Goal: Task Accomplishment & Management: Manage account settings

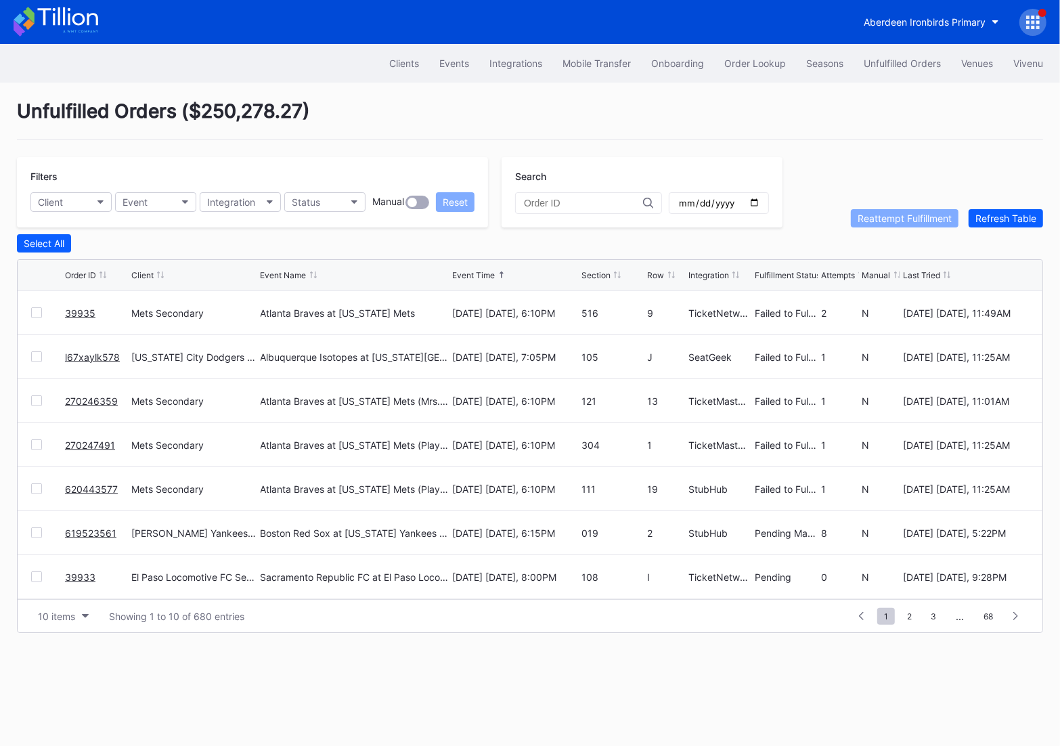
click at [1030, 28] on icon at bounding box center [1033, 23] width 14 height 14
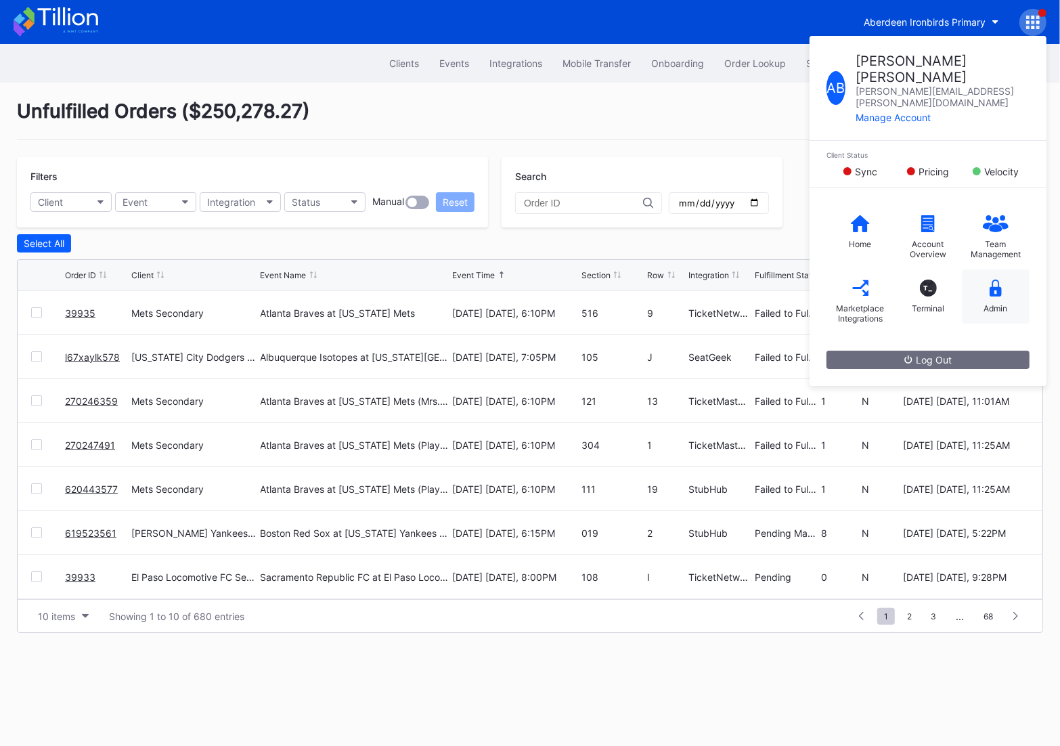
click at [1011, 273] on div "Admin" at bounding box center [996, 296] width 68 height 54
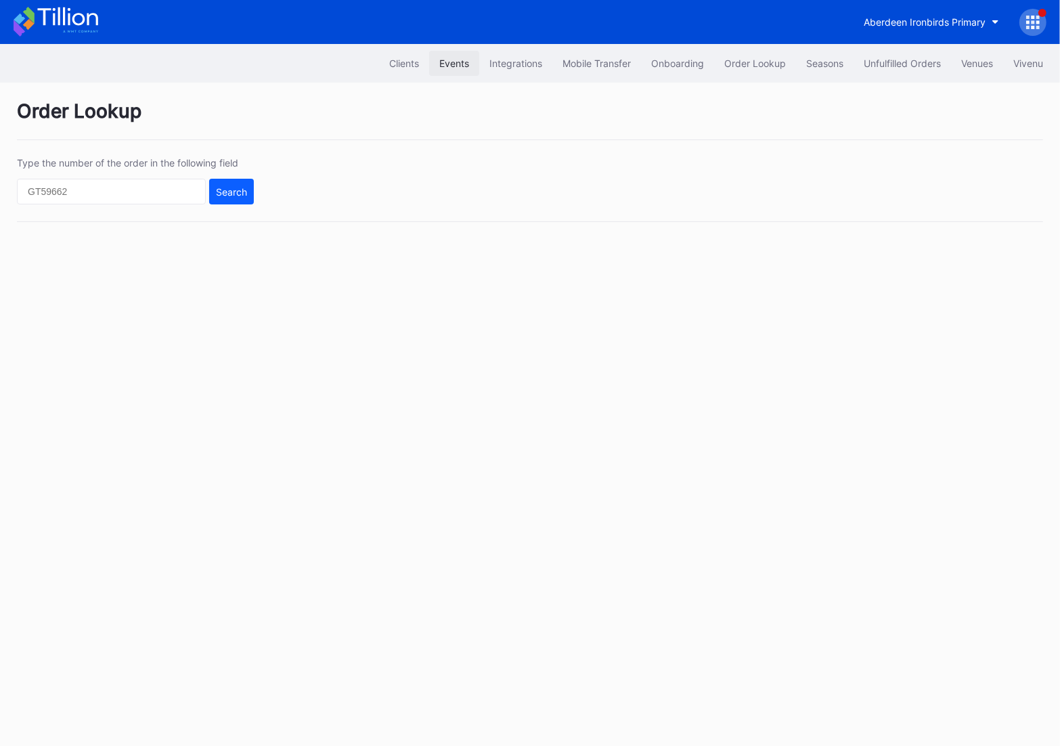
click at [449, 62] on div "Events" at bounding box center [454, 64] width 30 height 12
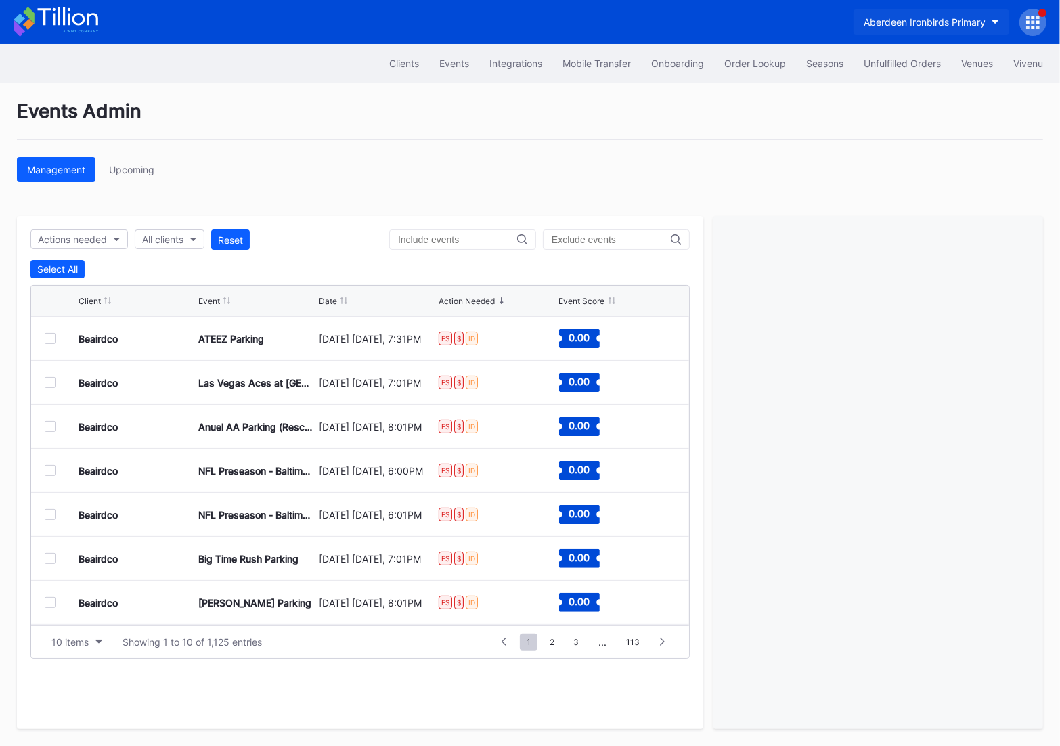
click at [925, 32] on button "Aberdeen Ironbirds Primary" at bounding box center [931, 21] width 156 height 25
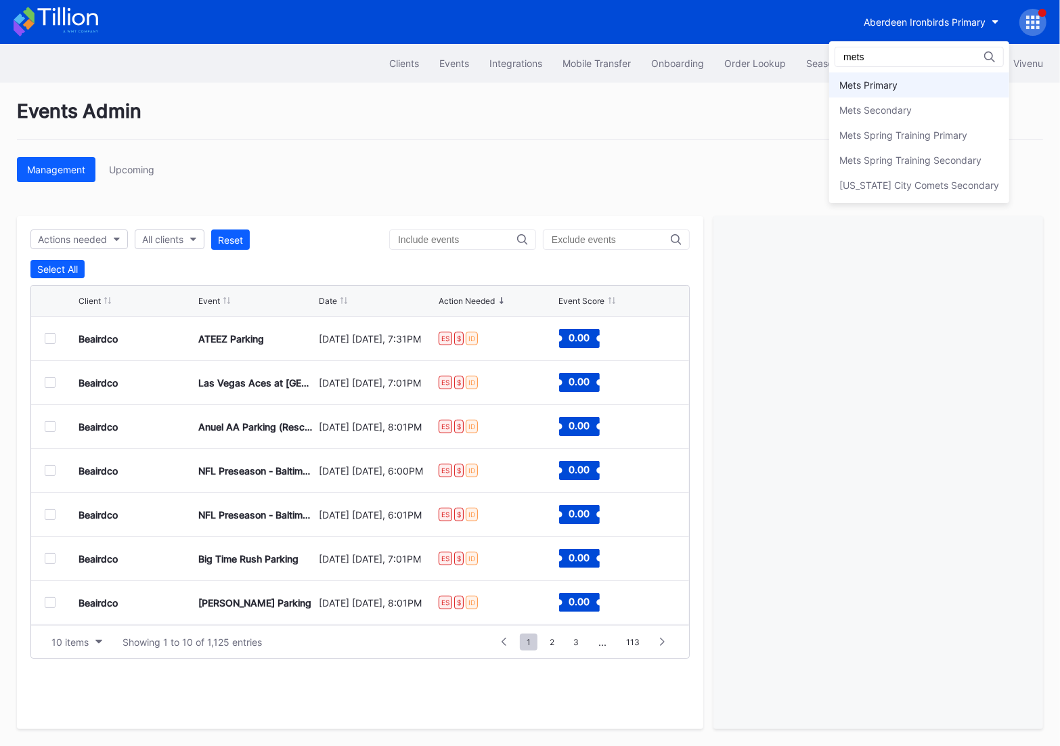
type input "mets"
click at [914, 95] on div "Mets Primary" at bounding box center [919, 84] width 180 height 25
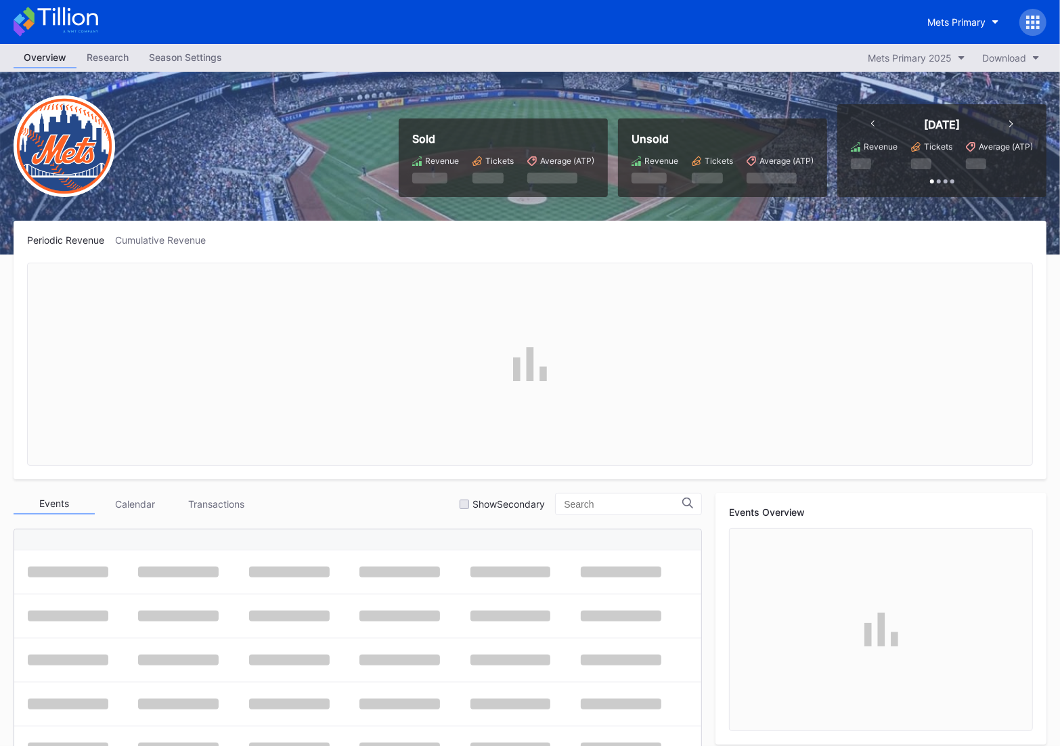
scroll to position [2595, 0]
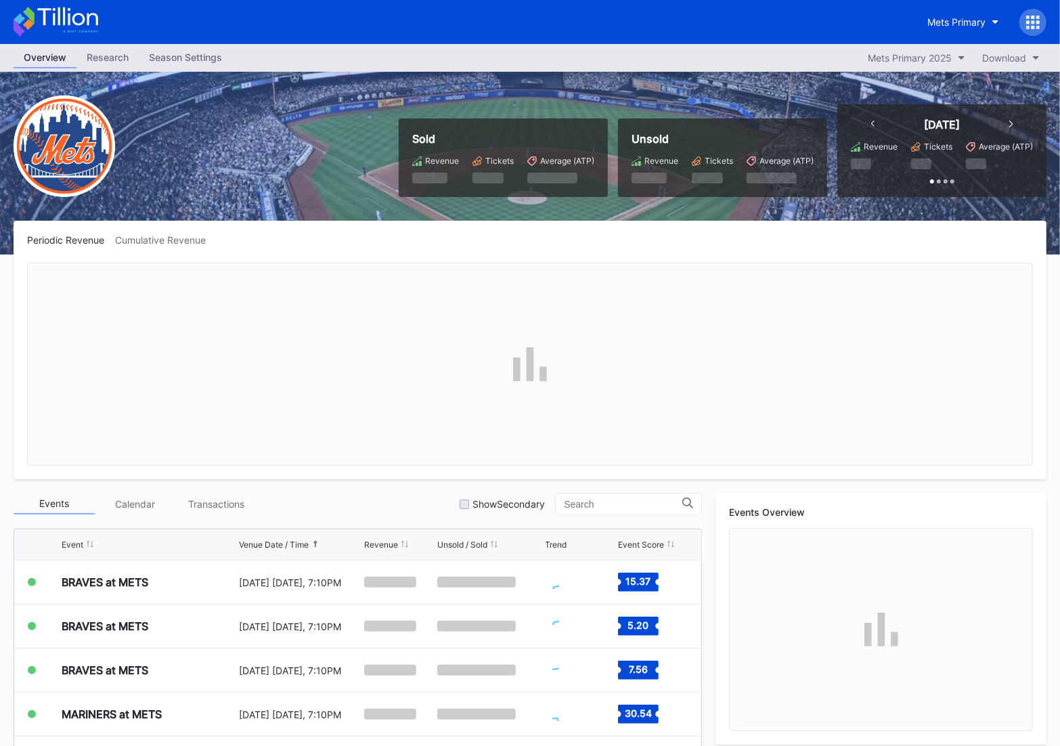
click at [977, 7] on div "Mets Primary" at bounding box center [530, 22] width 1060 height 44
click at [975, 20] on div "Mets Primary" at bounding box center [956, 22] width 58 height 12
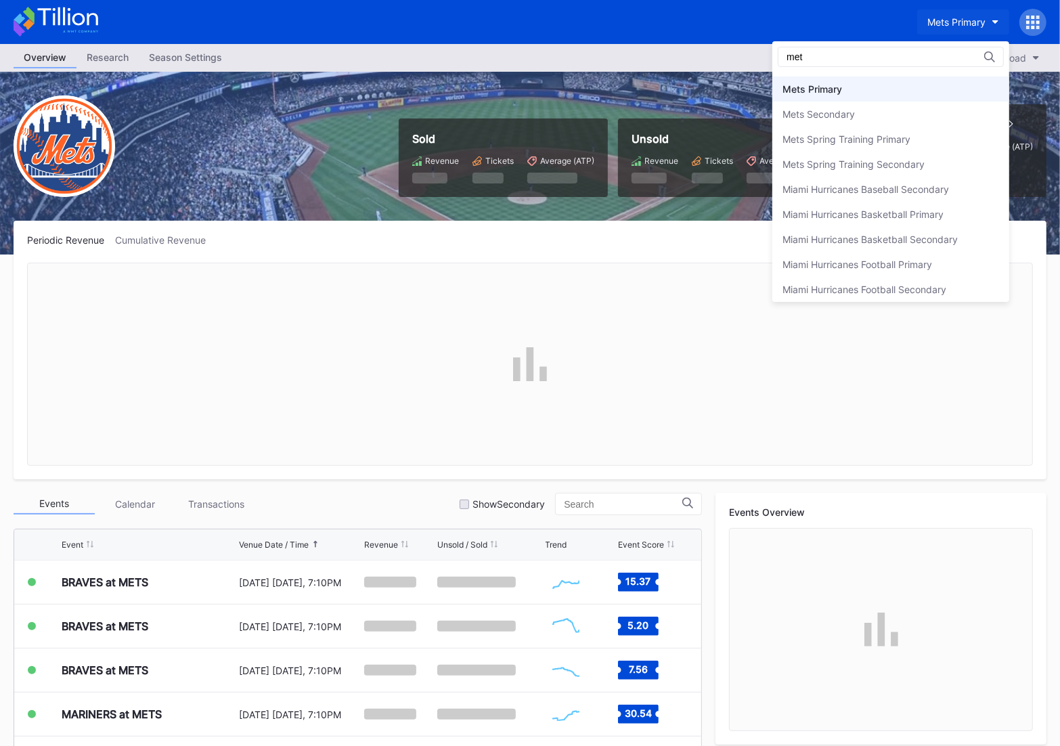
scroll to position [0, 0]
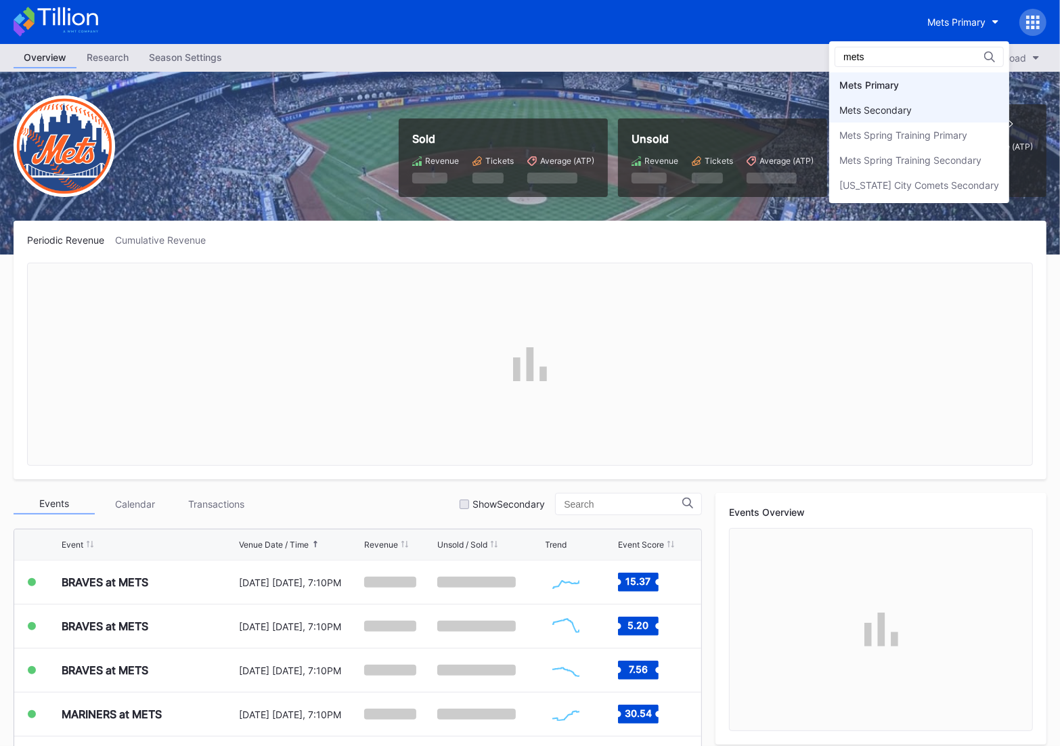
type input "mets"
click at [912, 104] on div "Mets Secondary" at bounding box center [875, 110] width 72 height 12
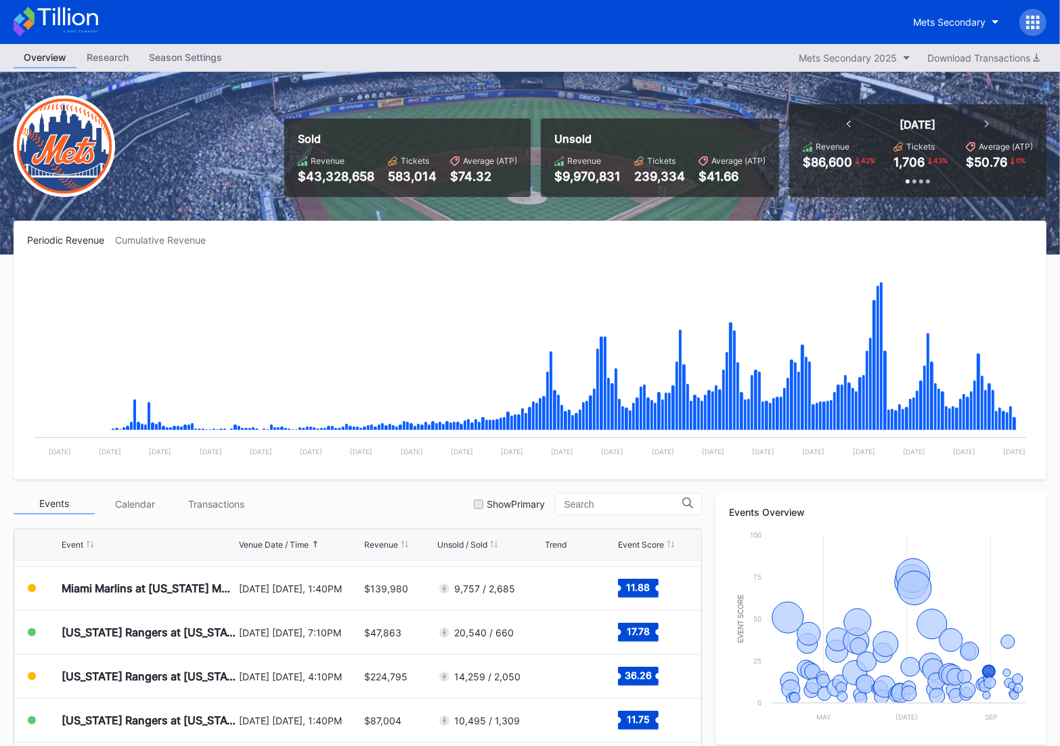
scroll to position [2595, 0]
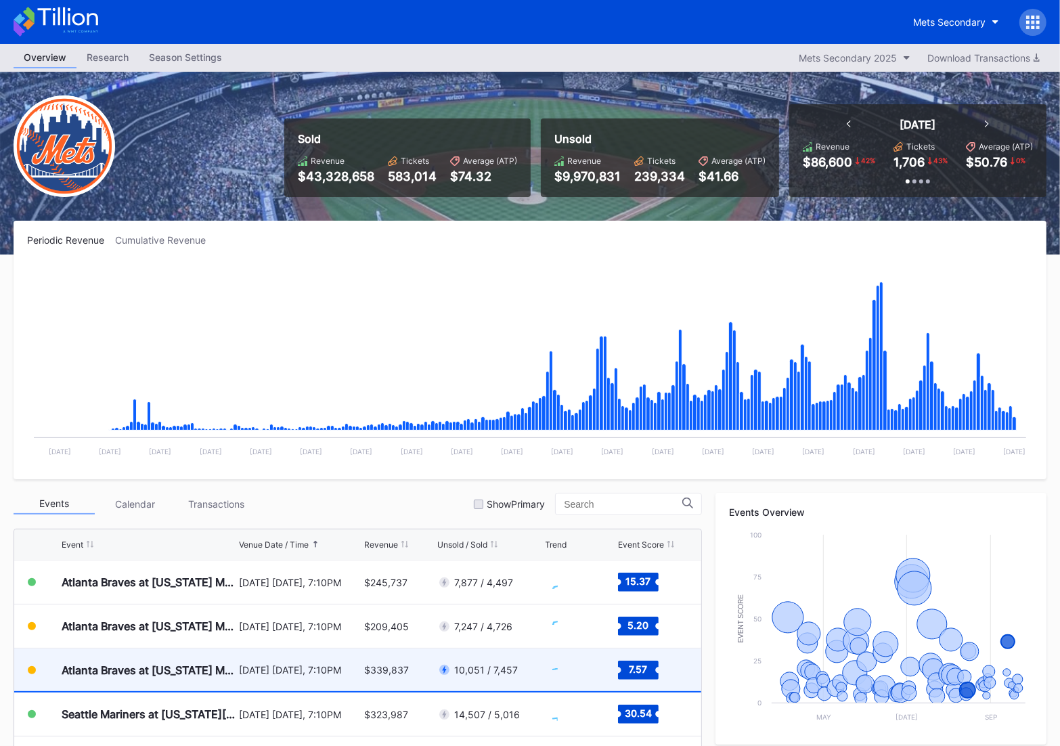
click at [171, 687] on div "Atlanta Braves at New York Mets (Player Replica Jersey Giveaway)" at bounding box center [149, 669] width 174 height 43
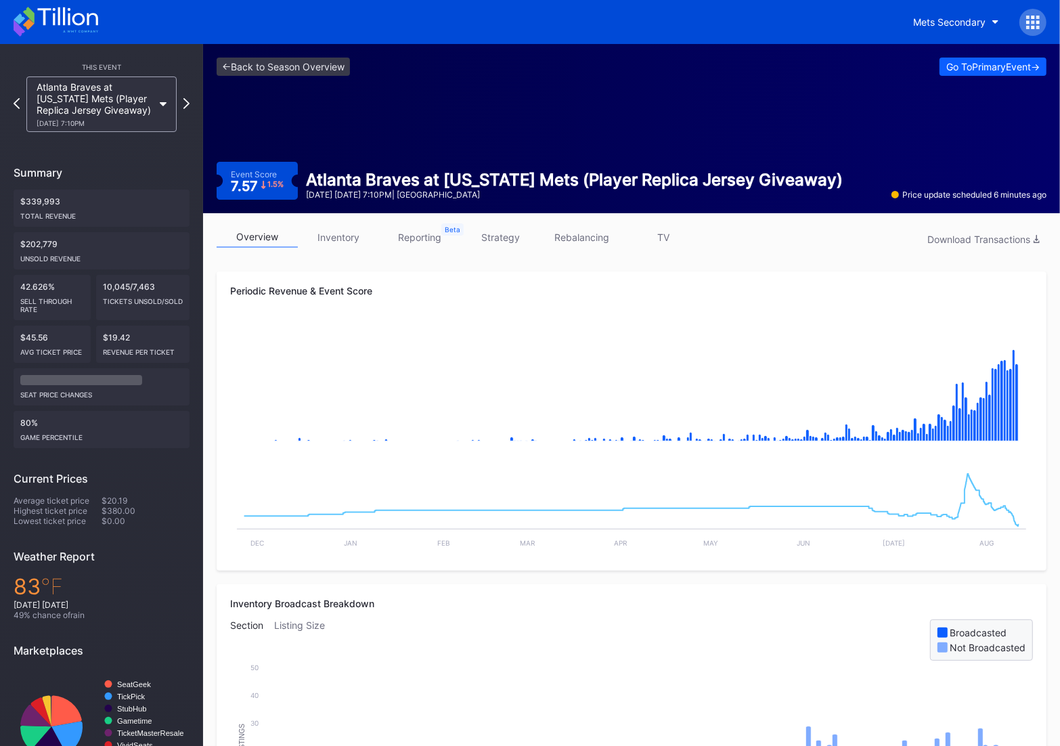
click at [8, 103] on div "This Event Atlanta Braves at New York Mets (Player Replica Jersey Giveaway) 8/1…" at bounding box center [101, 421] width 203 height 755
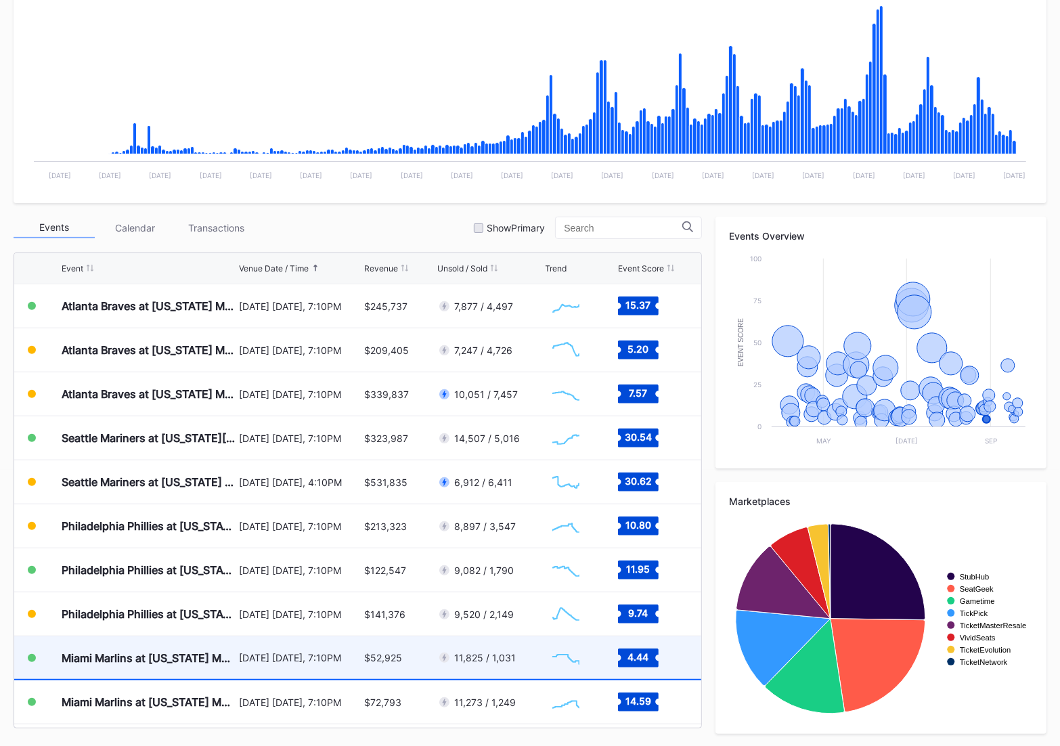
scroll to position [3076, 0]
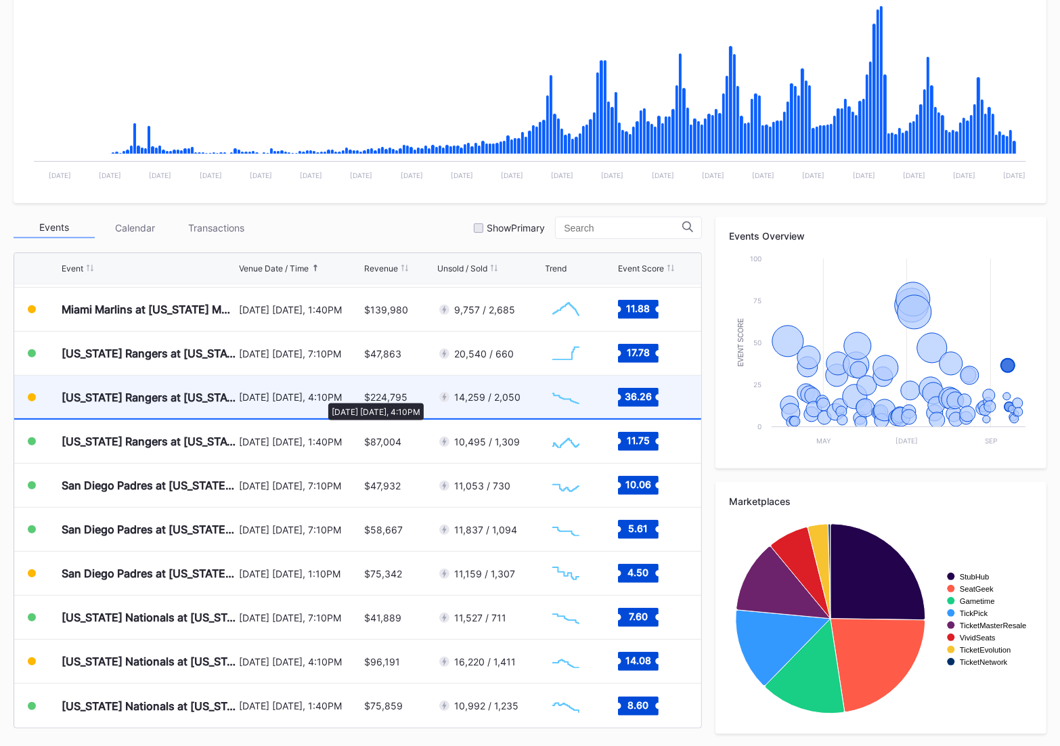
click at [321, 396] on div "September 13 Saturday, 4:10PM" at bounding box center [300, 397] width 122 height 12
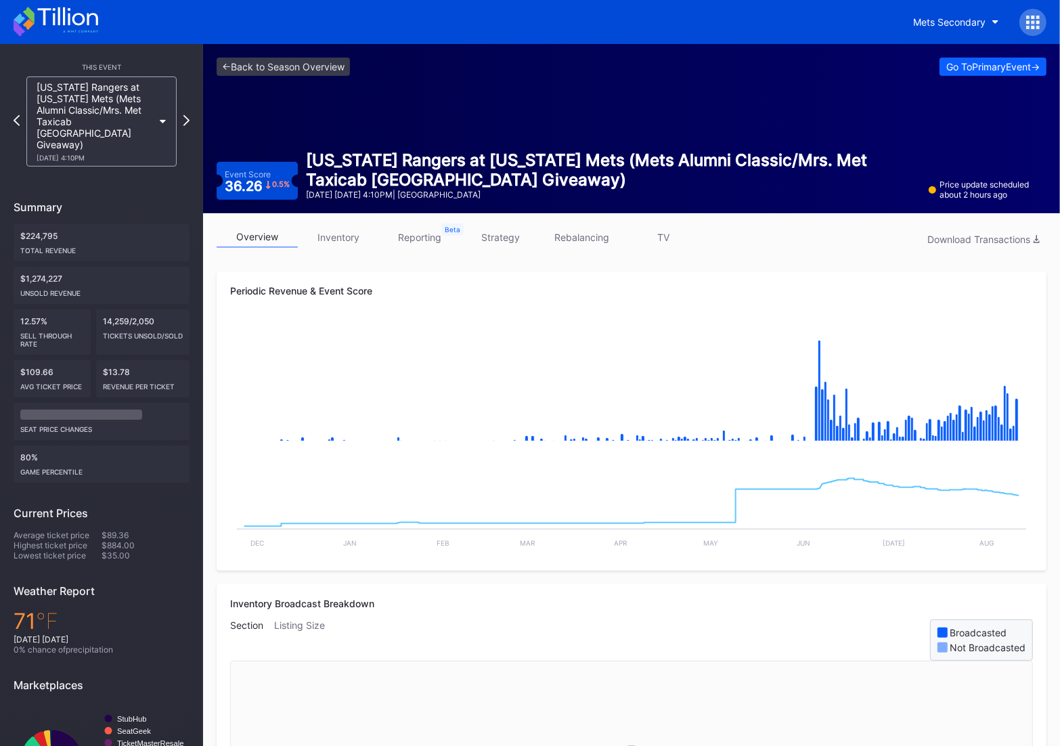
click at [334, 233] on link "inventory" at bounding box center [338, 237] width 81 height 21
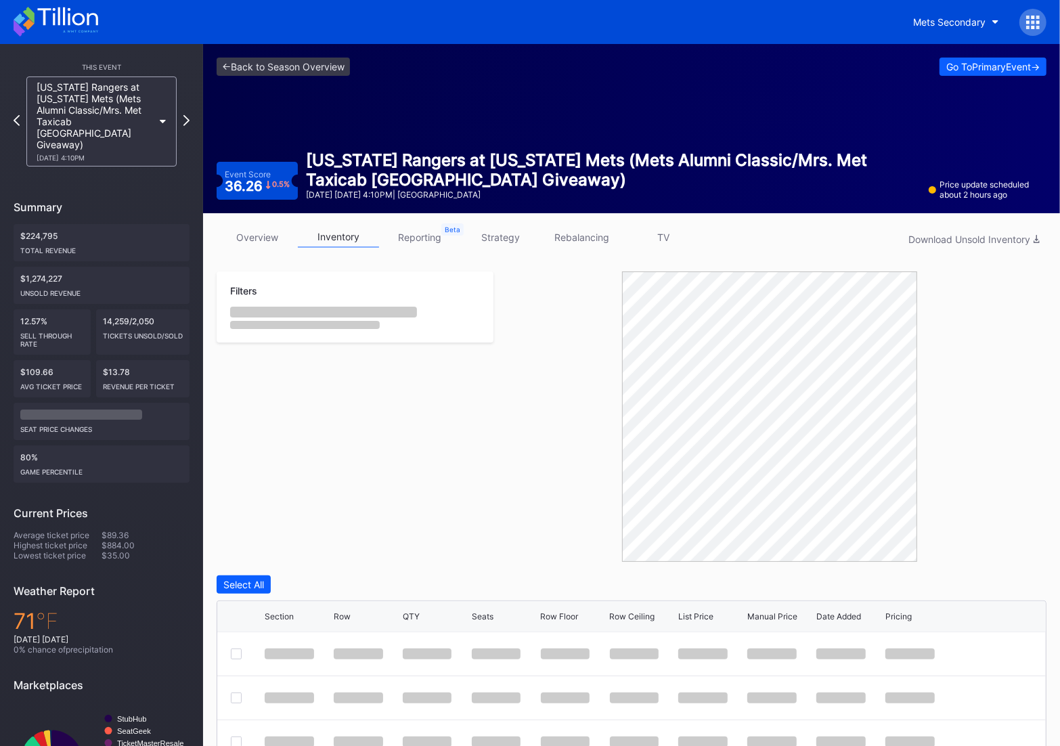
scroll to position [207, 0]
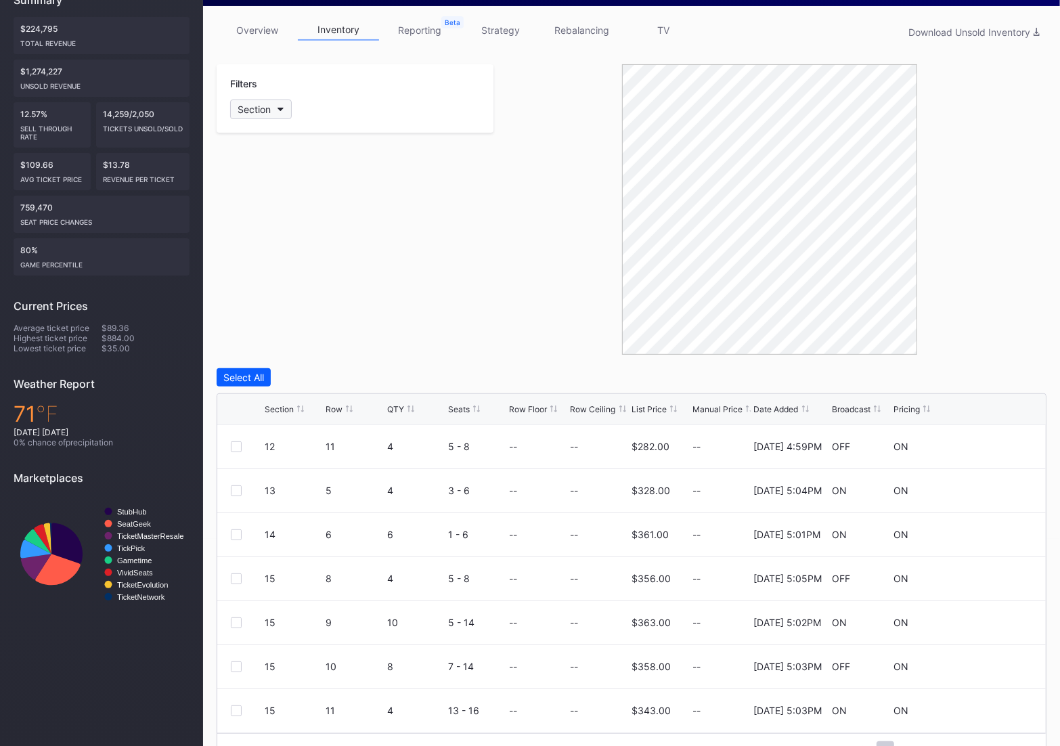
click at [248, 115] on button "Section" at bounding box center [261, 109] width 62 height 20
type input "103"
click at [279, 185] on div "103" at bounding box center [309, 184] width 158 height 25
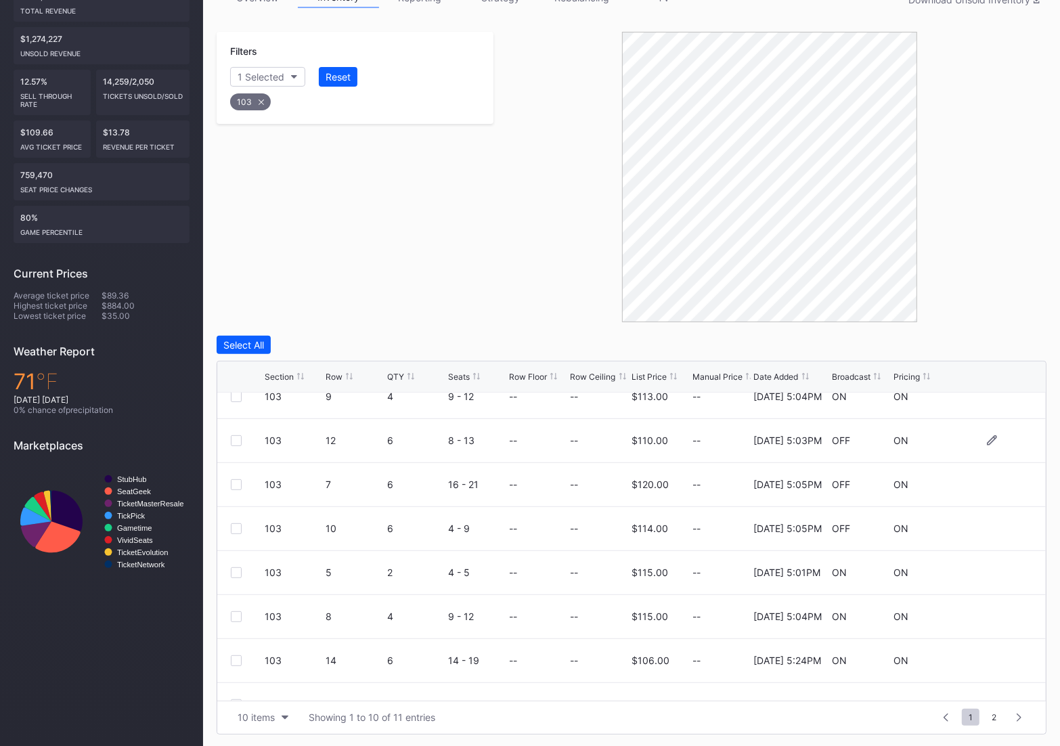
scroll to position [0, 0]
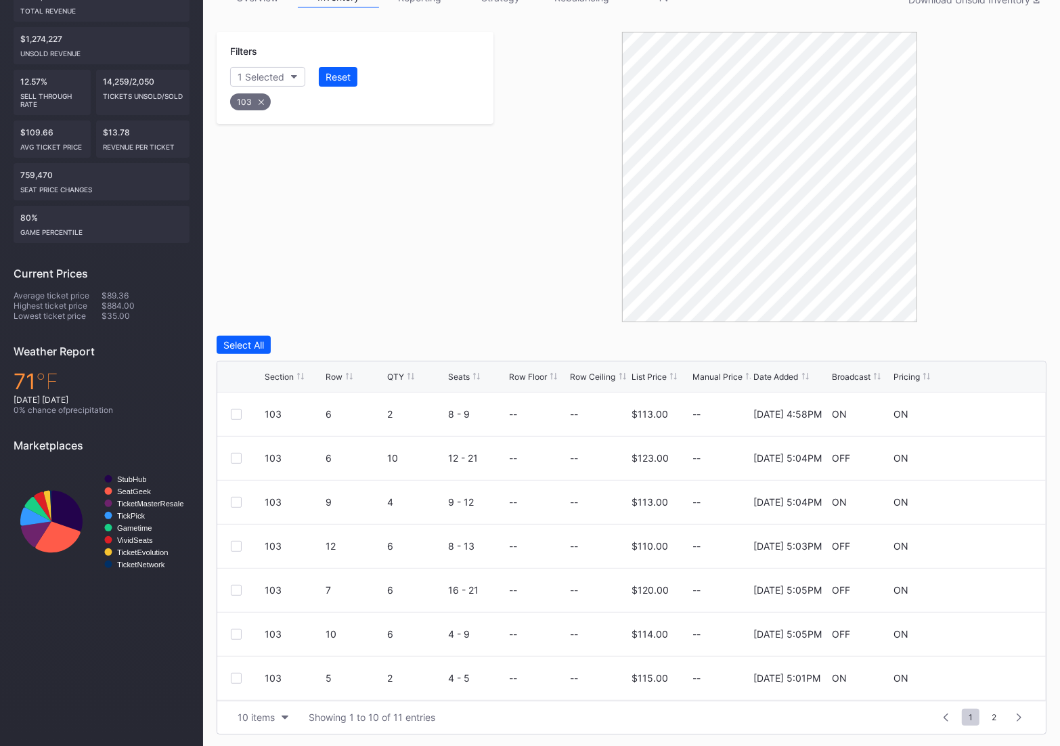
click at [336, 373] on div "Row" at bounding box center [333, 377] width 17 height 10
click at [269, 716] on div "10 items" at bounding box center [256, 717] width 37 height 12
click at [260, 683] on div "200 items" at bounding box center [263, 683] width 44 height 12
click at [233, 458] on div at bounding box center [236, 458] width 11 height 11
click at [986, 348] on div "Delete 1 Row" at bounding box center [1012, 345] width 55 height 12
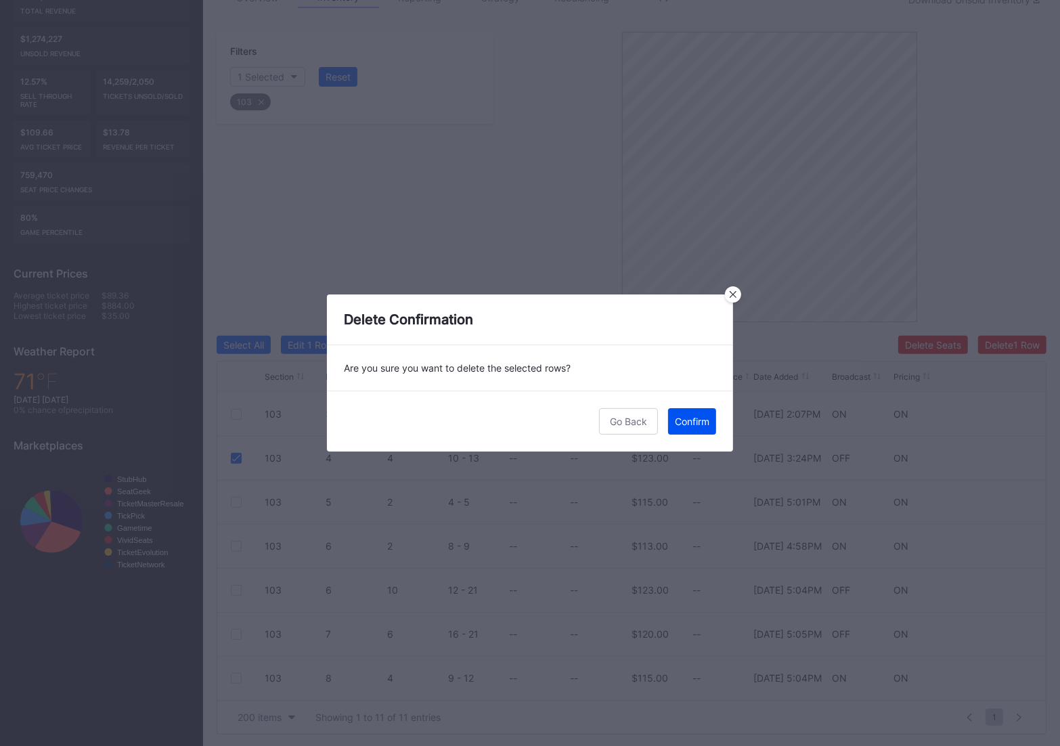
click at [692, 423] on div "Confirm" at bounding box center [692, 421] width 35 height 12
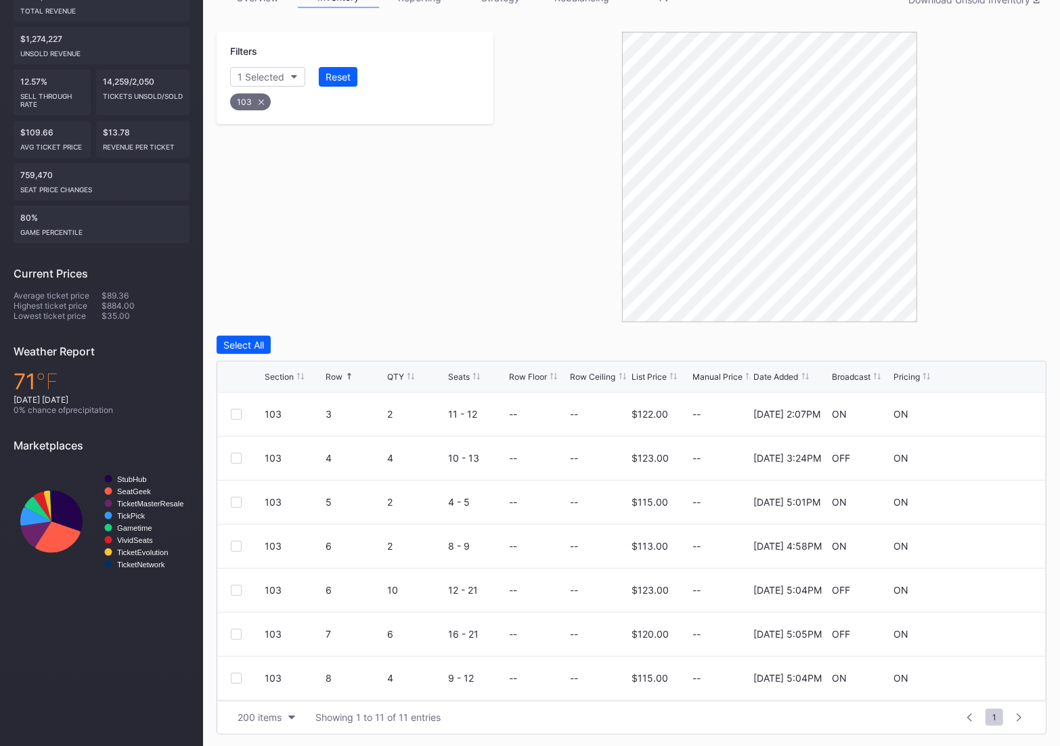
click at [256, 99] on div "103" at bounding box center [250, 101] width 41 height 17
click at [259, 80] on div "Section" at bounding box center [254, 77] width 33 height 12
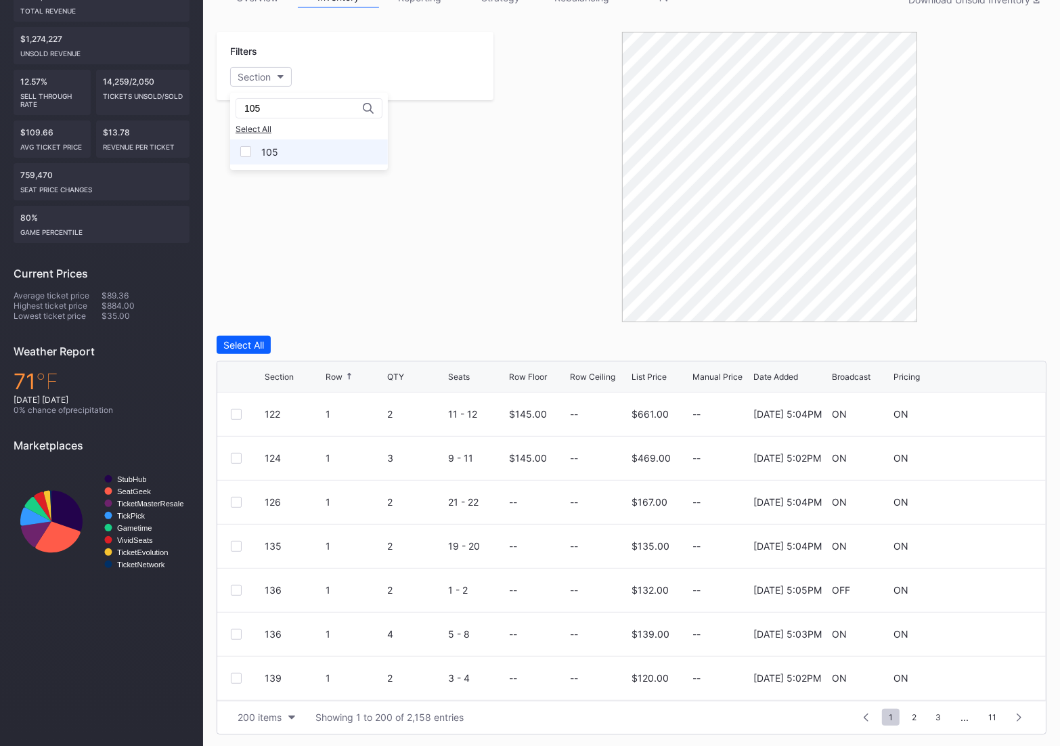
type input "105"
click at [260, 145] on div "105" at bounding box center [309, 151] width 158 height 25
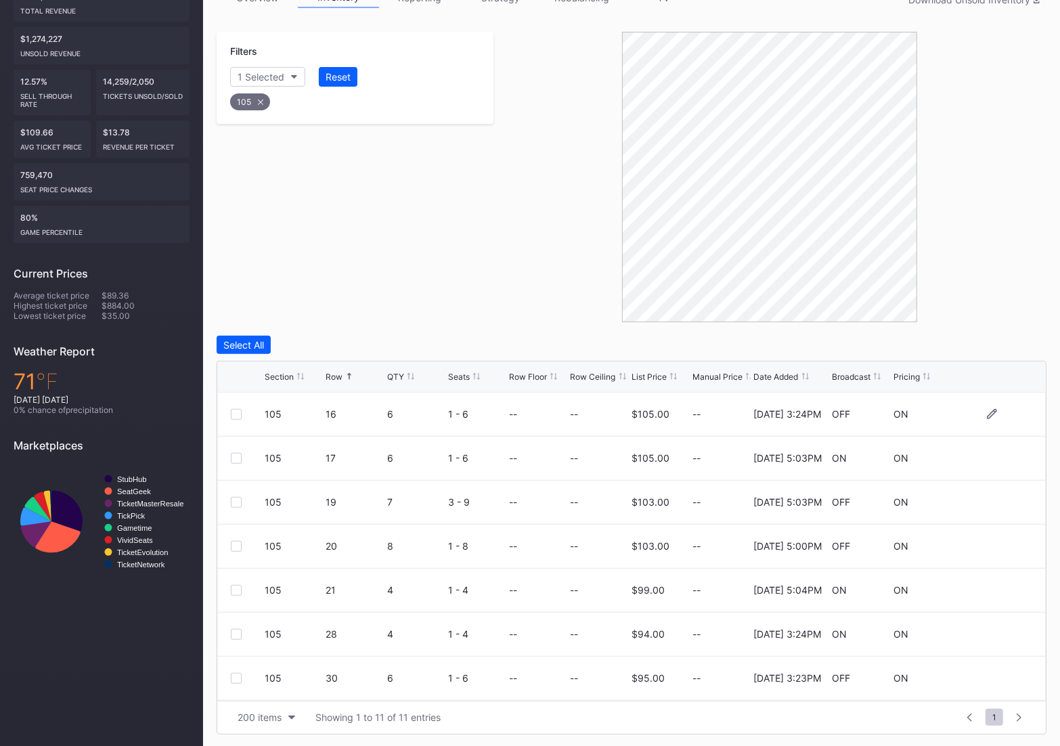
click at [236, 410] on div at bounding box center [236, 414] width 11 height 11
click at [239, 634] on div at bounding box center [236, 634] width 11 height 11
click at [235, 681] on div at bounding box center [236, 678] width 11 height 11
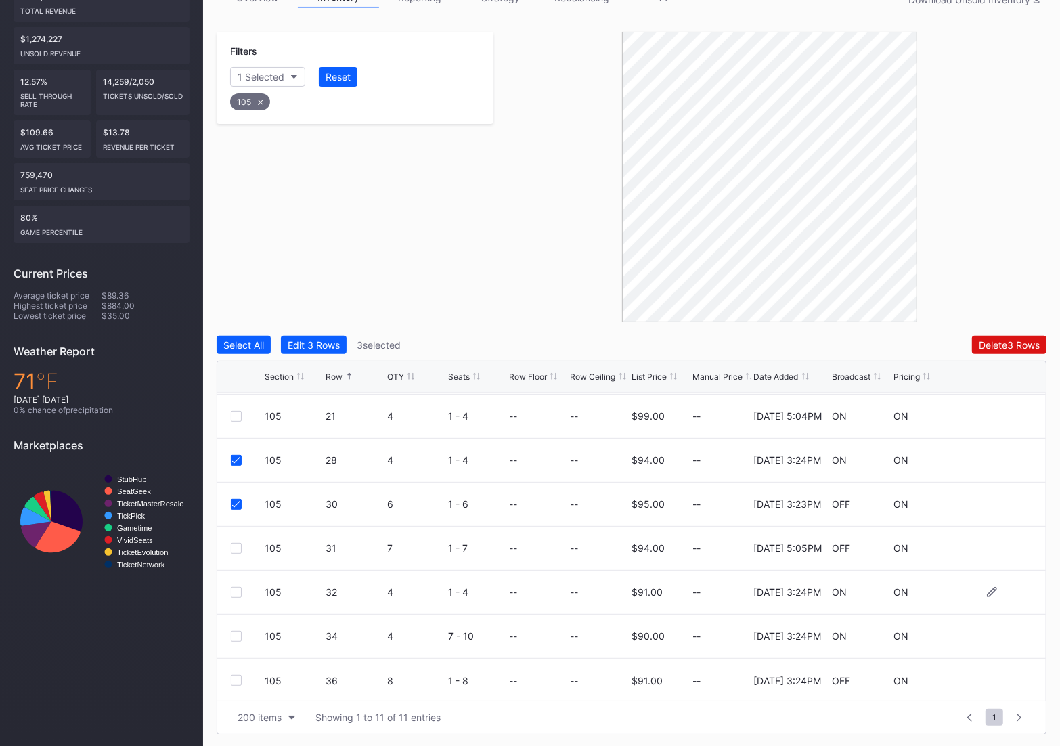
click at [239, 592] on div at bounding box center [236, 592] width 11 height 11
click at [235, 639] on div at bounding box center [236, 636] width 11 height 11
click at [234, 676] on div at bounding box center [236, 678] width 11 height 11
click at [1012, 344] on div "Delete 6 Rows" at bounding box center [1009, 345] width 61 height 12
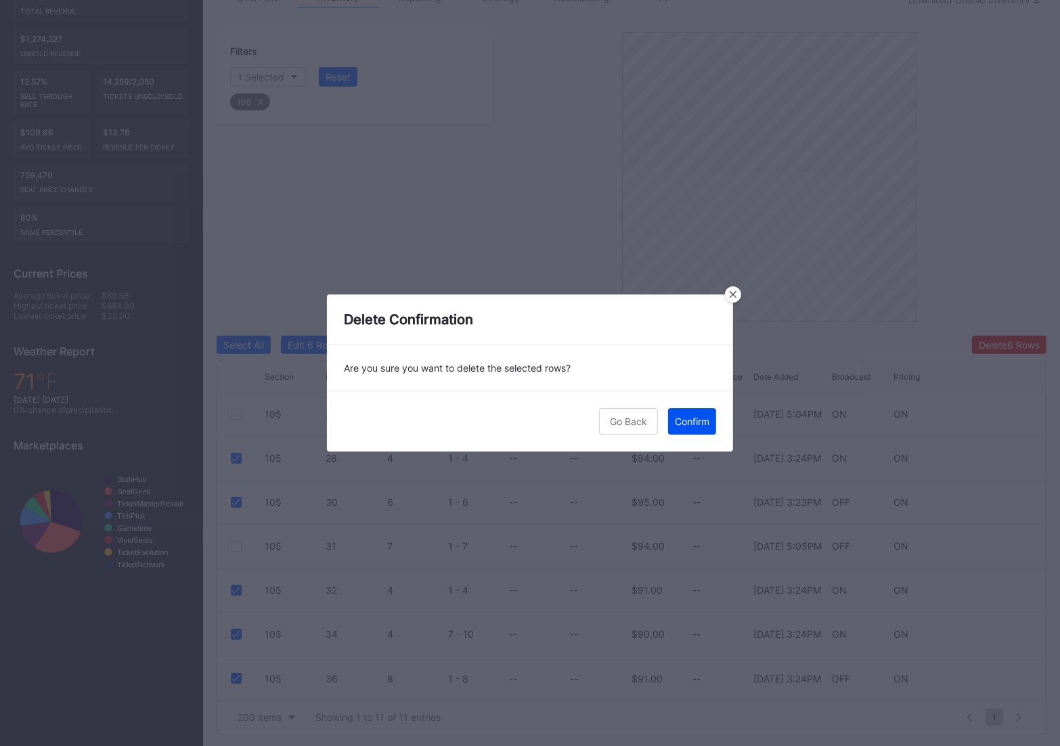
click at [696, 422] on div "Confirm" at bounding box center [692, 421] width 35 height 12
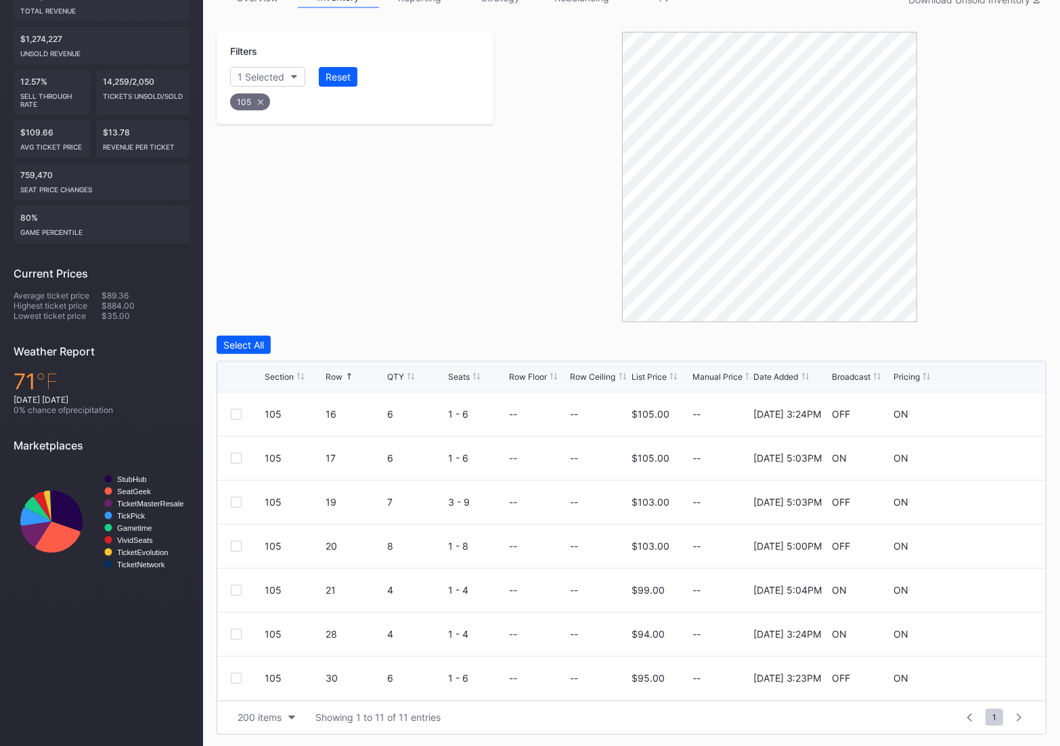
scroll to position [0, 0]
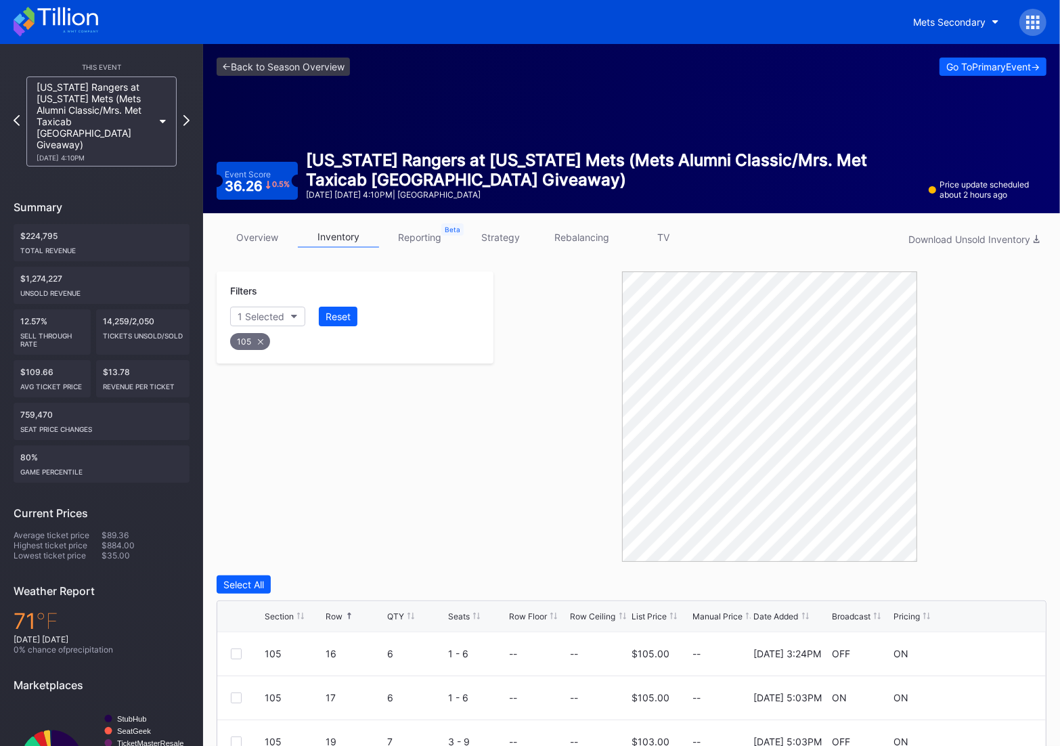
click at [261, 340] on icon at bounding box center [260, 340] width 5 height 5
click at [254, 316] on div "Section" at bounding box center [254, 317] width 33 height 12
type input "106"
click at [254, 385] on div "106" at bounding box center [309, 391] width 158 height 25
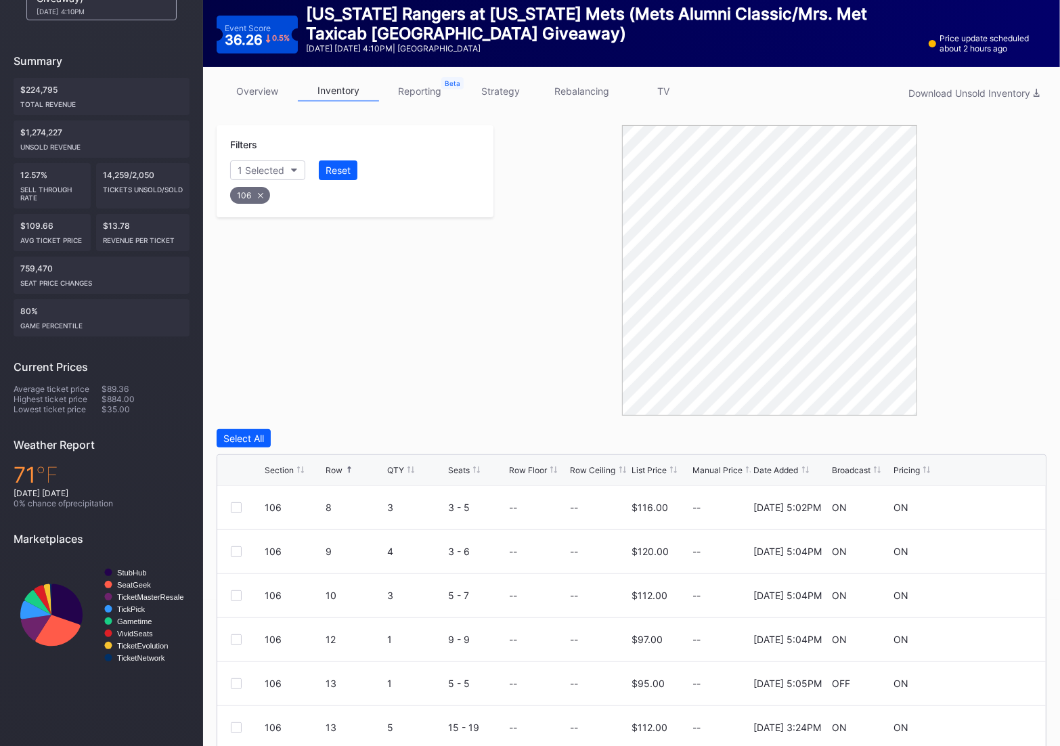
scroll to position [240, 0]
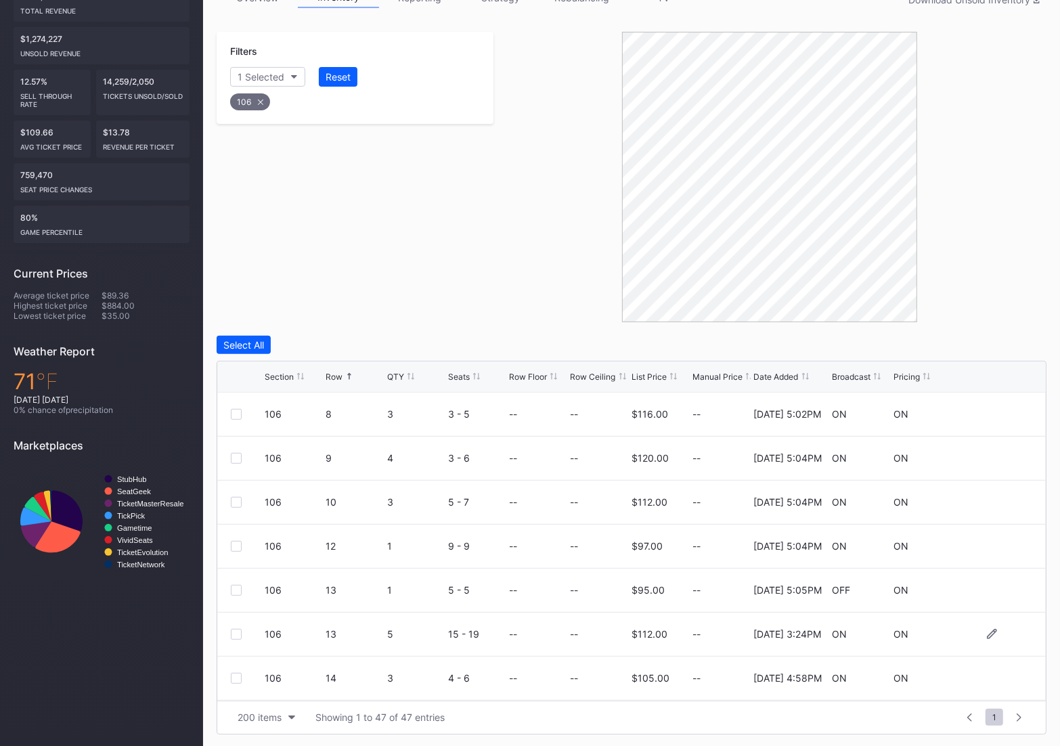
click at [235, 629] on div at bounding box center [236, 634] width 11 height 11
click at [240, 675] on div at bounding box center [236, 678] width 11 height 11
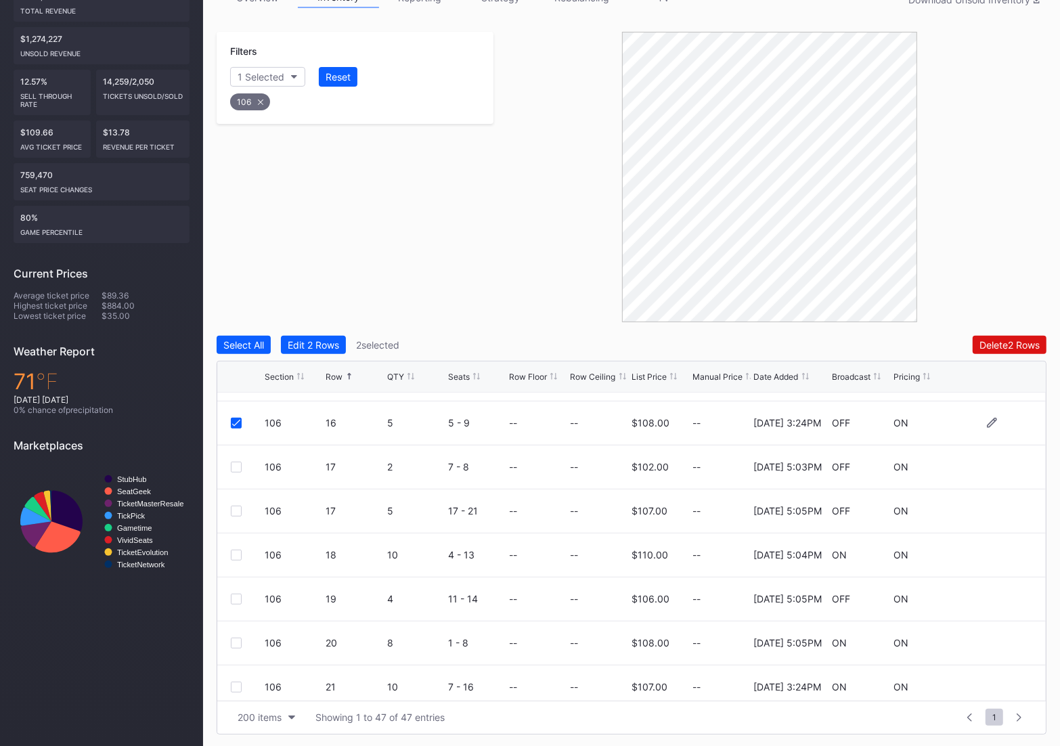
scroll to position [457, 0]
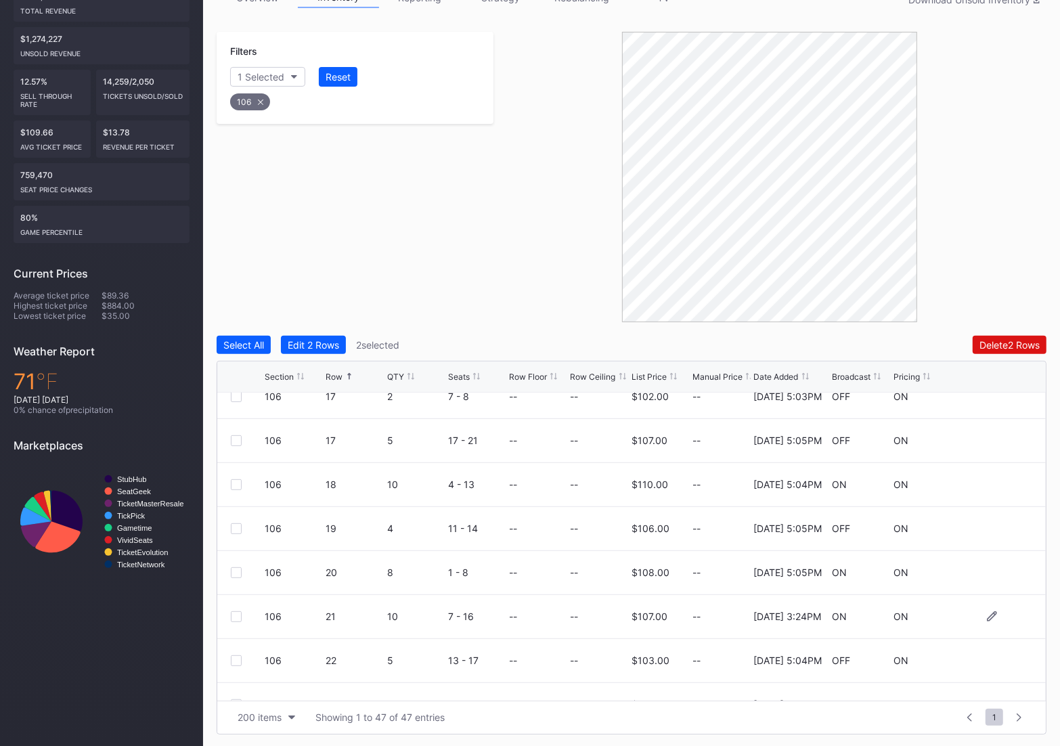
click at [238, 616] on div at bounding box center [236, 616] width 11 height 11
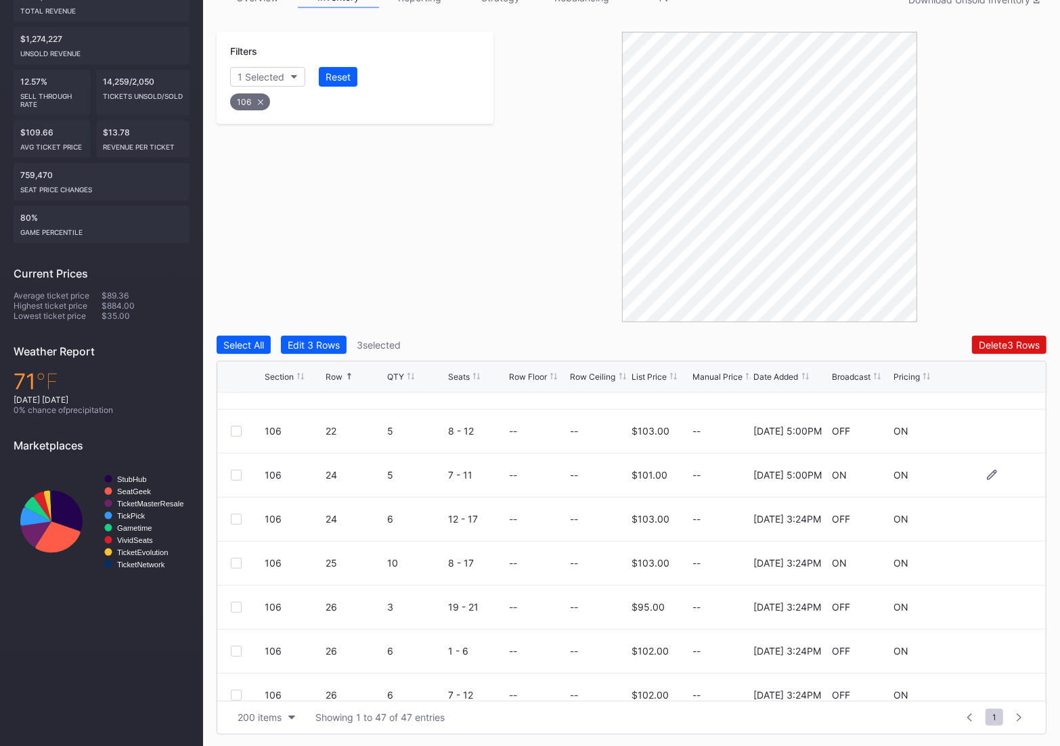
scroll to position [773, 0]
click at [242, 522] on div at bounding box center [248, 520] width 34 height 11
click at [238, 522] on div at bounding box center [236, 520] width 11 height 11
click at [241, 559] on div at bounding box center [236, 564] width 11 height 11
click at [234, 607] on div at bounding box center [236, 608] width 11 height 11
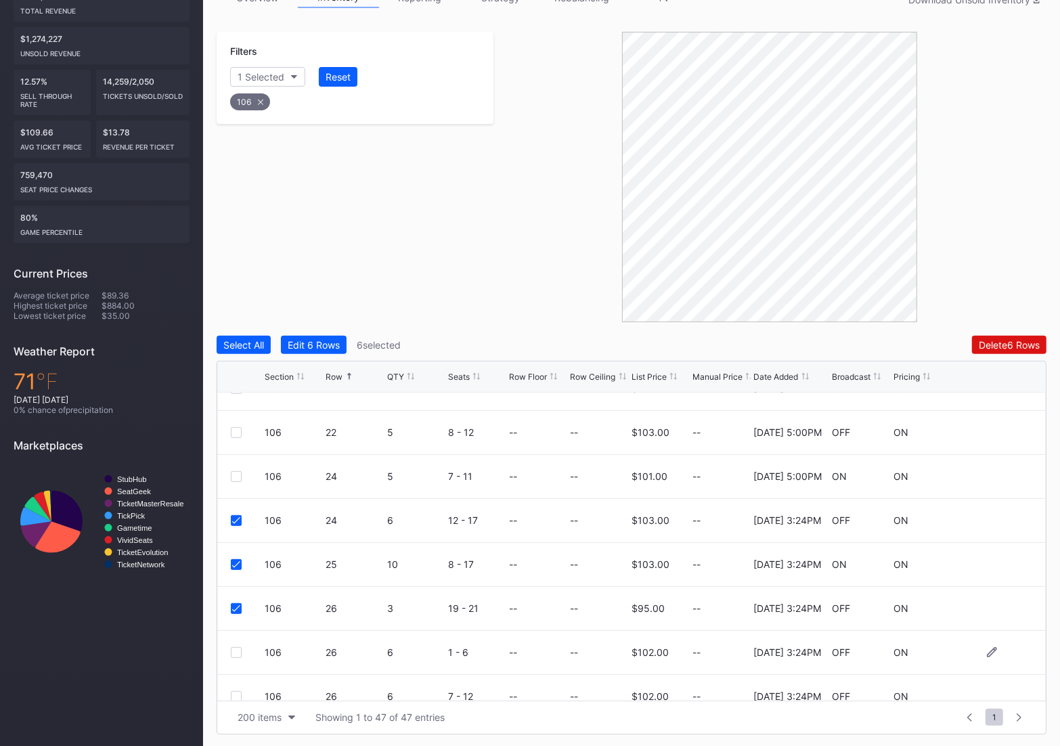
click at [235, 651] on div at bounding box center [236, 652] width 11 height 11
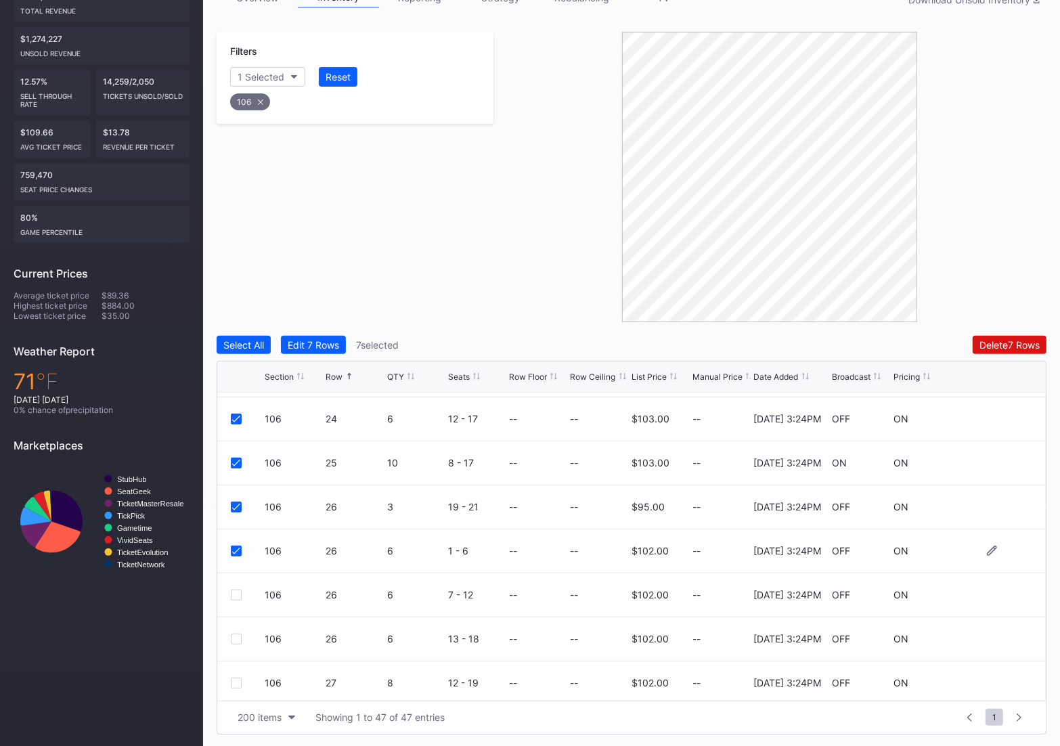
scroll to position [878, 0]
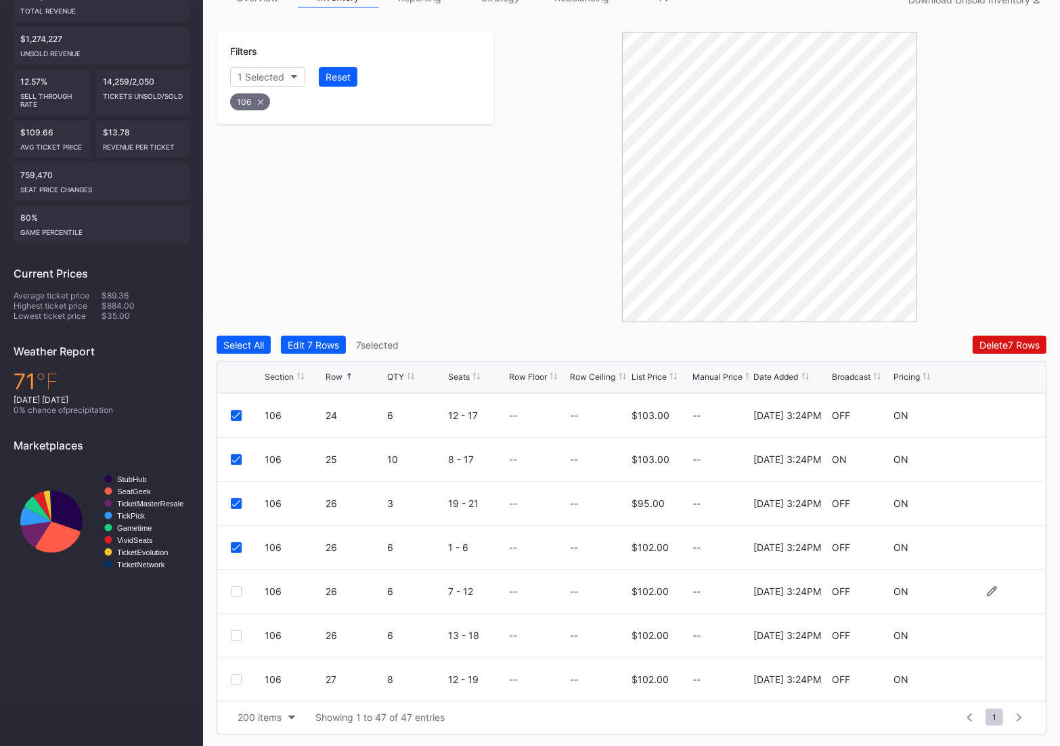
click at [238, 588] on div at bounding box center [236, 591] width 11 height 11
click at [238, 632] on div at bounding box center [236, 635] width 11 height 11
click at [235, 680] on div at bounding box center [236, 679] width 11 height 11
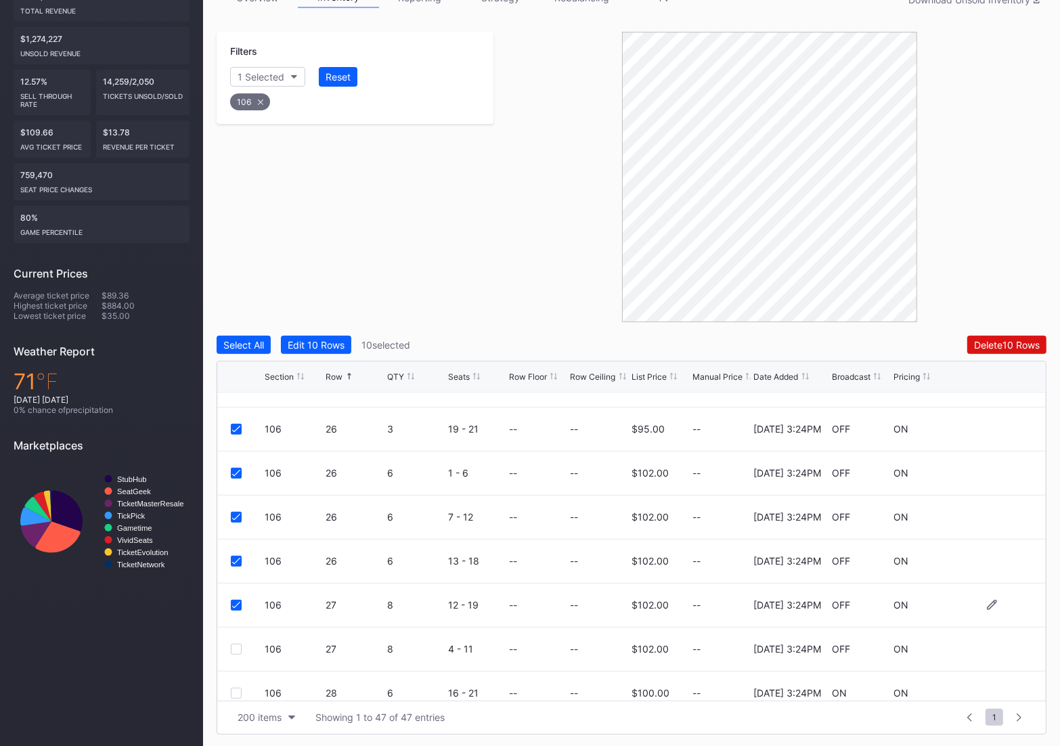
scroll to position [989, 0]
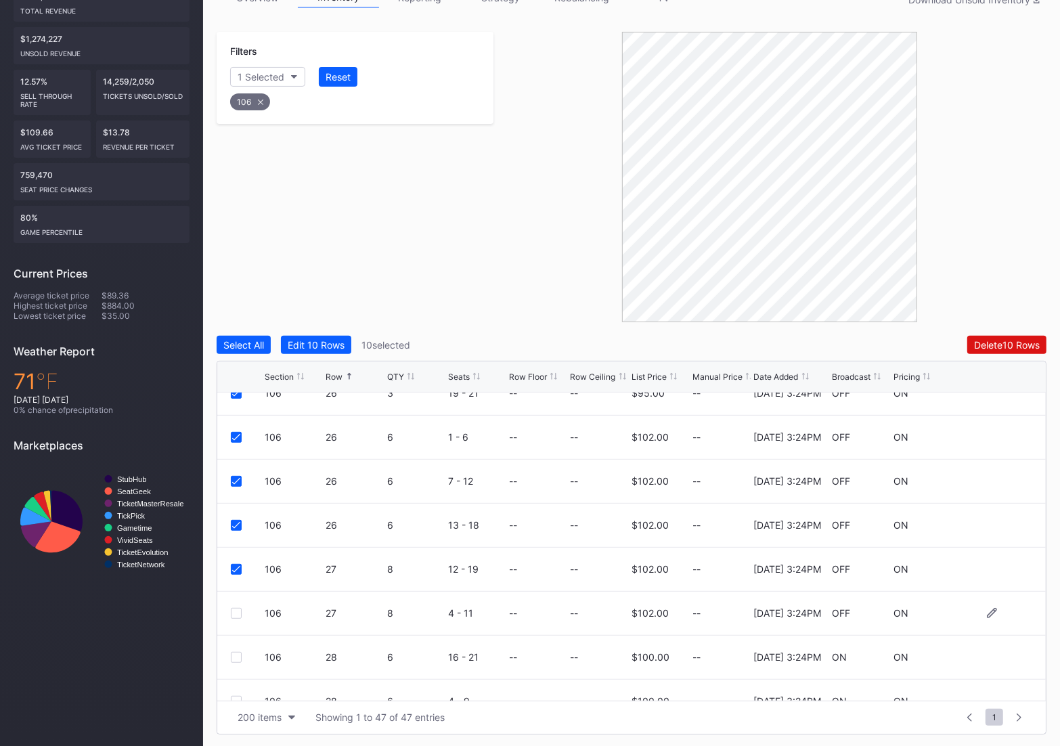
click at [226, 614] on div "106 27 8 4 - 11 -- -- $102.00 -- 4/22/2025 3:24PM OFF ON" at bounding box center [631, 613] width 828 height 44
click at [231, 614] on div at bounding box center [236, 613] width 11 height 11
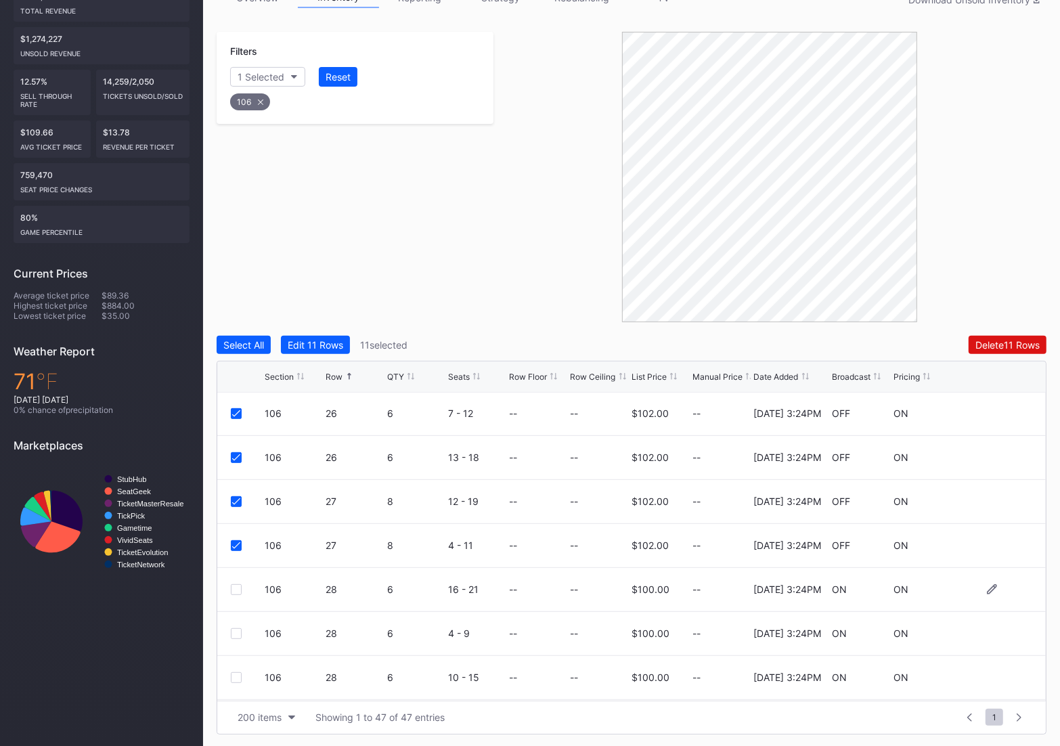
scroll to position [1073, 0]
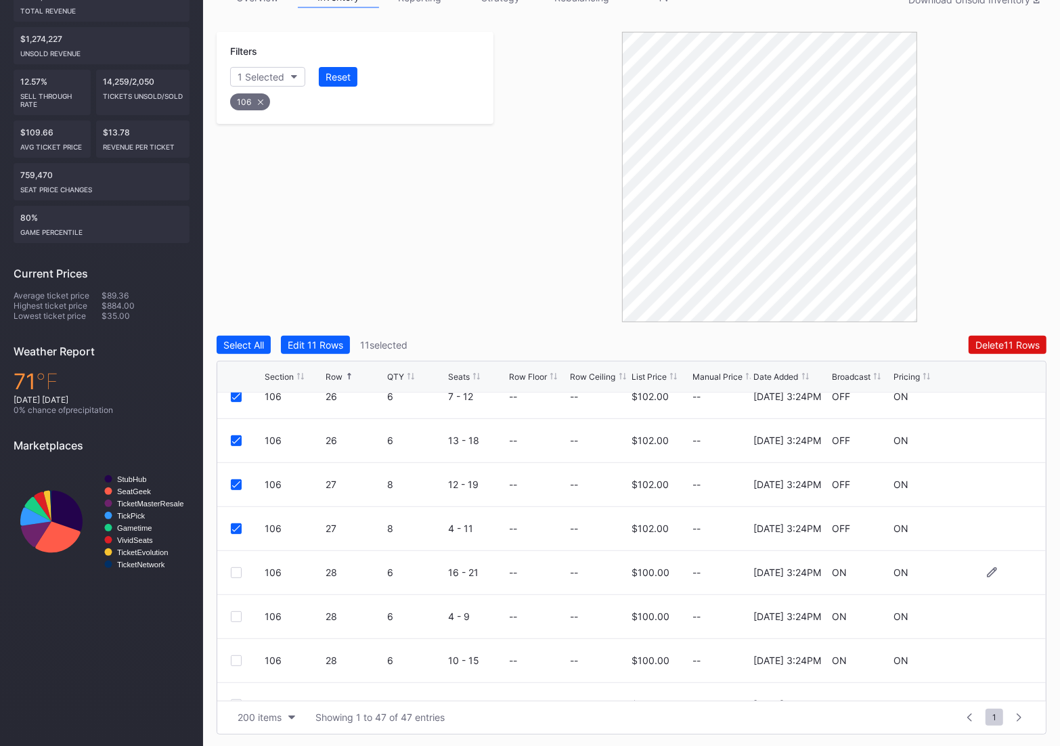
click at [243, 567] on div at bounding box center [248, 572] width 34 height 11
click at [241, 569] on div at bounding box center [236, 572] width 11 height 11
click at [233, 619] on div at bounding box center [236, 616] width 11 height 11
click at [234, 657] on div at bounding box center [236, 660] width 11 height 11
click at [1030, 343] on div "Delete 14 Rows" at bounding box center [1007, 345] width 66 height 12
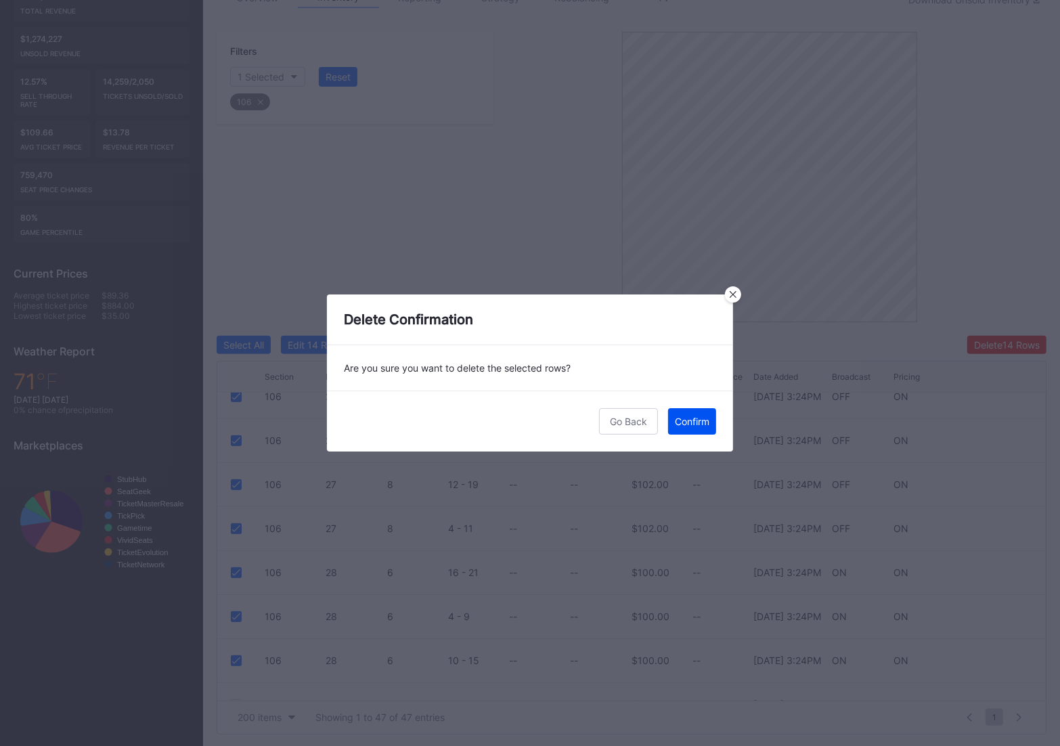
click at [692, 430] on button "Confirm" at bounding box center [692, 421] width 48 height 26
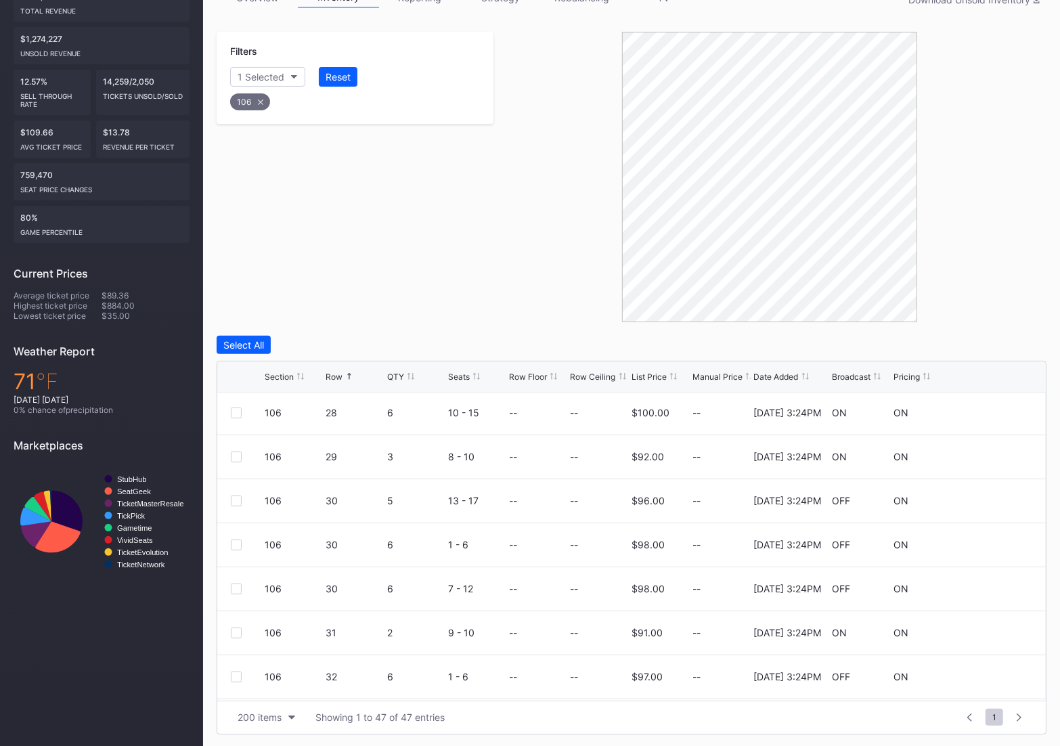
scroll to position [1320, 0]
click at [234, 454] on div at bounding box center [236, 457] width 11 height 11
click at [237, 501] on div at bounding box center [236, 501] width 11 height 11
click at [236, 544] on div at bounding box center [236, 545] width 11 height 11
click at [234, 589] on div at bounding box center [236, 589] width 11 height 11
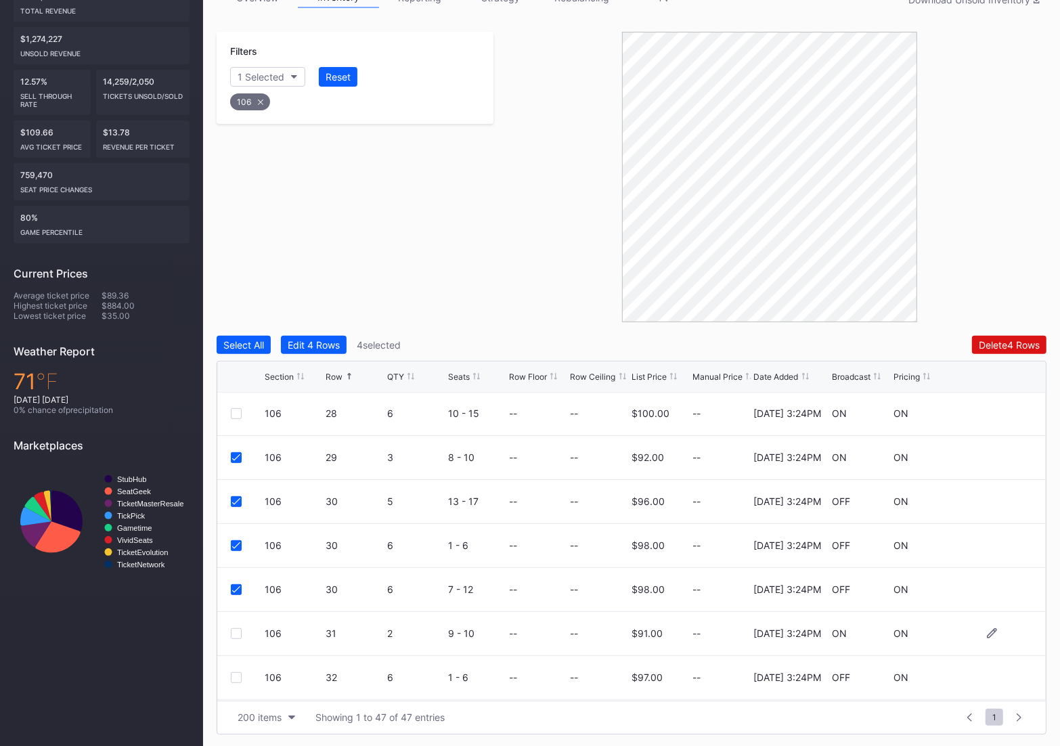
click at [233, 633] on div at bounding box center [236, 633] width 11 height 11
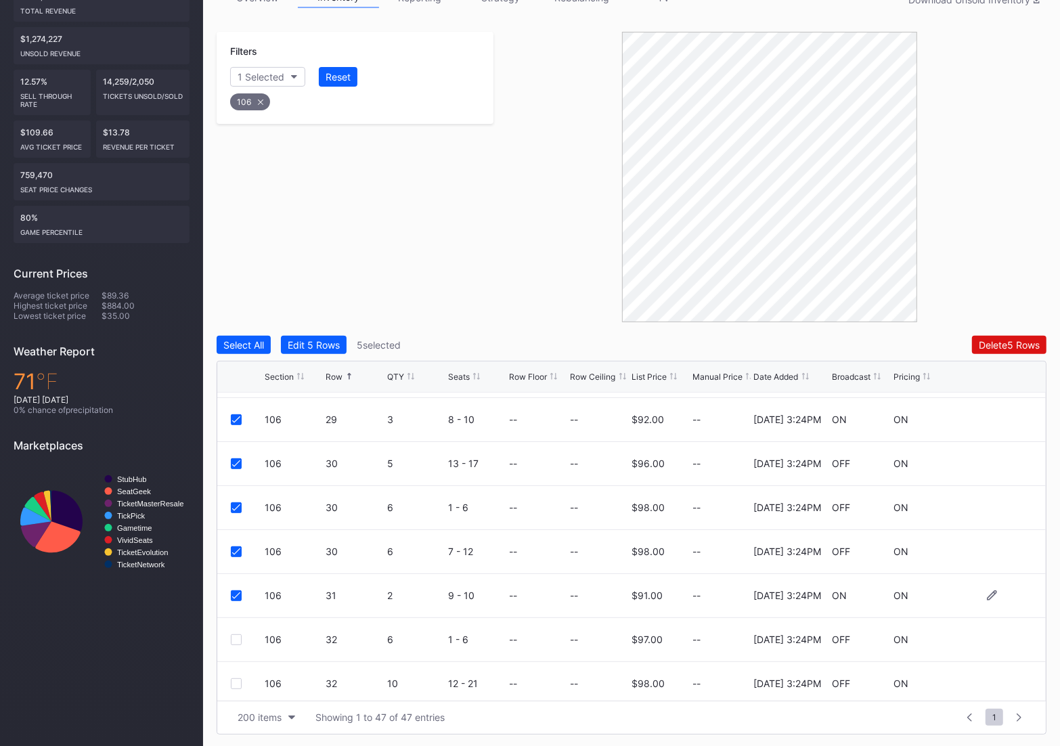
scroll to position [1360, 0]
click at [238, 637] on div at bounding box center [236, 637] width 11 height 11
click at [235, 683] on div at bounding box center [236, 681] width 11 height 11
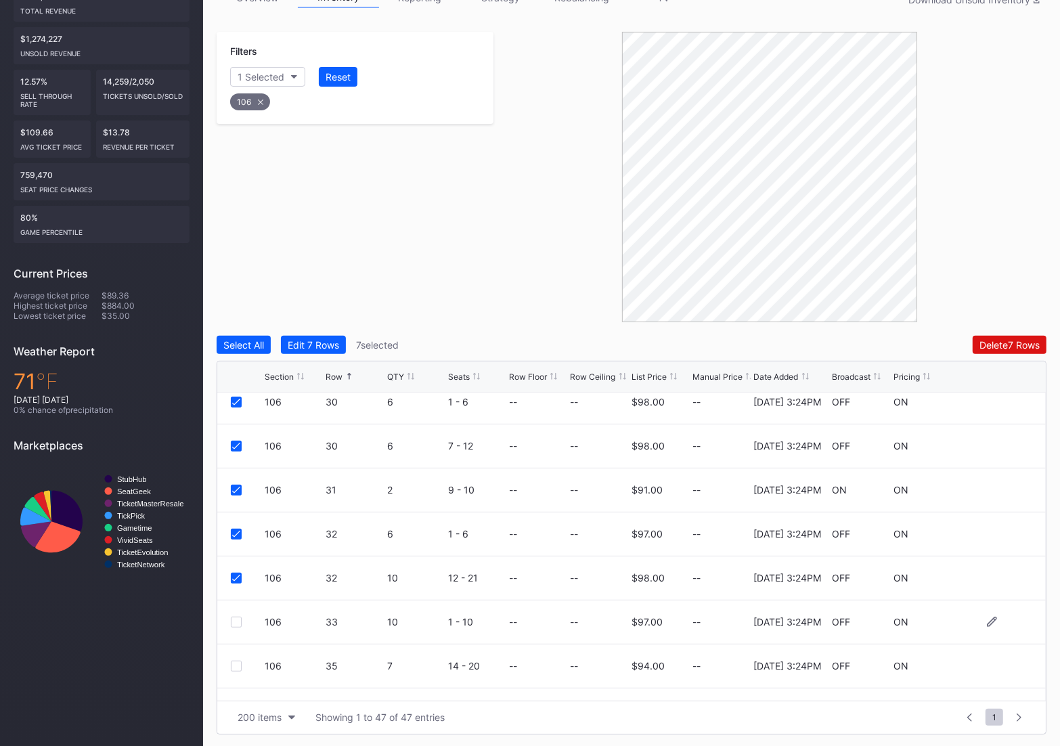
scroll to position [1466, 0]
click at [233, 619] on div at bounding box center [236, 619] width 11 height 11
click at [232, 663] on div at bounding box center [236, 663] width 11 height 11
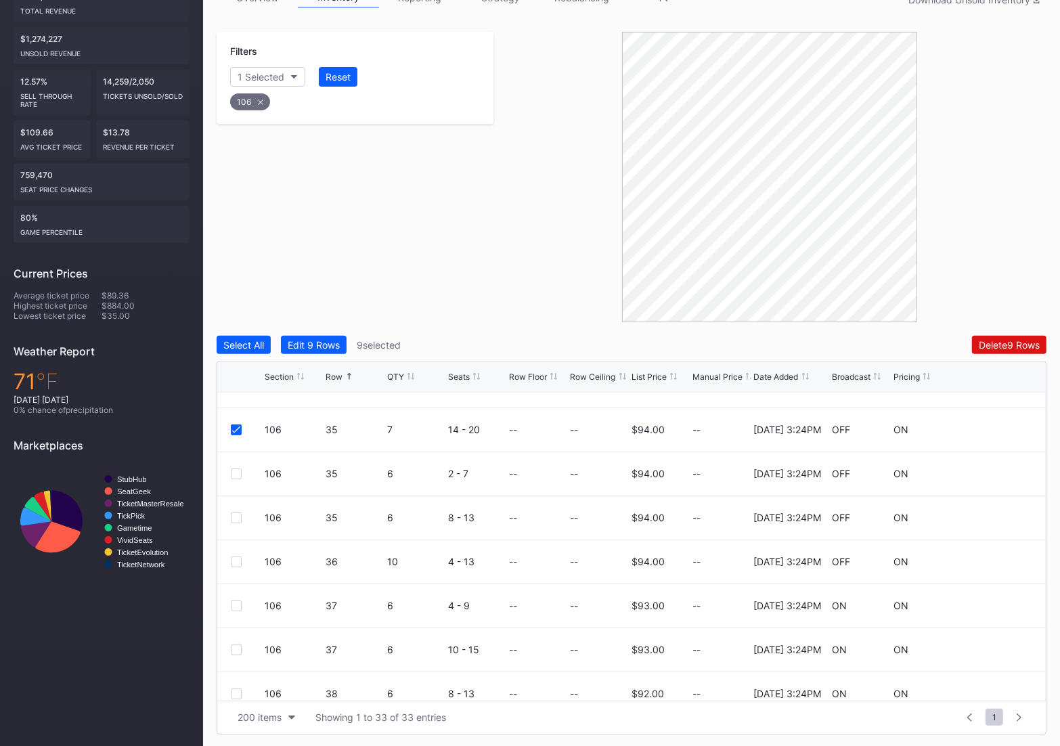
scroll to position [1077, 0]
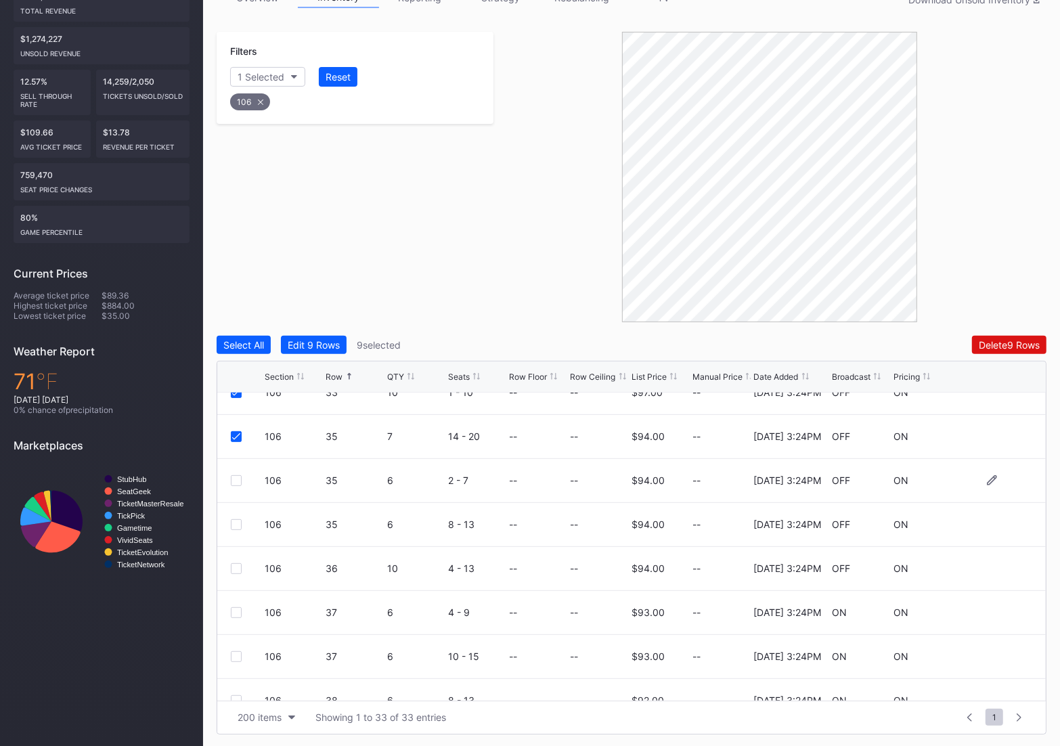
click at [235, 477] on div at bounding box center [236, 480] width 11 height 11
click at [238, 523] on div at bounding box center [236, 524] width 11 height 11
click at [235, 566] on div at bounding box center [236, 568] width 11 height 11
click at [235, 614] on div at bounding box center [236, 612] width 11 height 11
click at [235, 654] on div at bounding box center [236, 656] width 11 height 11
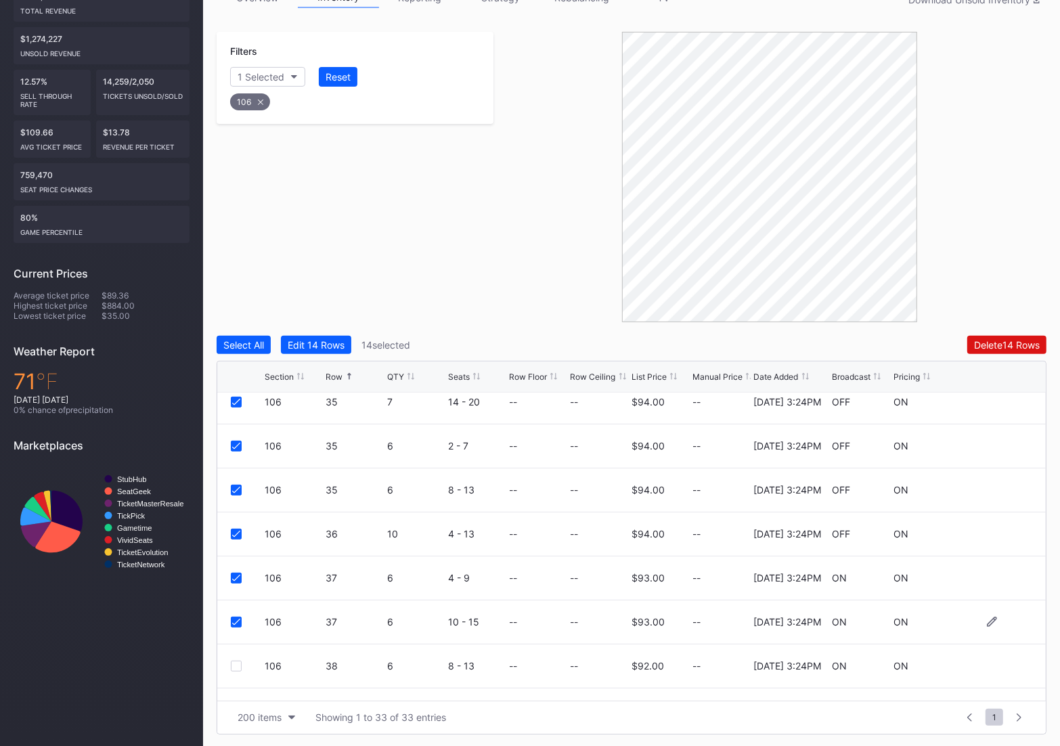
scroll to position [1144, 0]
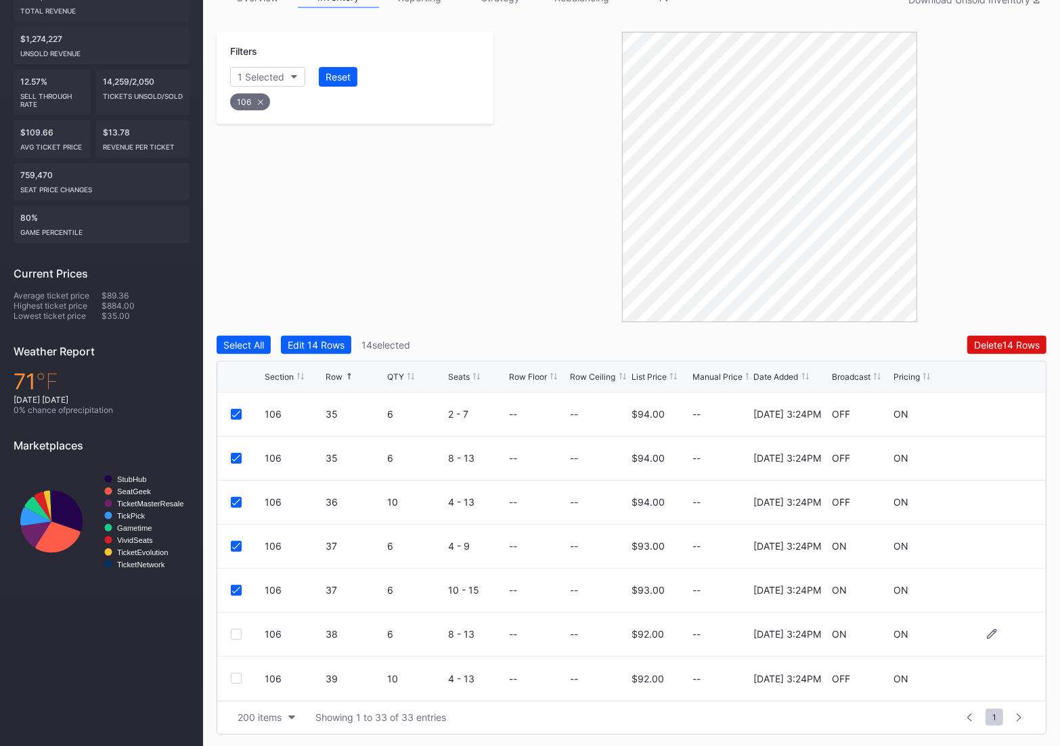
click at [235, 629] on div at bounding box center [236, 634] width 11 height 11
click at [235, 675] on div at bounding box center [236, 678] width 11 height 11
click at [1027, 342] on div "Delete 16 Rows" at bounding box center [1007, 345] width 66 height 12
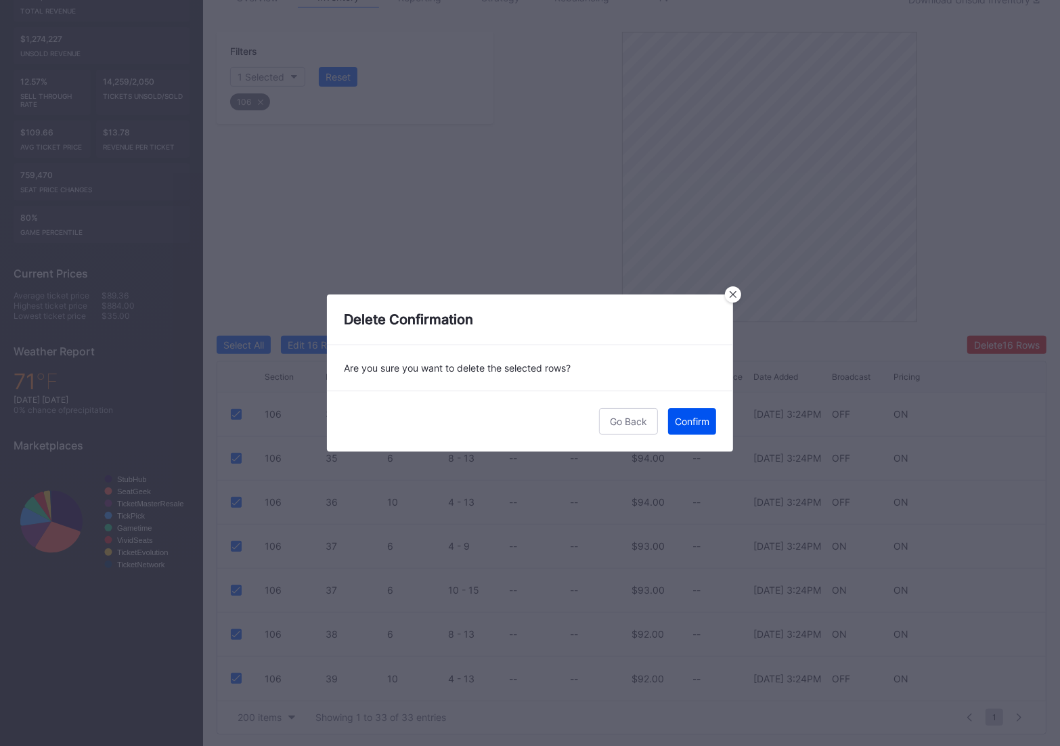
click at [696, 428] on button "Confirm" at bounding box center [692, 421] width 48 height 26
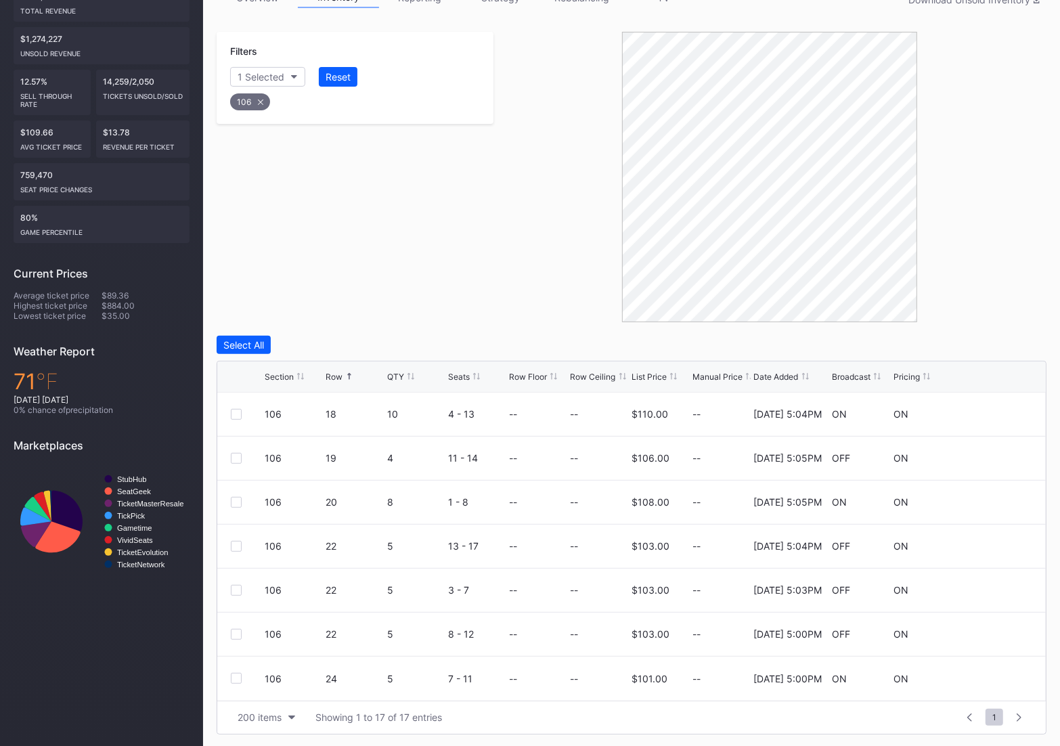
scroll to position [0, 0]
click at [262, 99] on icon at bounding box center [260, 101] width 5 height 5
click at [251, 79] on div "Section" at bounding box center [254, 77] width 33 height 12
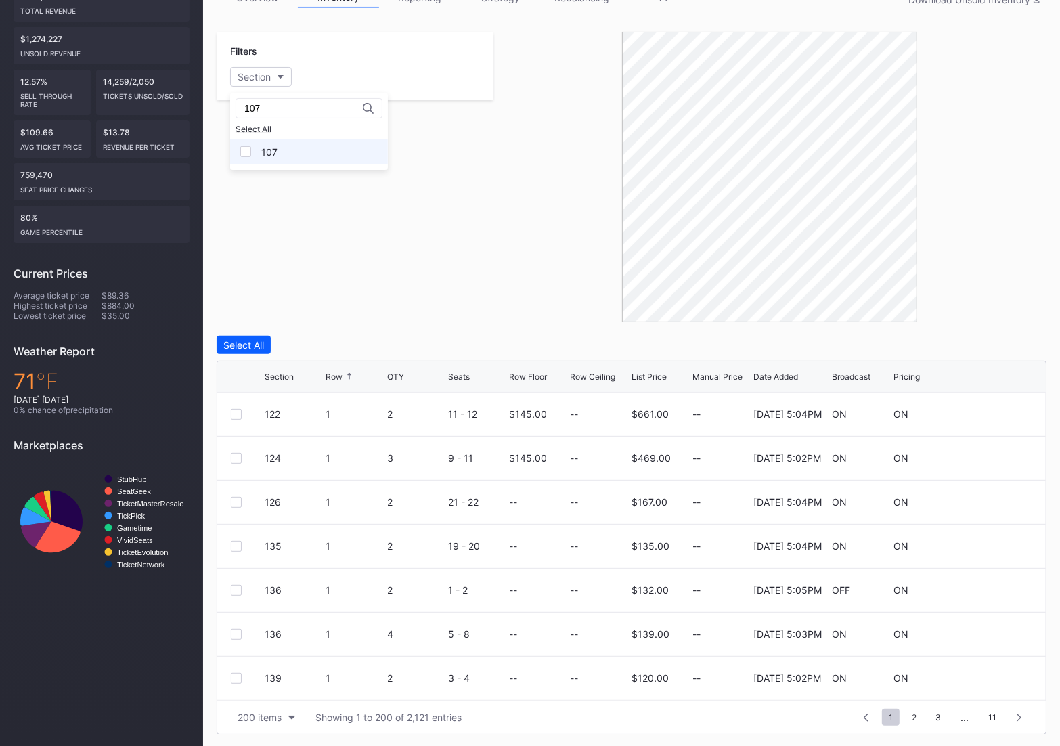
type input "107"
click at [250, 154] on div at bounding box center [245, 151] width 11 height 11
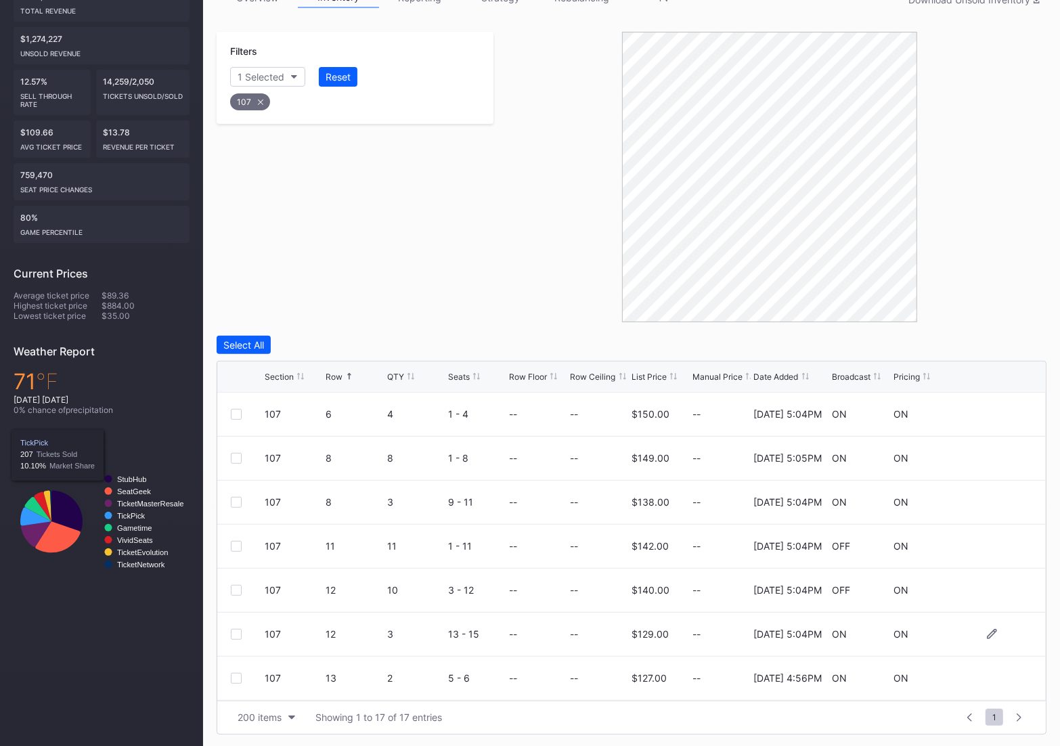
scroll to position [440, 0]
click at [232, 636] on div at bounding box center [236, 634] width 11 height 11
click at [234, 673] on div at bounding box center [236, 678] width 11 height 11
click at [1019, 344] on div "Delete 2 Rows" at bounding box center [1009, 345] width 60 height 12
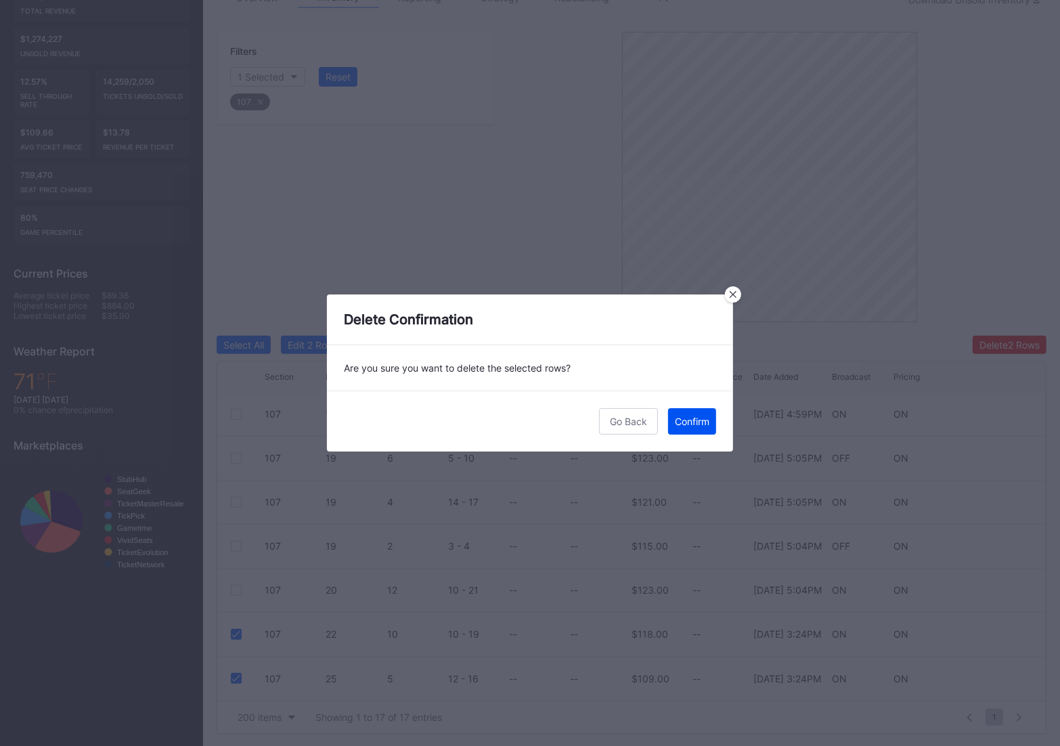
click at [688, 418] on div "Confirm" at bounding box center [692, 421] width 35 height 12
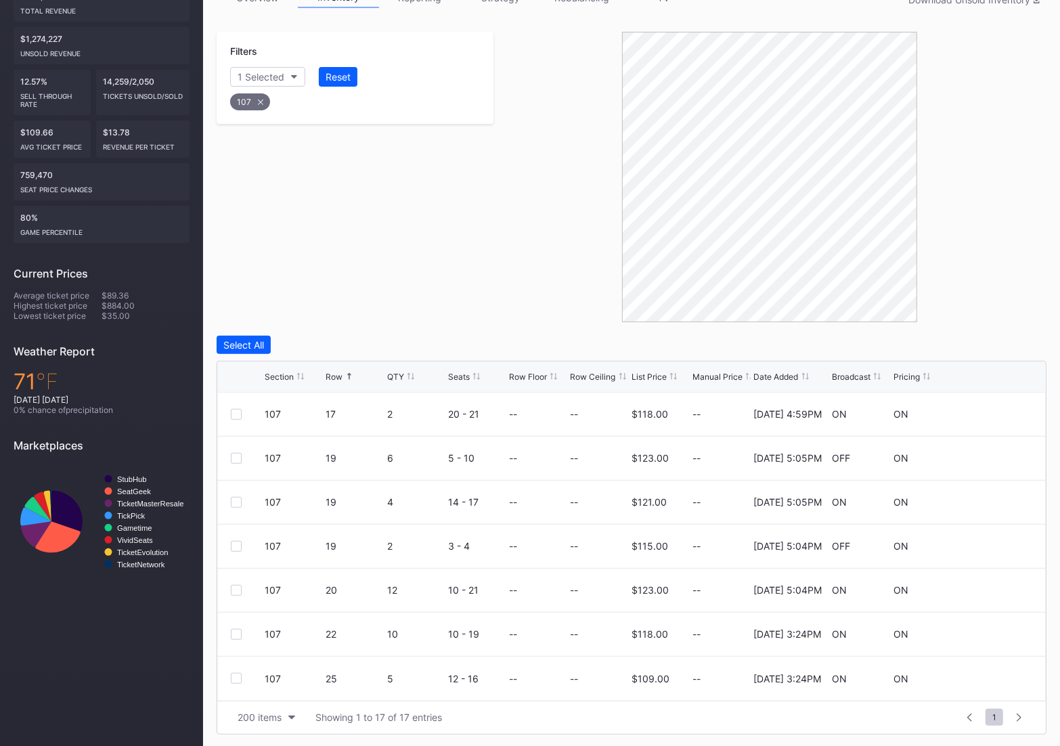
click at [242, 102] on div "107" at bounding box center [250, 101] width 40 height 17
click at [268, 76] on div "Section" at bounding box center [254, 77] width 33 height 12
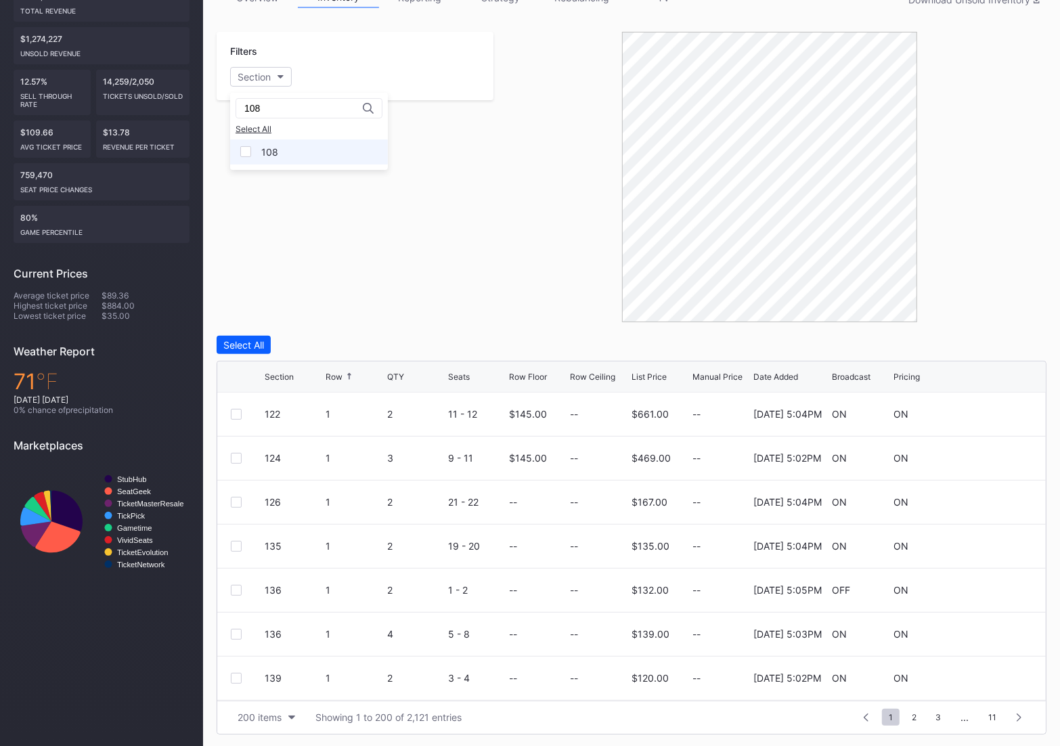
type input "108"
click at [271, 160] on div "108" at bounding box center [309, 151] width 158 height 25
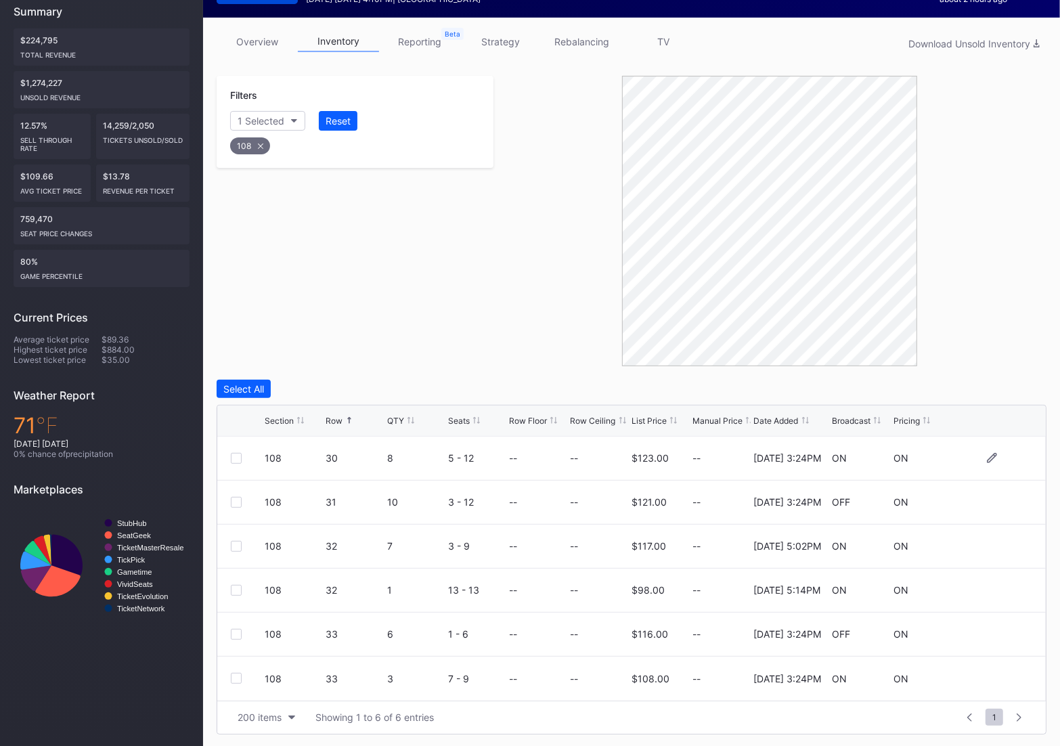
click at [233, 457] on div at bounding box center [236, 458] width 11 height 11
click at [240, 507] on div "108 31 10 3 - 12 -- -- $121.00 -- 4/22/2025 3:24PM OFF ON" at bounding box center [631, 502] width 828 height 44
click at [235, 506] on div at bounding box center [236, 502] width 11 height 11
click at [237, 633] on div at bounding box center [236, 634] width 11 height 11
click at [237, 674] on div at bounding box center [236, 678] width 11 height 11
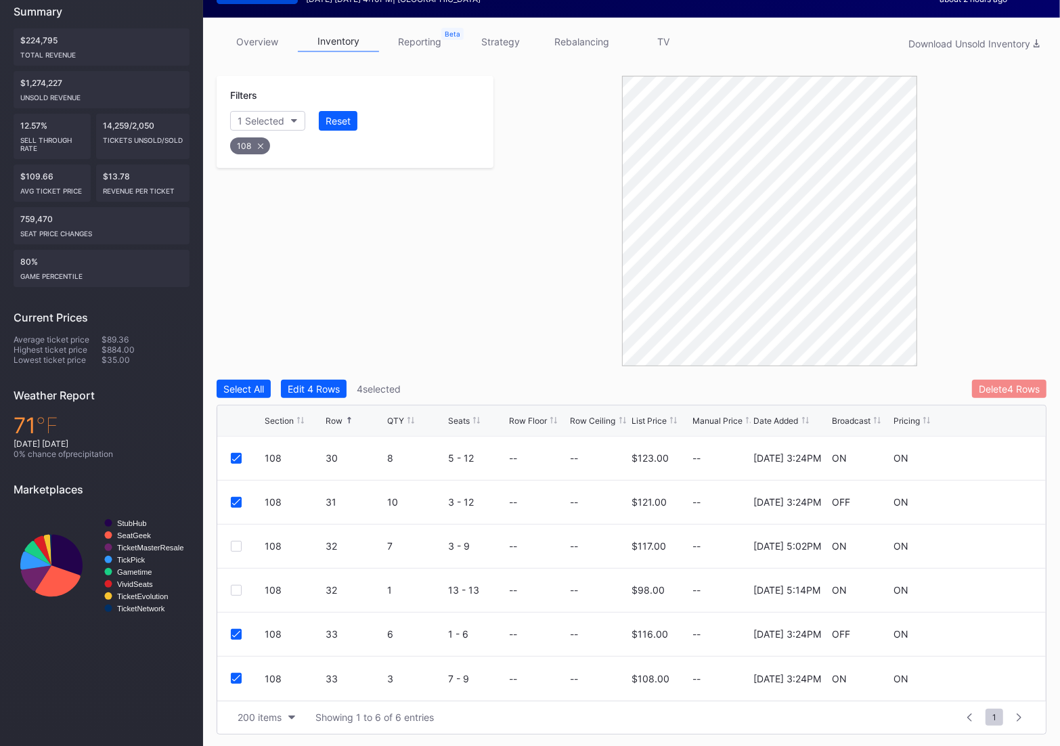
click at [1012, 382] on button "Delete 4 Rows" at bounding box center [1009, 389] width 74 height 18
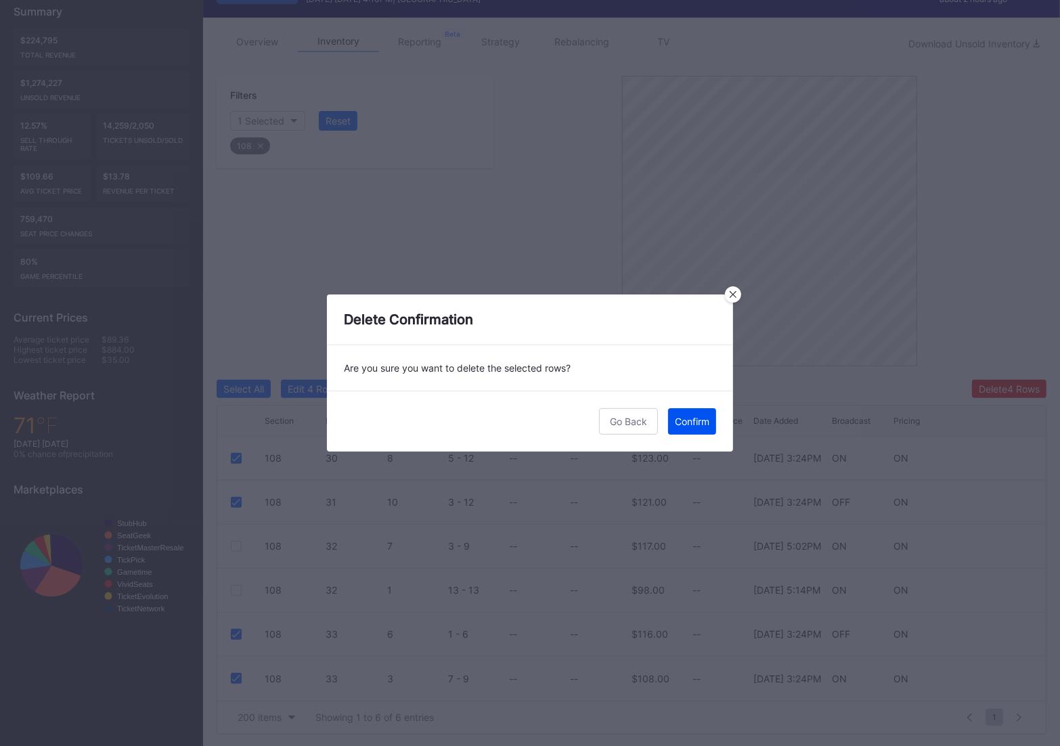
click at [685, 423] on div "Confirm" at bounding box center [692, 421] width 35 height 12
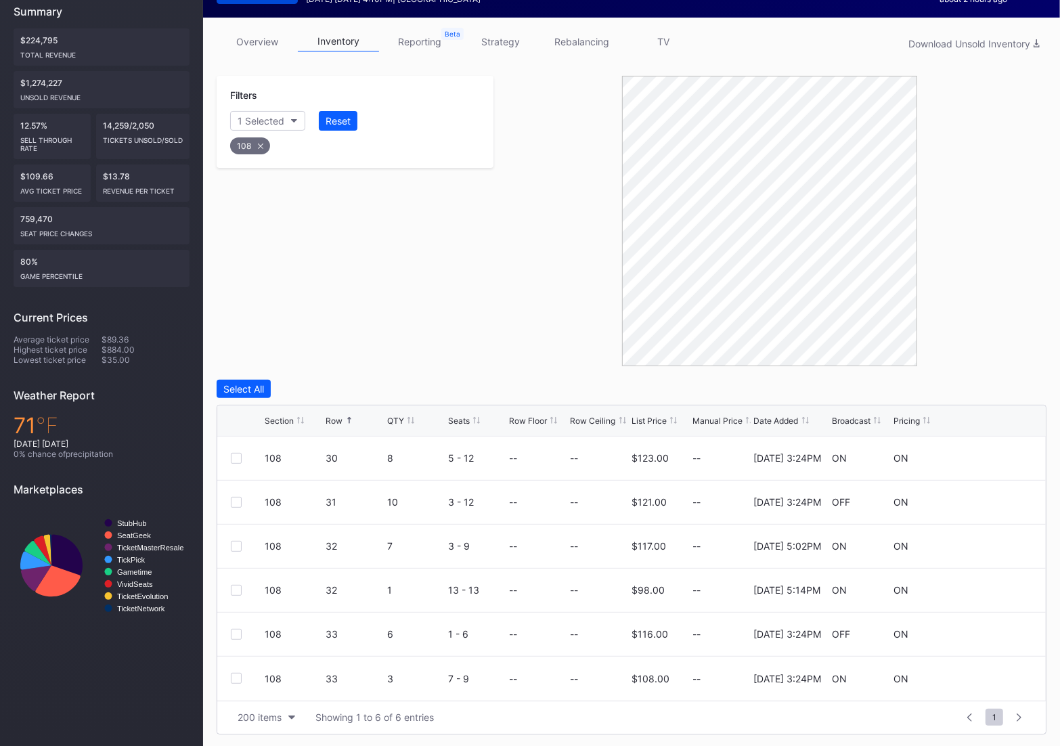
click at [244, 148] on div "108" at bounding box center [250, 145] width 40 height 17
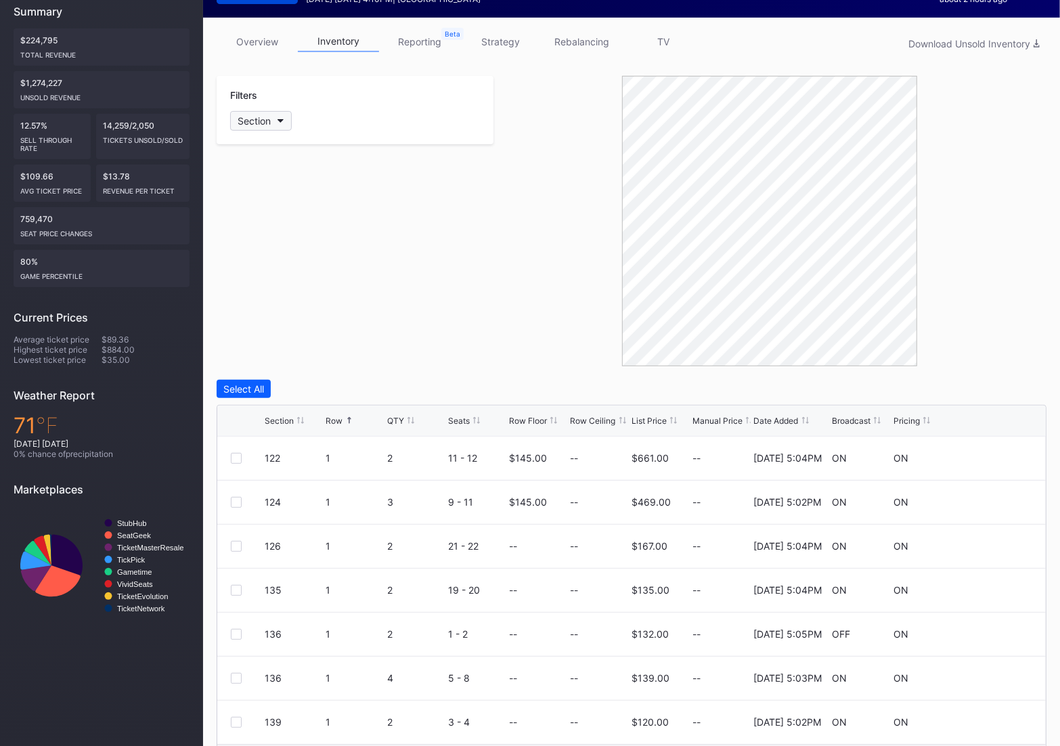
click at [269, 122] on div "Section" at bounding box center [254, 121] width 33 height 12
type input "109"
click at [263, 190] on div "109" at bounding box center [269, 196] width 17 height 12
click at [242, 499] on div at bounding box center [248, 502] width 34 height 11
click at [236, 499] on div at bounding box center [236, 502] width 11 height 11
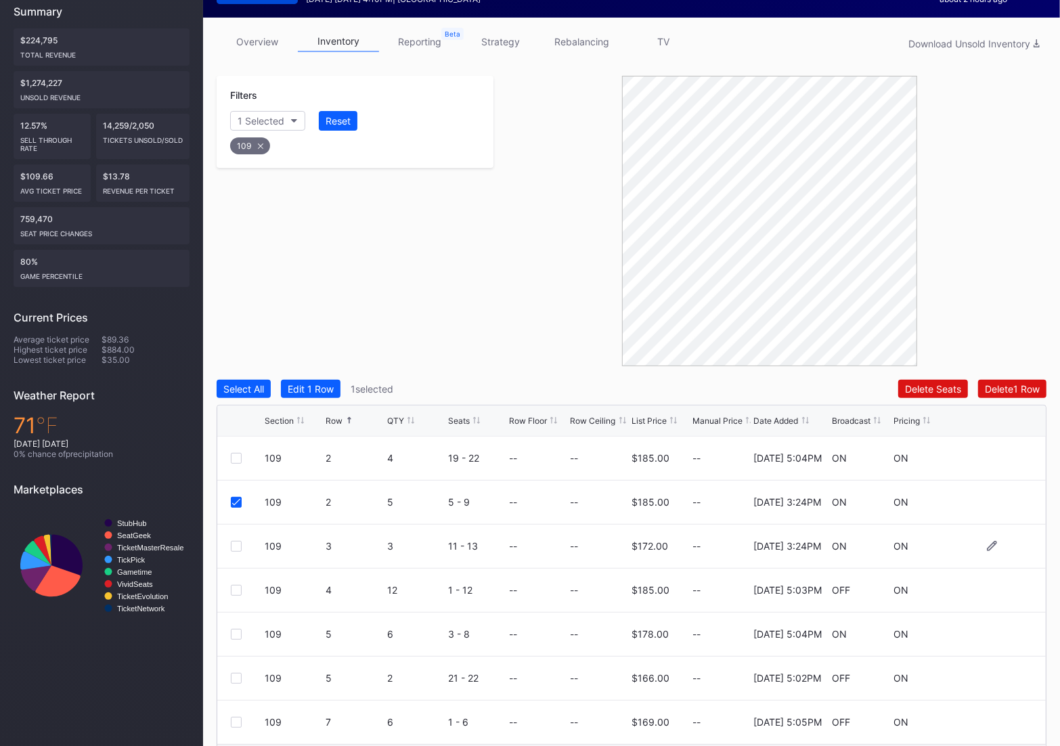
click at [234, 545] on div at bounding box center [236, 546] width 11 height 11
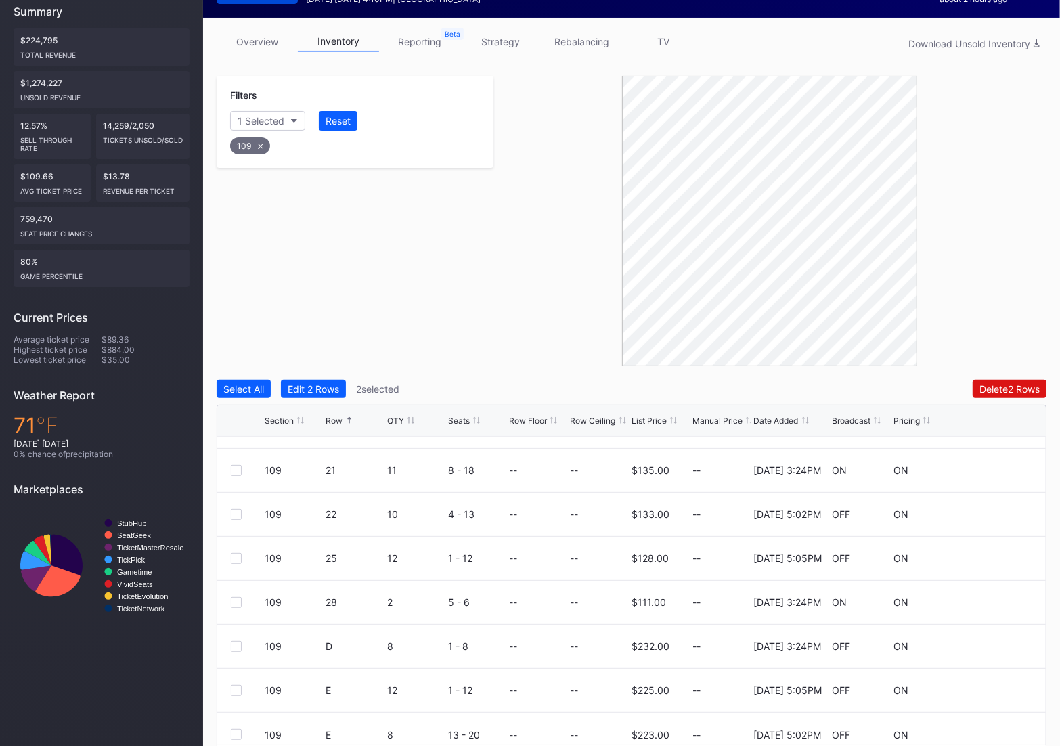
scroll to position [1144, 0]
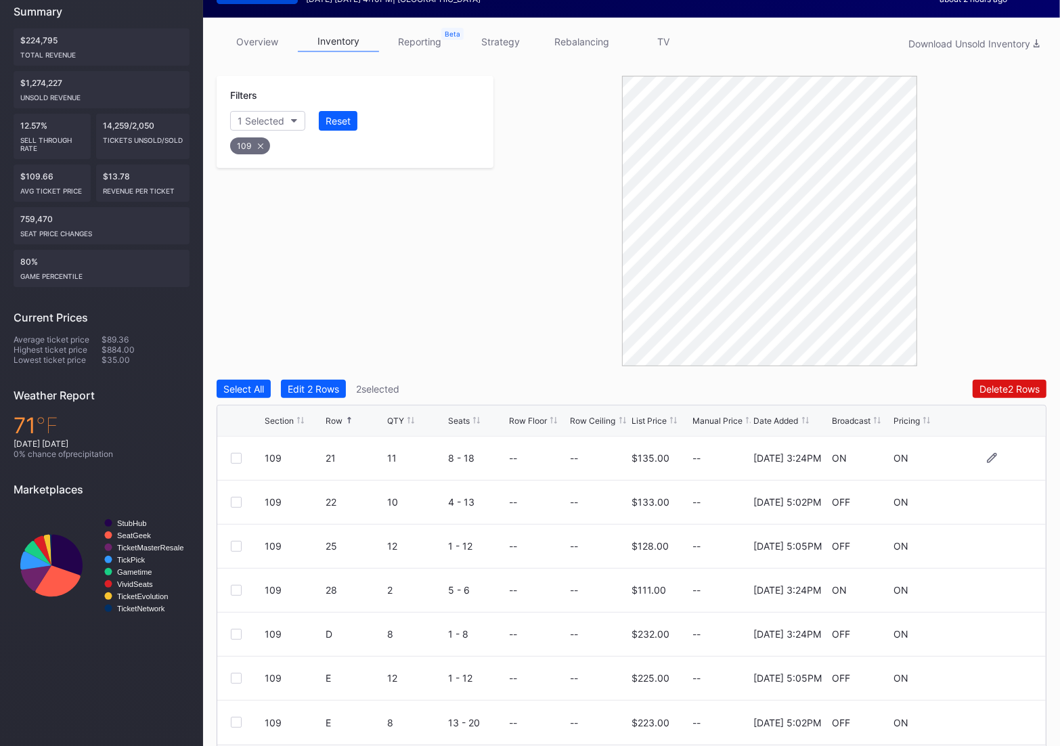
click at [240, 455] on div at bounding box center [236, 458] width 11 height 11
click at [235, 591] on div at bounding box center [236, 590] width 11 height 11
click at [234, 634] on div at bounding box center [236, 634] width 11 height 11
click at [1011, 386] on div "Delete 5 Rows" at bounding box center [1009, 389] width 61 height 12
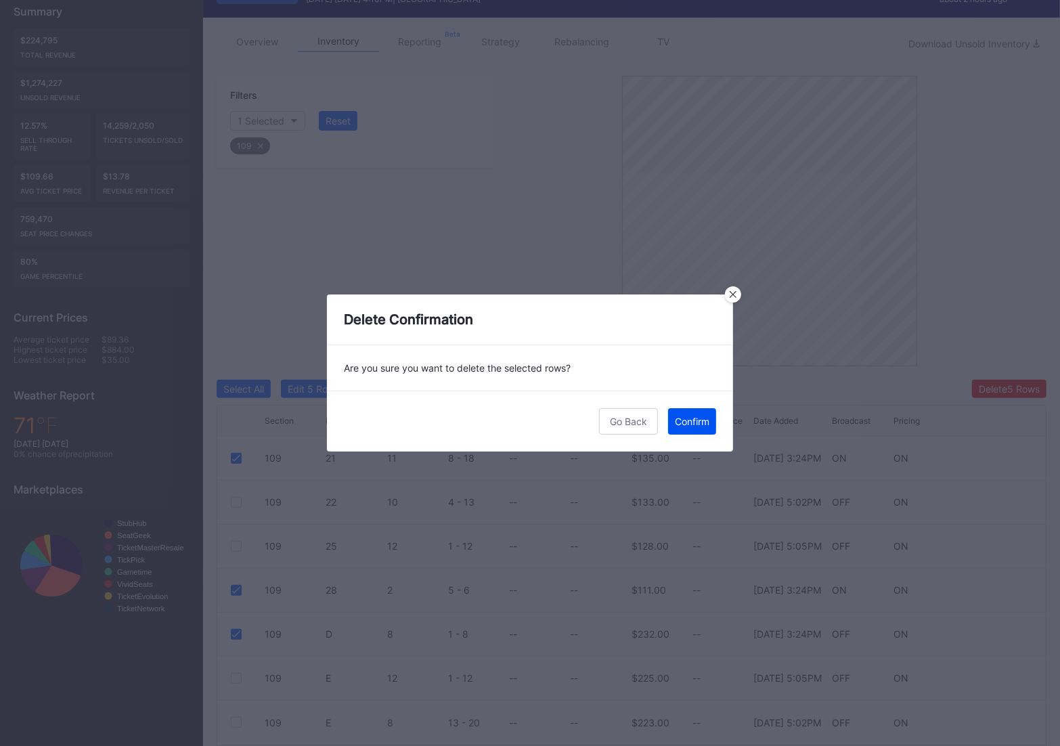
click at [697, 416] on div "Confirm" at bounding box center [692, 421] width 35 height 12
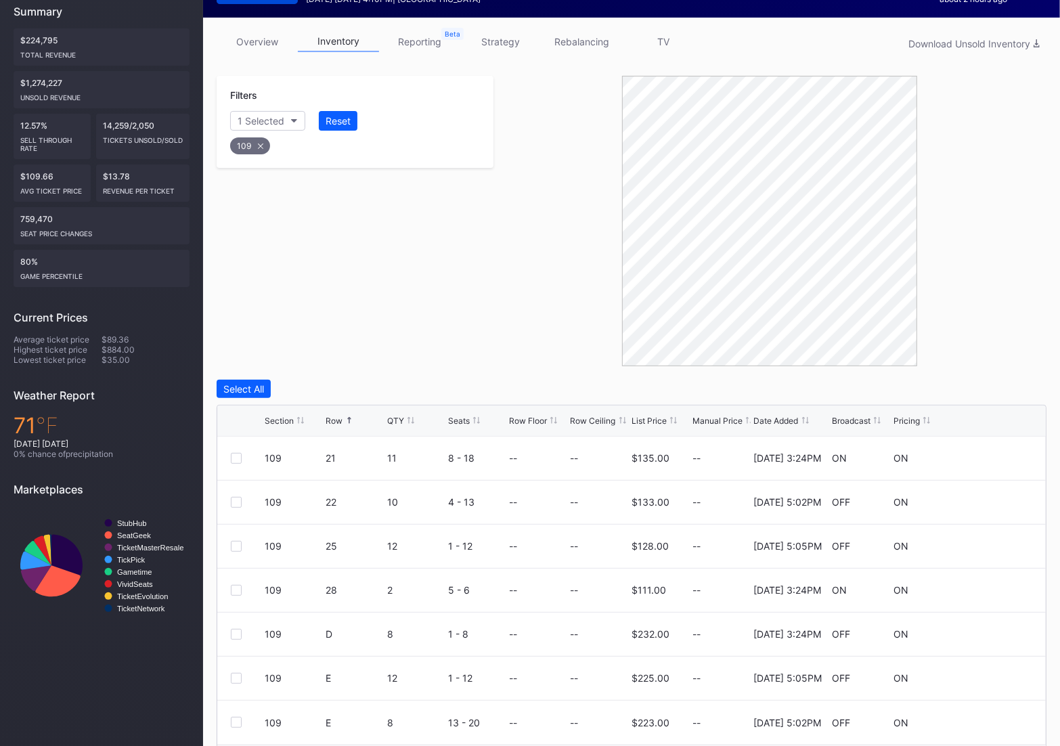
click at [251, 143] on div "109" at bounding box center [250, 145] width 40 height 17
click at [250, 115] on div "Section" at bounding box center [254, 121] width 33 height 12
type input "110"
click at [246, 204] on div "110" at bounding box center [309, 195] width 158 height 25
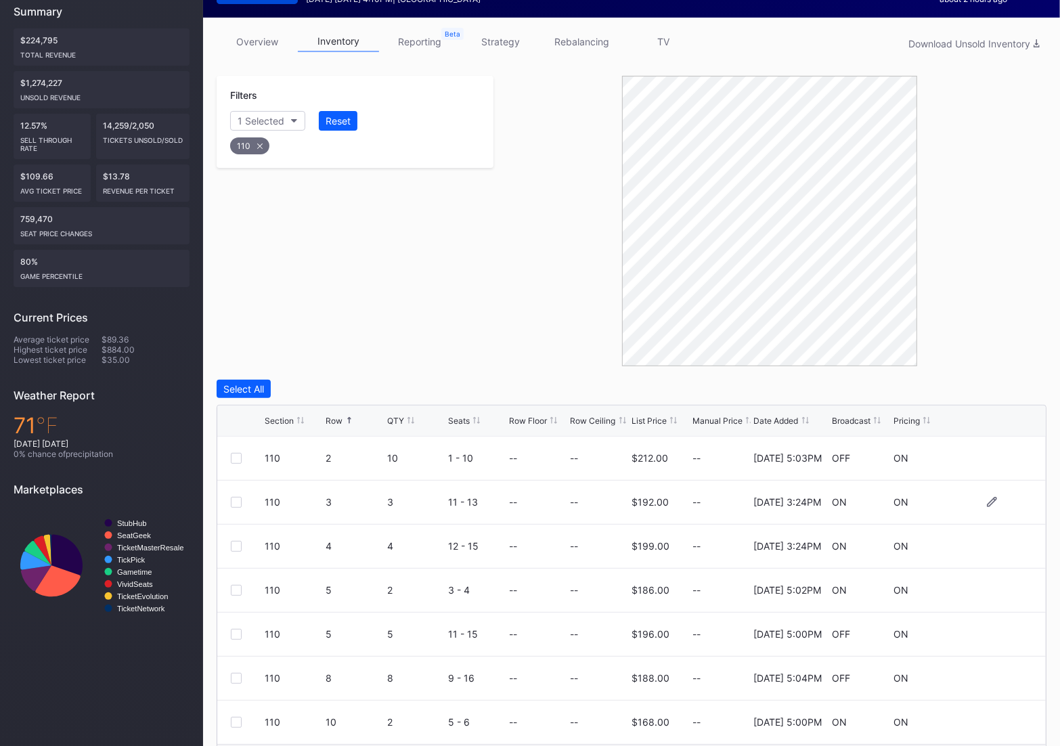
click at [238, 502] on div at bounding box center [236, 502] width 11 height 11
click at [239, 547] on div at bounding box center [236, 546] width 11 height 11
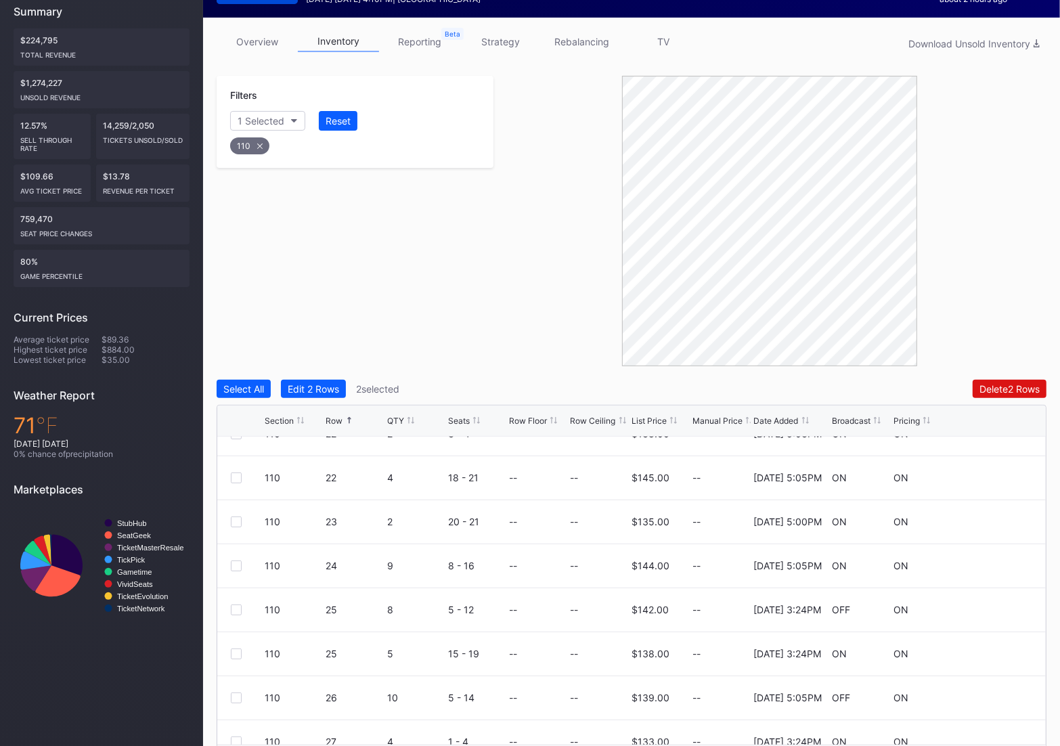
scroll to position [512, 0]
click at [238, 605] on div at bounding box center [236, 605] width 11 height 11
click at [236, 648] on div at bounding box center [236, 649] width 11 height 11
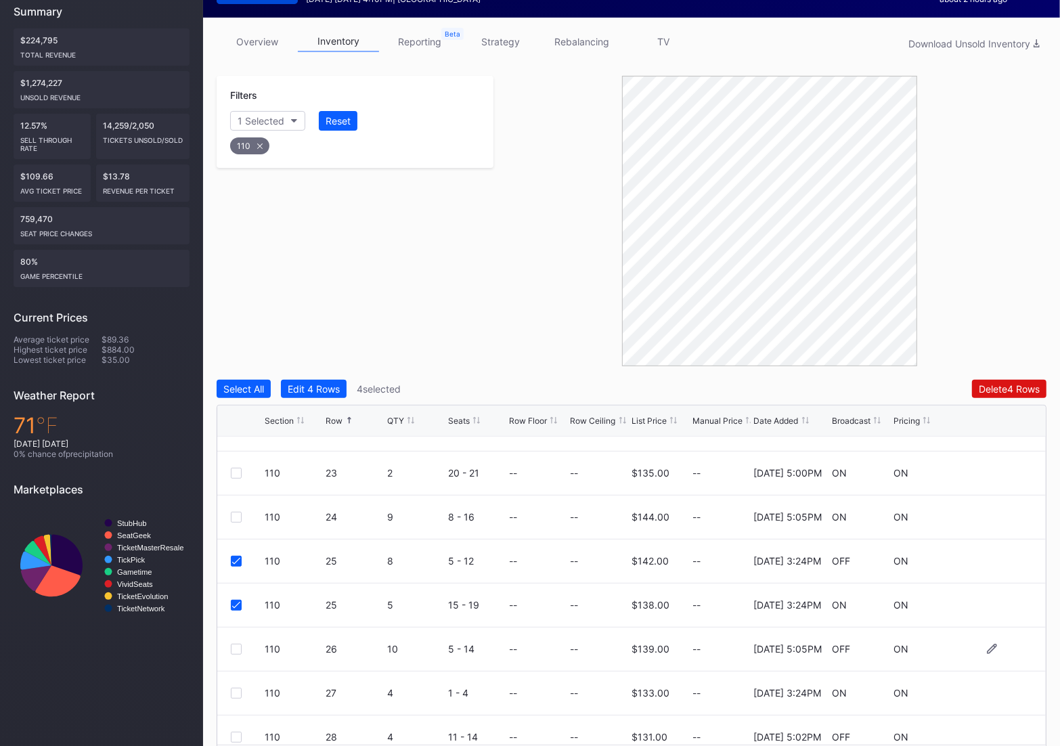
scroll to position [567, 0]
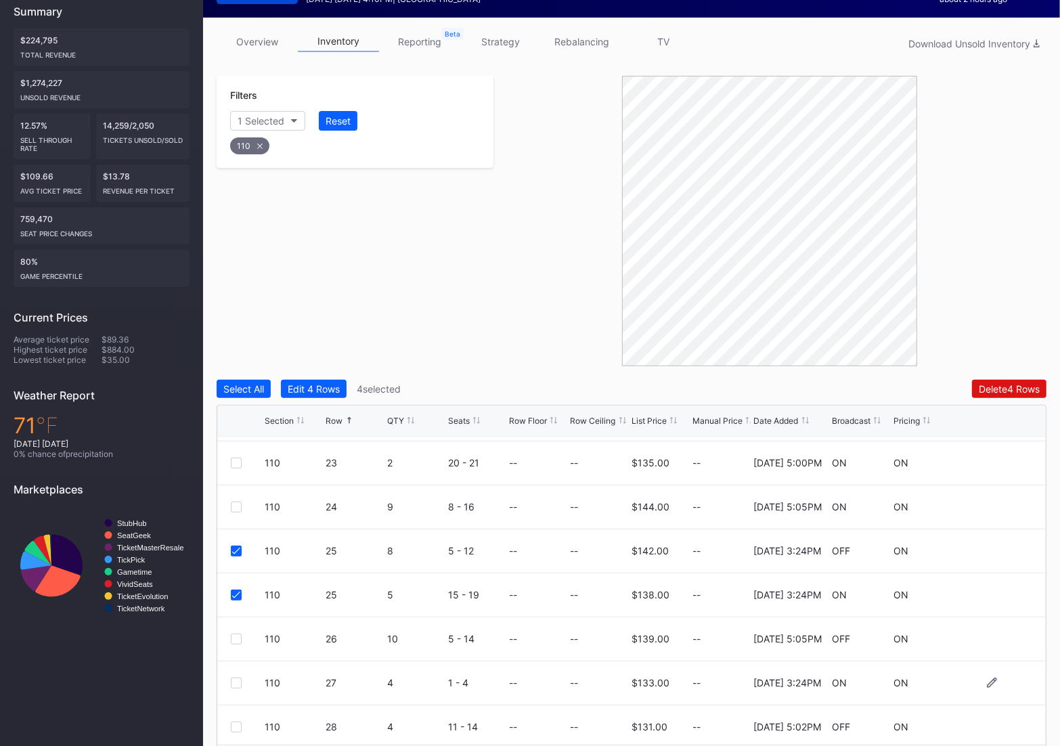
click at [235, 682] on div at bounding box center [236, 682] width 11 height 11
click at [989, 369] on div "Filters 1 Selected Reset 110 Select All Edit 5 Rows 5 selected Delete 5 Rows Se…" at bounding box center [632, 427] width 830 height 702
click at [988, 383] on div "Delete 5 Rows" at bounding box center [1009, 389] width 61 height 12
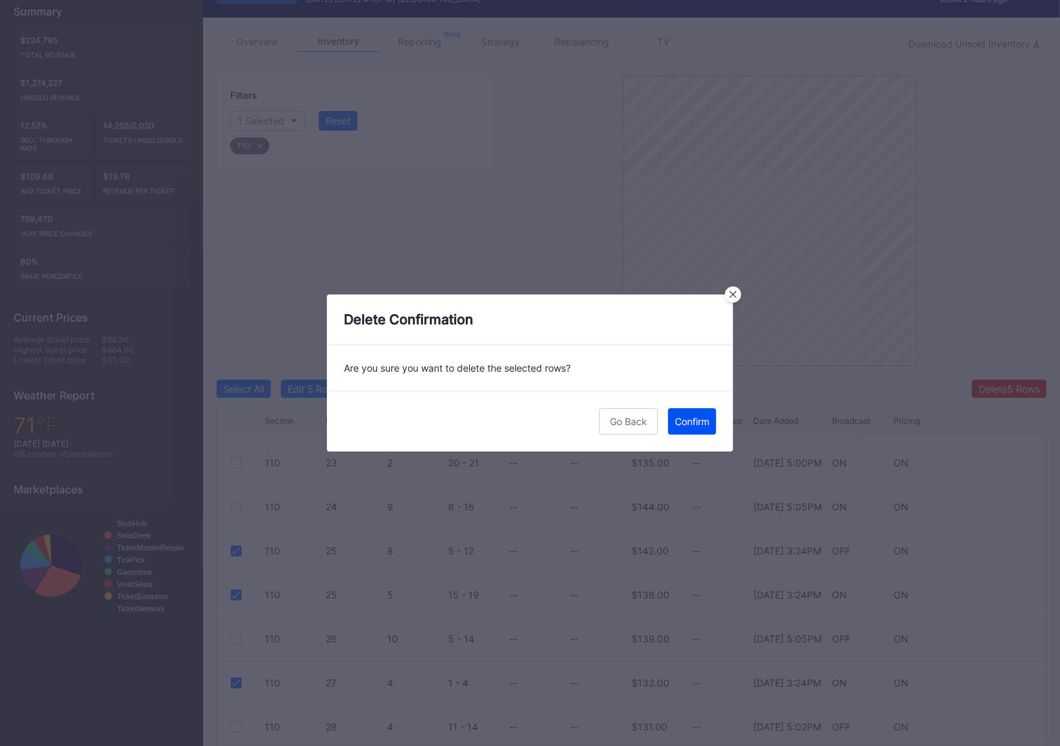
click at [690, 420] on div "Confirm" at bounding box center [692, 421] width 35 height 12
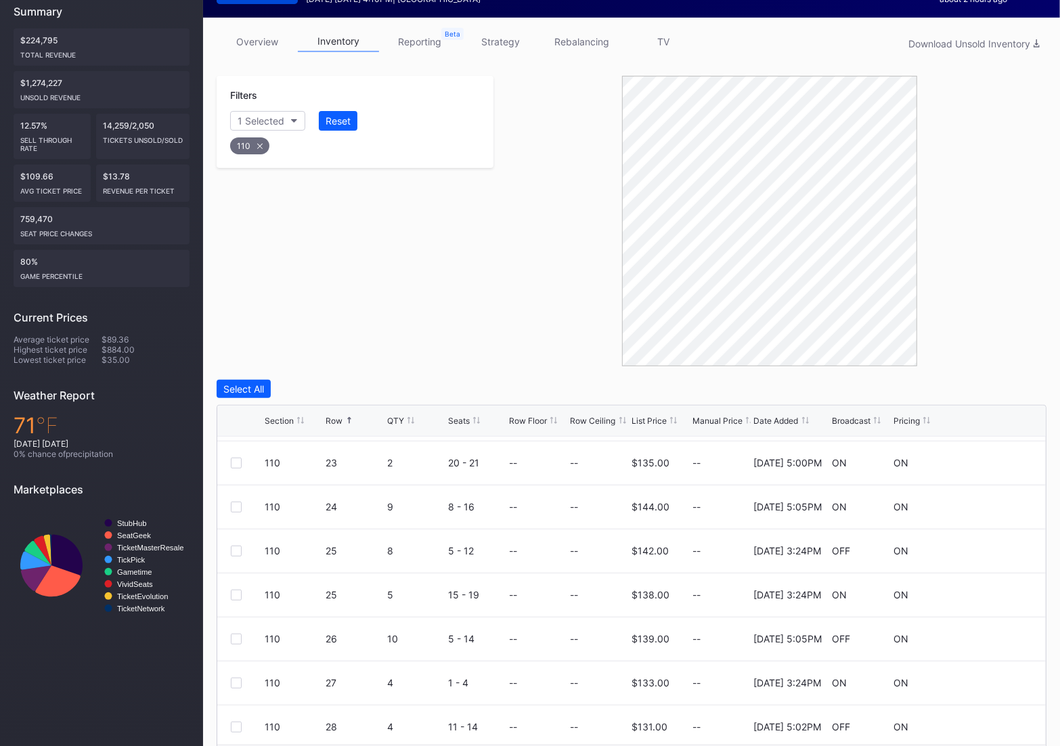
click at [256, 150] on div "110" at bounding box center [249, 145] width 39 height 17
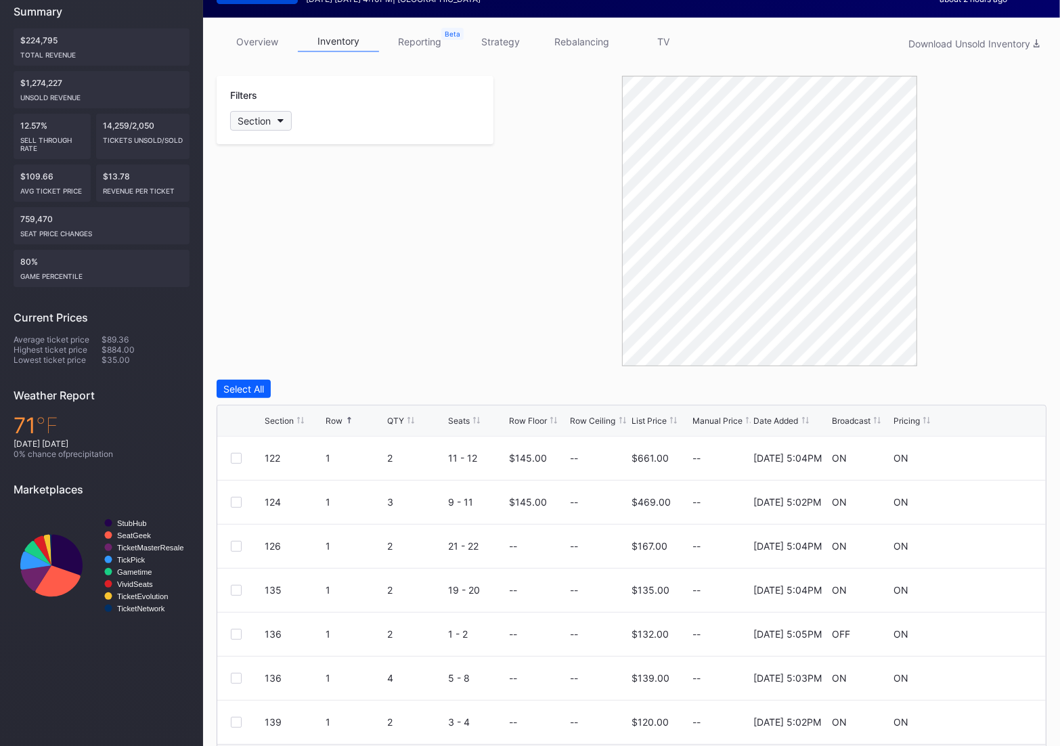
click at [252, 118] on div "Section" at bounding box center [254, 121] width 33 height 12
type input "111"
click at [263, 197] on div "111" at bounding box center [268, 196] width 14 height 12
click at [236, 591] on div at bounding box center [236, 590] width 11 height 11
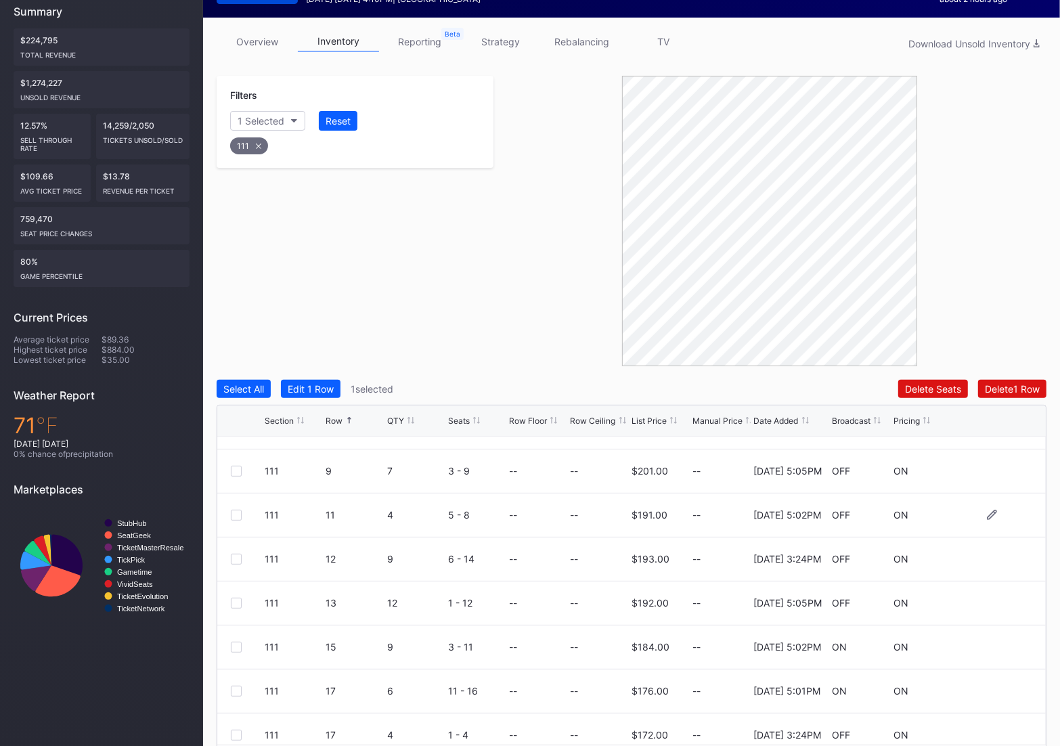
scroll to position [164, 0]
click at [231, 553] on div at bounding box center [236, 557] width 11 height 11
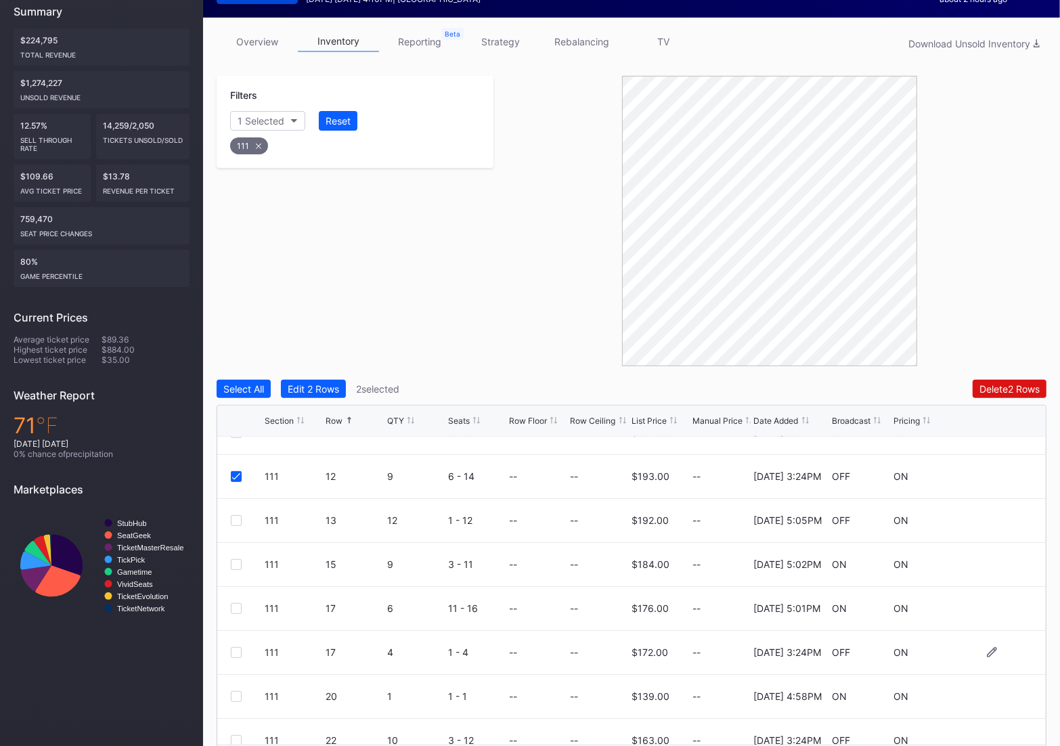
click at [233, 653] on div at bounding box center [236, 652] width 11 height 11
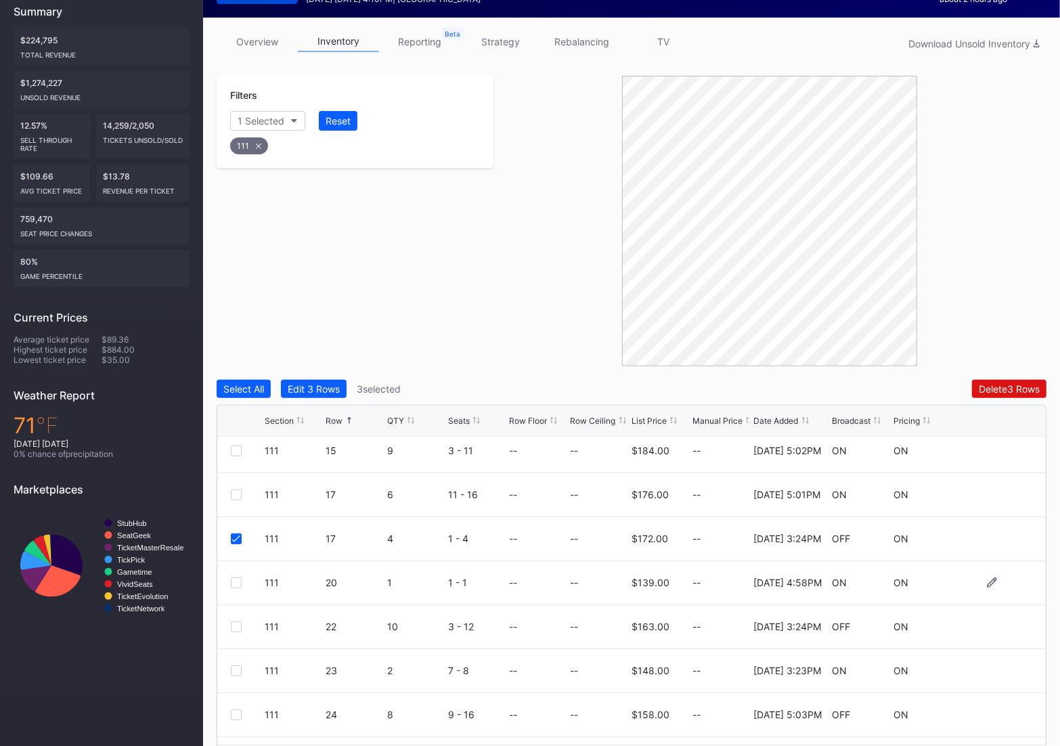
scroll to position [366, 0]
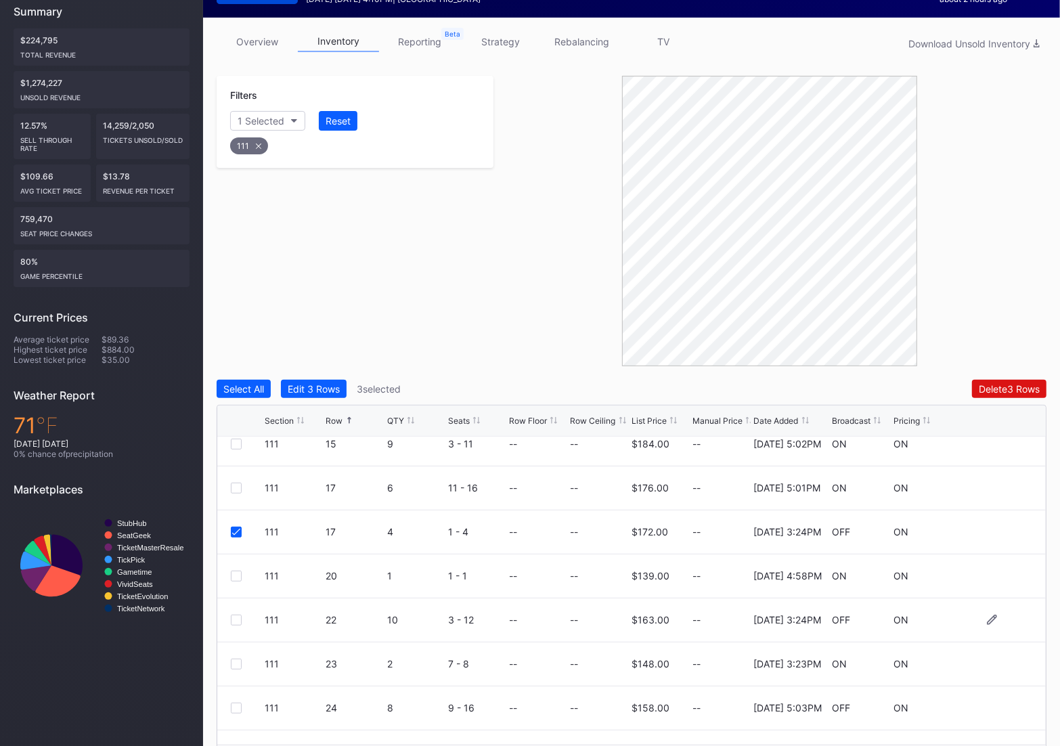
click at [233, 619] on div at bounding box center [236, 619] width 11 height 11
click at [229, 664] on div "111 23 2 7 - 8 -- -- $148.00 -- 4/22/2025 3:23PM ON ON" at bounding box center [631, 664] width 828 height 44
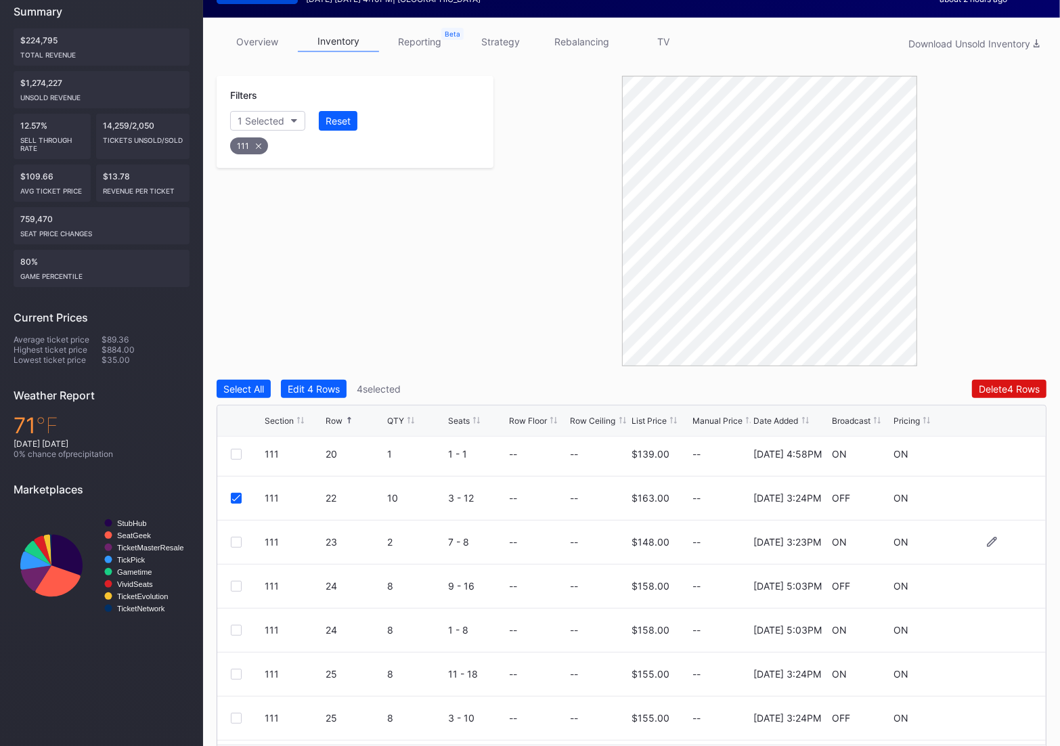
scroll to position [489, 0]
click at [238, 536] on div at bounding box center [236, 541] width 11 height 11
click at [235, 669] on div at bounding box center [236, 673] width 11 height 11
click at [235, 669] on div at bounding box center [236, 672] width 11 height 11
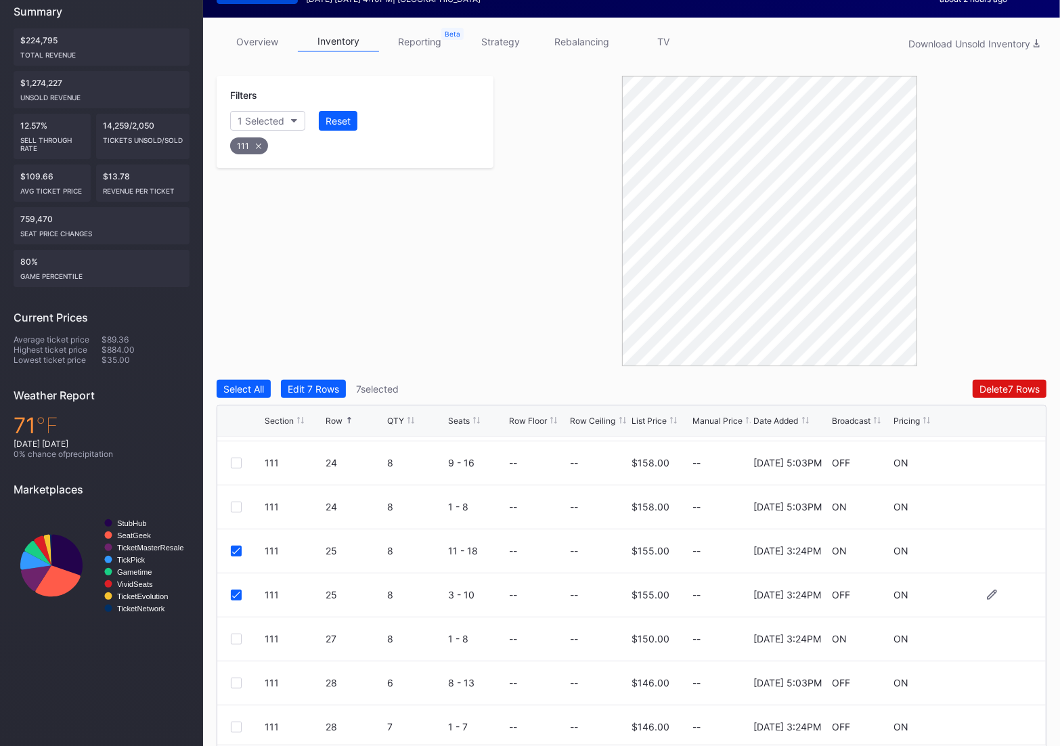
scroll to position [614, 0]
click at [233, 637] on div at bounding box center [236, 636] width 11 height 11
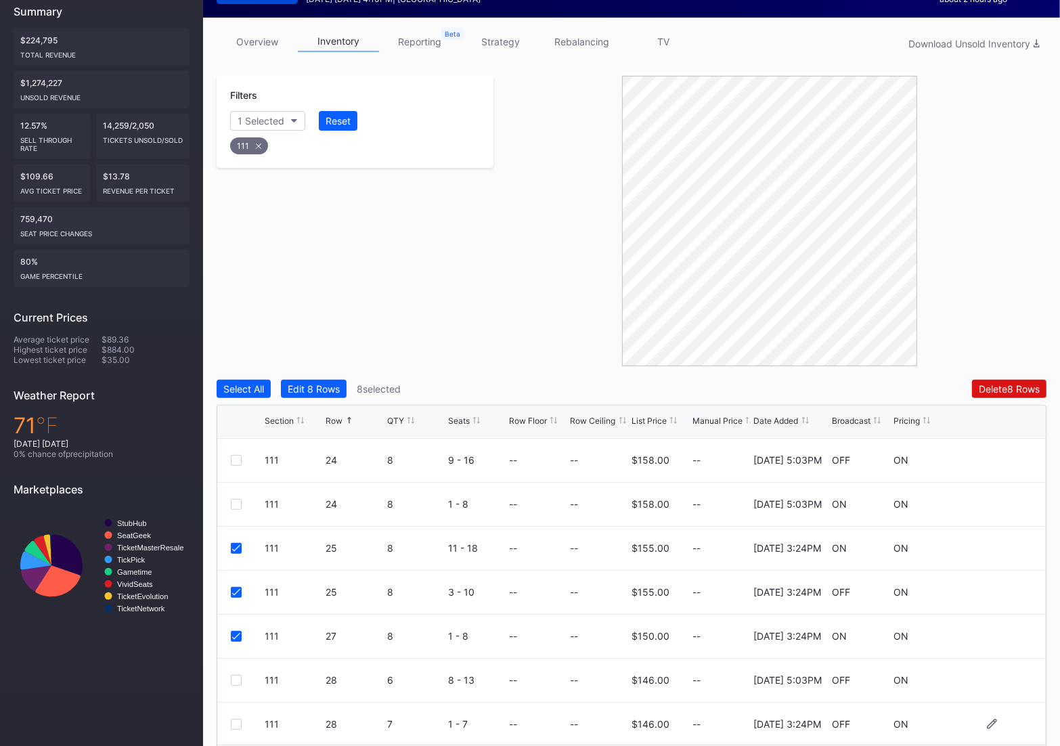
click at [236, 720] on div at bounding box center [236, 724] width 11 height 11
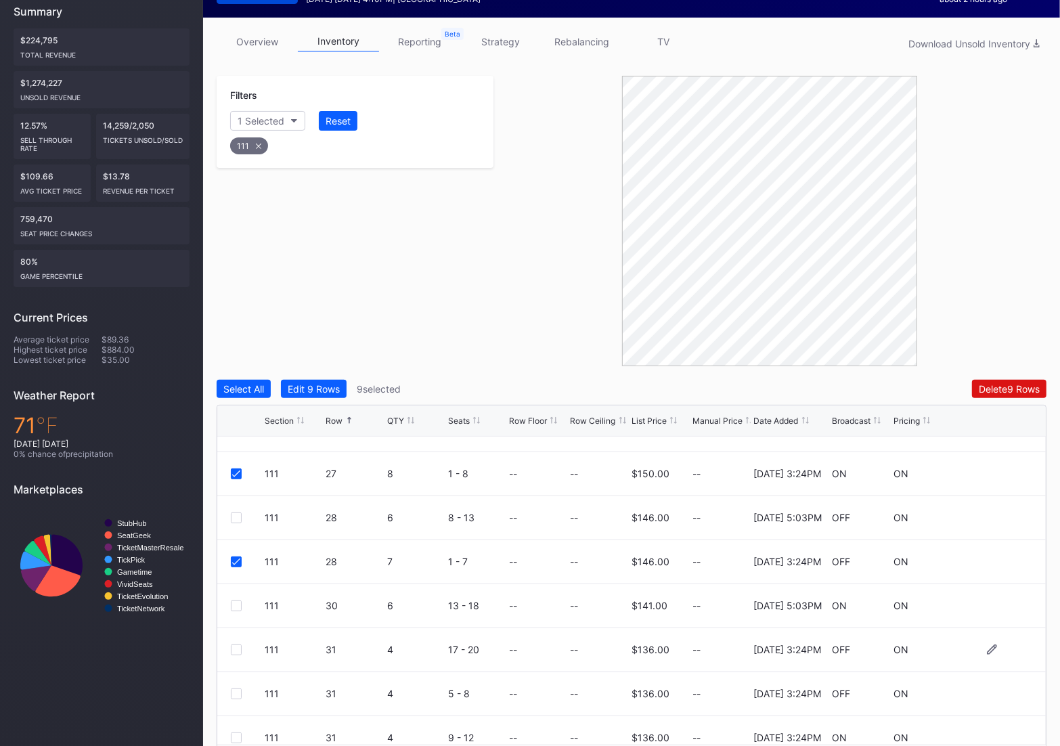
scroll to position [836, 0]
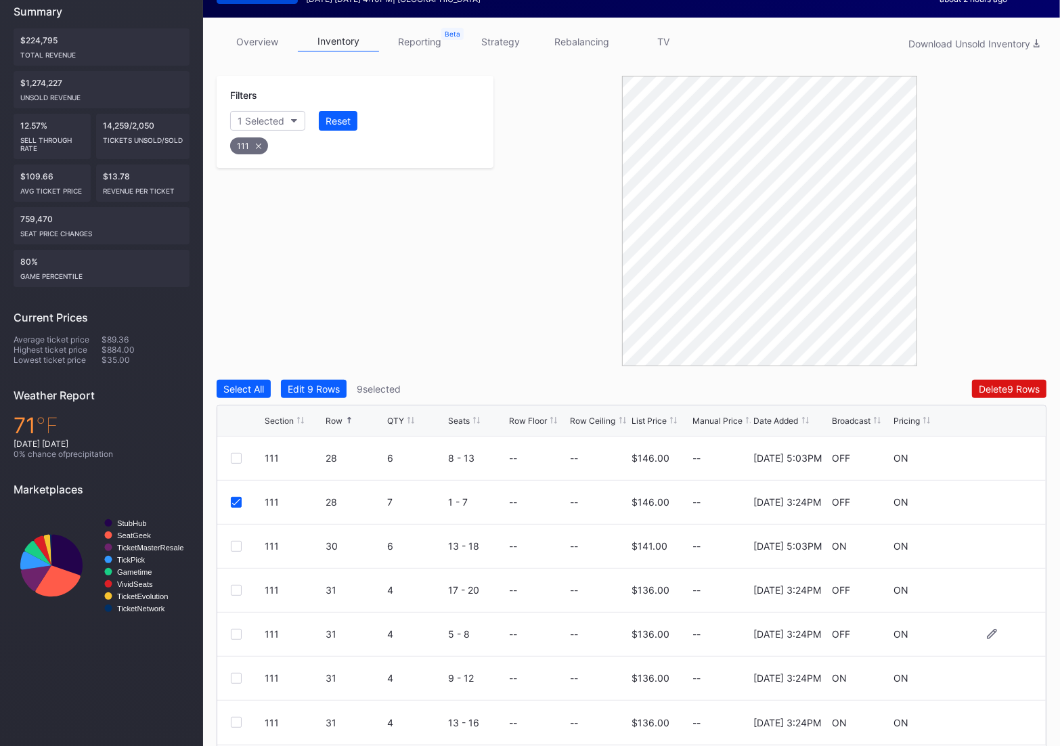
click at [234, 633] on div at bounding box center [236, 634] width 11 height 11
click at [992, 394] on button "Delete 10 Rows" at bounding box center [1006, 389] width 79 height 18
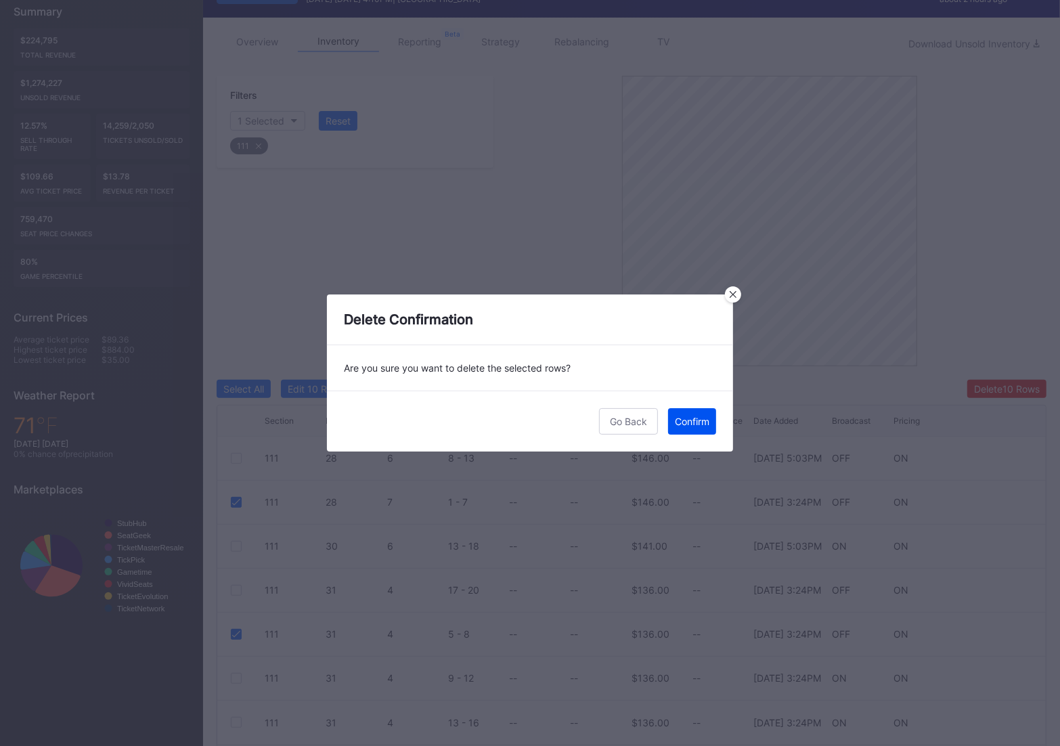
click at [697, 425] on div "Confirm" at bounding box center [692, 421] width 35 height 12
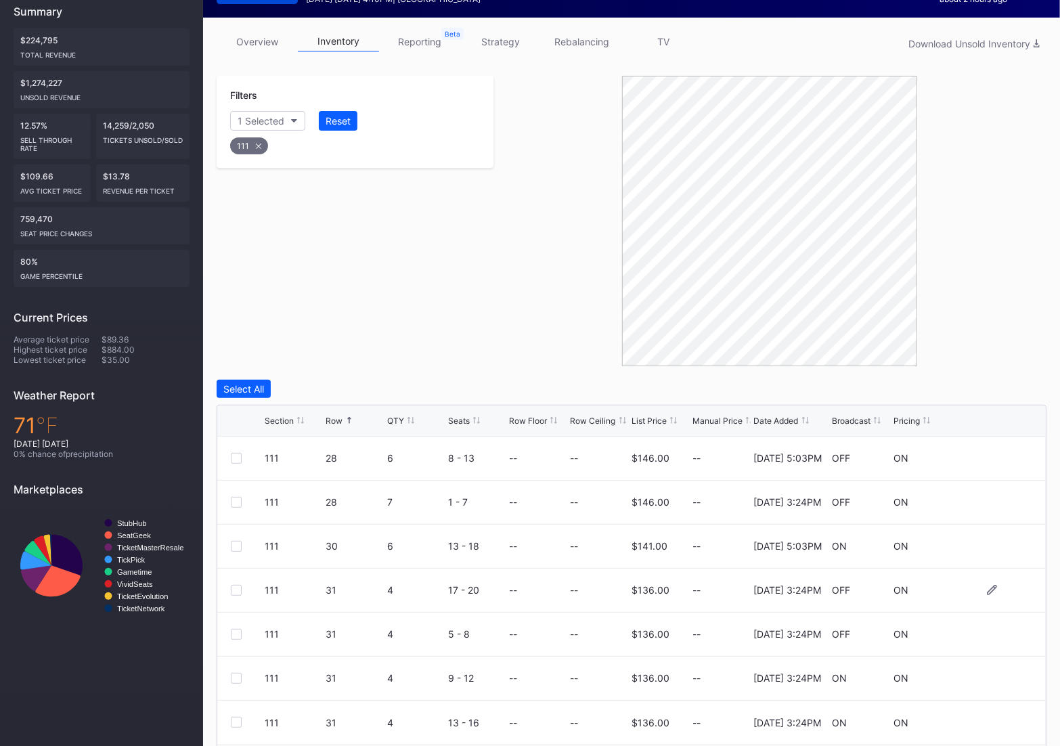
click at [235, 591] on div at bounding box center [236, 590] width 11 height 11
click at [235, 621] on div "111 31 4 5 - 8 -- -- $136.00 -- 4/22/2025 3:24PM OFF ON" at bounding box center [631, 634] width 828 height 44
click at [235, 633] on div at bounding box center [236, 634] width 11 height 11
click at [235, 668] on div "111 31 4 9 - 12 -- -- $136.00 -- 4/22/2025 3:24PM ON ON" at bounding box center [631, 678] width 828 height 44
click at [235, 675] on div at bounding box center [236, 678] width 11 height 11
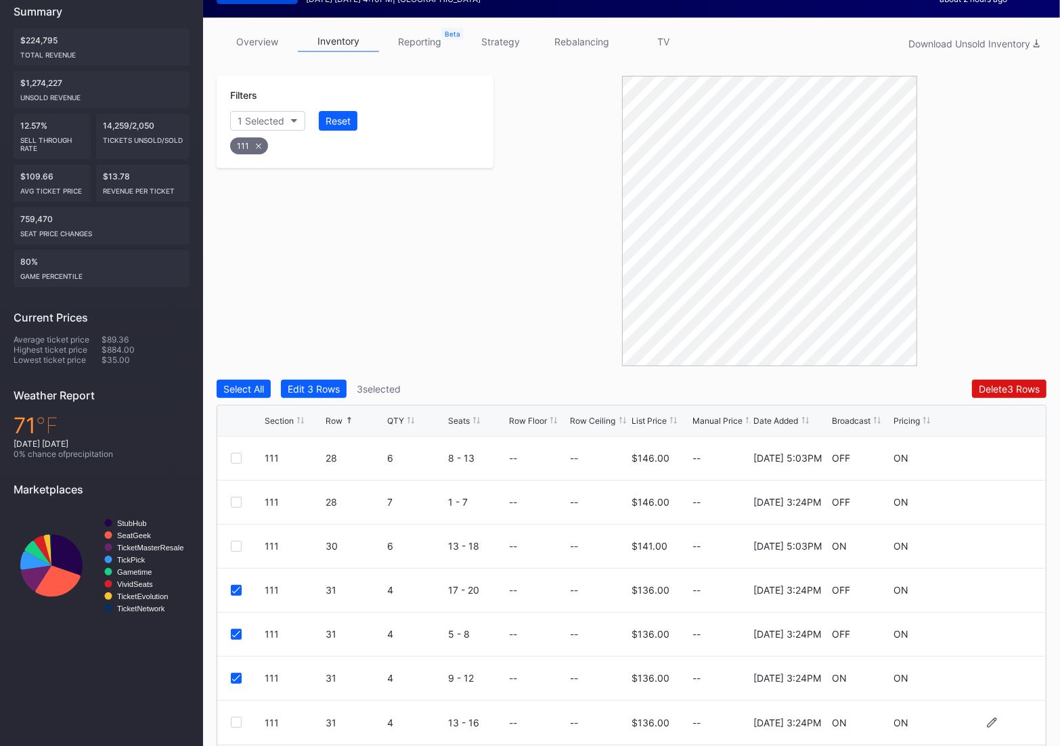
click at [238, 717] on div at bounding box center [236, 722] width 11 height 11
click at [1002, 392] on div "Delete 4 Rows" at bounding box center [1009, 389] width 61 height 12
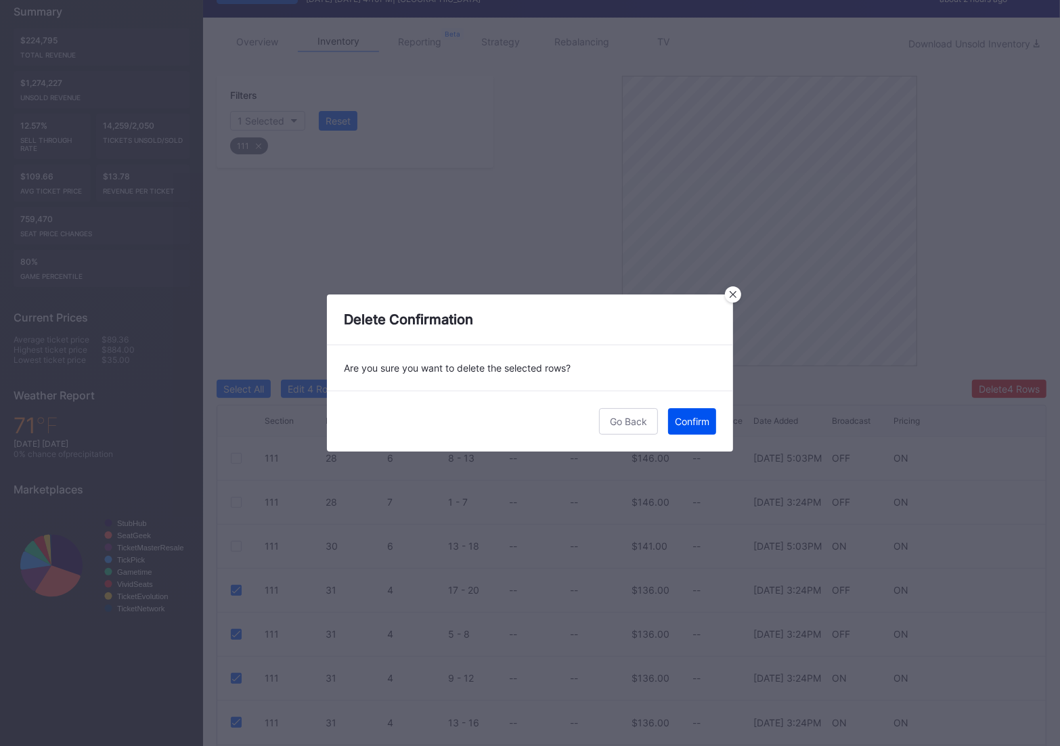
click at [692, 420] on div "Confirm" at bounding box center [692, 421] width 35 height 12
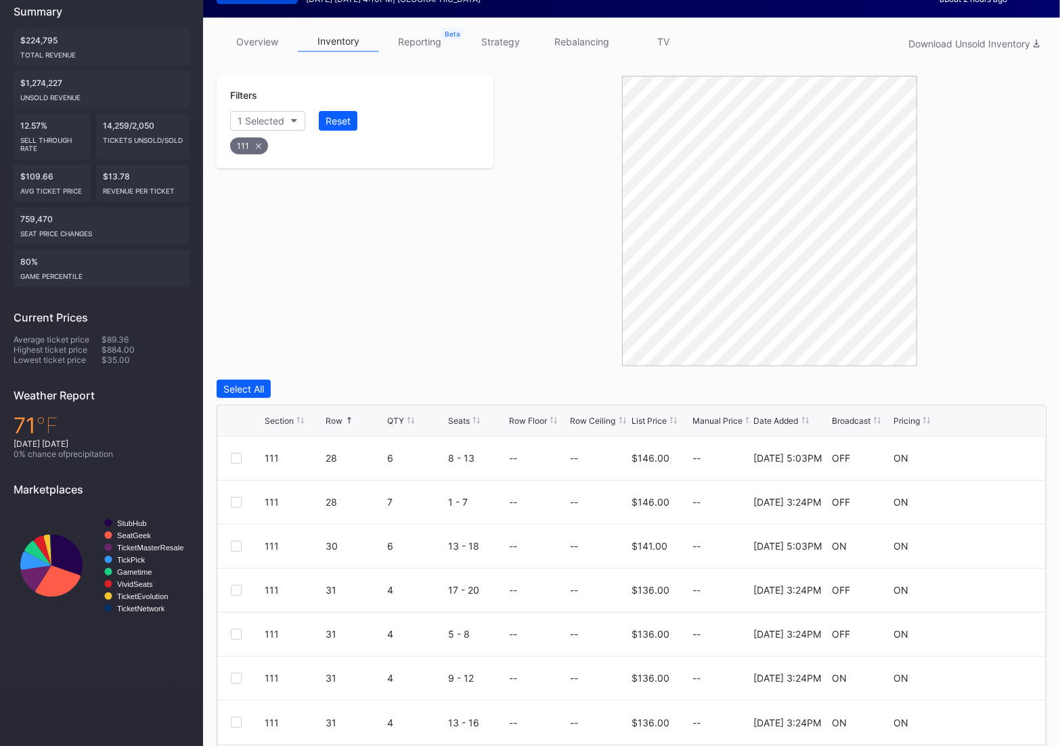
click at [256, 145] on icon at bounding box center [258, 145] width 5 height 5
click at [248, 122] on div "Section" at bounding box center [254, 121] width 33 height 12
type input "112"
click at [268, 200] on div "112" at bounding box center [268, 196] width 15 height 12
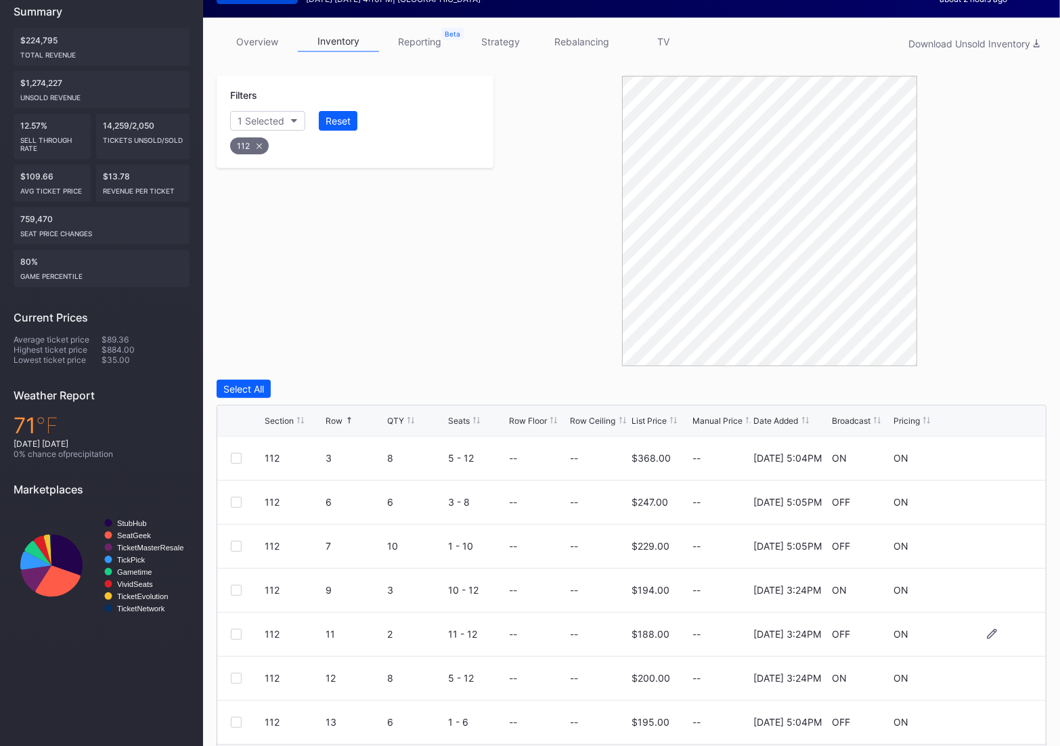
click at [233, 629] on div at bounding box center [236, 634] width 11 height 11
click at [233, 678] on div at bounding box center [236, 678] width 11 height 11
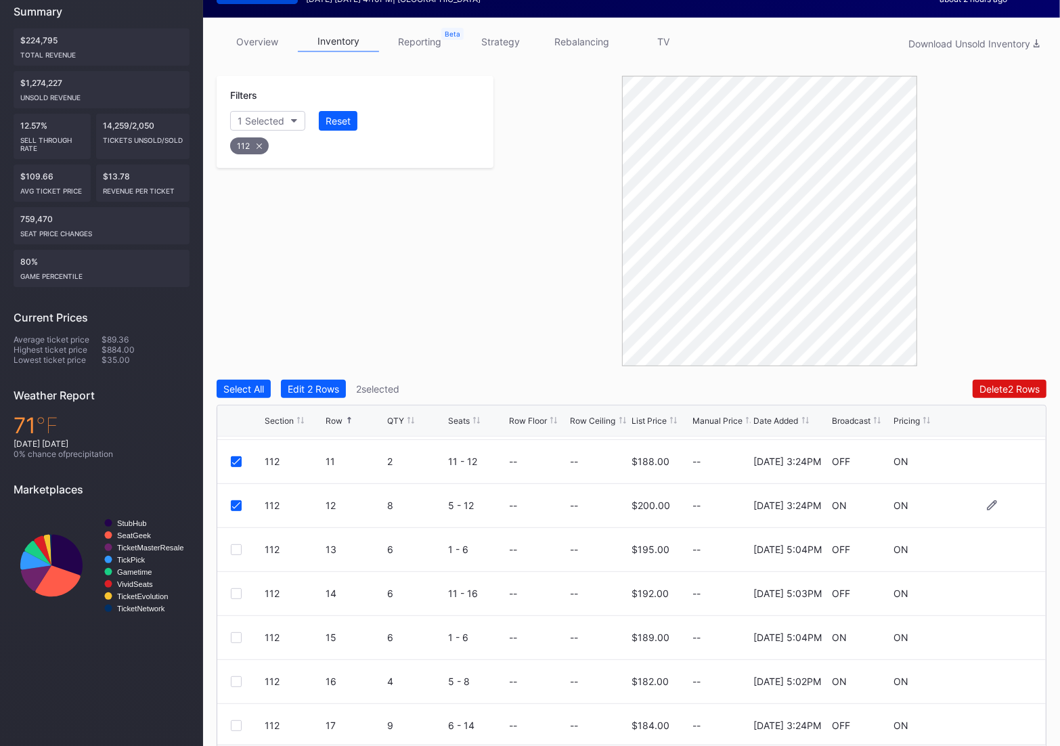
scroll to position [231, 0]
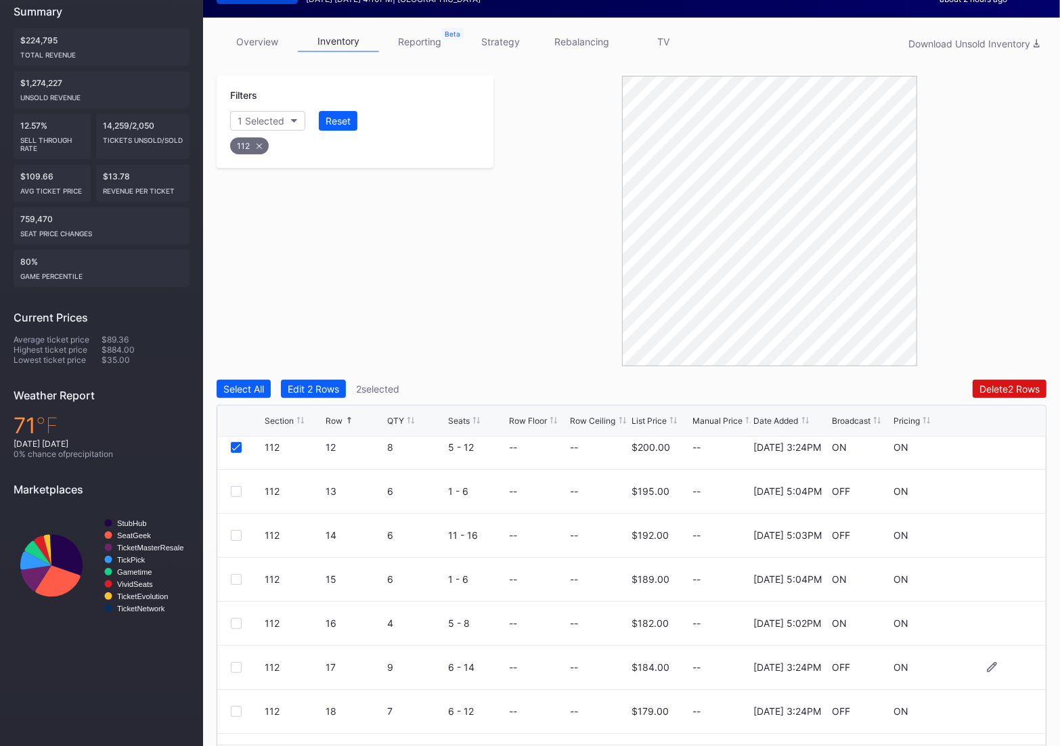
click at [235, 667] on div at bounding box center [236, 667] width 11 height 11
click at [235, 715] on div at bounding box center [236, 711] width 11 height 11
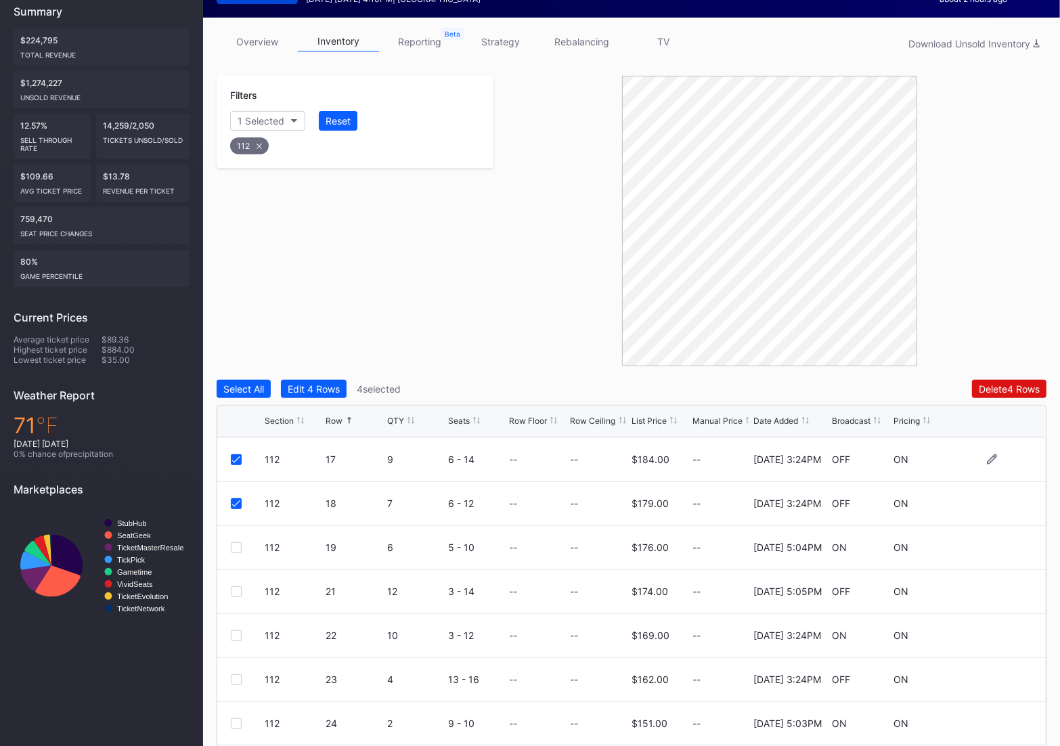
scroll to position [452, 0]
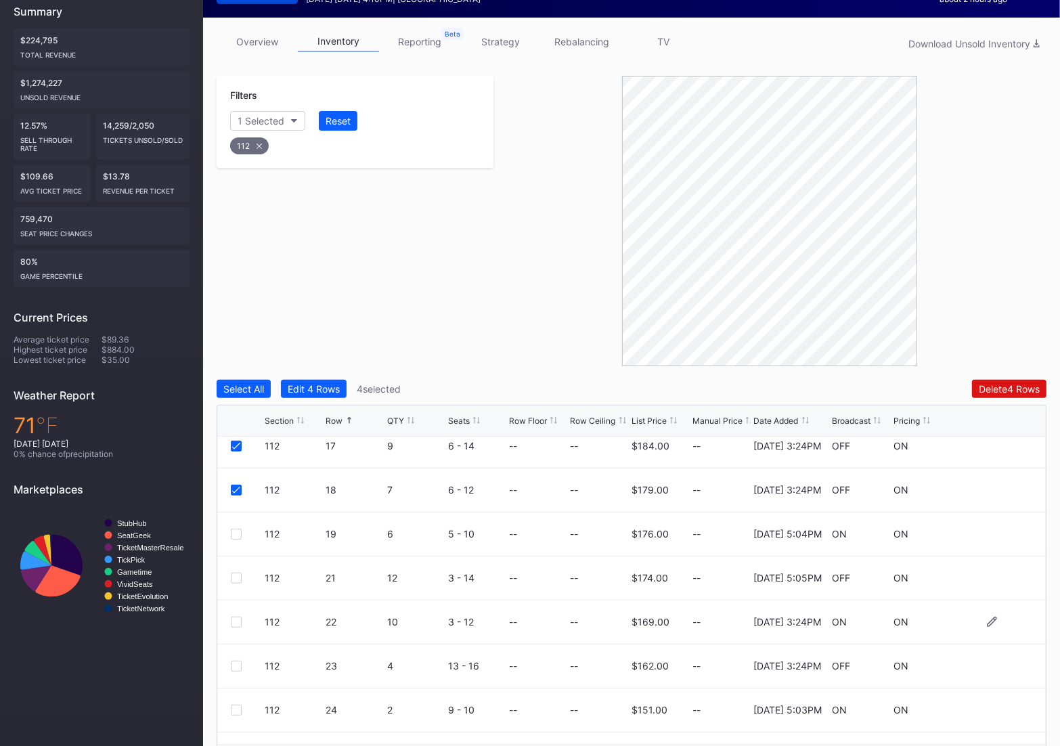
click at [229, 618] on div "112 22 10 3 - 12 -- -- $169.00 -- 4/22/2025 3:24PM ON ON" at bounding box center [631, 622] width 828 height 44
click at [234, 618] on div at bounding box center [236, 621] width 11 height 11
click at [233, 660] on div at bounding box center [236, 665] width 11 height 11
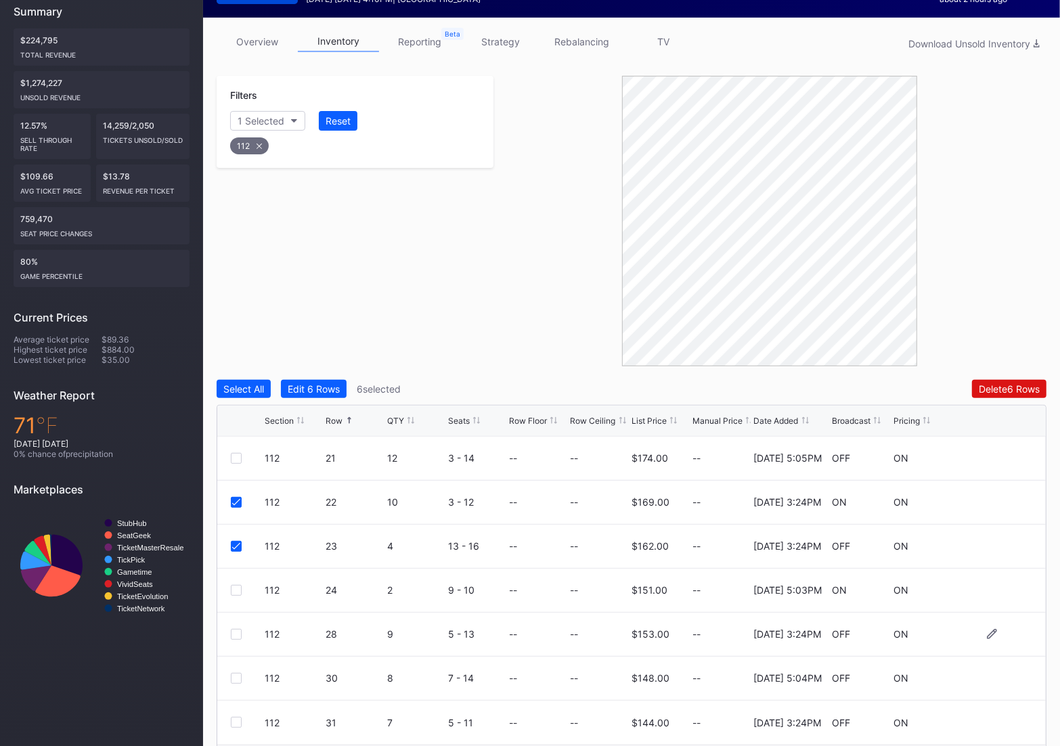
click at [231, 635] on div at bounding box center [236, 634] width 11 height 11
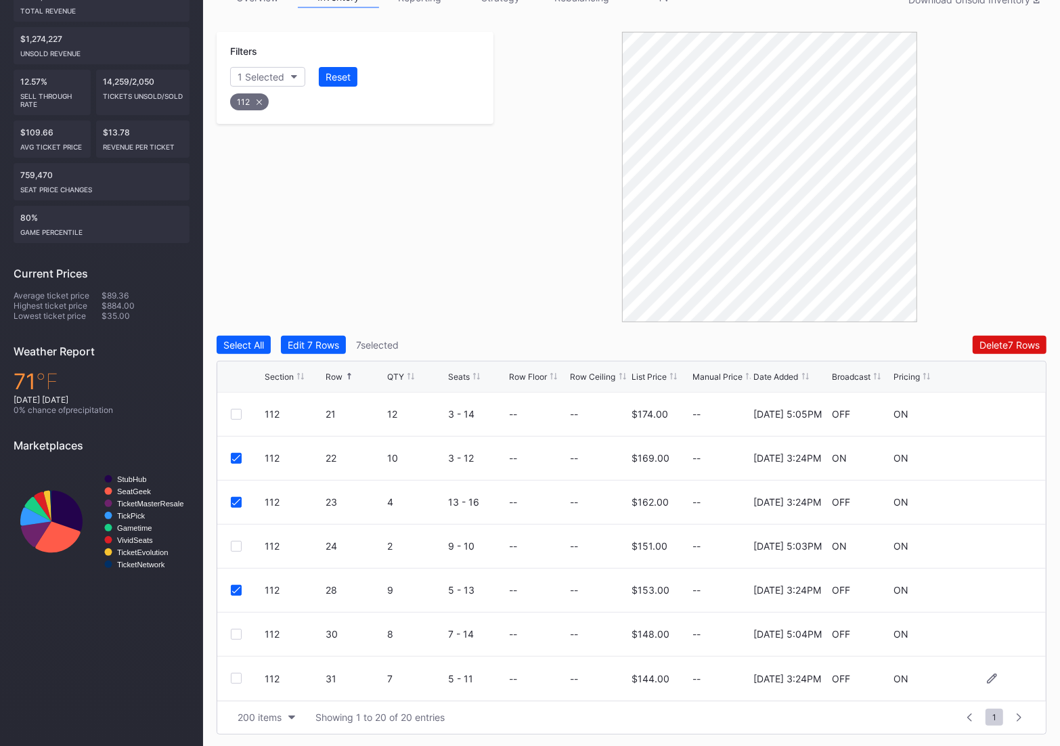
click at [231, 681] on div at bounding box center [236, 678] width 11 height 11
click at [999, 351] on button "Delete 8 Rows" at bounding box center [1009, 345] width 74 height 18
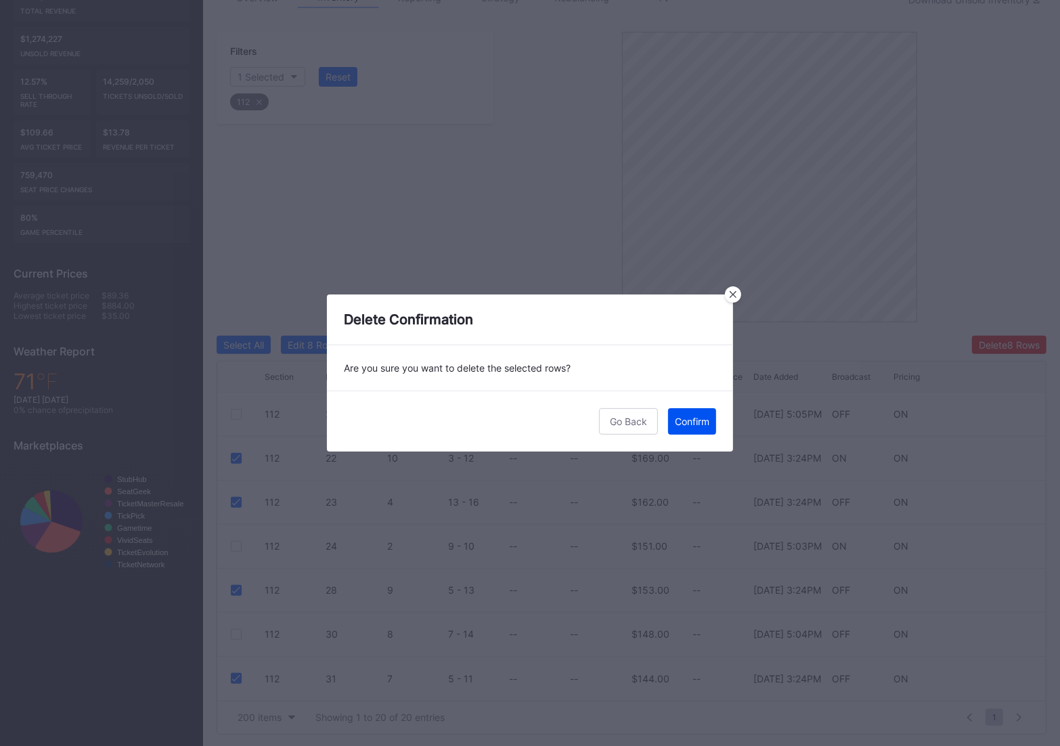
click at [699, 427] on button "Confirm" at bounding box center [692, 421] width 48 height 26
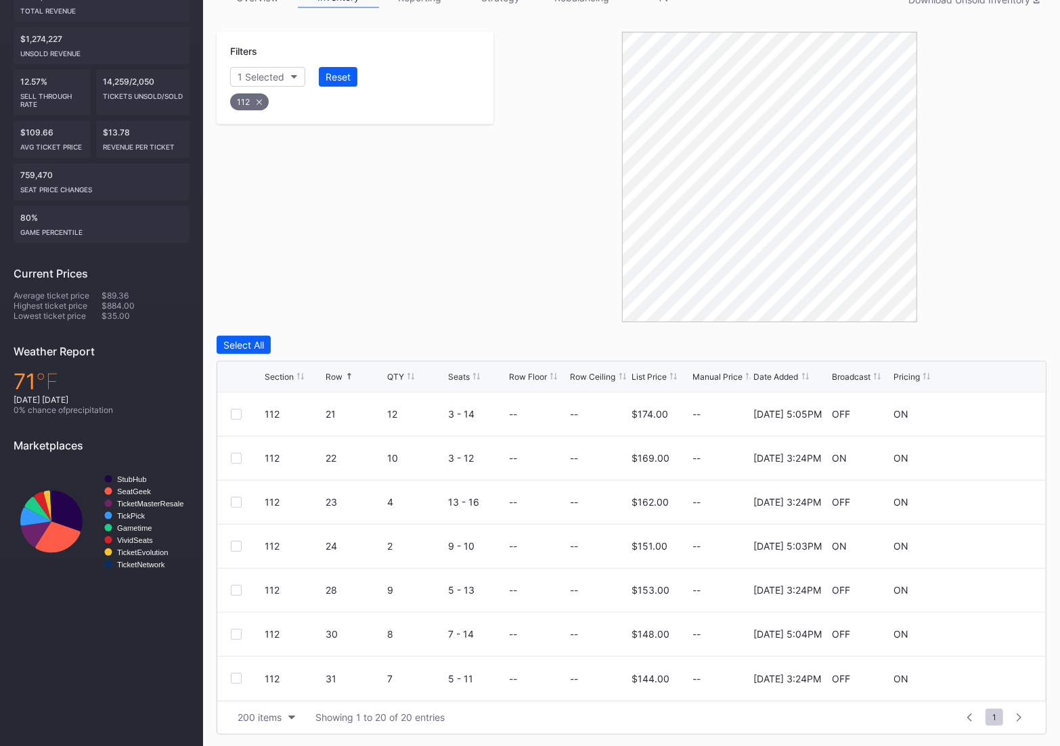
click at [251, 99] on div "112" at bounding box center [249, 101] width 39 height 17
click at [261, 76] on div "Section" at bounding box center [254, 77] width 33 height 12
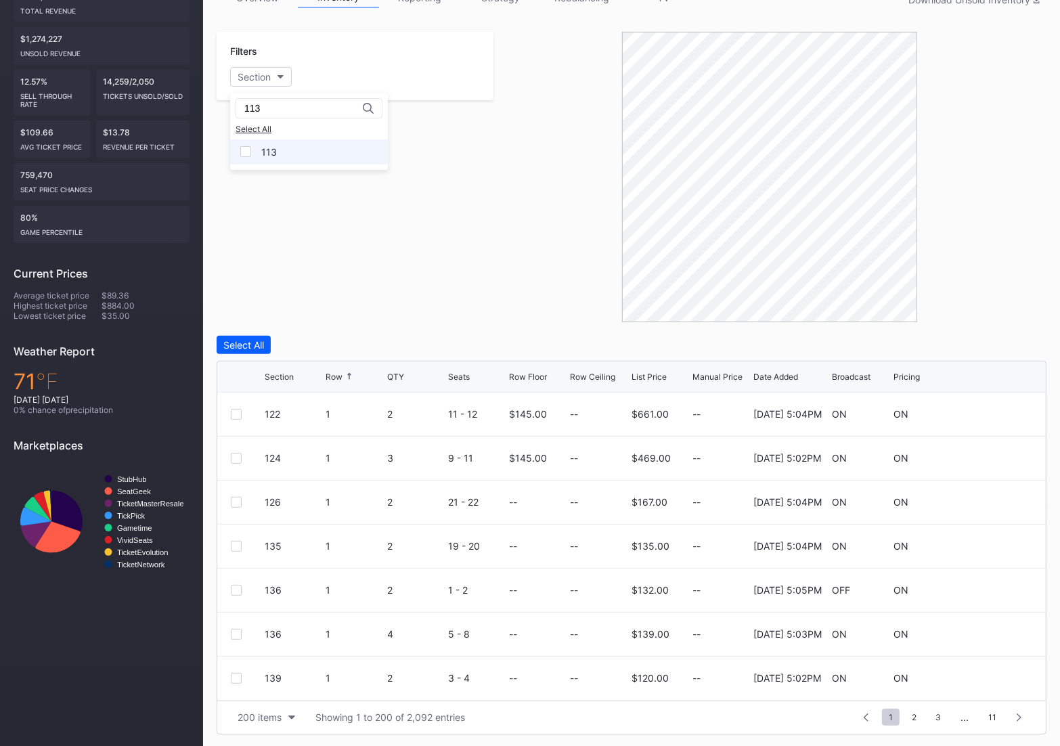
type input "113"
click at [281, 159] on div "113" at bounding box center [309, 151] width 158 height 25
click at [263, 153] on div "113" at bounding box center [269, 152] width 16 height 12
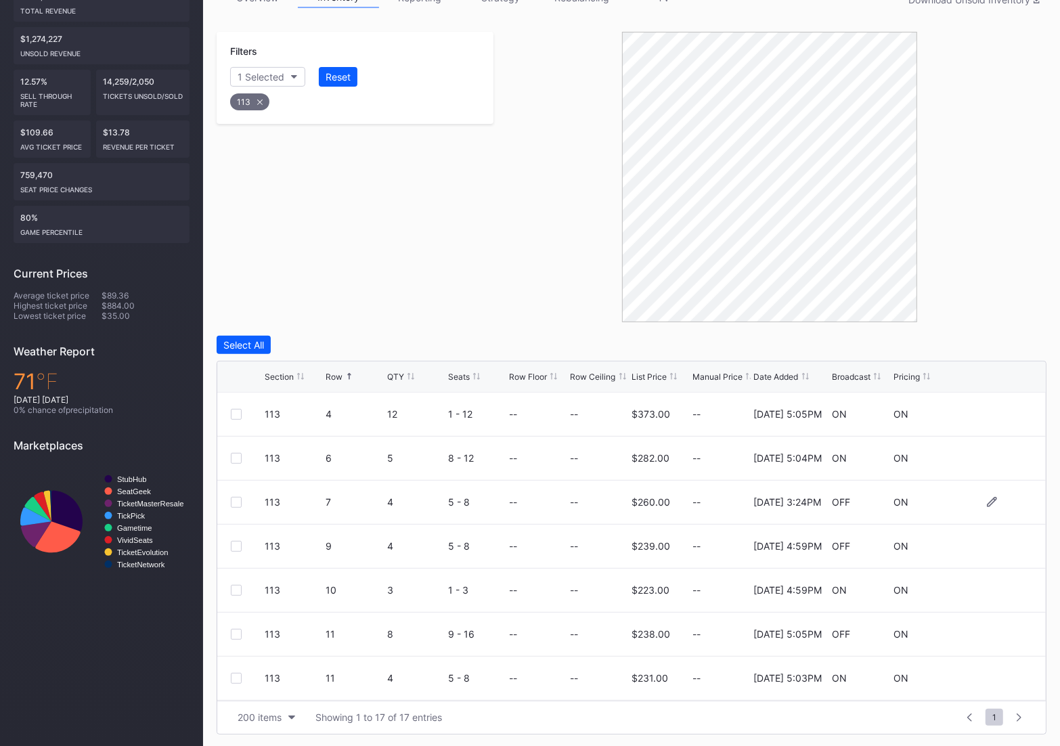
click at [232, 503] on div at bounding box center [236, 502] width 11 height 11
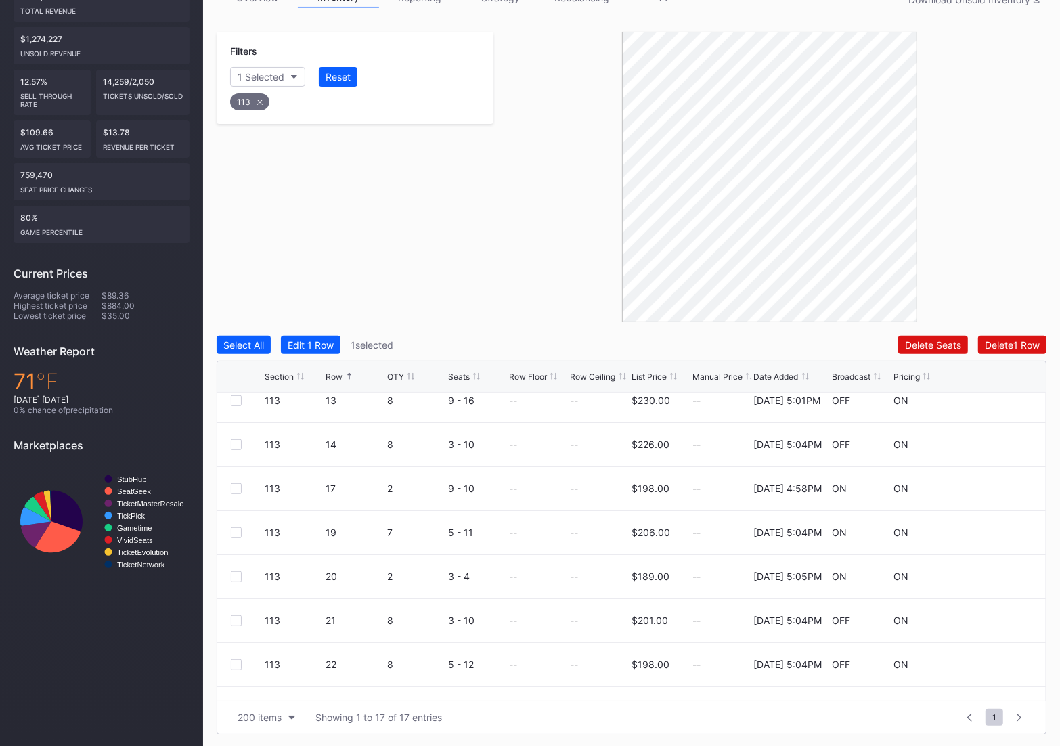
scroll to position [440, 0]
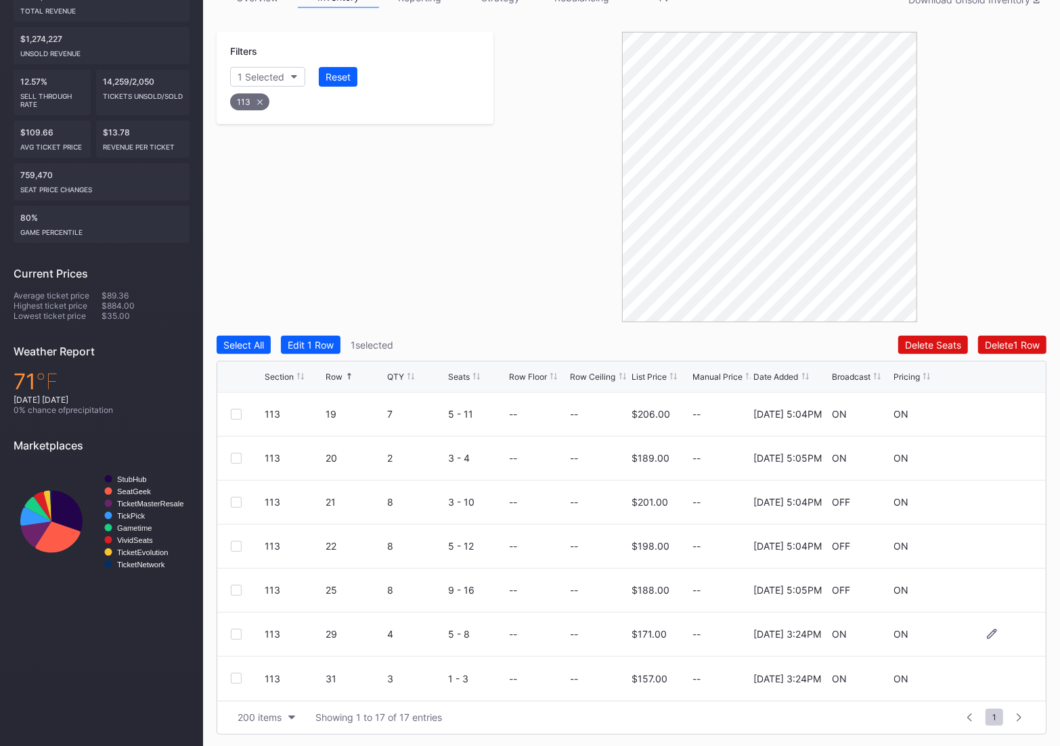
click at [235, 636] on div at bounding box center [236, 634] width 11 height 11
click at [235, 678] on div at bounding box center [236, 678] width 11 height 11
click at [1028, 357] on div "Select All Edit 3 Rows 3 selected Delete 3 Rows Section Row QTY Seats Row Floor…" at bounding box center [632, 535] width 830 height 399
click at [1018, 336] on button "Delete 3 Rows" at bounding box center [1009, 345] width 74 height 18
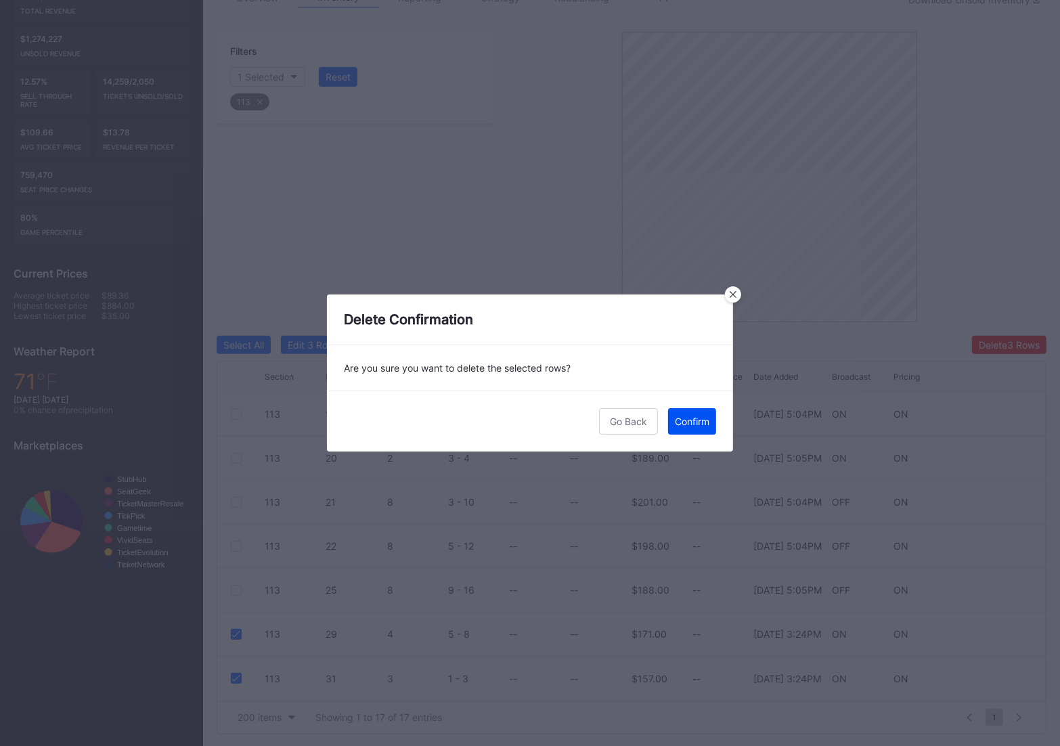
click at [679, 422] on div "Confirm" at bounding box center [692, 421] width 35 height 12
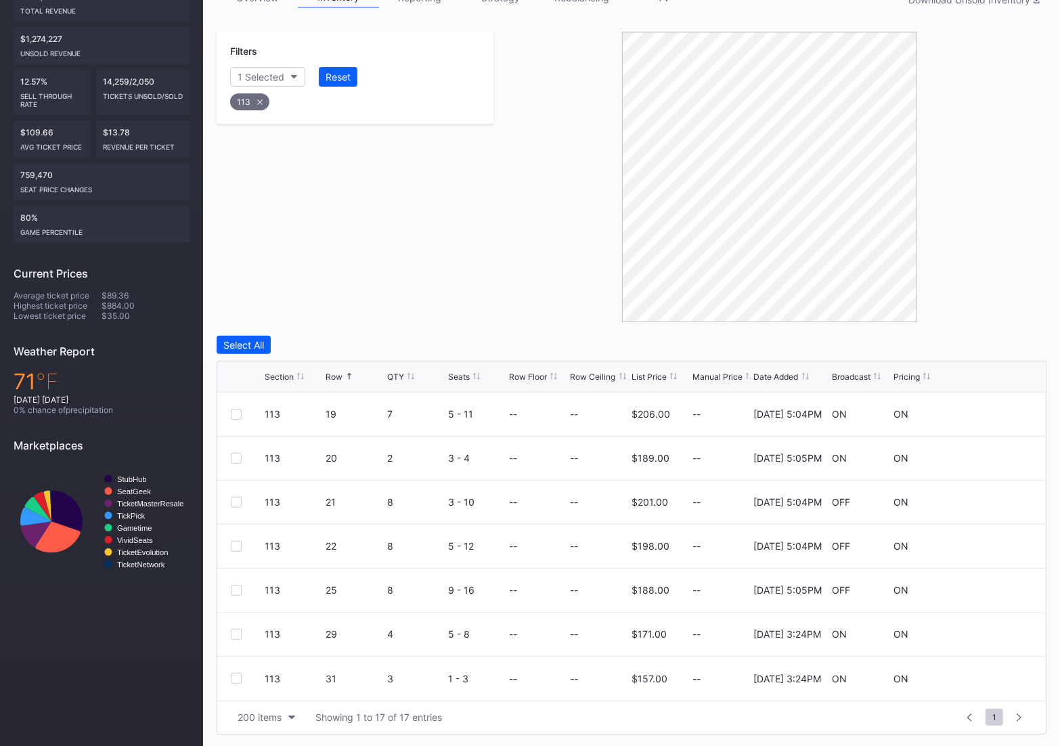
click at [252, 103] on div "113" at bounding box center [249, 101] width 39 height 17
click at [244, 78] on div "Section" at bounding box center [254, 77] width 33 height 12
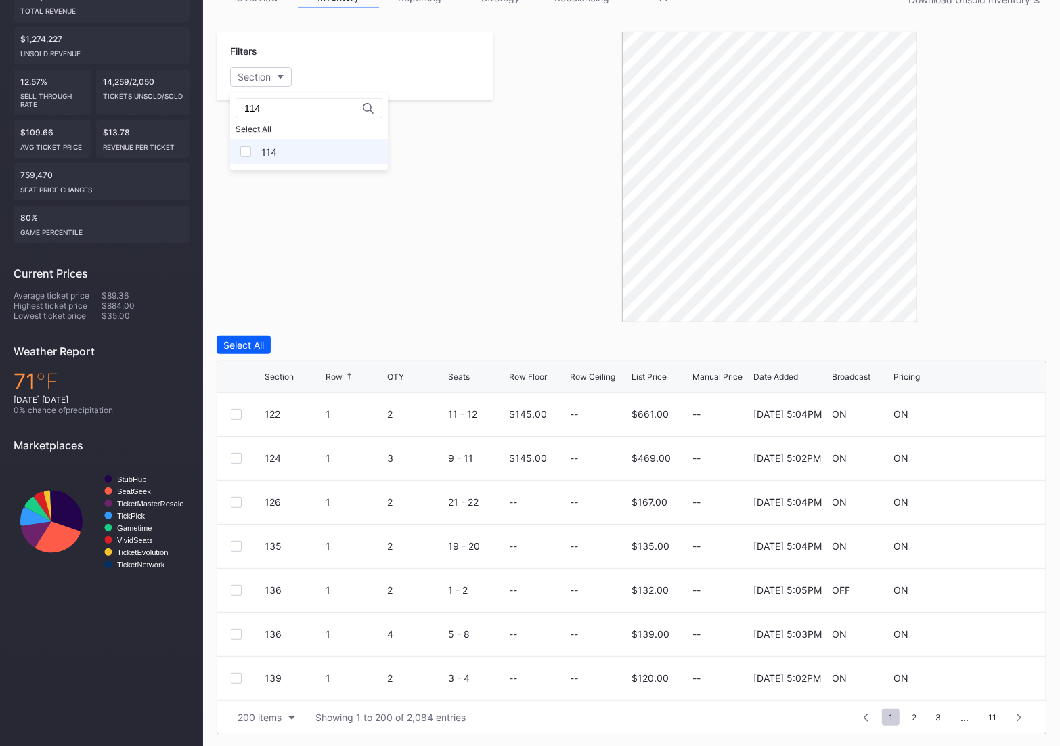
type input "114"
click at [275, 146] on div "114" at bounding box center [269, 152] width 16 height 12
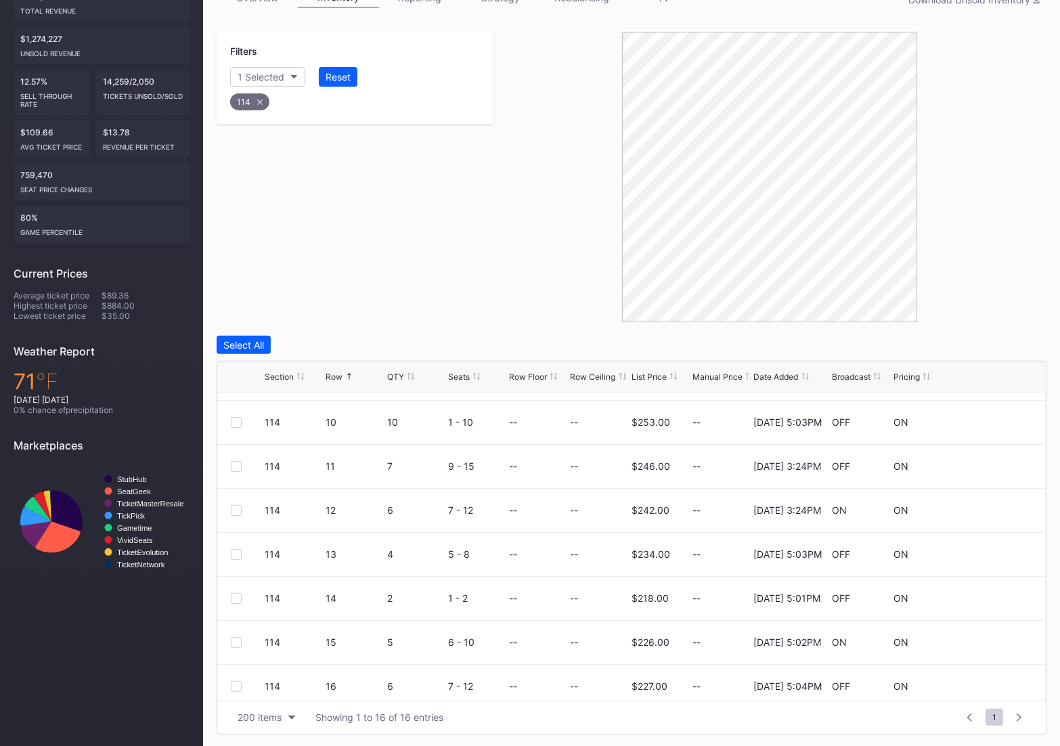
scroll to position [285, 0]
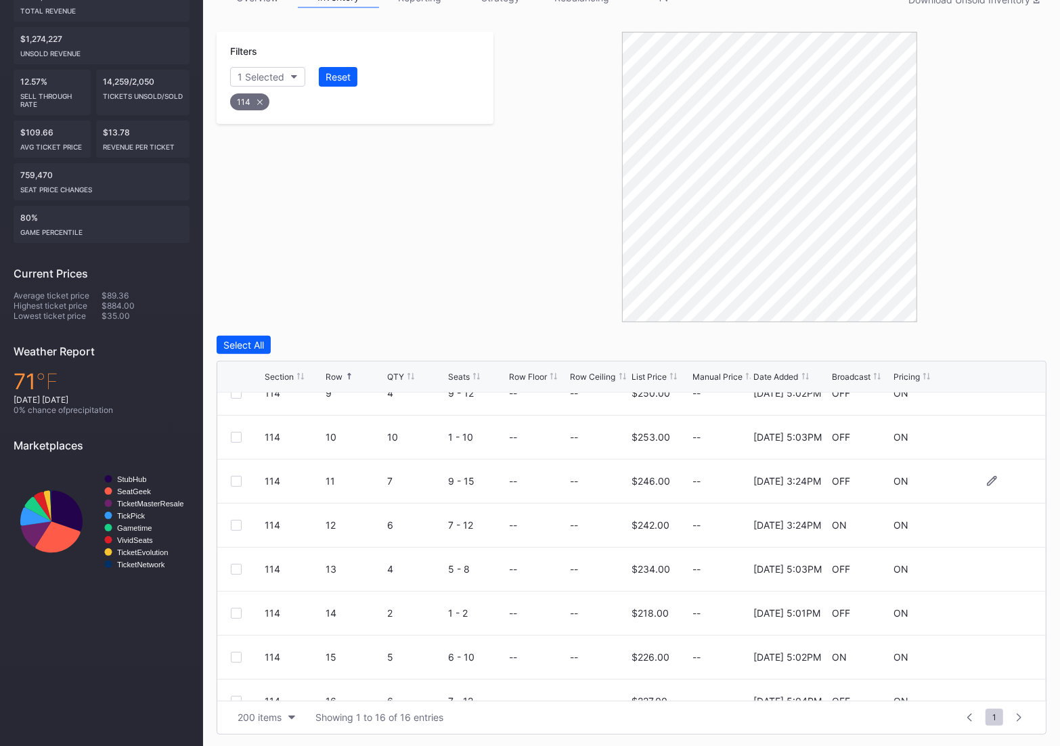
click at [234, 480] on div at bounding box center [236, 481] width 11 height 11
click at [241, 520] on div at bounding box center [236, 525] width 11 height 11
click at [979, 342] on div "Delete 2 Rows" at bounding box center [1009, 345] width 60 height 12
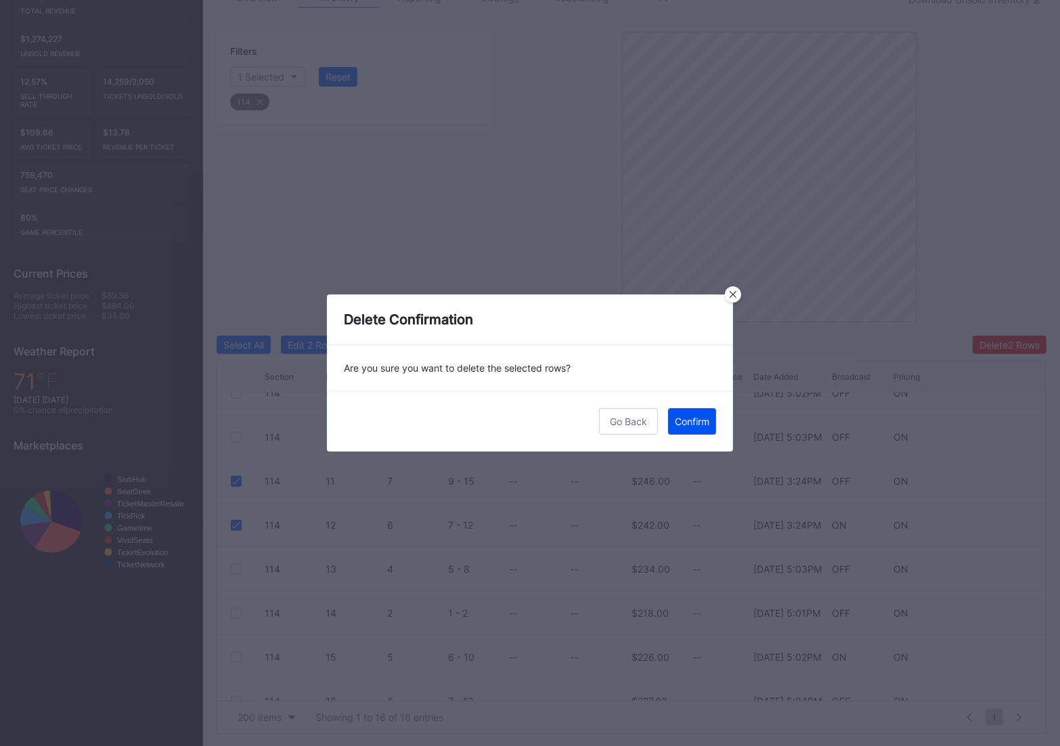
click at [686, 426] on div "Confirm" at bounding box center [692, 421] width 35 height 12
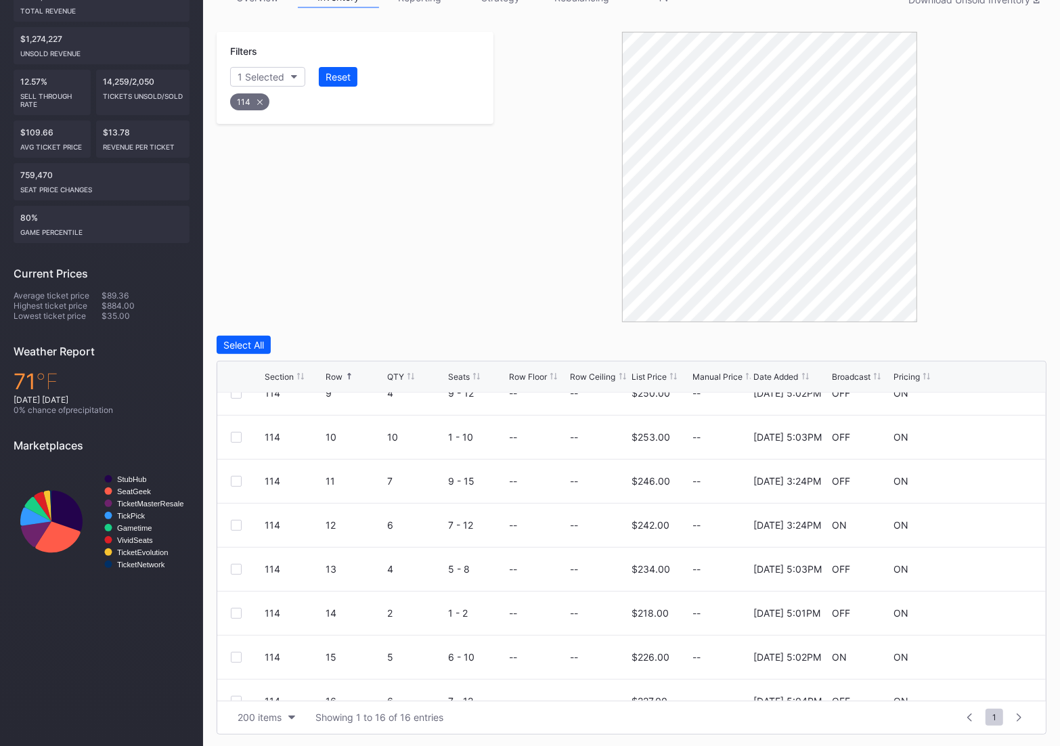
click at [261, 101] on icon at bounding box center [259, 101] width 5 height 5
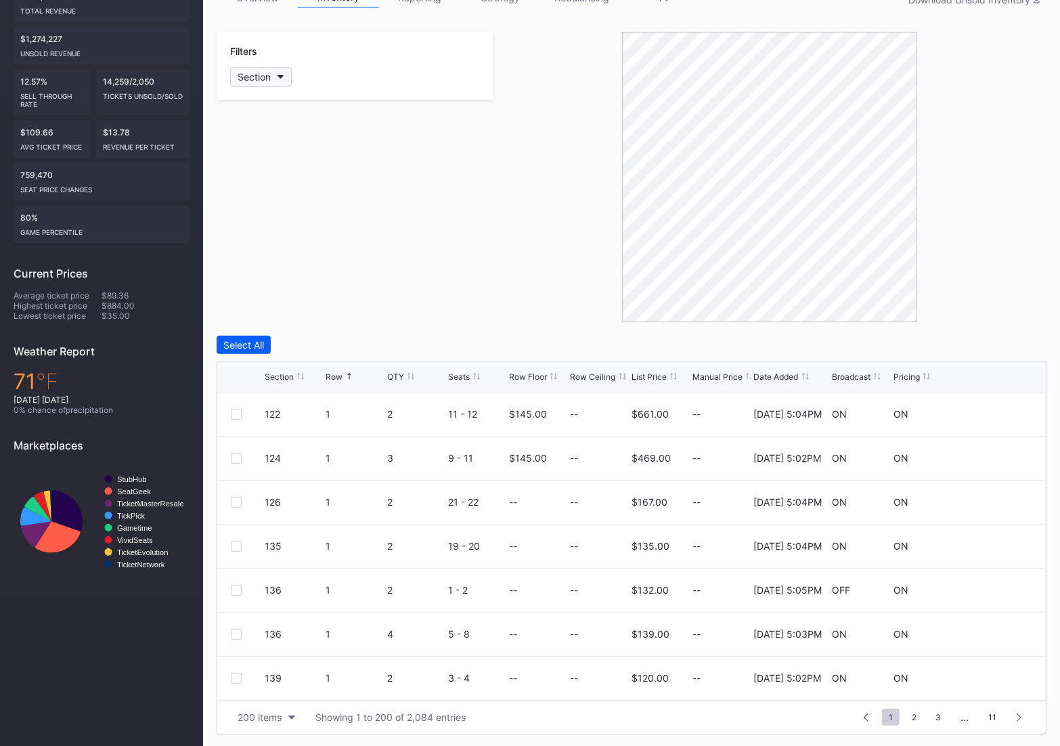
click at [252, 72] on div "Section" at bounding box center [254, 77] width 33 height 12
type input "121"
click at [267, 161] on div "121" at bounding box center [309, 151] width 158 height 25
click at [240, 499] on div at bounding box center [236, 502] width 11 height 11
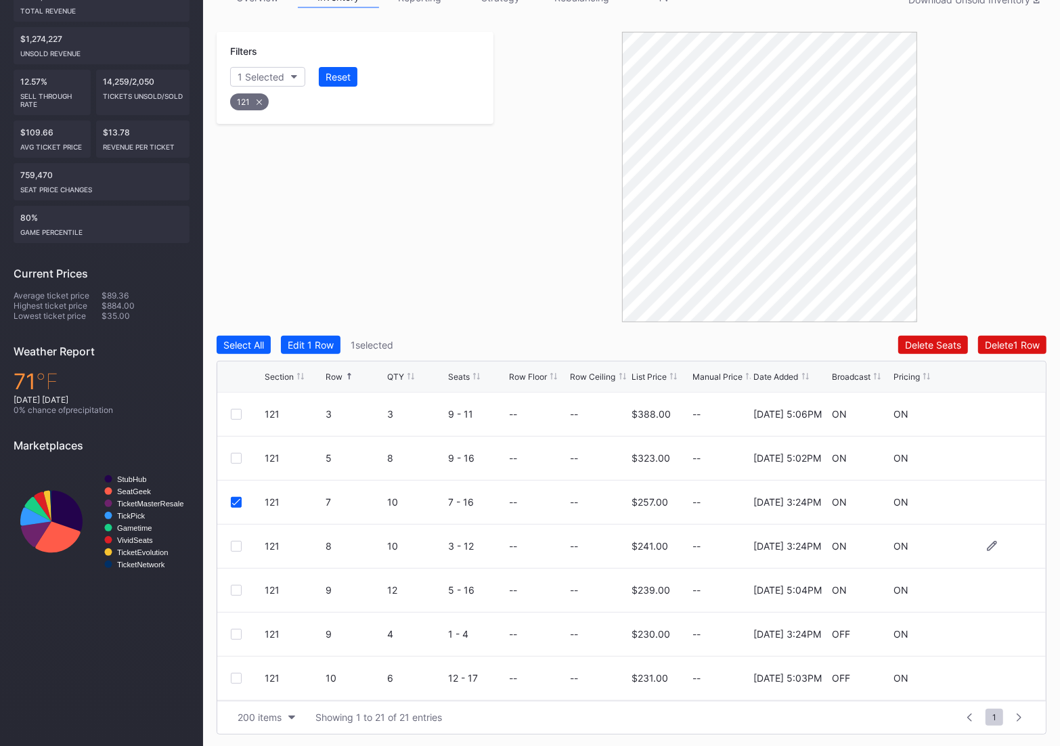
click at [235, 543] on div at bounding box center [236, 546] width 11 height 11
click at [233, 587] on div at bounding box center [236, 590] width 11 height 11
click at [234, 588] on icon at bounding box center [236, 590] width 8 height 7
click at [233, 635] on div at bounding box center [236, 634] width 11 height 11
click at [241, 674] on div at bounding box center [236, 678] width 11 height 11
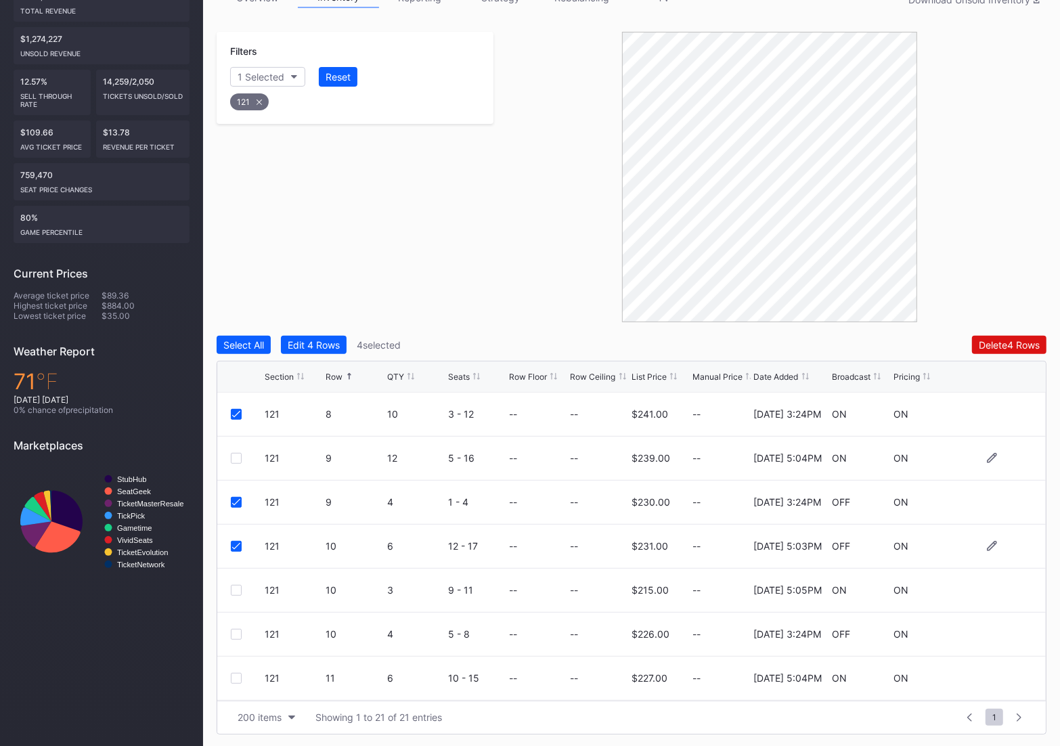
scroll to position [139, 0]
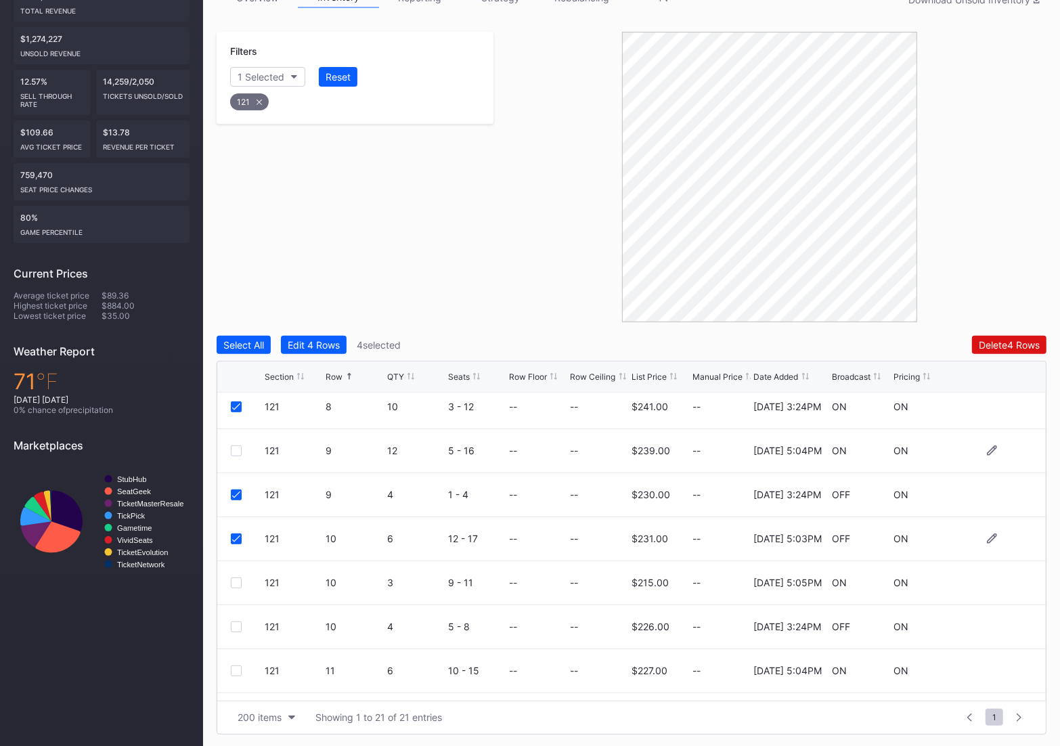
click at [238, 539] on icon at bounding box center [236, 538] width 8 height 7
click at [236, 627] on div at bounding box center [236, 626] width 11 height 11
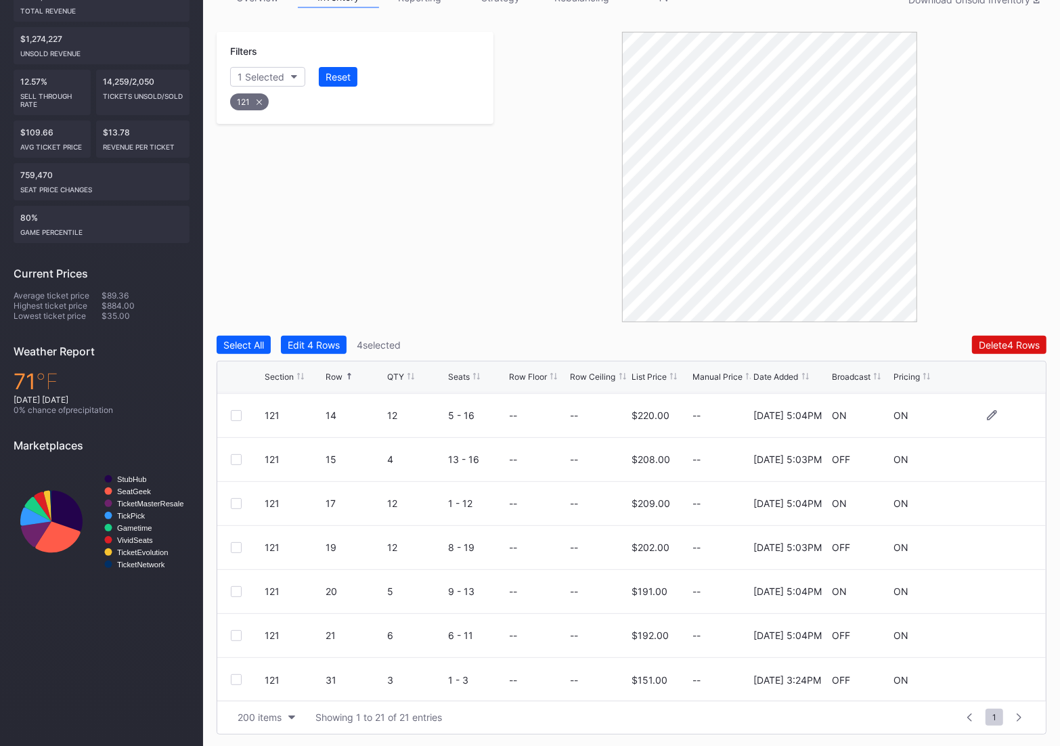
scroll to position [616, 0]
click at [235, 633] on div at bounding box center [236, 634] width 11 height 11
click at [235, 633] on icon at bounding box center [236, 634] width 8 height 7
click at [234, 680] on div at bounding box center [236, 678] width 11 height 11
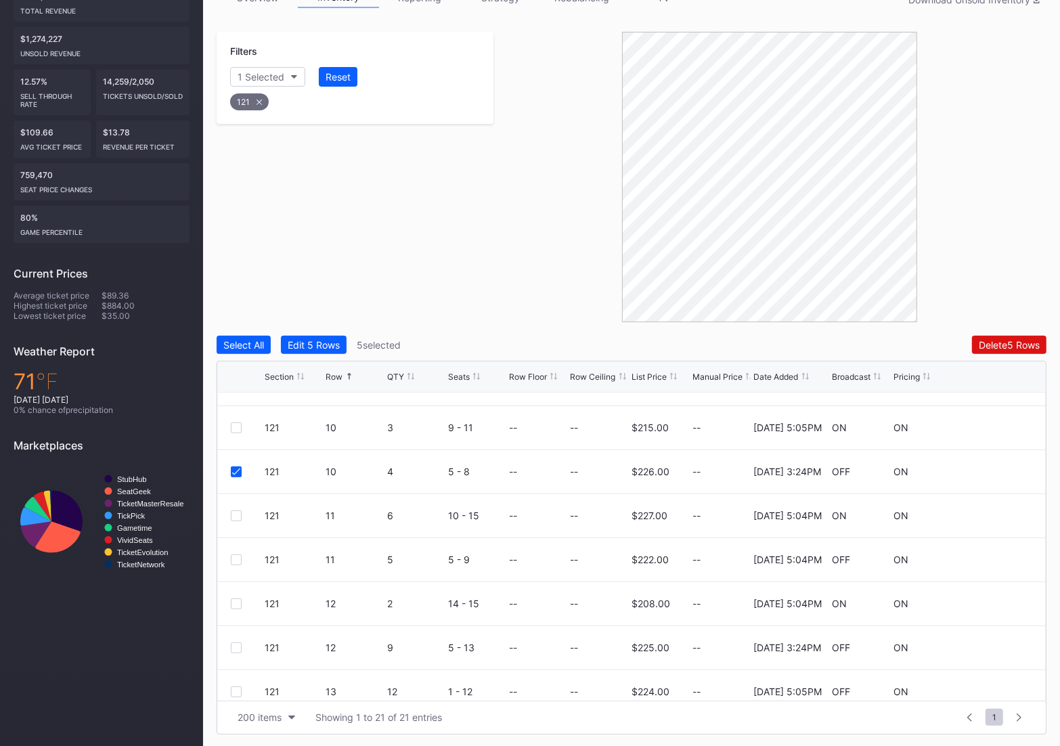
scroll to position [293, 0]
click at [236, 653] on div "121 12 9 5 - 13 -- -- $225.00 -- 4/22/2025 3:24PM OFF ON" at bounding box center [631, 649] width 828 height 44
click at [234, 650] on div at bounding box center [236, 649] width 11 height 11
click at [994, 334] on div "Filters 1 Selected Reset 121 Select All Edit 6 Rows 6 selected Delete 6 Rows Se…" at bounding box center [632, 383] width 830 height 702
click at [994, 342] on div "Delete 6 Rows" at bounding box center [1009, 345] width 61 height 12
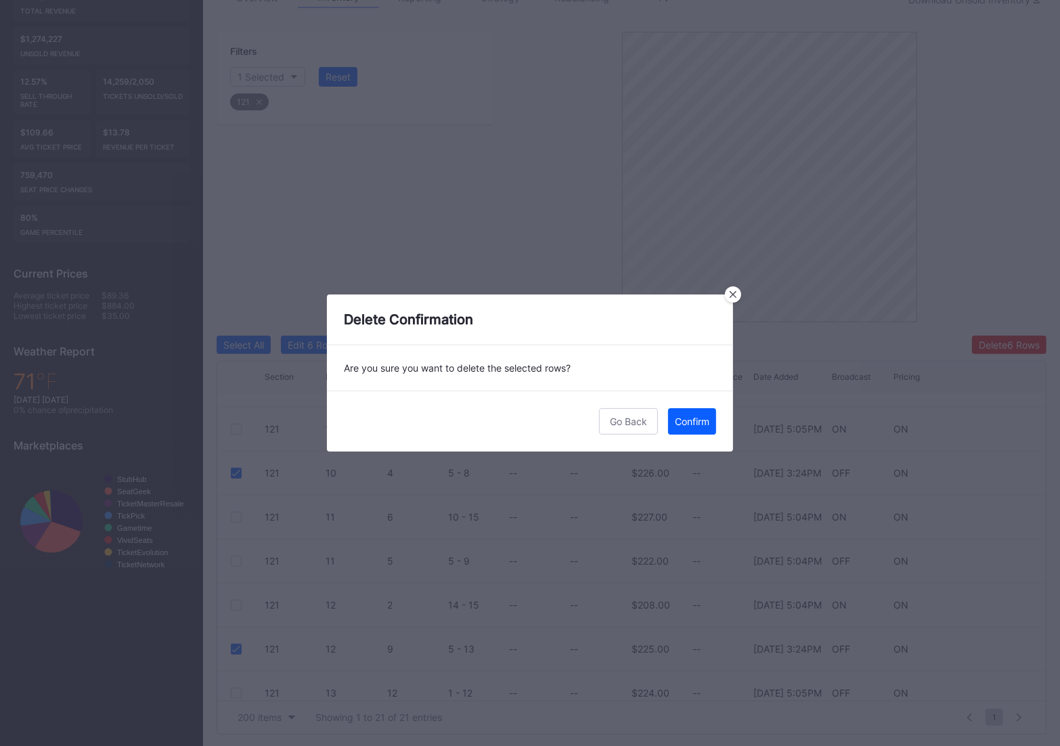
click at [692, 436] on div "Go Back Confirm" at bounding box center [530, 420] width 406 height 61
click at [685, 411] on button "Confirm" at bounding box center [692, 421] width 48 height 26
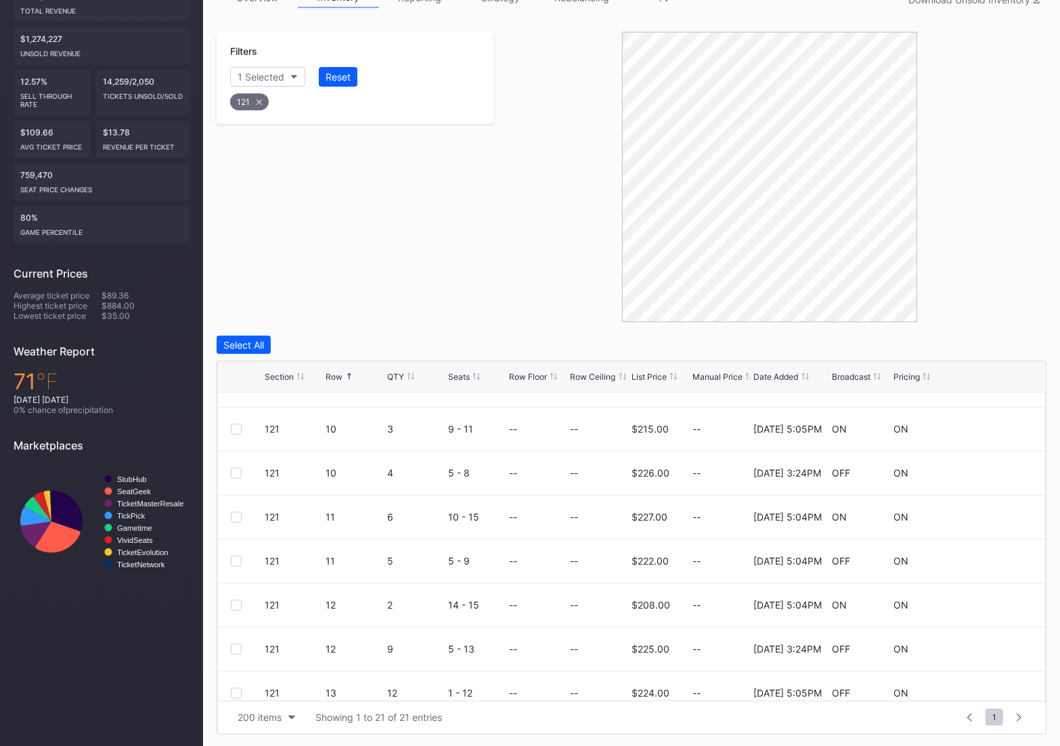
click at [242, 115] on div "Filters 1 Selected Reset 121" at bounding box center [355, 78] width 277 height 92
click at [242, 106] on div "121" at bounding box center [249, 101] width 39 height 17
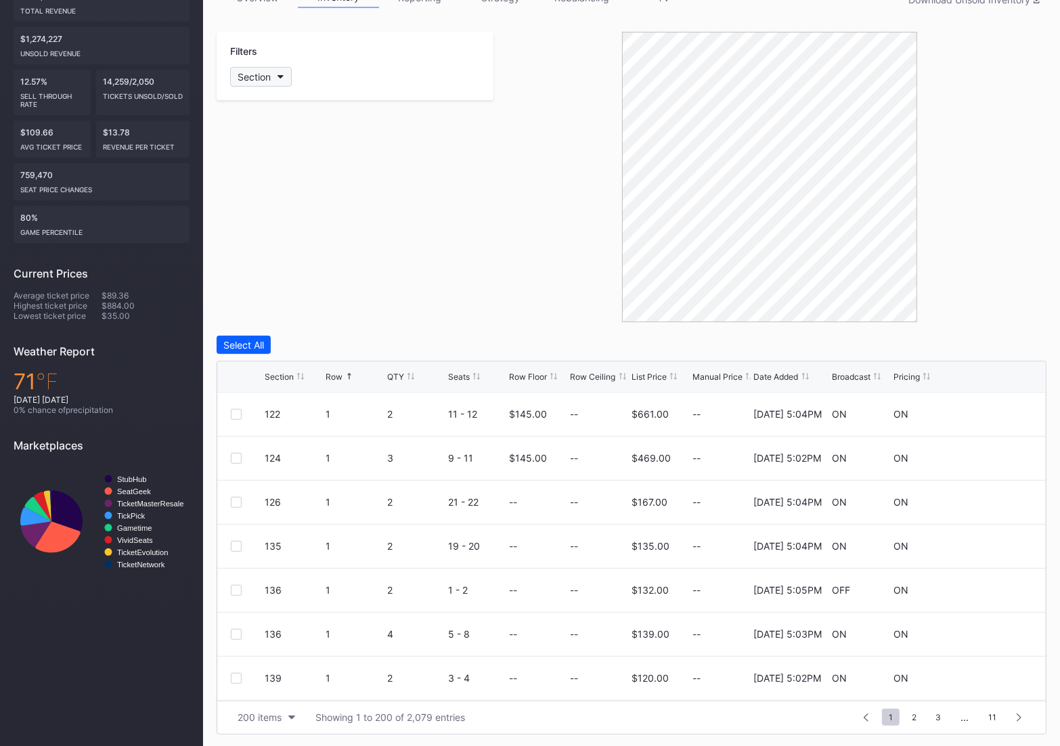
click at [244, 76] on div "Section" at bounding box center [254, 77] width 33 height 12
type input "112"
click at [263, 152] on div "112" at bounding box center [268, 152] width 15 height 12
click at [238, 539] on div "112 9 3 10 - 12 -- -- $194.00 -- 4/22/2025 3:24PM ON ON" at bounding box center [631, 546] width 828 height 44
click at [234, 543] on div at bounding box center [236, 546] width 11 height 11
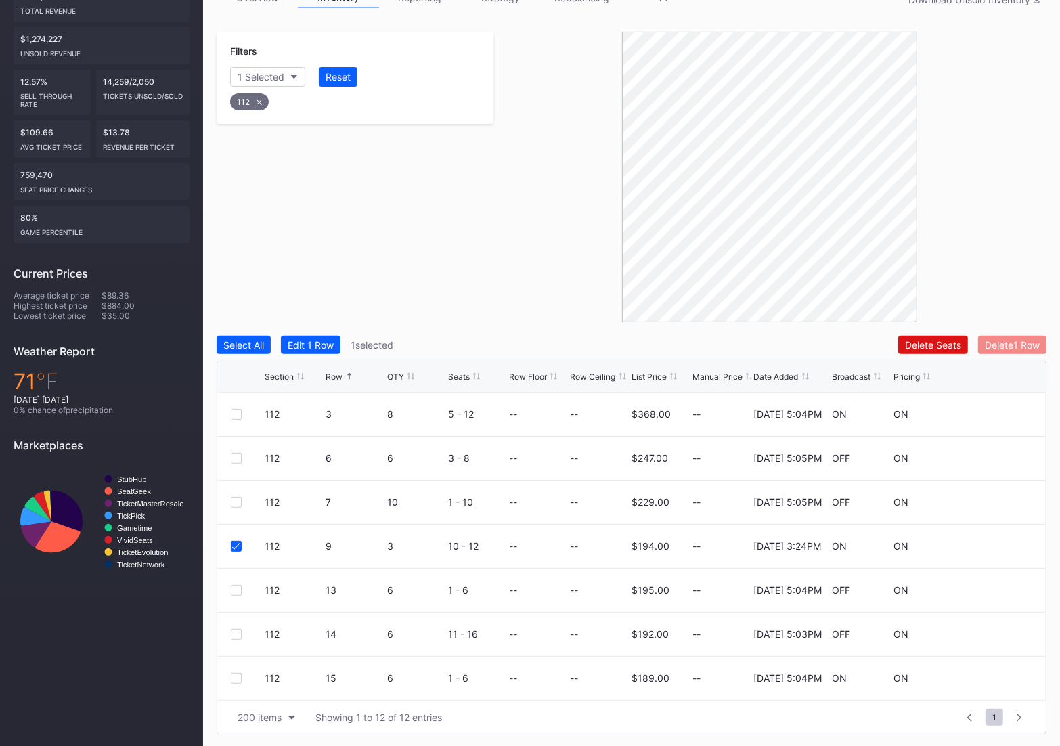
click at [997, 338] on button "Delete 1 Row" at bounding box center [1012, 345] width 68 height 18
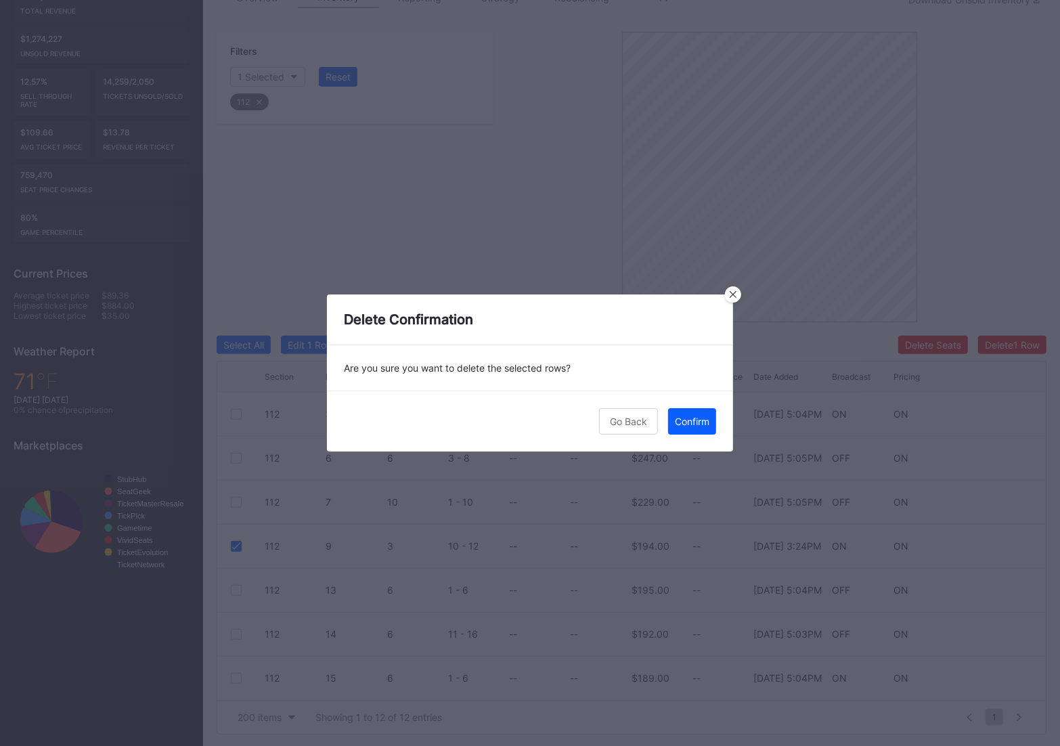
click at [683, 436] on div "Go Back Confirm" at bounding box center [530, 420] width 406 height 61
click at [683, 421] on div "Confirm" at bounding box center [692, 421] width 35 height 12
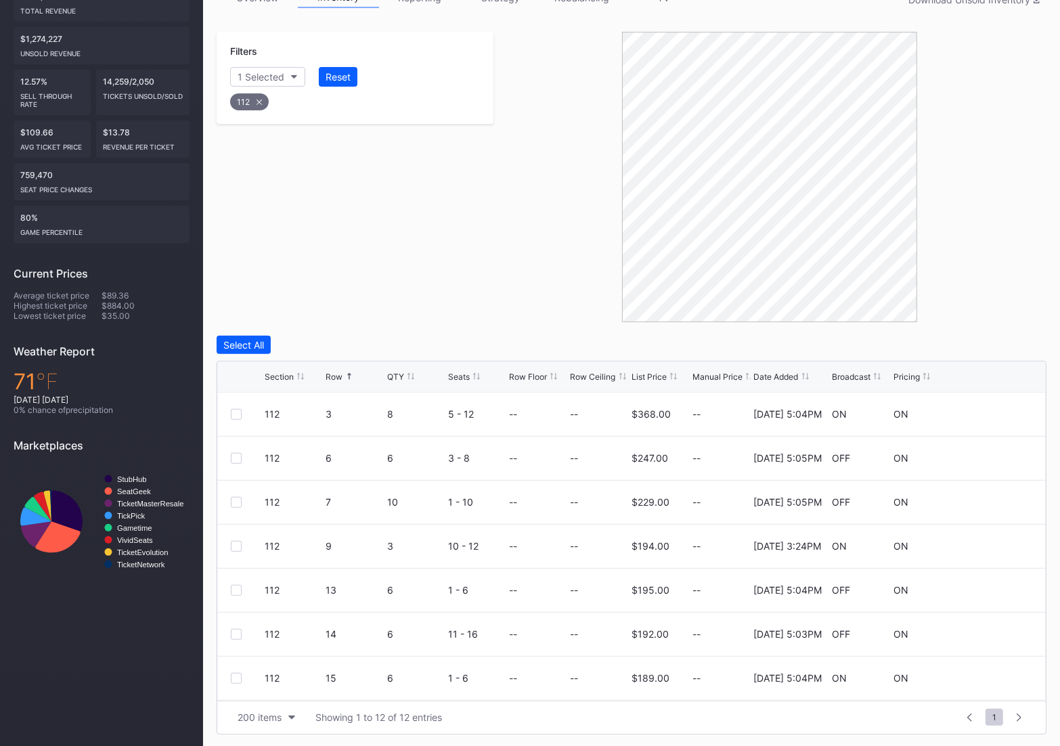
click at [255, 95] on div "112" at bounding box center [249, 101] width 39 height 17
click at [261, 77] on div "Section" at bounding box center [254, 77] width 33 height 12
type input "121"
click at [268, 141] on div "121" at bounding box center [309, 151] width 158 height 25
click at [240, 501] on div at bounding box center [236, 502] width 11 height 11
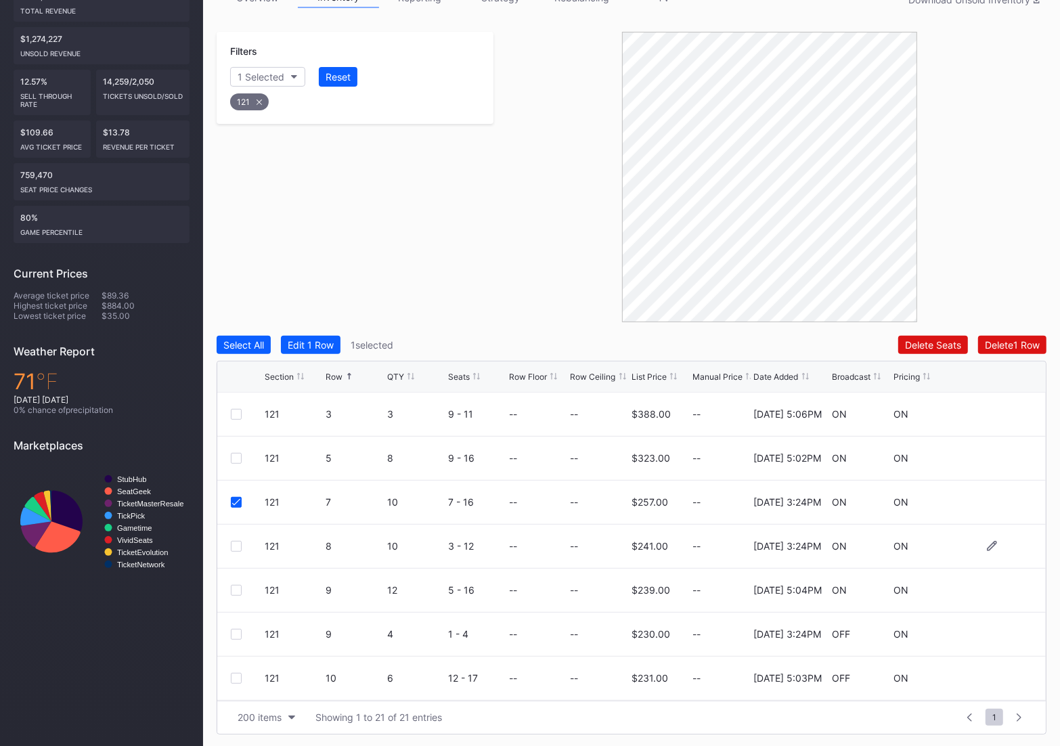
click at [237, 549] on div at bounding box center [236, 546] width 11 height 11
click at [233, 499] on div at bounding box center [236, 502] width 11 height 11
click at [235, 499] on icon at bounding box center [236, 502] width 8 height 7
click at [260, 101] on icon at bounding box center [258, 101] width 5 height 5
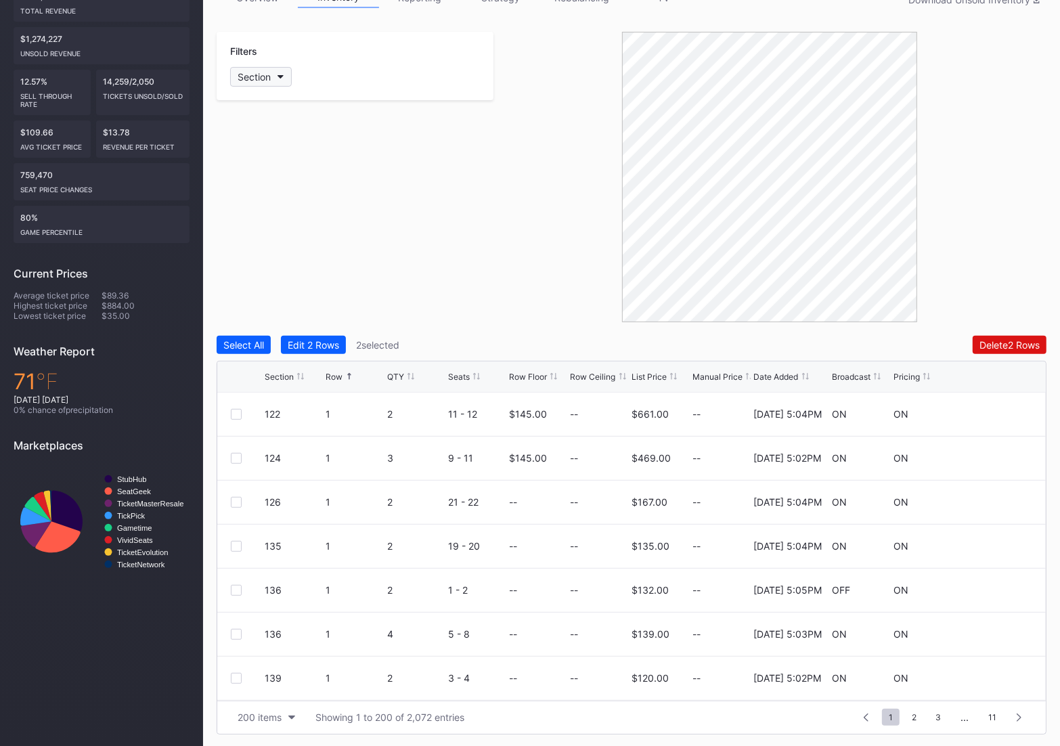
click at [260, 78] on div "Section" at bounding box center [254, 77] width 33 height 12
type input "122"
click at [264, 149] on div "122" at bounding box center [269, 152] width 16 height 12
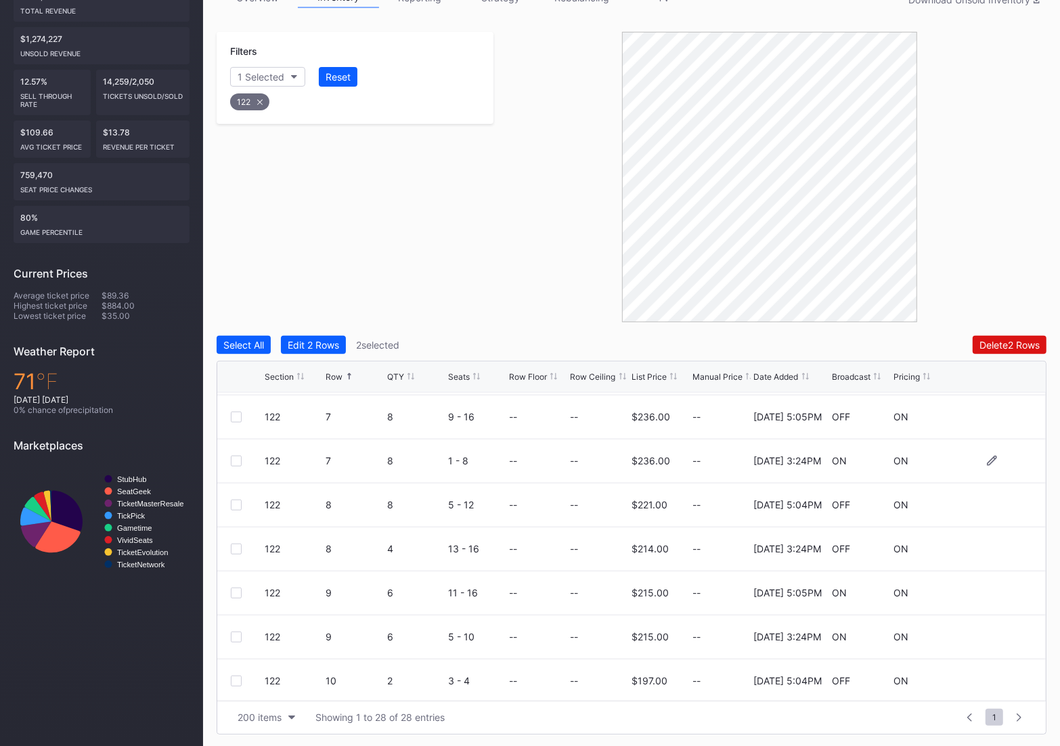
click at [231, 461] on div at bounding box center [236, 460] width 11 height 11
click at [237, 547] on div at bounding box center [236, 548] width 11 height 11
click at [235, 637] on div at bounding box center [236, 636] width 11 height 11
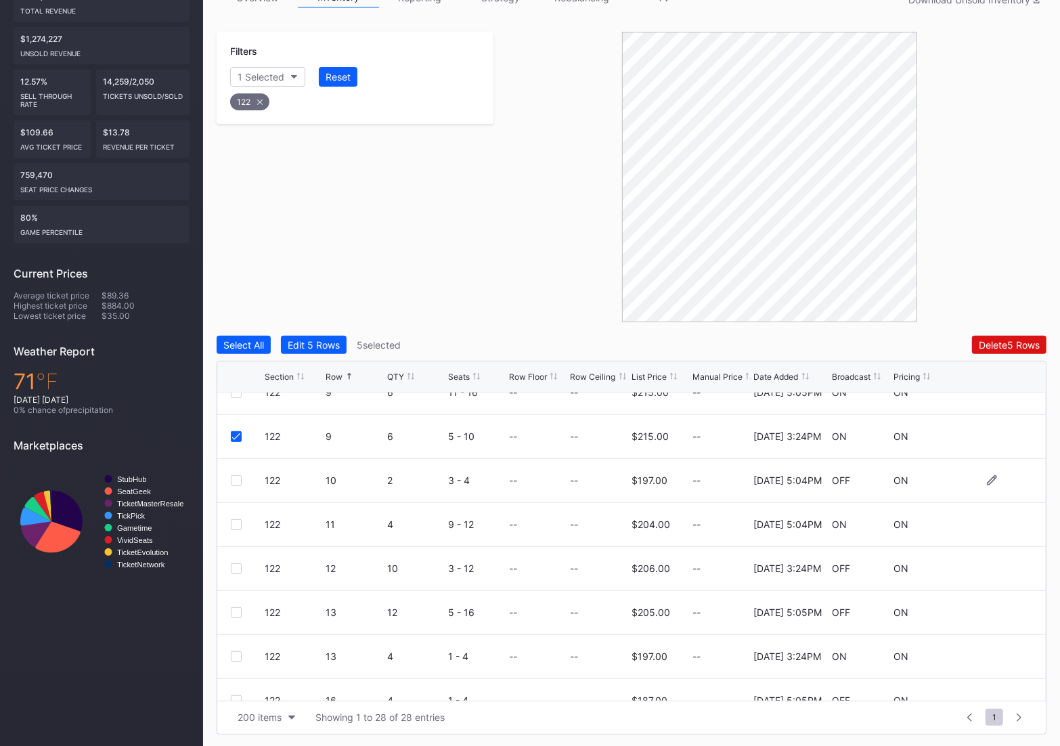
scroll to position [508, 0]
click at [238, 652] on div at bounding box center [236, 654] width 11 height 11
click at [1002, 346] on div "Delete 6 Rows" at bounding box center [1009, 345] width 61 height 12
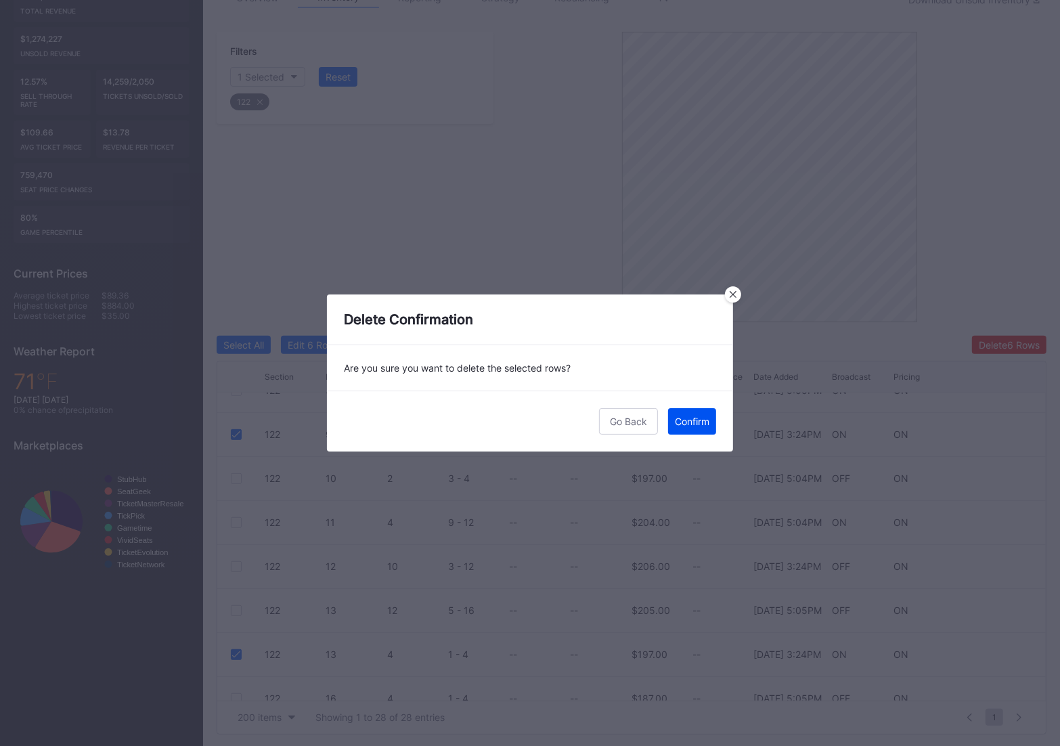
click at [684, 420] on div "Confirm" at bounding box center [692, 421] width 35 height 12
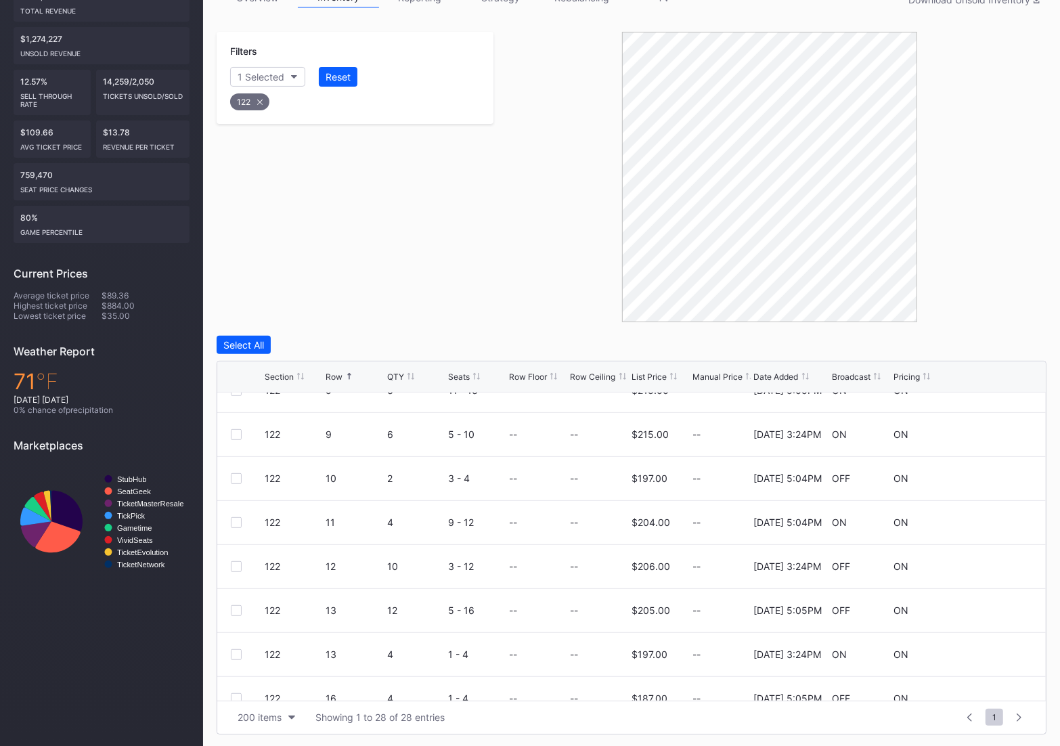
click at [254, 103] on div "122" at bounding box center [249, 101] width 39 height 17
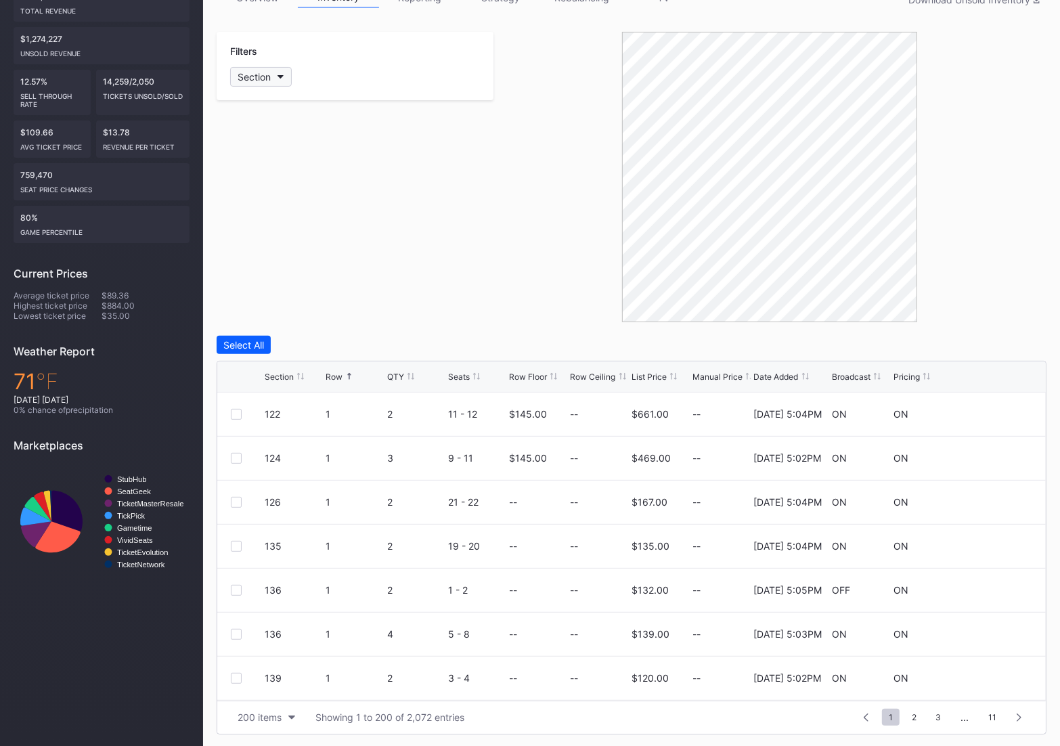
click at [265, 77] on div "Section" at bounding box center [254, 77] width 33 height 12
type input "123"
click at [251, 147] on div "123" at bounding box center [309, 151] width 158 height 25
click at [238, 677] on div at bounding box center [236, 678] width 11 height 11
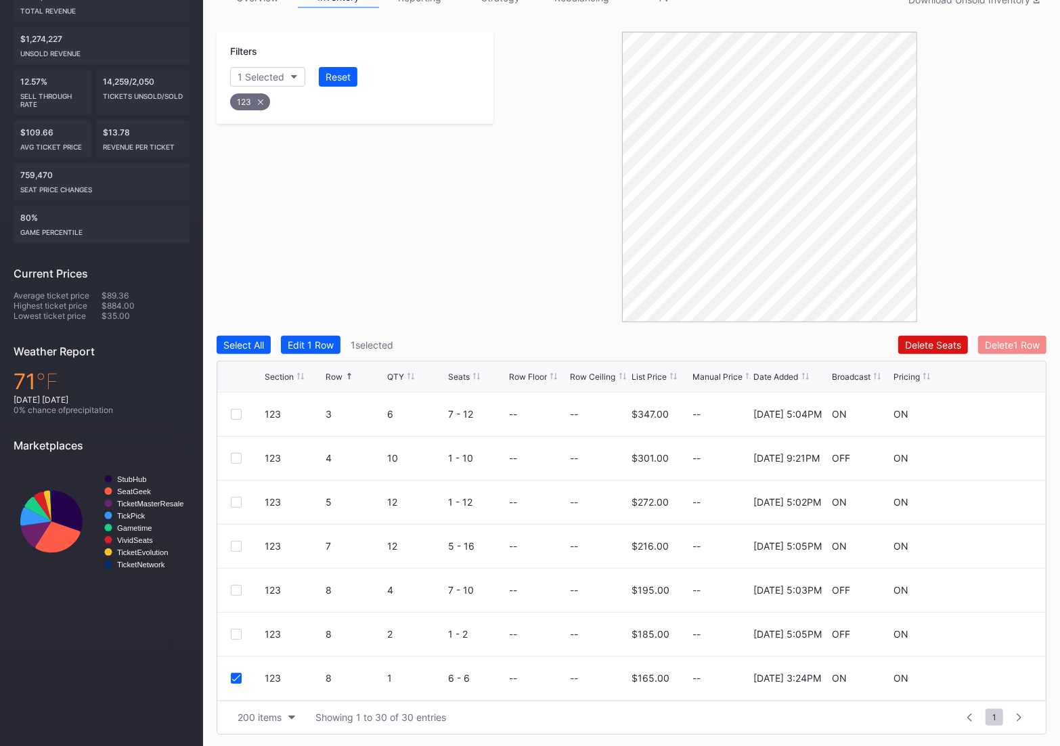
click at [1012, 348] on div "Delete 1 Row" at bounding box center [1012, 345] width 55 height 12
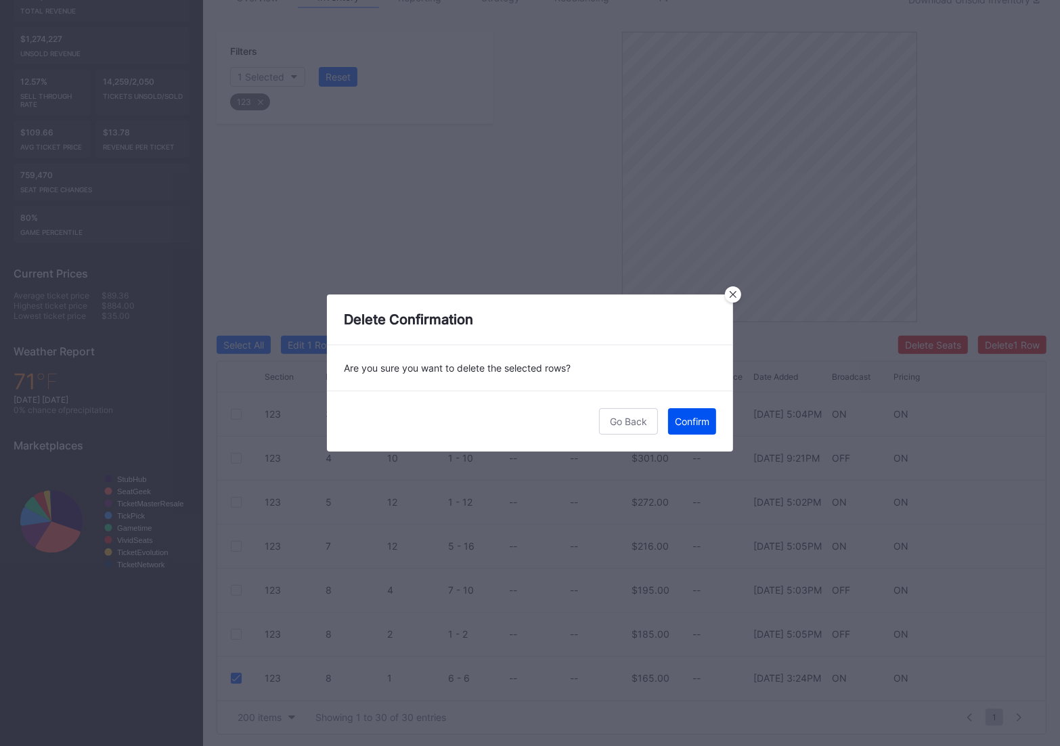
click at [710, 424] on button "Confirm" at bounding box center [692, 421] width 48 height 26
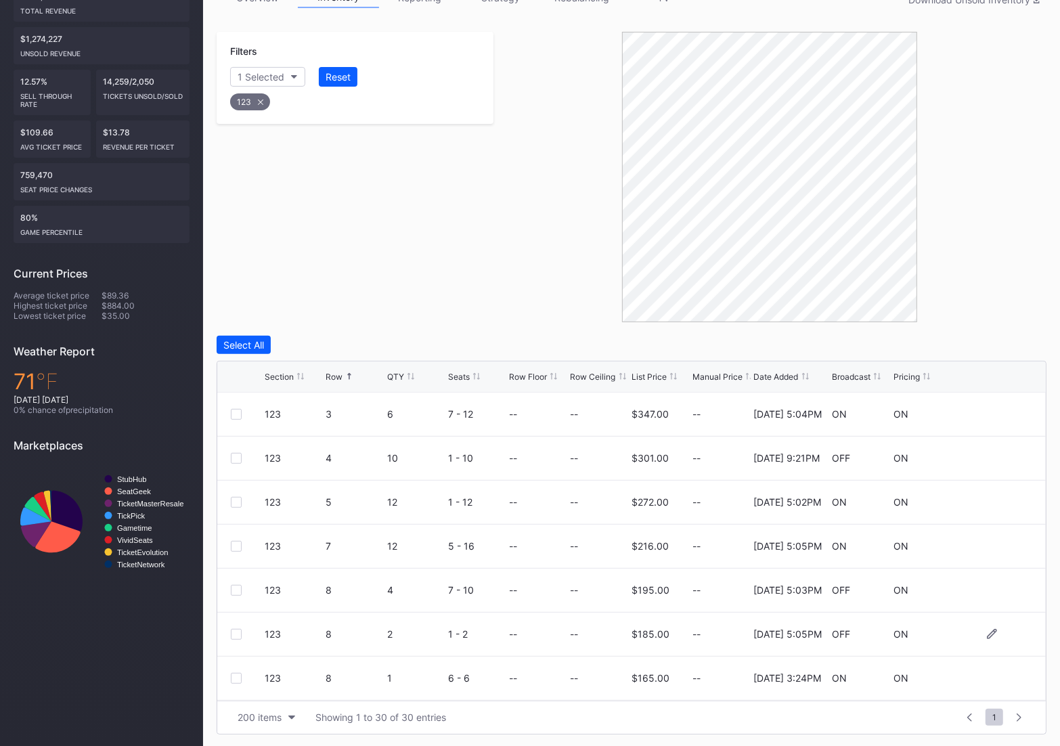
click at [238, 632] on div at bounding box center [236, 634] width 11 height 11
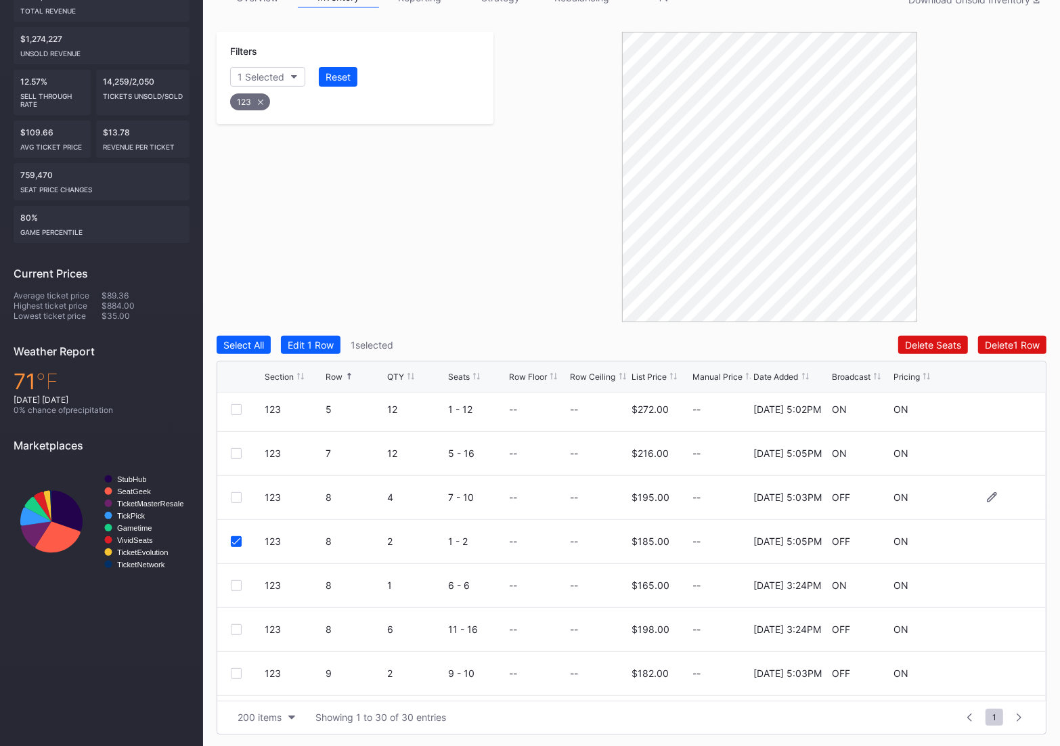
scroll to position [137, 0]
click at [238, 497] on icon at bounding box center [236, 496] width 8 height 7
click at [236, 581] on div at bounding box center [236, 584] width 11 height 11
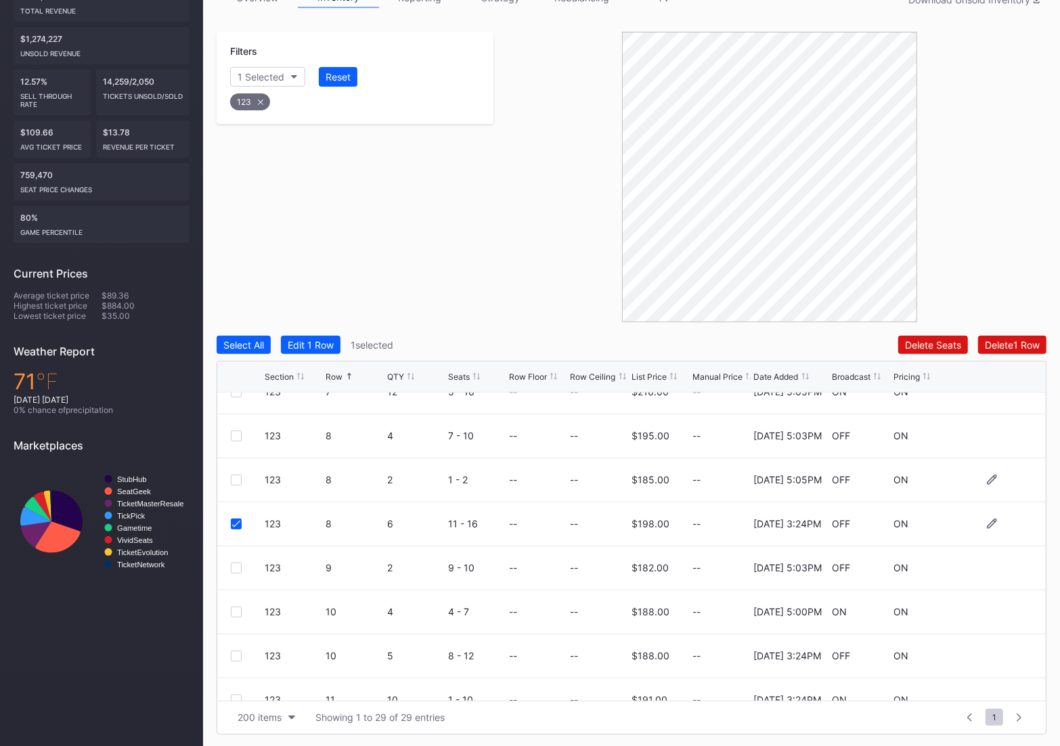
scroll to position [166, 0]
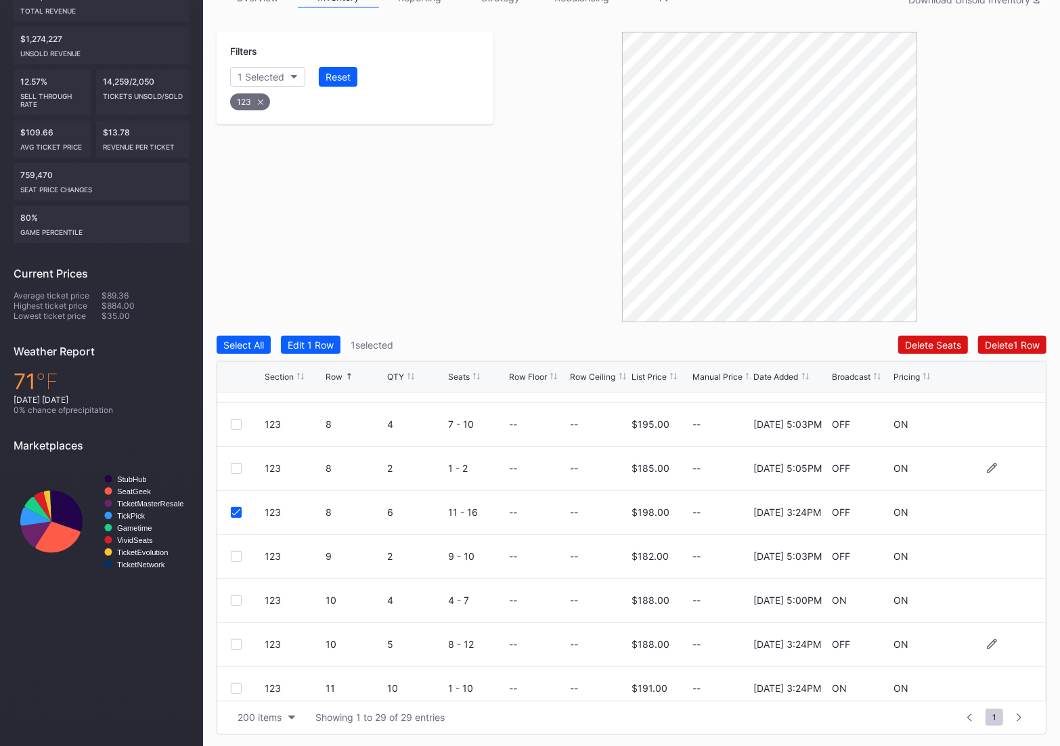
click at [235, 644] on div at bounding box center [236, 644] width 11 height 11
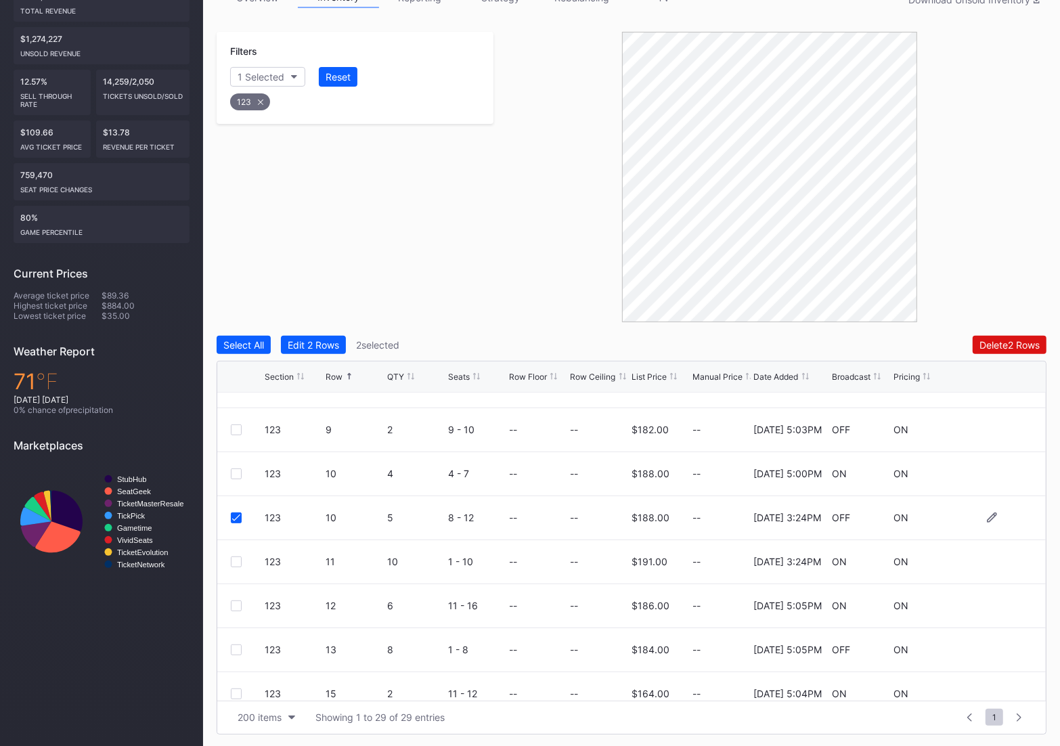
scroll to position [296, 0]
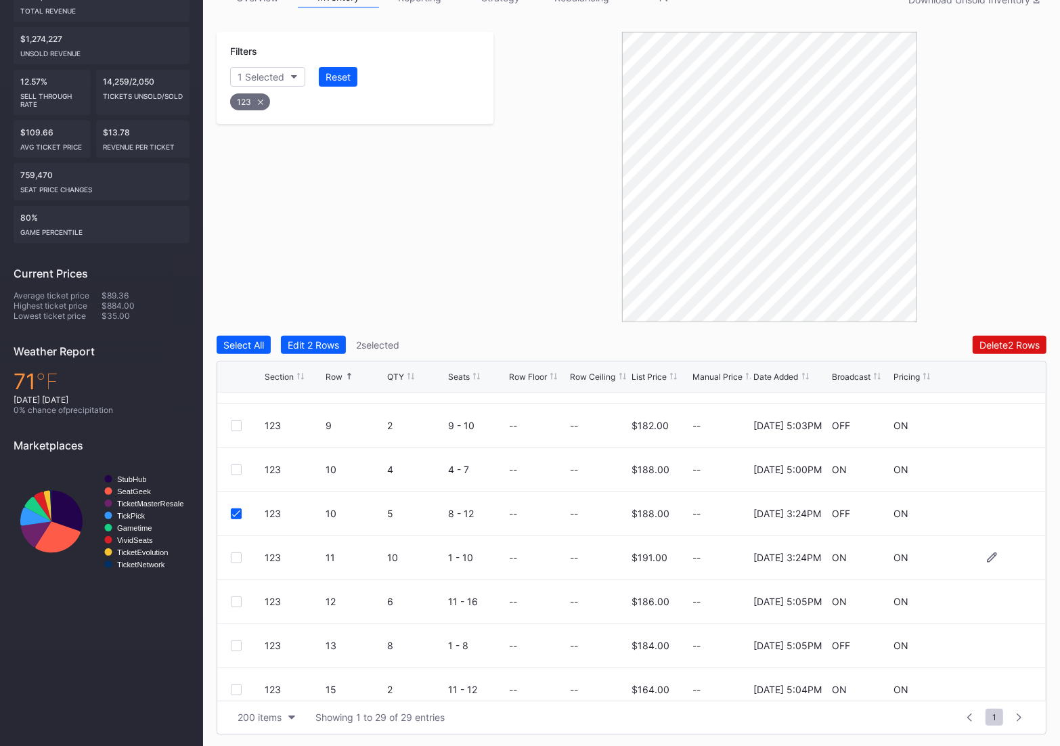
click at [231, 559] on div at bounding box center [236, 557] width 11 height 11
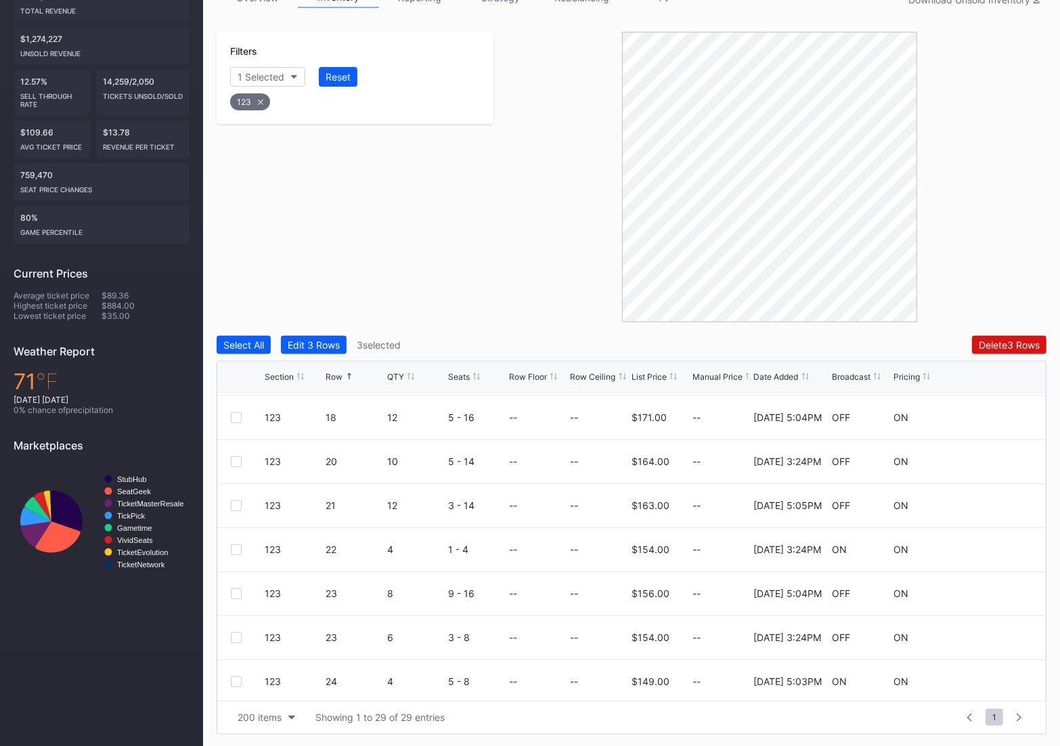
scroll to position [654, 0]
click at [233, 464] on div at bounding box center [236, 464] width 11 height 11
click at [238, 549] on div at bounding box center [236, 552] width 11 height 11
click at [233, 636] on div at bounding box center [236, 640] width 11 height 11
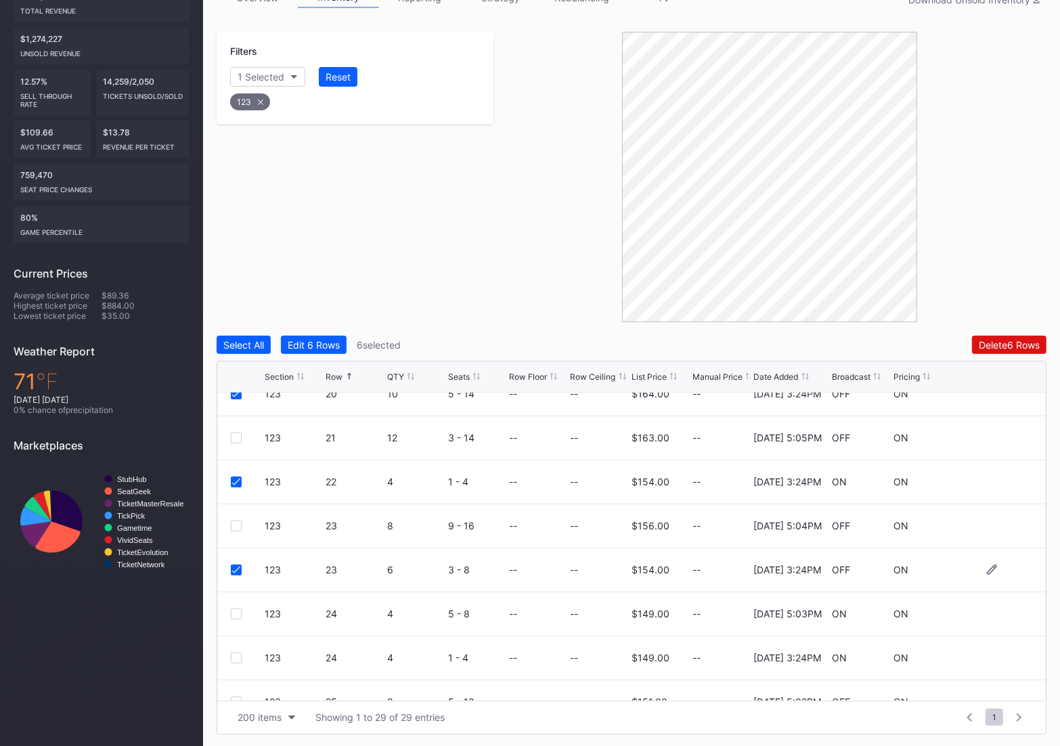
scroll to position [728, 0]
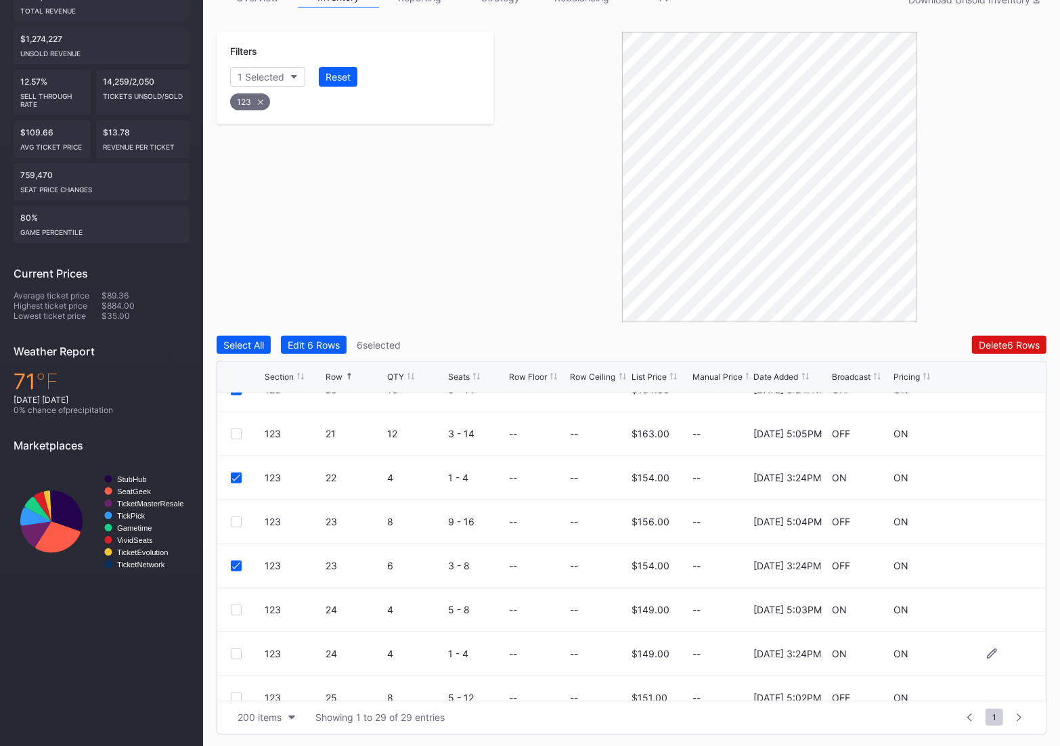
click at [233, 652] on div at bounding box center [236, 653] width 11 height 11
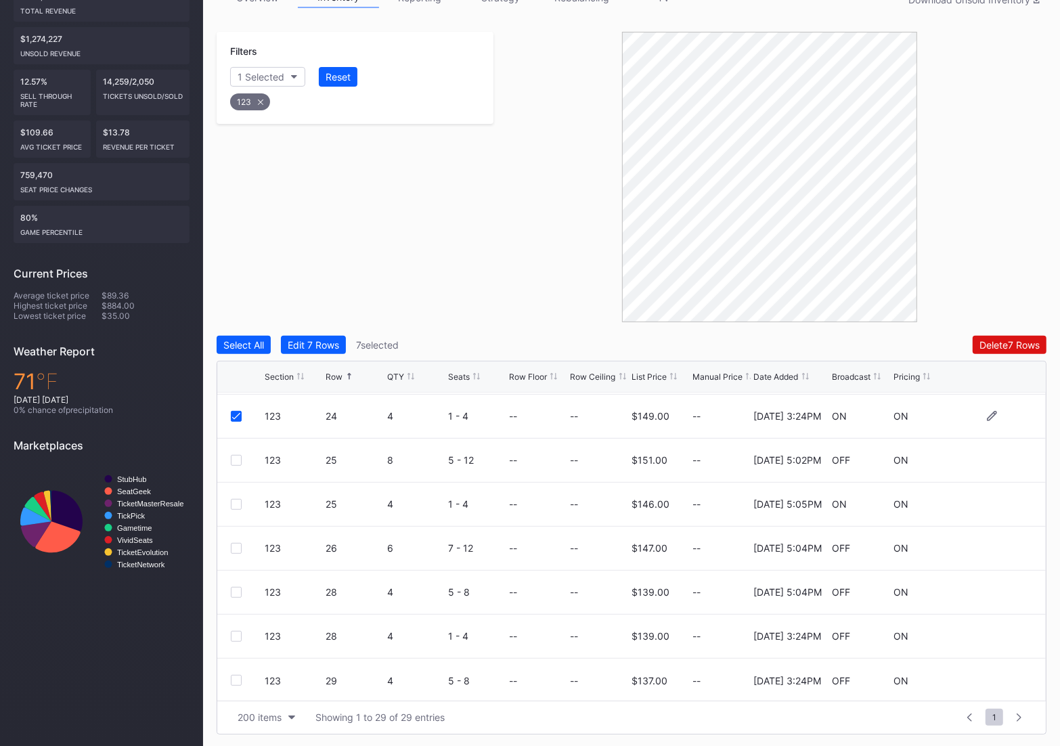
scroll to position [968, 0]
click at [237, 633] on div at bounding box center [236, 634] width 11 height 11
click at [238, 675] on div at bounding box center [236, 678] width 11 height 11
click at [1002, 340] on div "Delete 9 Rows" at bounding box center [1009, 345] width 61 height 12
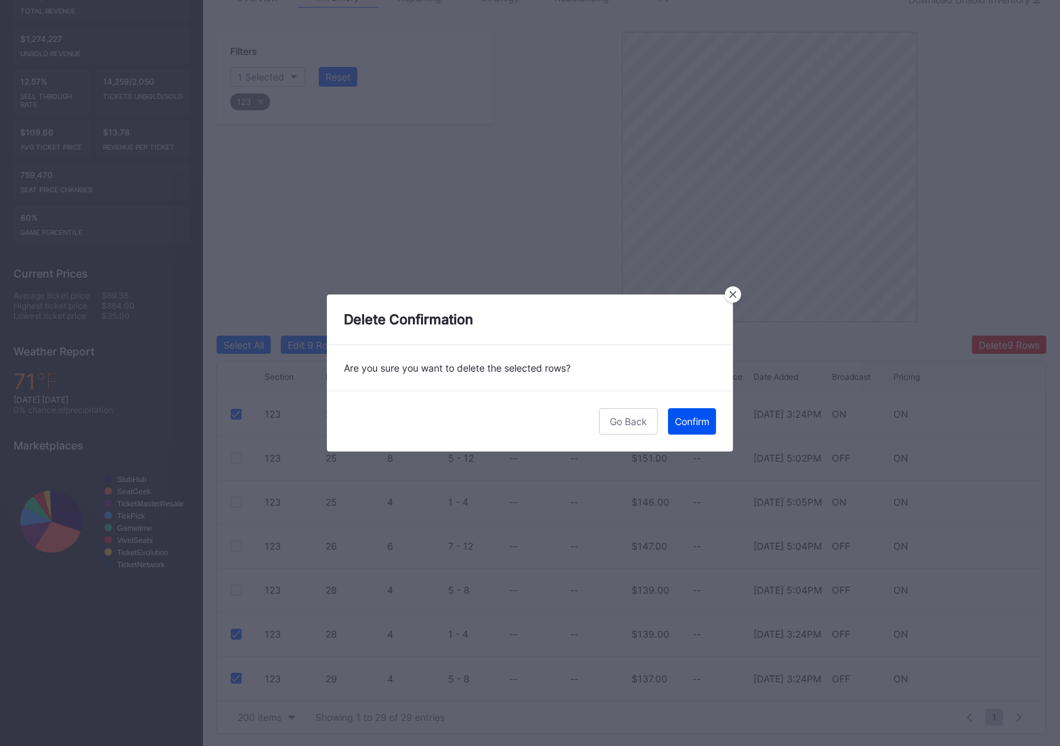
click at [688, 421] on div "Confirm" at bounding box center [692, 421] width 35 height 12
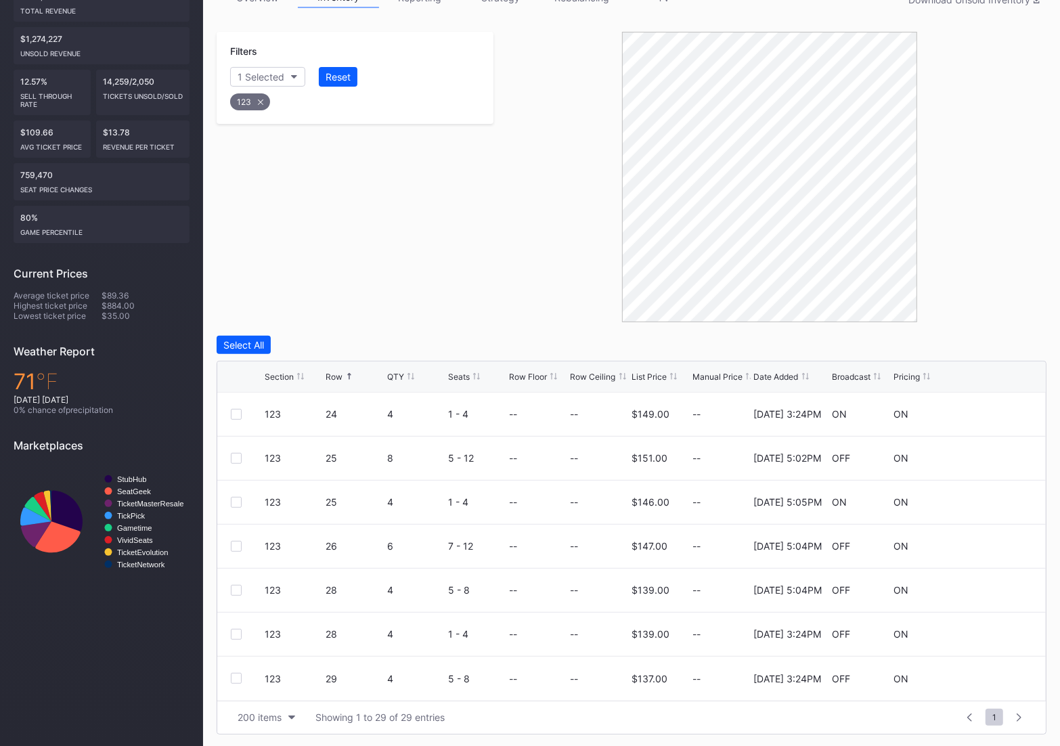
click at [261, 102] on icon at bounding box center [260, 101] width 5 height 5
click at [250, 77] on div "Section" at bounding box center [254, 77] width 33 height 12
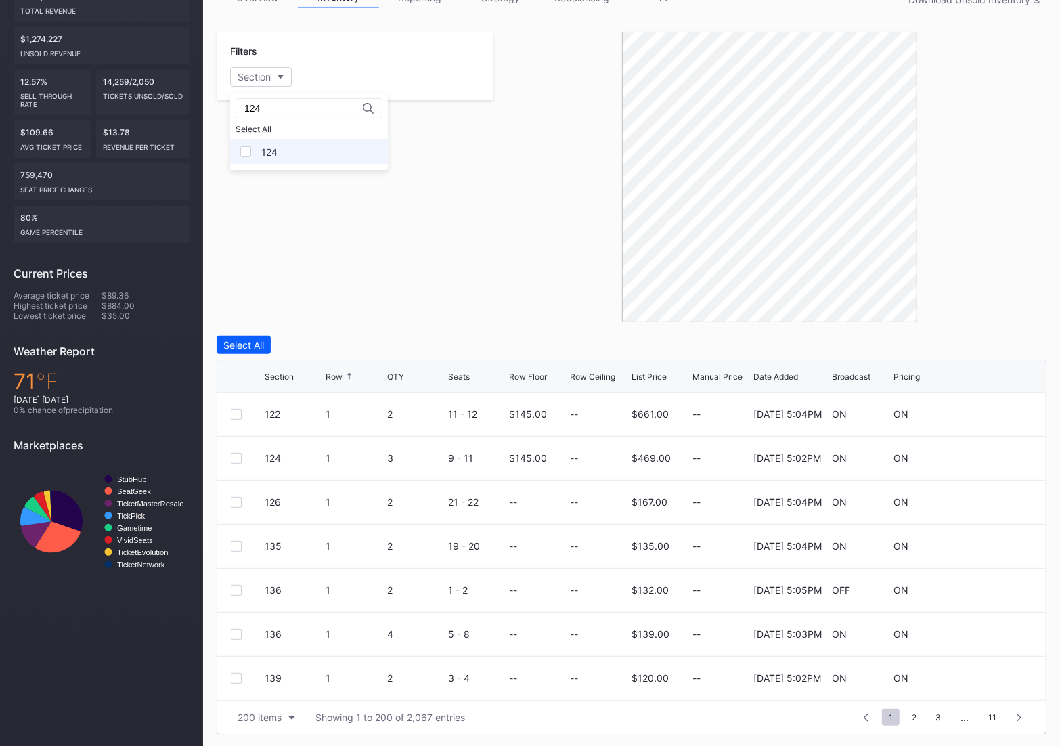
type input "124"
click at [272, 150] on div "124" at bounding box center [269, 152] width 16 height 12
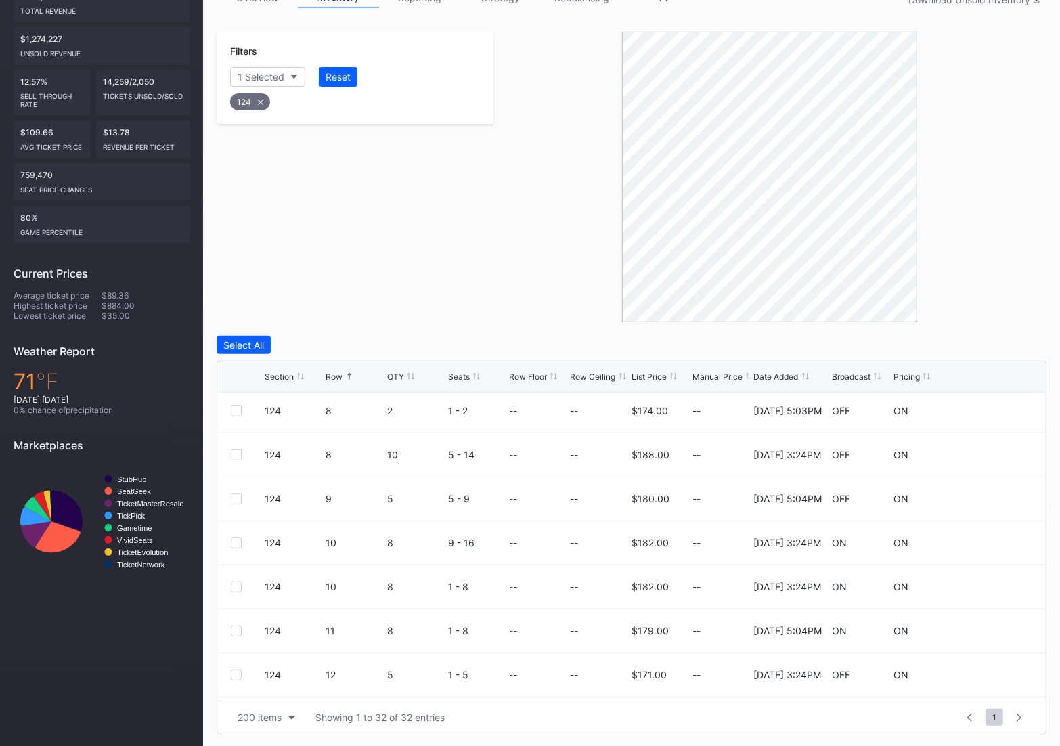
scroll to position [398, 0]
click at [235, 585] on div at bounding box center [236, 588] width 11 height 11
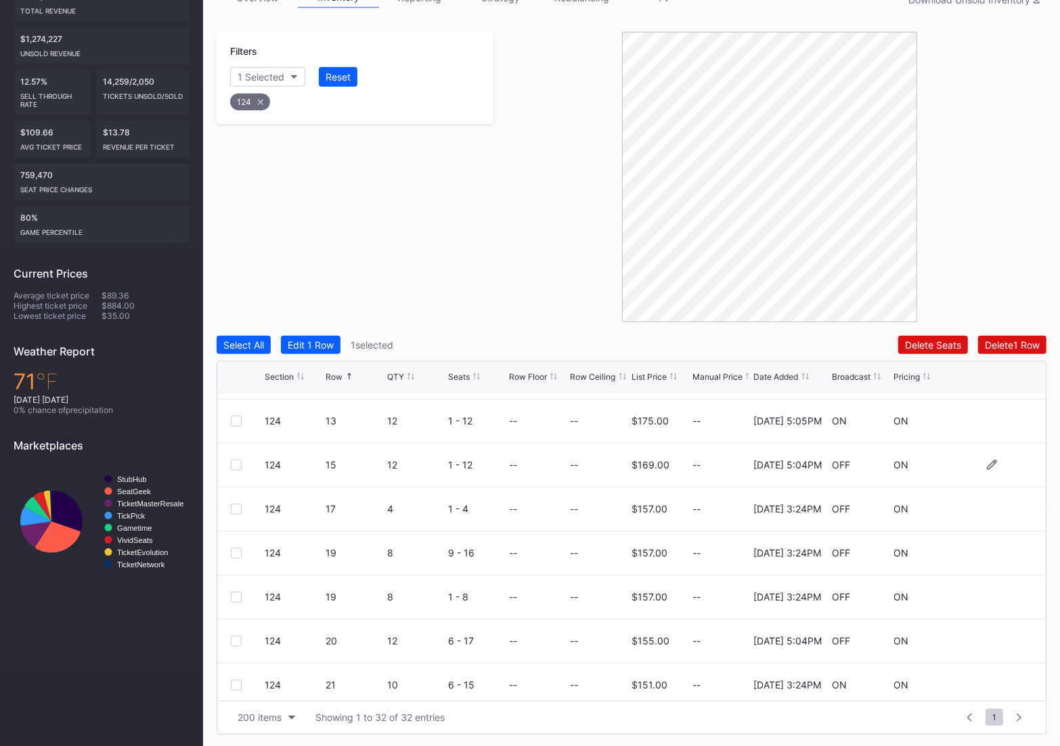
scroll to position [616, 0]
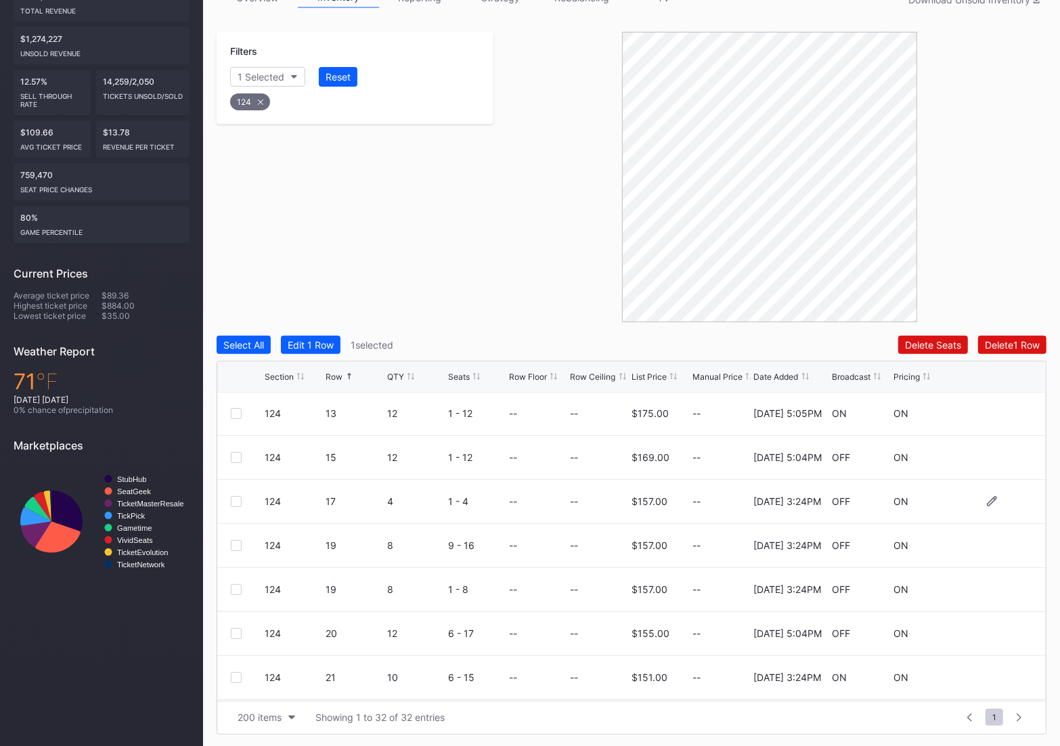
click at [233, 499] on div at bounding box center [236, 501] width 11 height 11
click at [232, 545] on div at bounding box center [236, 545] width 11 height 11
click at [238, 586] on div at bounding box center [236, 589] width 11 height 11
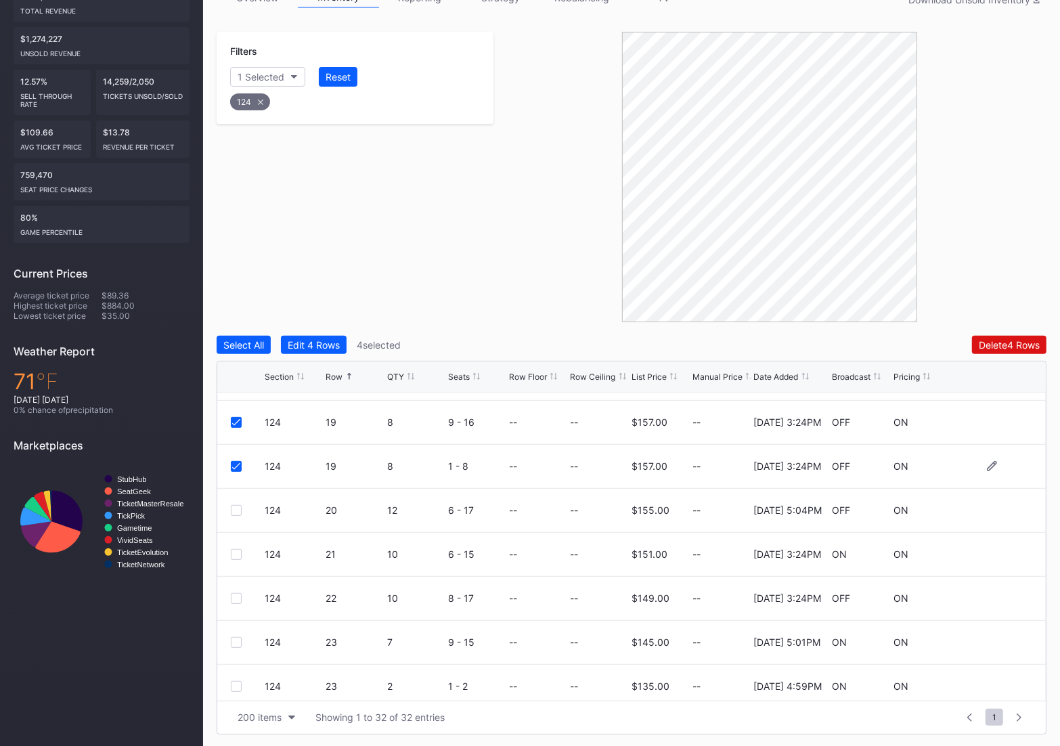
scroll to position [742, 0]
click at [233, 553] on div at bounding box center [236, 552] width 11 height 11
click at [233, 591] on div at bounding box center [236, 596] width 11 height 11
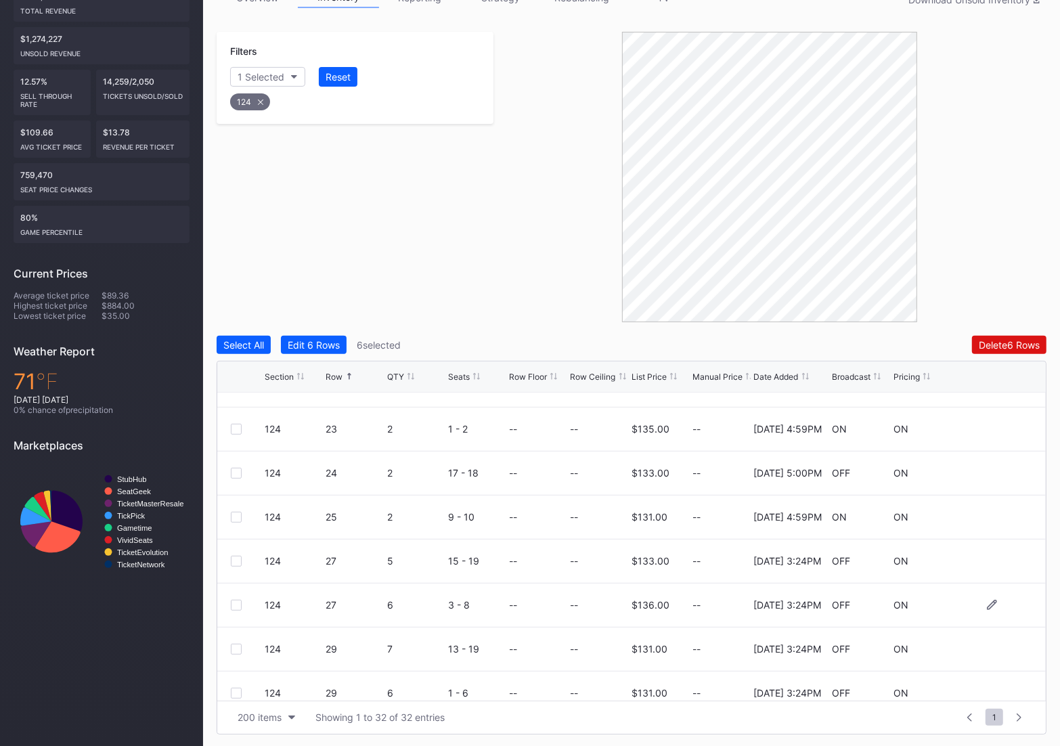
scroll to position [999, 0]
click at [235, 564] on div "124 27 5 15 - 19 -- -- $133.00 -- 4/22/2025 3:24PM OFF ON" at bounding box center [631, 559] width 828 height 44
click at [235, 559] on div at bounding box center [236, 559] width 11 height 11
click at [235, 604] on div at bounding box center [236, 603] width 11 height 11
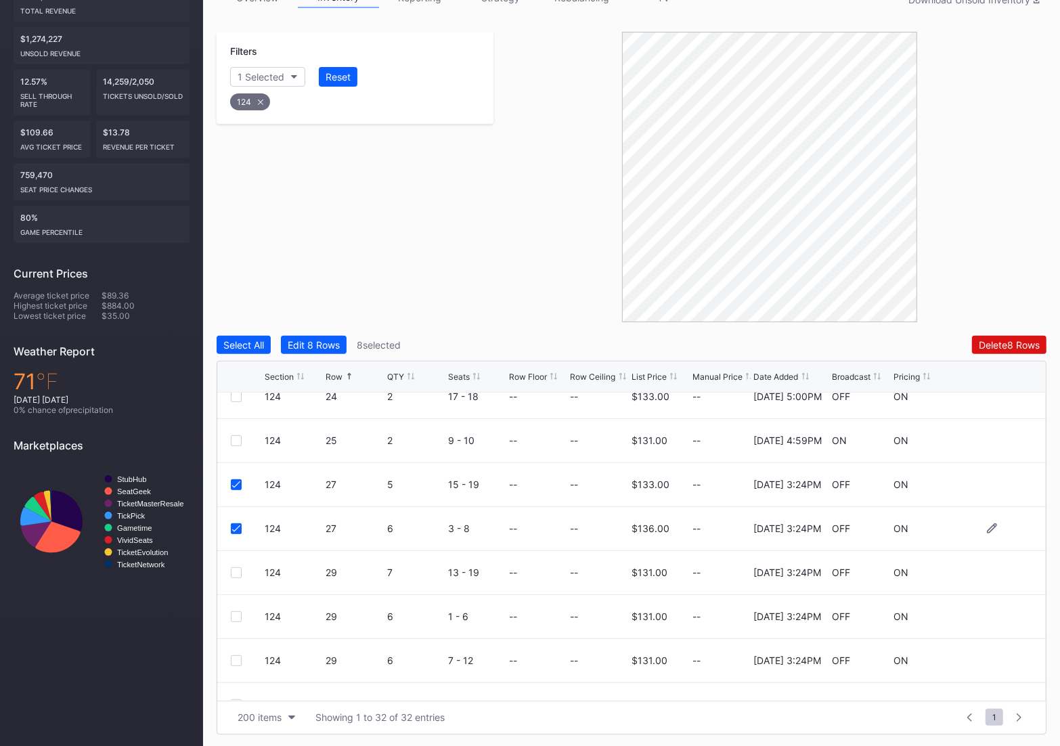
scroll to position [1087, 0]
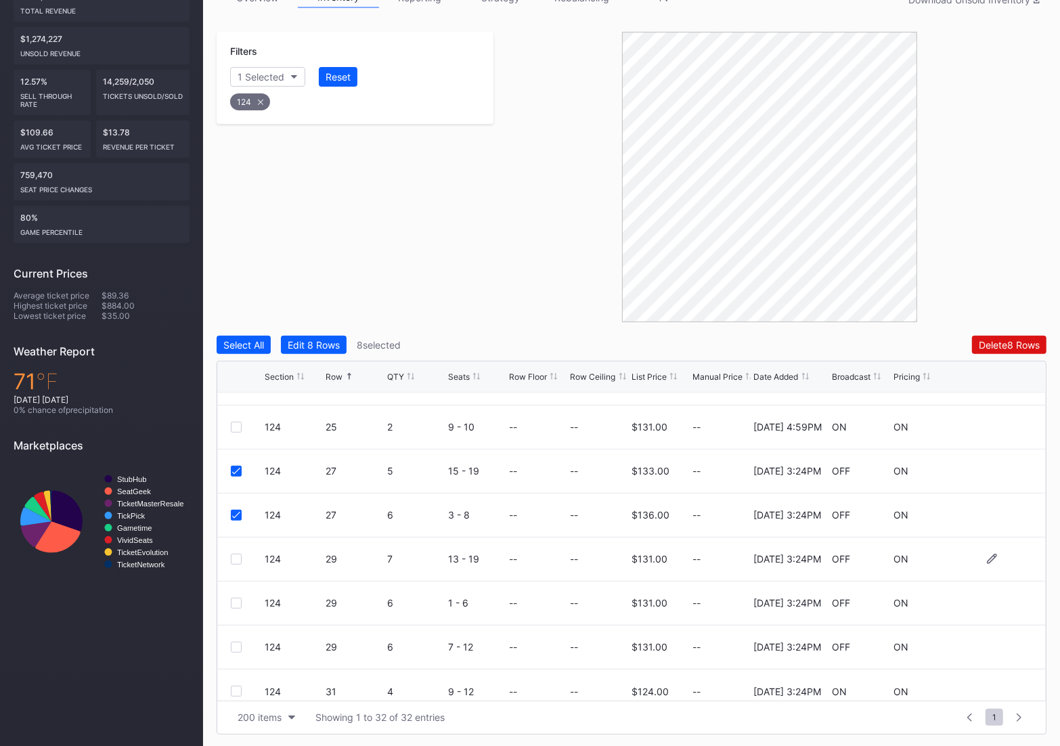
click at [234, 560] on div at bounding box center [236, 559] width 11 height 11
click at [235, 600] on div at bounding box center [236, 603] width 11 height 11
click at [236, 644] on div at bounding box center [236, 647] width 11 height 11
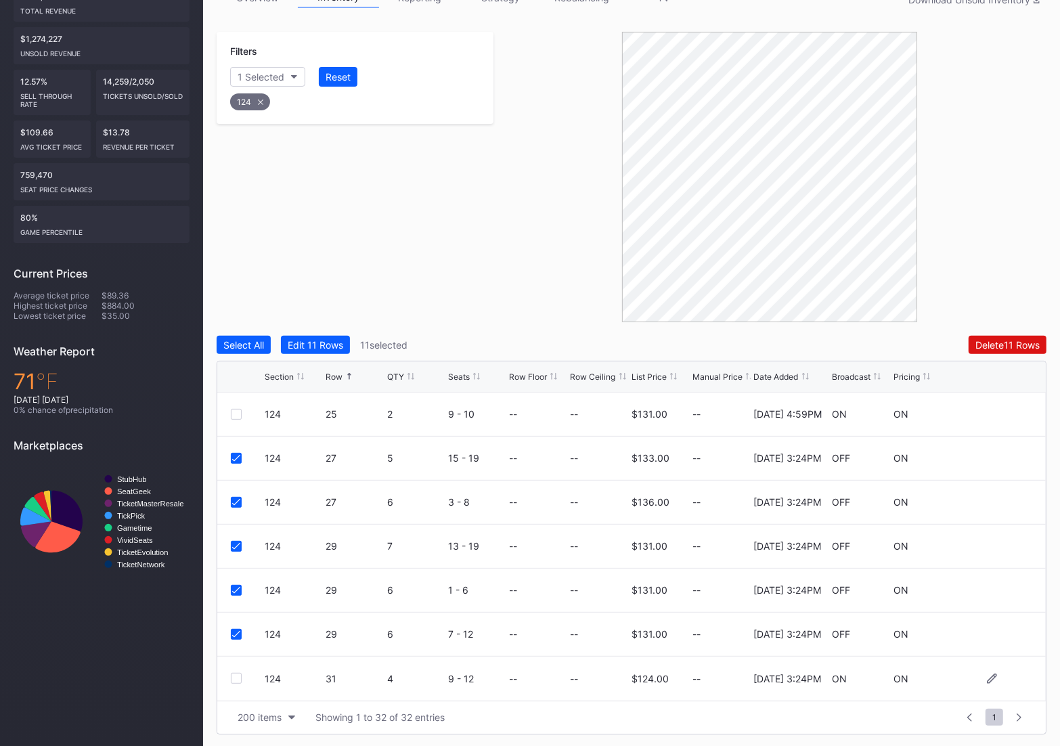
click at [238, 684] on div "124 31 4 9 - 12 -- -- $124.00 -- 4/22/2025 3:24PM ON ON" at bounding box center [631, 678] width 828 height 44
click at [238, 681] on div at bounding box center [236, 678] width 11 height 11
click at [1036, 337] on button "Delete 12 Rows" at bounding box center [1007, 345] width 78 height 18
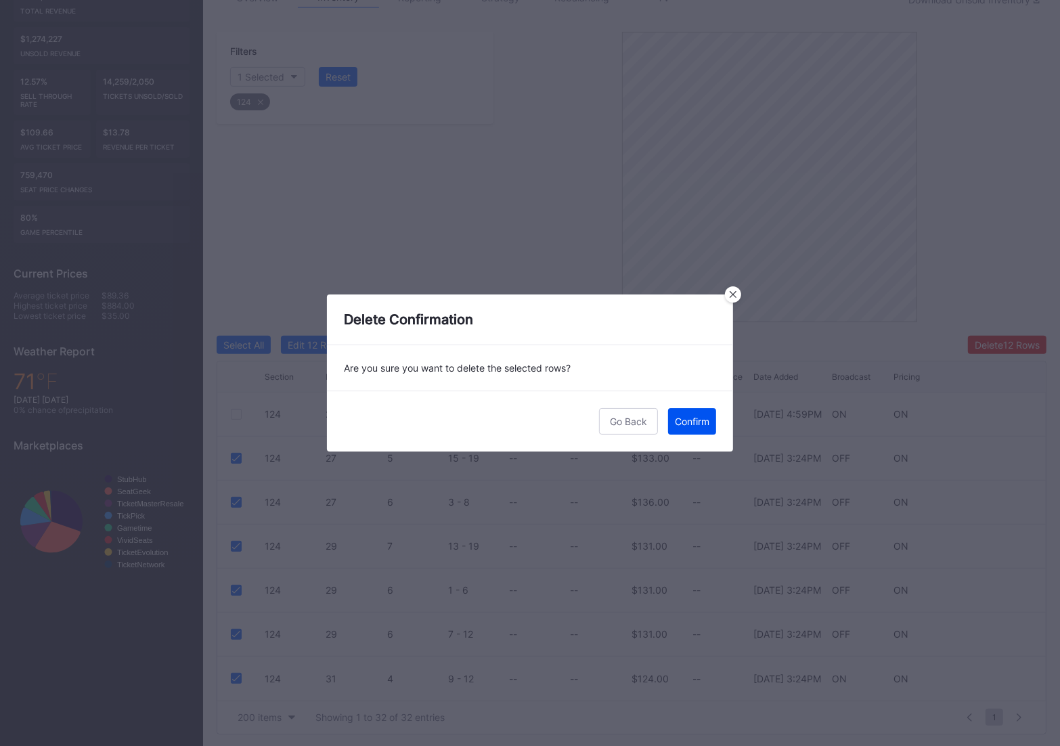
click at [700, 422] on div "Confirm" at bounding box center [692, 421] width 35 height 12
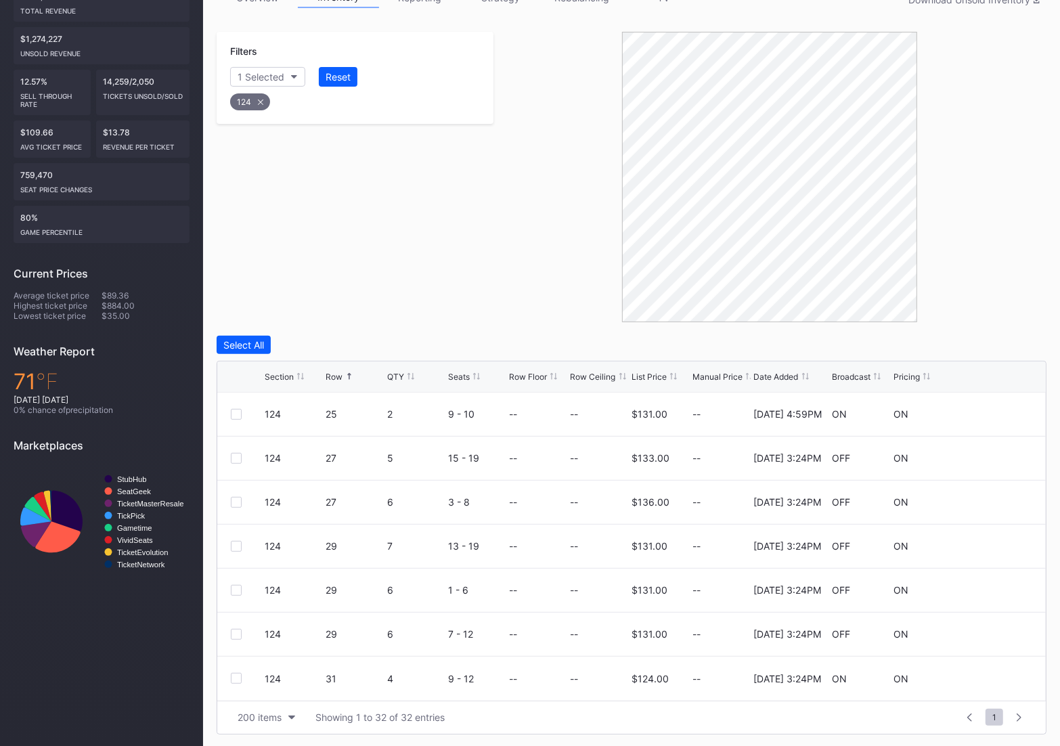
click at [256, 102] on div "124" at bounding box center [250, 101] width 40 height 17
click at [256, 68] on button "Section" at bounding box center [261, 77] width 62 height 20
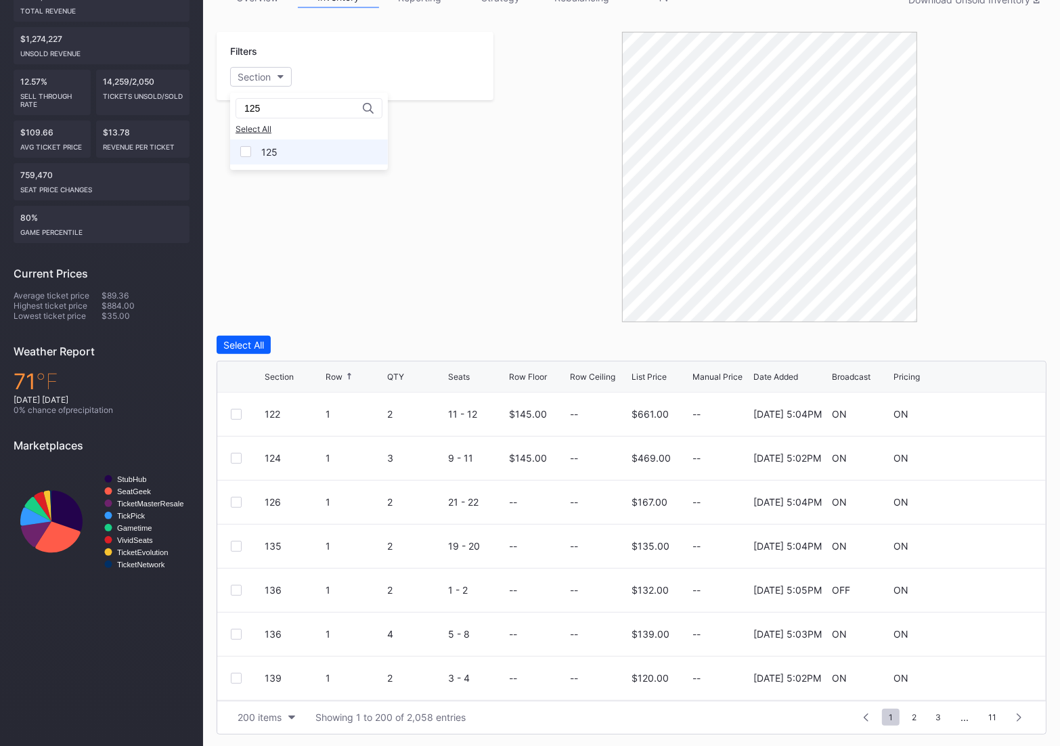
type input "125"
click at [269, 158] on div "125" at bounding box center [309, 151] width 158 height 25
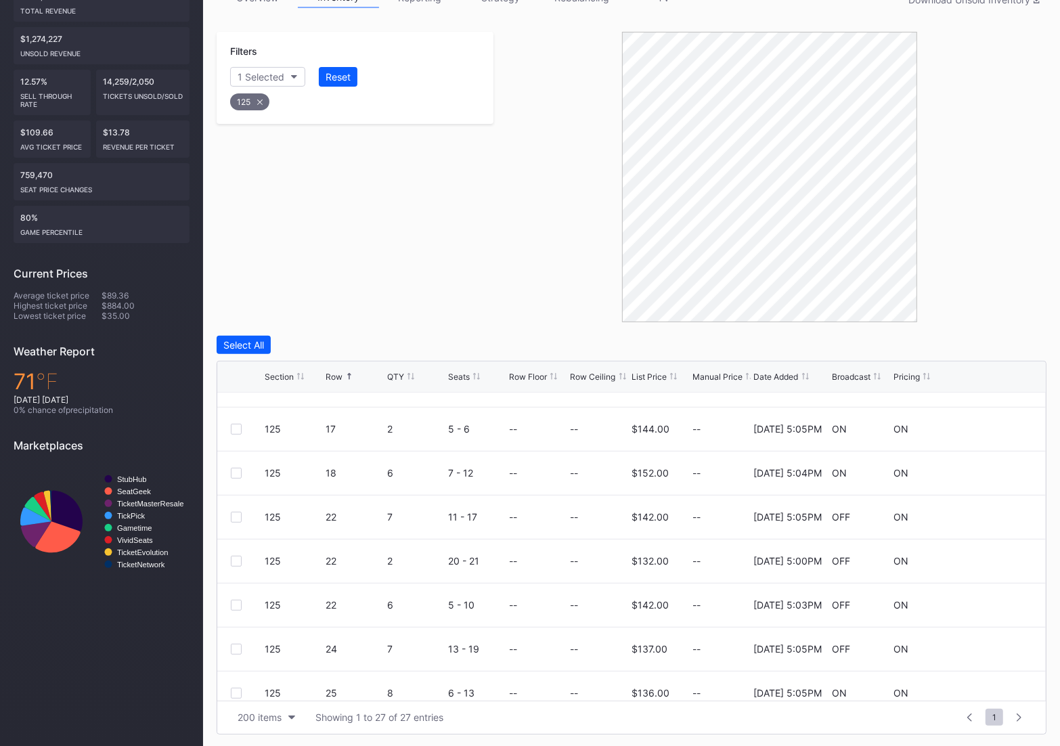
scroll to position [880, 0]
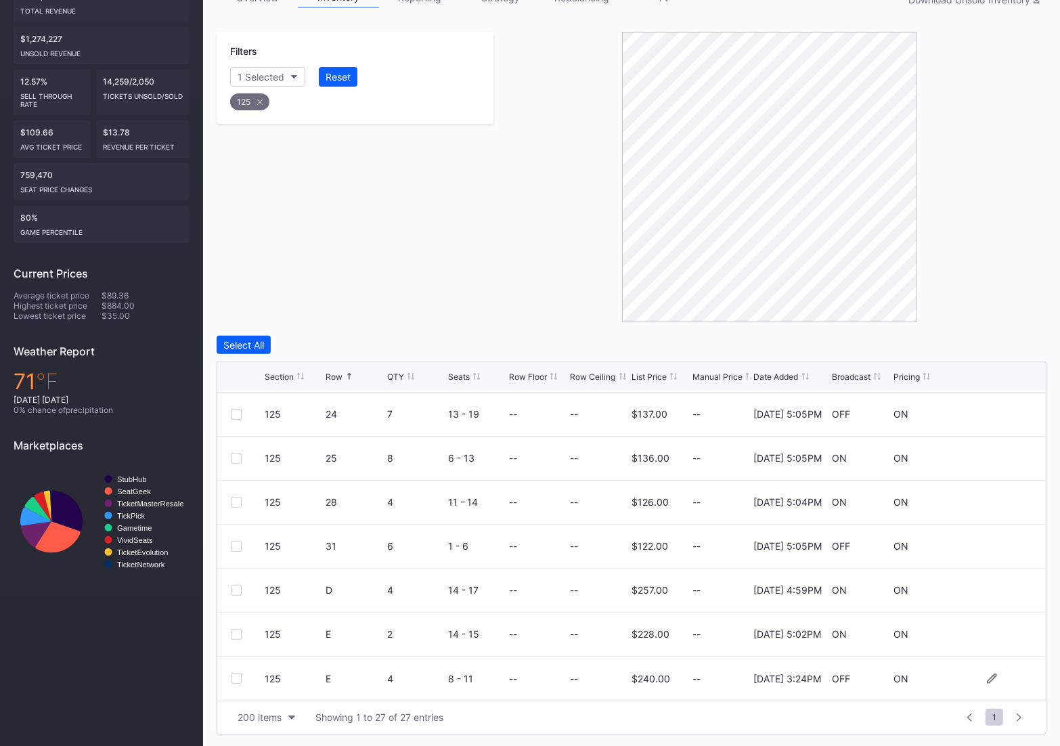
click at [233, 676] on div at bounding box center [236, 678] width 11 height 11
click at [1027, 349] on div "Delete 1 Row" at bounding box center [1012, 345] width 55 height 12
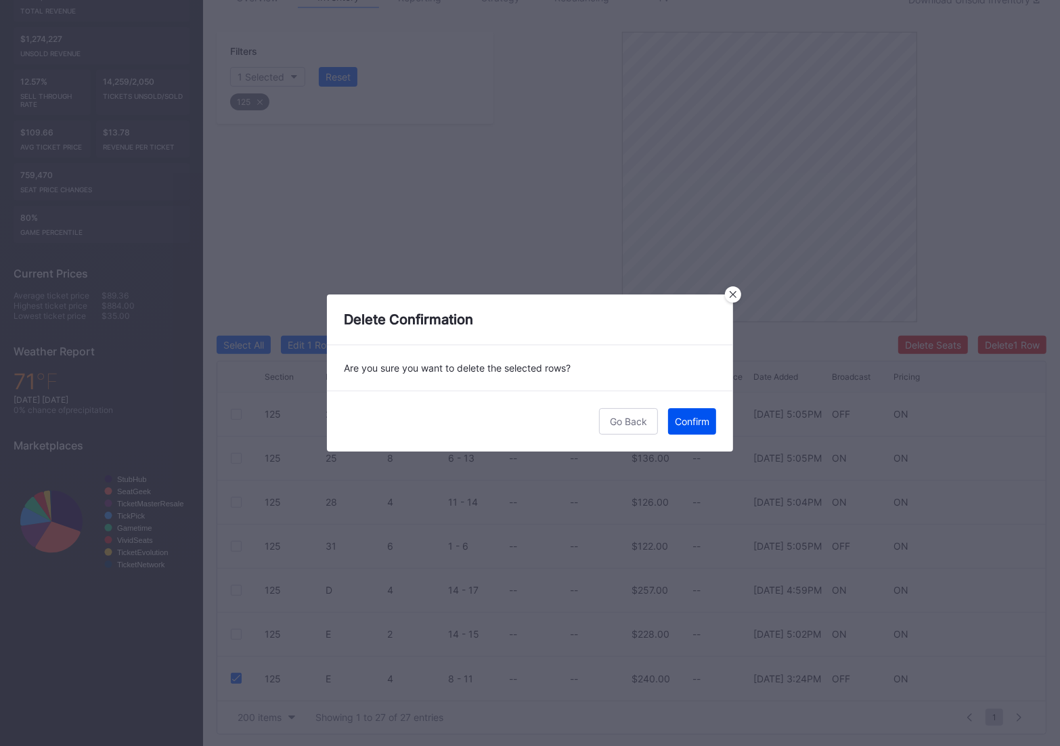
click at [696, 418] on div "Confirm" at bounding box center [692, 421] width 35 height 12
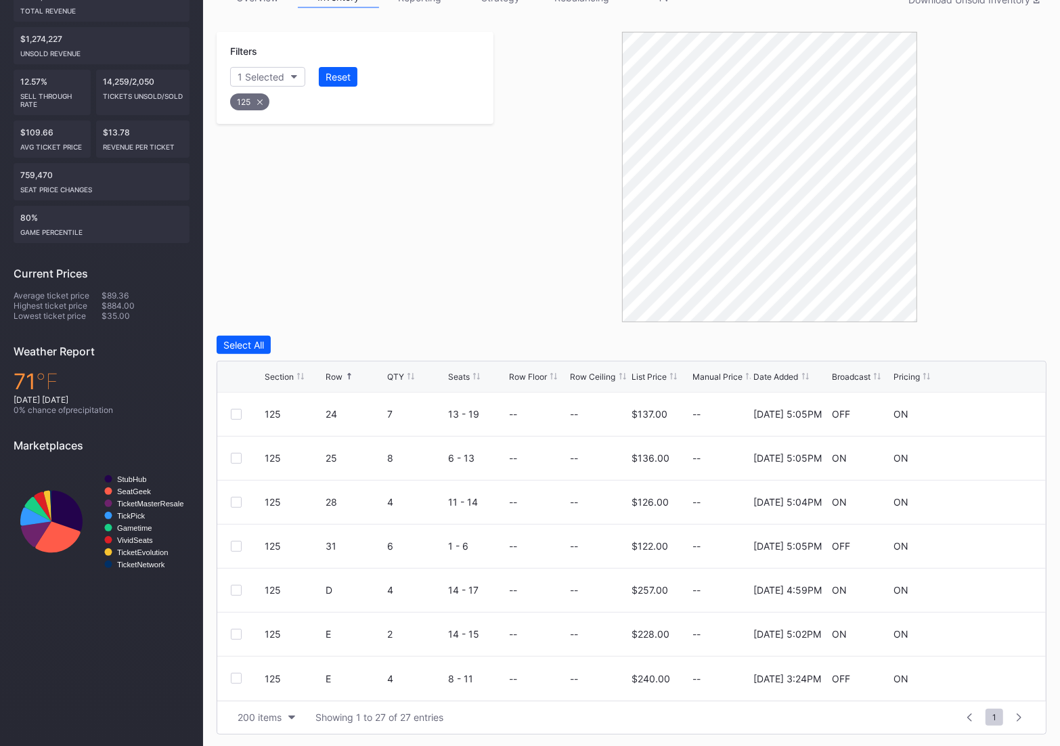
click at [252, 104] on div "125" at bounding box center [249, 101] width 39 height 17
click at [252, 75] on div "Section" at bounding box center [254, 77] width 33 height 12
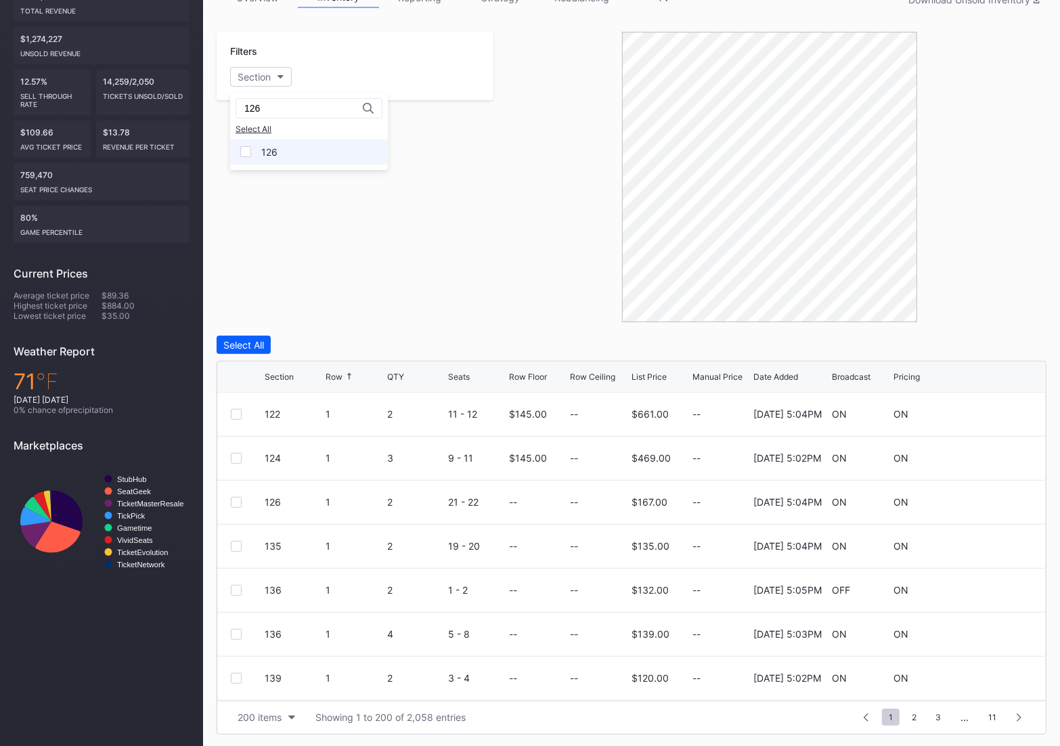
type input "126"
click at [257, 150] on div "126" at bounding box center [309, 151] width 158 height 25
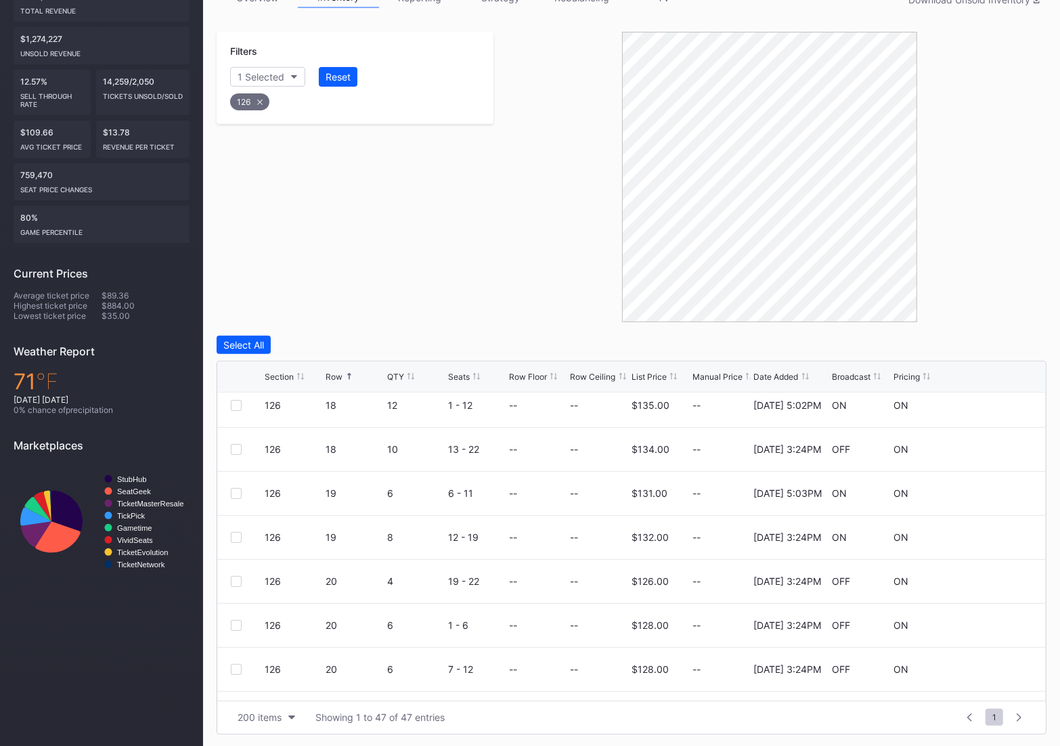
scroll to position [1759, 0]
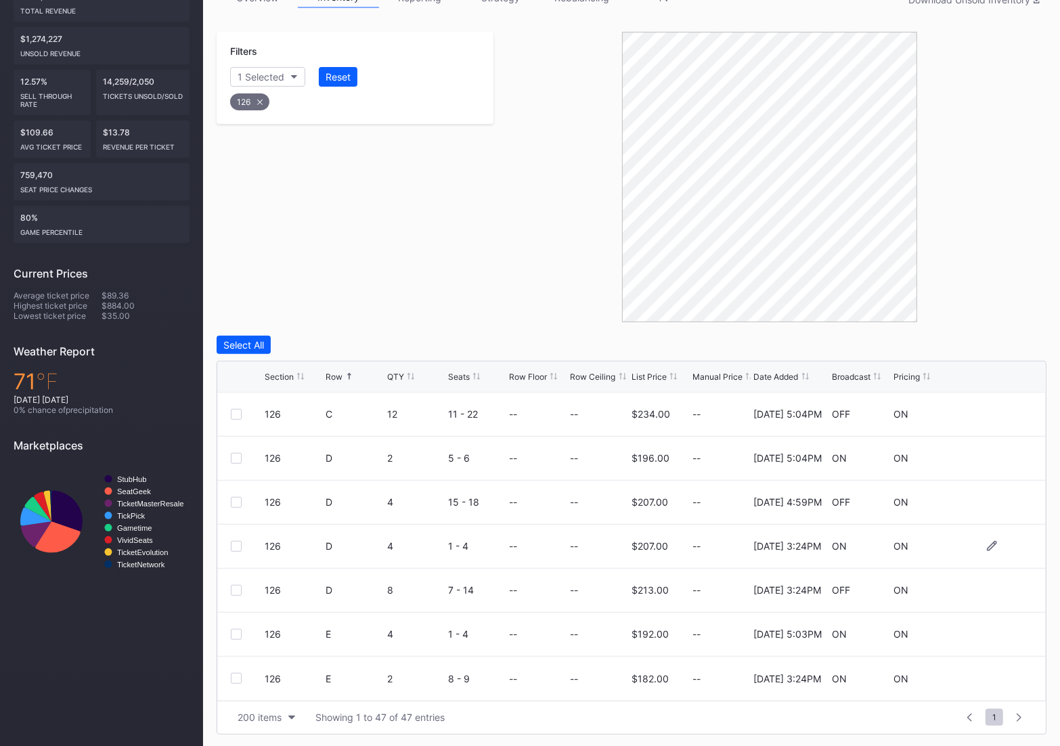
click at [235, 545] on div at bounding box center [236, 546] width 11 height 11
click at [238, 588] on div at bounding box center [236, 590] width 11 height 11
click at [229, 681] on div "126 E 2 8 - 9 -- -- $182.00 -- 4/22/2025 3:24PM ON ON" at bounding box center [631, 678] width 828 height 44
click at [236, 681] on div at bounding box center [236, 678] width 11 height 11
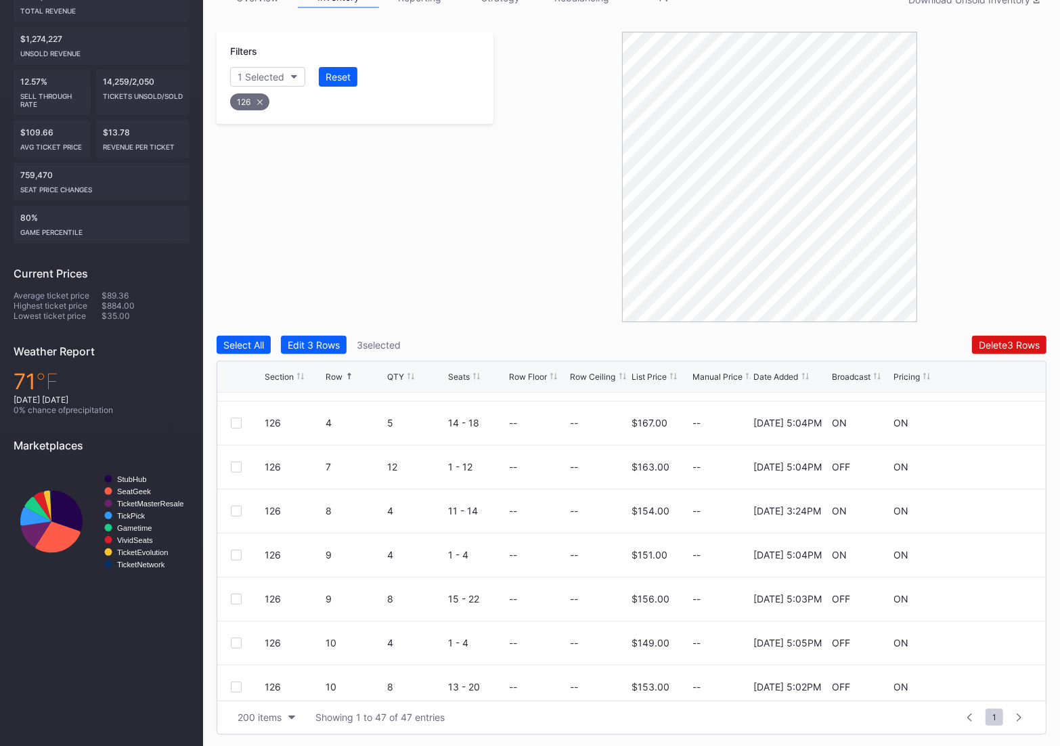
scroll to position [0, 0]
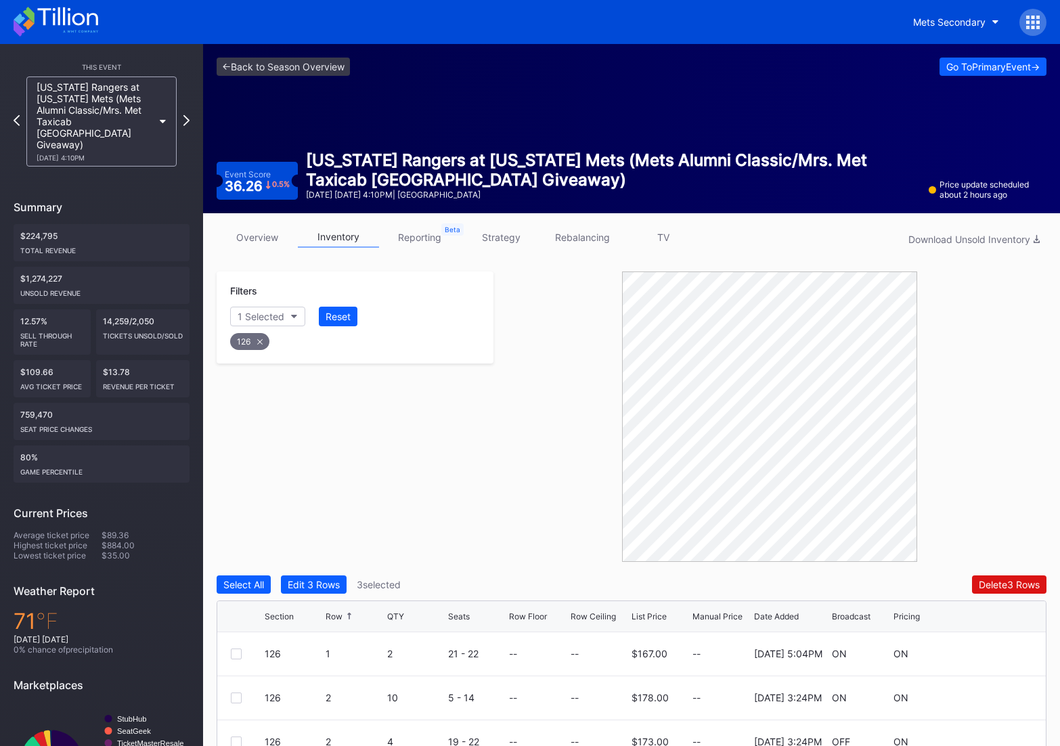
scroll to position [240, 0]
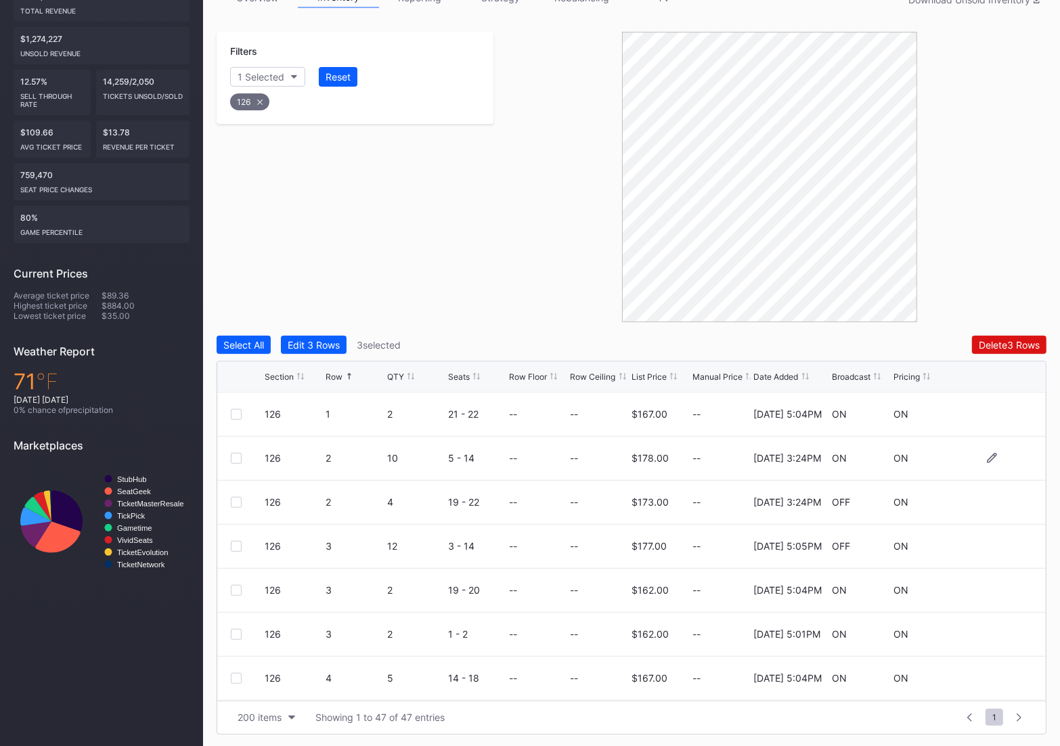
click at [234, 459] on div at bounding box center [236, 458] width 11 height 11
click at [235, 501] on div at bounding box center [236, 502] width 11 height 11
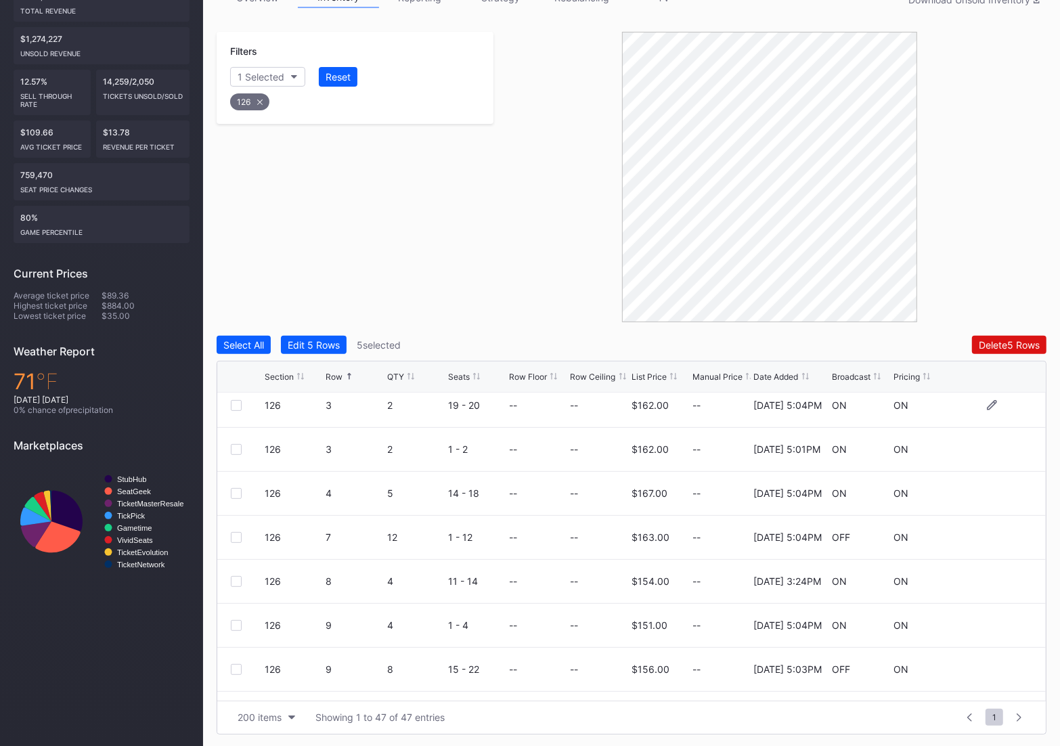
scroll to position [187, 0]
click at [234, 580] on div at bounding box center [236, 579] width 11 height 11
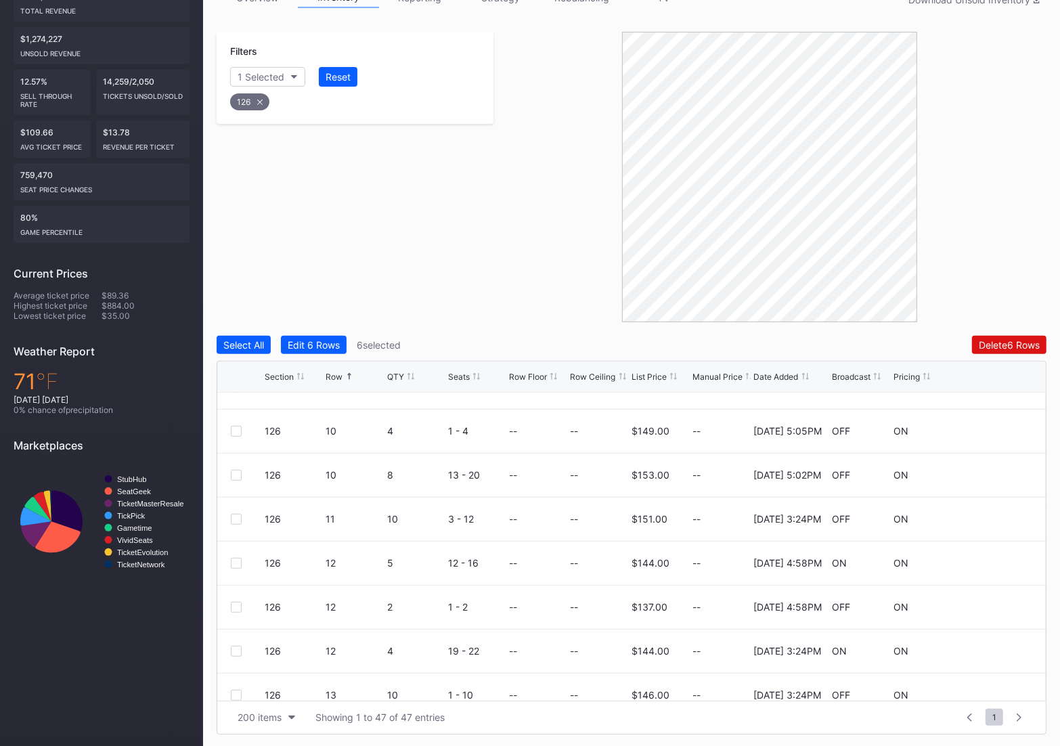
scroll to position [468, 0]
click at [238, 520] on div at bounding box center [236, 518] width 11 height 11
click at [236, 650] on div at bounding box center [236, 650] width 11 height 11
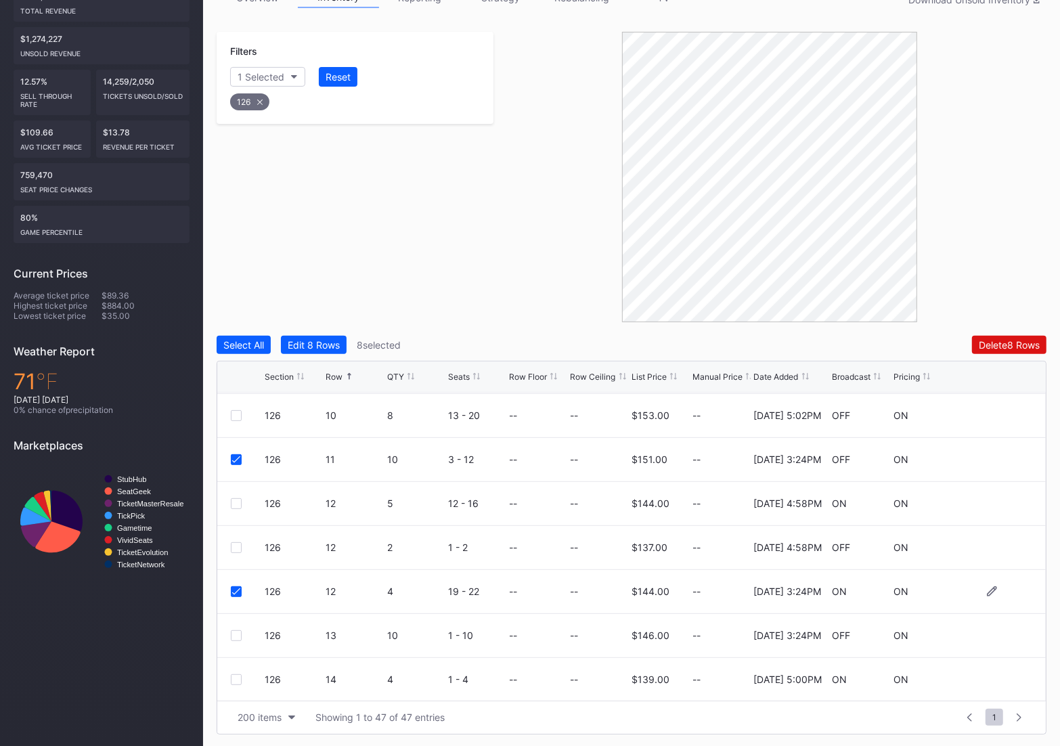
scroll to position [562, 0]
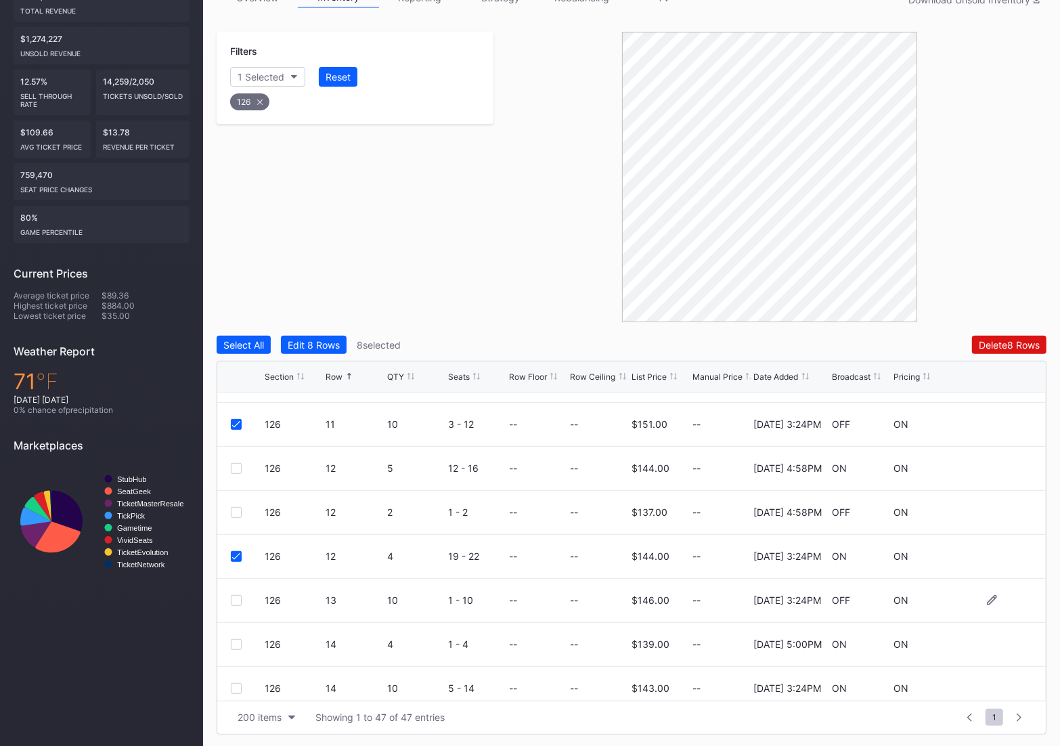
click at [238, 600] on div at bounding box center [236, 600] width 11 height 11
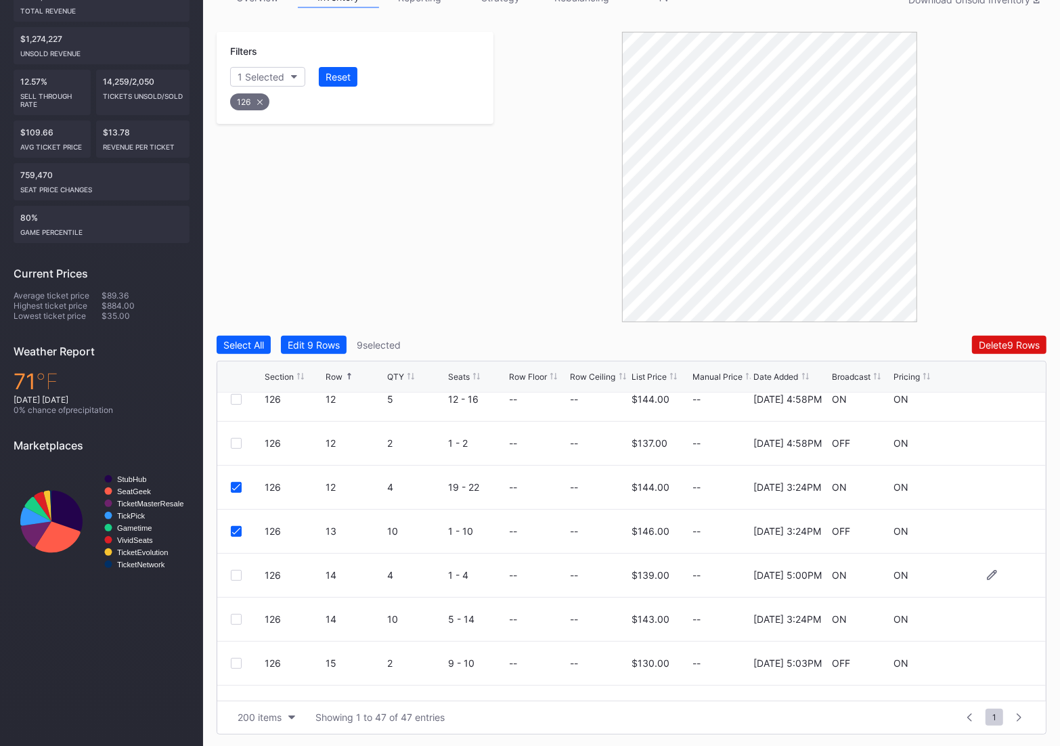
scroll to position [633, 0]
click at [232, 613] on div at bounding box center [236, 616] width 11 height 11
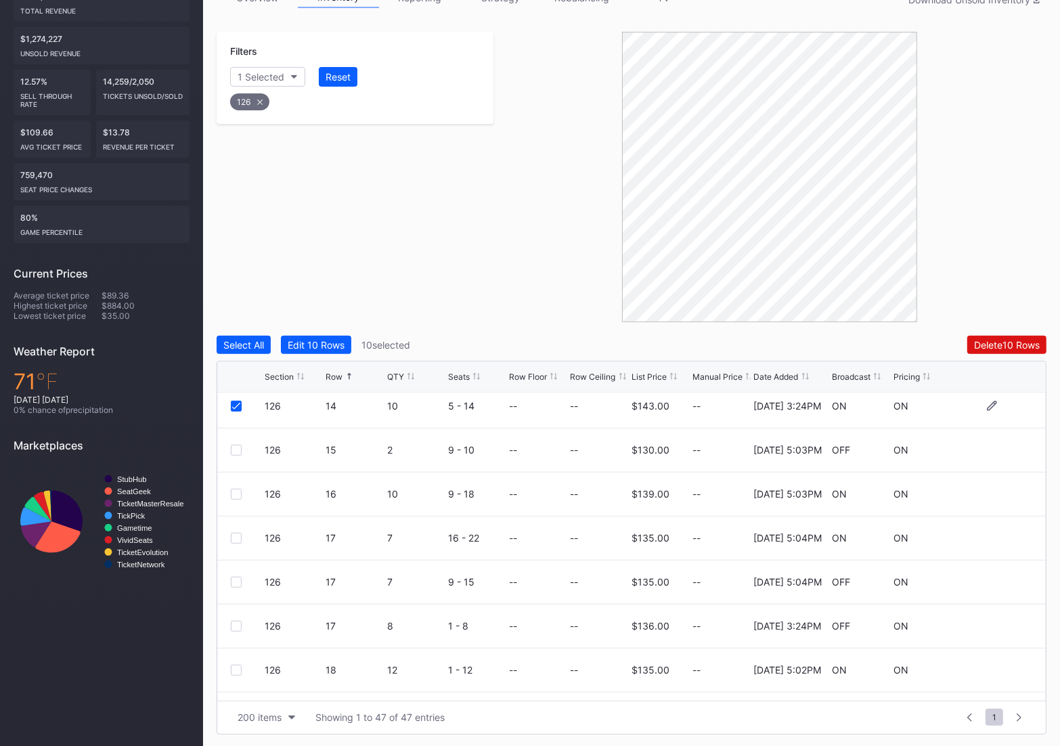
scroll to position [846, 0]
click at [235, 623] on div at bounding box center [236, 624] width 11 height 11
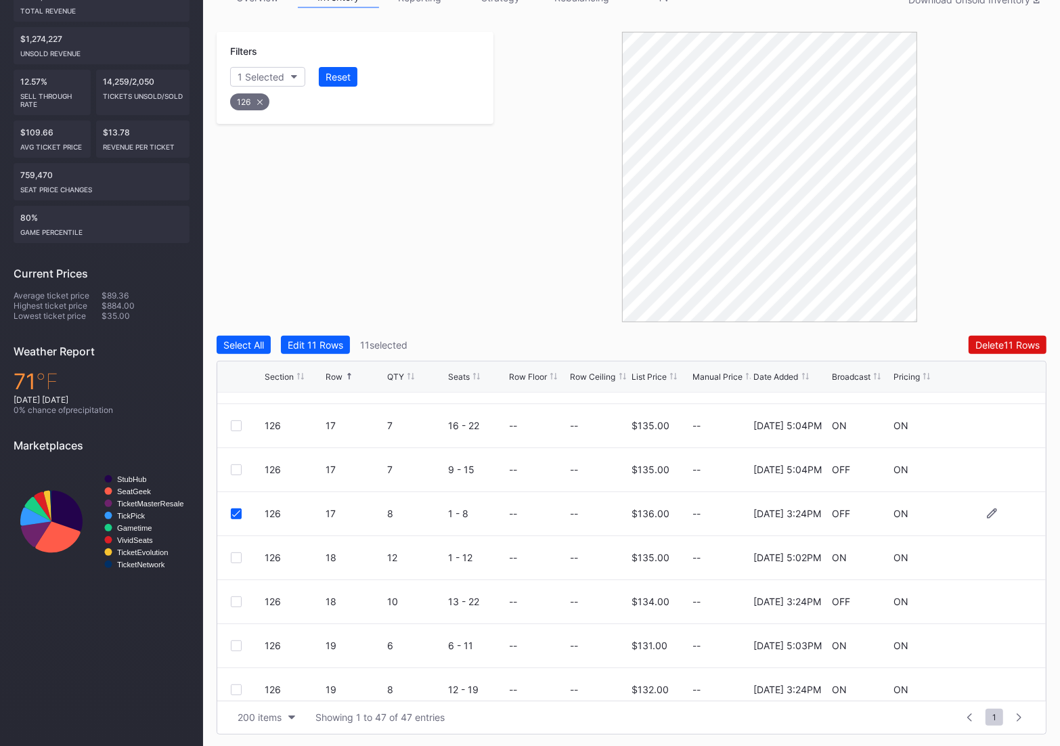
scroll to position [971, 0]
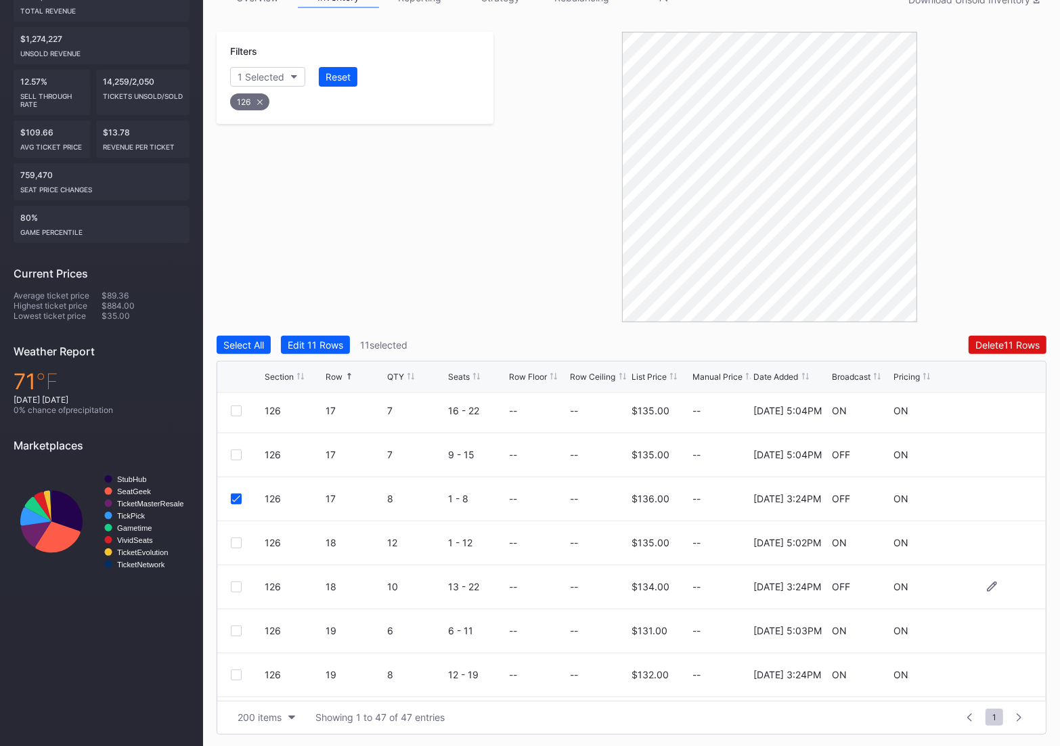
click at [234, 583] on div at bounding box center [236, 586] width 11 height 11
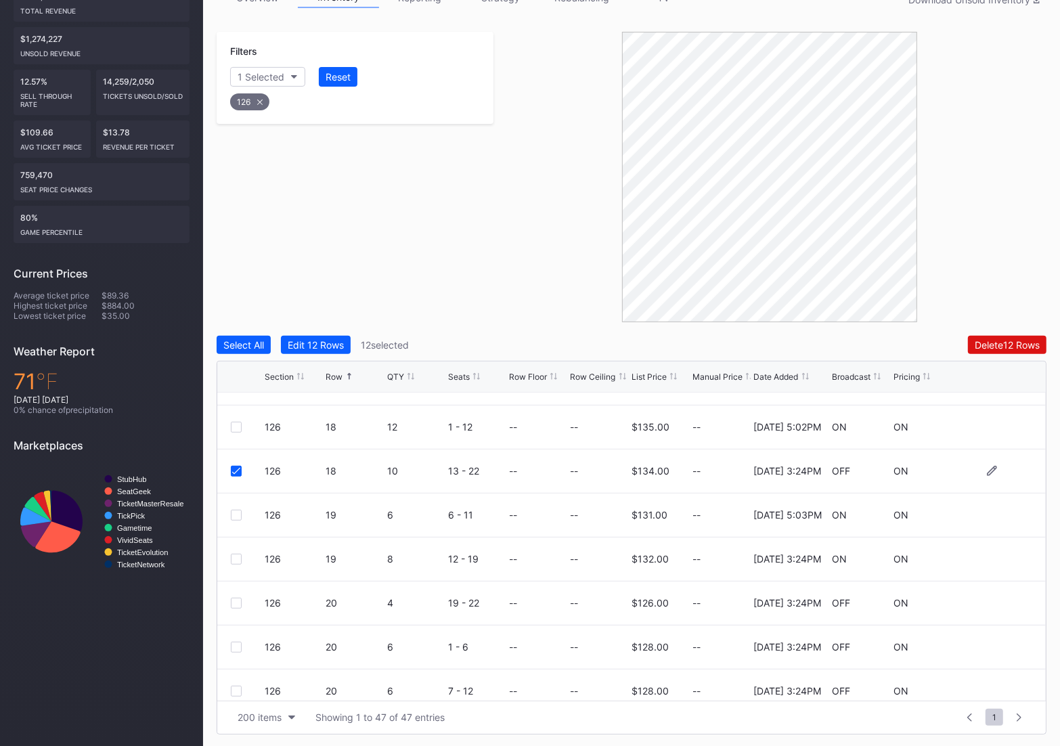
scroll to position [1097, 0]
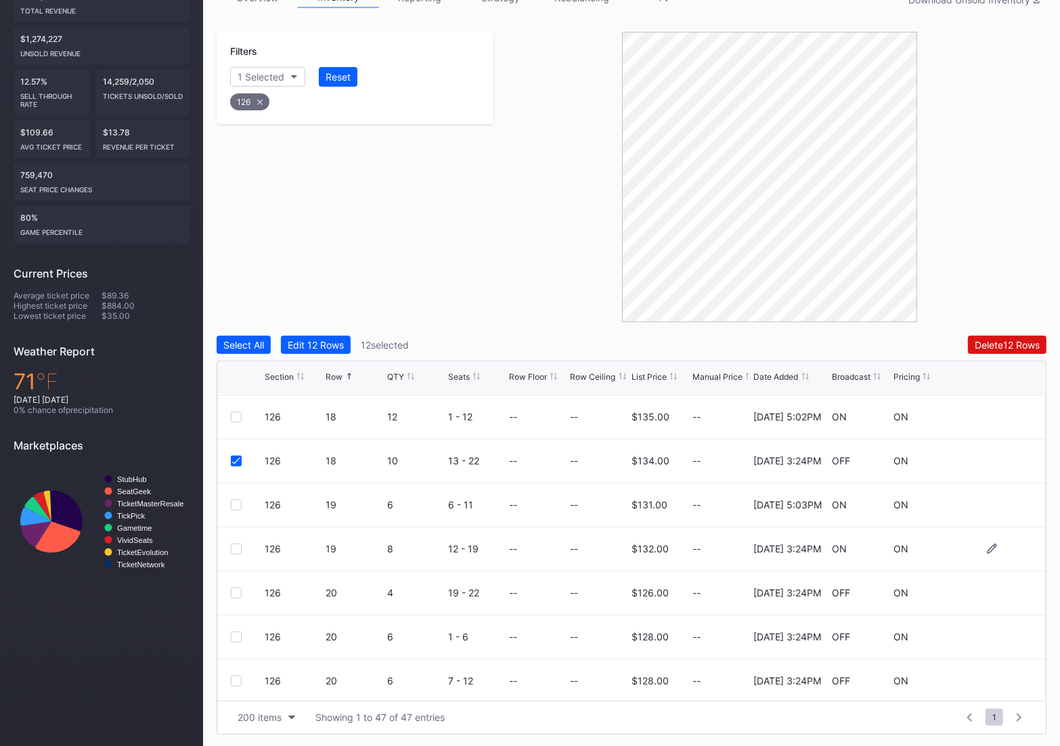
click at [231, 546] on div at bounding box center [236, 548] width 11 height 11
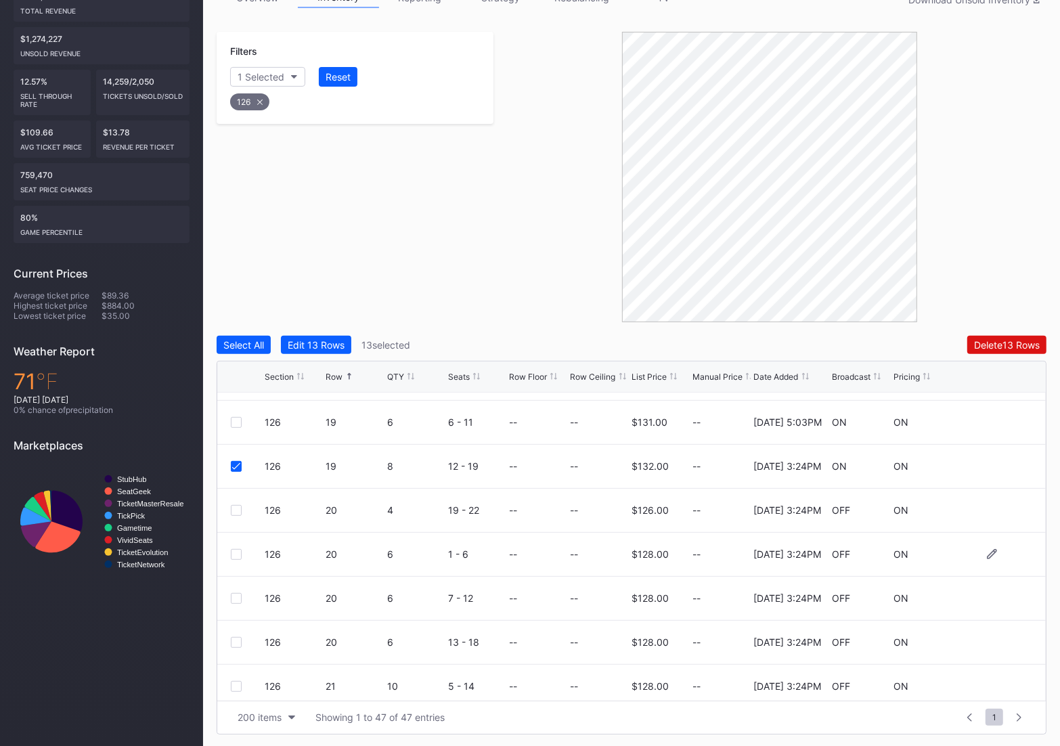
scroll to position [1186, 0]
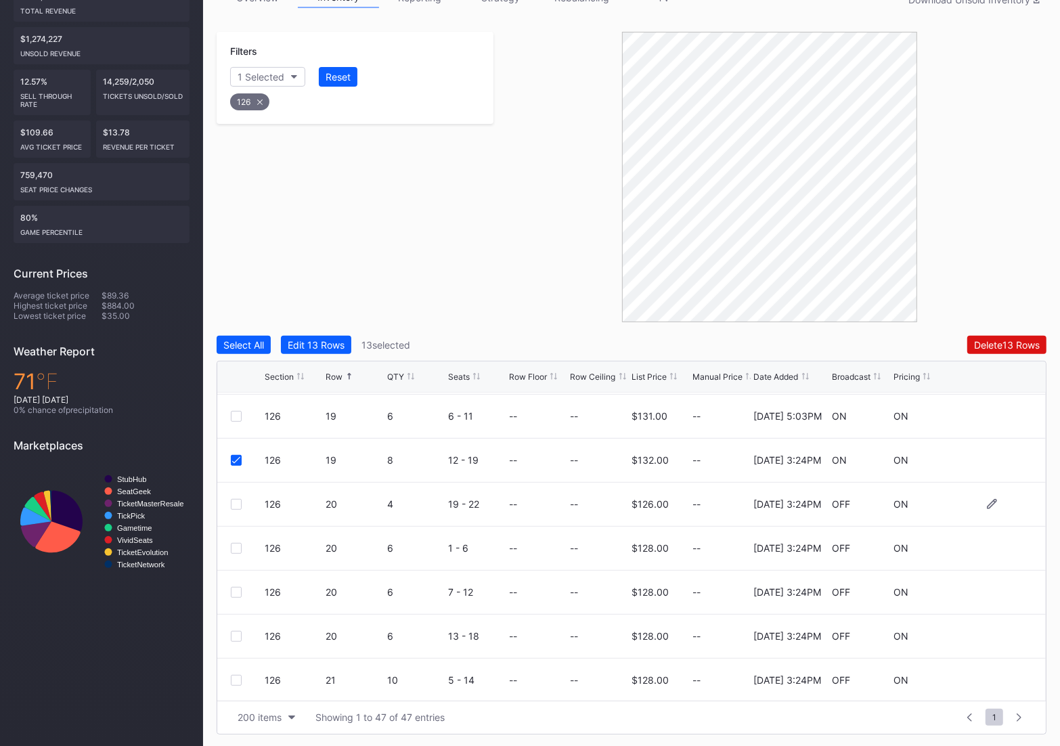
click at [231, 507] on div at bounding box center [236, 504] width 11 height 11
click at [234, 547] on div at bounding box center [236, 548] width 11 height 11
click at [233, 589] on div at bounding box center [236, 592] width 11 height 11
click at [238, 632] on div at bounding box center [236, 636] width 11 height 11
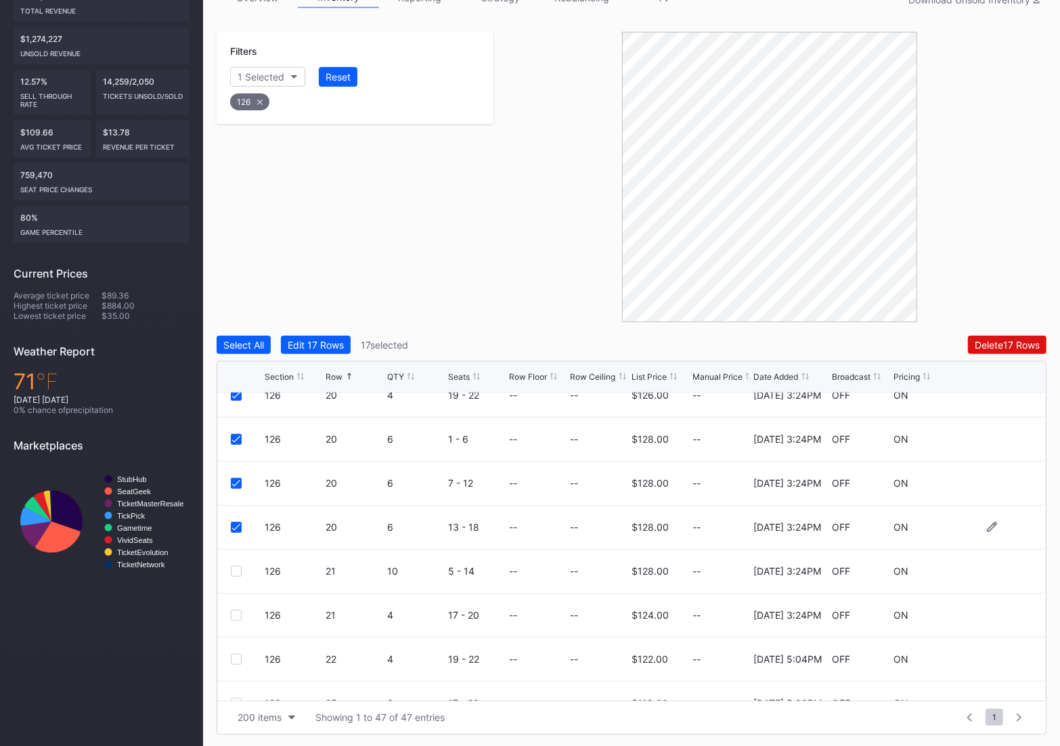
scroll to position [1303, 0]
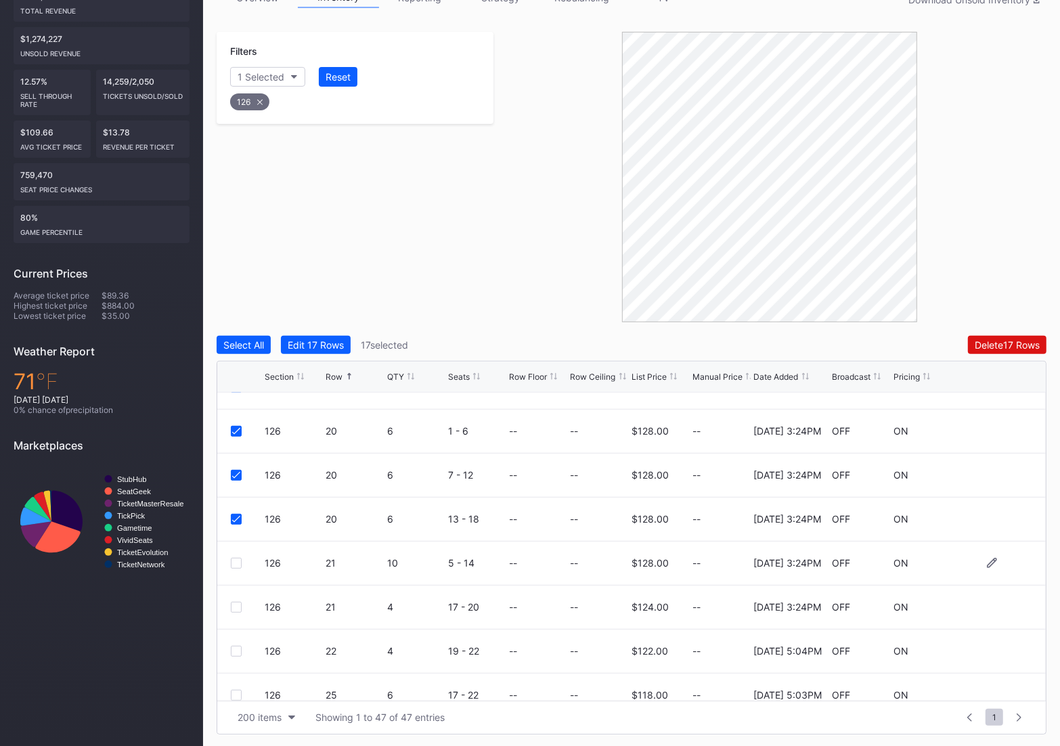
click at [227, 559] on div "126 21 10 5 - 14 -- -- $128.00 -- [DATE] 3:24PM OFF ON" at bounding box center [631, 563] width 828 height 44
click at [234, 559] on div at bounding box center [236, 563] width 11 height 11
click at [234, 603] on div at bounding box center [236, 607] width 11 height 11
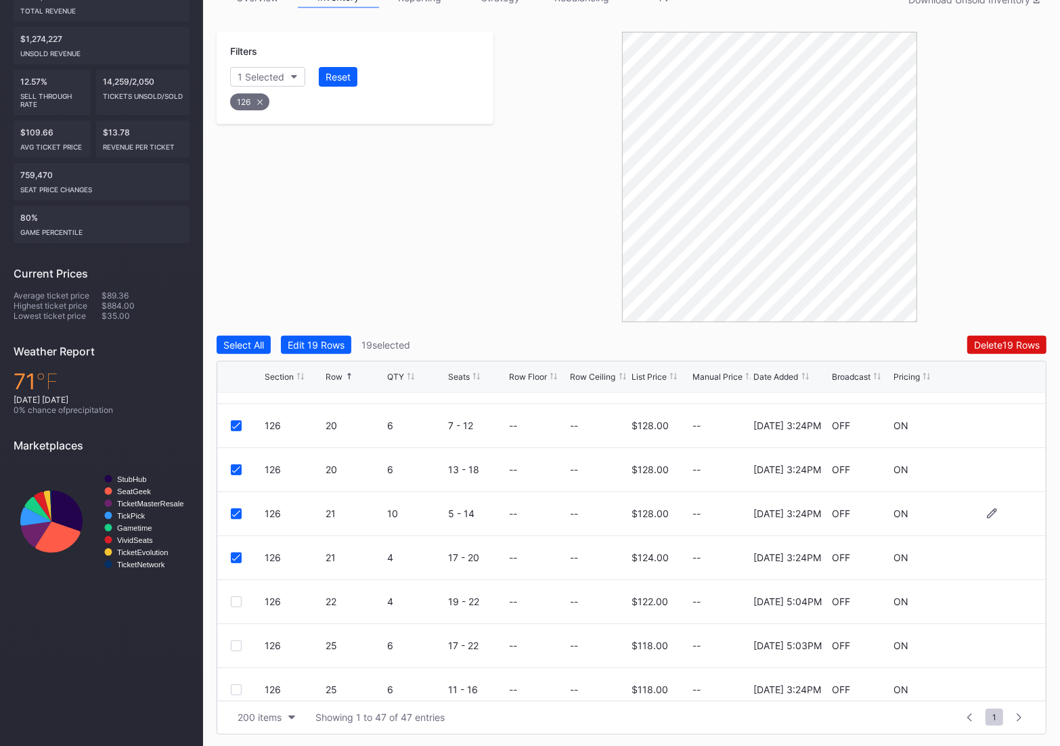
scroll to position [1384, 0]
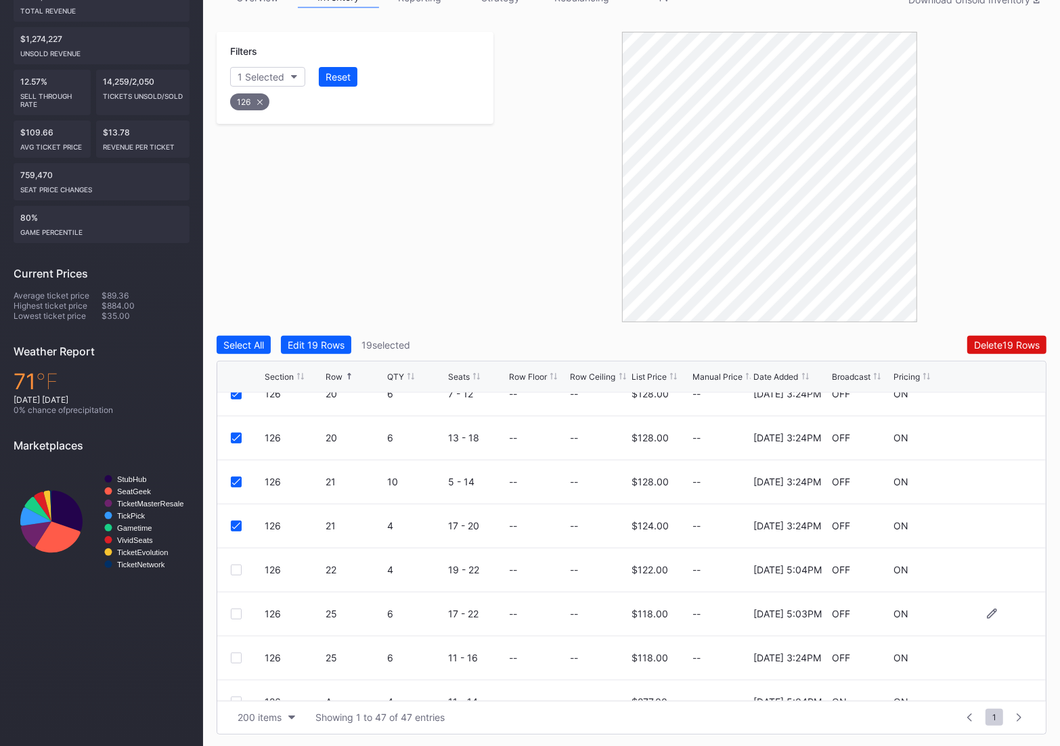
click at [235, 614] on div at bounding box center [236, 613] width 11 height 11
click at [236, 614] on icon at bounding box center [236, 613] width 8 height 7
click at [232, 653] on div at bounding box center [236, 657] width 11 height 11
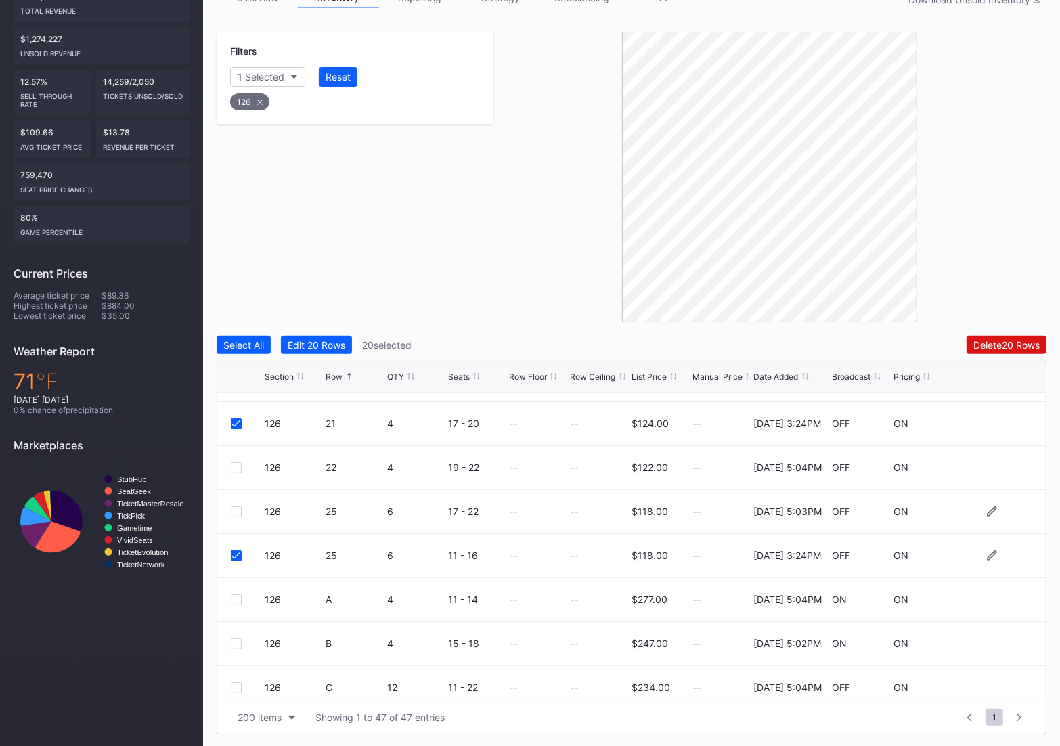
scroll to position [1489, 0]
click at [989, 352] on button "Delete 20 Rows" at bounding box center [1006, 345] width 80 height 18
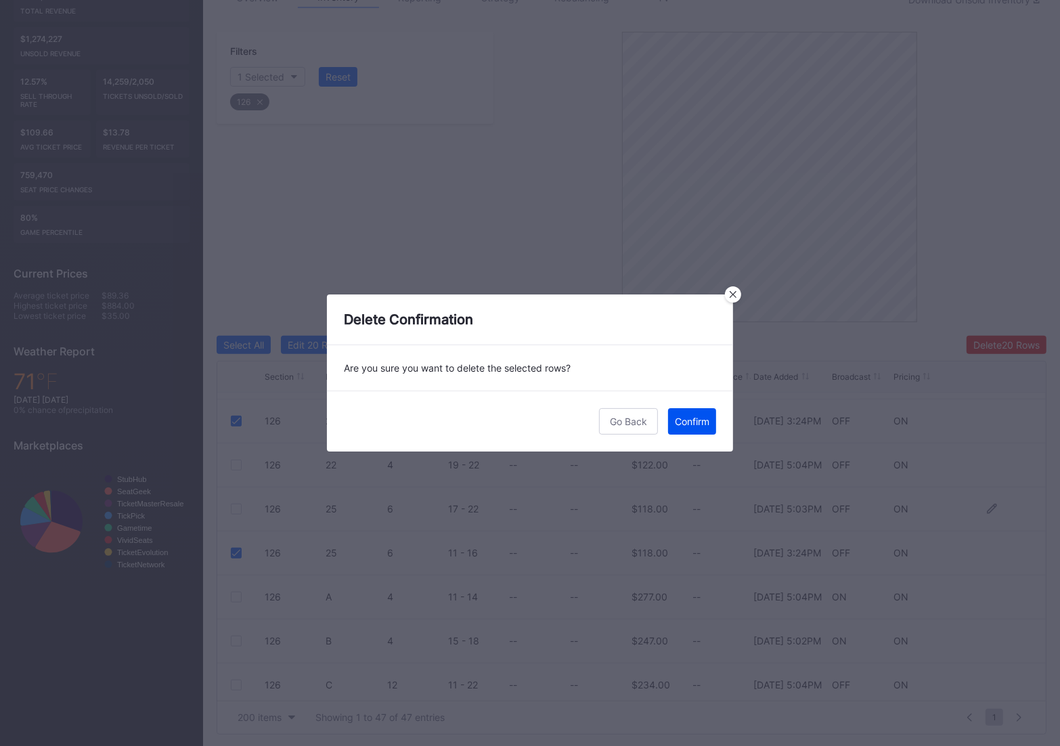
click at [707, 426] on div "Confirm" at bounding box center [692, 421] width 35 height 12
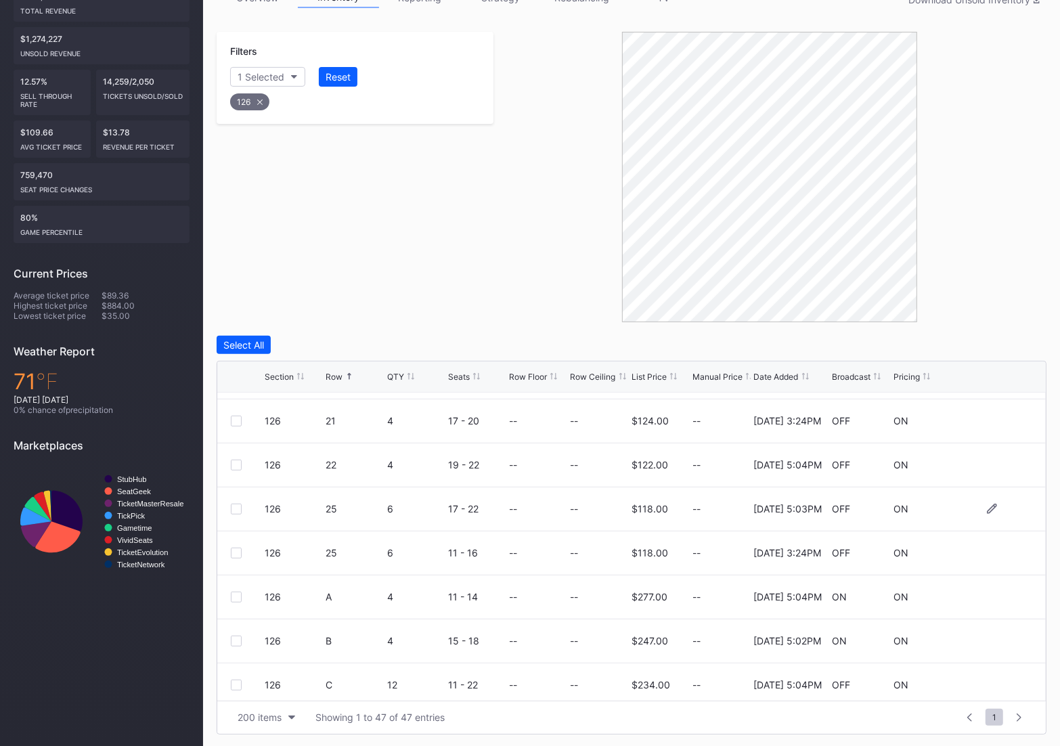
click at [253, 102] on div "126" at bounding box center [249, 101] width 39 height 17
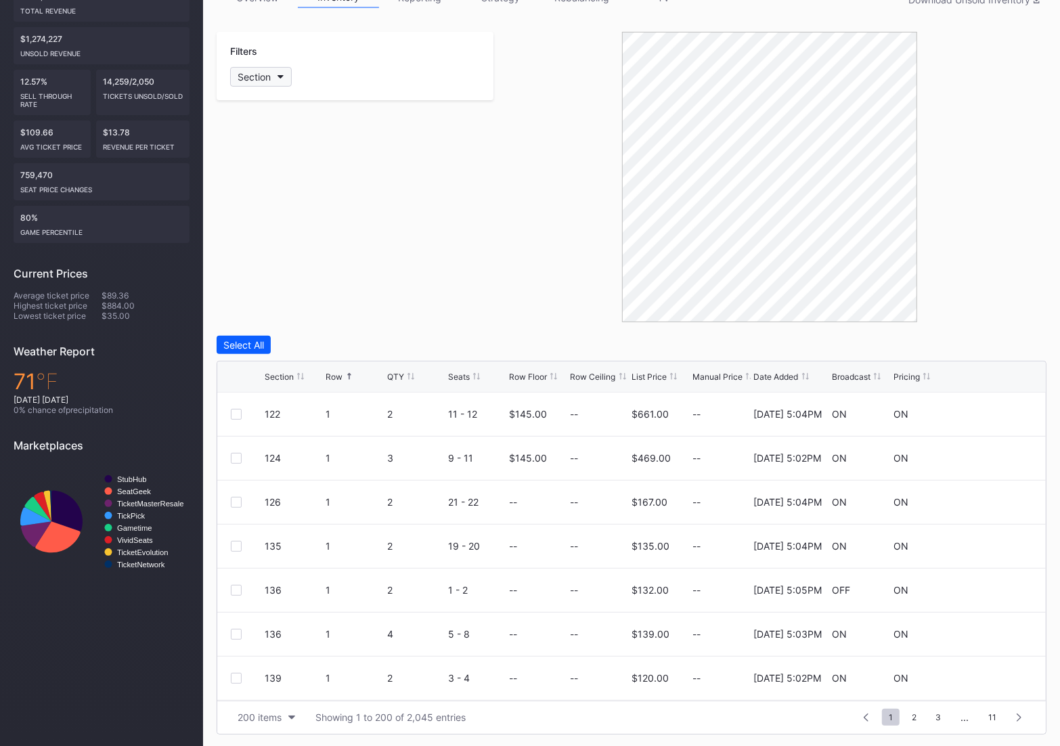
click at [276, 74] on button "Section" at bounding box center [261, 77] width 62 height 20
type input "128"
click at [260, 154] on div "128" at bounding box center [309, 151] width 158 height 25
click at [234, 589] on div at bounding box center [236, 590] width 11 height 11
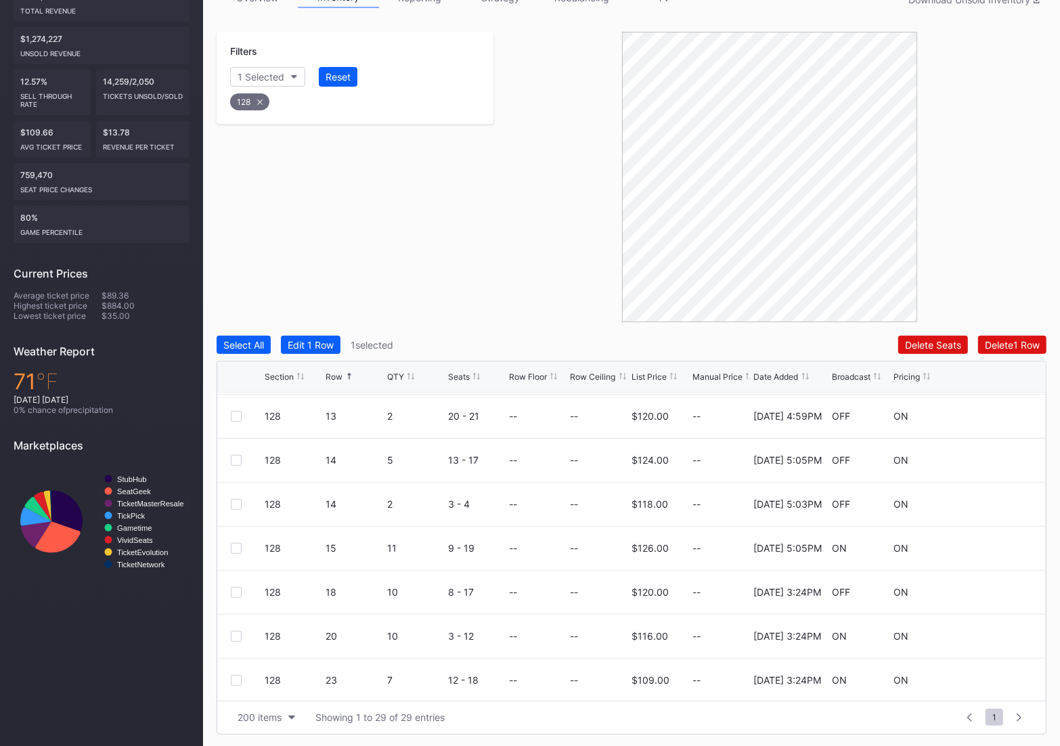
scroll to position [809, 0]
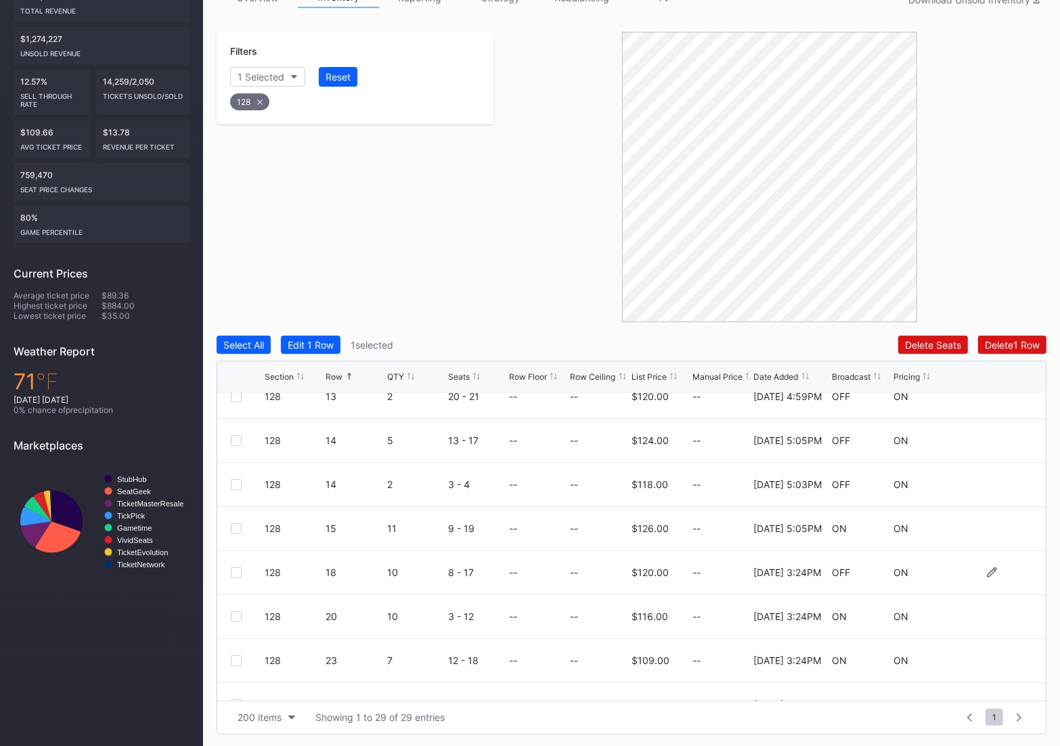
click at [236, 568] on div at bounding box center [236, 572] width 11 height 11
click at [235, 614] on div at bounding box center [236, 616] width 11 height 11
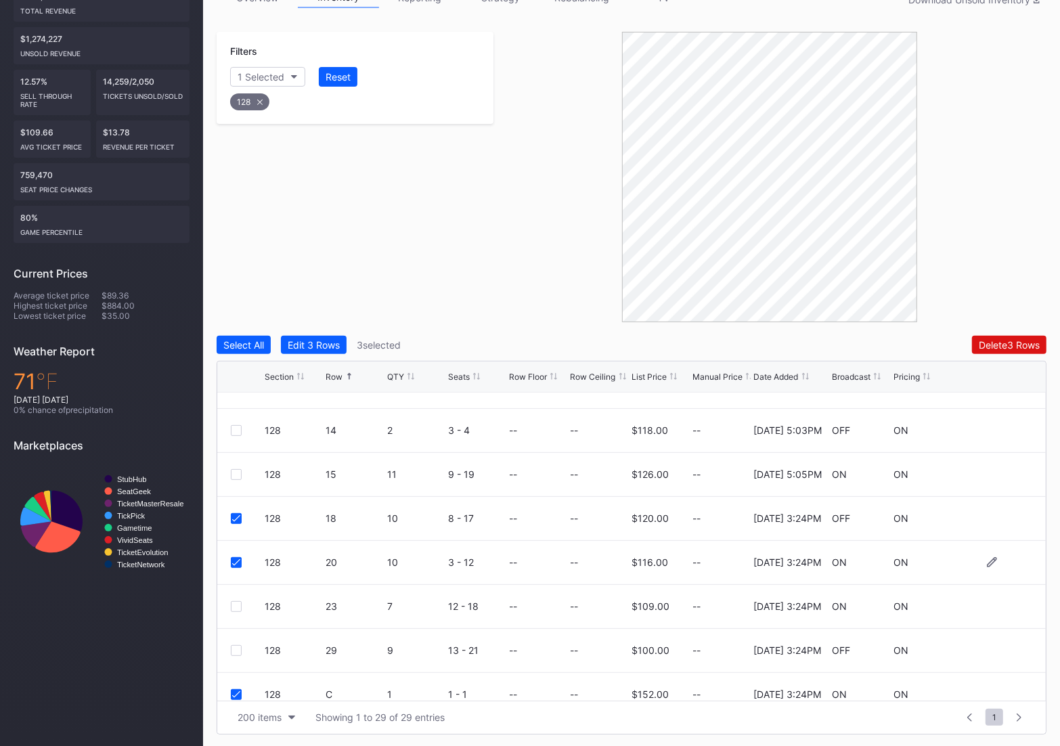
scroll to position [865, 0]
click at [233, 608] on div at bounding box center [236, 605] width 11 height 11
click at [235, 645] on div at bounding box center [236, 649] width 11 height 11
click at [982, 350] on button "Delete 5 Rows" at bounding box center [1009, 345] width 74 height 18
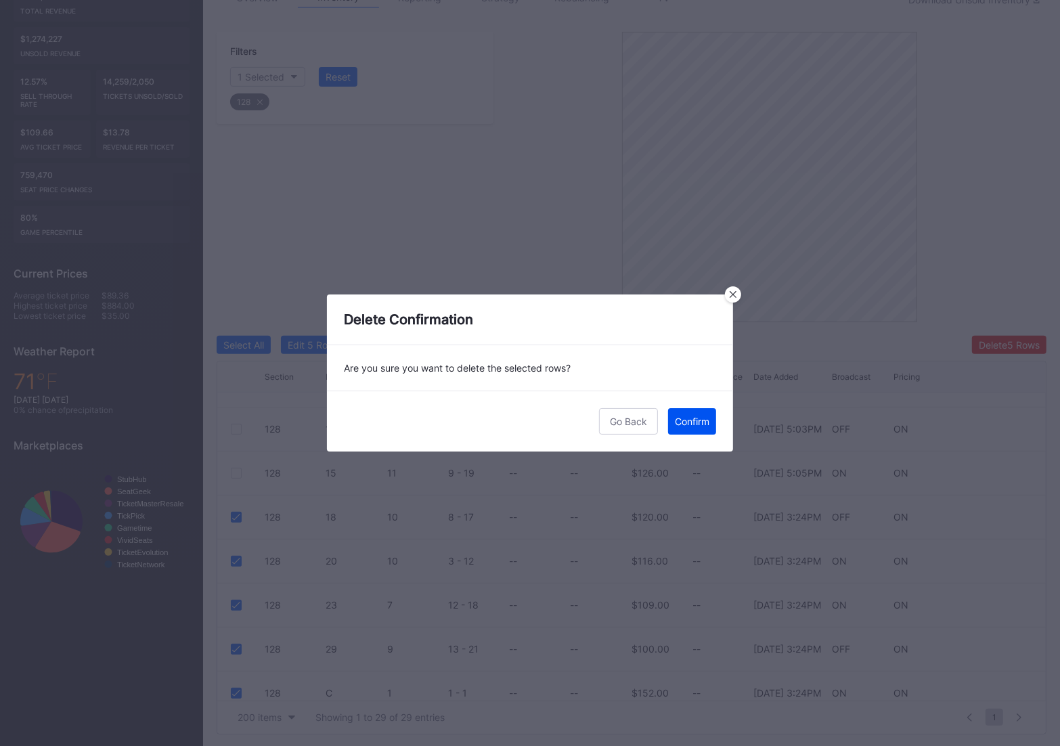
click at [695, 421] on div "Confirm" at bounding box center [692, 421] width 35 height 12
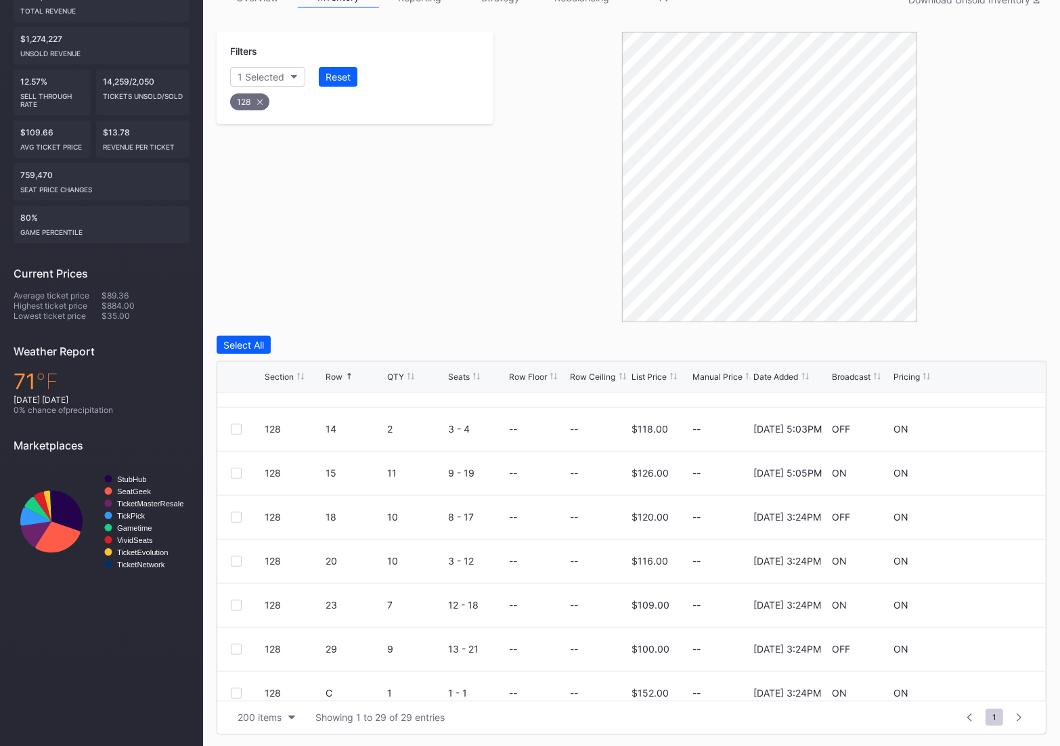
click at [257, 103] on icon at bounding box center [259, 101] width 5 height 5
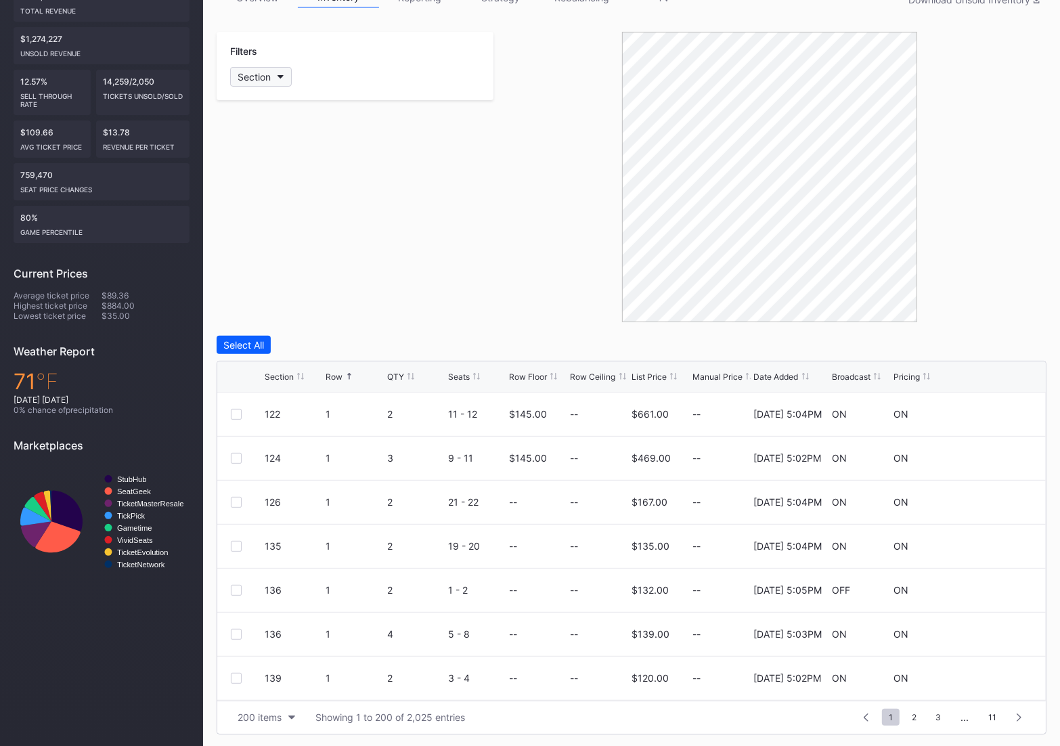
click at [249, 78] on div "Section" at bounding box center [254, 77] width 33 height 12
type input "129"
click at [265, 152] on div "129" at bounding box center [269, 152] width 16 height 12
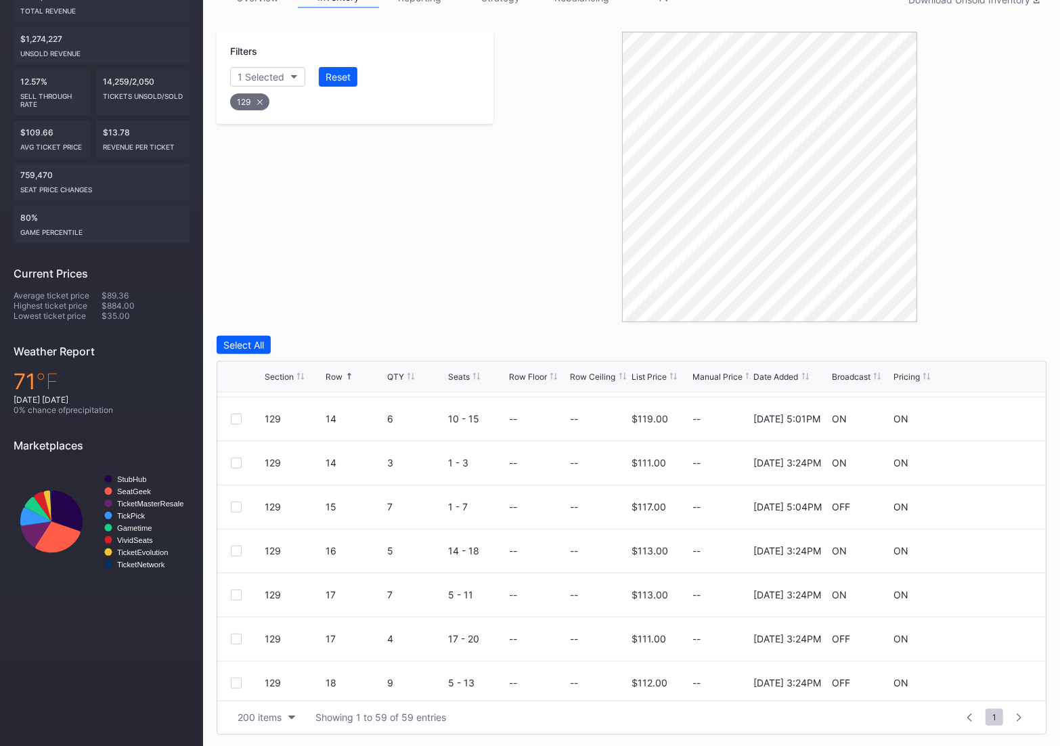
scroll to position [275, 0]
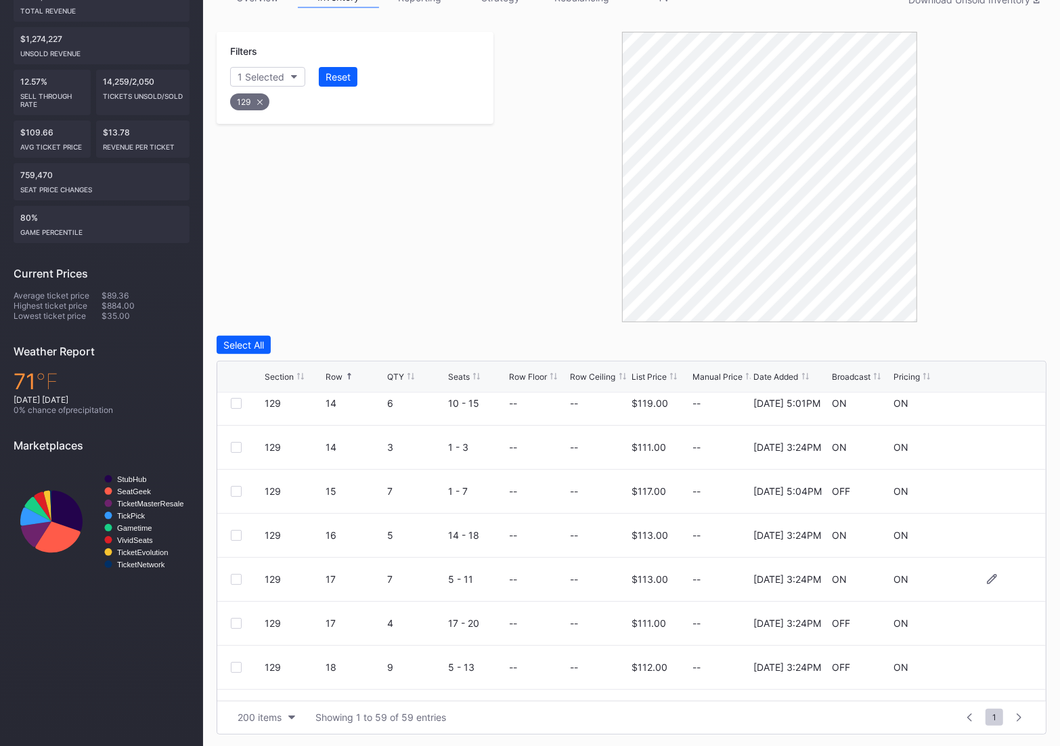
click at [233, 577] on div at bounding box center [236, 579] width 11 height 11
click at [232, 621] on div at bounding box center [236, 623] width 11 height 11
click at [234, 663] on div at bounding box center [236, 667] width 11 height 11
click at [239, 531] on div at bounding box center [236, 534] width 11 height 11
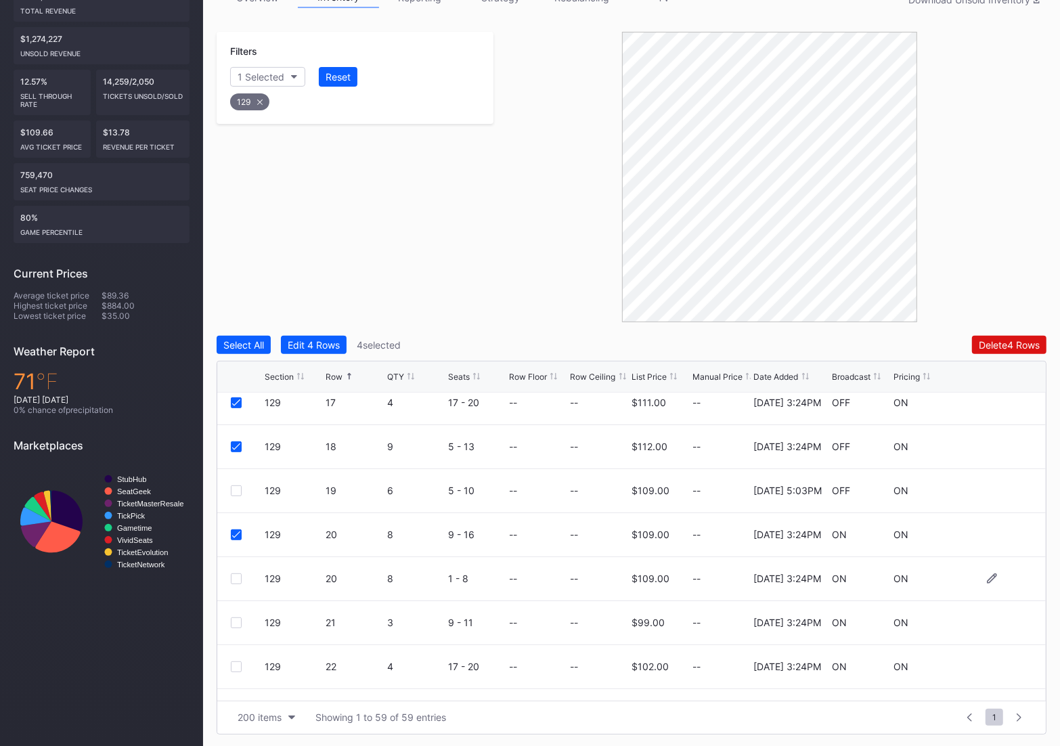
click at [233, 577] on div at bounding box center [236, 578] width 11 height 11
click at [235, 621] on div at bounding box center [236, 622] width 11 height 11
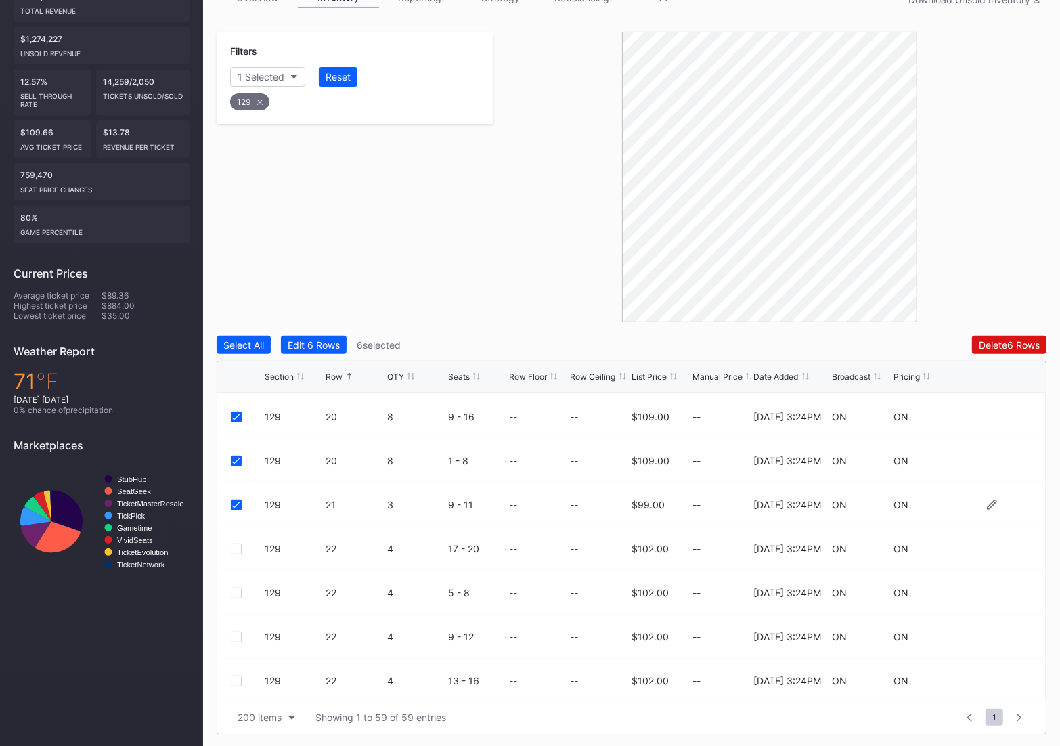
scroll to position [618, 0]
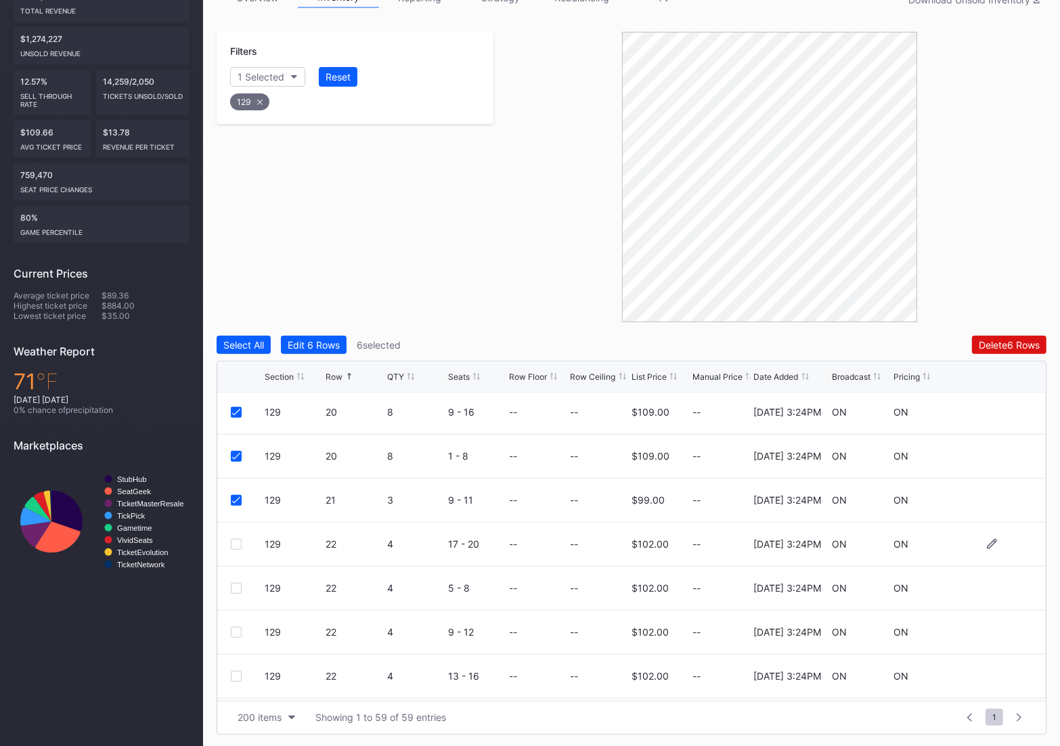
click at [237, 545] on div at bounding box center [236, 544] width 11 height 11
click at [234, 587] on div at bounding box center [236, 588] width 11 height 11
click at [232, 623] on div "129 22 4 9 - 12 -- -- $102.00 -- [DATE] 3:24PM ON ON" at bounding box center [631, 632] width 828 height 44
click at [233, 631] on div at bounding box center [236, 632] width 11 height 11
click at [235, 676] on div at bounding box center [236, 676] width 11 height 11
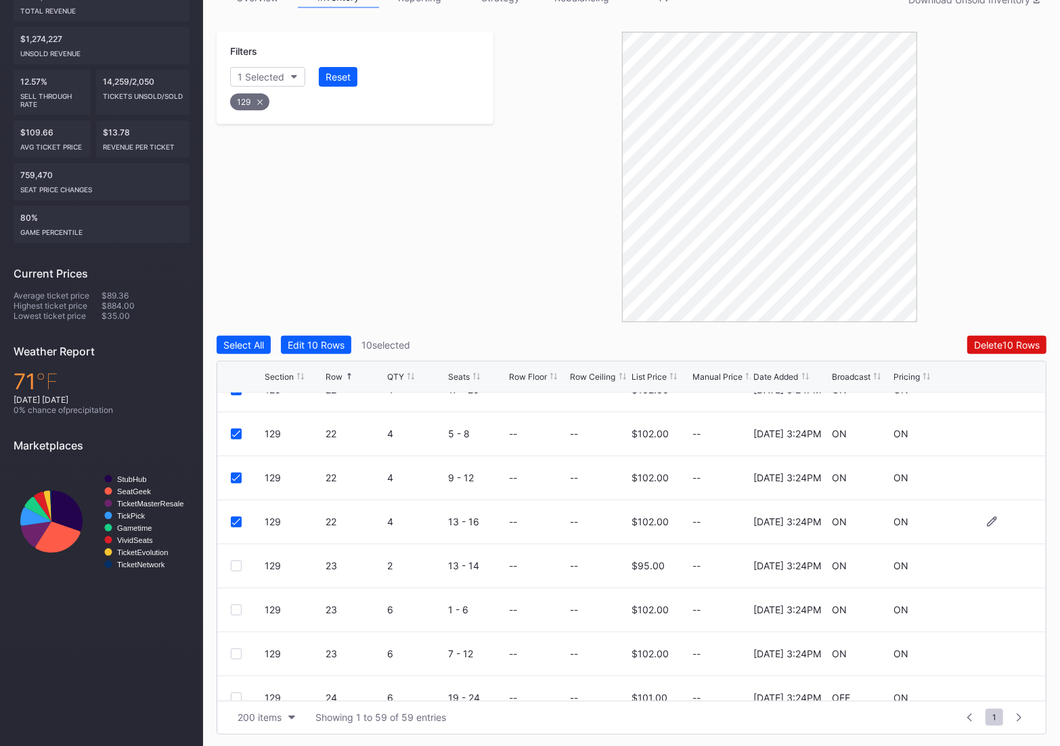
scroll to position [776, 0]
click at [235, 560] on div at bounding box center [236, 562] width 11 height 11
click at [238, 606] on div at bounding box center [236, 606] width 11 height 11
click at [234, 650] on div at bounding box center [236, 650] width 11 height 11
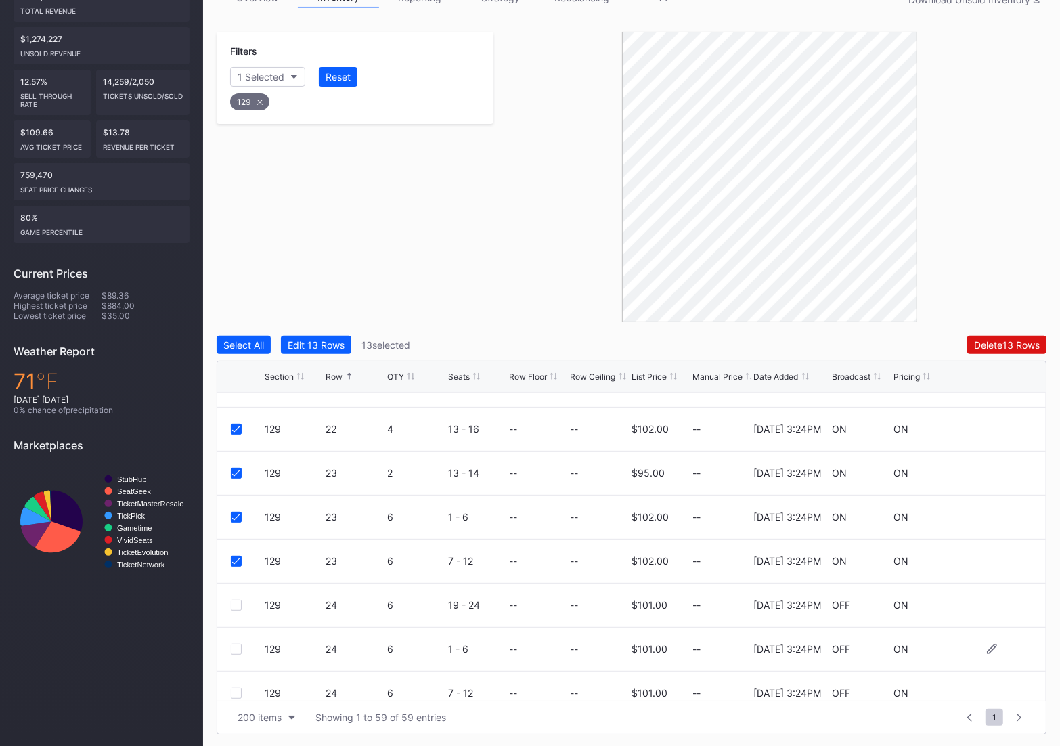
click at [275, 635] on div "129" at bounding box center [294, 648] width 58 height 43
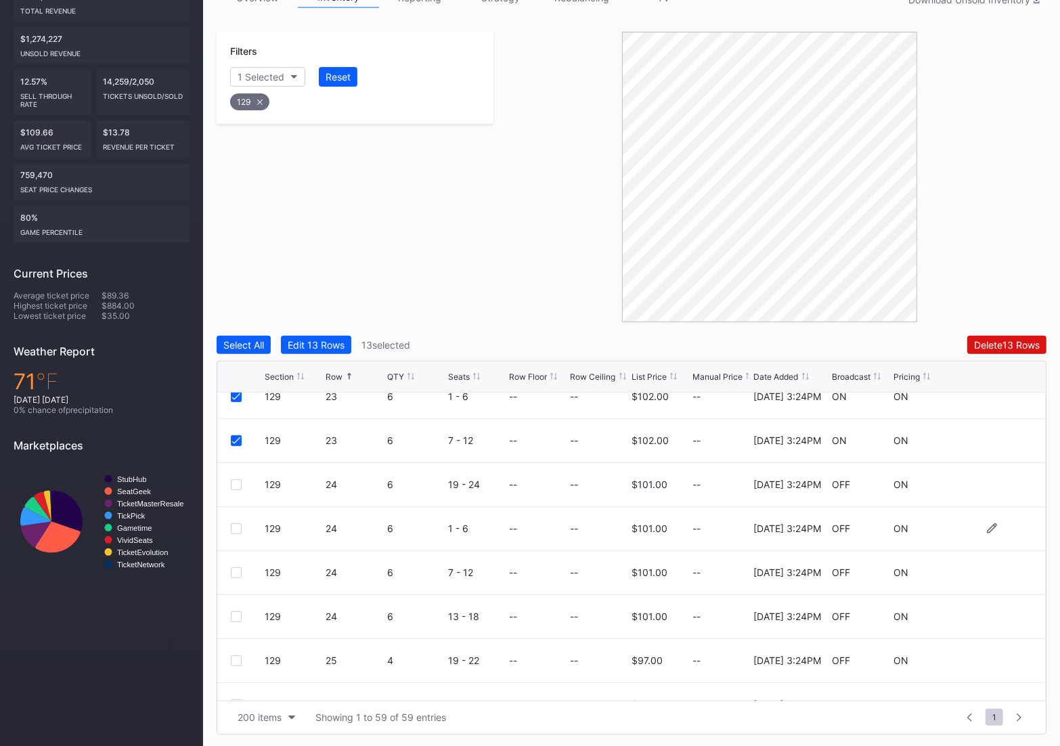
scroll to position [981, 0]
click at [235, 623] on div at bounding box center [236, 620] width 11 height 11
click at [235, 579] on div at bounding box center [236, 576] width 11 height 11
click at [233, 532] on div at bounding box center [236, 532] width 11 height 11
click at [241, 484] on div at bounding box center [236, 488] width 11 height 11
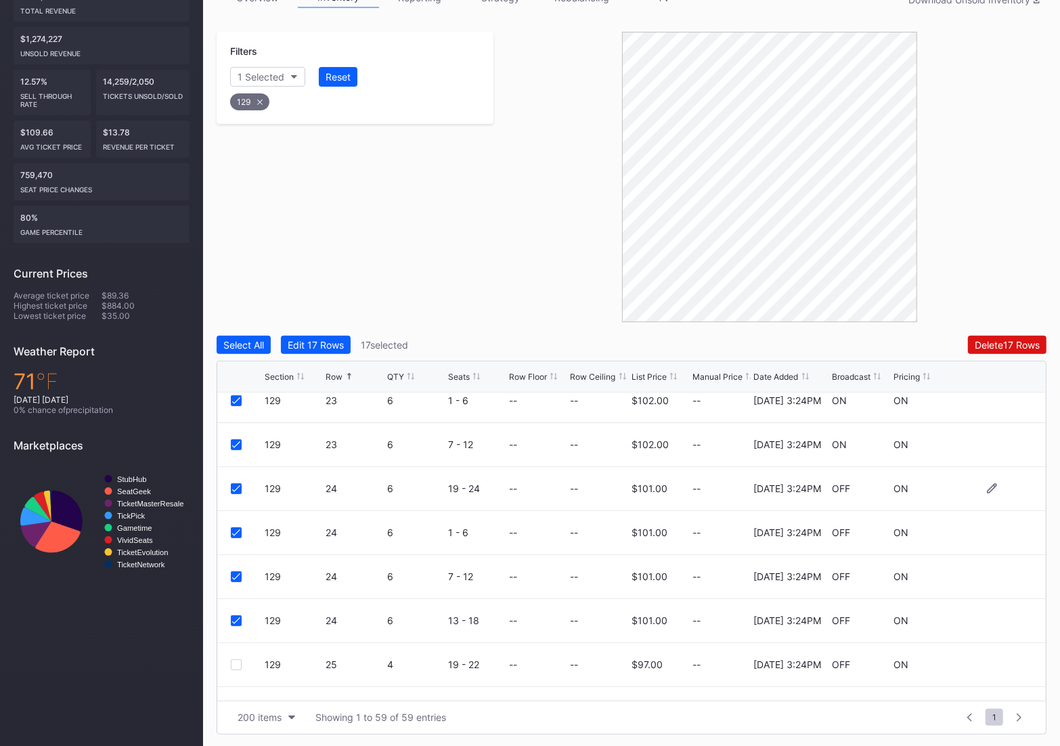
click at [232, 488] on icon at bounding box center [236, 488] width 8 height 7
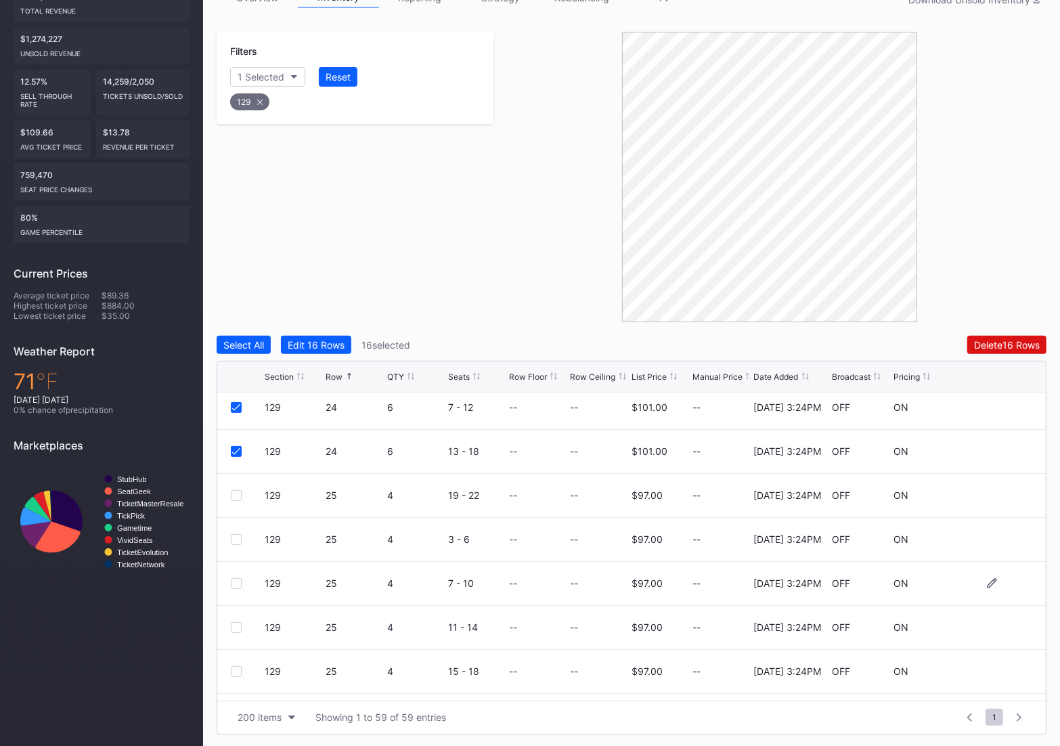
scroll to position [1152, 0]
click at [233, 497] on div at bounding box center [236, 493] width 11 height 11
click at [233, 537] on div at bounding box center [236, 537] width 11 height 11
click at [235, 573] on div "129 25 4 7 - 10 -- -- $97.00 -- [DATE] 3:24PM OFF ON" at bounding box center [631, 582] width 828 height 44
click at [235, 579] on div at bounding box center [236, 581] width 11 height 11
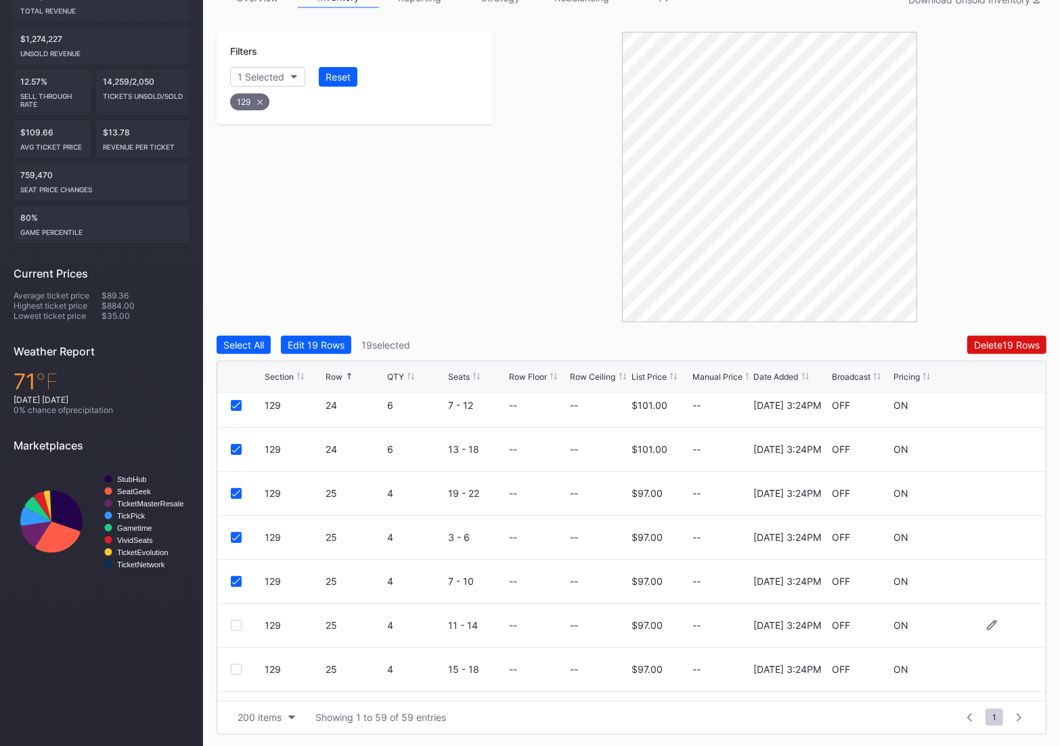
click at [235, 625] on div at bounding box center [236, 625] width 11 height 11
click at [233, 669] on div at bounding box center [236, 669] width 11 height 11
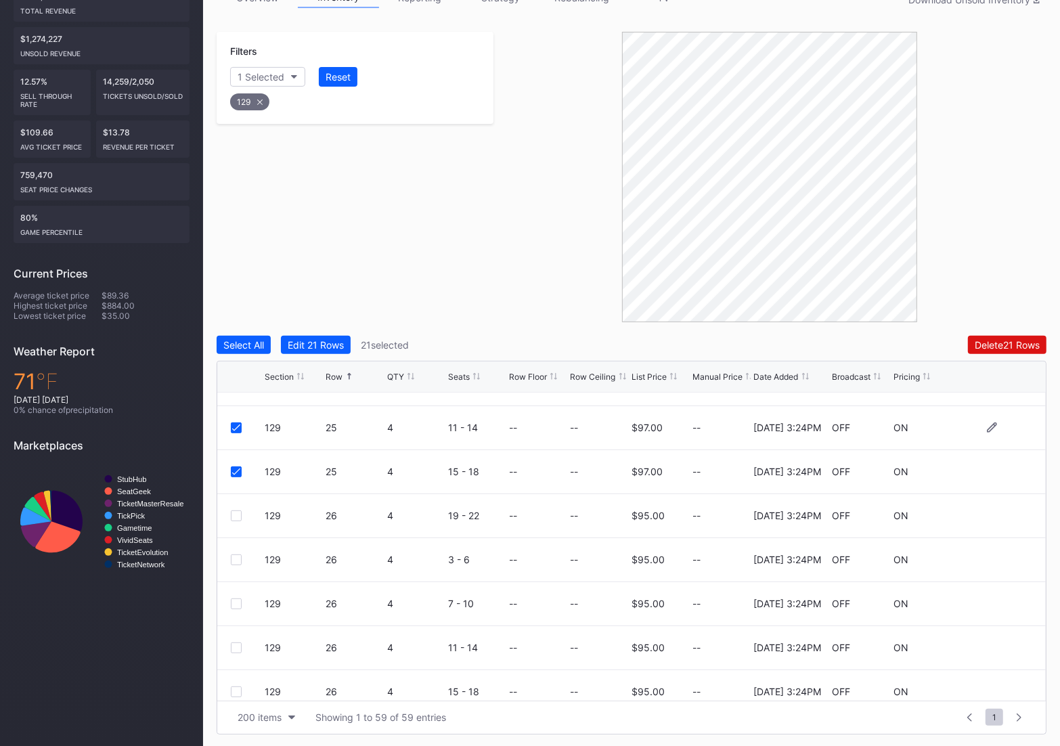
scroll to position [1385, 0]
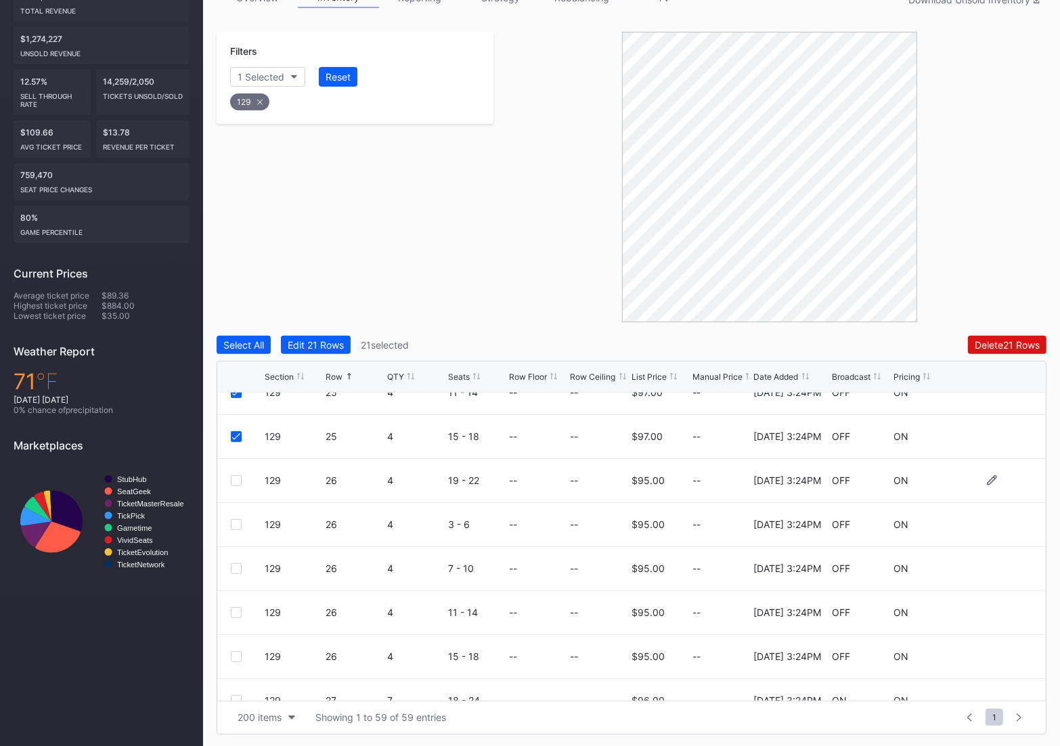
click at [240, 475] on div at bounding box center [236, 480] width 11 height 11
click at [241, 520] on div at bounding box center [248, 524] width 34 height 11
click at [231, 520] on div at bounding box center [236, 524] width 11 height 11
click at [231, 568] on div at bounding box center [236, 568] width 11 height 11
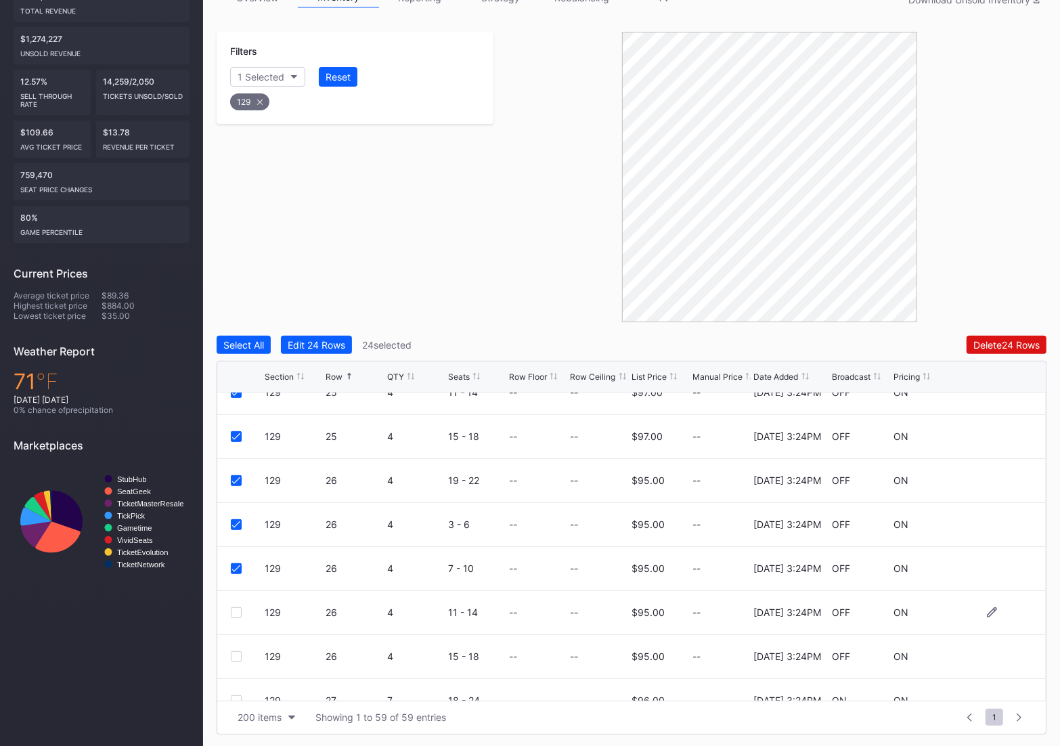
click at [233, 609] on div at bounding box center [236, 612] width 11 height 11
click at [235, 655] on div at bounding box center [236, 656] width 11 height 11
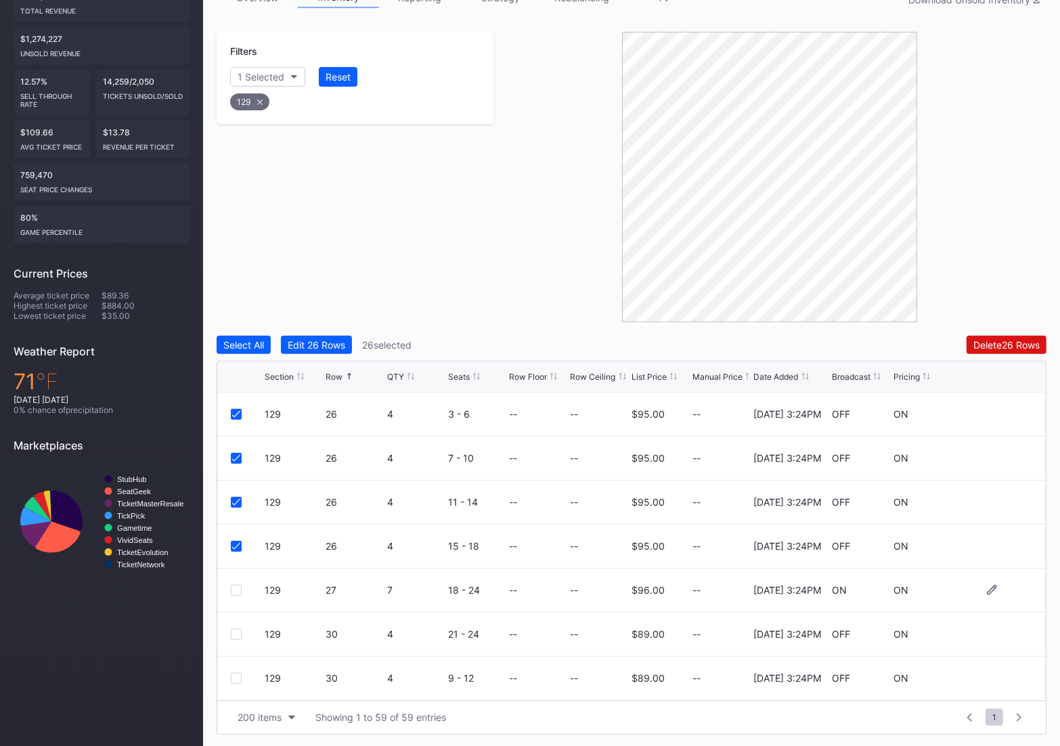
scroll to position [1497, 0]
click at [231, 585] on div at bounding box center [236, 588] width 11 height 11
click at [238, 632] on div at bounding box center [236, 632] width 11 height 11
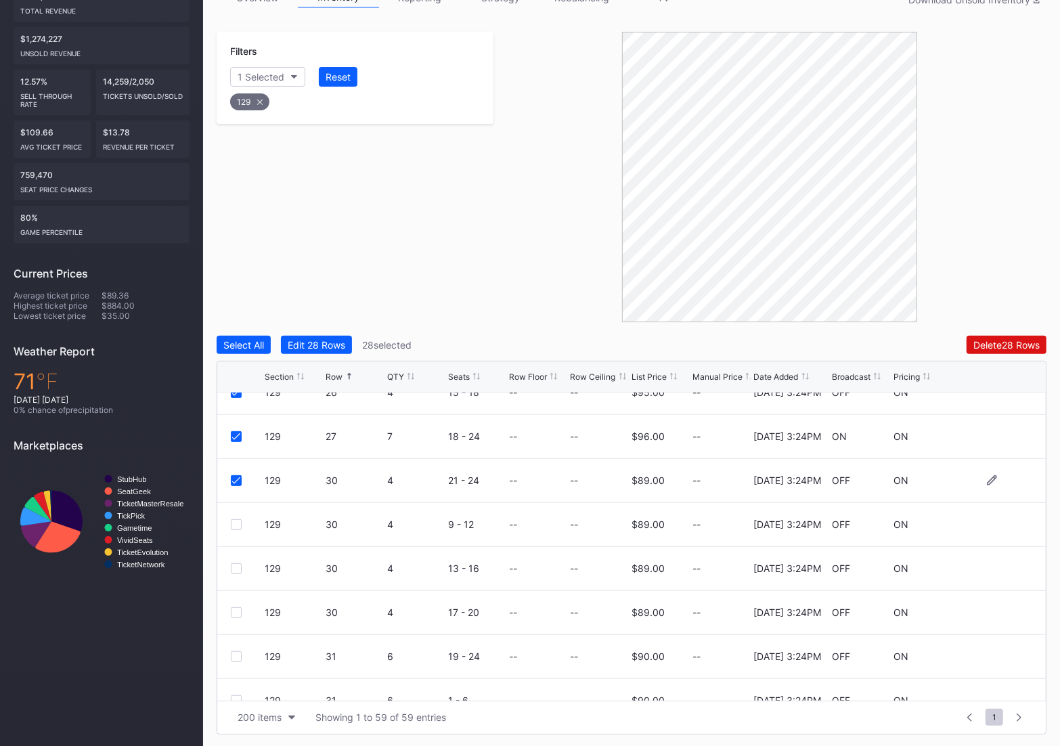
scroll to position [1666, 0]
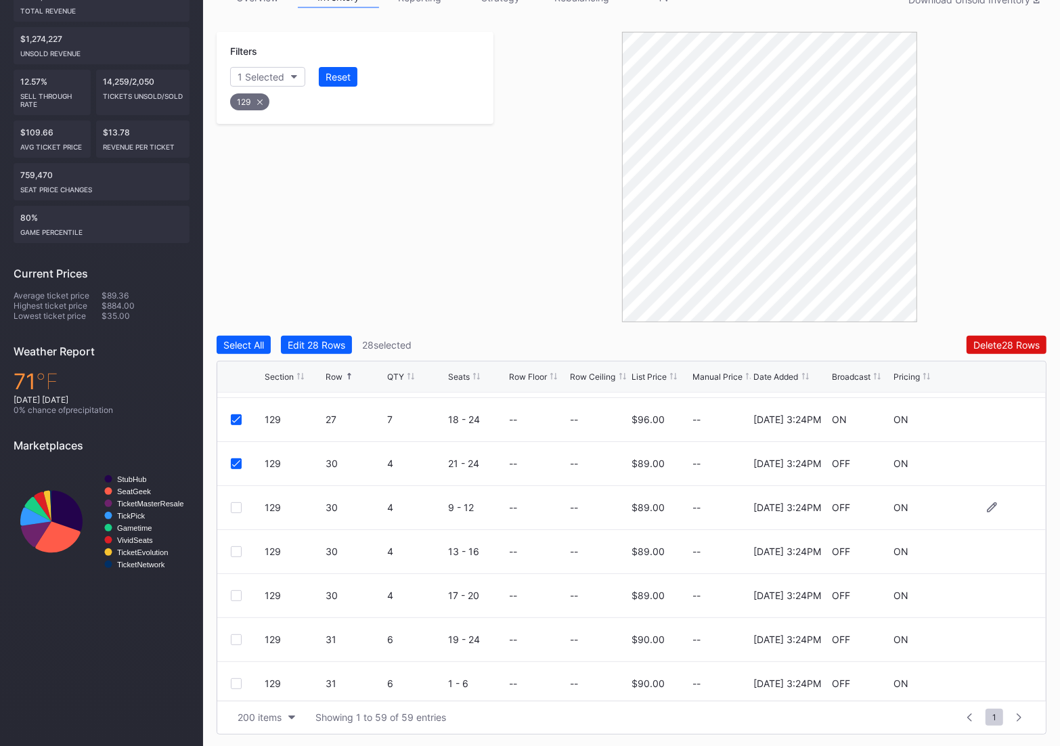
click at [238, 505] on div at bounding box center [236, 507] width 11 height 11
click at [235, 549] on div at bounding box center [236, 551] width 11 height 11
click at [232, 594] on div at bounding box center [236, 595] width 11 height 11
click at [233, 638] on div at bounding box center [236, 639] width 11 height 11
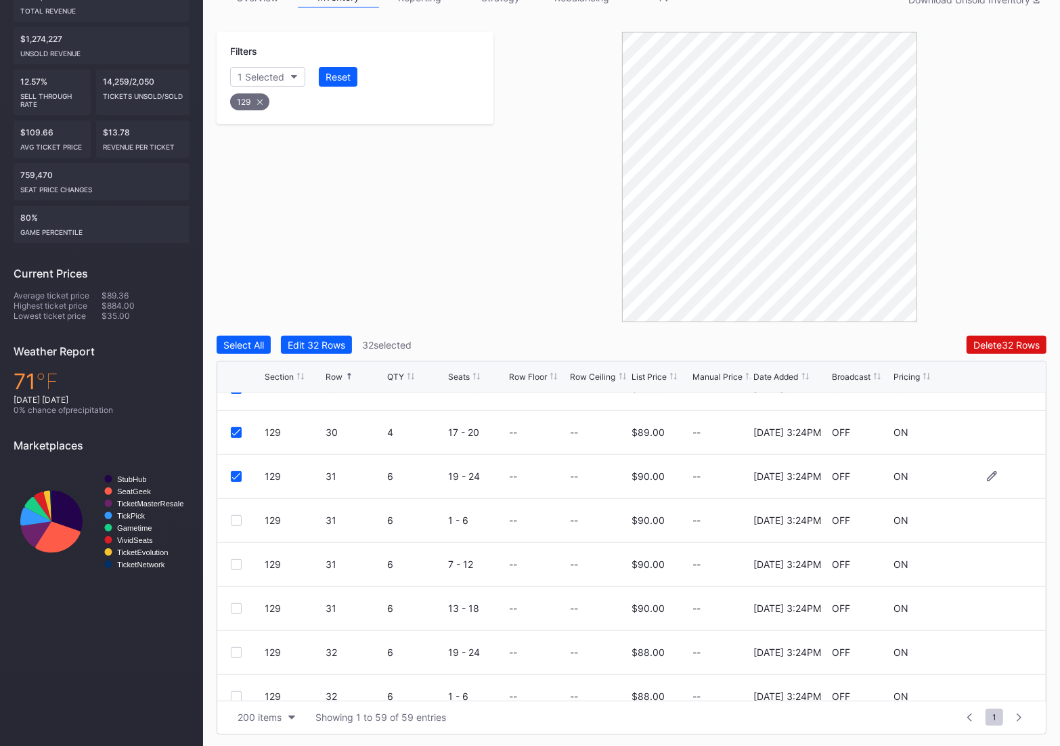
scroll to position [1868, 0]
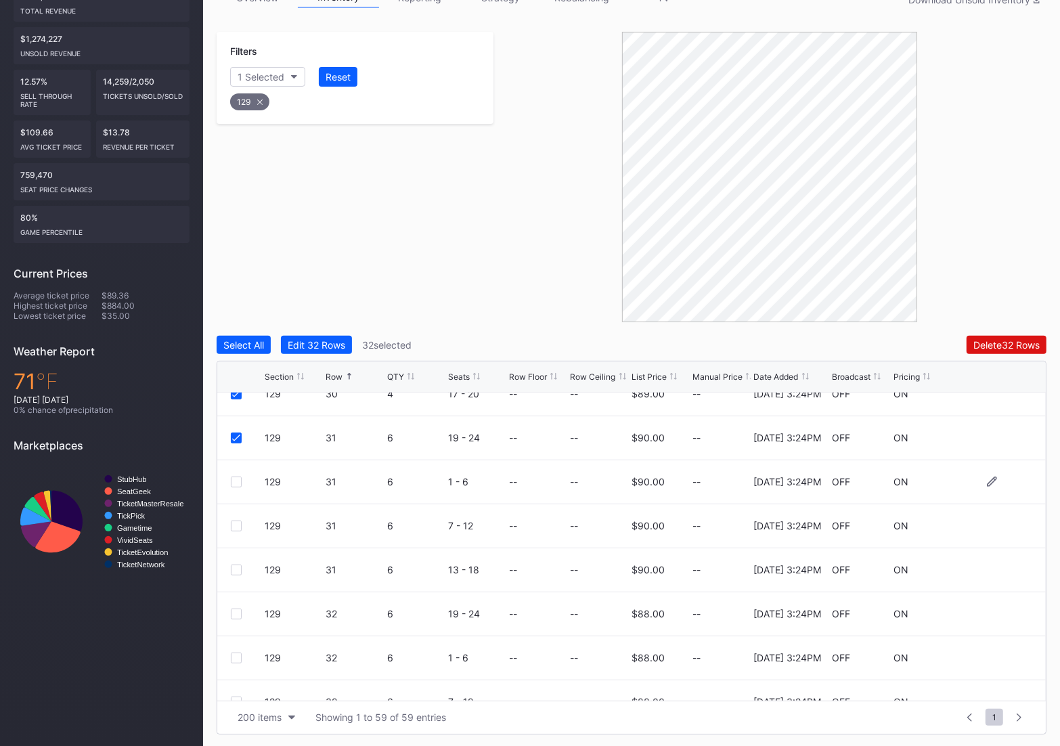
click at [237, 479] on div at bounding box center [236, 481] width 11 height 11
click at [235, 523] on div at bounding box center [236, 525] width 11 height 11
click at [235, 575] on div "129 31 6 13 - 18 -- -- $90.00 -- [DATE] 3:24PM OFF ON" at bounding box center [631, 570] width 828 height 44
click at [234, 566] on div at bounding box center [236, 569] width 11 height 11
click at [233, 617] on div at bounding box center [236, 613] width 11 height 11
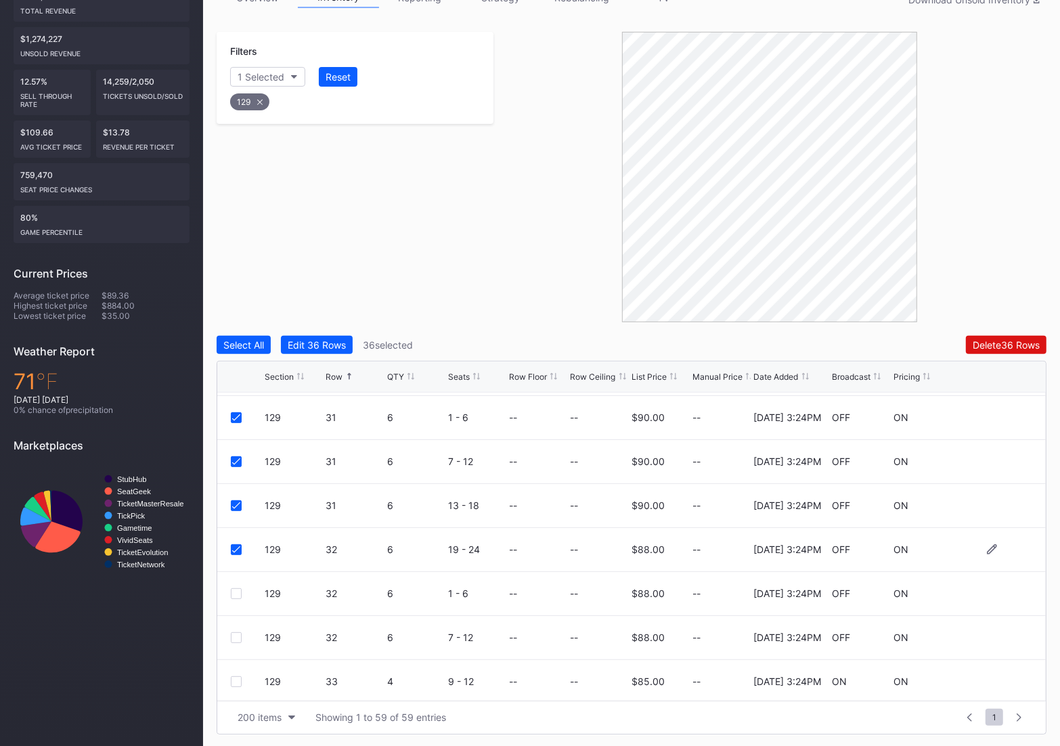
scroll to position [1933, 0]
click at [238, 593] on div at bounding box center [236, 592] width 11 height 11
click at [235, 633] on div at bounding box center [236, 636] width 11 height 11
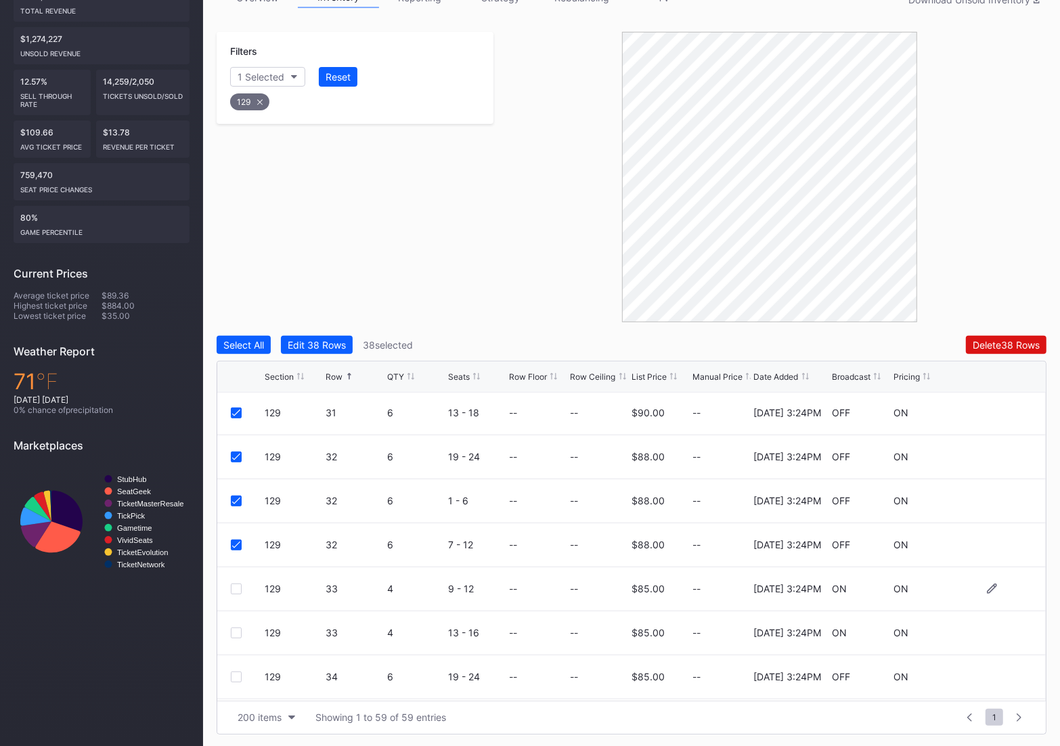
click at [229, 583] on div "129 33 4 9 - 12 -- -- $85.00 -- [DATE] 3:24PM ON ON" at bounding box center [631, 589] width 828 height 44
click at [238, 586] on div at bounding box center [236, 588] width 11 height 11
click at [235, 632] on div at bounding box center [236, 632] width 11 height 11
click at [237, 675] on div at bounding box center [236, 676] width 11 height 11
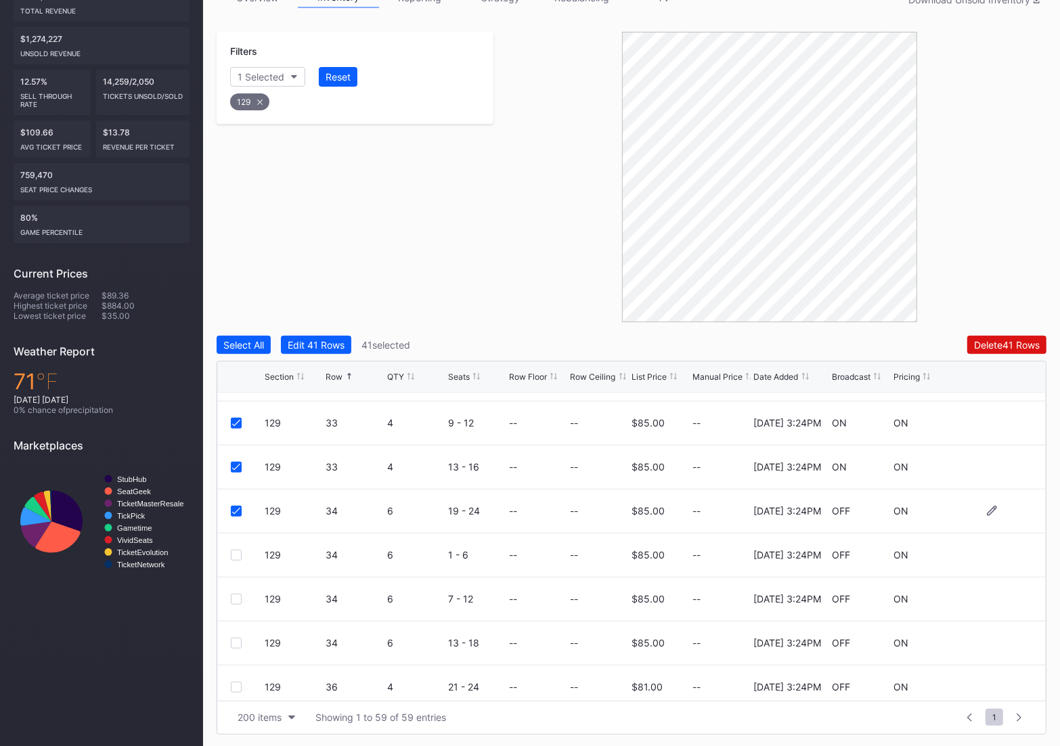
scroll to position [2198, 0]
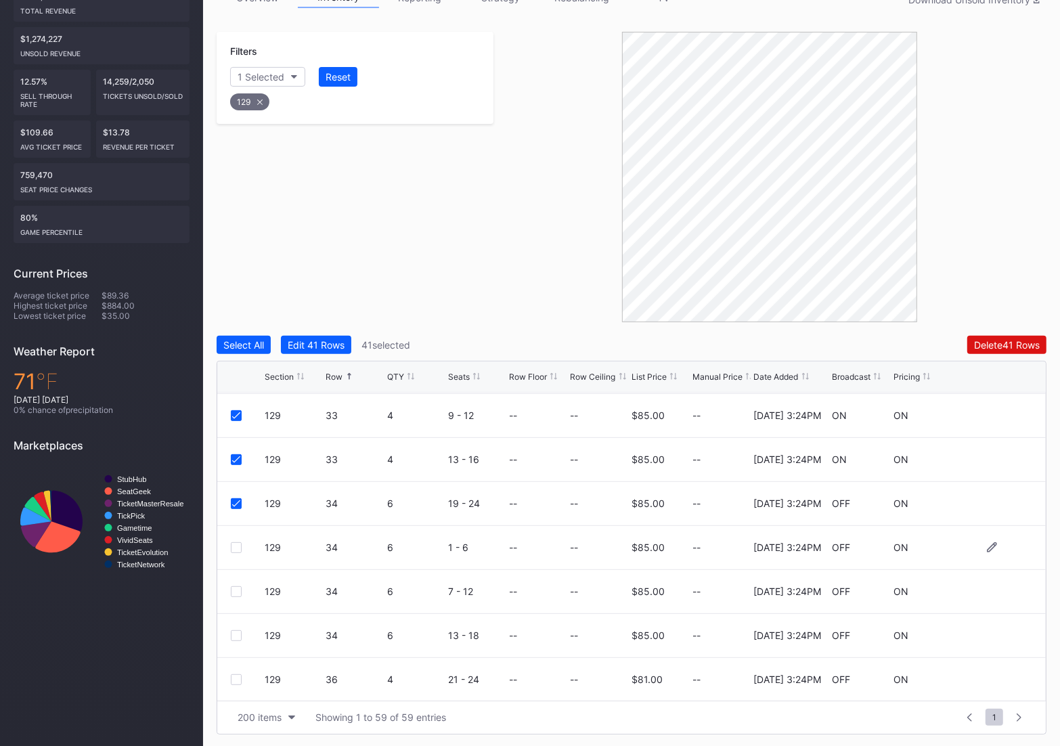
click at [237, 542] on div at bounding box center [236, 547] width 11 height 11
click at [229, 592] on div "129 34 6 7 - 12 -- -- $85.00 -- [DATE] 3:24PM OFF ON" at bounding box center [631, 592] width 828 height 44
click at [232, 589] on div at bounding box center [236, 591] width 11 height 11
click at [241, 637] on div at bounding box center [248, 635] width 34 height 11
click at [236, 637] on div at bounding box center [236, 635] width 11 height 11
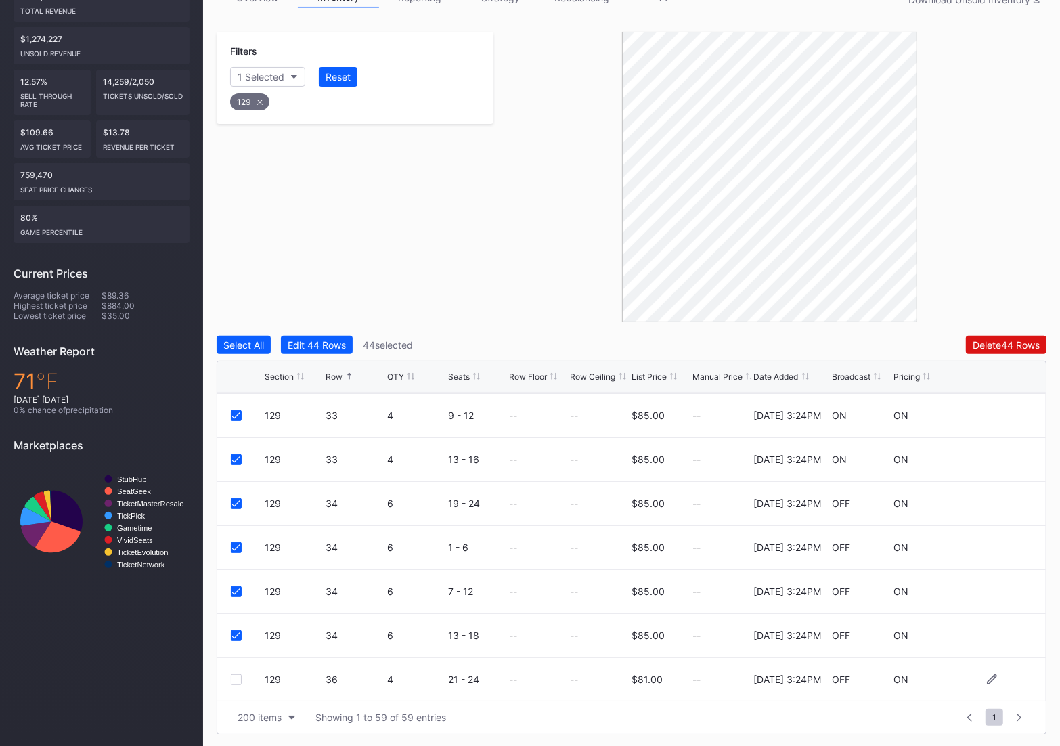
click at [236, 677] on div at bounding box center [236, 679] width 11 height 11
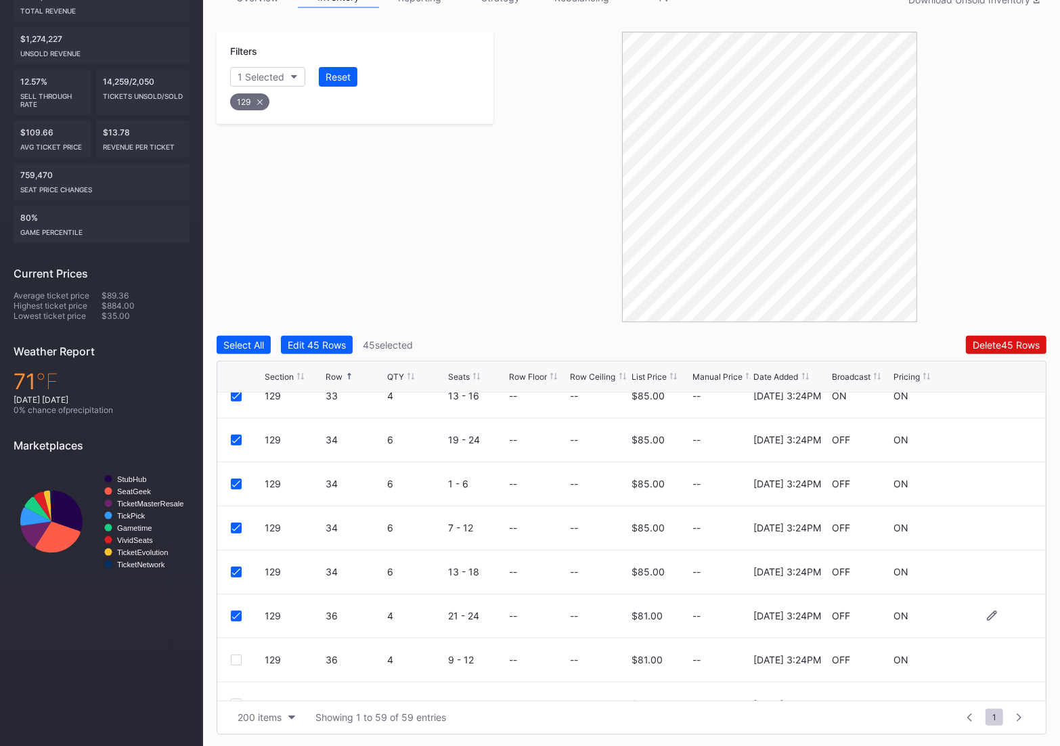
scroll to position [2264, 0]
click at [231, 657] on div at bounding box center [236, 657] width 11 height 11
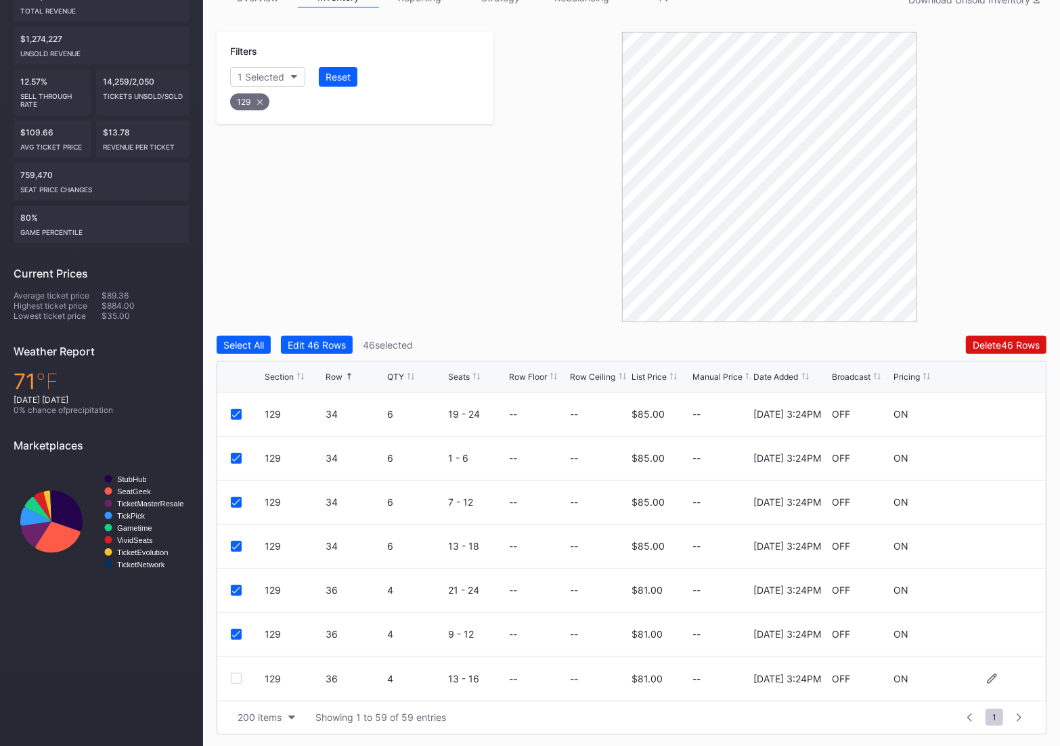
click at [236, 676] on div at bounding box center [236, 678] width 11 height 11
click at [984, 351] on button "Delete 47 Rows" at bounding box center [1006, 345] width 80 height 18
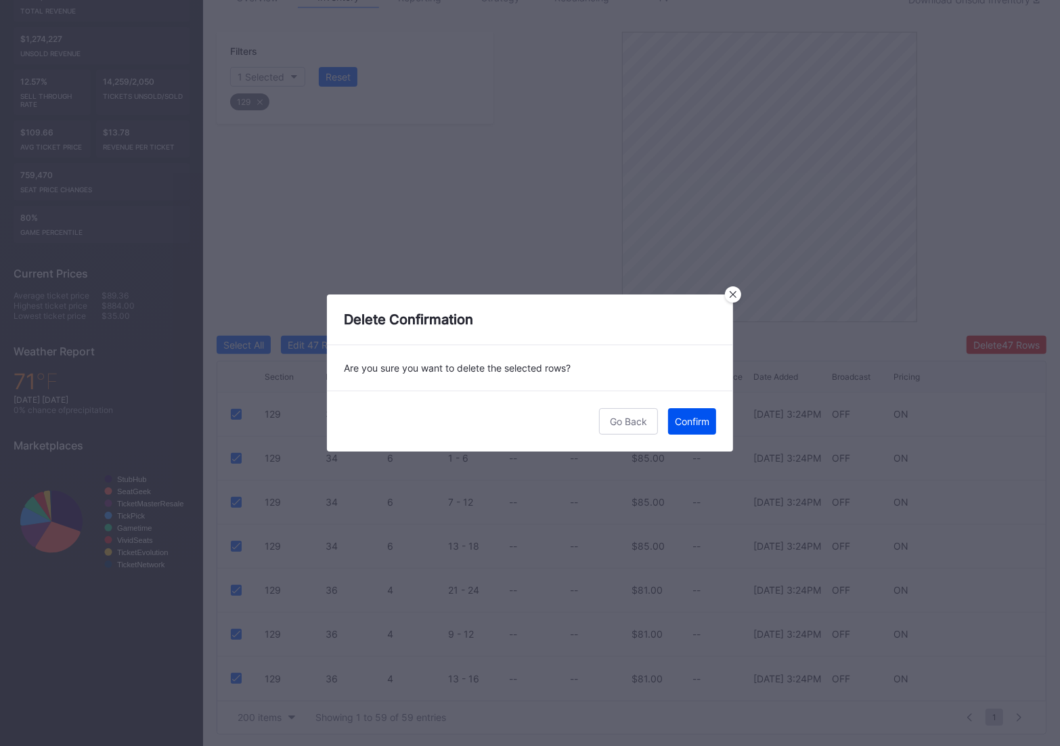
click at [679, 415] on div "Confirm" at bounding box center [692, 421] width 35 height 12
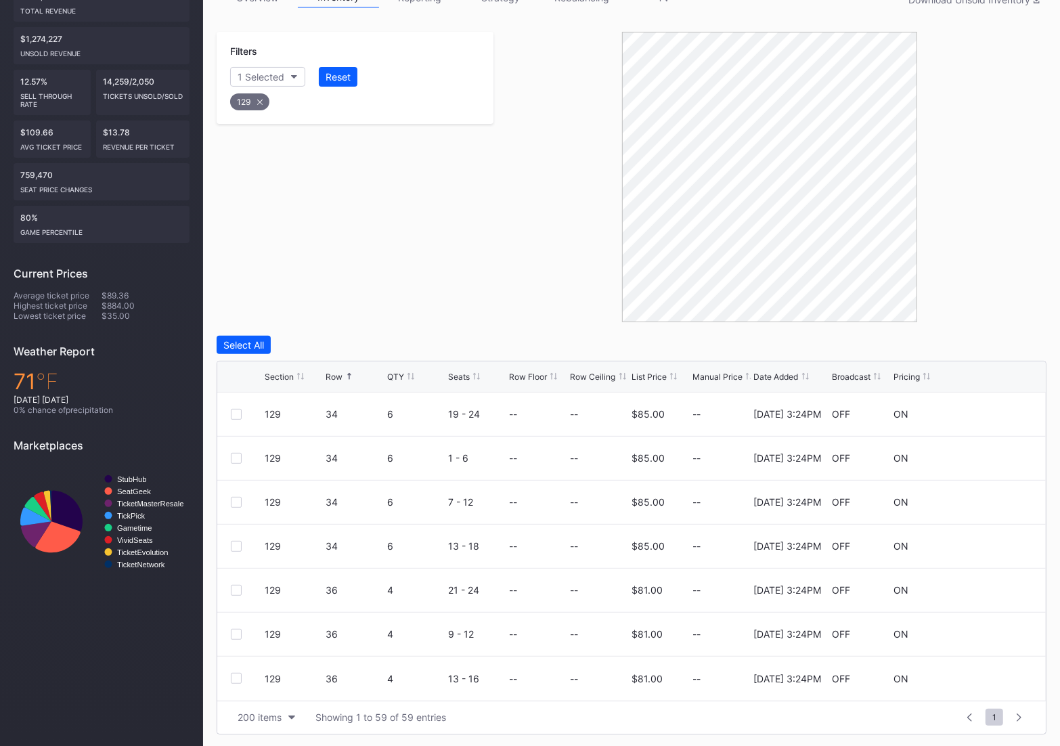
click at [258, 105] on div "129" at bounding box center [249, 101] width 39 height 17
click at [258, 69] on button "Section" at bounding box center [261, 77] width 62 height 20
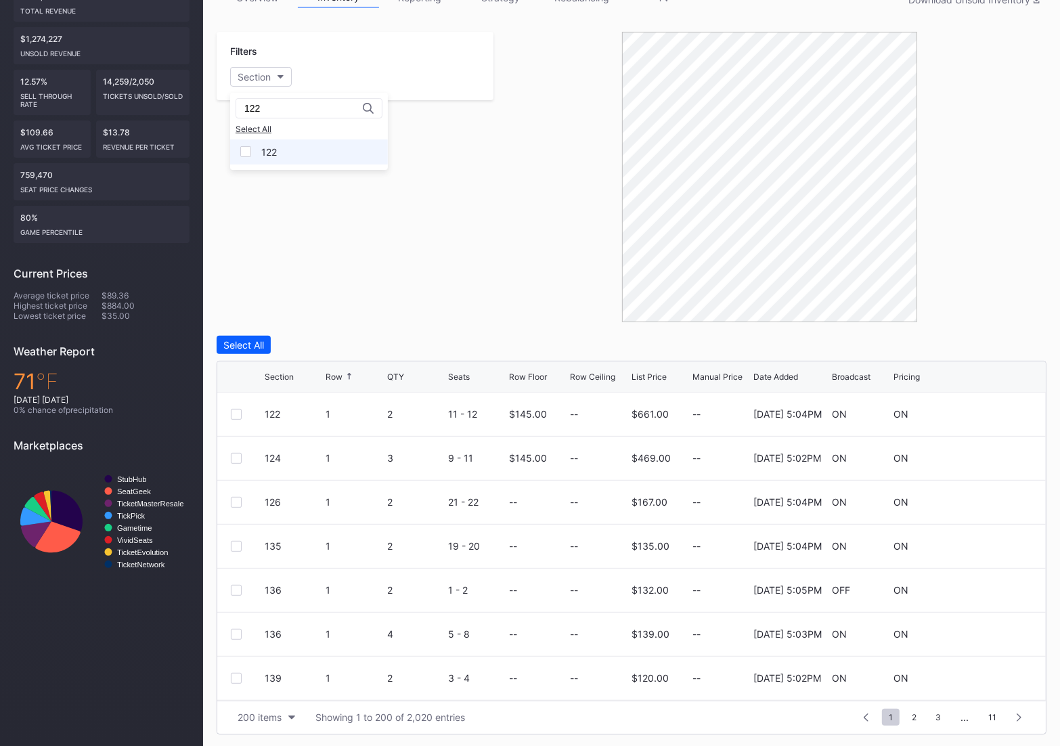
type input "122"
click at [261, 152] on div "122" at bounding box center [269, 152] width 16 height 12
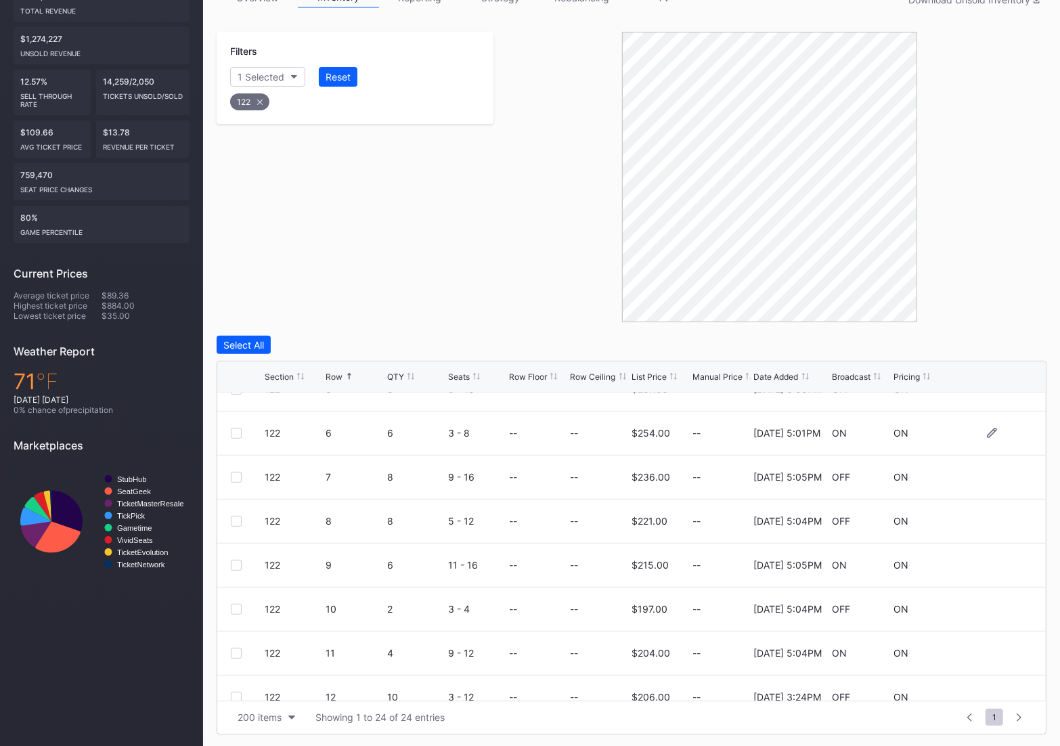
scroll to position [335, 0]
click at [243, 602] on div at bounding box center [248, 607] width 34 height 11
click at [237, 603] on div at bounding box center [236, 607] width 11 height 11
drag, startPoint x: 937, startPoint y: 338, endPoint x: 767, endPoint y: 464, distance: 211.9
click at [767, 464] on div "Select All Edit 1 Row 1 selected Delete Seats Delete 1 Row Section Row QTY Seat…" at bounding box center [632, 535] width 830 height 399
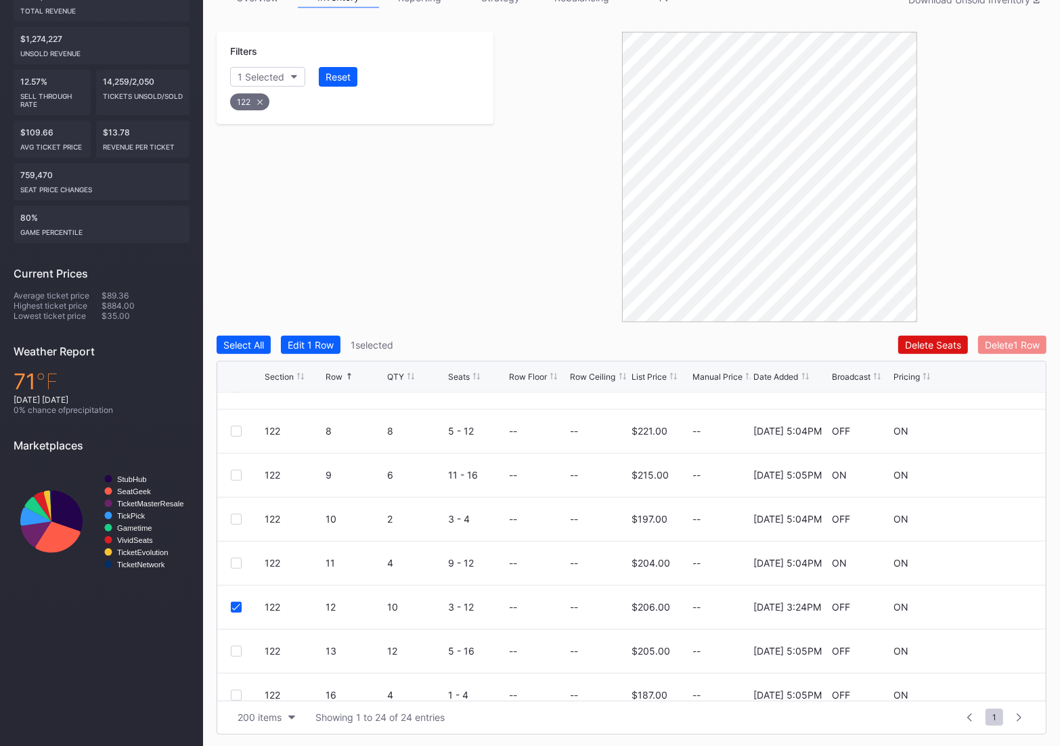
click at [1022, 339] on div "Delete 1 Row" at bounding box center [1012, 345] width 55 height 12
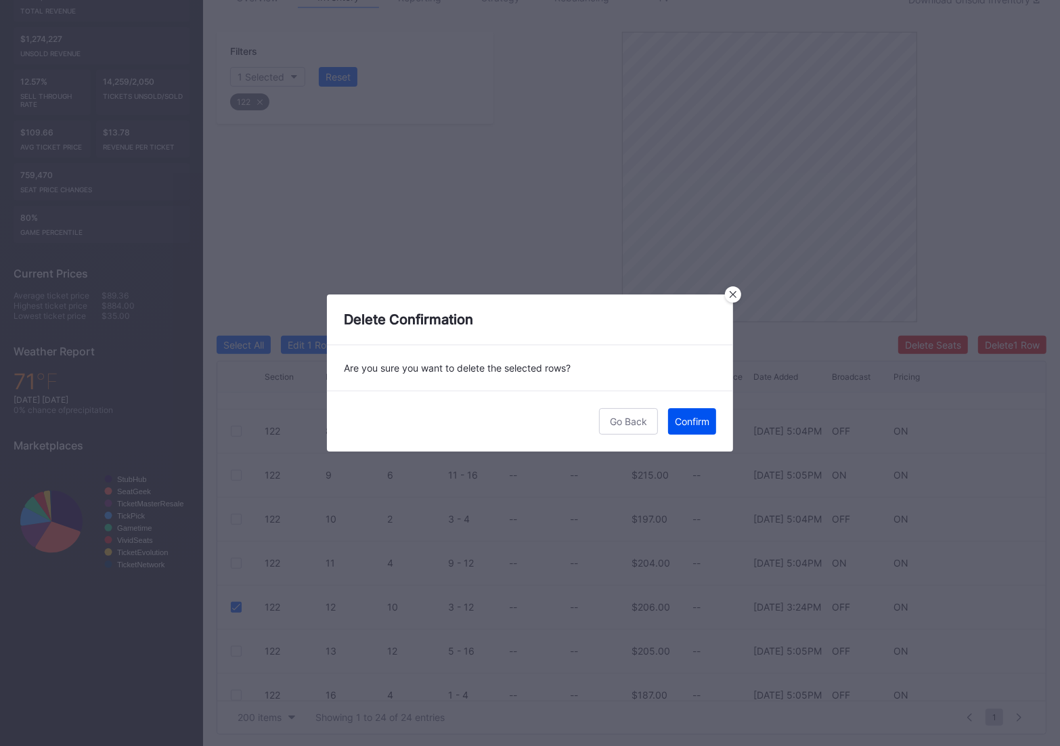
click at [690, 422] on div "Confirm" at bounding box center [692, 421] width 35 height 12
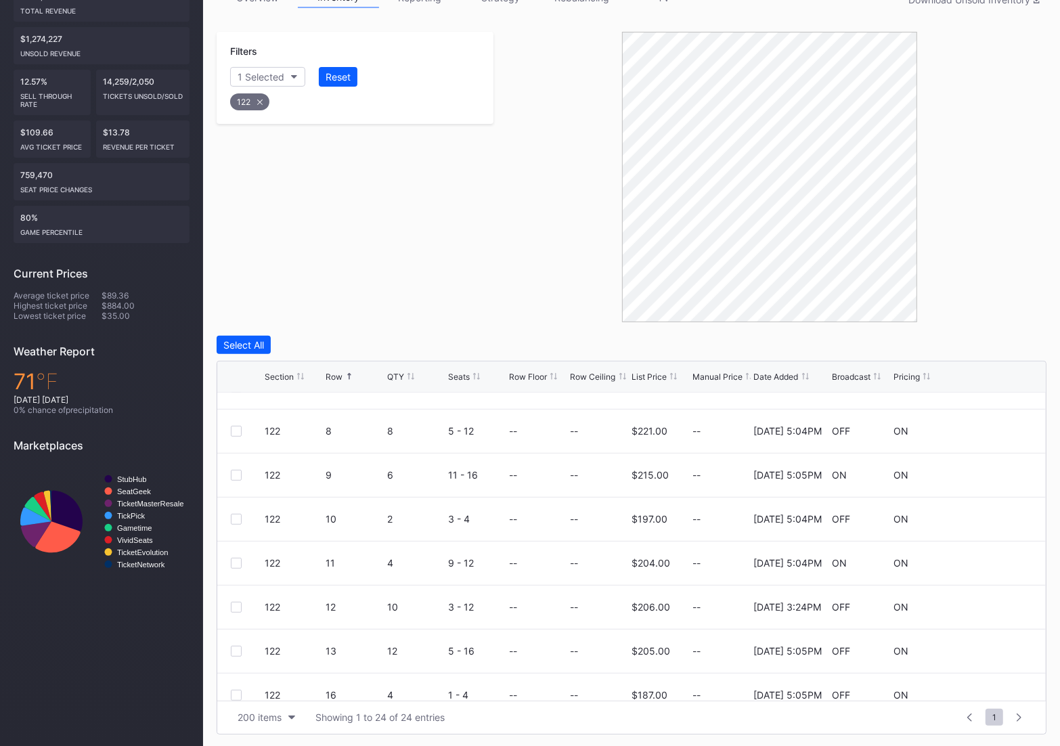
click at [257, 106] on div "122" at bounding box center [249, 101] width 39 height 17
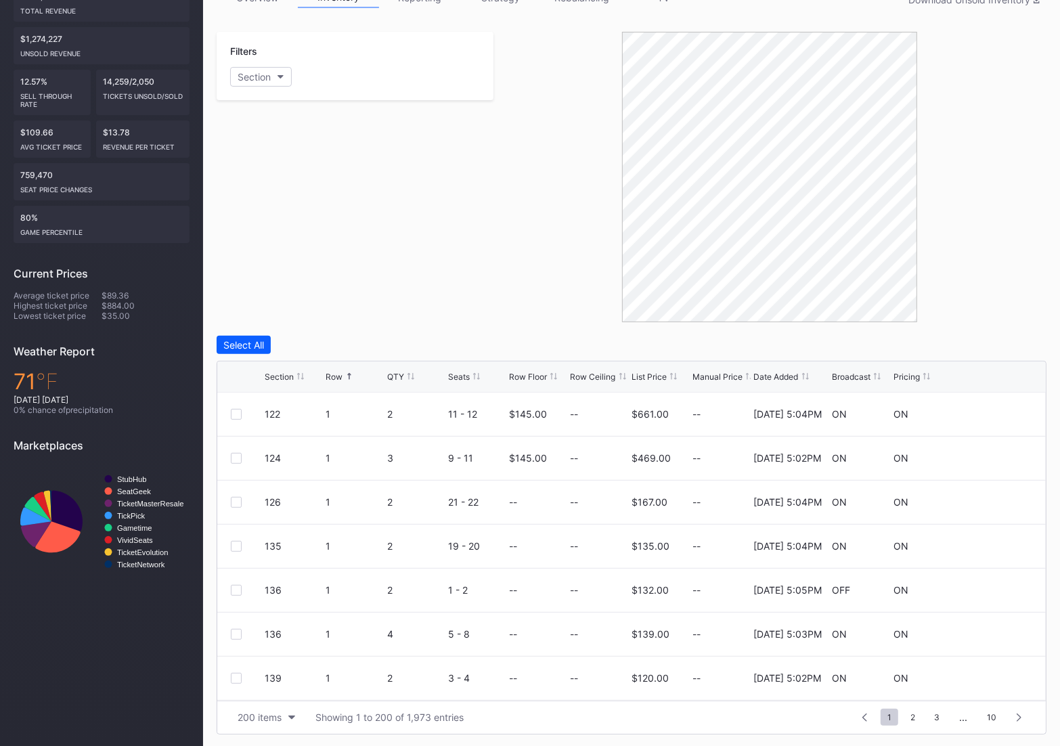
click at [254, 65] on div "Filters Section" at bounding box center [355, 66] width 277 height 68
click at [254, 72] on div "Section" at bounding box center [254, 77] width 33 height 12
type input "124"
click at [271, 150] on div "124" at bounding box center [269, 152] width 16 height 12
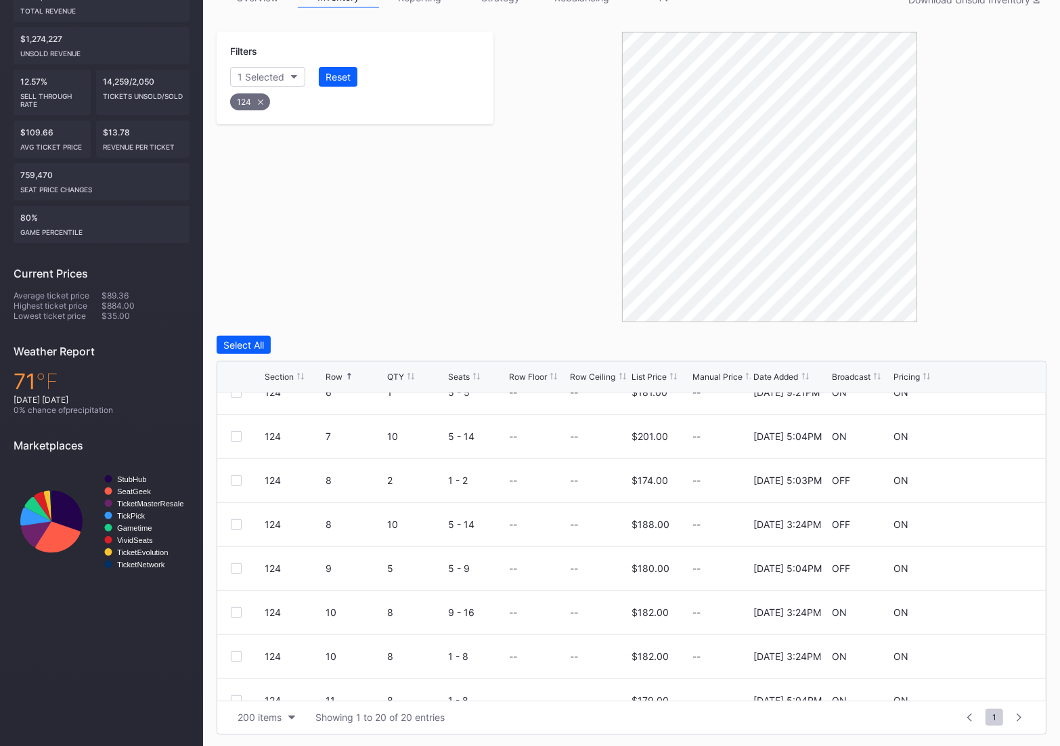
scroll to position [291, 0]
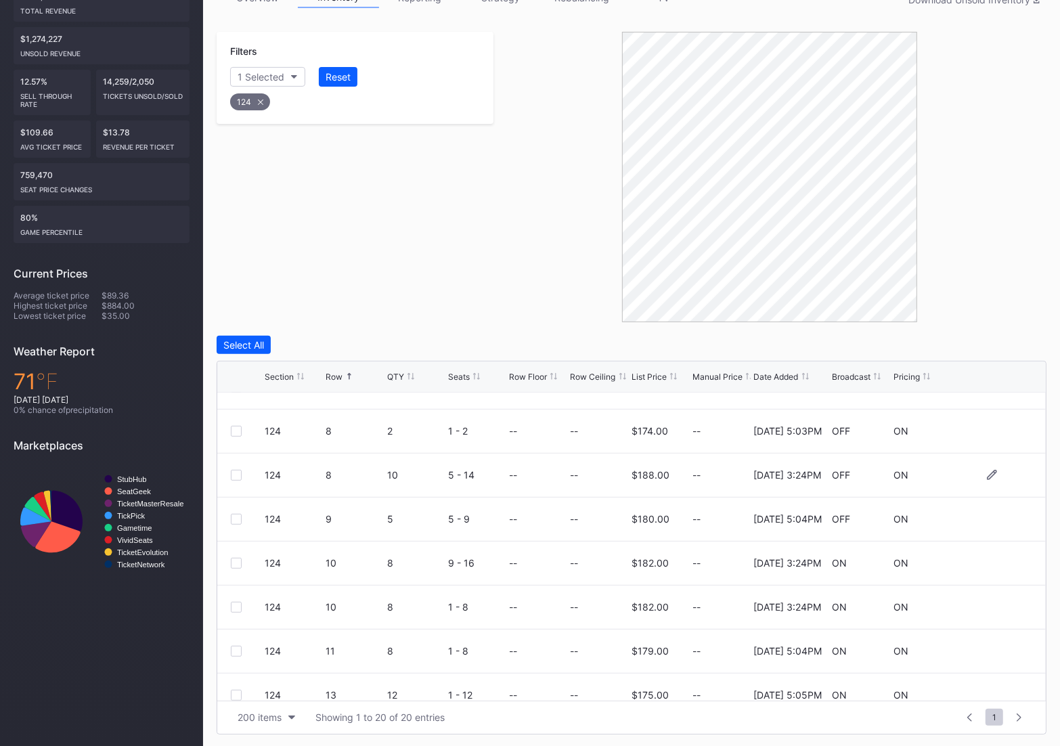
click at [235, 474] on div at bounding box center [236, 475] width 11 height 11
click at [240, 605] on div at bounding box center [236, 607] width 11 height 11
click at [233, 552] on div "124 10 8 9 - 16 -- -- $182.00 -- [DATE] 3:24PM ON ON" at bounding box center [631, 563] width 828 height 44
click at [233, 560] on div at bounding box center [236, 563] width 11 height 11
click at [1010, 351] on button "Delete 3 Rows" at bounding box center [1009, 345] width 74 height 18
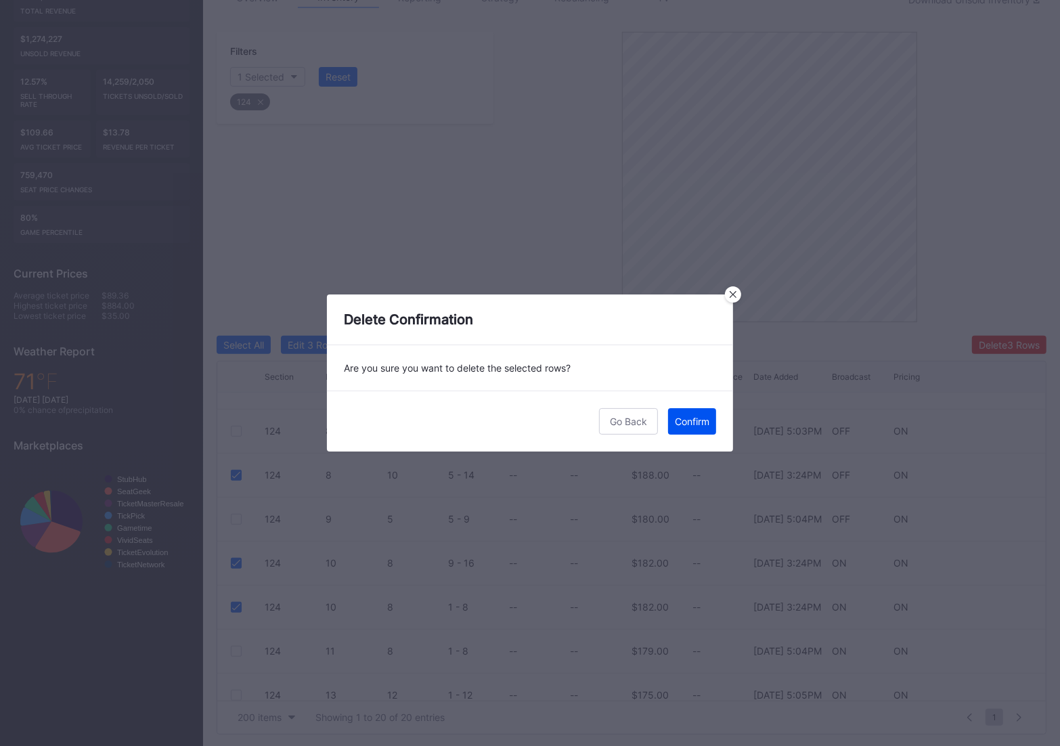
click at [683, 427] on button "Confirm" at bounding box center [692, 421] width 48 height 26
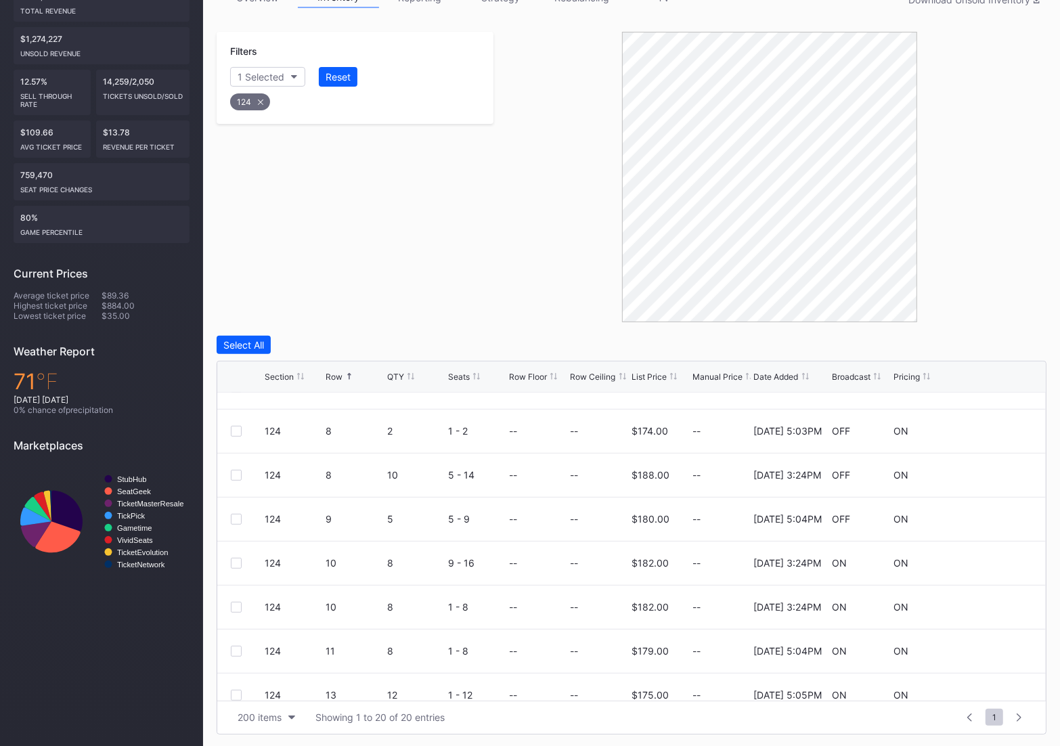
click at [254, 102] on div "124" at bounding box center [250, 101] width 40 height 17
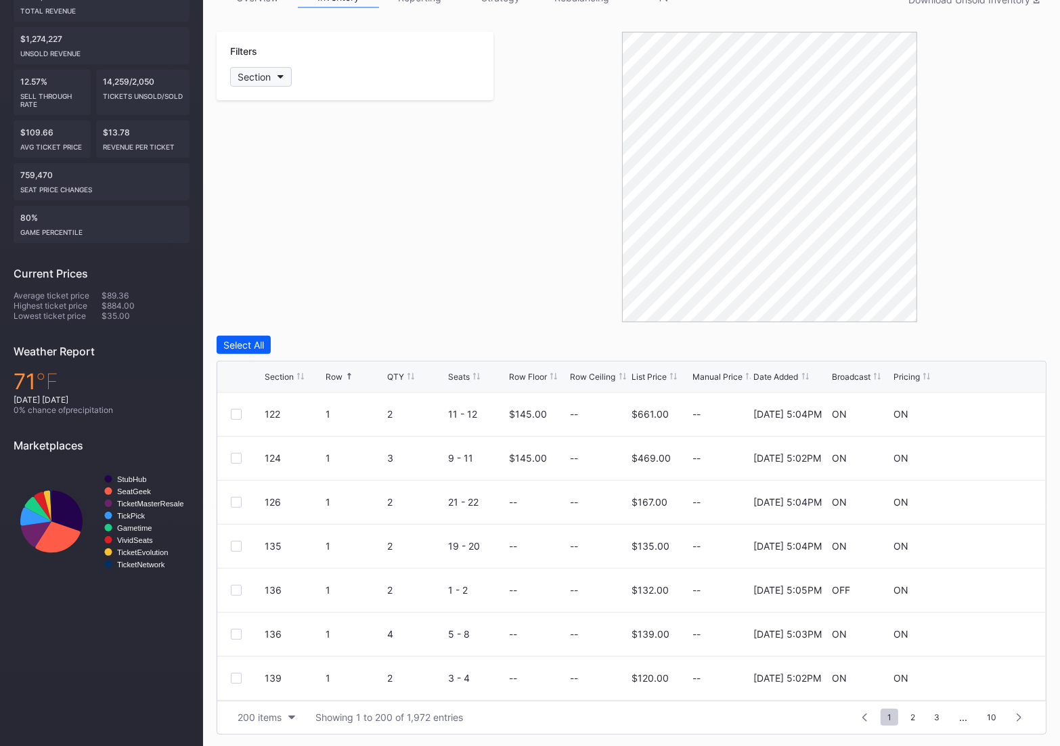
click at [260, 76] on div "Section" at bounding box center [254, 77] width 33 height 12
type input "`"
type input "129"
click at [267, 150] on div "129" at bounding box center [269, 152] width 16 height 12
click at [237, 589] on div at bounding box center [236, 590] width 11 height 11
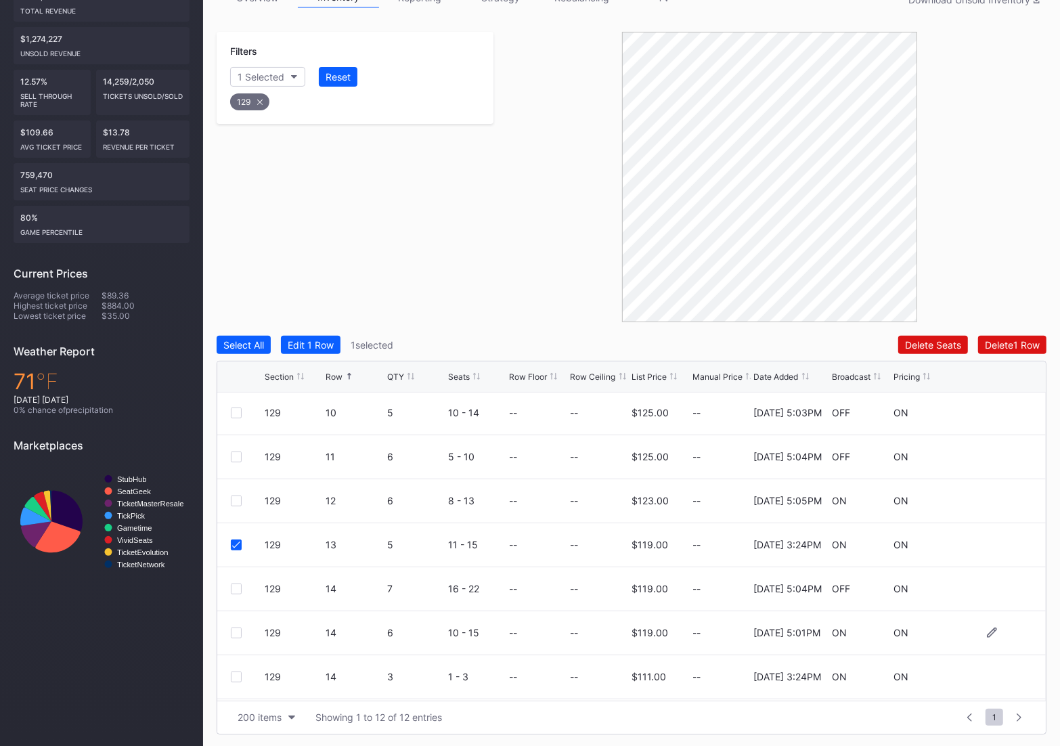
scroll to position [61, 0]
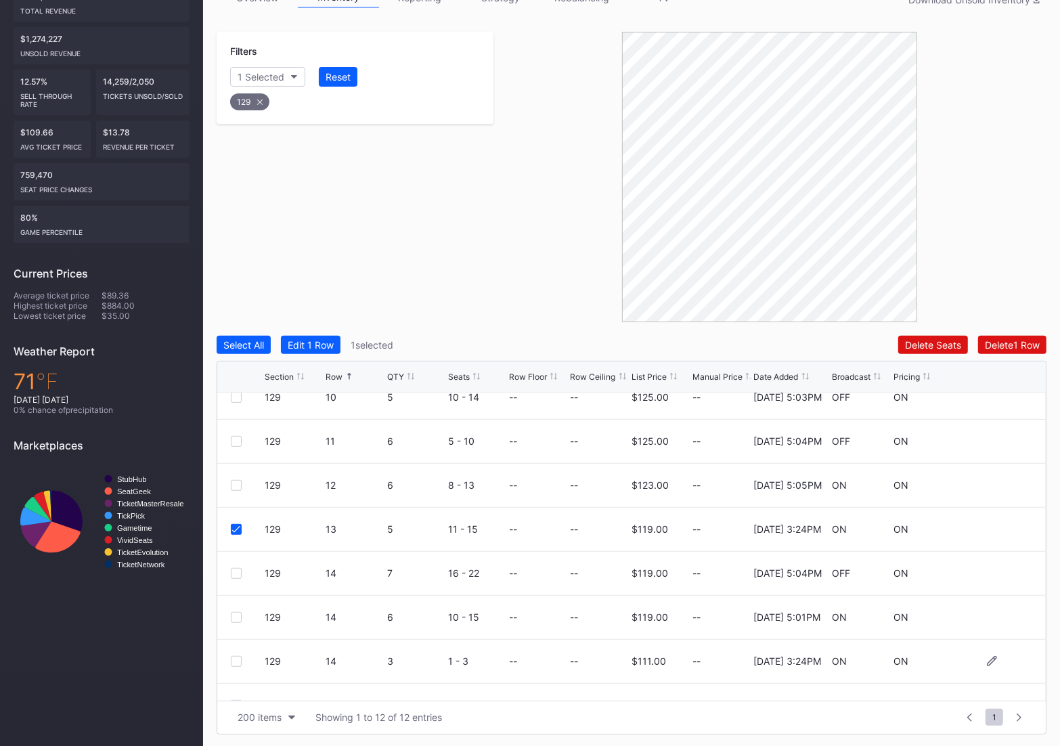
click at [231, 664] on div at bounding box center [236, 661] width 11 height 11
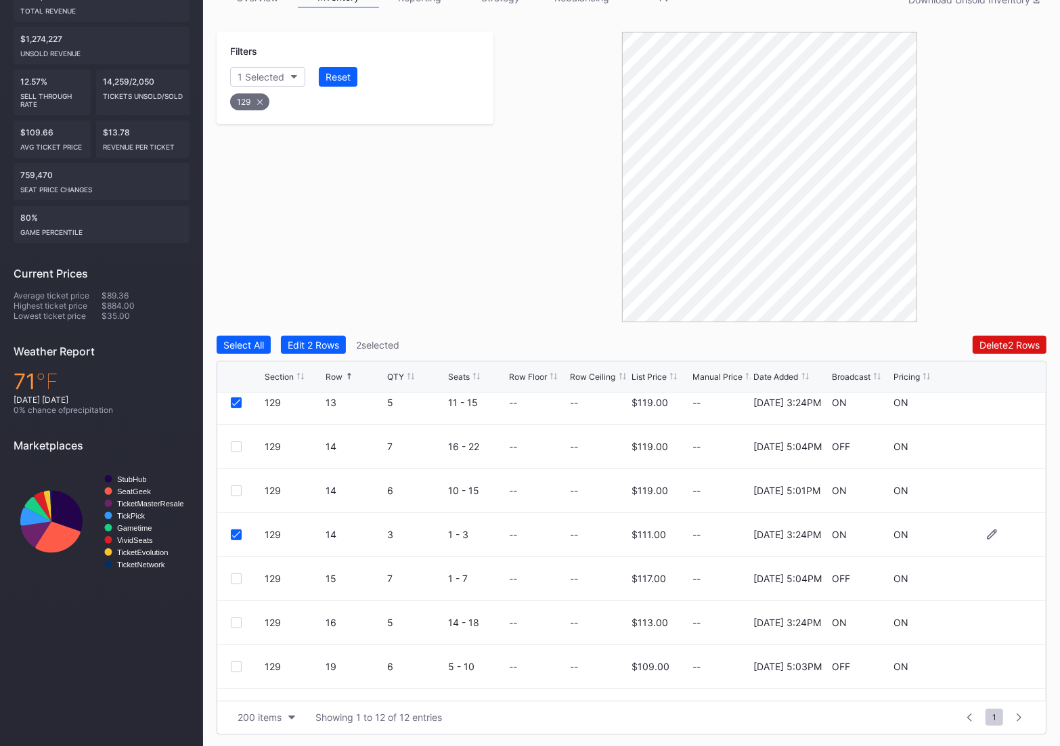
scroll to position [191, 0]
click at [236, 616] on div at bounding box center [236, 619] width 11 height 11
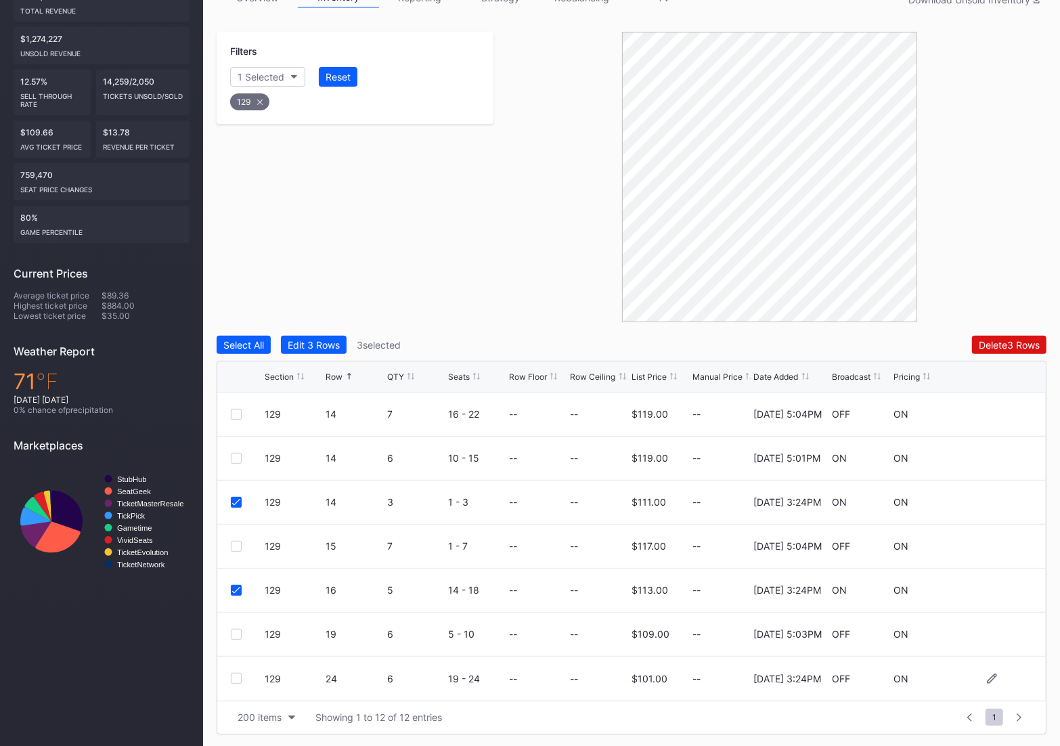
click at [233, 677] on div at bounding box center [236, 678] width 11 height 11
click at [989, 346] on div "Delete 4 Rows" at bounding box center [1009, 345] width 61 height 12
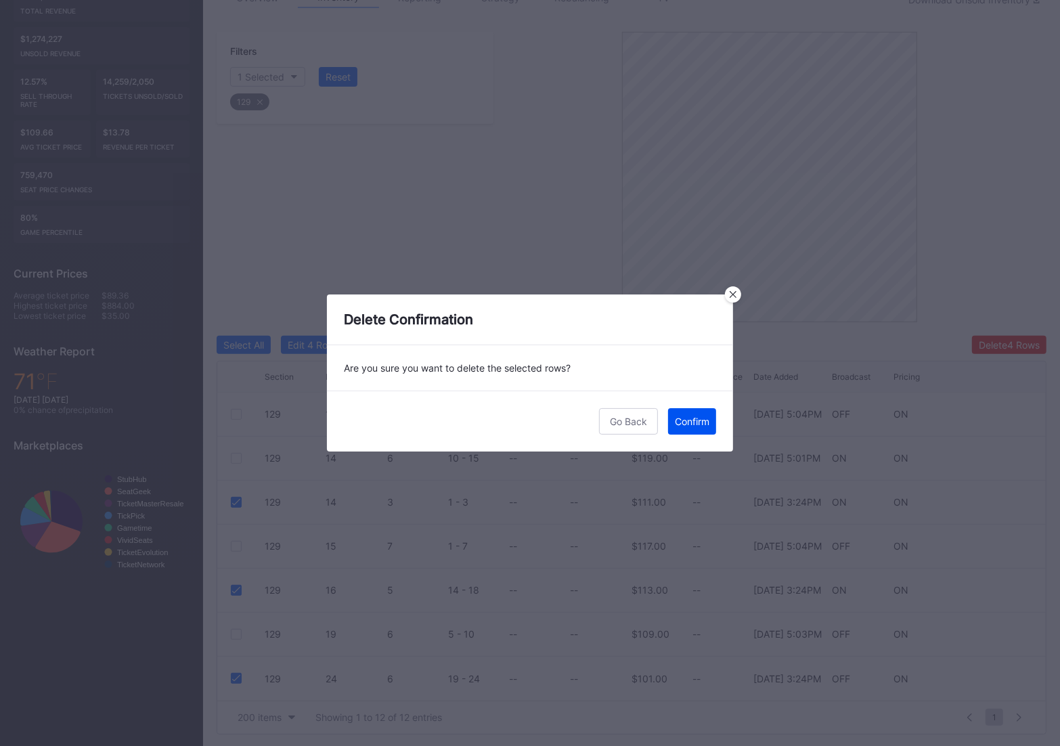
click at [706, 421] on div "Confirm" at bounding box center [692, 421] width 35 height 12
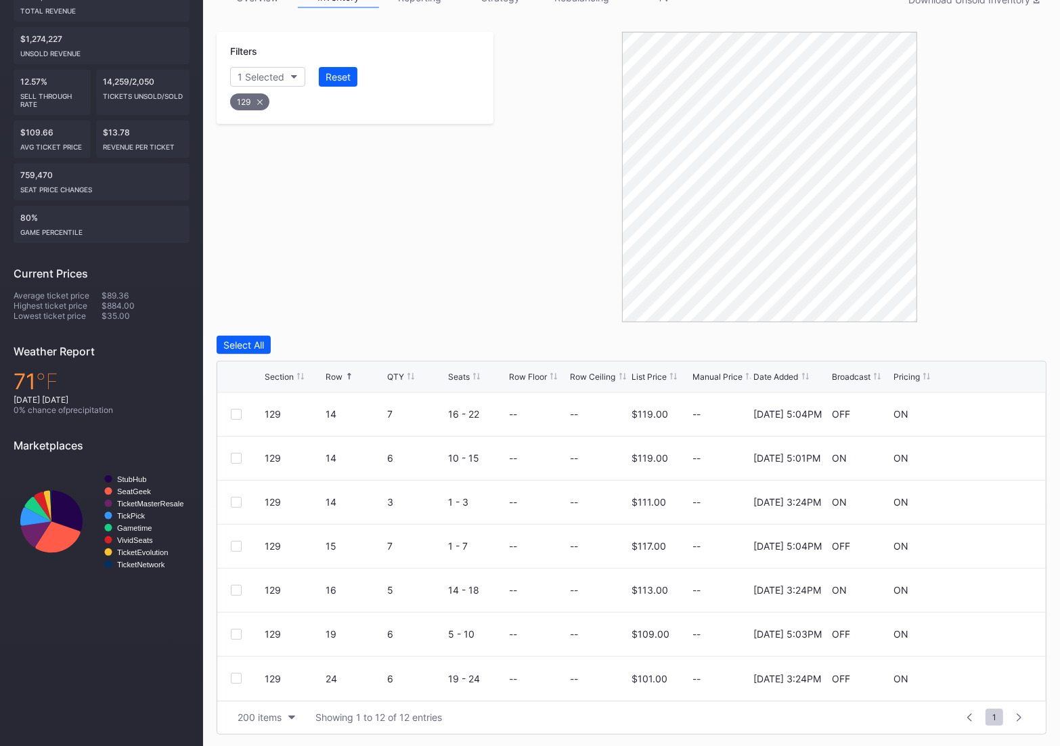
click at [261, 100] on icon at bounding box center [259, 101] width 5 height 5
click at [265, 85] on button "Section" at bounding box center [261, 77] width 62 height 20
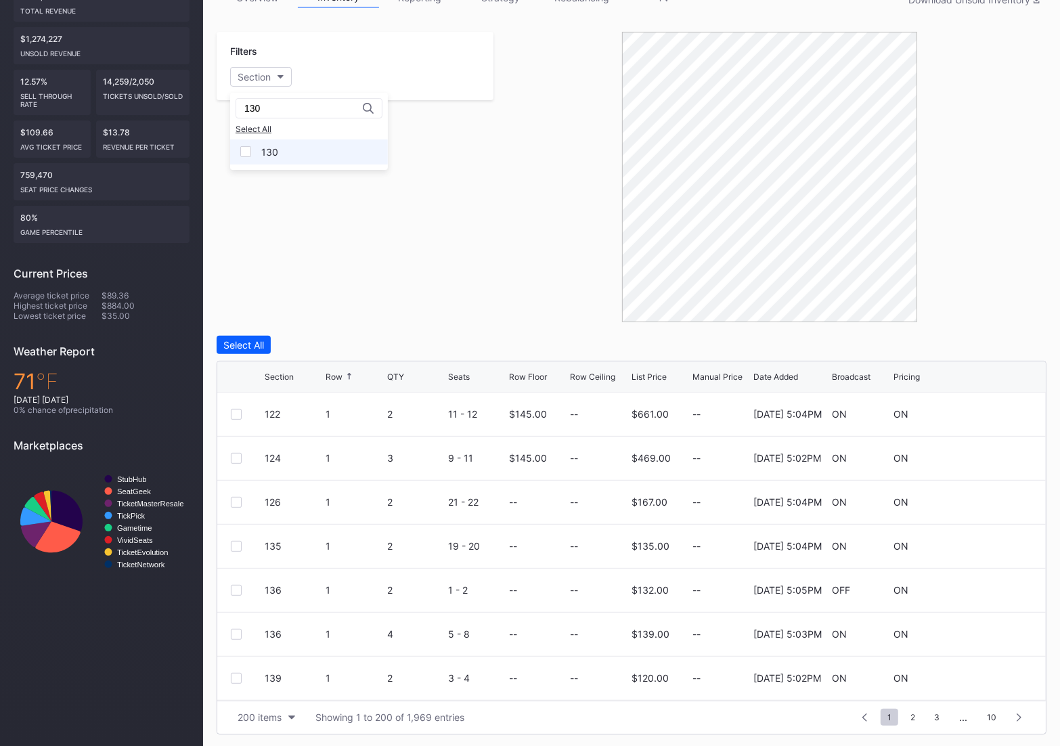
type input "130"
click at [267, 143] on div "130" at bounding box center [309, 151] width 158 height 25
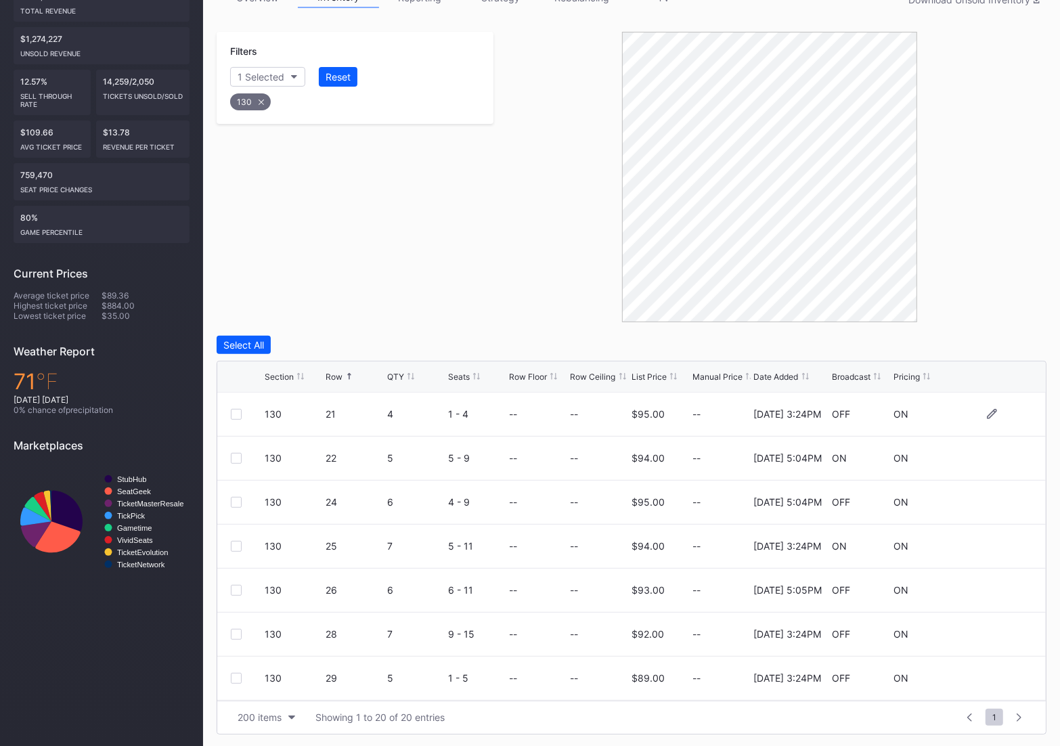
click at [235, 413] on div at bounding box center [236, 414] width 11 height 11
click at [237, 547] on div at bounding box center [236, 546] width 11 height 11
click at [238, 597] on div "130 28 7 9 - 15 -- -- $92.00 -- [DATE] 3:24PM OFF ON" at bounding box center [631, 592] width 828 height 44
click at [237, 595] on div "130 28 7 9 - 15 -- -- $92.00 -- [DATE] 3:24PM OFF ON" at bounding box center [631, 592] width 828 height 44
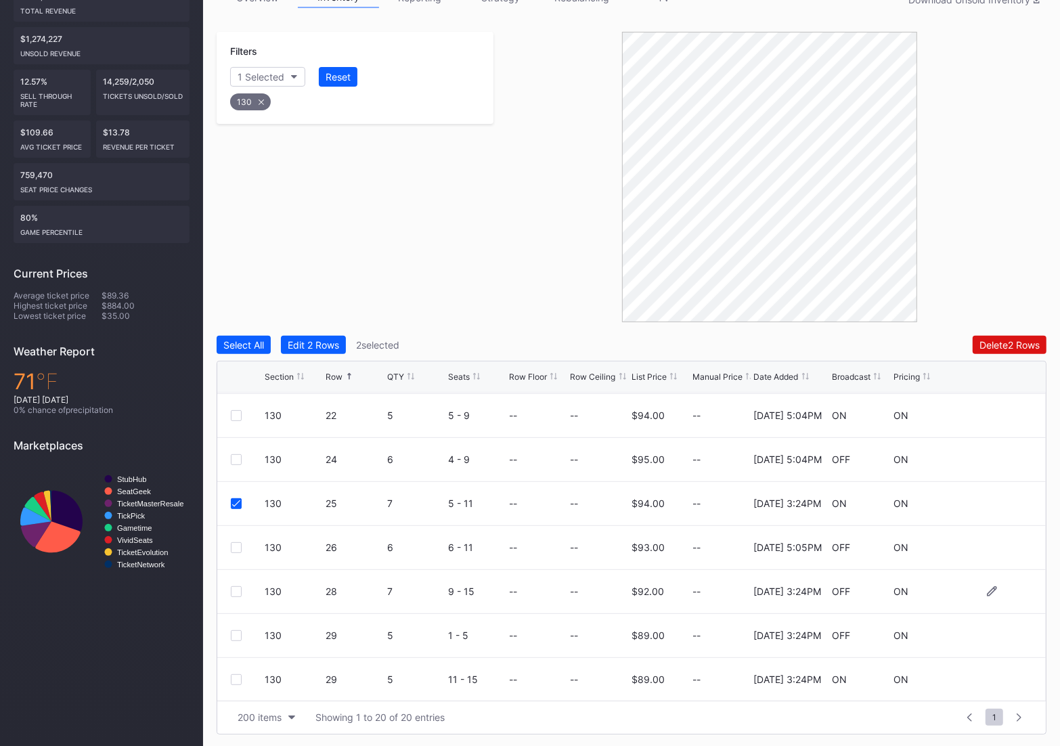
click at [236, 591] on div at bounding box center [236, 591] width 11 height 11
click at [227, 632] on div "130 29 5 1 - 5 -- -- $89.00 -- [DATE] 3:24PM OFF ON" at bounding box center [631, 636] width 828 height 44
click at [235, 633] on div at bounding box center [236, 635] width 11 height 11
click at [234, 679] on div at bounding box center [236, 679] width 11 height 11
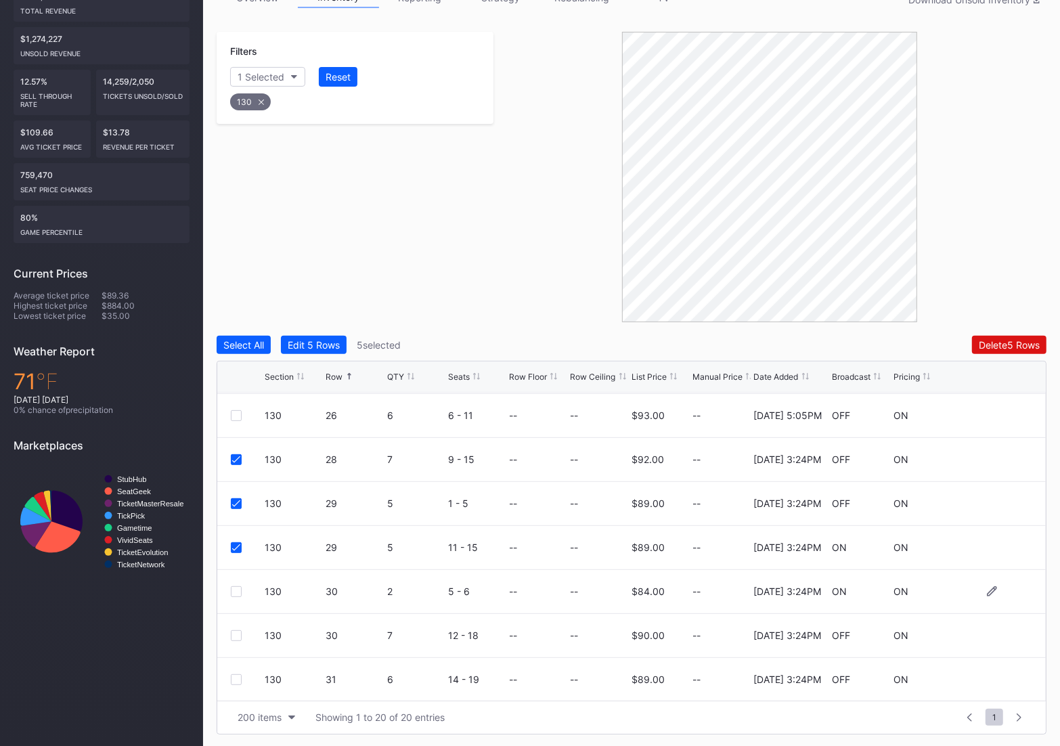
click at [231, 589] on div at bounding box center [236, 591] width 11 height 11
click at [234, 635] on div at bounding box center [236, 635] width 11 height 11
click at [234, 678] on div at bounding box center [236, 679] width 11 height 11
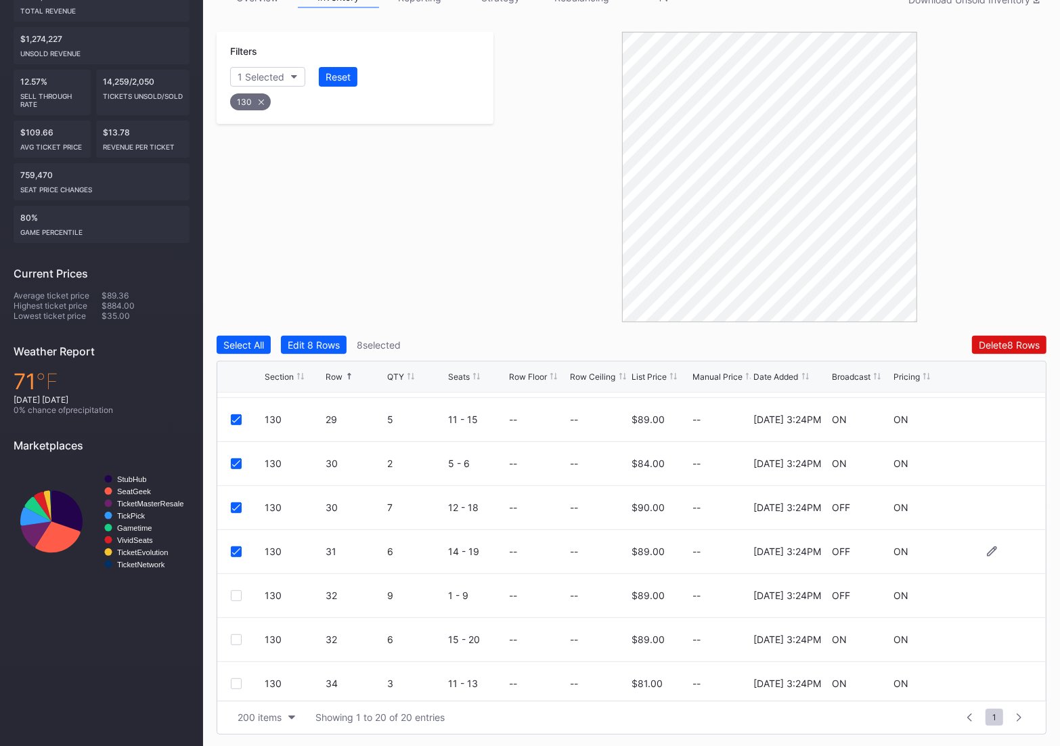
scroll to position [316, 0]
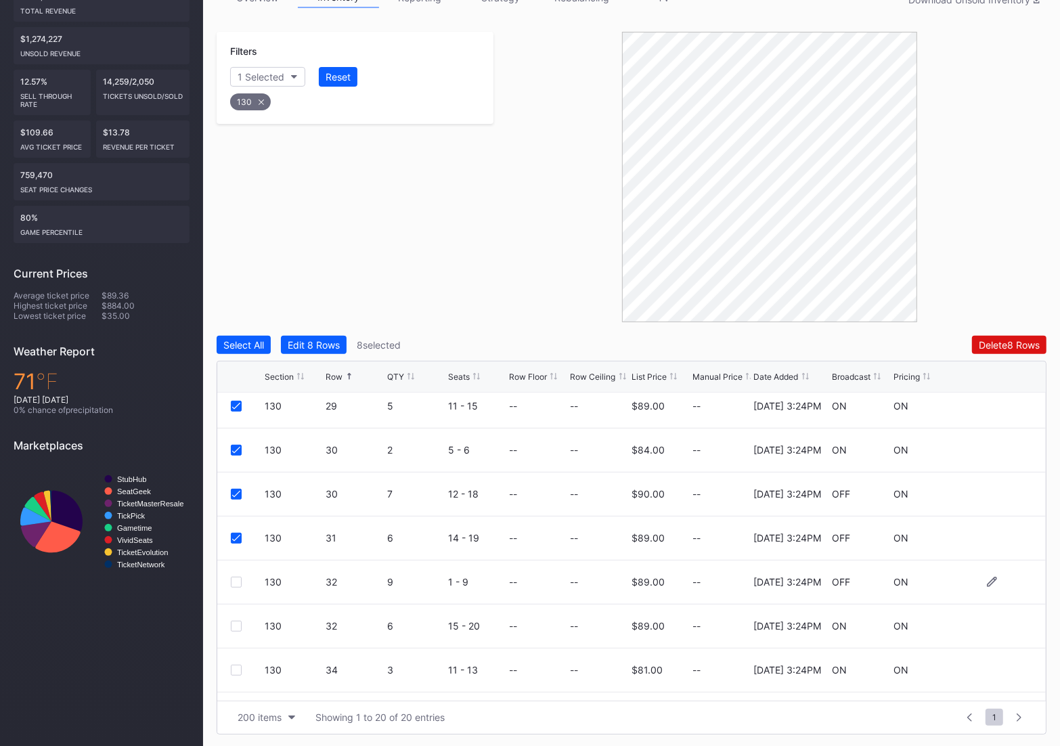
click at [233, 582] on div at bounding box center [236, 582] width 11 height 11
click at [233, 621] on div at bounding box center [236, 626] width 11 height 11
click at [235, 665] on div at bounding box center [236, 670] width 11 height 11
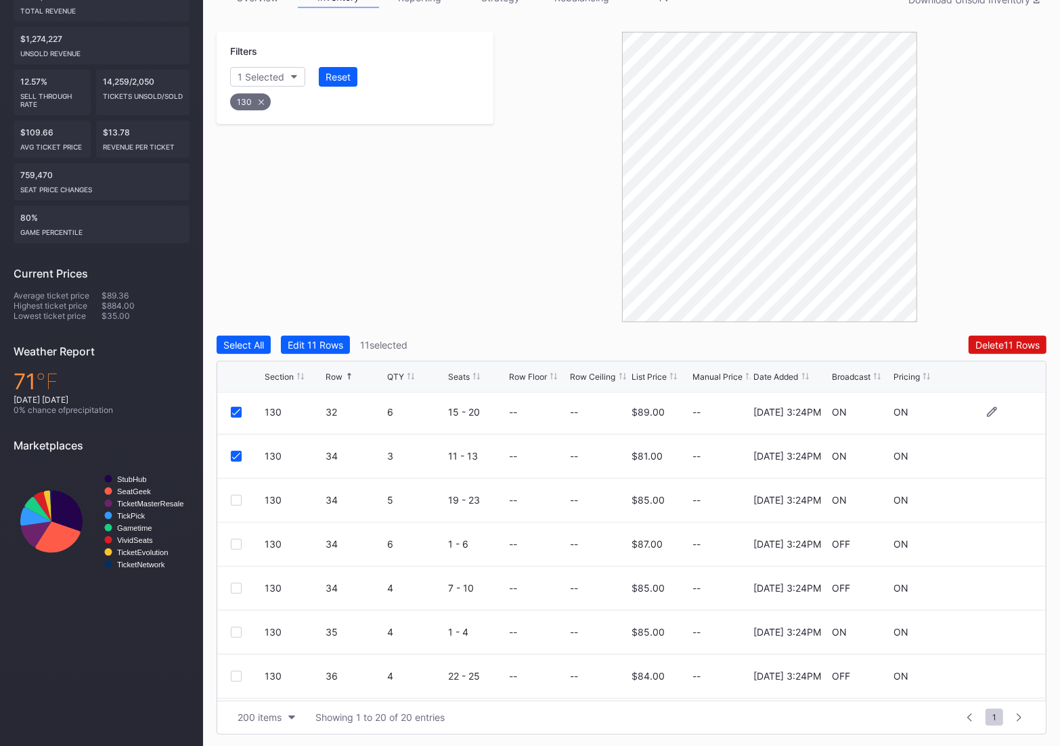
scroll to position [552, 0]
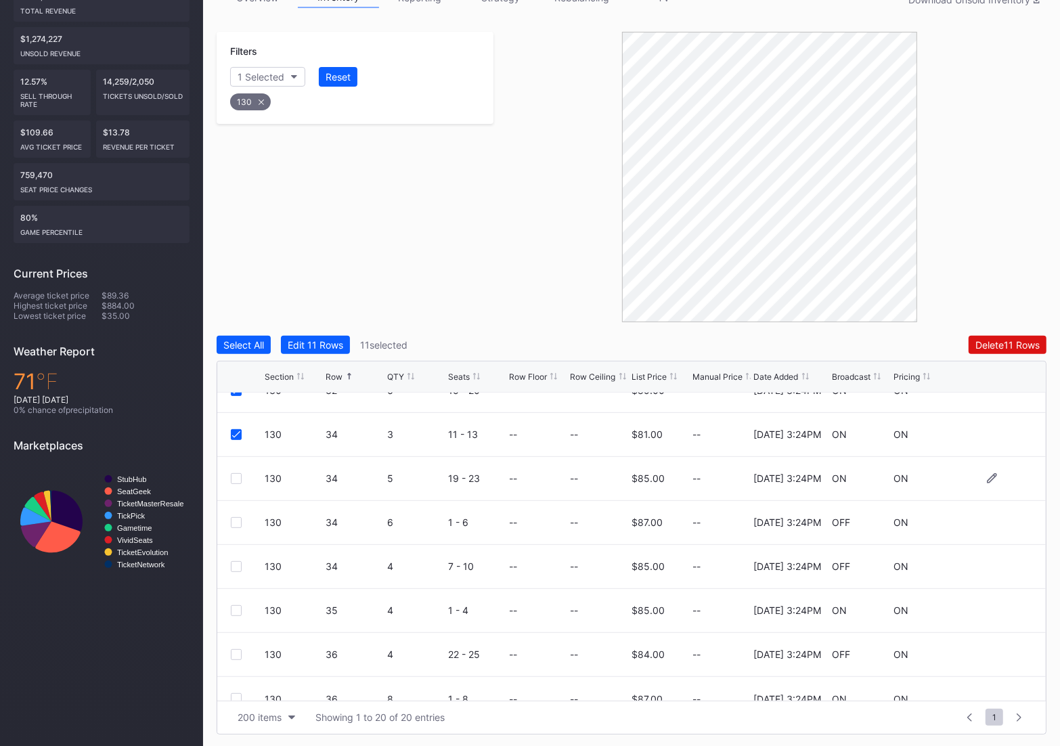
click at [231, 476] on div at bounding box center [236, 478] width 11 height 11
click at [231, 523] on div at bounding box center [236, 522] width 11 height 11
click at [233, 567] on div at bounding box center [236, 566] width 11 height 11
click at [231, 610] on div at bounding box center [236, 610] width 11 height 11
click at [231, 644] on div "130 36 4 22 - 25 -- -- $84.00 -- [DATE] 3:24PM OFF ON" at bounding box center [631, 655] width 828 height 44
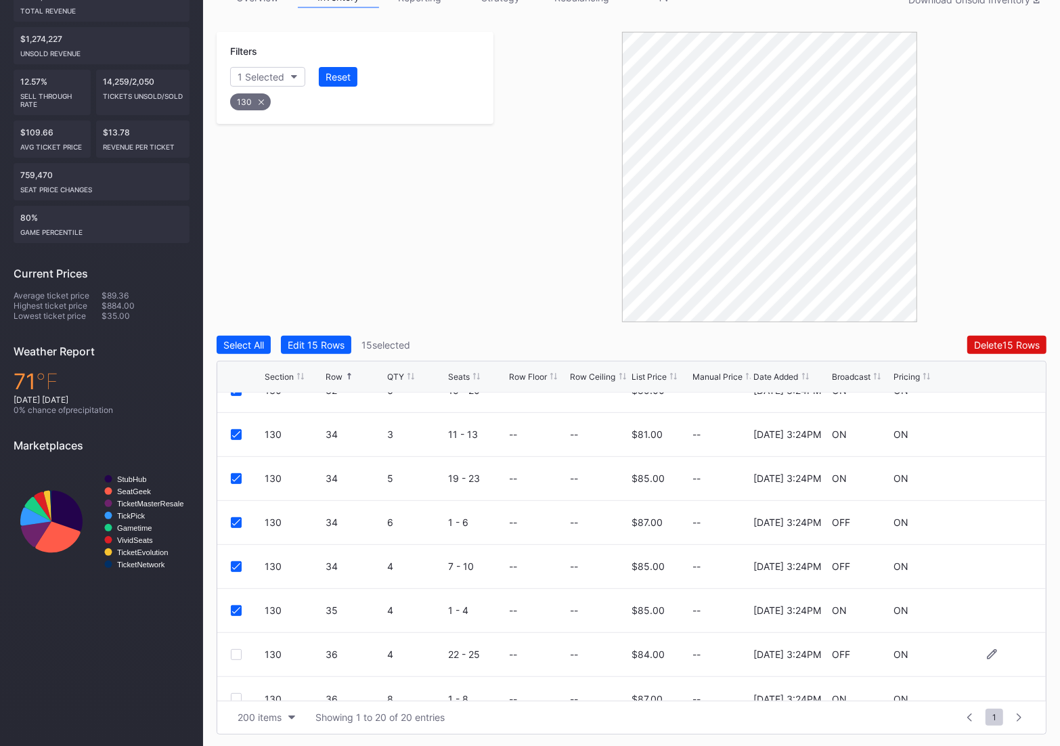
click at [233, 654] on div at bounding box center [236, 654] width 11 height 11
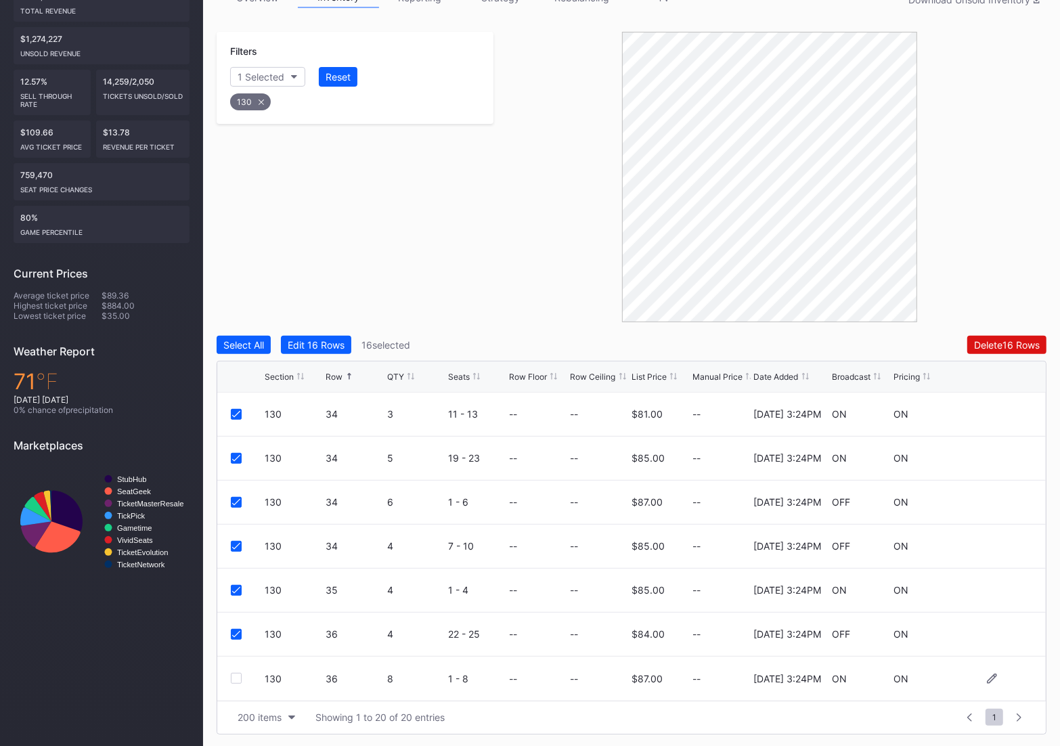
click at [231, 674] on div at bounding box center [236, 678] width 11 height 11
click at [993, 346] on div "Delete 17 Rows" at bounding box center [1006, 345] width 65 height 12
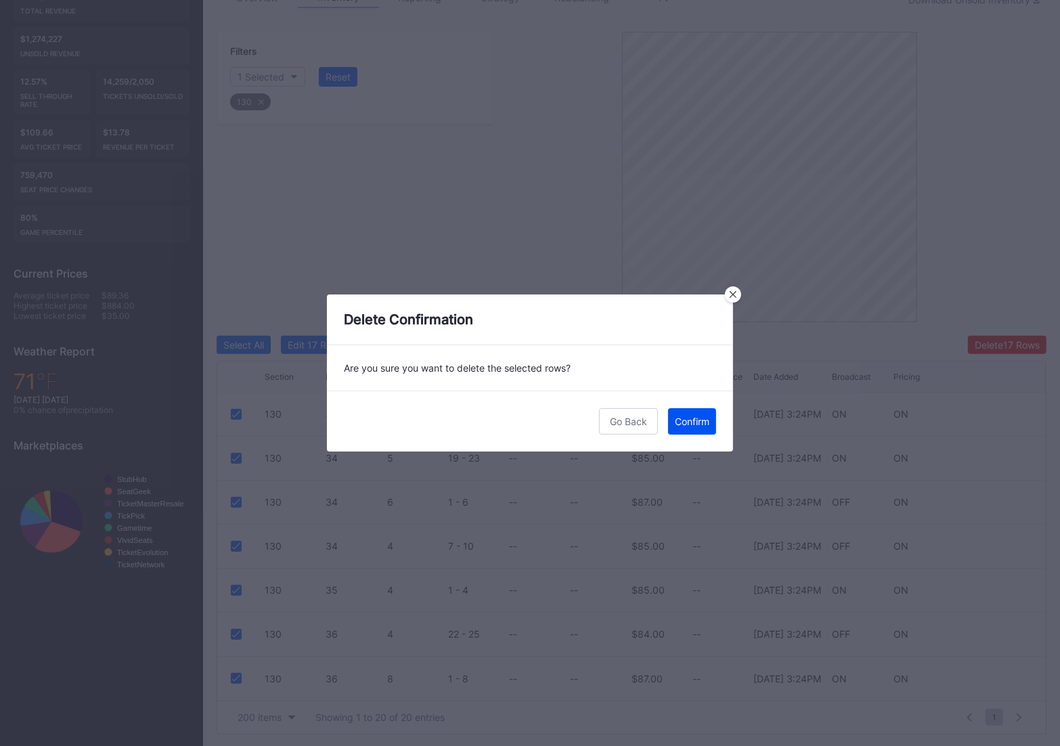
click at [684, 431] on button "Confirm" at bounding box center [692, 421] width 48 height 26
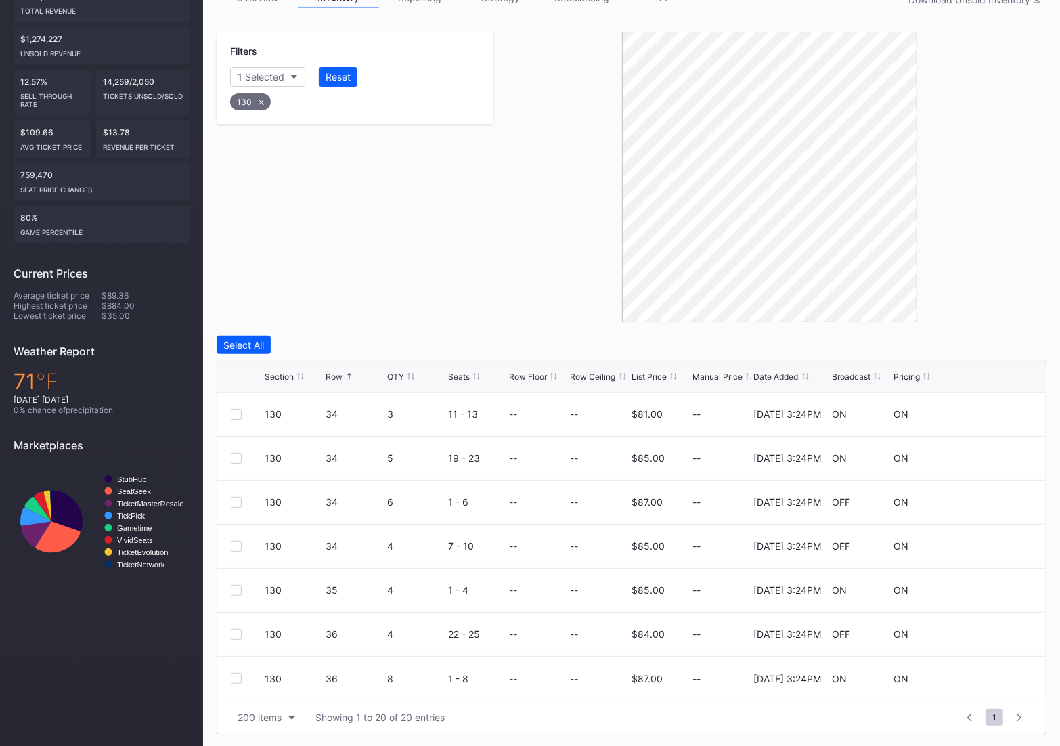
click at [260, 99] on icon at bounding box center [261, 101] width 5 height 5
click at [257, 74] on div "Section" at bounding box center [254, 77] width 33 height 12
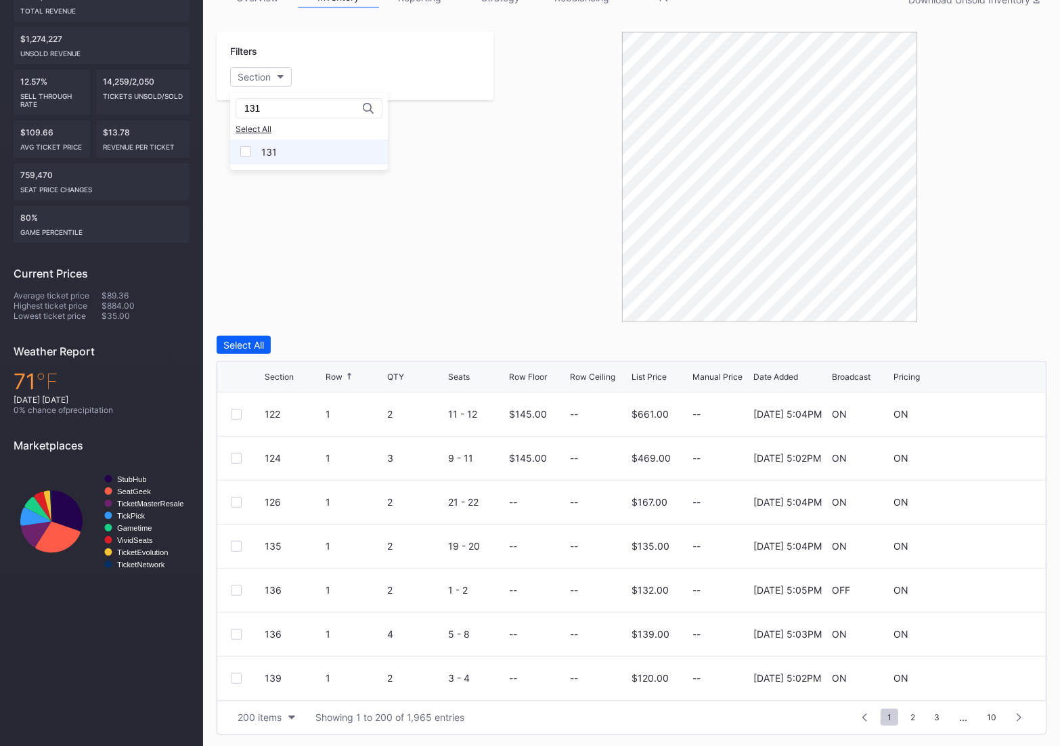
type input "131"
click at [262, 162] on div "131" at bounding box center [309, 151] width 158 height 25
click at [265, 165] on div "131 Select All 131" at bounding box center [309, 131] width 158 height 77
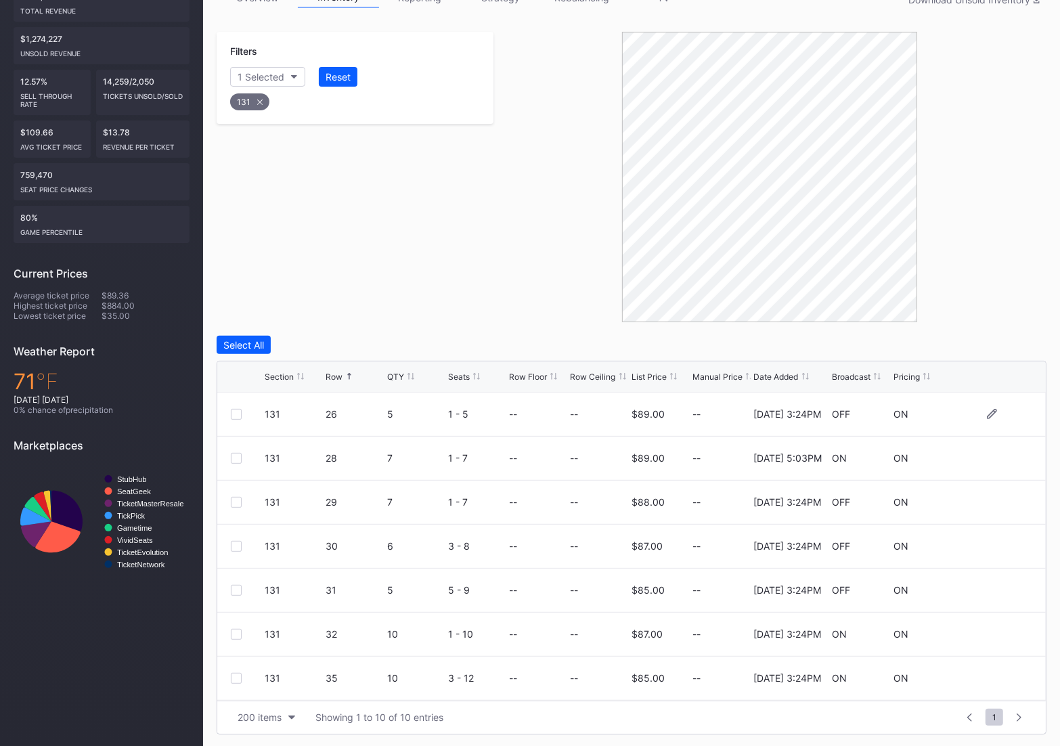
click at [235, 411] on div at bounding box center [236, 414] width 11 height 11
click at [237, 499] on div at bounding box center [236, 502] width 11 height 11
click at [233, 543] on div at bounding box center [236, 546] width 11 height 11
click at [233, 587] on div at bounding box center [236, 590] width 11 height 11
click at [234, 629] on div at bounding box center [236, 634] width 11 height 11
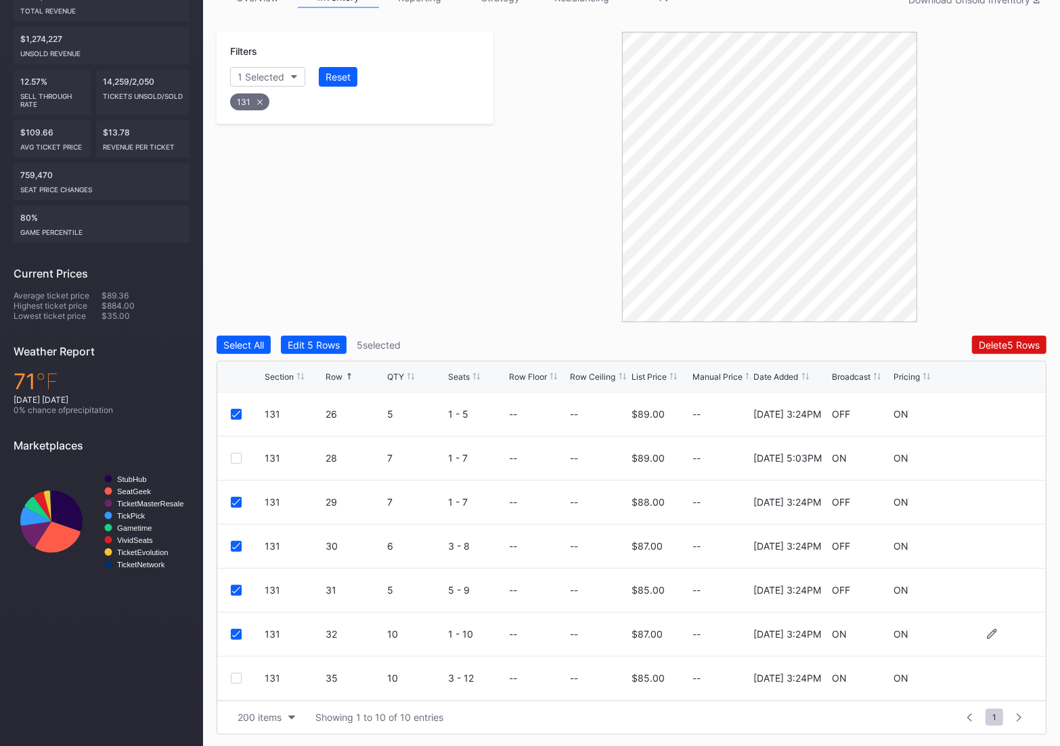
scroll to position [132, 0]
click at [238, 541] on div at bounding box center [236, 546] width 11 height 11
click at [233, 592] on div at bounding box center [236, 590] width 11 height 11
click at [237, 633] on div at bounding box center [236, 634] width 11 height 11
click at [234, 671] on div "131 36 4 7 - 10 -- -- $82.00 -- [DATE] 3:24PM OFF ON" at bounding box center [631, 678] width 828 height 44
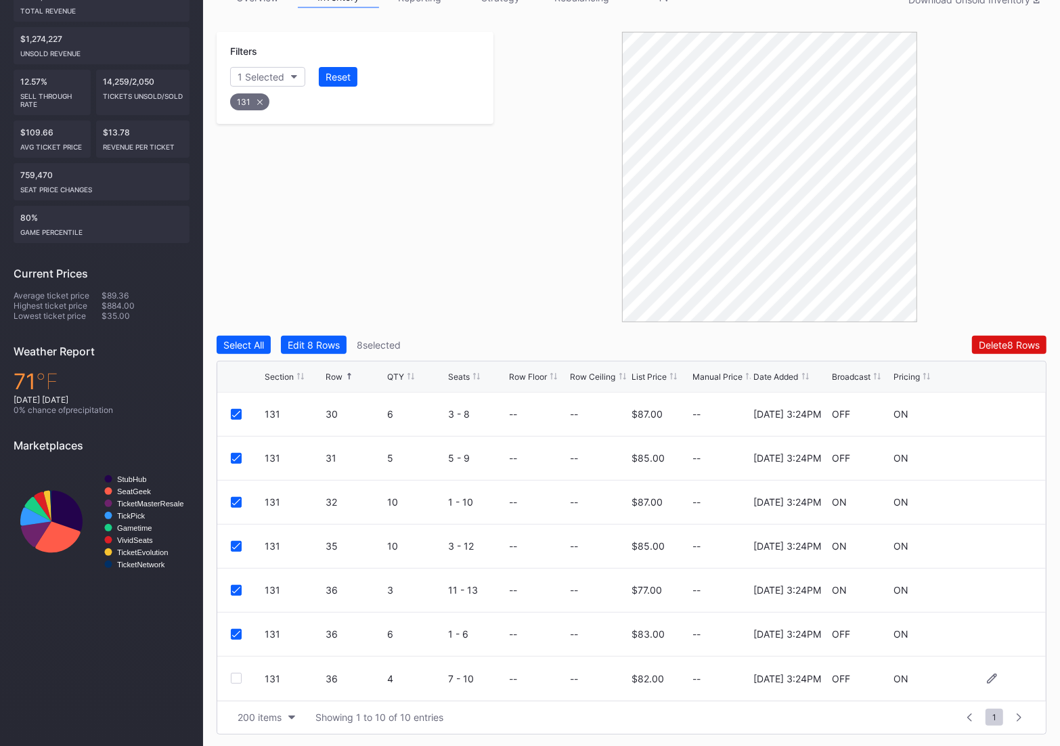
click at [234, 677] on div at bounding box center [236, 678] width 11 height 11
click at [972, 343] on button "Delete 9 Rows" at bounding box center [1009, 345] width 74 height 18
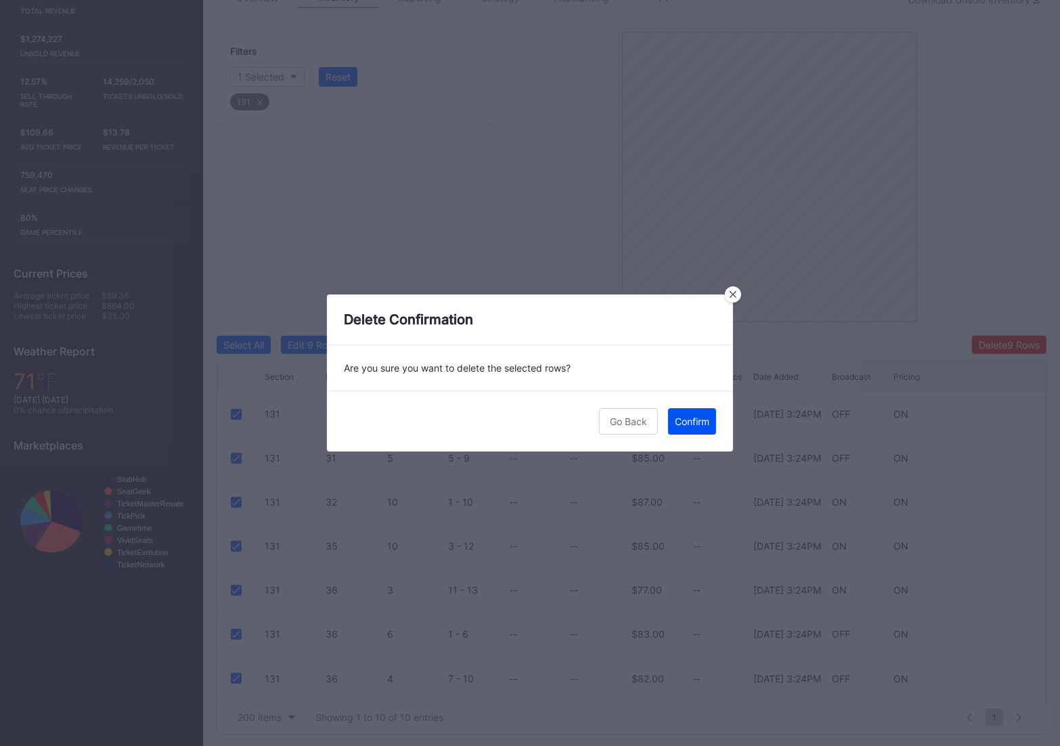
click at [688, 426] on div "Confirm" at bounding box center [692, 421] width 35 height 12
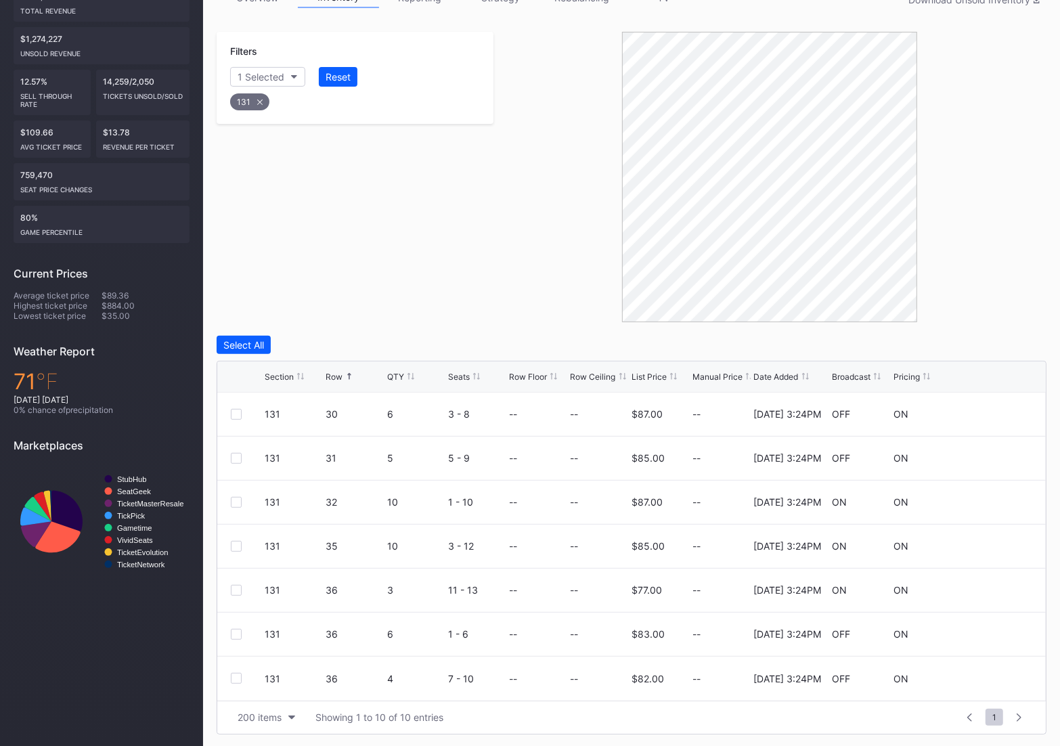
click at [250, 99] on div "131" at bounding box center [249, 101] width 39 height 17
click at [252, 78] on div "Section" at bounding box center [254, 77] width 33 height 12
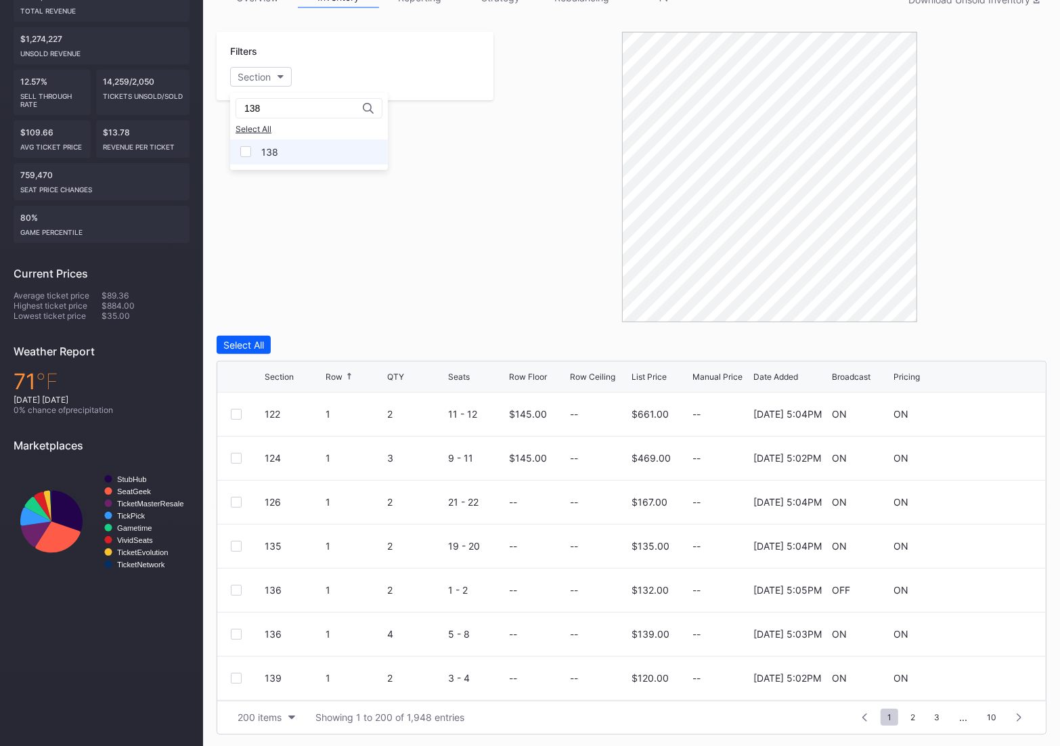
type input "138"
click at [262, 147] on div "138" at bounding box center [269, 152] width 17 height 12
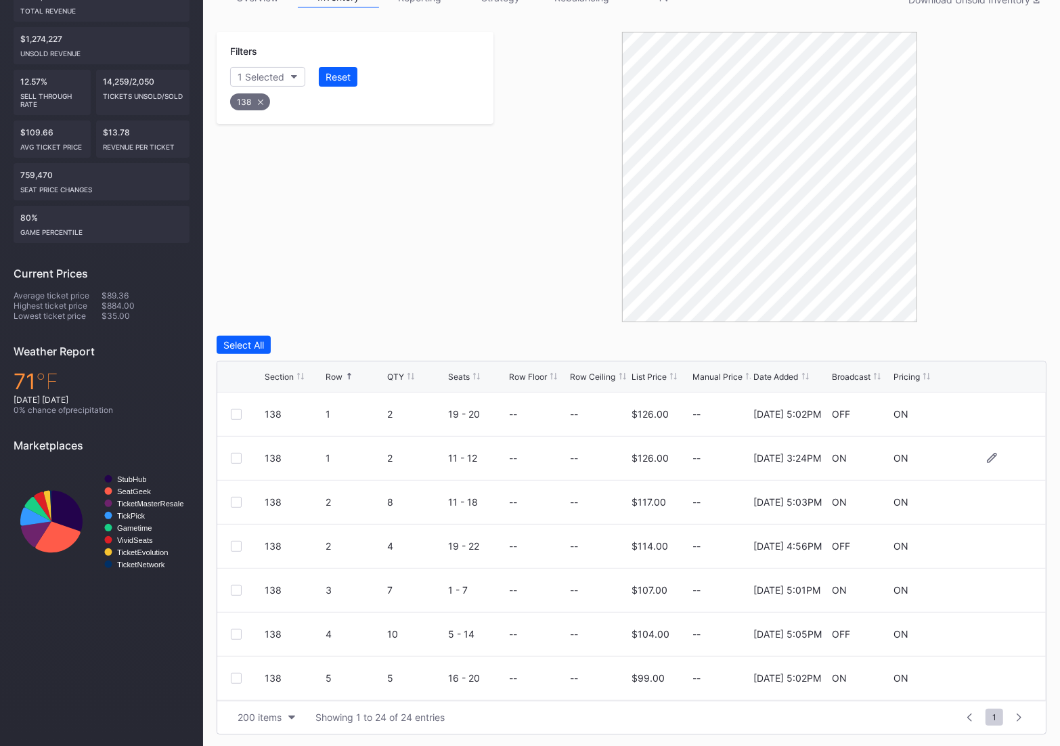
click at [233, 453] on div at bounding box center [236, 458] width 11 height 11
click at [997, 349] on div "Delete 1 Row" at bounding box center [1012, 345] width 55 height 12
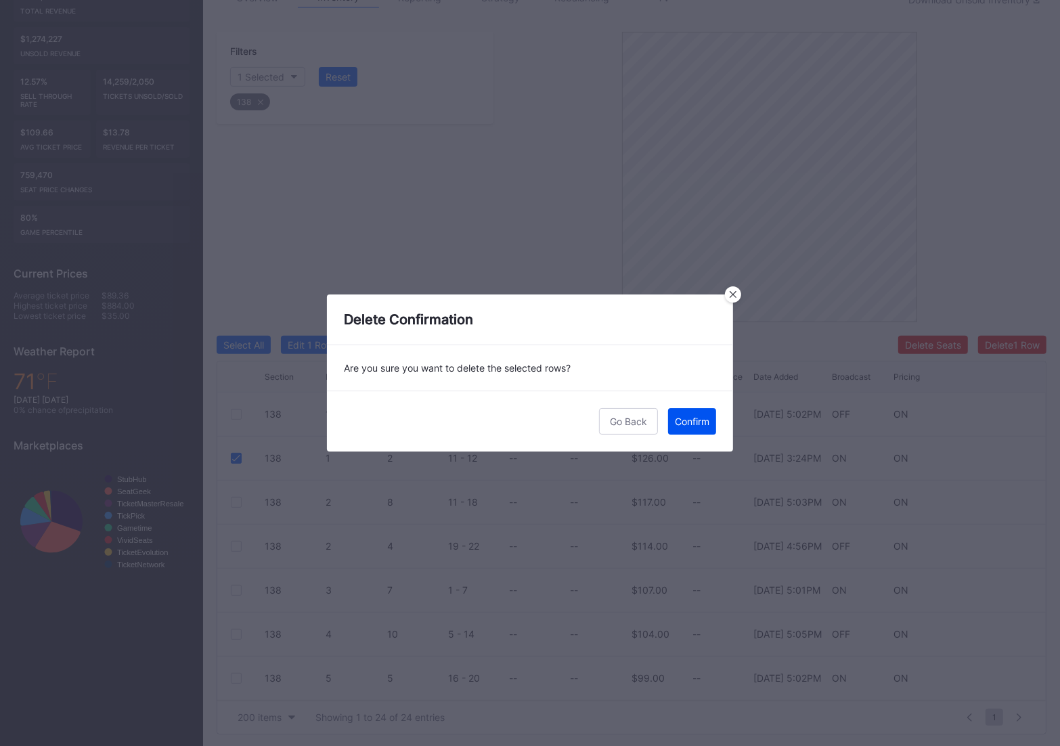
click at [697, 424] on div "Confirm" at bounding box center [692, 421] width 35 height 12
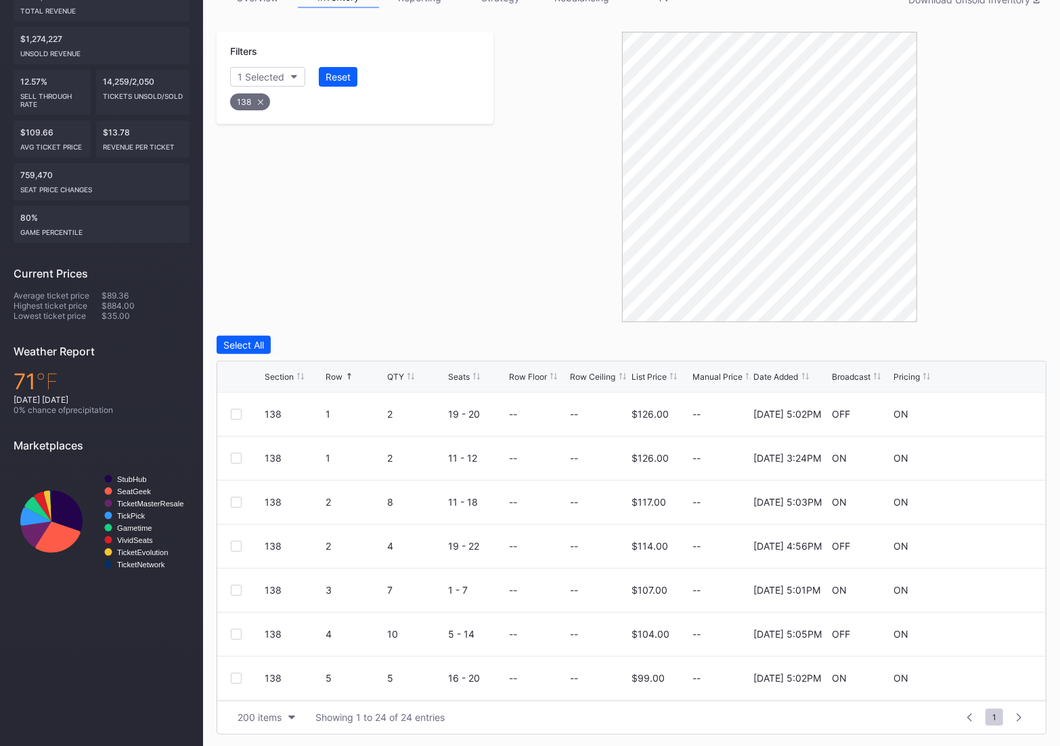
click at [249, 93] on div "138" at bounding box center [250, 101] width 40 height 17
click at [249, 80] on div "Section" at bounding box center [254, 77] width 33 height 12
type input "307"
click at [284, 154] on div "307" at bounding box center [309, 151] width 158 height 25
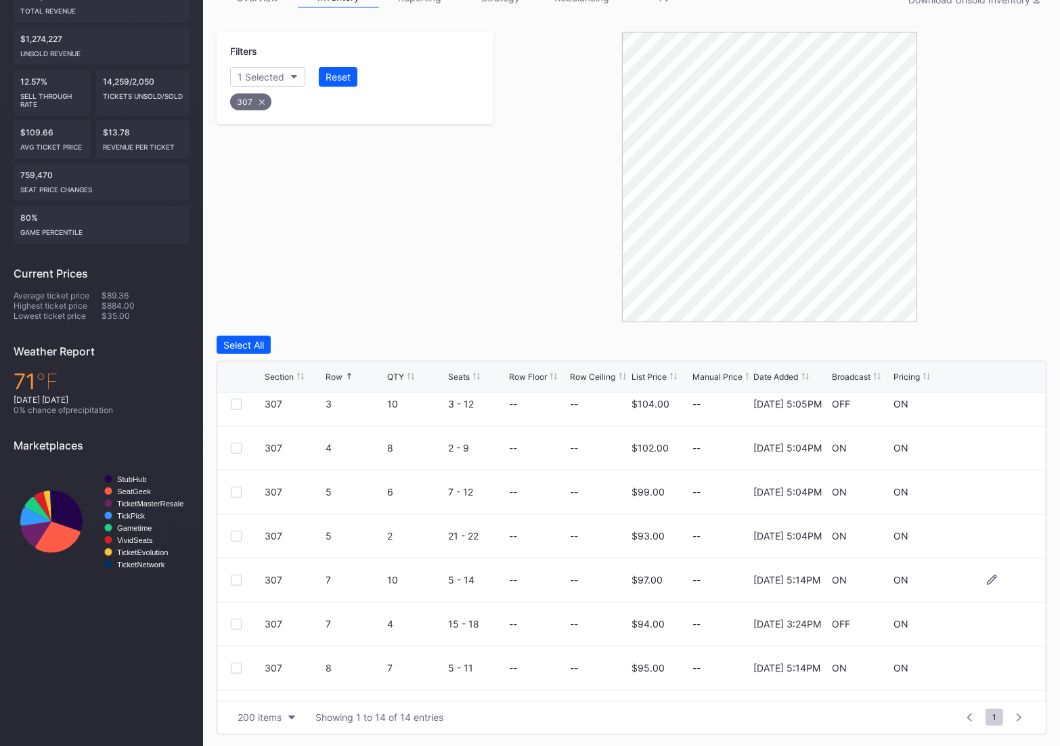
scroll to position [56, 0]
click at [238, 617] on div at bounding box center [236, 621] width 11 height 11
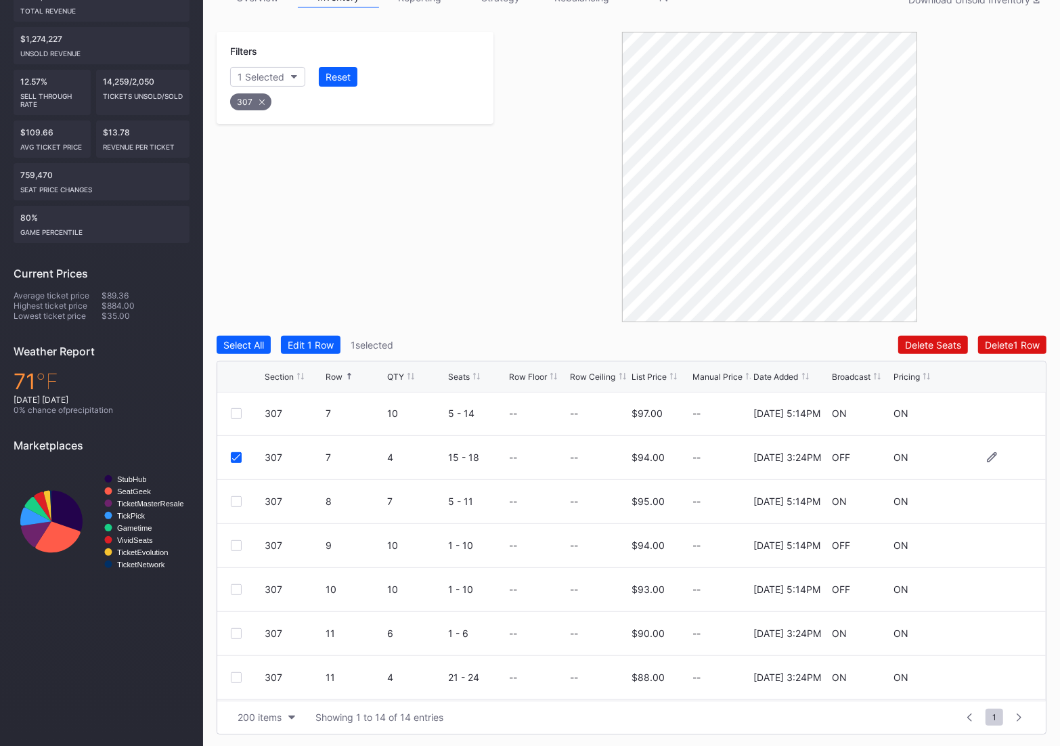
scroll to position [240, 0]
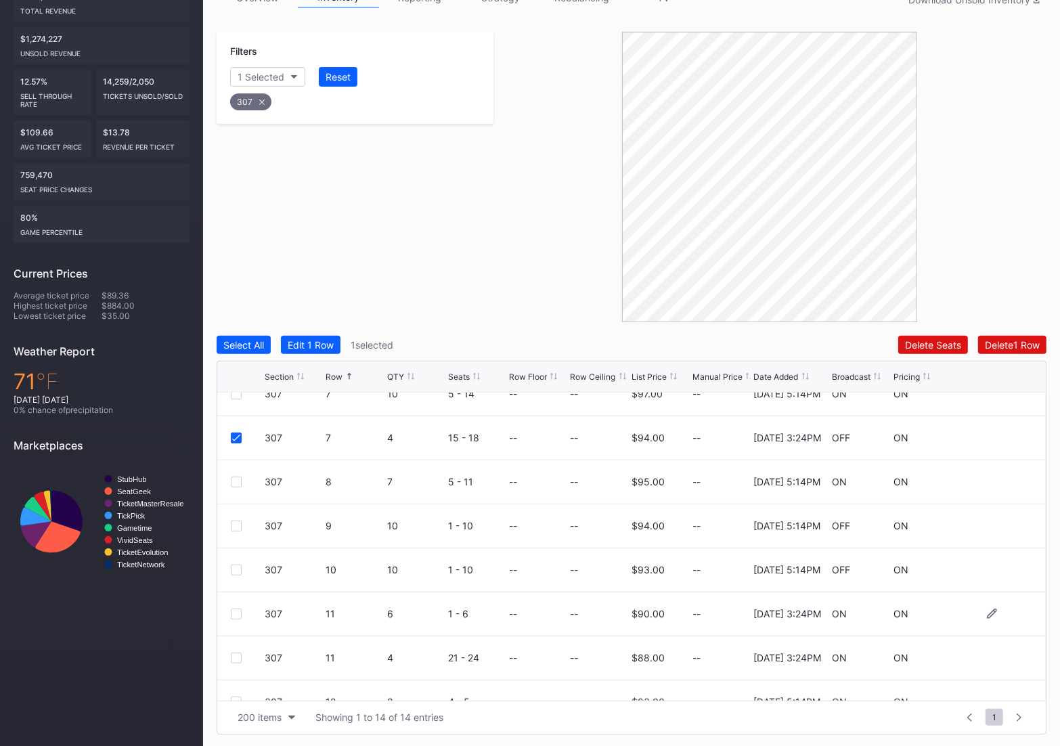
click at [235, 610] on div at bounding box center [236, 613] width 11 height 11
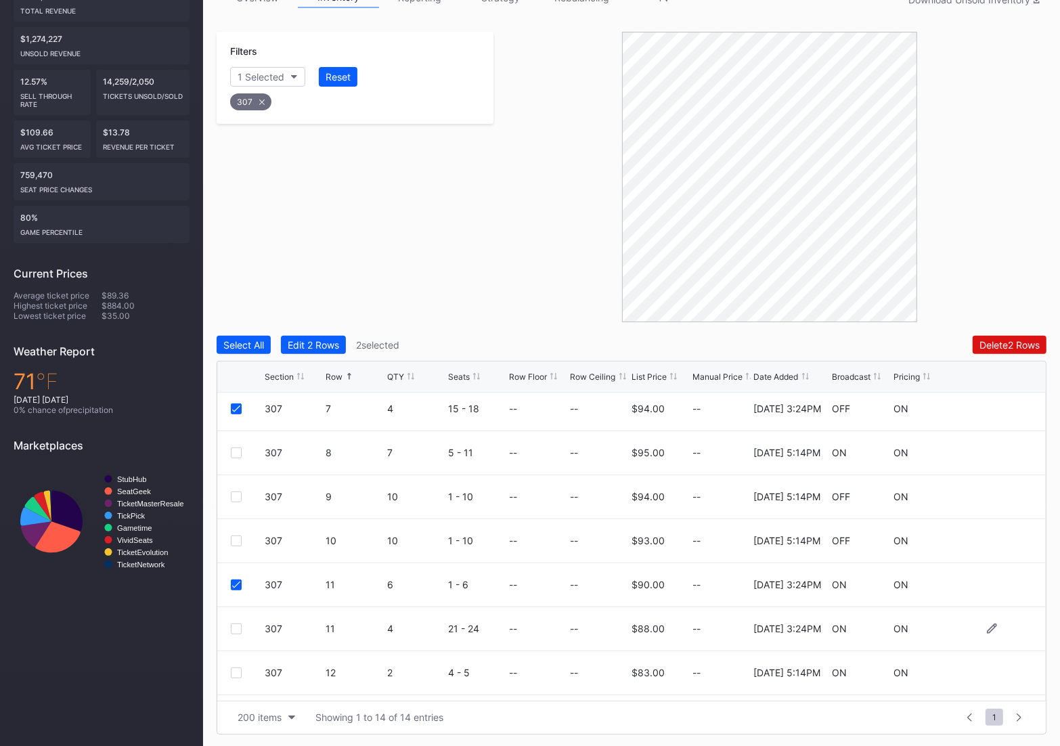
scroll to position [279, 0]
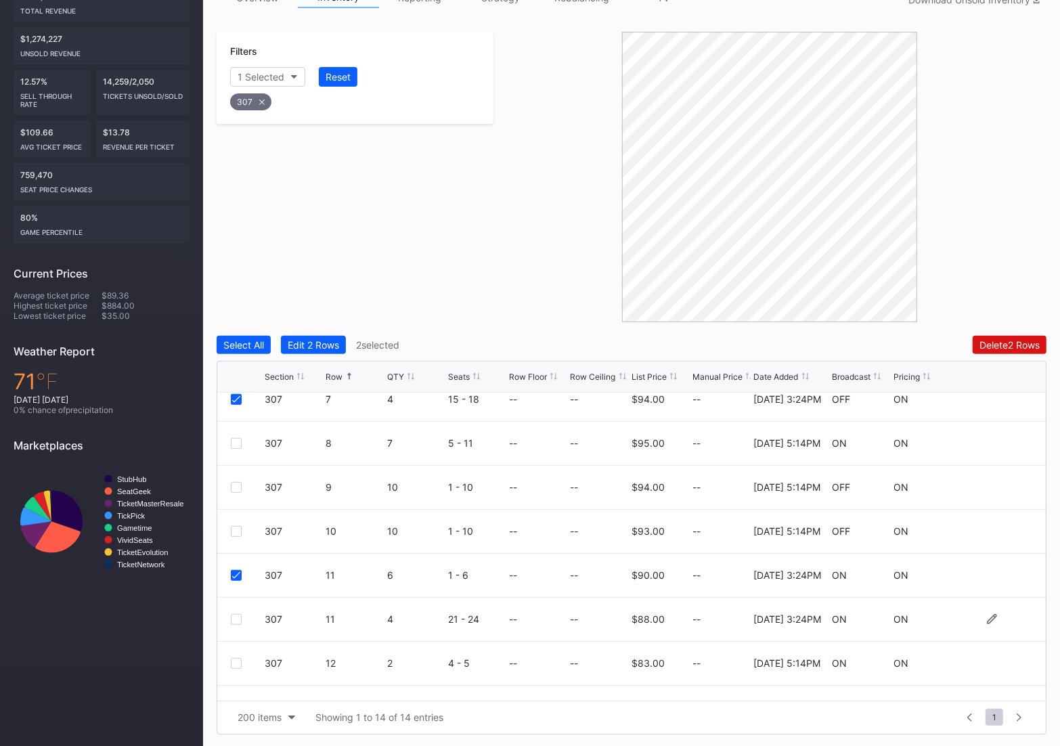
click at [238, 615] on div at bounding box center [236, 619] width 11 height 11
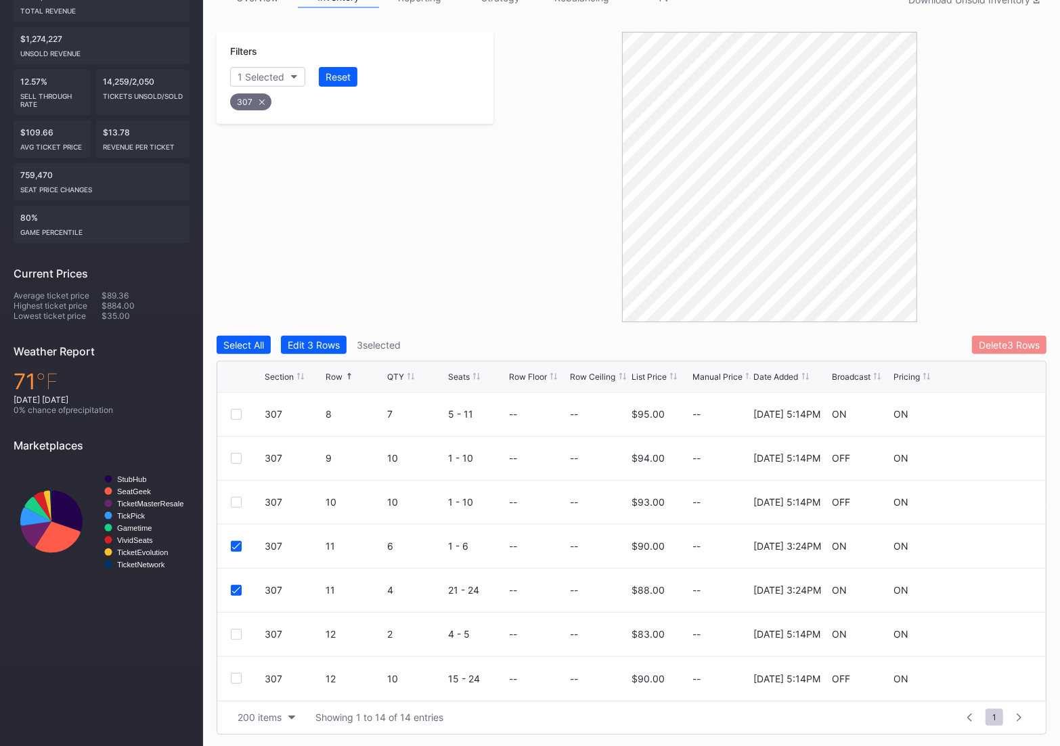
click at [996, 351] on button "Delete 3 Rows" at bounding box center [1009, 345] width 74 height 18
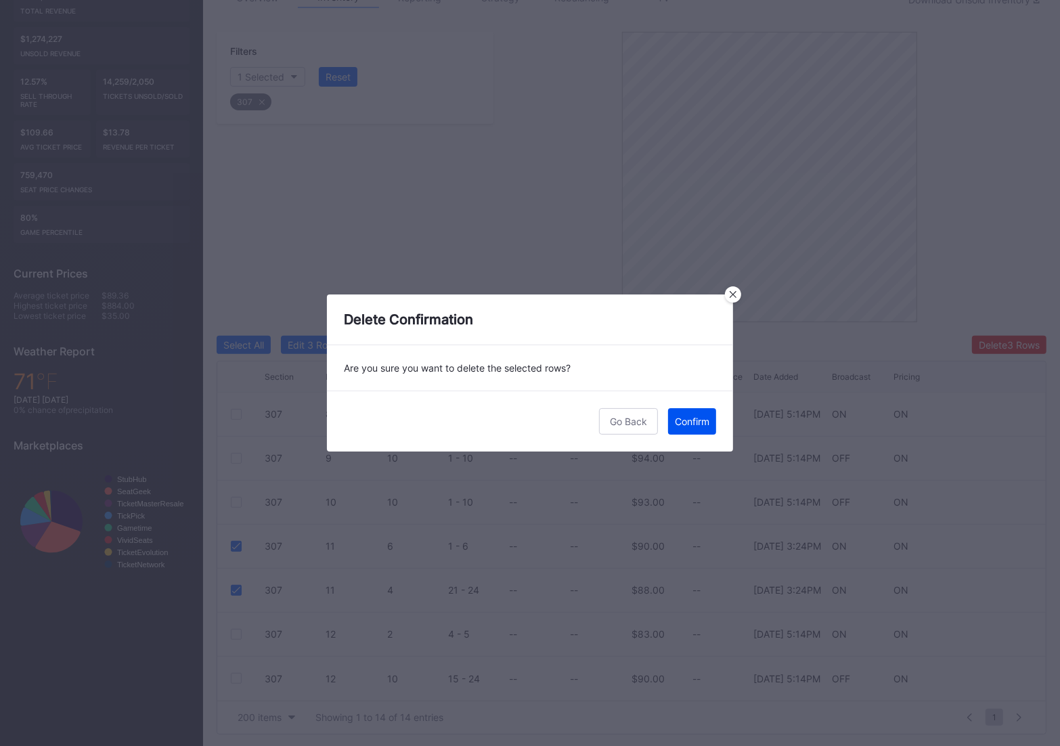
click at [699, 424] on div "Confirm" at bounding box center [692, 421] width 35 height 12
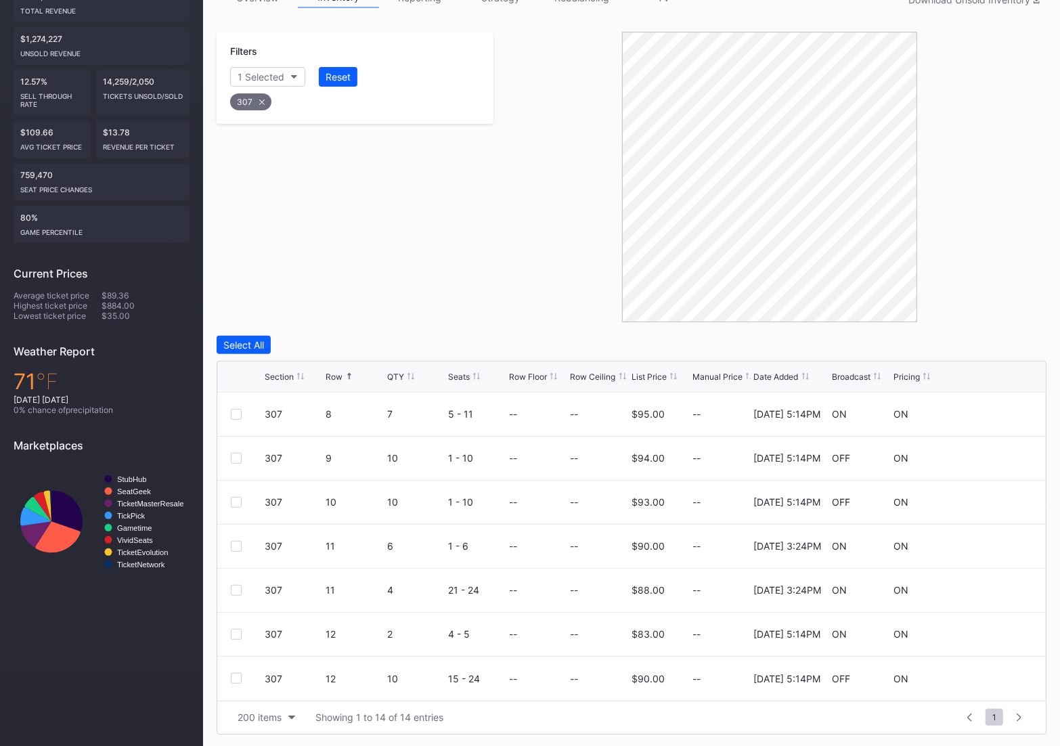
click at [254, 103] on div "307" at bounding box center [250, 101] width 41 height 17
click at [254, 81] on div "Section" at bounding box center [254, 77] width 33 height 12
type input "309"
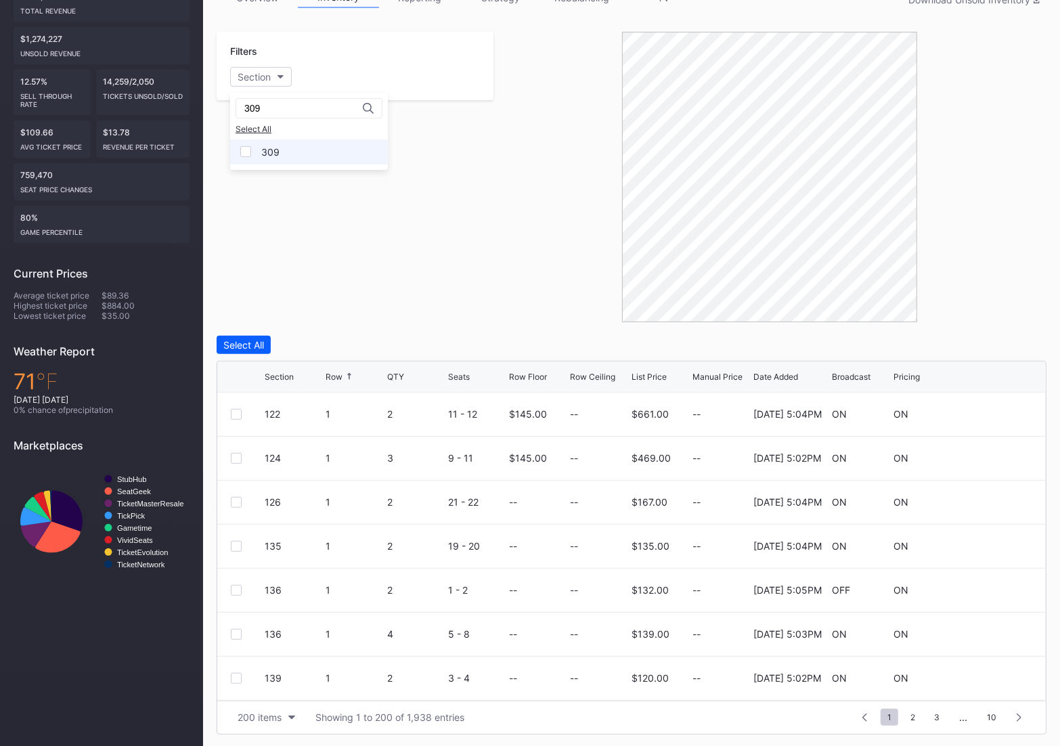
click at [282, 154] on div "309" at bounding box center [309, 151] width 158 height 25
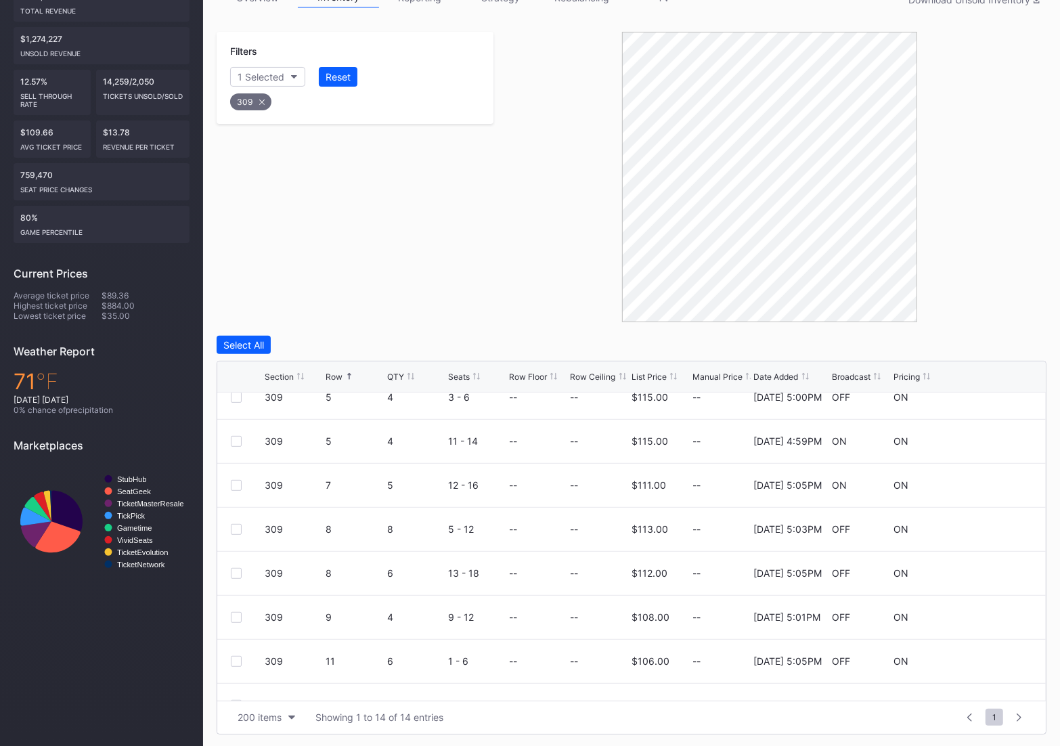
scroll to position [308, 0]
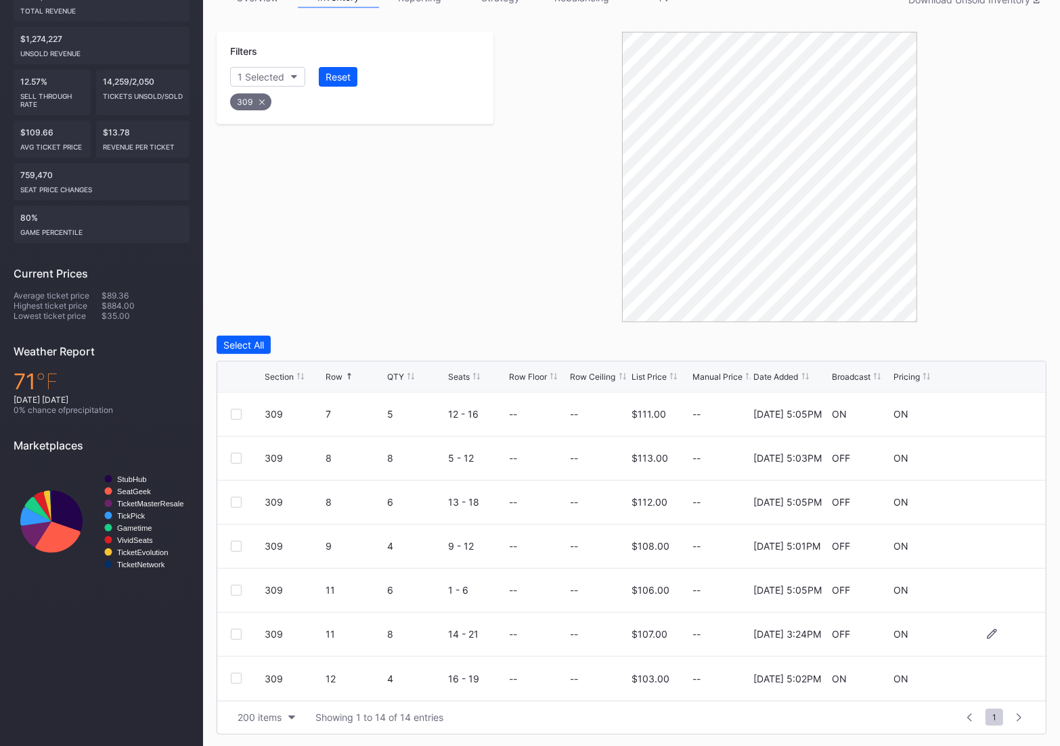
click at [236, 633] on div at bounding box center [236, 634] width 11 height 11
click at [1007, 346] on div "Delete 1 Row" at bounding box center [1012, 345] width 55 height 12
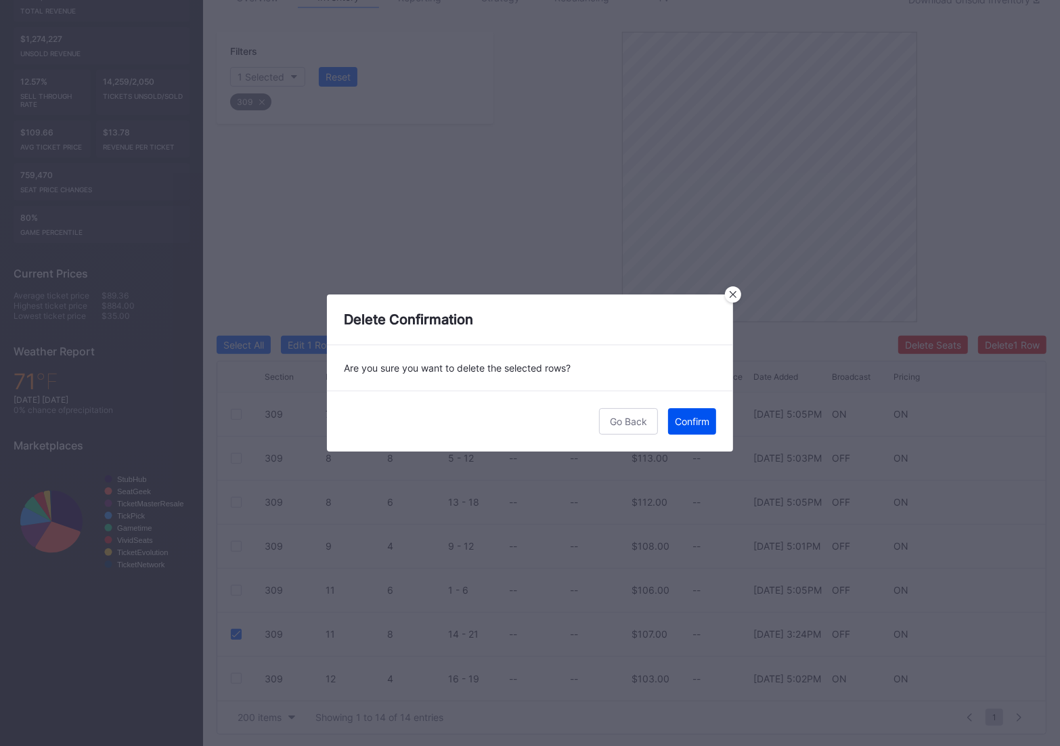
click at [713, 415] on button "Confirm" at bounding box center [692, 421] width 48 height 26
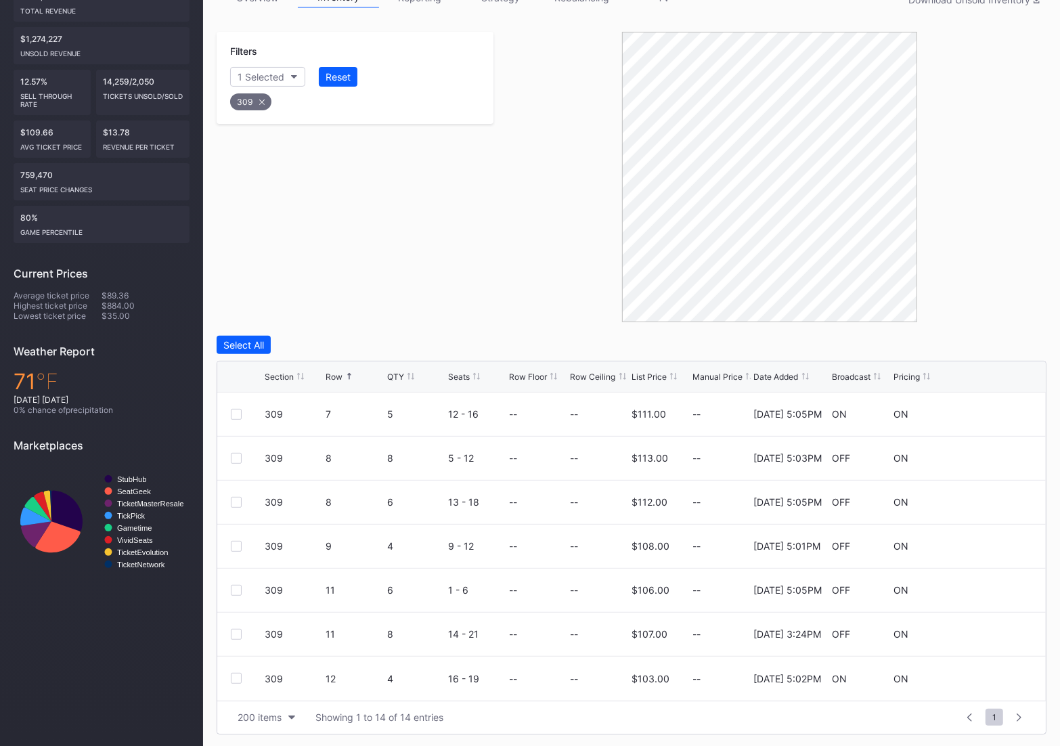
click at [262, 99] on icon at bounding box center [261, 101] width 5 height 5
click at [248, 75] on div "Section" at bounding box center [254, 77] width 33 height 12
type input "310"
click at [285, 154] on div "310" at bounding box center [309, 151] width 158 height 25
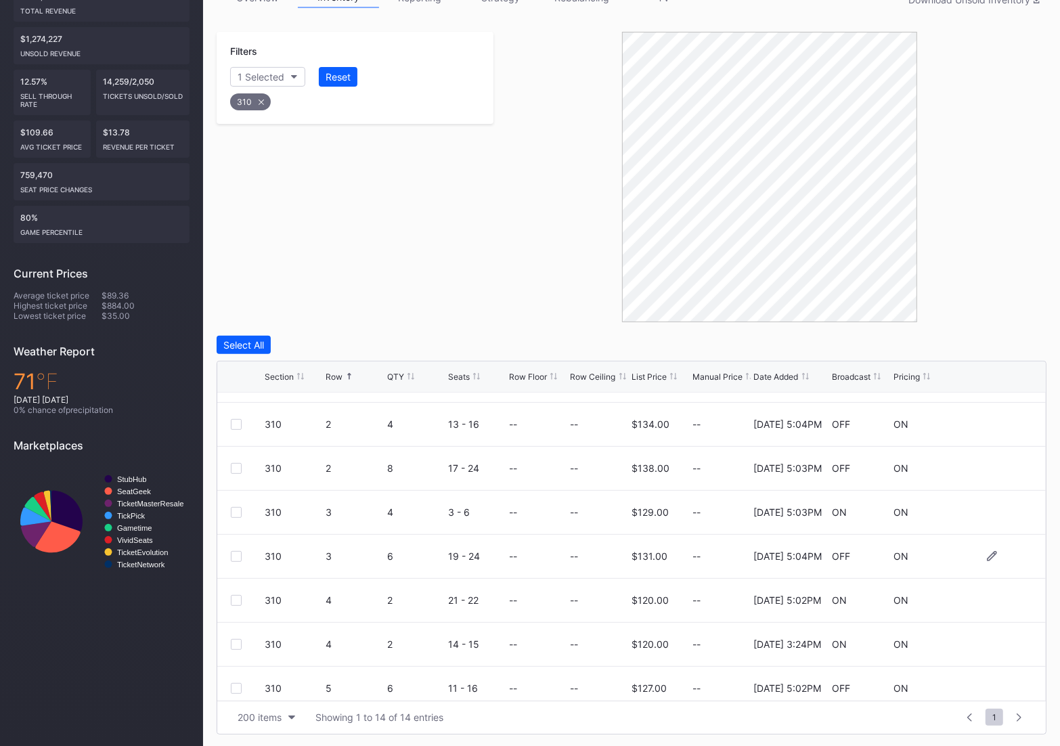
scroll to position [47, 0]
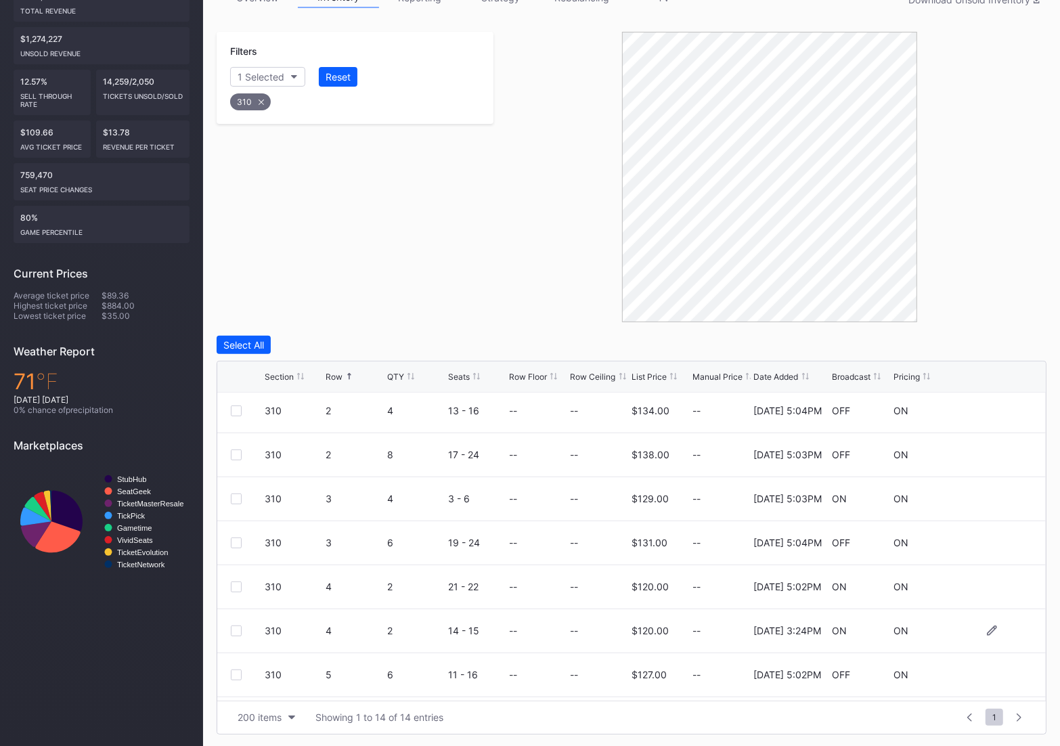
click at [231, 632] on div at bounding box center [236, 630] width 11 height 11
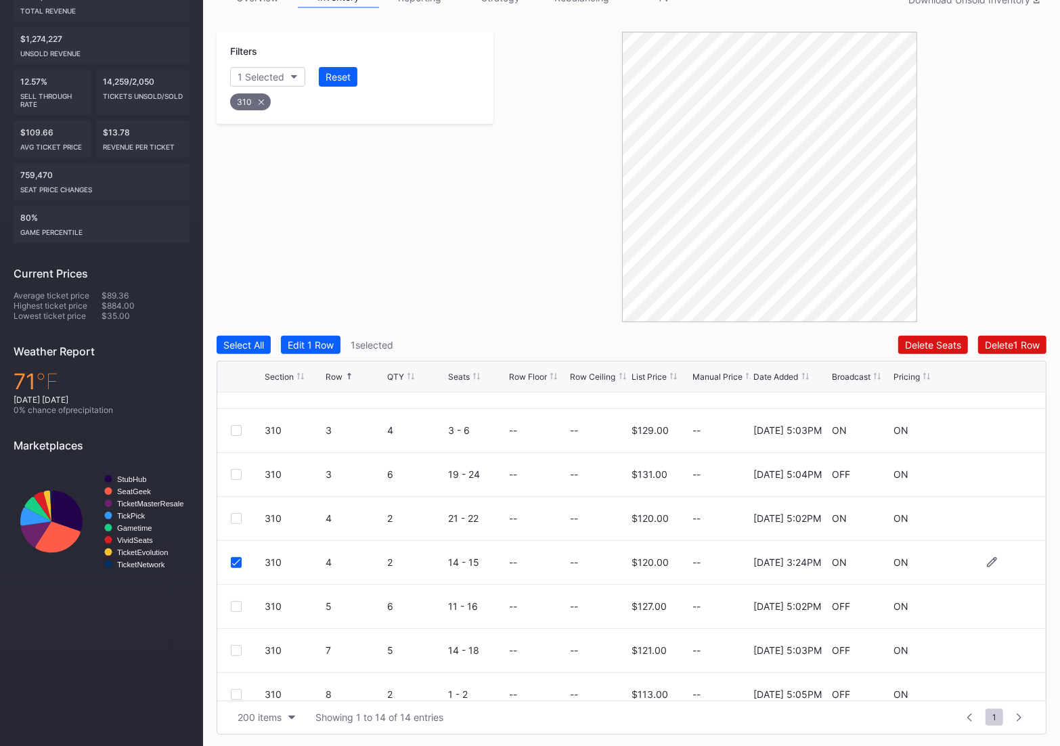
scroll to position [308, 0]
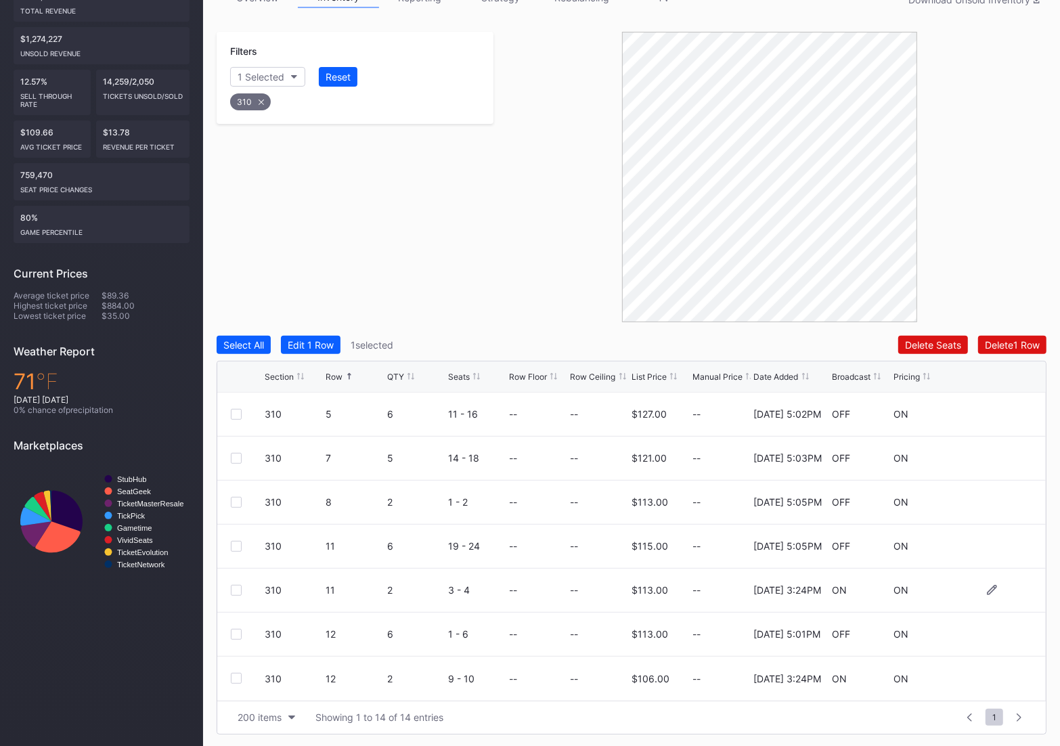
click at [236, 589] on div at bounding box center [236, 590] width 11 height 11
click at [997, 349] on div "Delete 2 Rows" at bounding box center [1009, 345] width 60 height 12
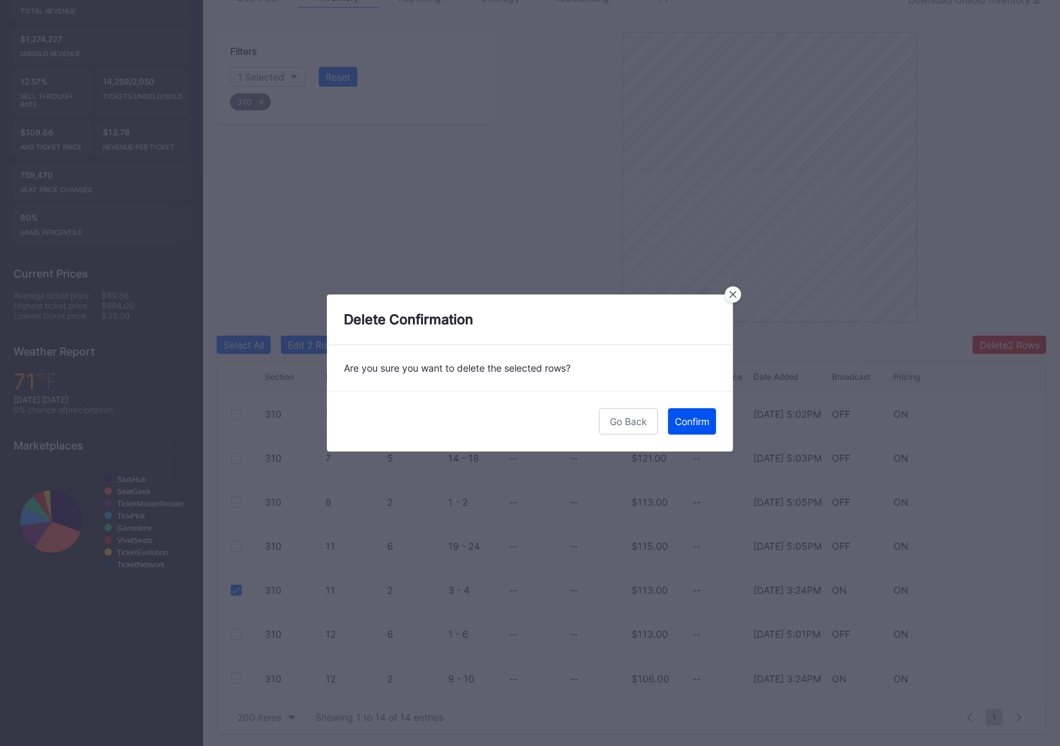
click at [675, 427] on button "Confirm" at bounding box center [692, 421] width 48 height 26
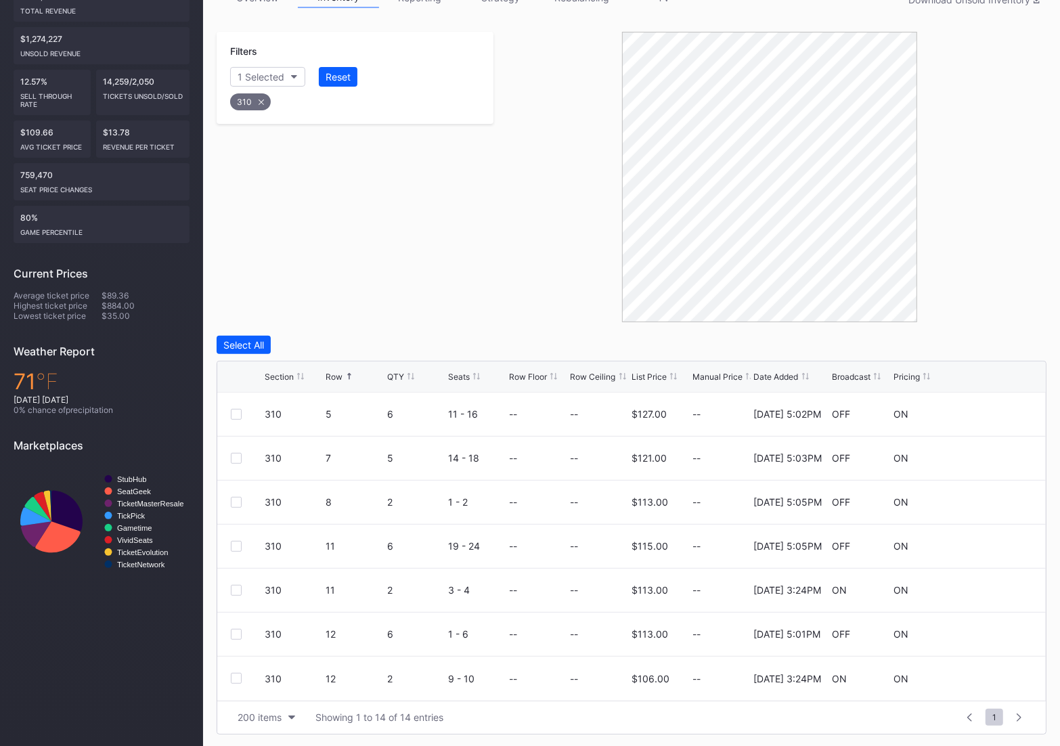
click at [260, 105] on div "310" at bounding box center [250, 101] width 41 height 17
click at [259, 76] on div "Section" at bounding box center [254, 77] width 33 height 12
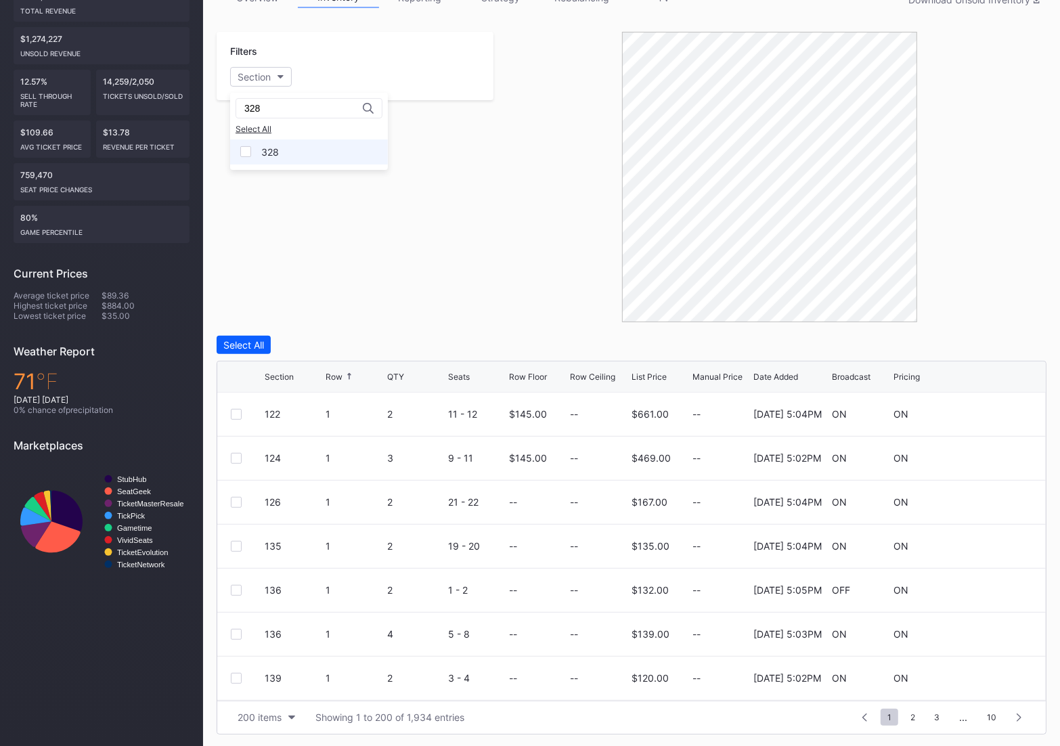
type input "328"
click at [264, 150] on div "328" at bounding box center [270, 152] width 18 height 12
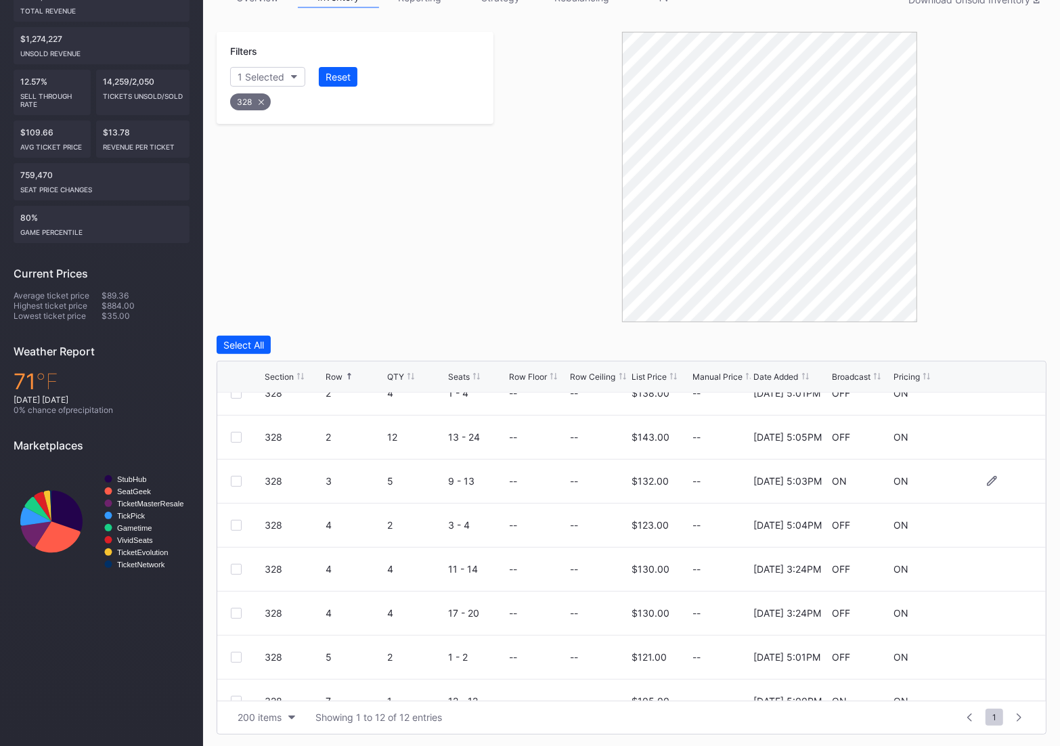
scroll to position [66, 0]
click at [244, 564] on div at bounding box center [248, 567] width 34 height 11
click at [242, 564] on div at bounding box center [248, 567] width 34 height 11
click at [240, 565] on div at bounding box center [236, 567] width 11 height 11
click at [235, 609] on div at bounding box center [236, 611] width 11 height 11
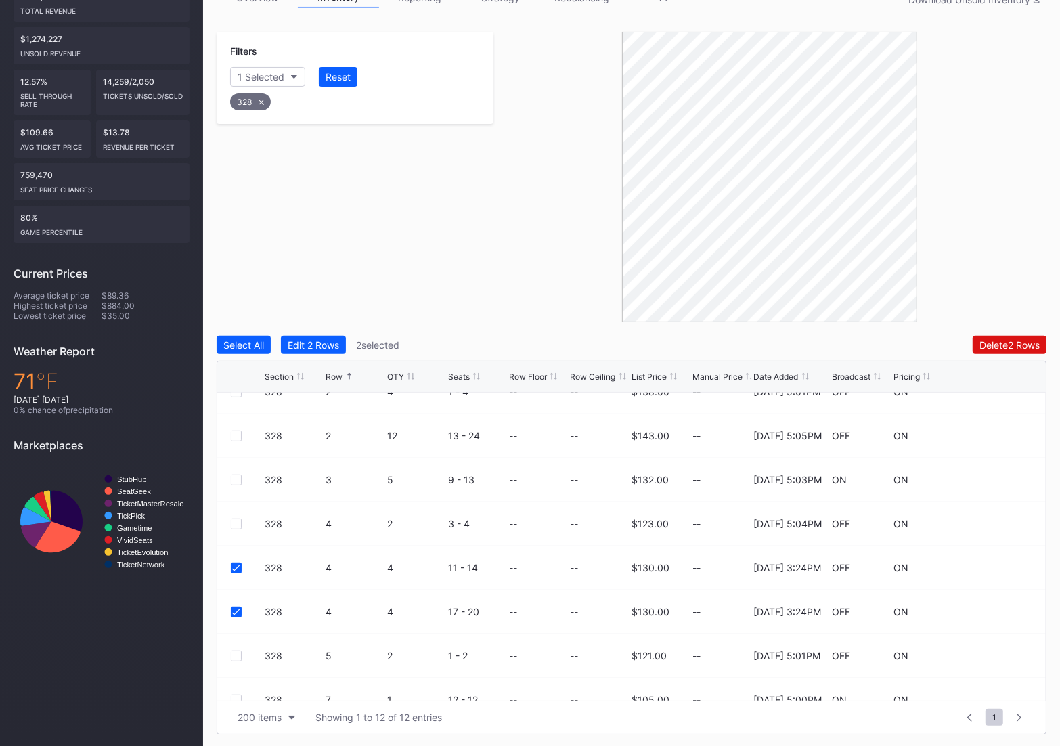
click at [1010, 356] on div "Select All Edit 2 Rows 2 selected Delete 2 Rows Section Row QTY Seats Row Floor…" at bounding box center [632, 535] width 830 height 399
click at [1010, 351] on button "Delete 2 Rows" at bounding box center [1009, 345] width 74 height 18
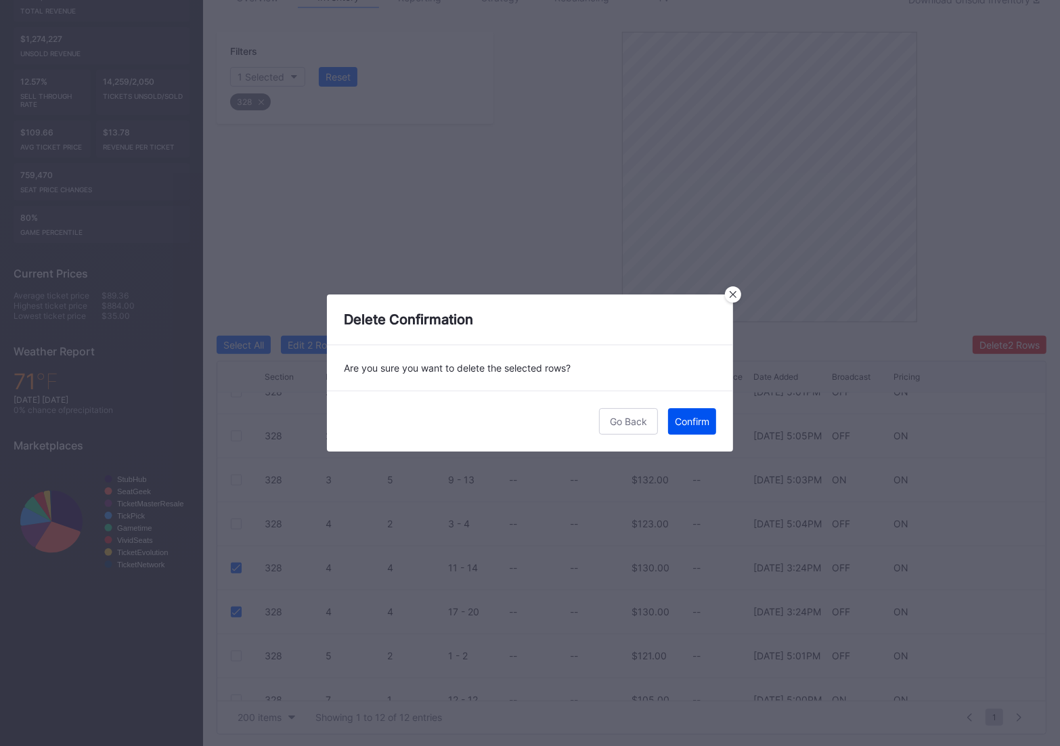
click at [700, 415] on div "Confirm" at bounding box center [692, 421] width 35 height 12
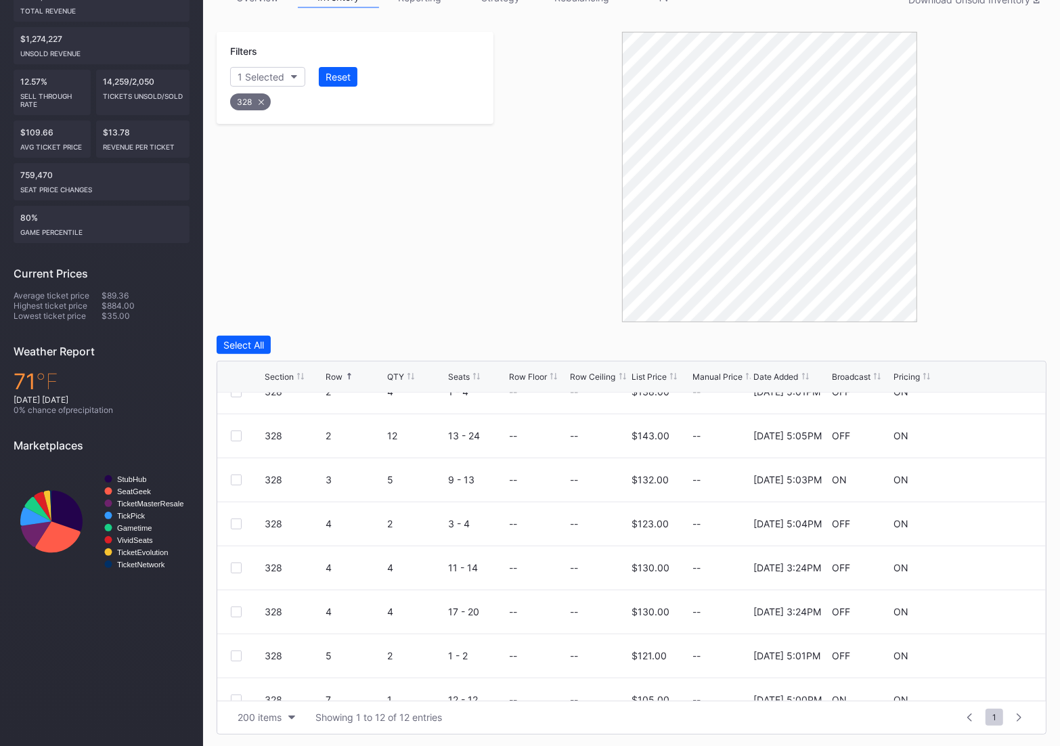
click at [251, 104] on div "328" at bounding box center [250, 101] width 41 height 17
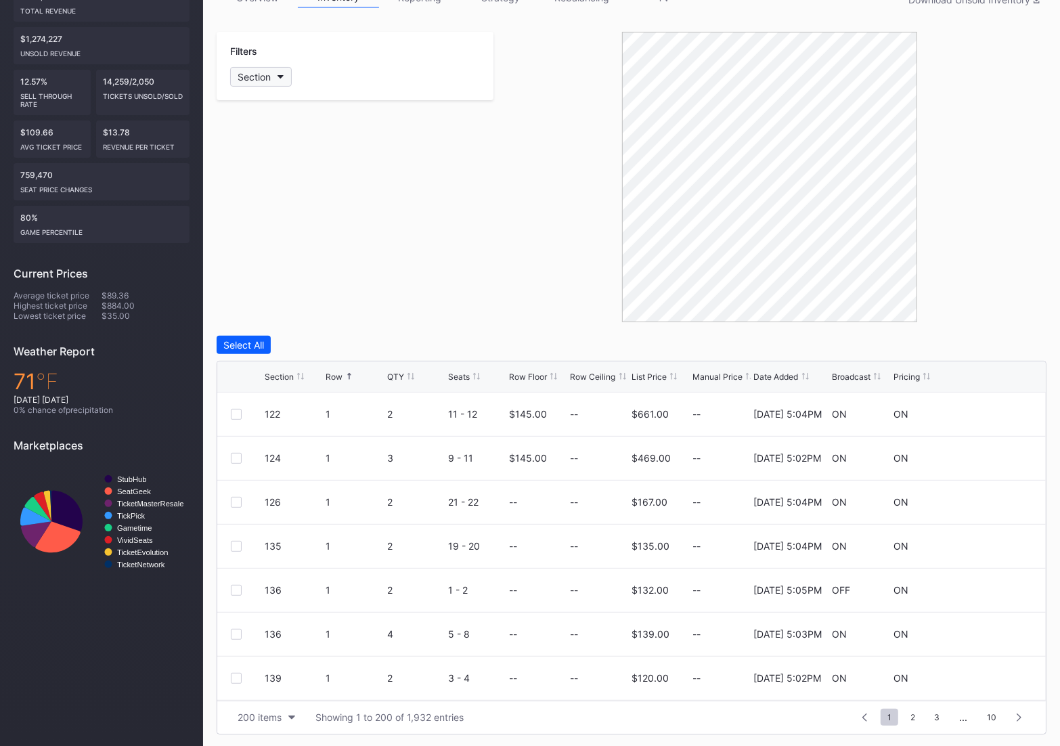
click at [256, 79] on div "Section" at bounding box center [254, 77] width 33 height 12
type input "329"
click at [277, 146] on div "329" at bounding box center [270, 152] width 18 height 12
click at [233, 546] on div at bounding box center [236, 546] width 11 height 11
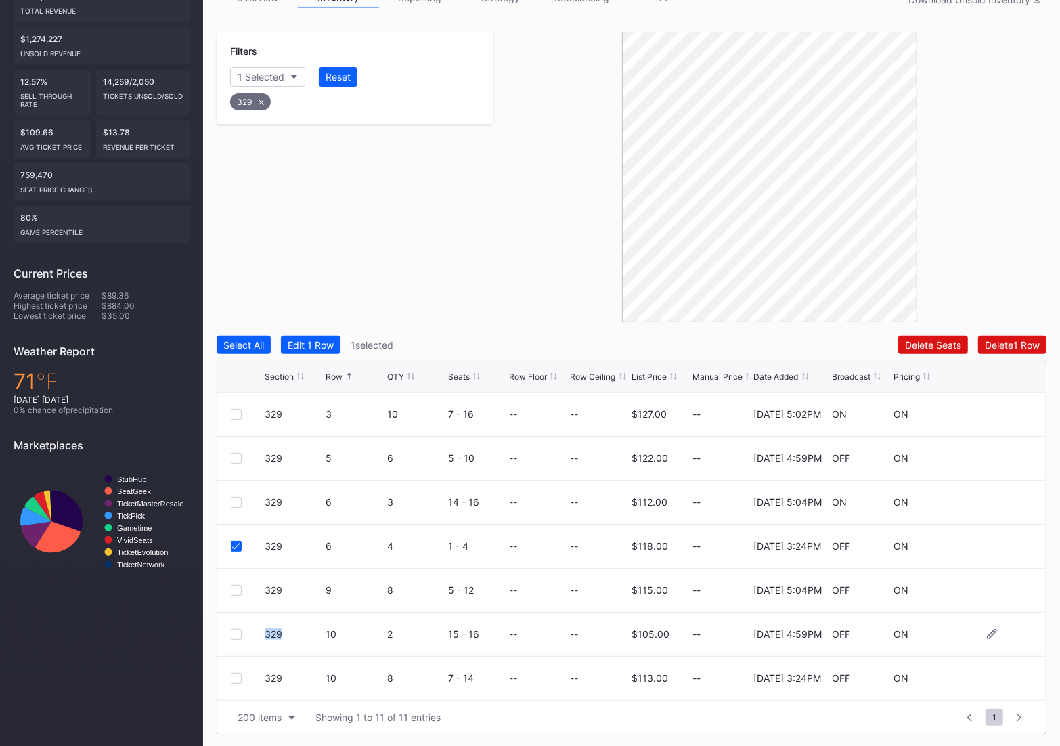
drag, startPoint x: 238, startPoint y: 632, endPoint x: 334, endPoint y: 623, distance: 97.2
click at [336, 624] on div "329 10 2 15 - 16 -- -- $105.00 -- [DATE] 4:59PM OFF ON" at bounding box center [631, 634] width 828 height 44
click at [234, 675] on div at bounding box center [236, 678] width 11 height 11
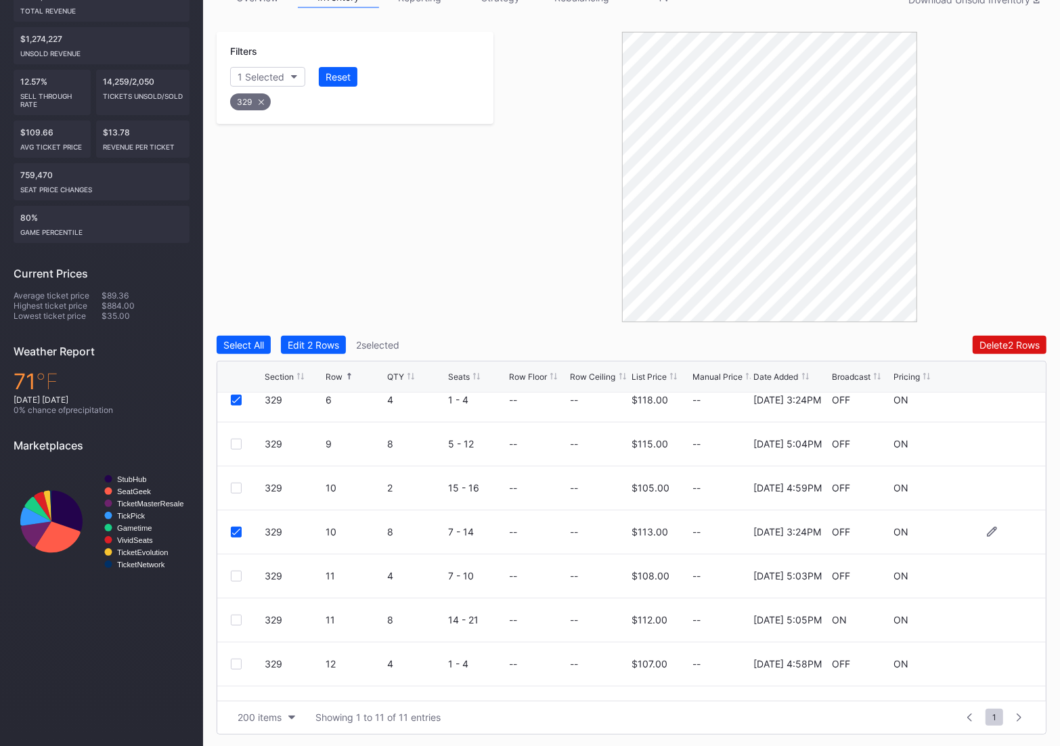
scroll to position [176, 0]
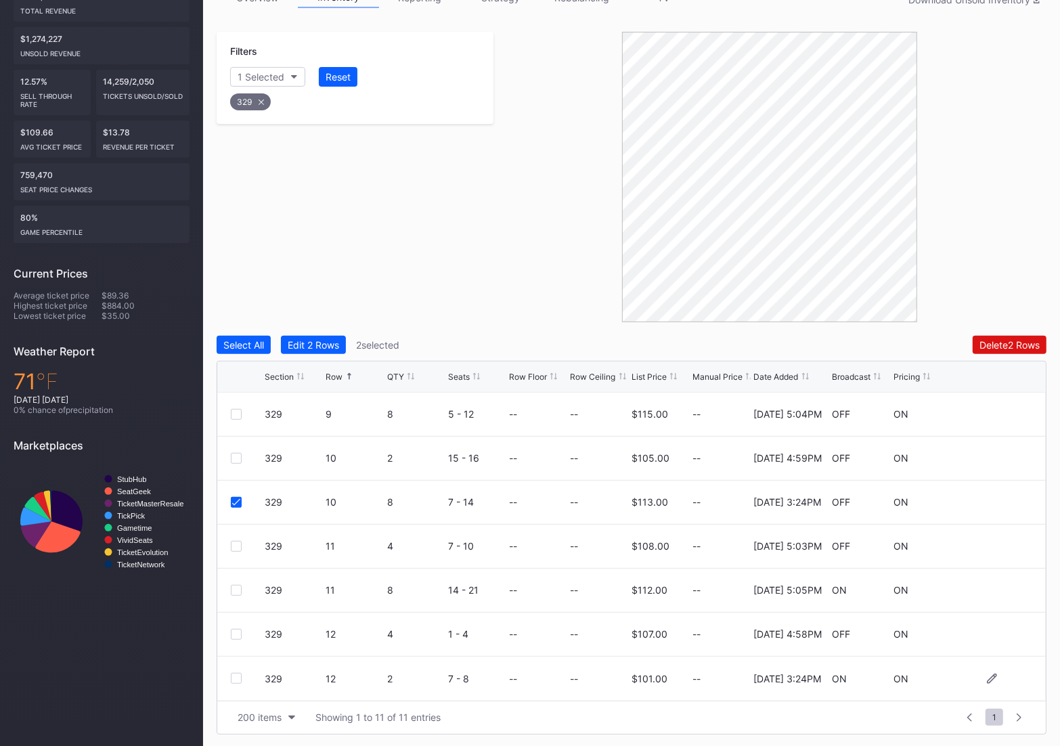
click at [244, 679] on div at bounding box center [248, 678] width 34 height 11
click at [238, 679] on div at bounding box center [236, 678] width 11 height 11
click at [1018, 344] on div "Delete 3 Rows" at bounding box center [1009, 345] width 61 height 12
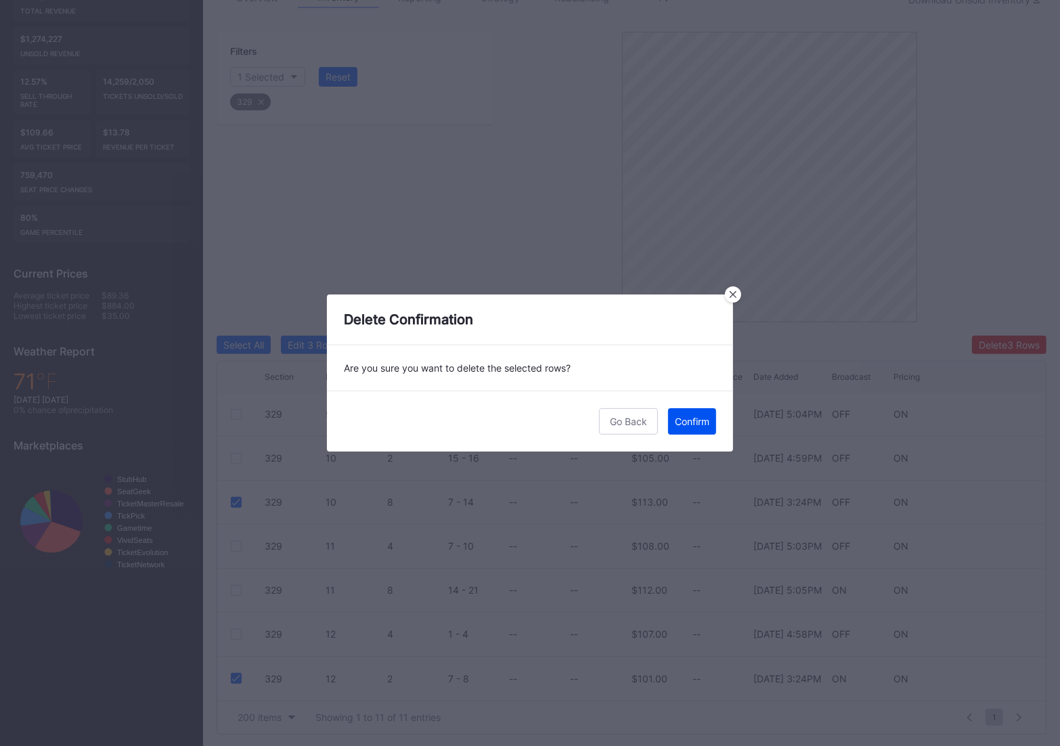
click at [694, 424] on div "Confirm" at bounding box center [692, 421] width 35 height 12
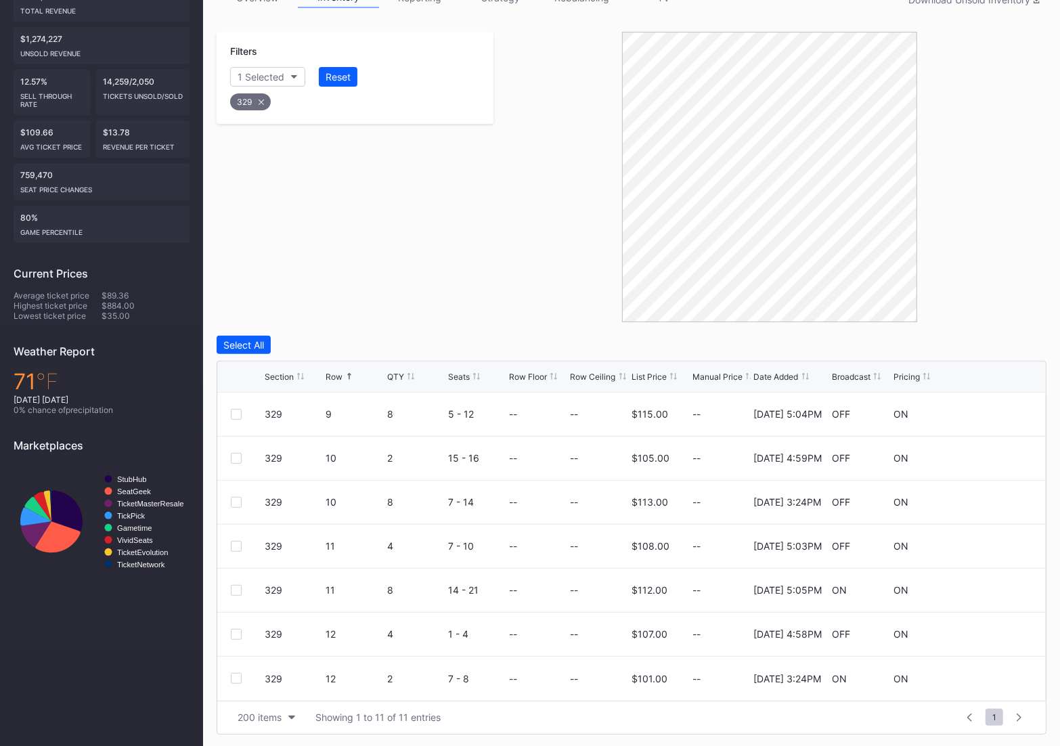
click at [260, 99] on icon at bounding box center [261, 101] width 5 height 5
click at [245, 65] on div "Filters Section" at bounding box center [355, 66] width 277 height 68
click at [252, 71] on div "Section" at bounding box center [254, 77] width 33 height 12
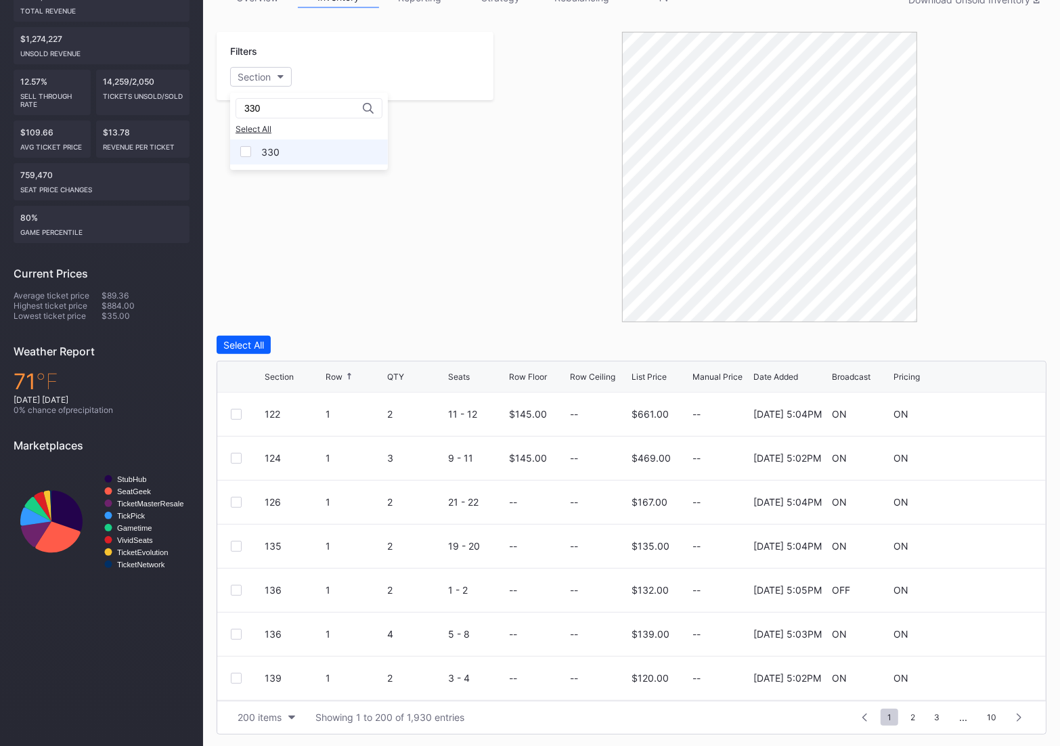
type input "330"
click at [257, 152] on div "330" at bounding box center [309, 151] width 158 height 25
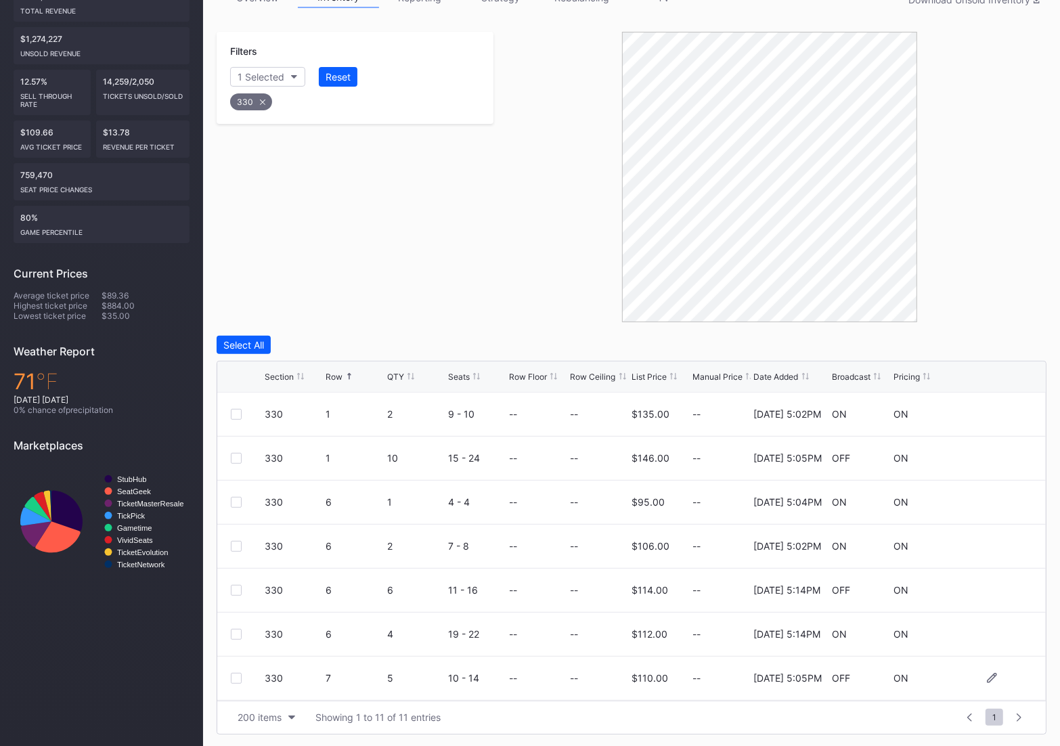
scroll to position [176, 0]
click at [233, 638] on div "330 8 2 9 - 10 -- -- $103.00 -- [DATE] 3:24PM ON ON" at bounding box center [631, 634] width 828 height 44
click at [233, 633] on div at bounding box center [236, 634] width 11 height 11
click at [927, 351] on button "Delete Seats" at bounding box center [933, 345] width 70 height 18
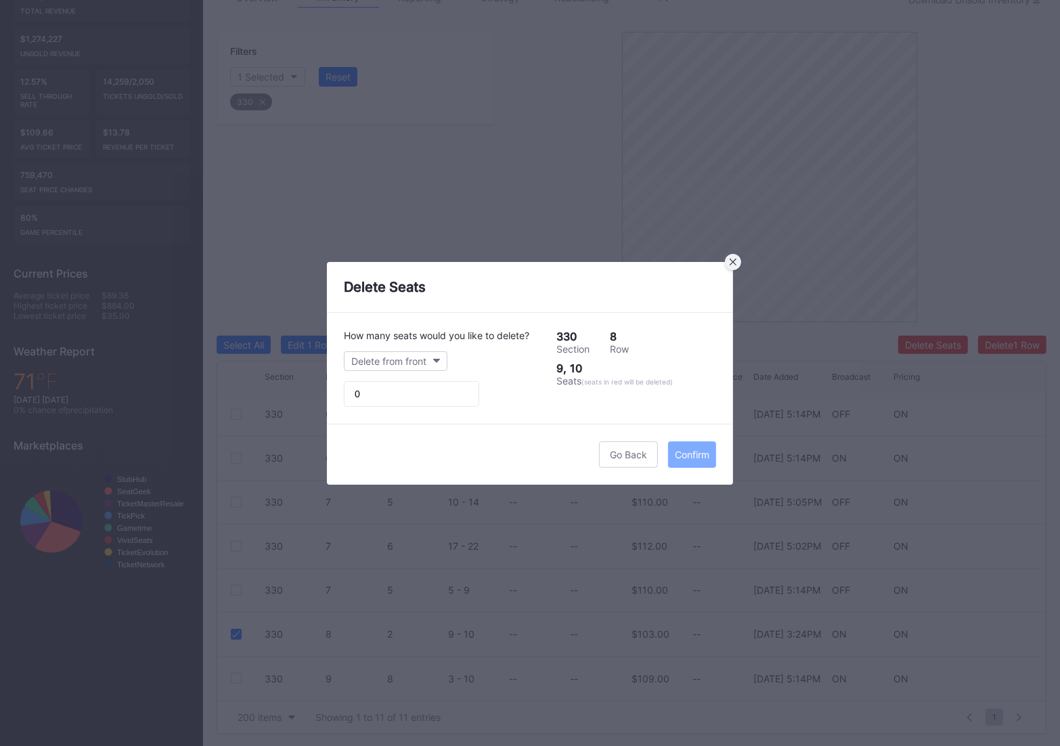
click at [734, 261] on icon at bounding box center [732, 261] width 7 height 7
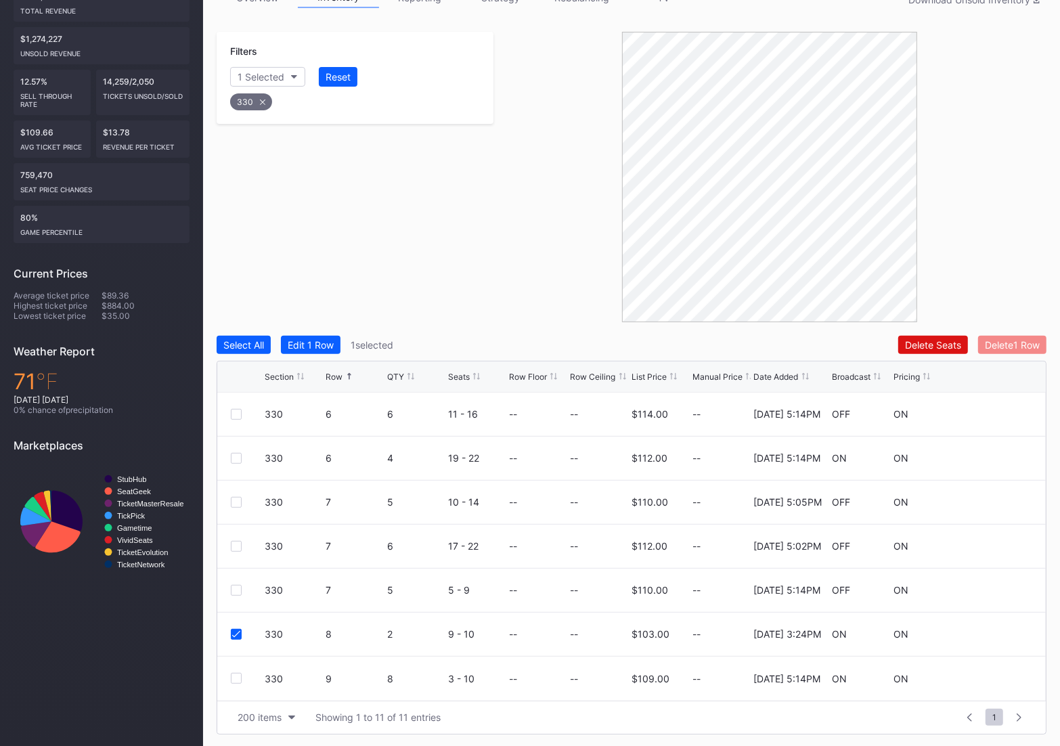
click at [1002, 336] on button "Delete 1 Row" at bounding box center [1012, 345] width 68 height 18
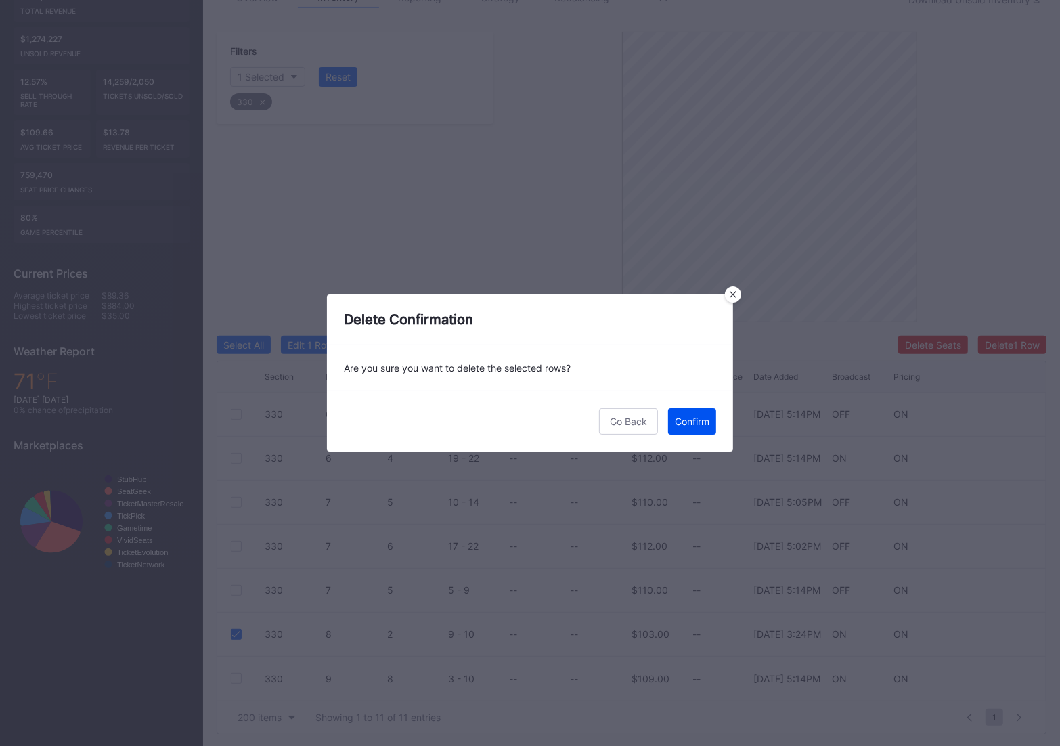
click at [702, 416] on div "Confirm" at bounding box center [692, 421] width 35 height 12
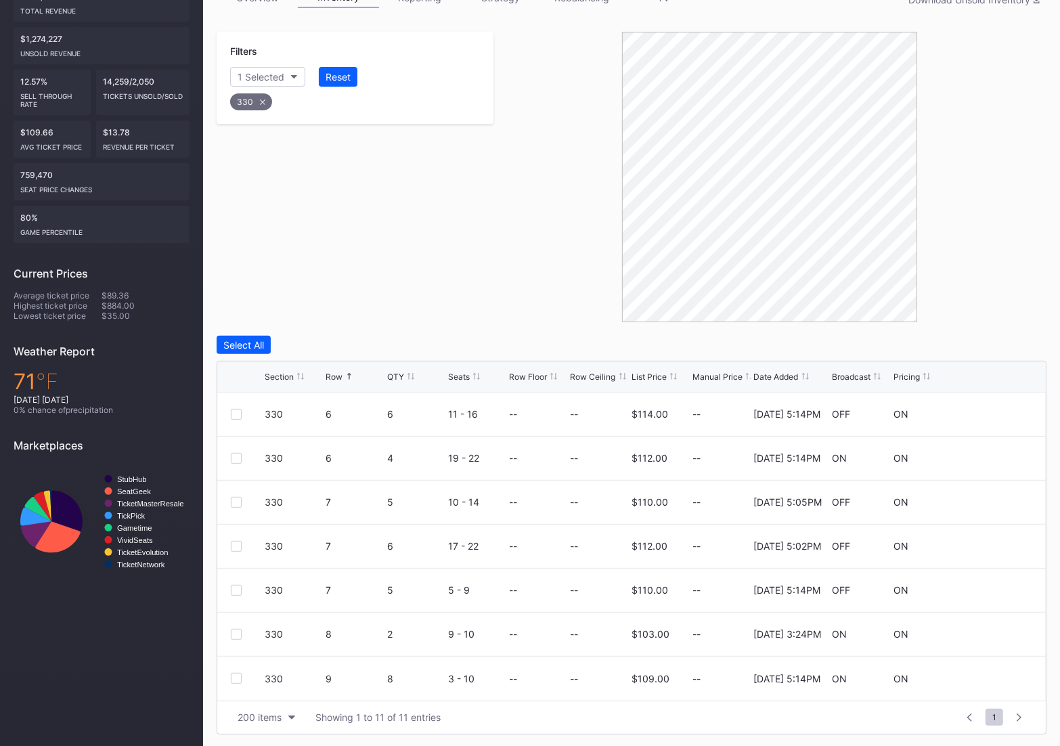
click at [249, 104] on div "330" at bounding box center [251, 101] width 42 height 17
click at [271, 72] on button "Section" at bounding box center [261, 77] width 62 height 20
type input "331"
click at [279, 148] on div "331" at bounding box center [309, 151] width 158 height 25
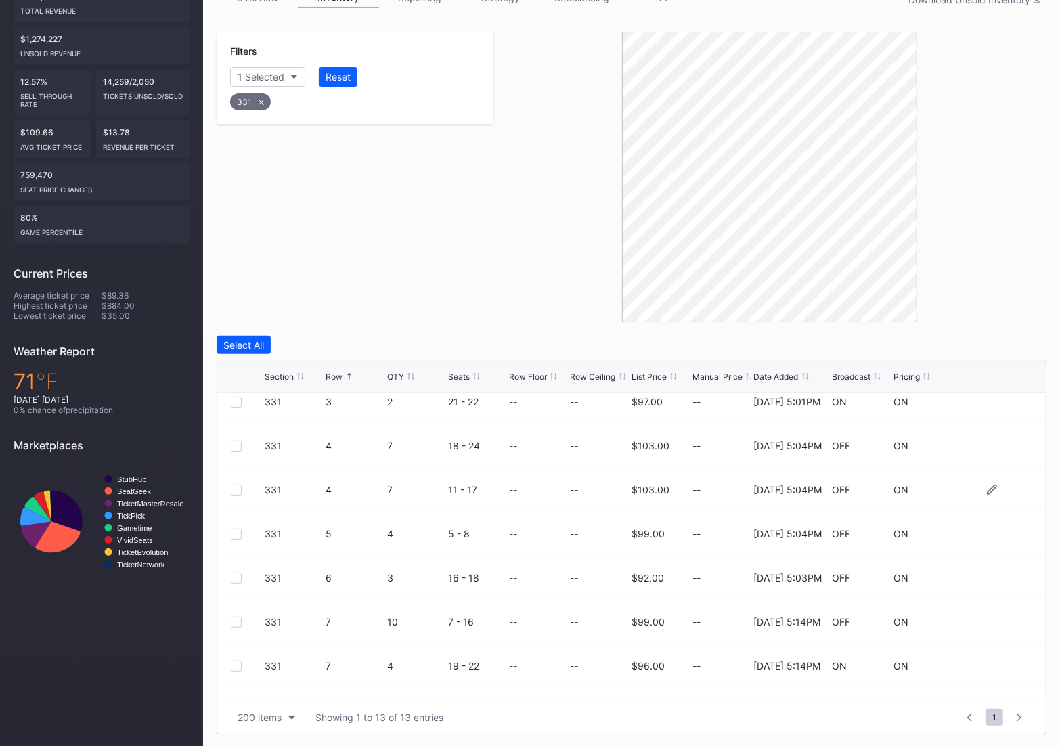
scroll to position [264, 0]
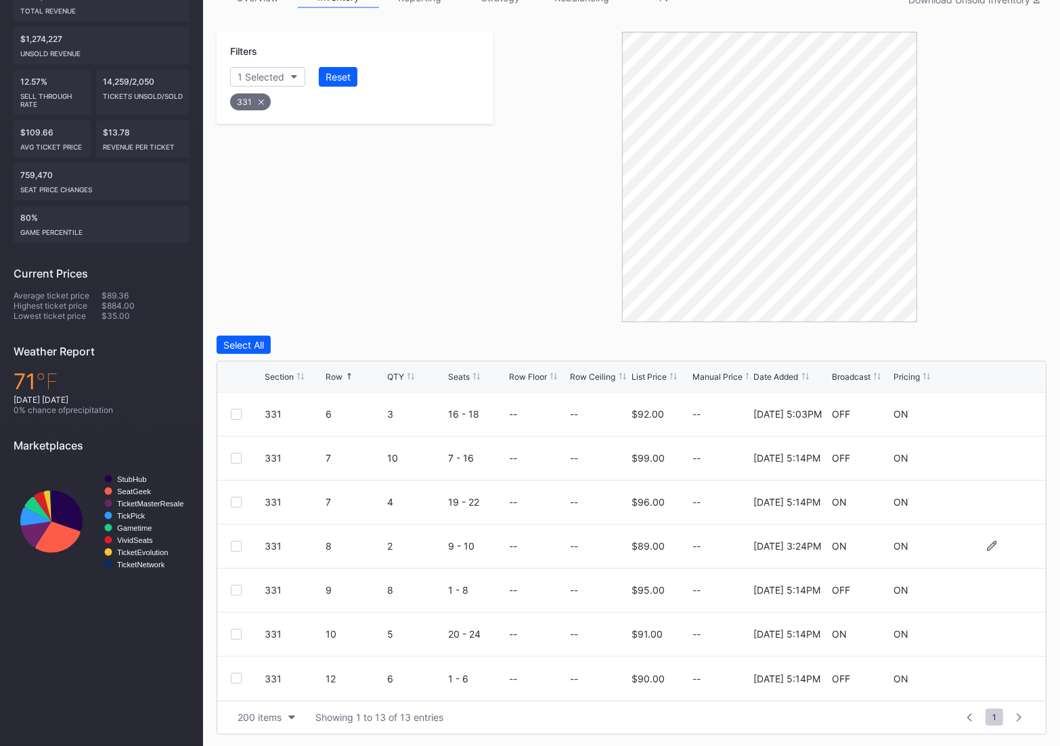
click at [237, 543] on div at bounding box center [236, 546] width 11 height 11
click at [993, 350] on button "Delete 1 Row" at bounding box center [1012, 345] width 68 height 18
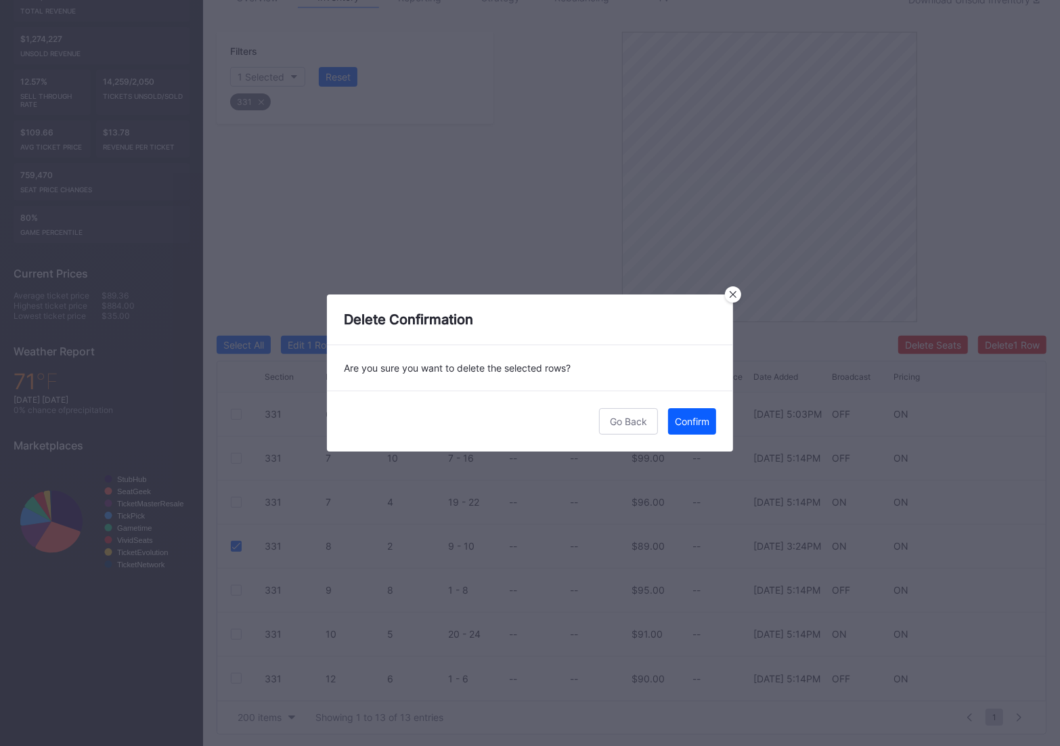
click at [690, 439] on div "Go Back Confirm" at bounding box center [530, 420] width 406 height 61
click at [690, 427] on button "Confirm" at bounding box center [692, 421] width 48 height 26
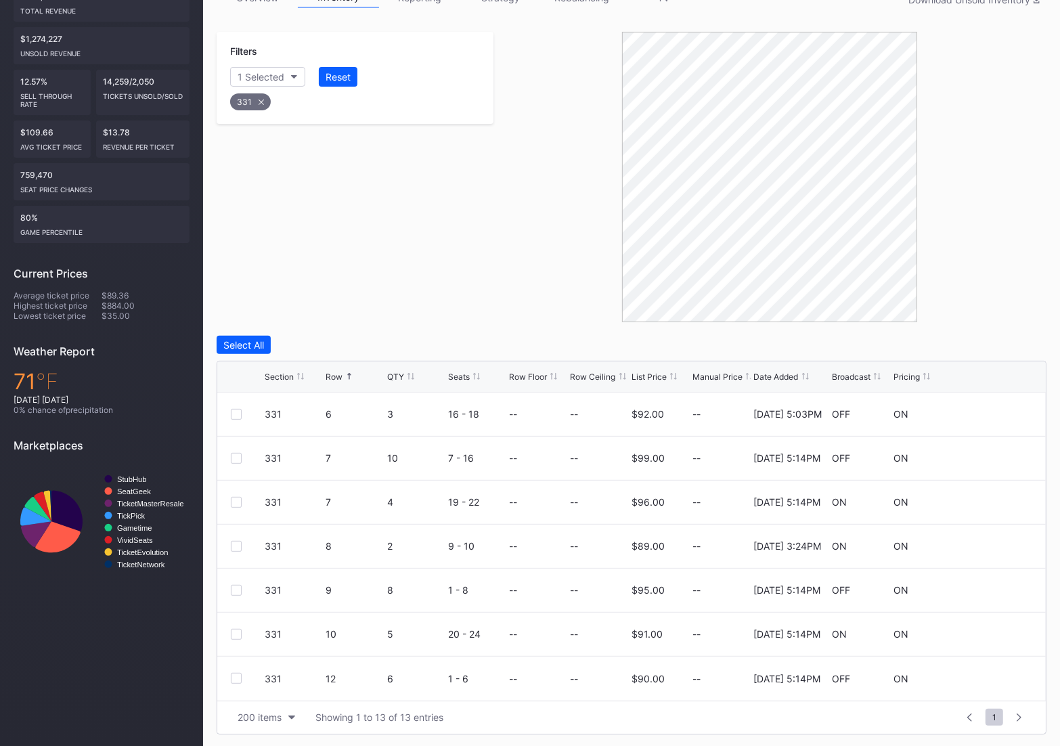
click at [265, 98] on div "331" at bounding box center [250, 101] width 41 height 17
click at [261, 86] on div "Filters Section" at bounding box center [355, 66] width 277 height 68
click at [261, 75] on div "Section" at bounding box center [254, 77] width 33 height 12
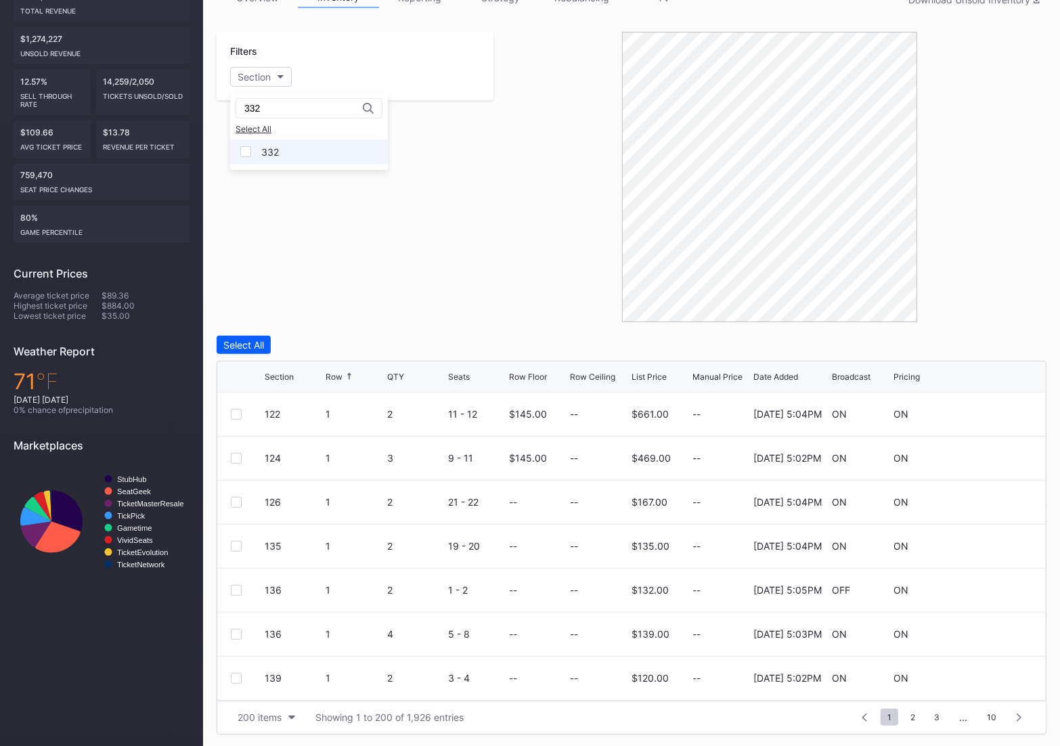
type input "332"
click at [285, 148] on div "332" at bounding box center [309, 151] width 158 height 25
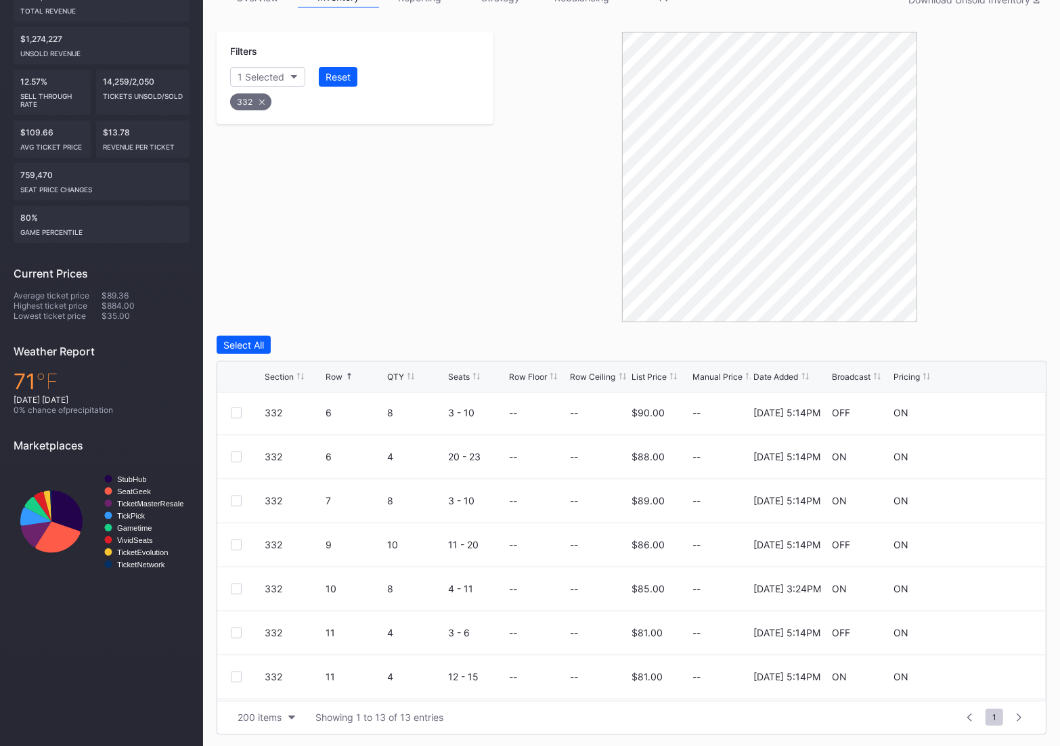
scroll to position [264, 0]
click at [237, 498] on div at bounding box center [236, 502] width 11 height 11
click at [1007, 357] on div "Select All Edit 1 Row 1 selected Delete Seats Delete 1 Row Section Row QTY Seat…" at bounding box center [632, 535] width 830 height 399
click at [1007, 344] on div "Delete 1 Row" at bounding box center [1012, 345] width 55 height 12
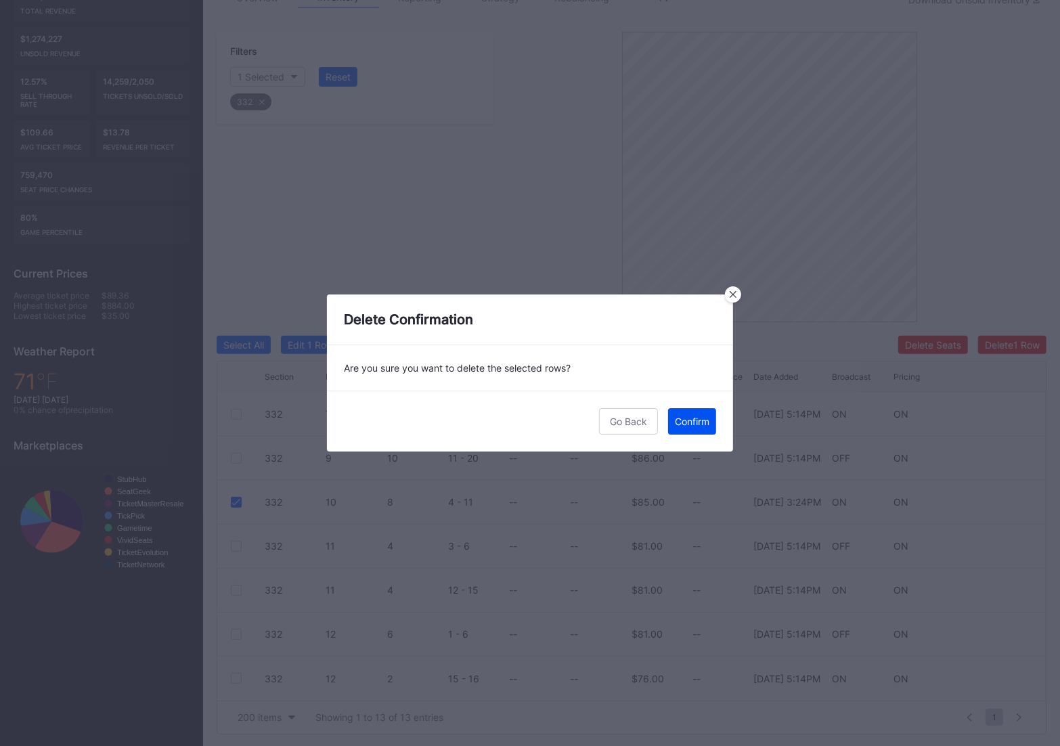
click at [692, 432] on button "Confirm" at bounding box center [692, 421] width 48 height 26
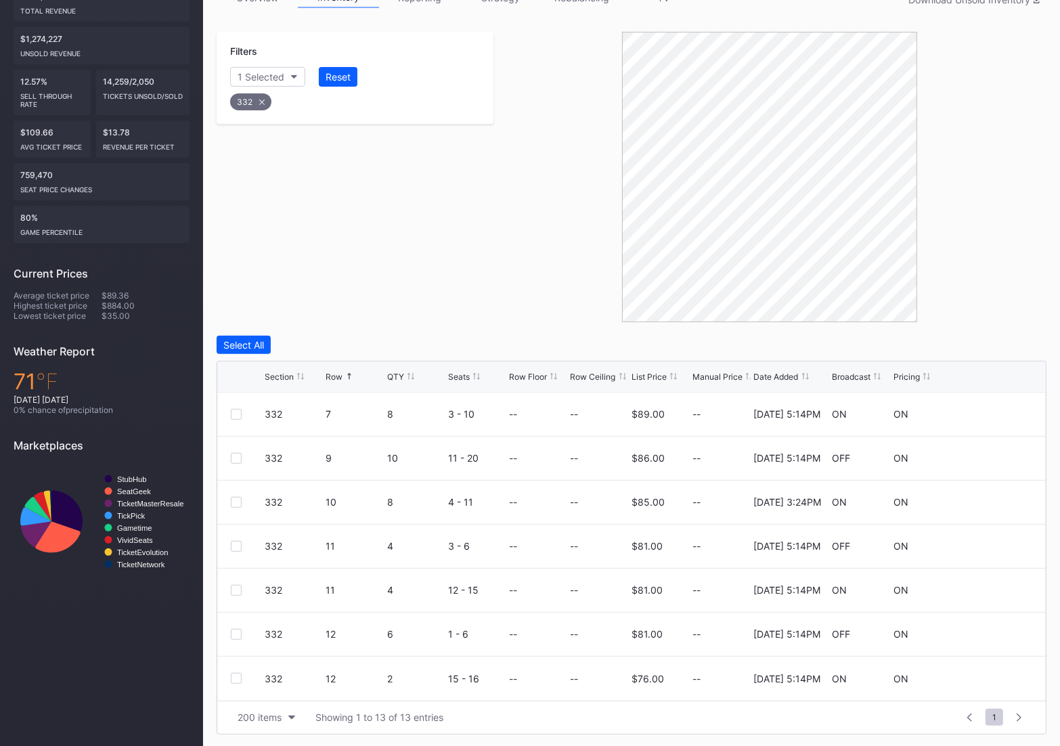
click at [250, 106] on div "332" at bounding box center [250, 101] width 41 height 17
click at [247, 72] on div "Section" at bounding box center [254, 77] width 33 height 12
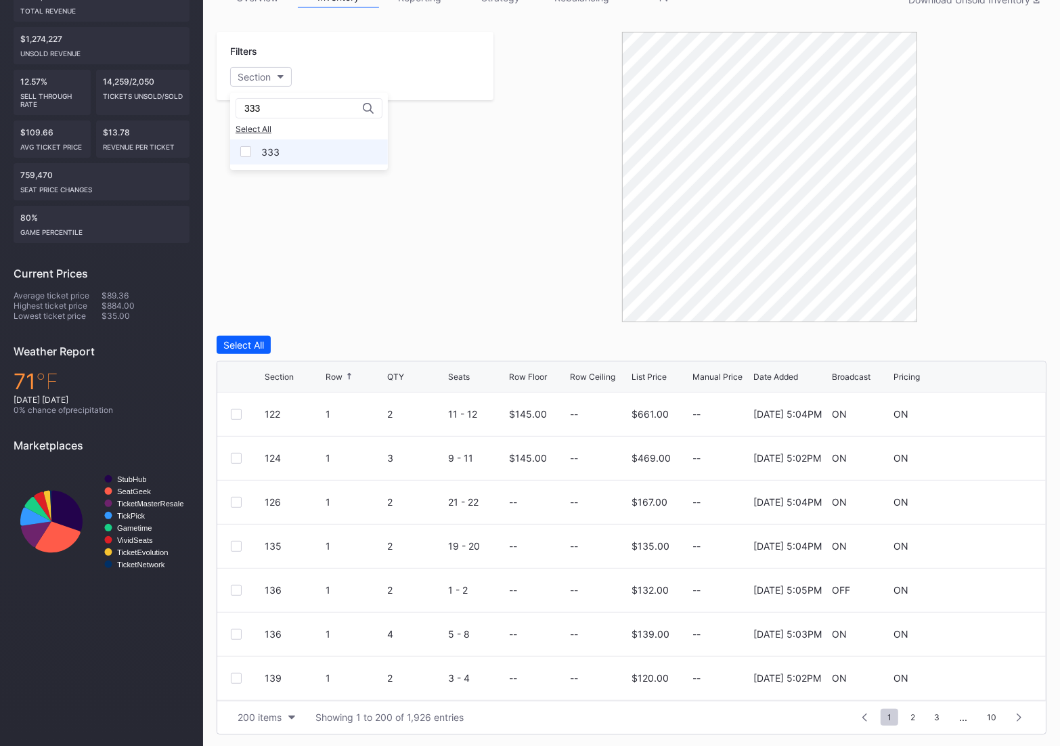
type input "333"
click at [263, 158] on div "333" at bounding box center [309, 151] width 158 height 25
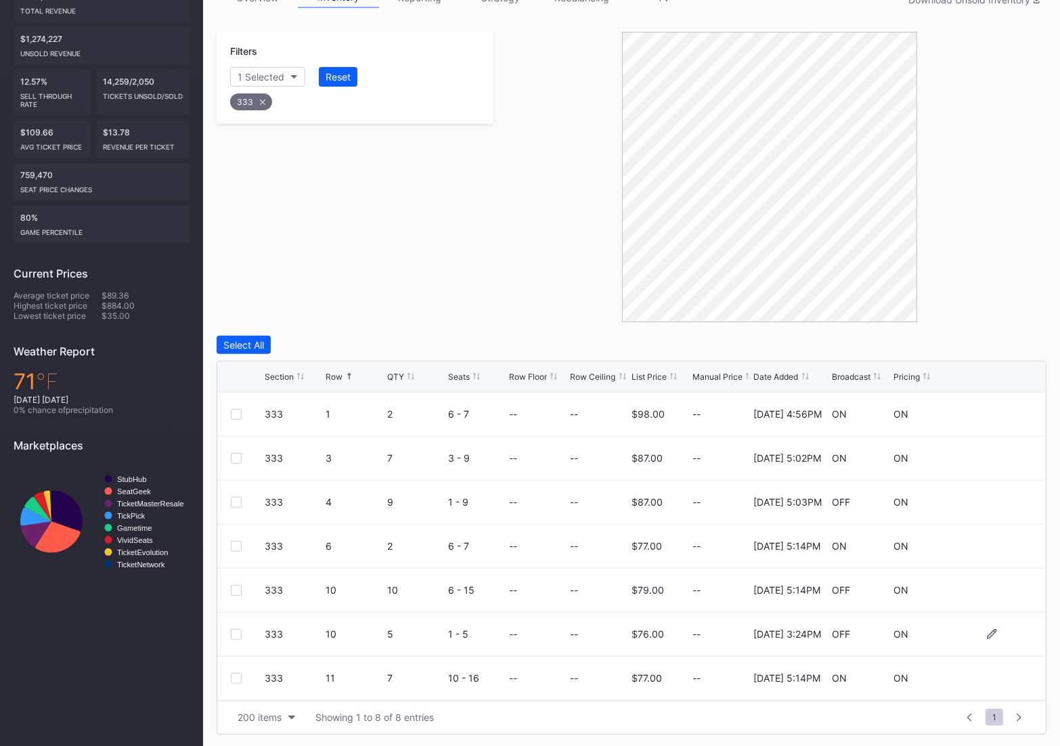
click at [235, 636] on div at bounding box center [236, 634] width 11 height 11
click at [1021, 356] on div "Select All Edit 1 Row 1 selected Delete Seats Delete 1 Row Section Row QTY Seat…" at bounding box center [632, 535] width 830 height 399
click at [1016, 349] on div "Delete 1 Row" at bounding box center [1012, 345] width 55 height 12
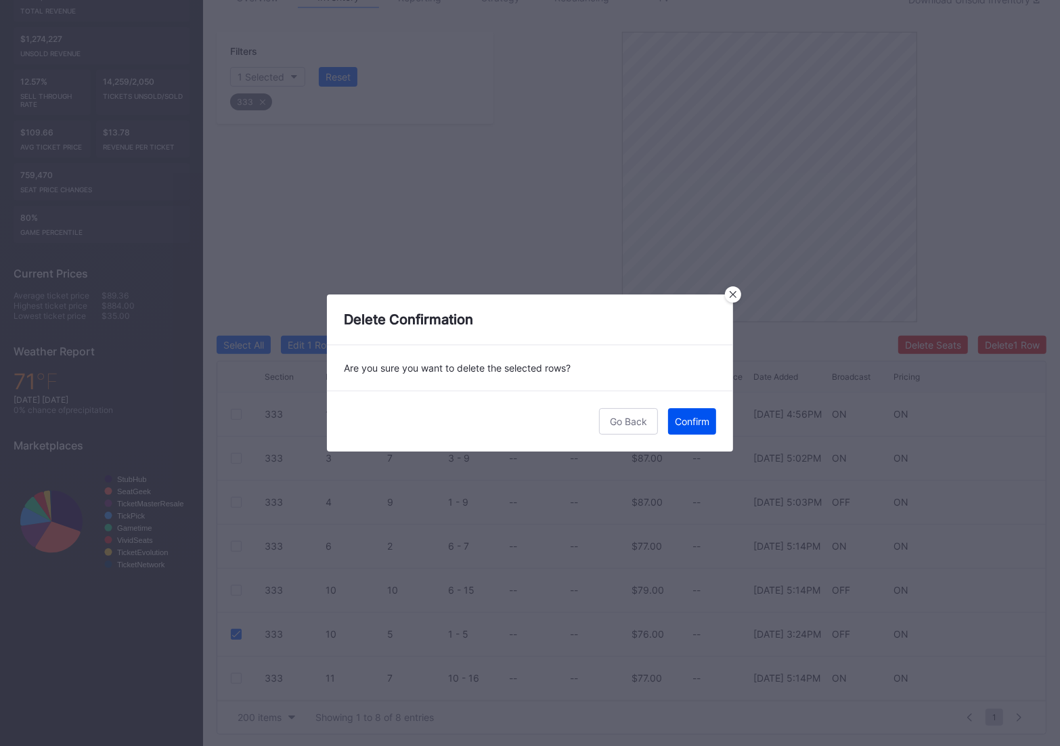
click at [698, 419] on div "Confirm" at bounding box center [692, 421] width 35 height 12
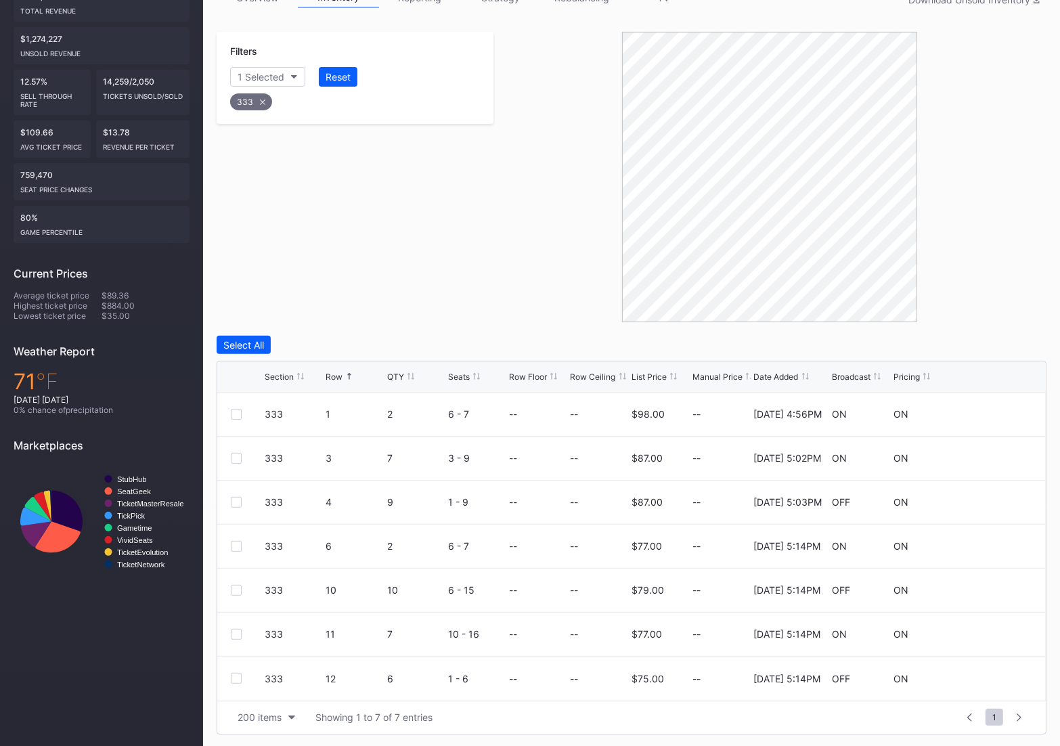
click at [244, 95] on div "333" at bounding box center [251, 101] width 42 height 17
click at [270, 77] on div "Section" at bounding box center [254, 77] width 33 height 12
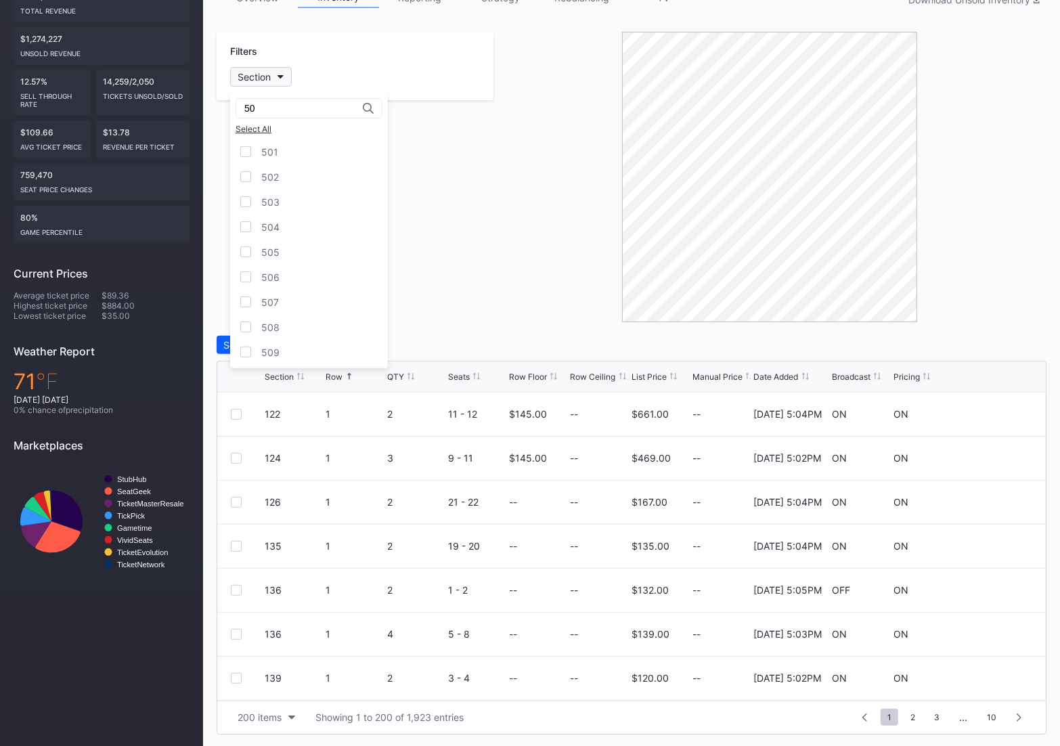
type input "5"
type input "401"
click at [274, 148] on div "401" at bounding box center [269, 152] width 17 height 12
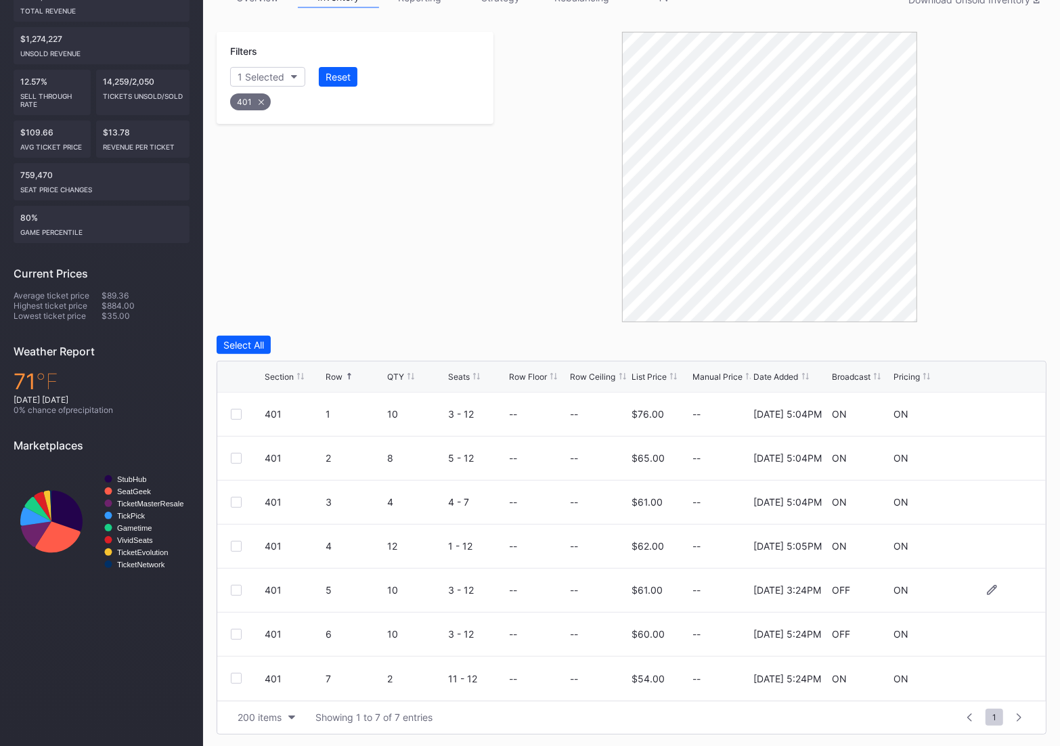
click at [235, 587] on div at bounding box center [236, 590] width 11 height 11
click at [1022, 344] on div "Delete 1 Row" at bounding box center [1012, 345] width 55 height 12
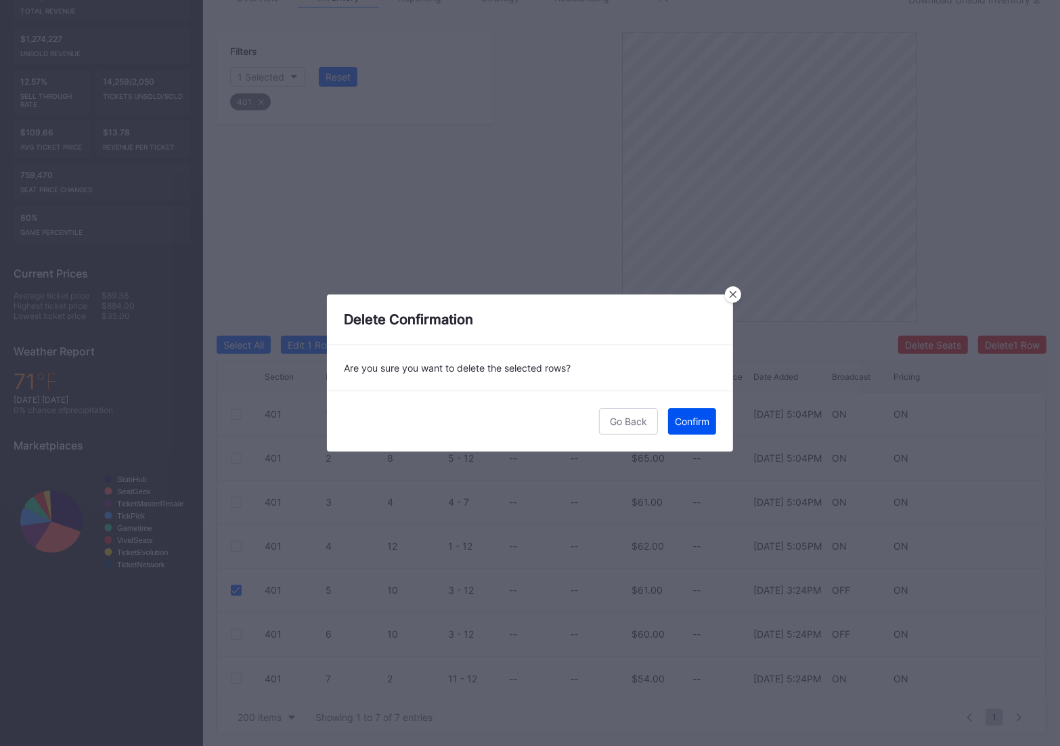
click at [694, 419] on div "Confirm" at bounding box center [692, 421] width 35 height 12
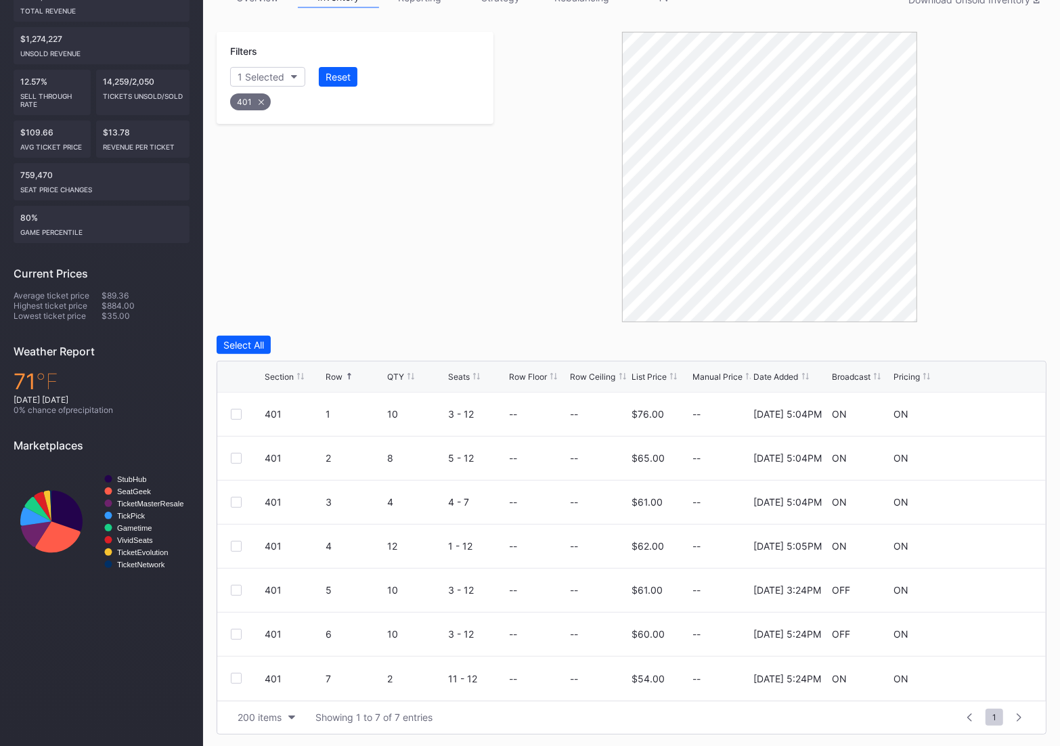
click at [248, 102] on div "401" at bounding box center [250, 101] width 41 height 17
click at [262, 82] on button "Section" at bounding box center [261, 77] width 62 height 20
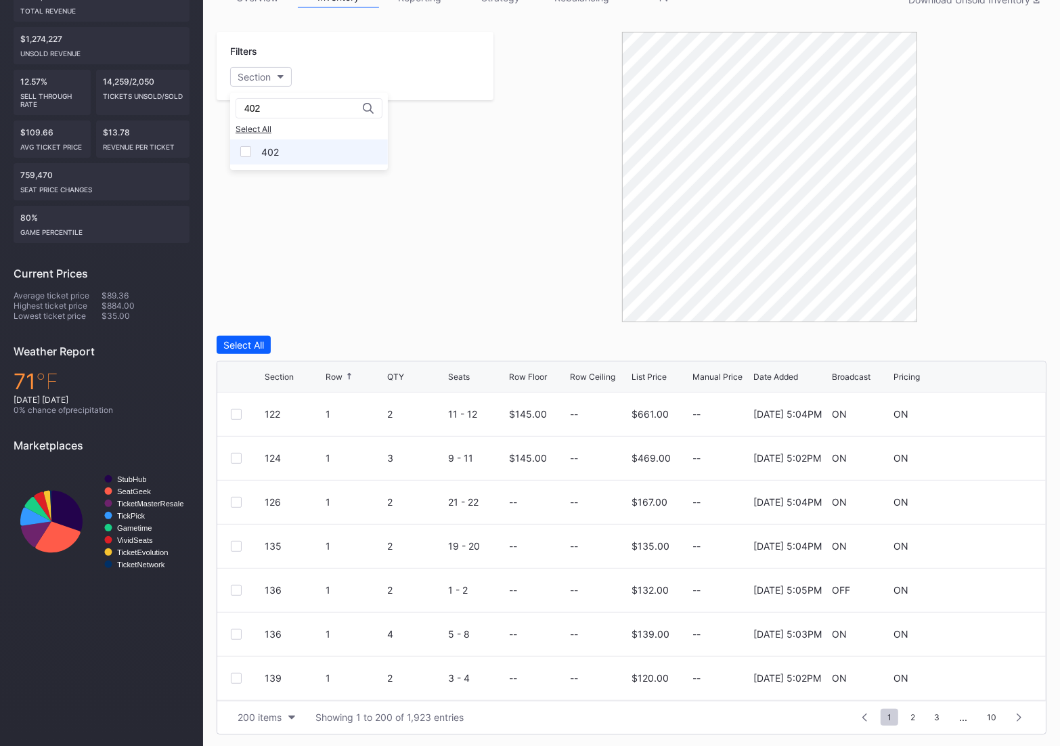
type input "402"
click at [263, 146] on div "402" at bounding box center [270, 152] width 18 height 12
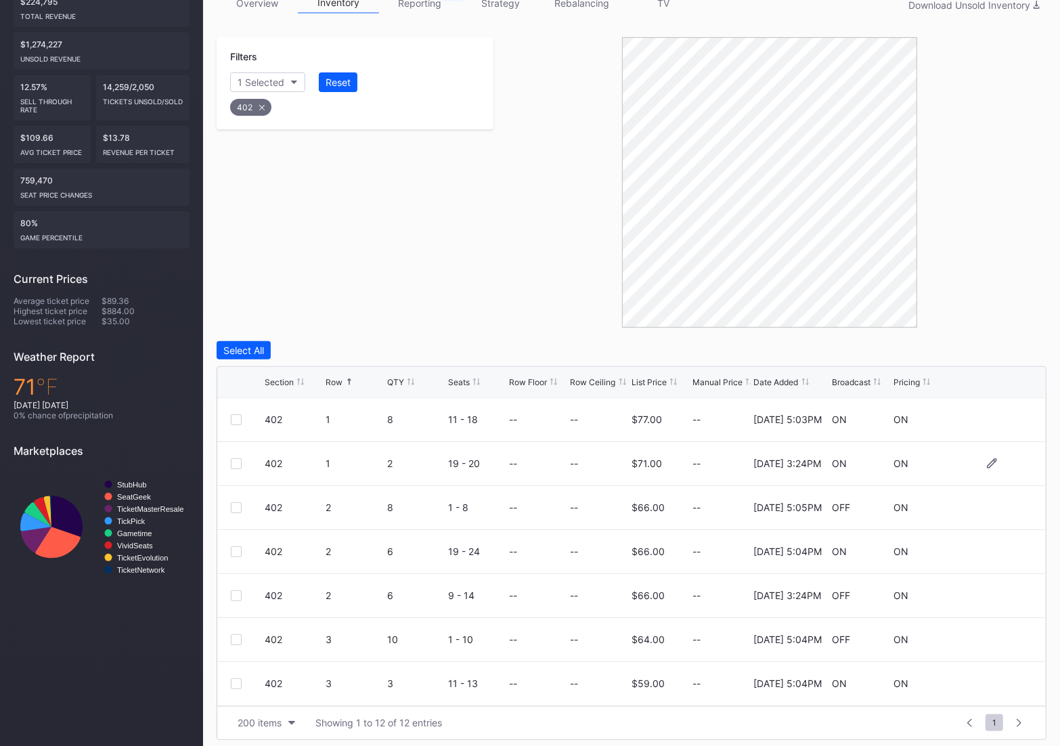
scroll to position [240, 0]
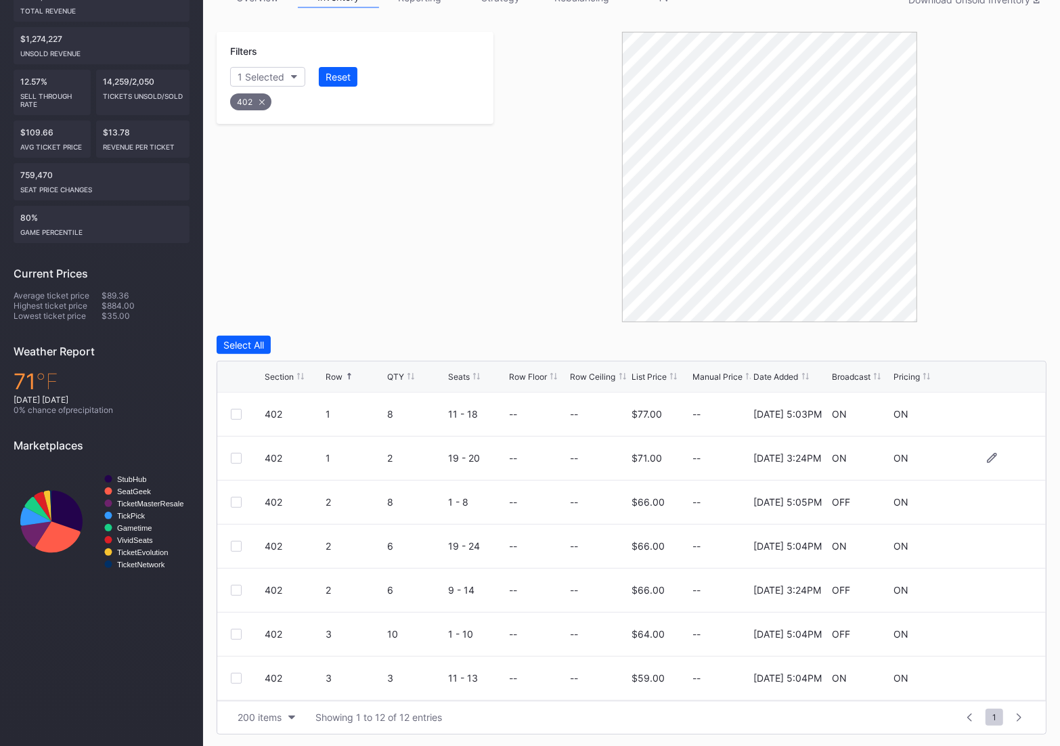
click at [231, 459] on div at bounding box center [236, 458] width 11 height 11
click at [233, 541] on div at bounding box center [236, 546] width 11 height 11
click at [1011, 346] on div "Delete 2 Rows" at bounding box center [1009, 345] width 60 height 12
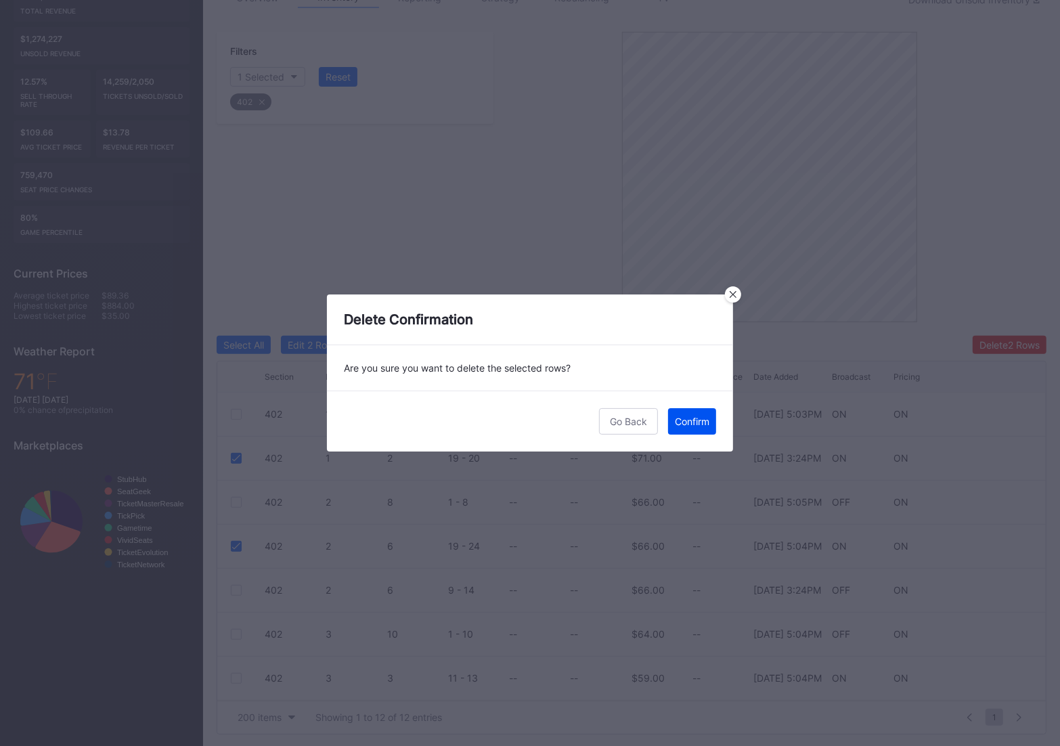
click at [700, 428] on button "Confirm" at bounding box center [692, 421] width 48 height 26
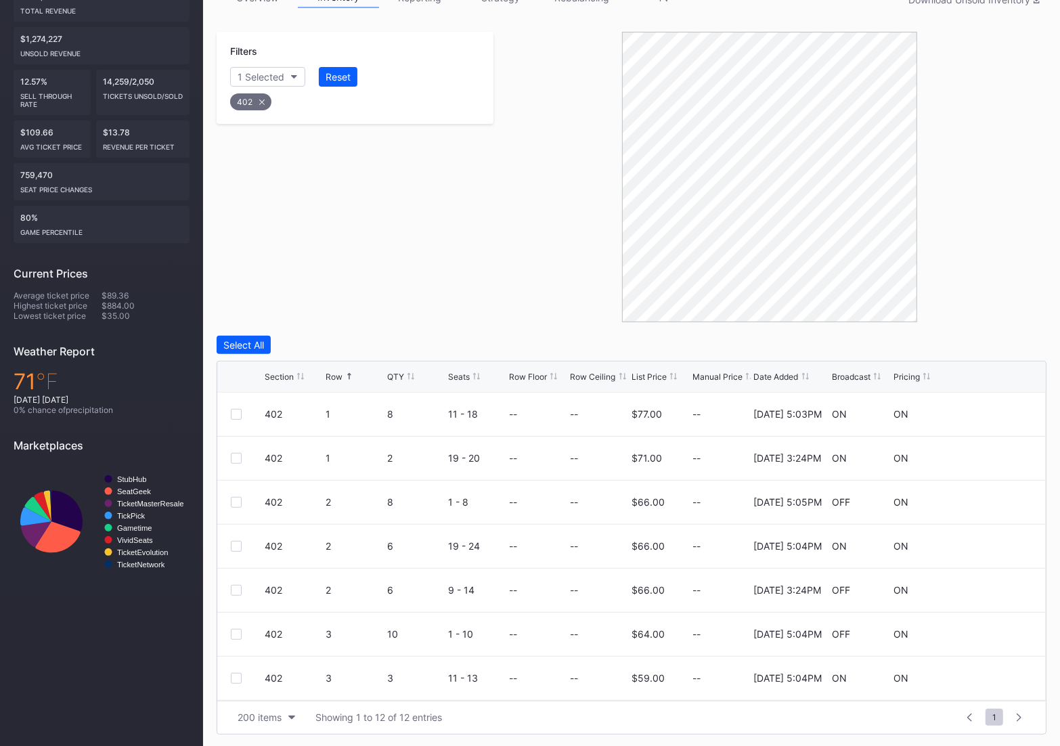
drag, startPoint x: 260, startPoint y: 104, endPoint x: 260, endPoint y: 96, distance: 8.1
click at [260, 104] on div "402" at bounding box center [250, 101] width 41 height 17
click at [260, 83] on button "Section" at bounding box center [261, 77] width 62 height 20
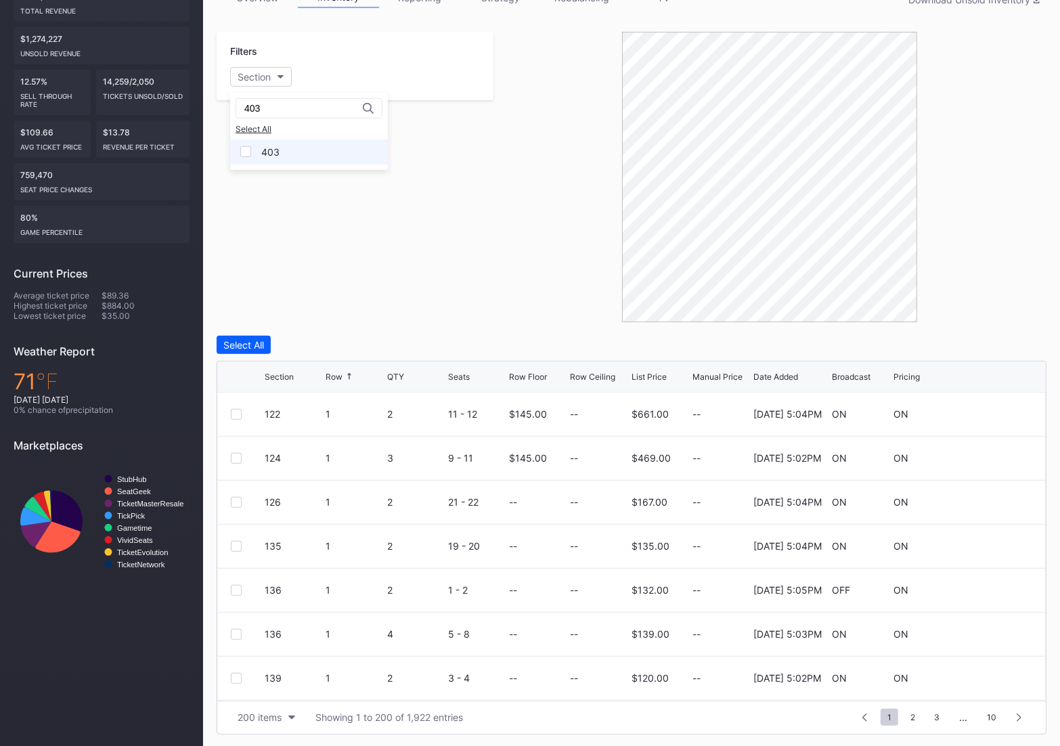
type input "403"
click at [293, 148] on div "403" at bounding box center [309, 151] width 158 height 25
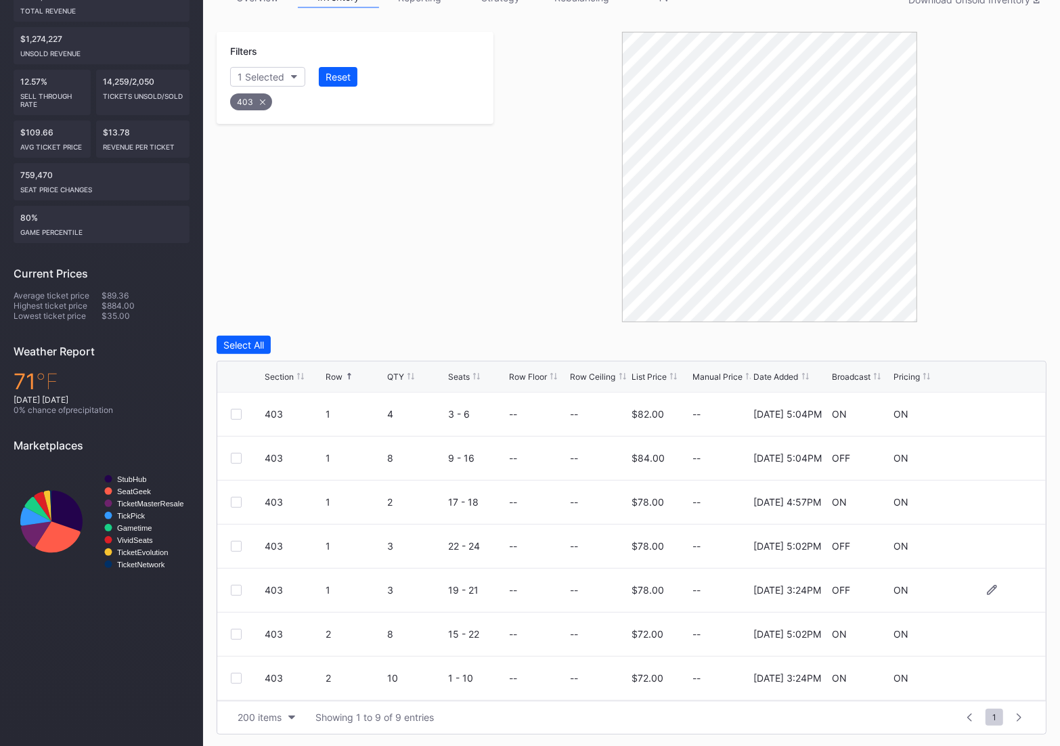
click at [233, 593] on div at bounding box center [236, 590] width 11 height 11
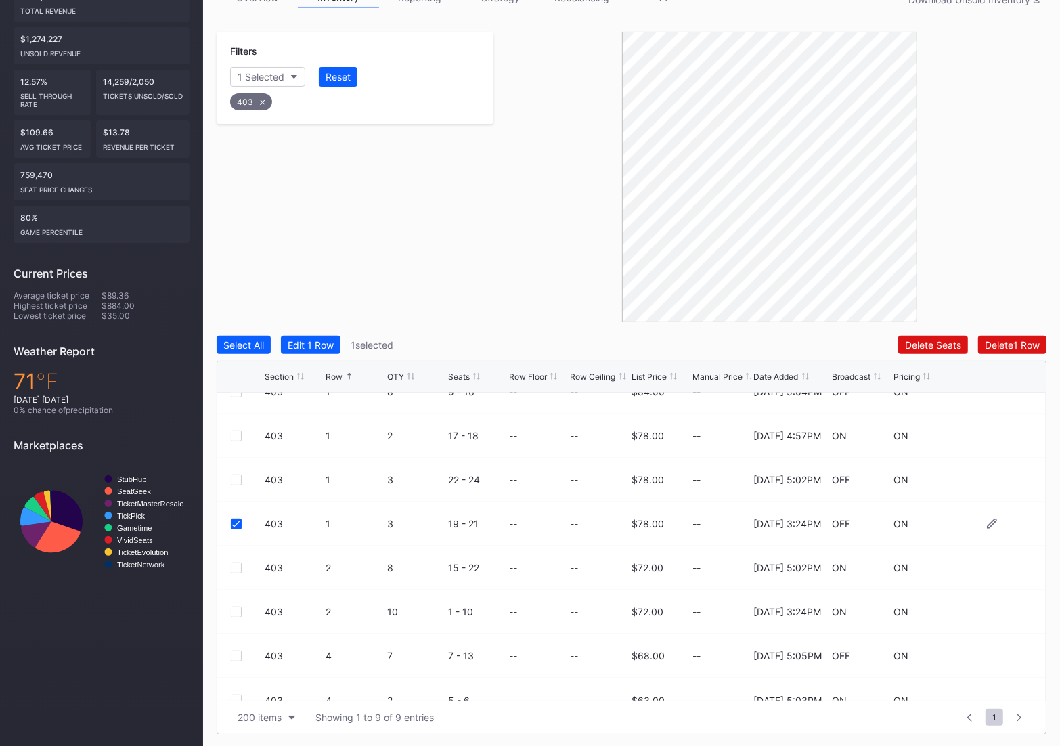
scroll to position [88, 0]
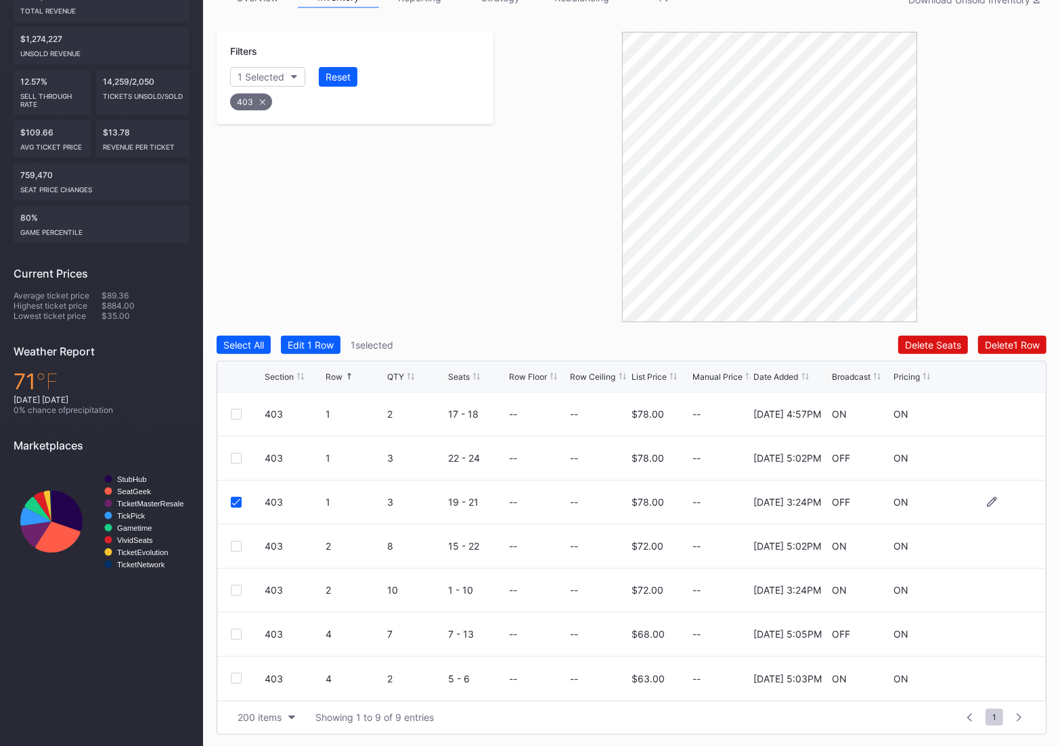
click at [233, 593] on div at bounding box center [236, 590] width 11 height 11
click at [999, 339] on div "Delete 2 Rows" at bounding box center [1009, 345] width 60 height 12
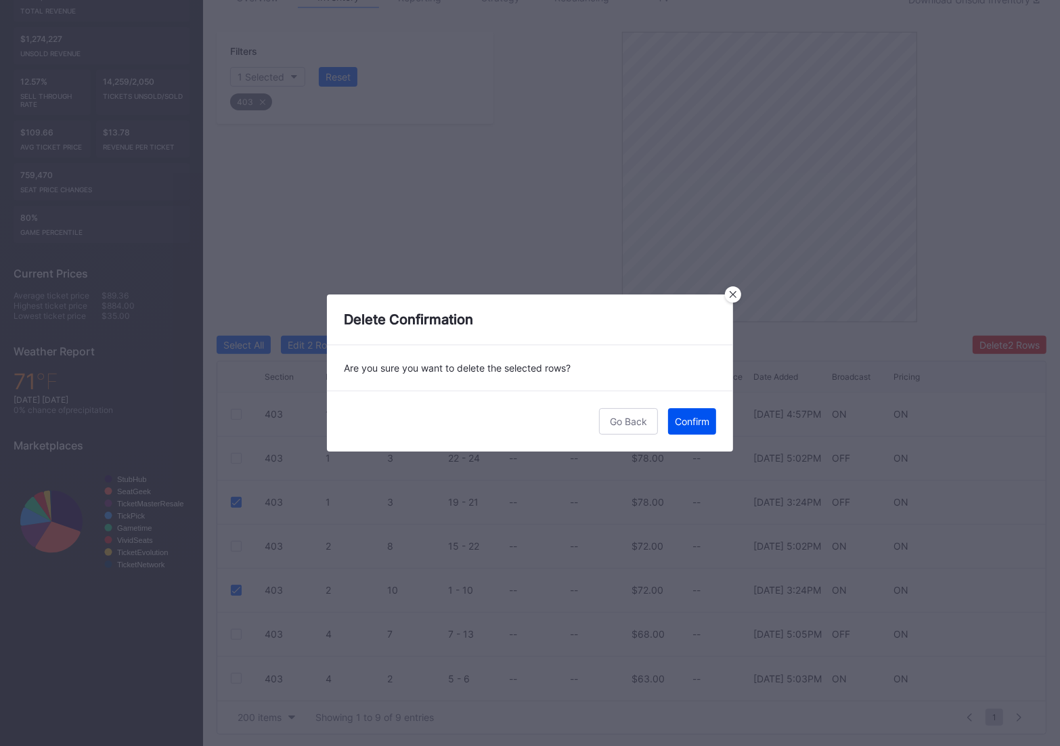
click at [685, 409] on button "Confirm" at bounding box center [692, 421] width 48 height 26
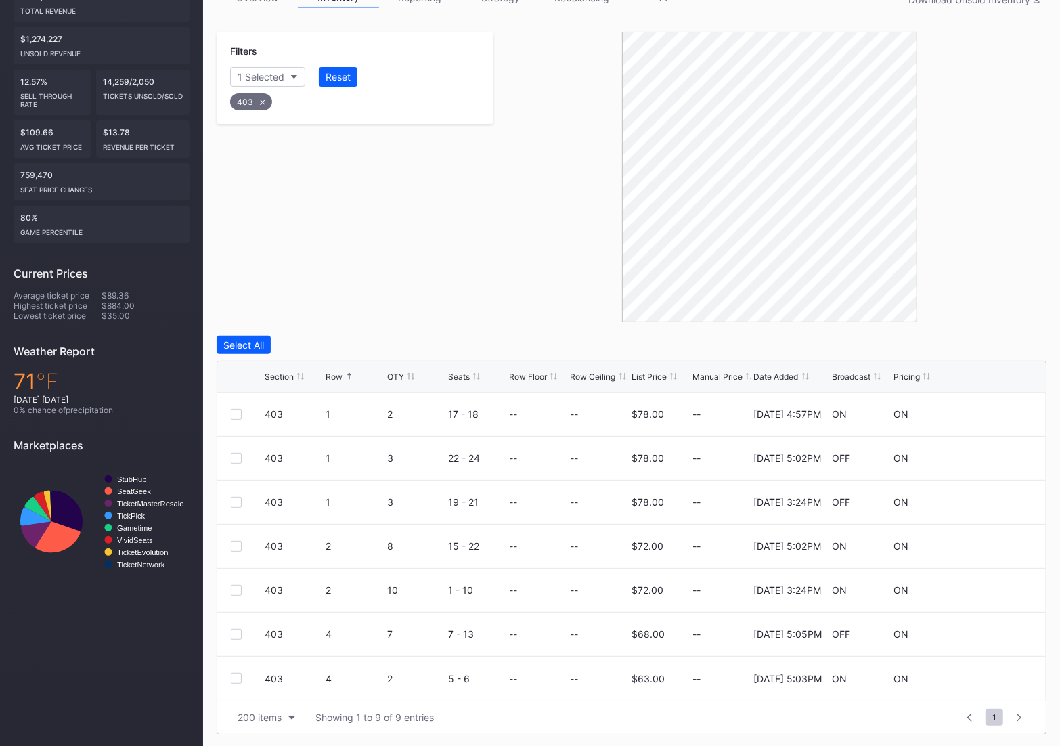
click at [257, 100] on div "403" at bounding box center [251, 101] width 42 height 17
click at [259, 83] on button "Section" at bounding box center [261, 77] width 62 height 20
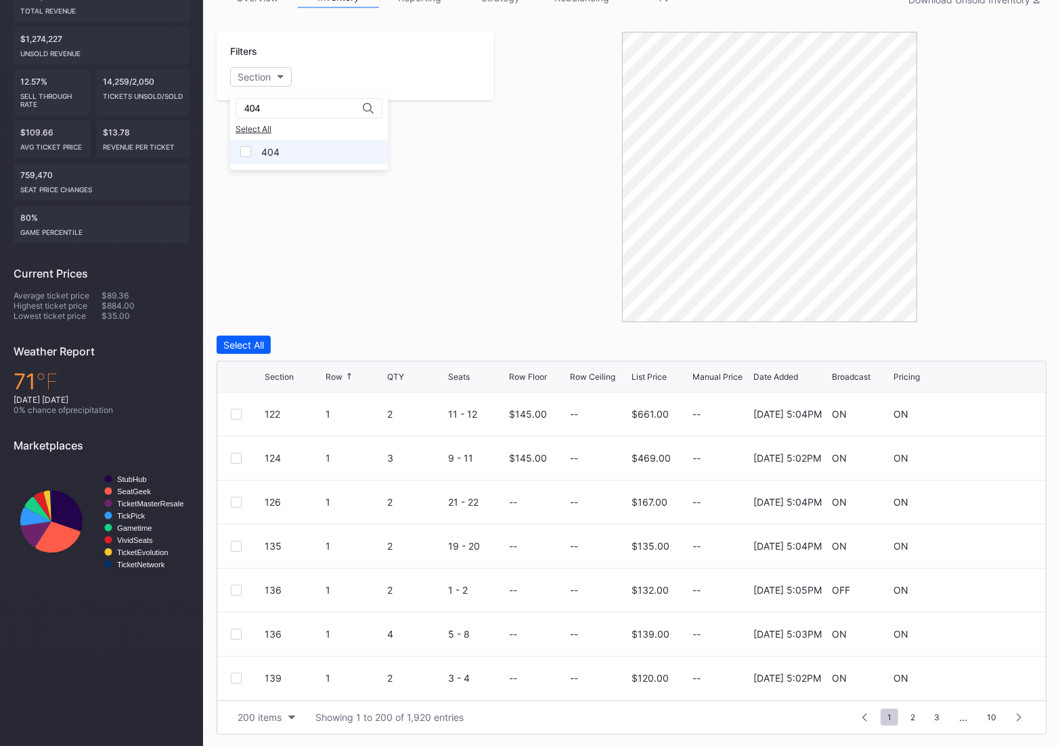
type input "404"
click at [275, 143] on div "404" at bounding box center [309, 151] width 158 height 25
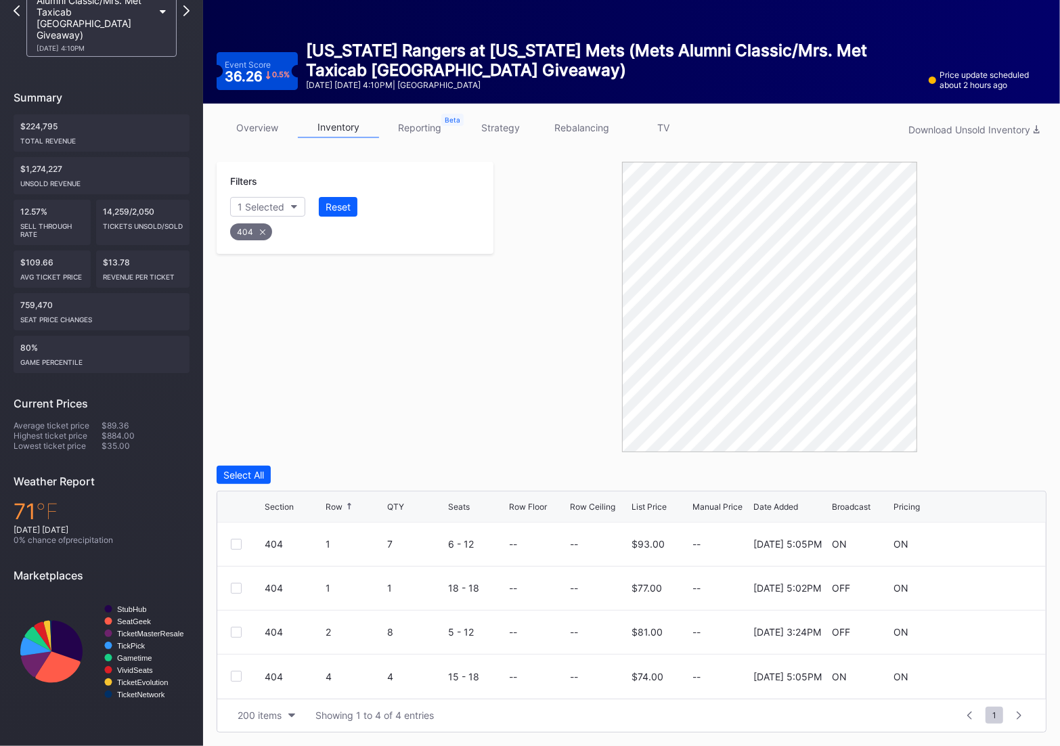
scroll to position [108, 0]
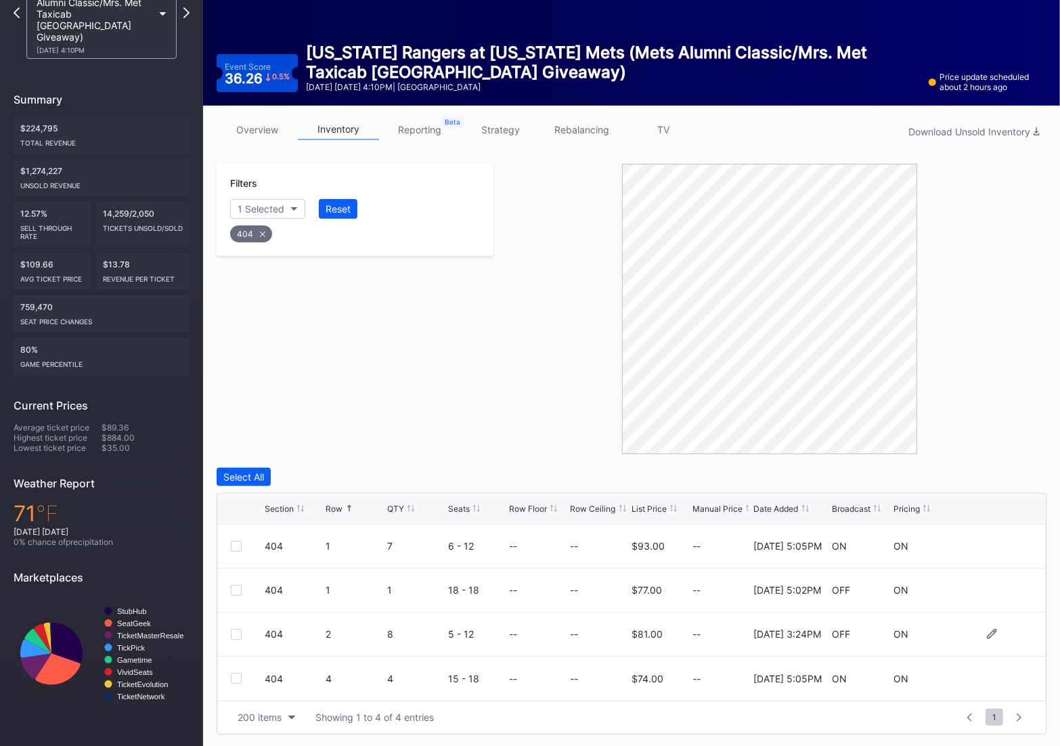
click at [237, 633] on div at bounding box center [236, 634] width 11 height 11
click at [1029, 473] on div "Delete 1 Row" at bounding box center [1012, 477] width 55 height 12
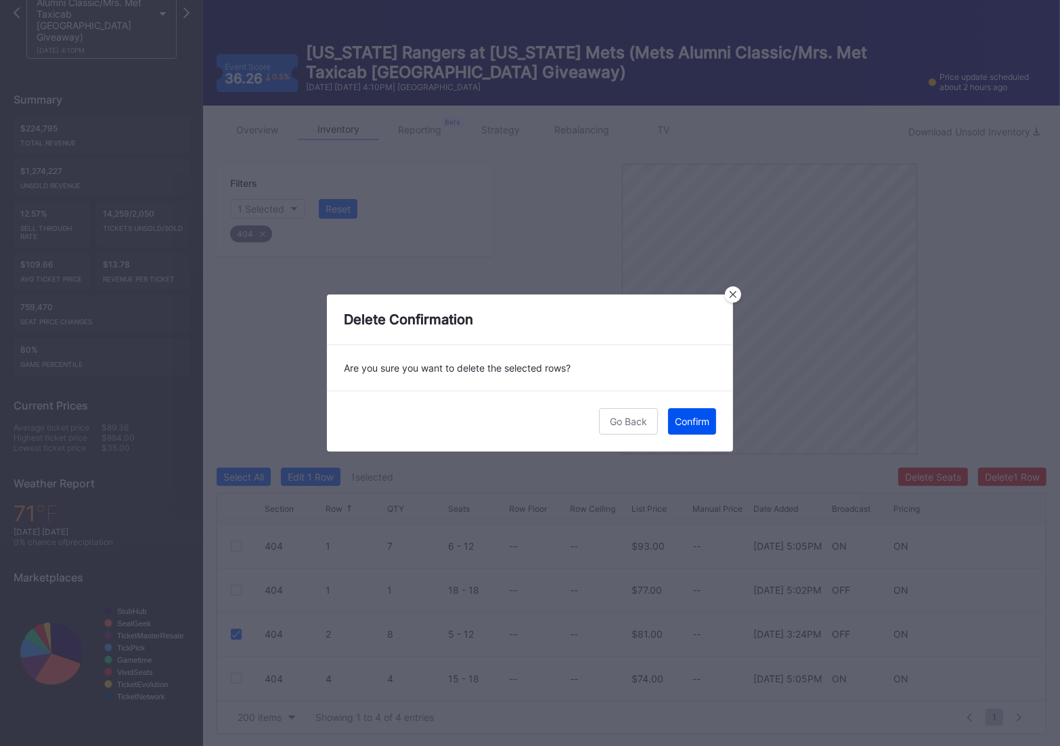
click at [682, 423] on div "Confirm" at bounding box center [692, 421] width 35 height 12
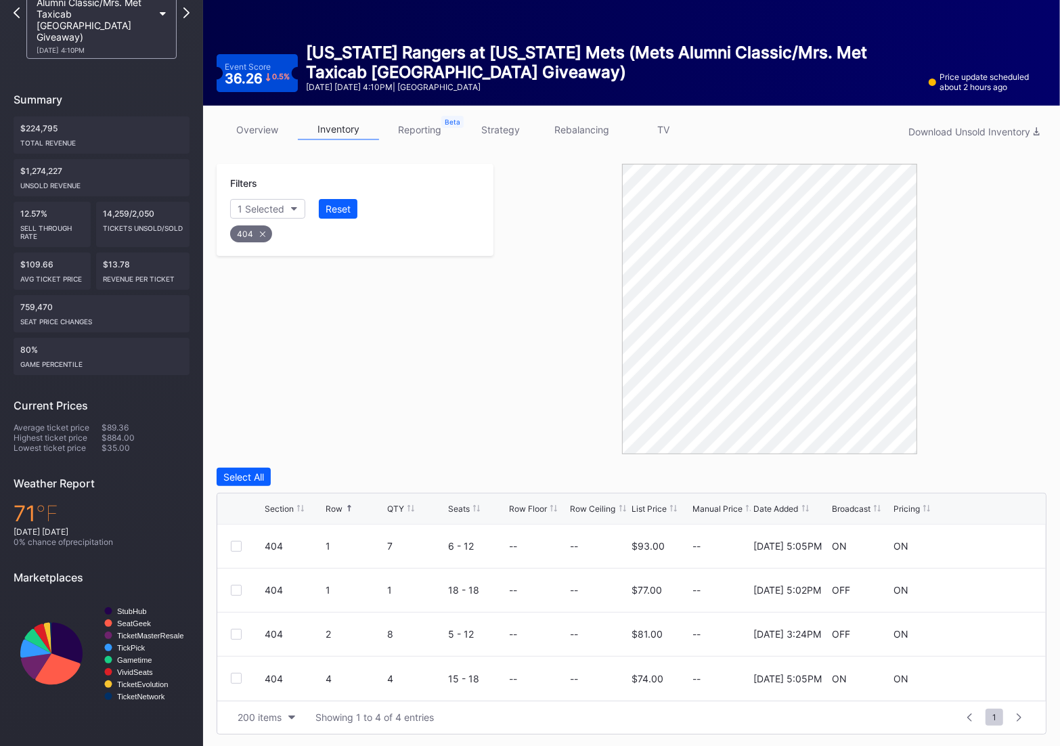
click at [260, 231] on icon at bounding box center [262, 233] width 5 height 5
click at [247, 208] on div "Section" at bounding box center [254, 209] width 33 height 12
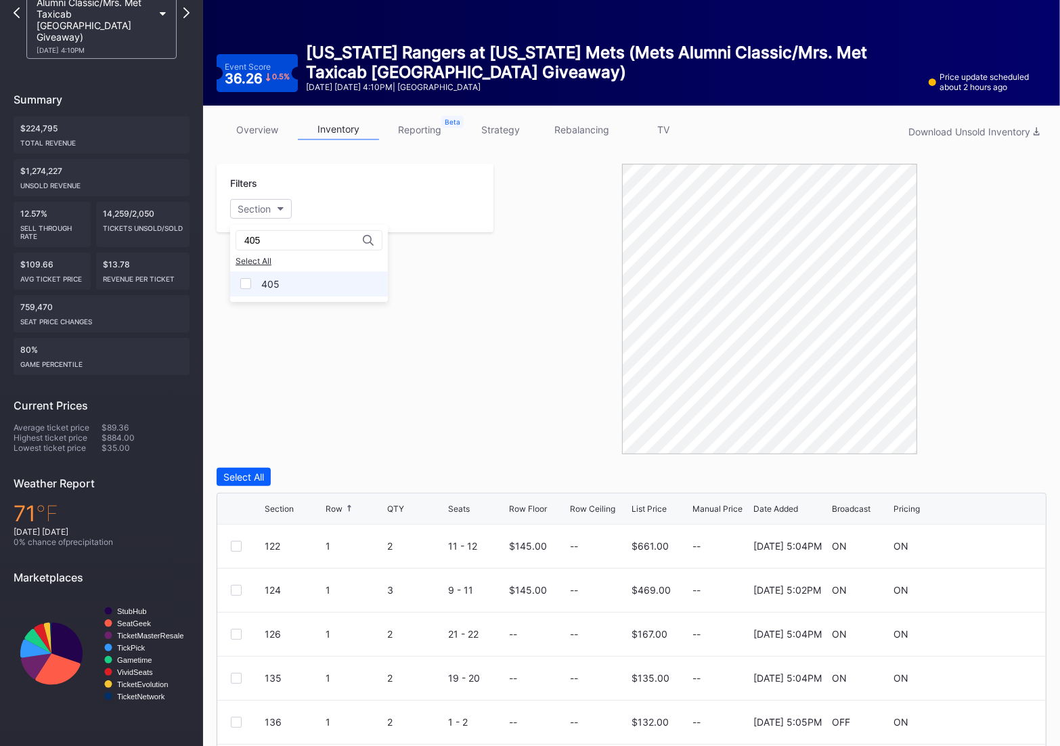
type input "405"
click at [292, 284] on div "405" at bounding box center [309, 283] width 158 height 25
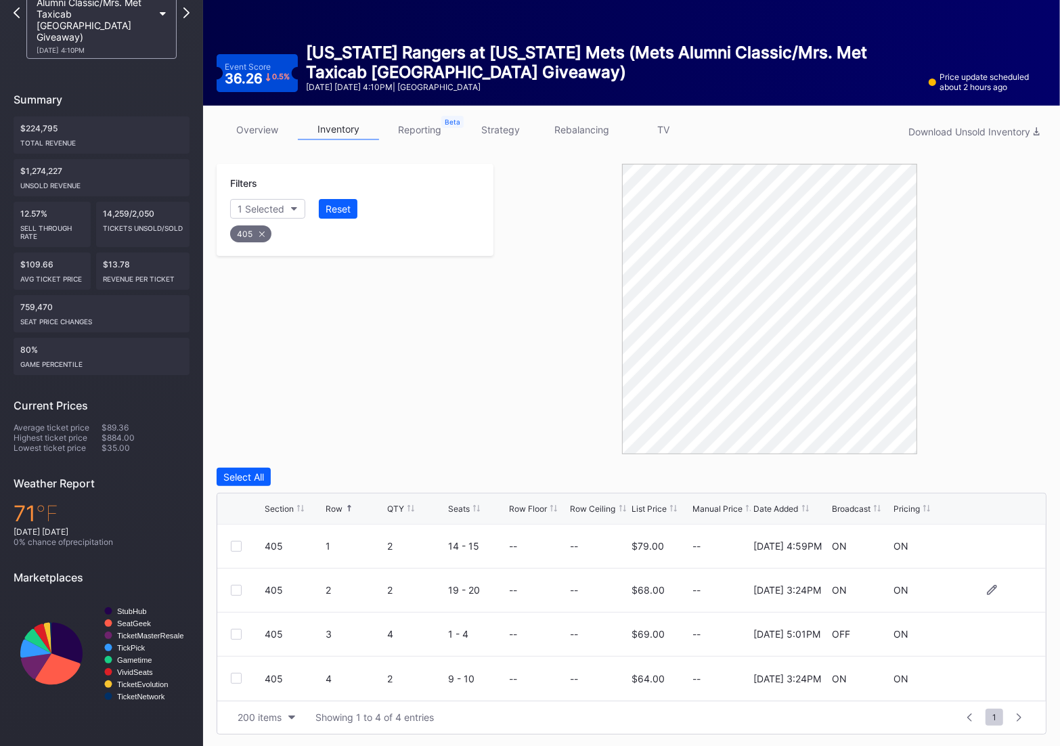
click at [235, 589] on div at bounding box center [236, 590] width 11 height 11
click at [1018, 468] on button "Delete 1 Row" at bounding box center [1012, 477] width 68 height 18
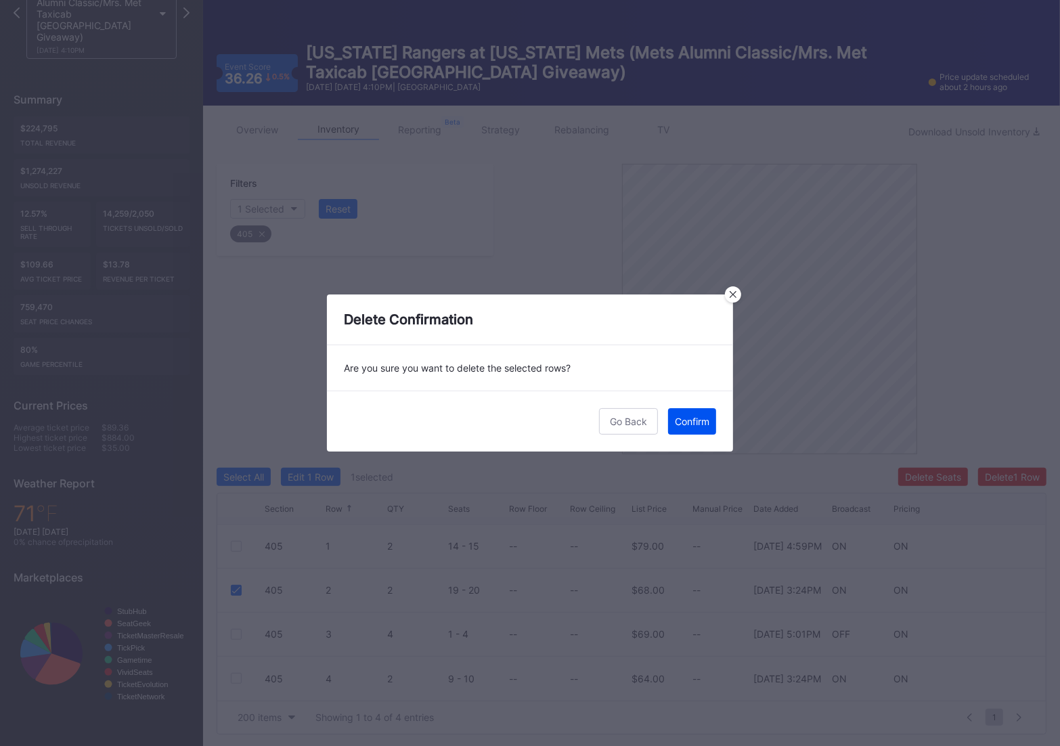
click at [713, 415] on button "Confirm" at bounding box center [692, 421] width 48 height 26
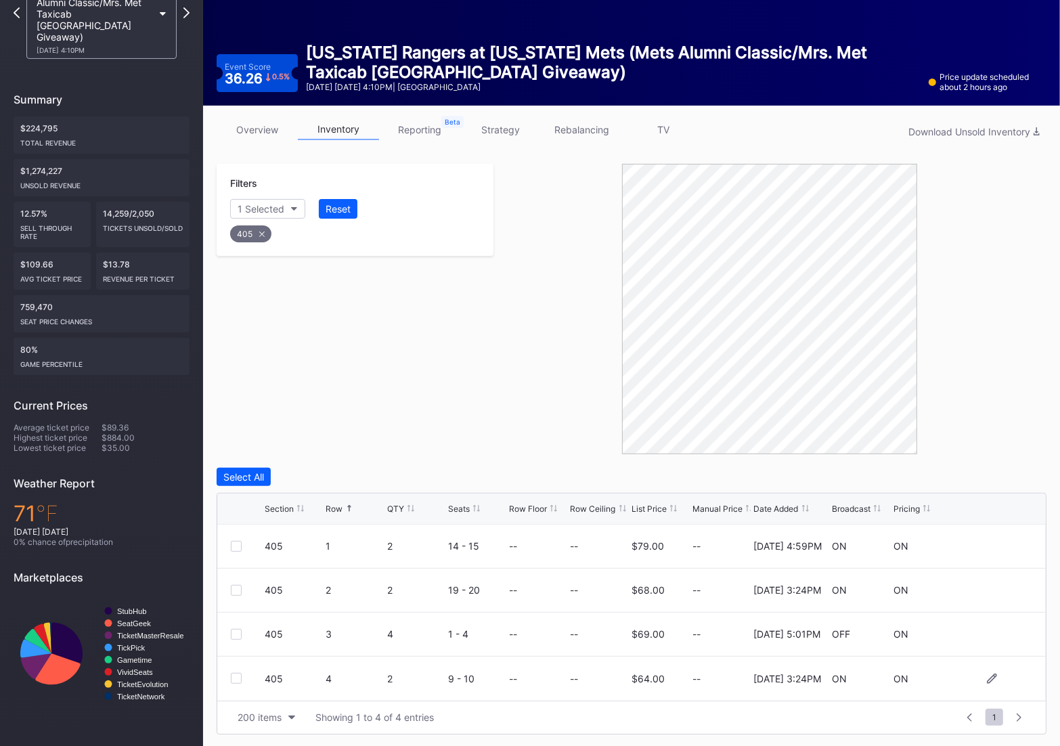
click at [238, 677] on div at bounding box center [236, 678] width 11 height 11
click at [235, 585] on div at bounding box center [236, 590] width 11 height 11
click at [996, 478] on div "Delete 2 Rows" at bounding box center [1009, 477] width 60 height 12
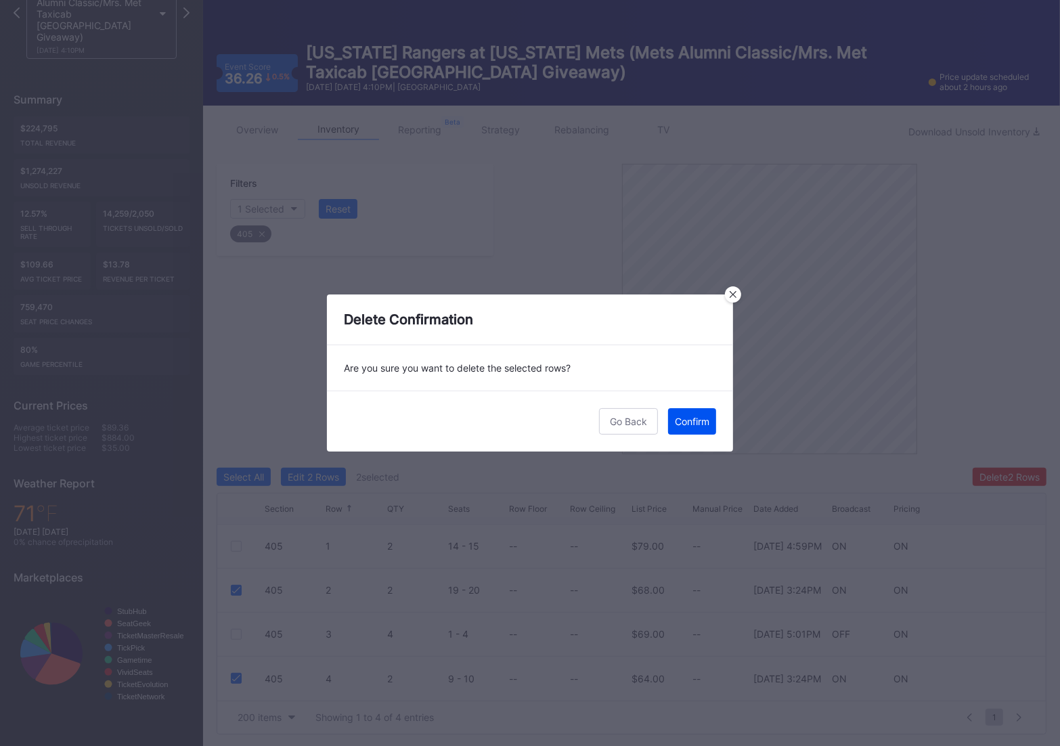
click at [692, 424] on div "Confirm" at bounding box center [692, 421] width 35 height 12
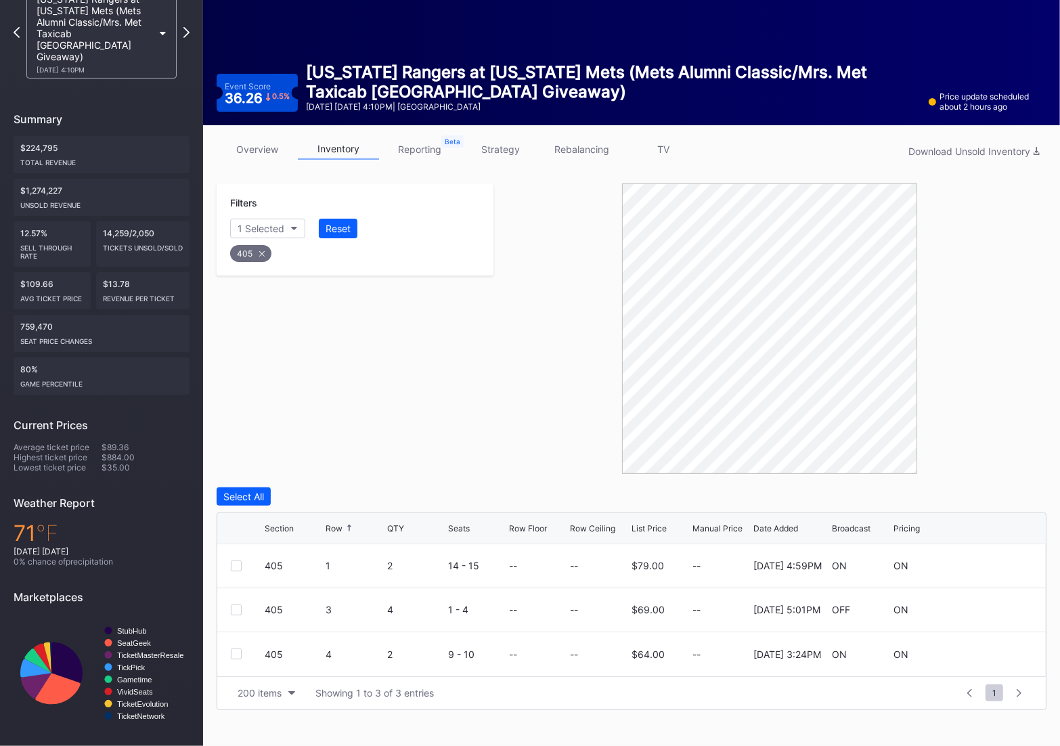
scroll to position [65, 0]
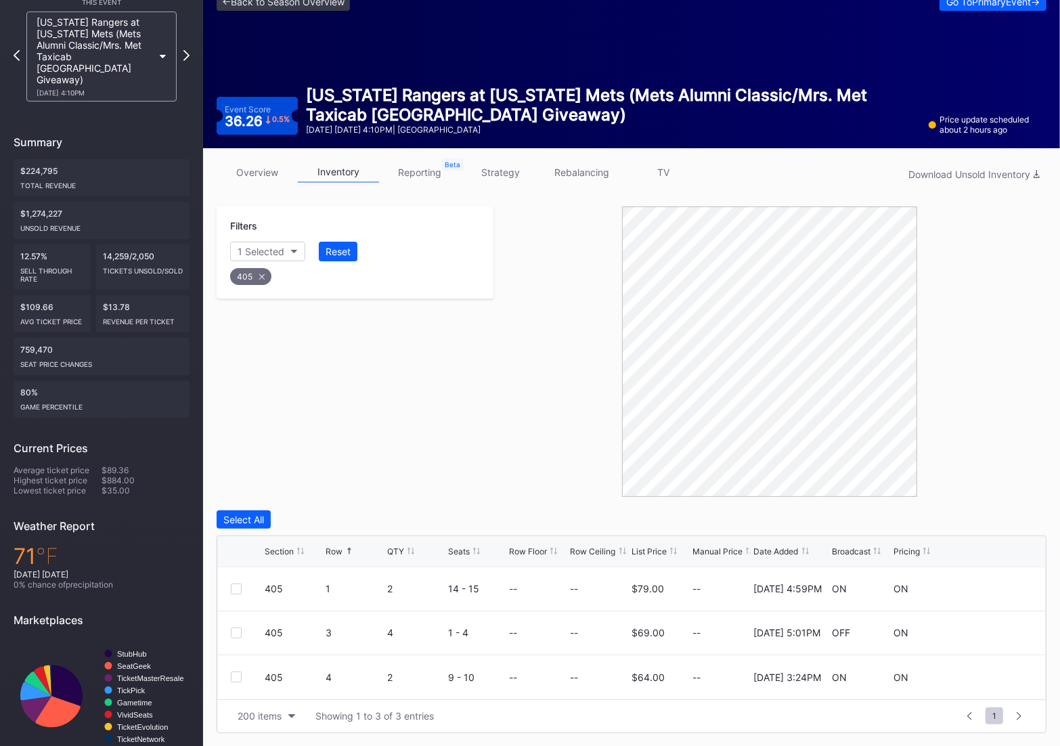
click at [263, 274] on icon at bounding box center [261, 276] width 5 height 5
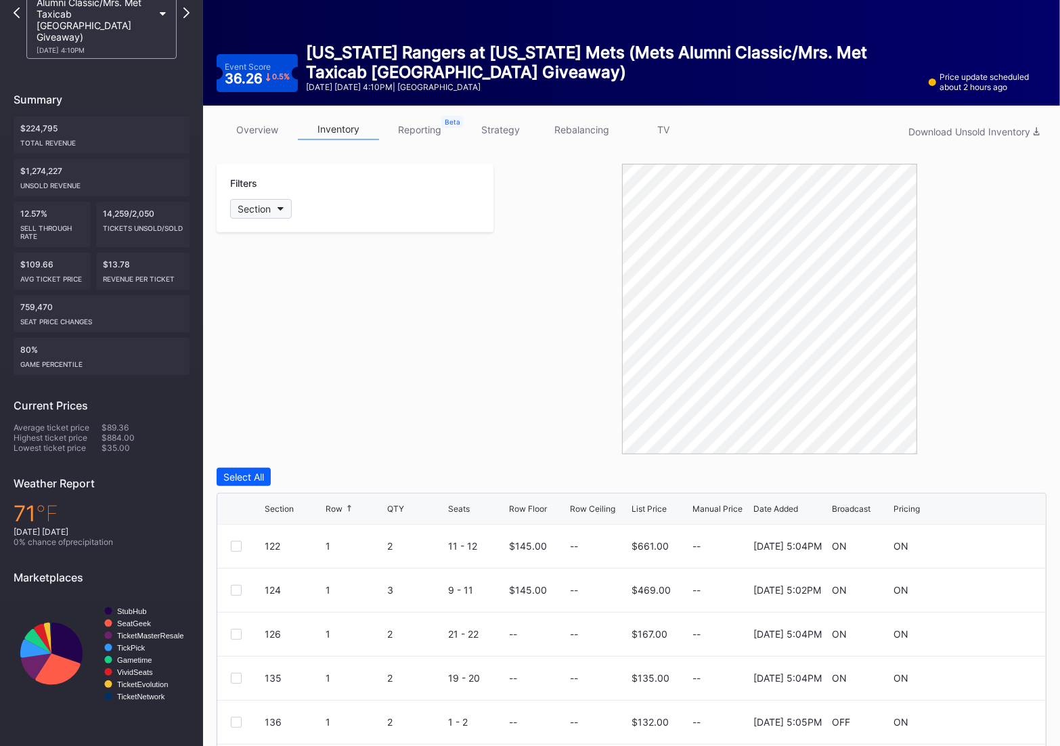
click at [256, 204] on div "Section" at bounding box center [254, 209] width 33 height 12
type input "408"
click at [278, 281] on div "408" at bounding box center [270, 284] width 18 height 12
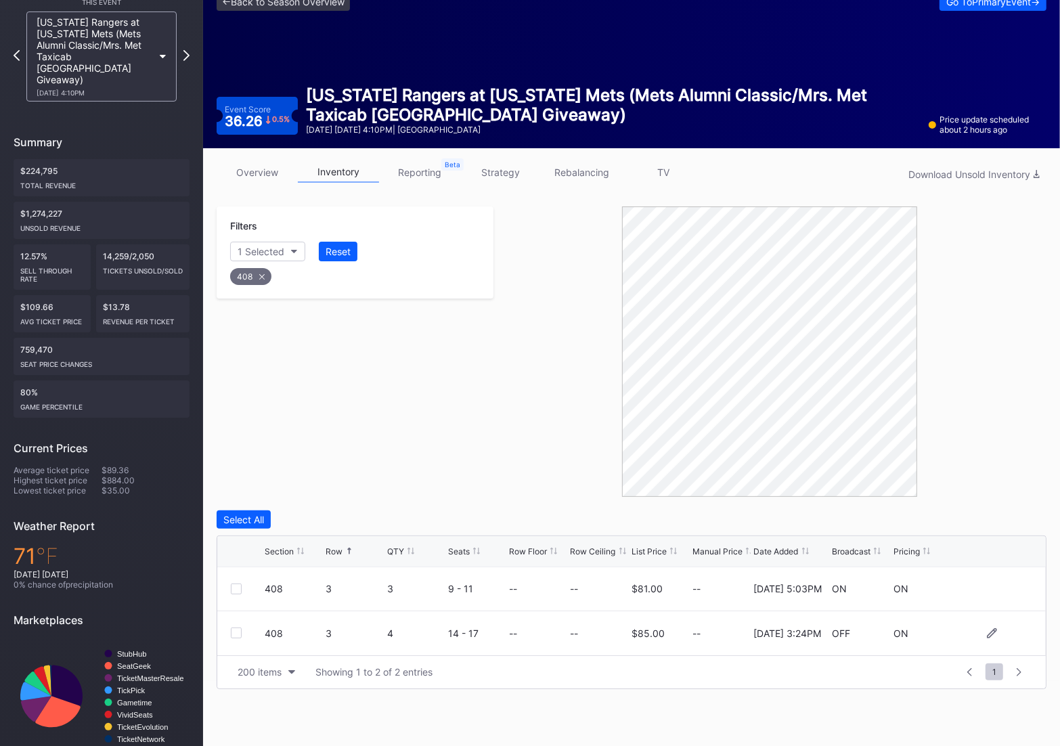
click at [238, 635] on div at bounding box center [236, 632] width 11 height 11
click at [1021, 514] on div "Delete 1 Row" at bounding box center [1012, 520] width 55 height 12
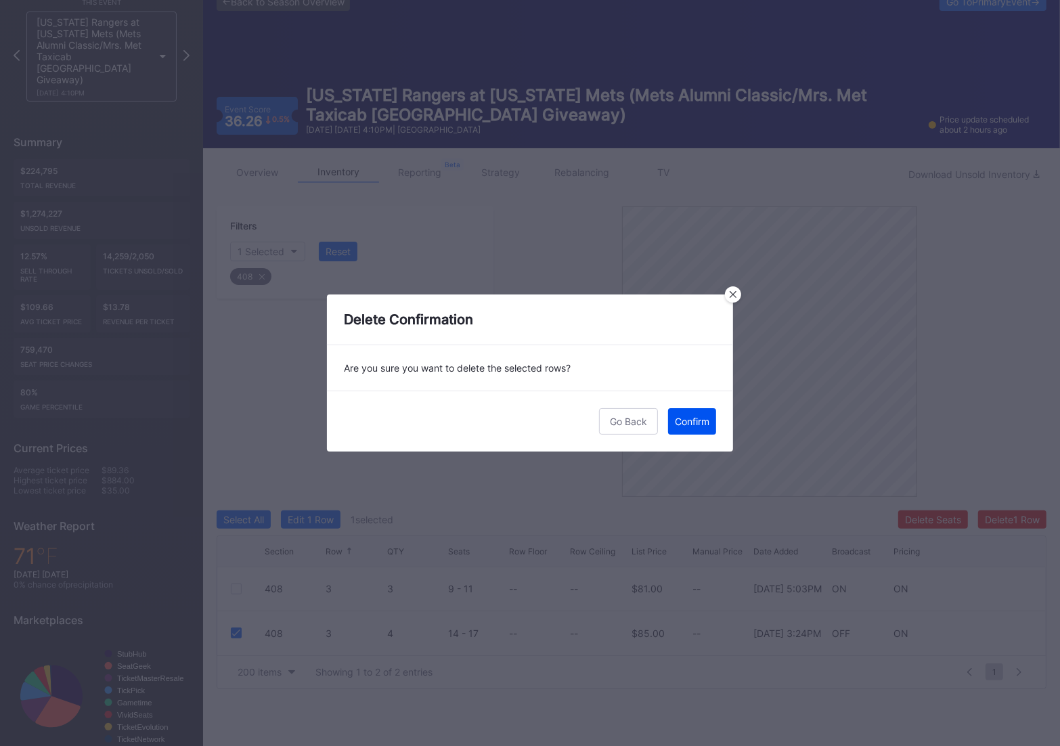
click at [702, 422] on div "Confirm" at bounding box center [692, 421] width 35 height 12
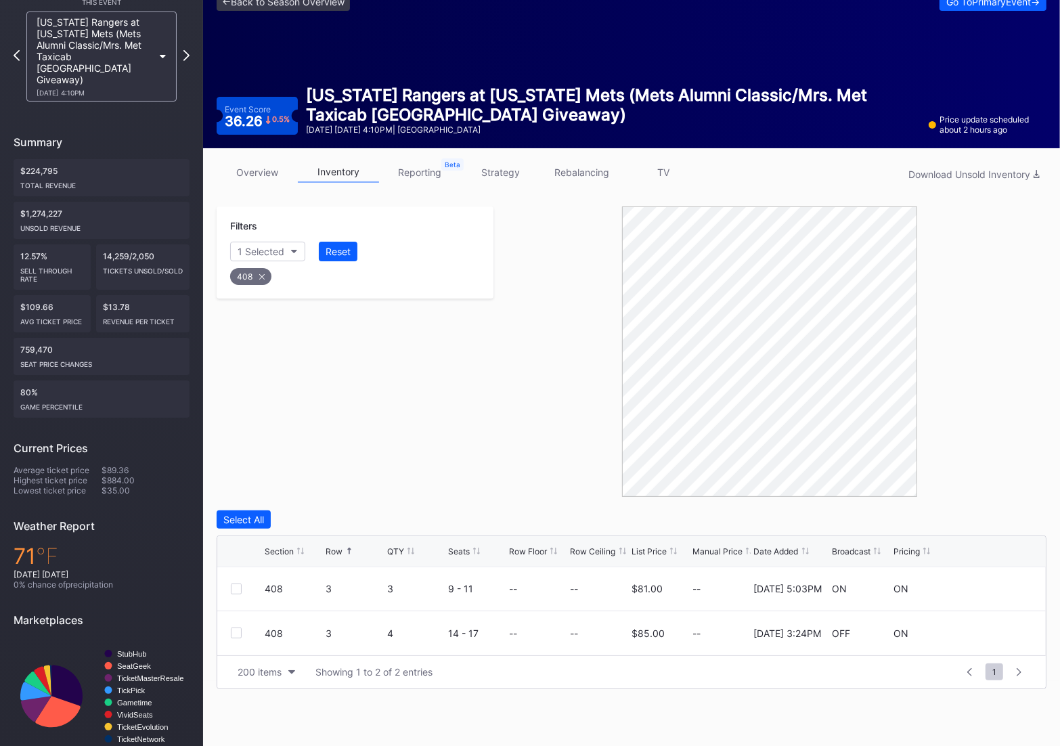
click at [265, 271] on div "408" at bounding box center [250, 276] width 41 height 17
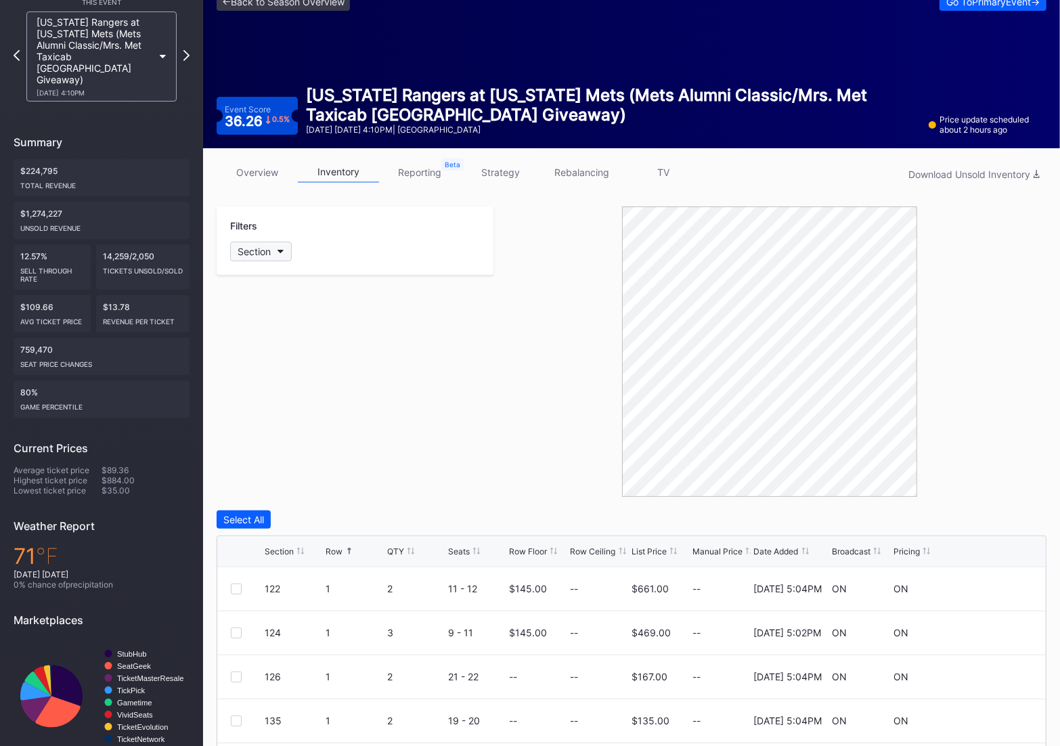
click at [256, 250] on div "Section" at bounding box center [254, 252] width 33 height 12
type input "409"
click at [257, 323] on div "409" at bounding box center [309, 326] width 158 height 25
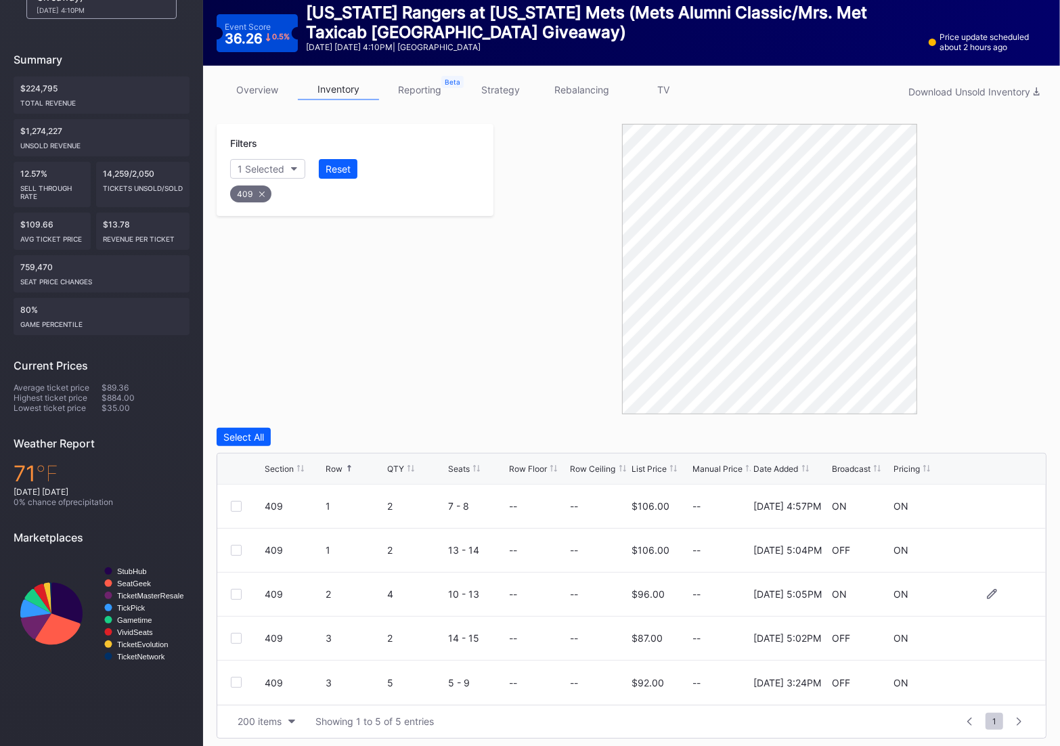
scroll to position [152, 0]
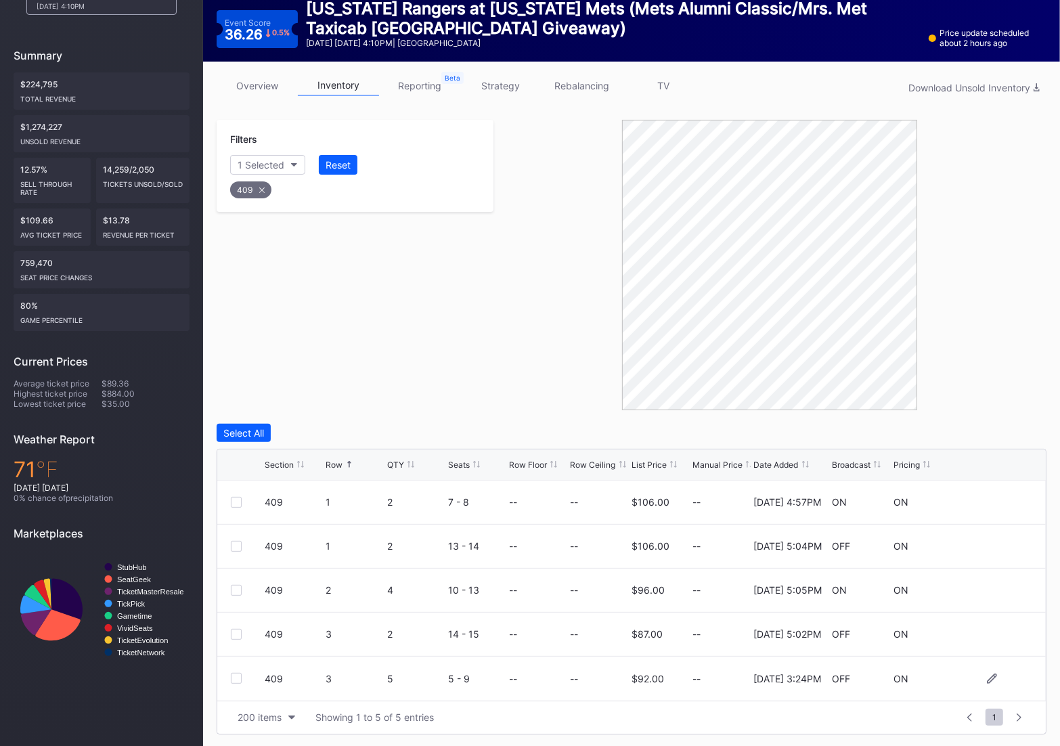
click at [231, 678] on div at bounding box center [236, 678] width 11 height 11
click at [1016, 435] on div "Delete 1 Row" at bounding box center [1012, 433] width 55 height 12
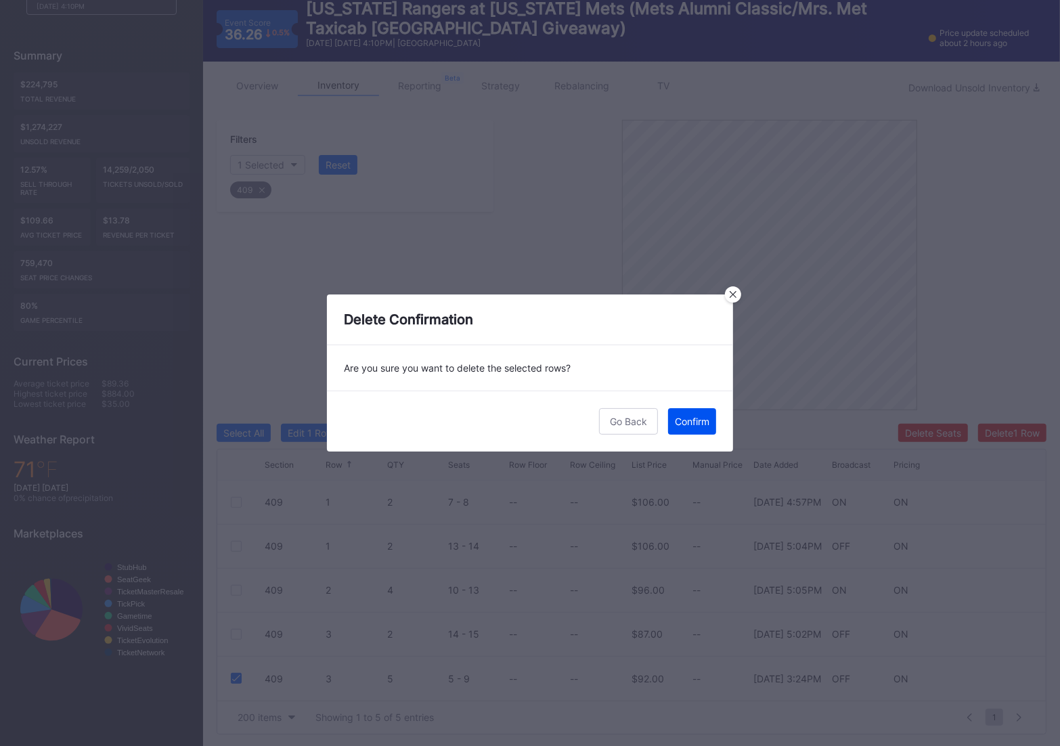
click at [682, 422] on div "Confirm" at bounding box center [692, 421] width 35 height 12
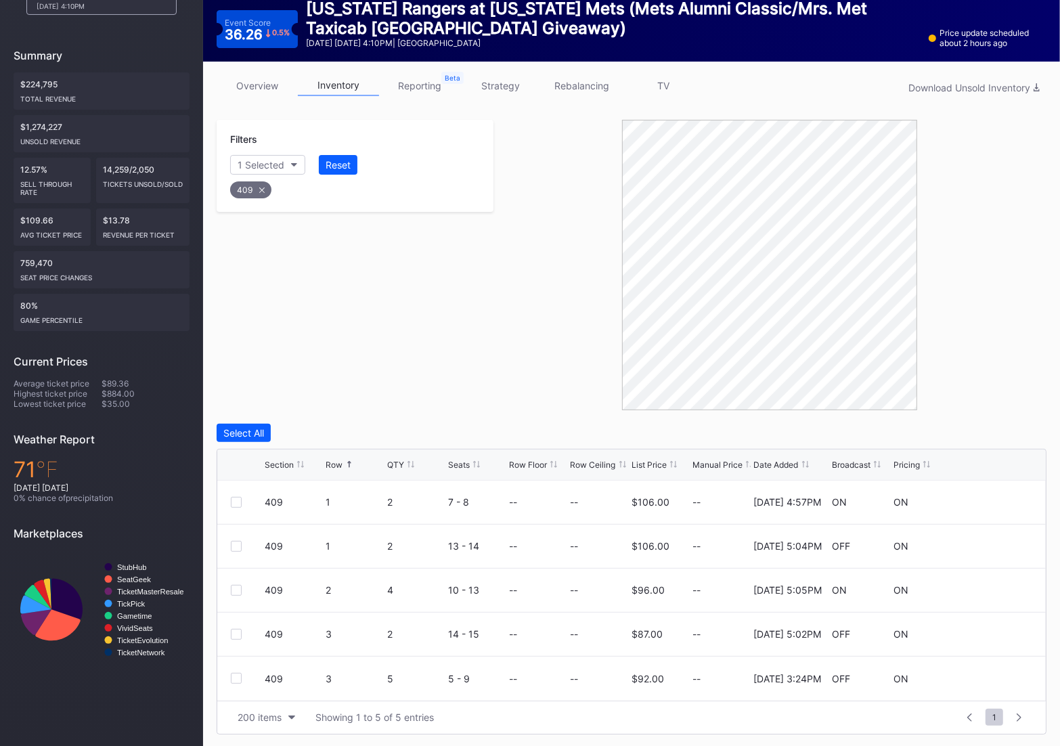
click at [263, 194] on div "409" at bounding box center [250, 189] width 41 height 17
click at [257, 162] on div "Section" at bounding box center [254, 165] width 33 height 12
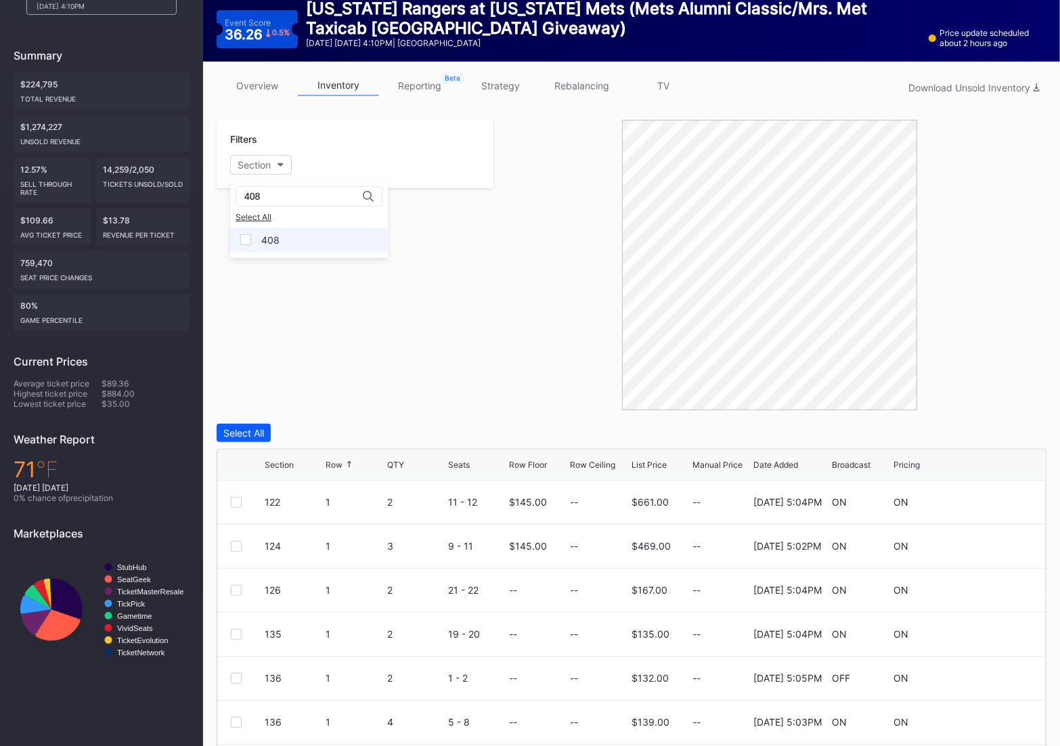
type input "408"
click at [313, 241] on div "408" at bounding box center [309, 239] width 158 height 25
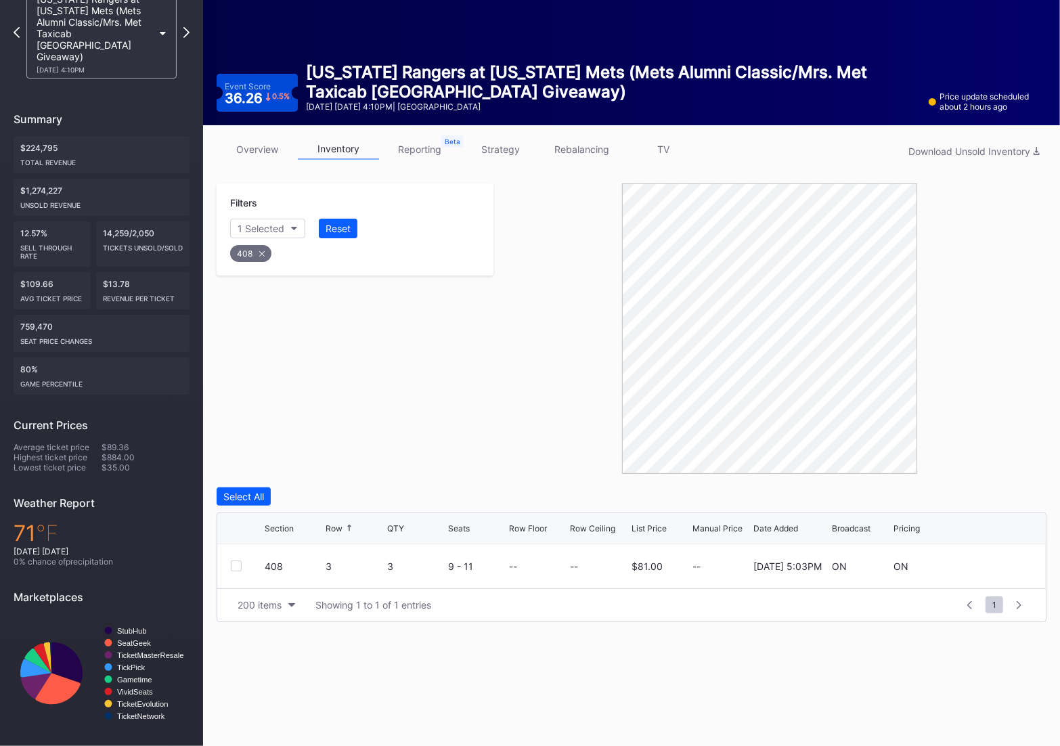
scroll to position [65, 0]
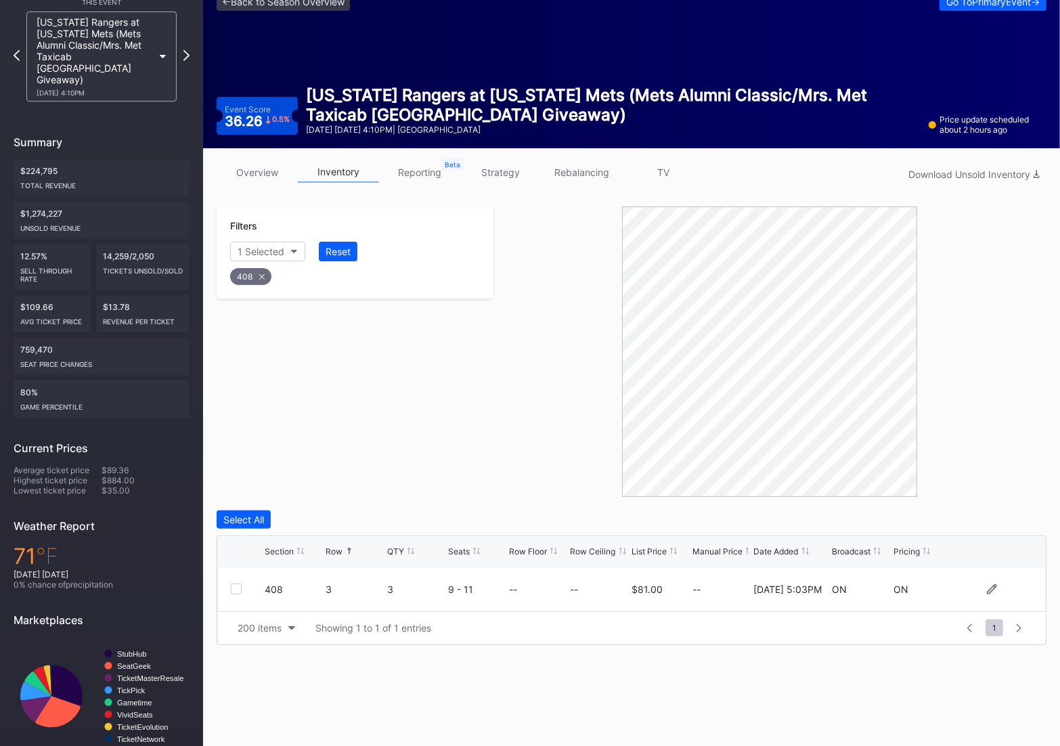
click at [236, 587] on div at bounding box center [236, 588] width 11 height 11
click at [1029, 524] on div "Delete 1 Row" at bounding box center [1012, 520] width 55 height 12
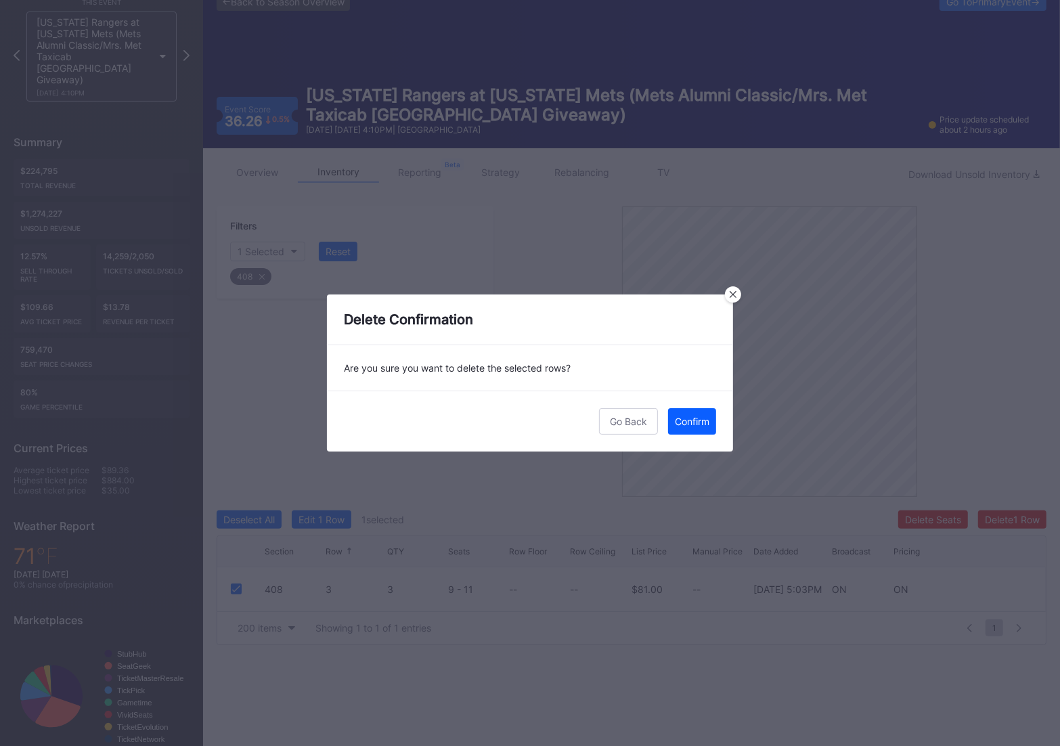
click at [663, 426] on div "Go Back Confirm" at bounding box center [530, 420] width 406 height 61
click at [675, 424] on div "Confirm" at bounding box center [692, 421] width 35 height 12
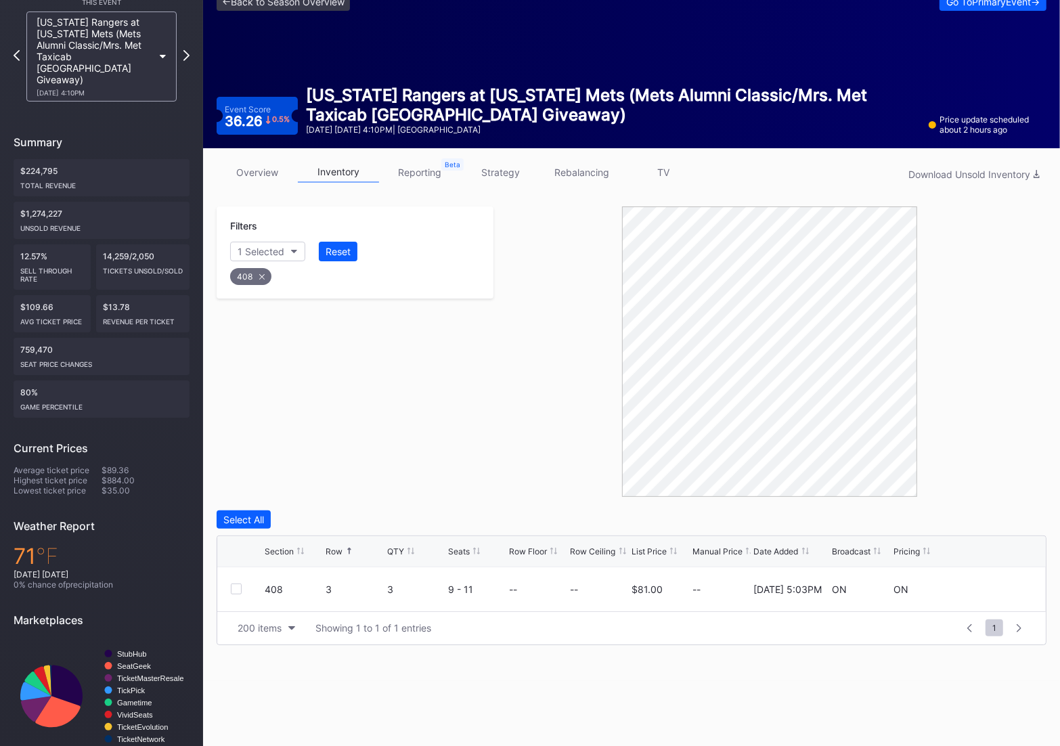
click at [259, 271] on div "408" at bounding box center [250, 276] width 41 height 17
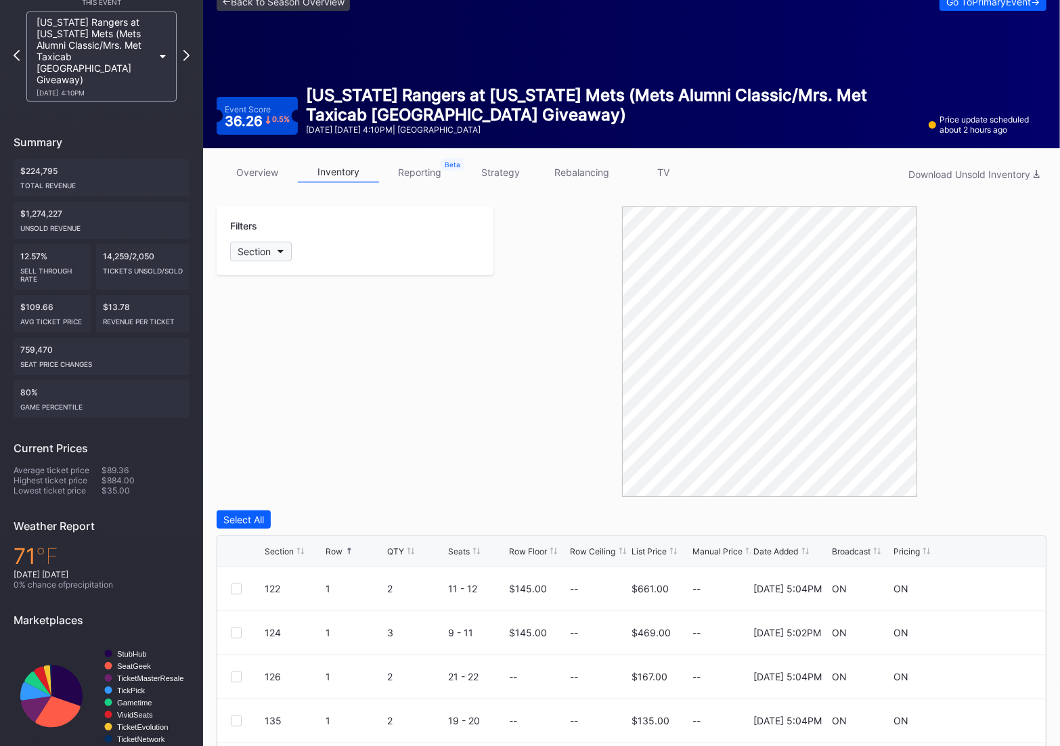
click at [257, 242] on button "Section" at bounding box center [261, 252] width 62 height 20
type input "409"
click at [284, 331] on div "409" at bounding box center [309, 326] width 158 height 25
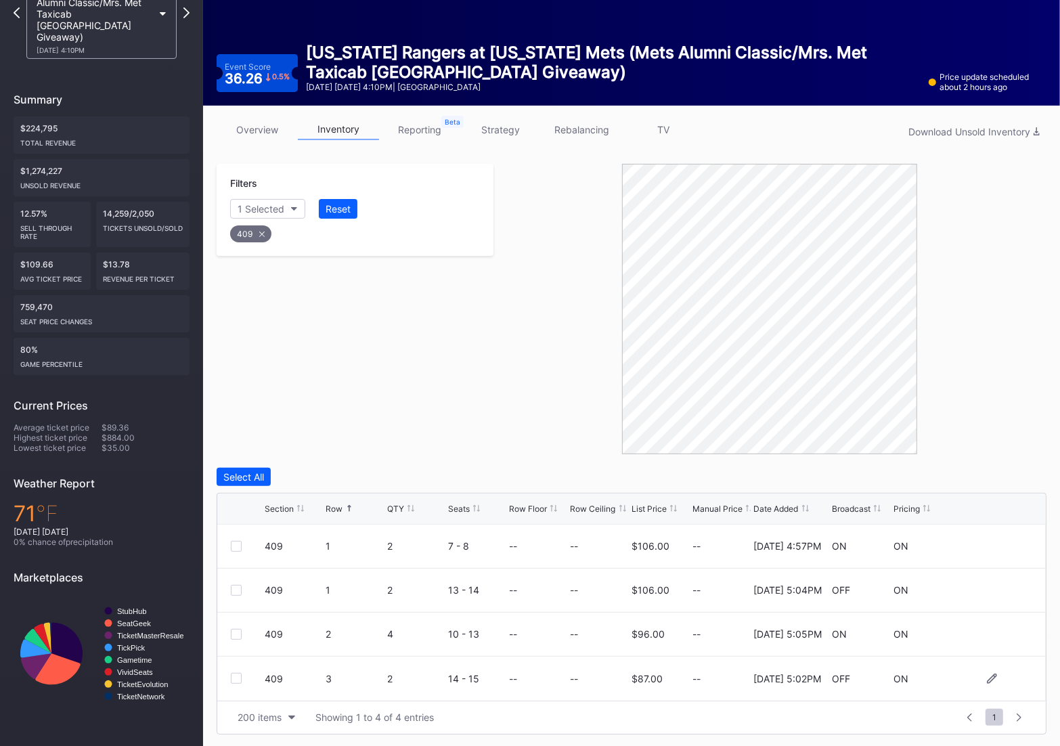
click at [231, 669] on div "409 3 2 14 - 15 -- -- $87.00 -- [DATE] 5:02PM OFF ON" at bounding box center [631, 678] width 828 height 44
click at [235, 675] on div at bounding box center [236, 678] width 11 height 11
click at [1020, 470] on button "Delete 1 Row" at bounding box center [1012, 477] width 68 height 18
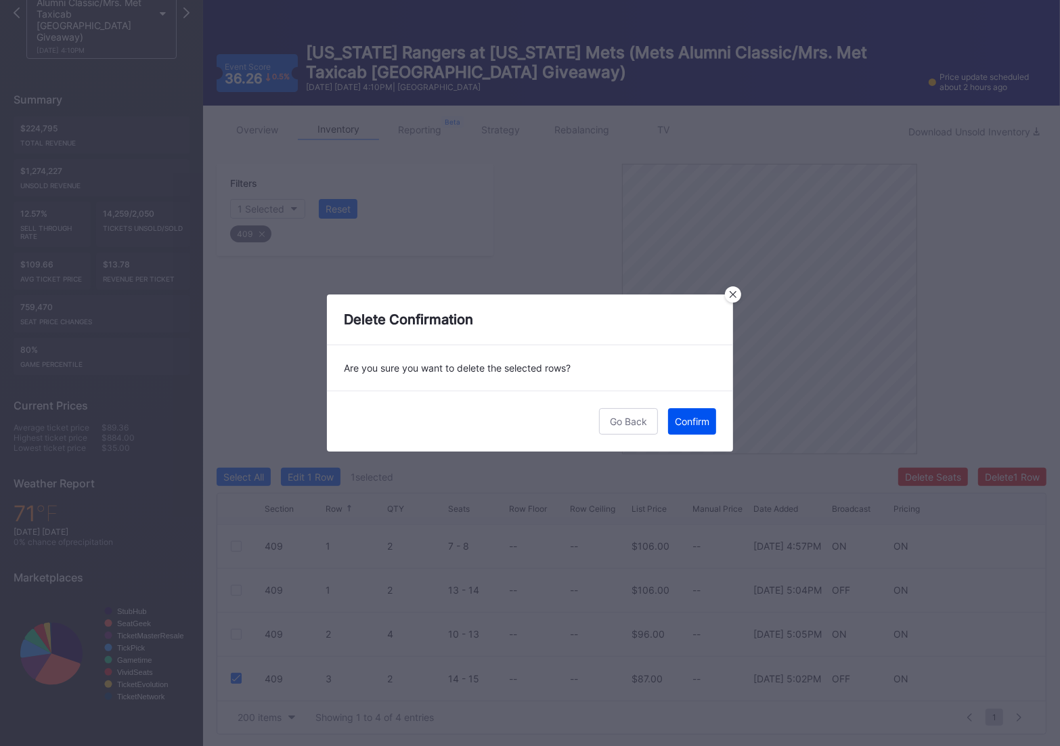
click at [683, 414] on button "Confirm" at bounding box center [692, 421] width 48 height 26
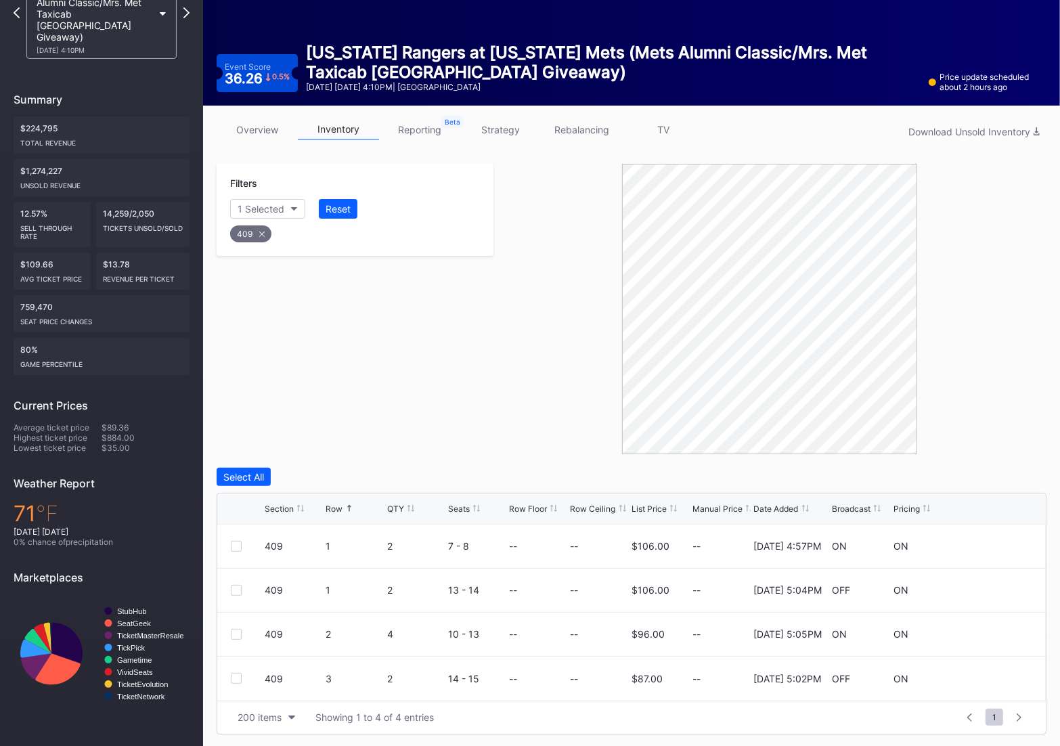
click at [257, 237] on div "409" at bounding box center [250, 233] width 41 height 17
click at [249, 206] on div "Section" at bounding box center [254, 209] width 33 height 12
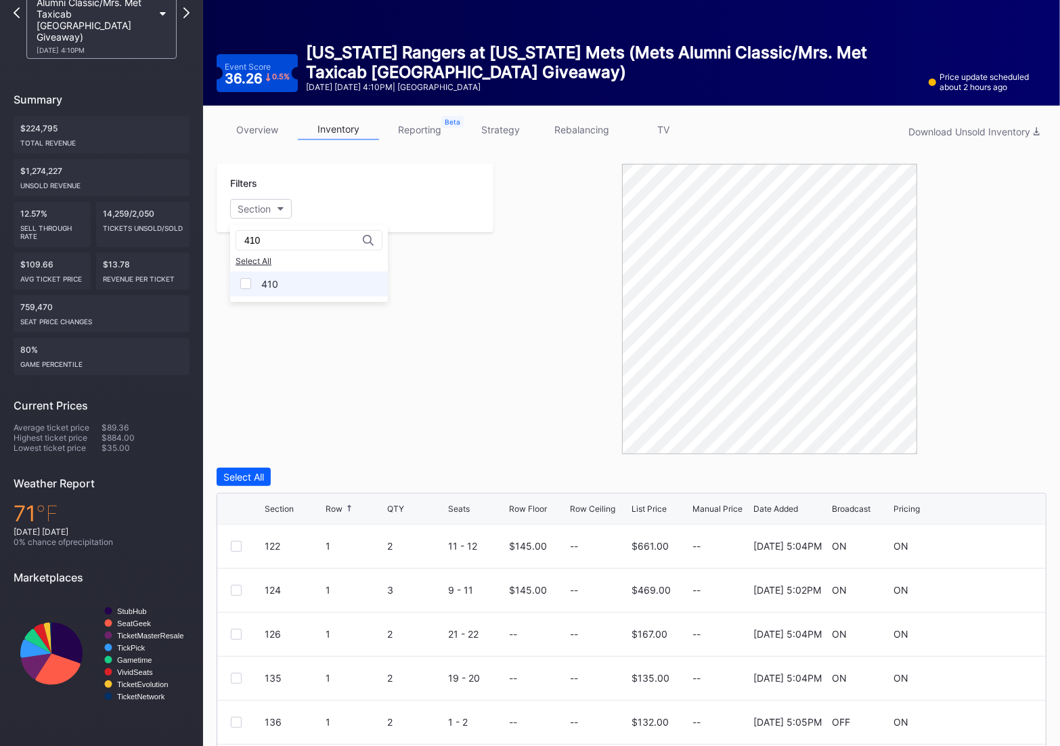
type input "410"
click at [287, 285] on div "410" at bounding box center [309, 283] width 158 height 25
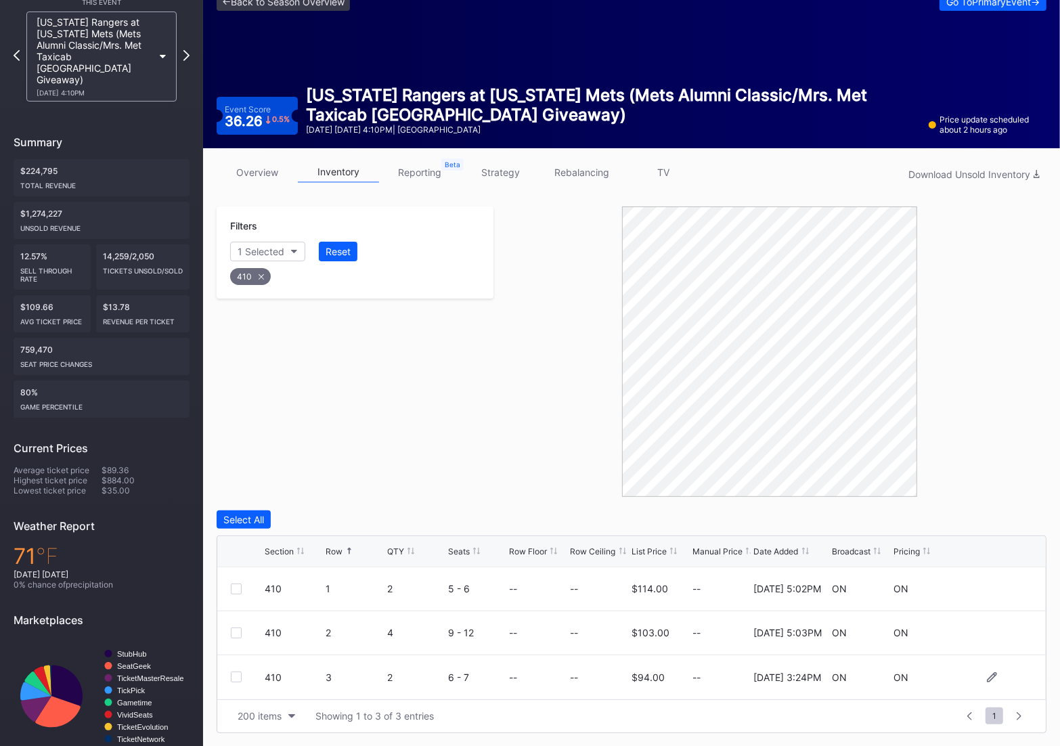
click at [286, 682] on div "410" at bounding box center [294, 677] width 58 height 44
click at [232, 679] on div at bounding box center [236, 676] width 11 height 11
click at [1016, 518] on div "Delete 1 Row" at bounding box center [1012, 520] width 55 height 12
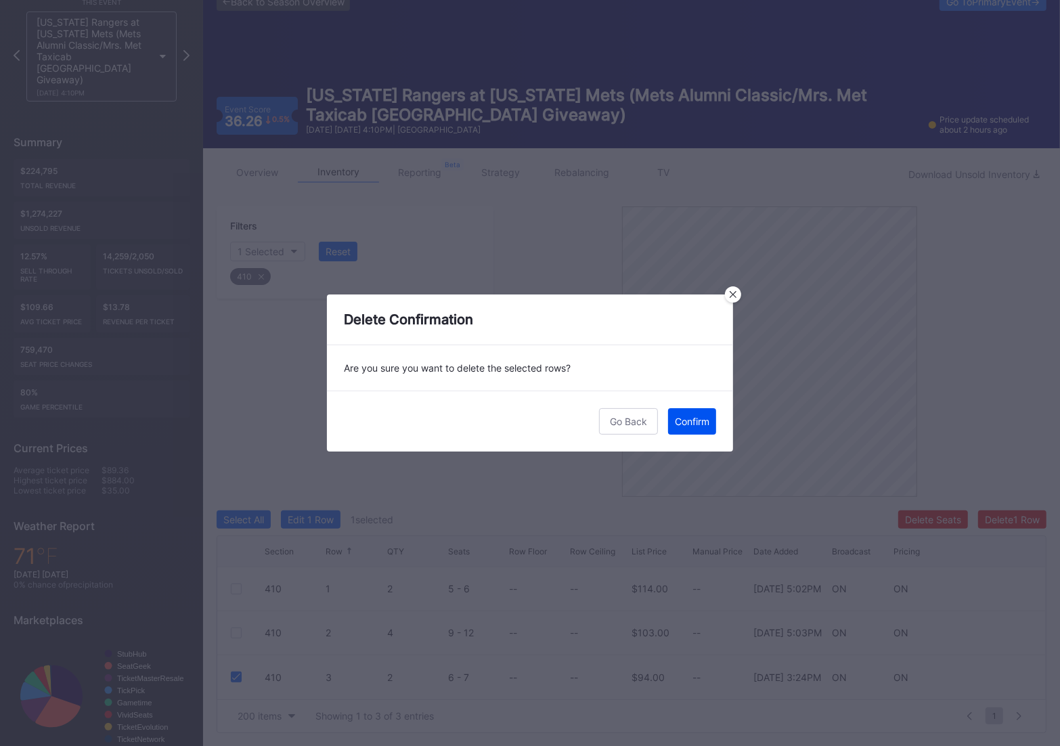
click at [683, 426] on div "Confirm" at bounding box center [692, 421] width 35 height 12
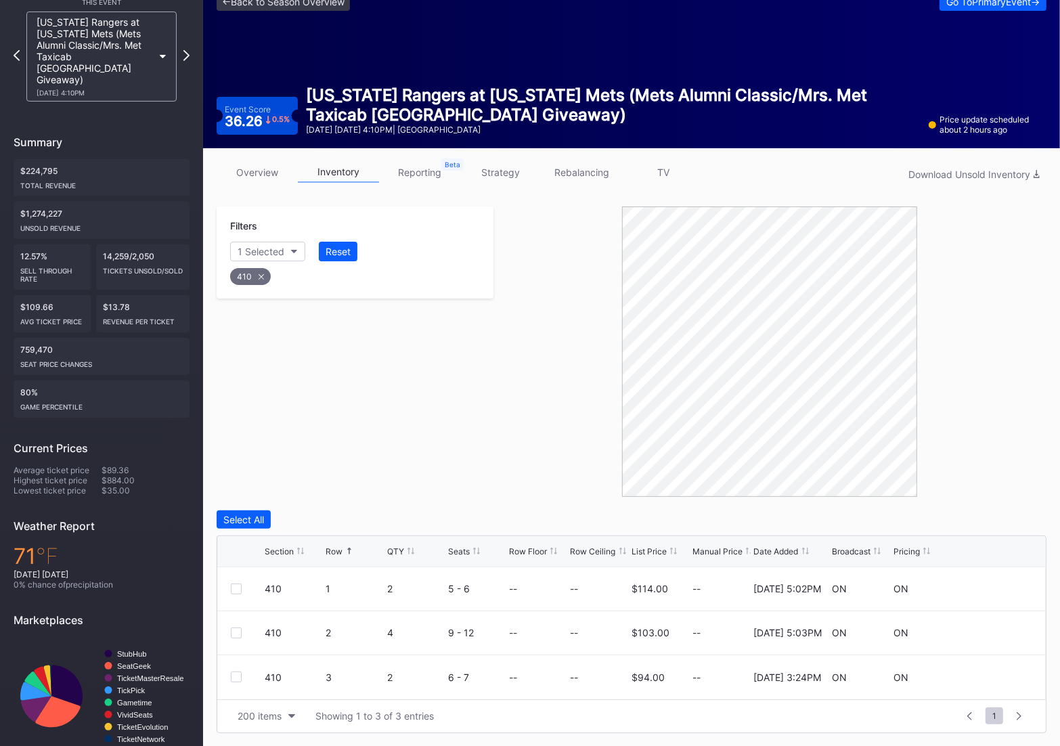
click at [244, 272] on div "410" at bounding box center [250, 276] width 41 height 17
click at [244, 251] on div "Section" at bounding box center [254, 252] width 33 height 12
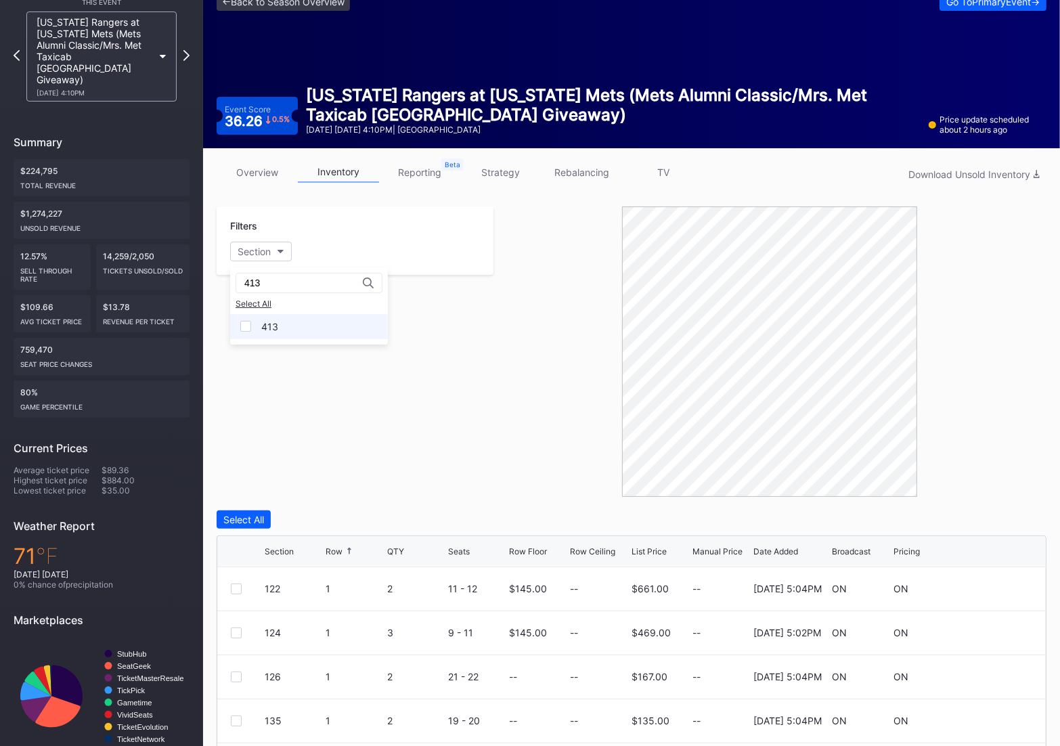
type input "413"
click at [257, 329] on div "413" at bounding box center [309, 326] width 158 height 25
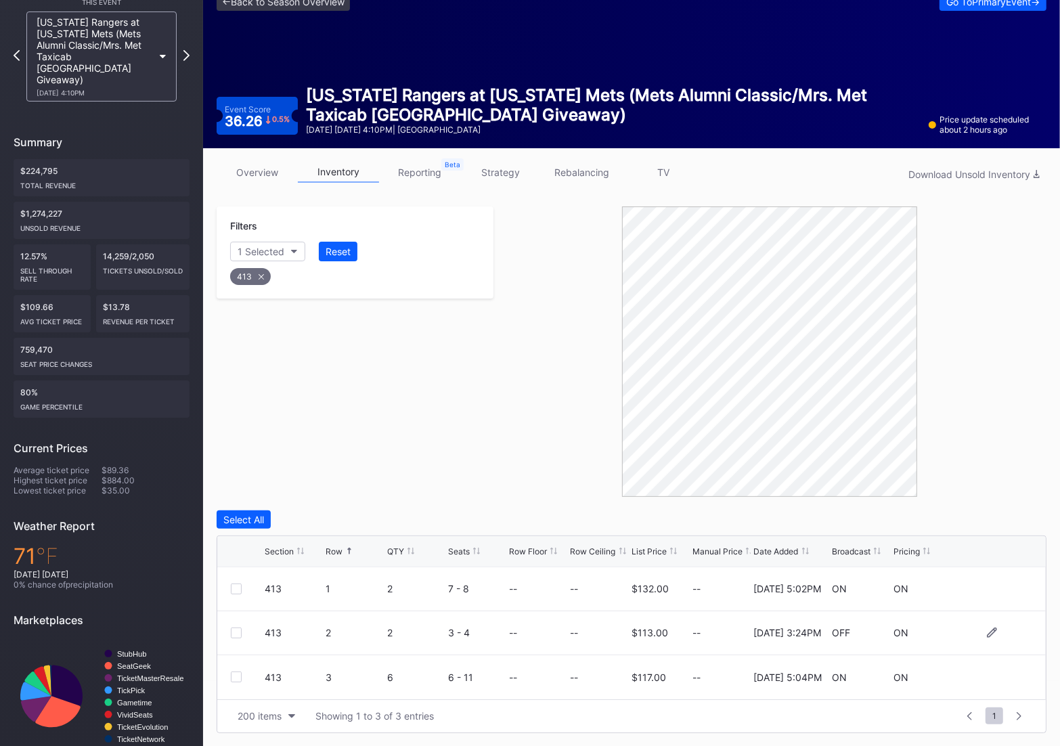
click at [237, 627] on div at bounding box center [236, 632] width 11 height 11
click at [918, 518] on div "Delete Seats" at bounding box center [933, 520] width 56 height 12
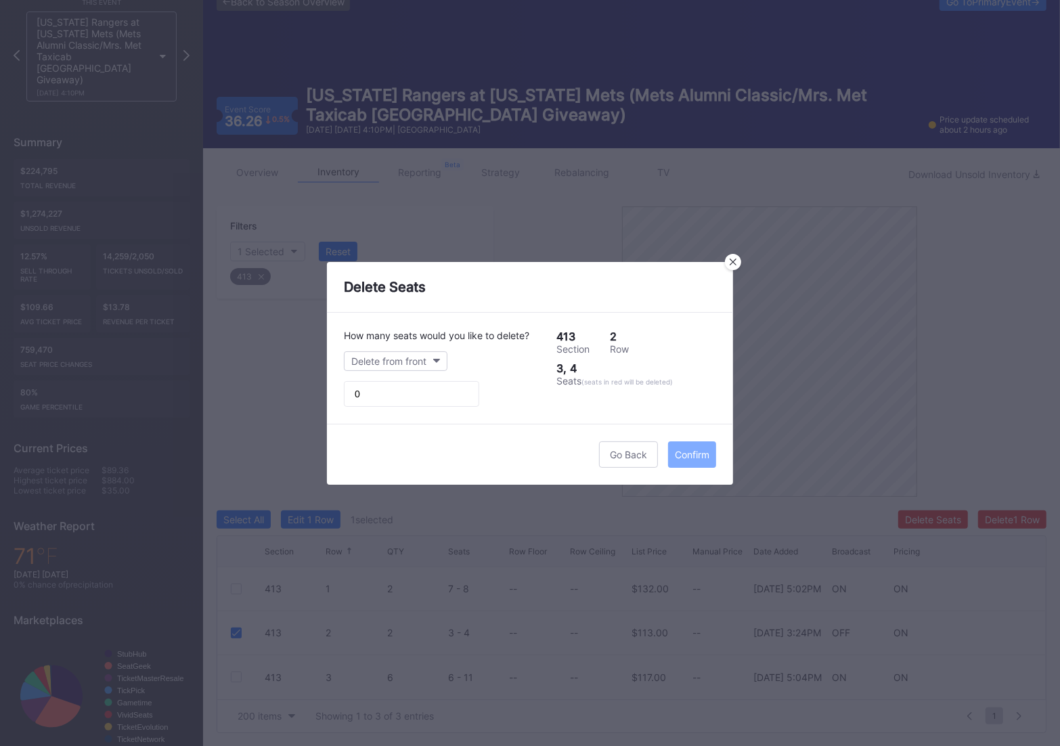
click at [722, 267] on div "Delete Seats" at bounding box center [530, 287] width 406 height 51
click at [732, 265] on icon at bounding box center [732, 262] width 7 height 7
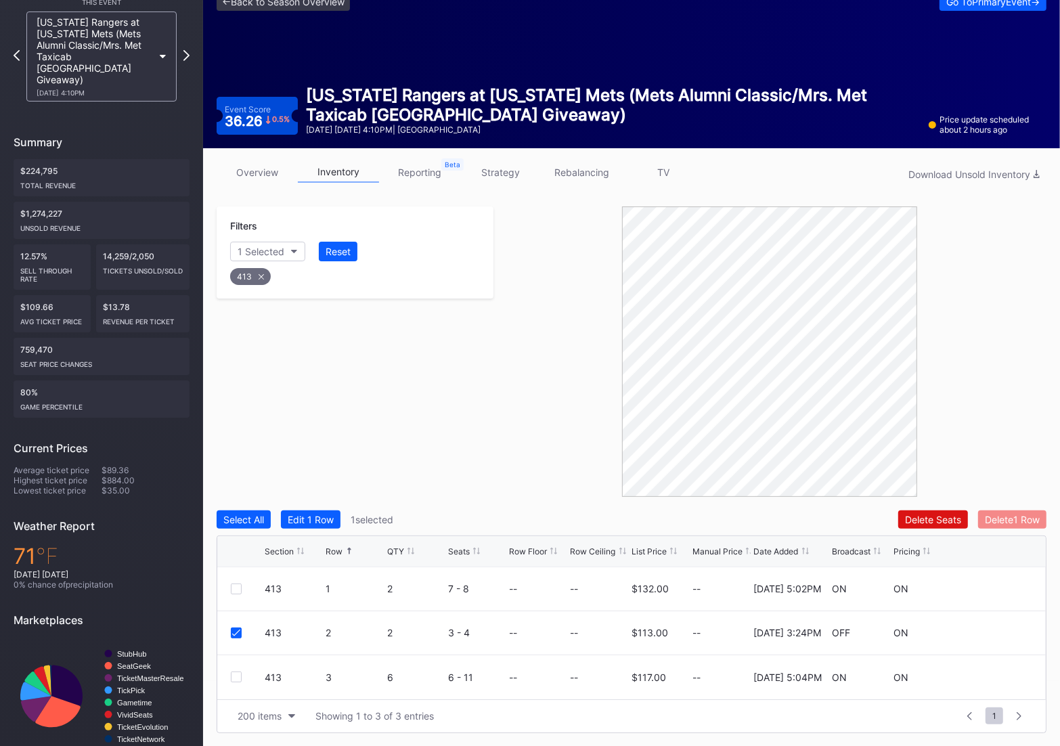
click at [1004, 514] on div "Delete 1 Row" at bounding box center [1012, 520] width 55 height 12
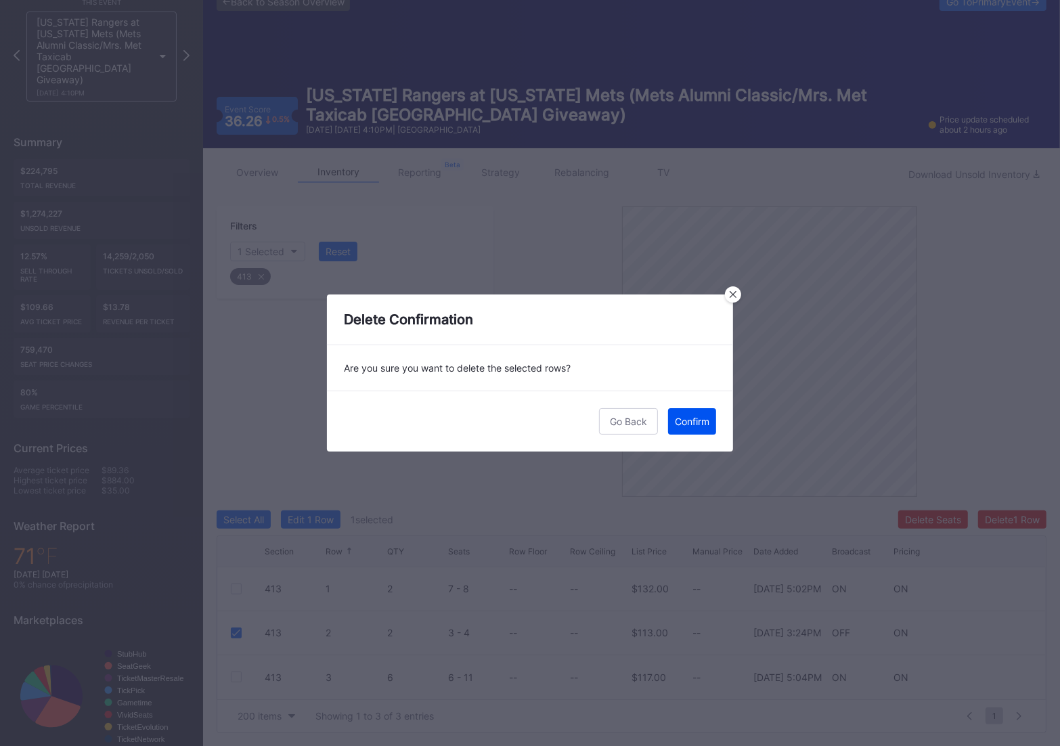
click at [696, 416] on div "Confirm" at bounding box center [692, 421] width 35 height 12
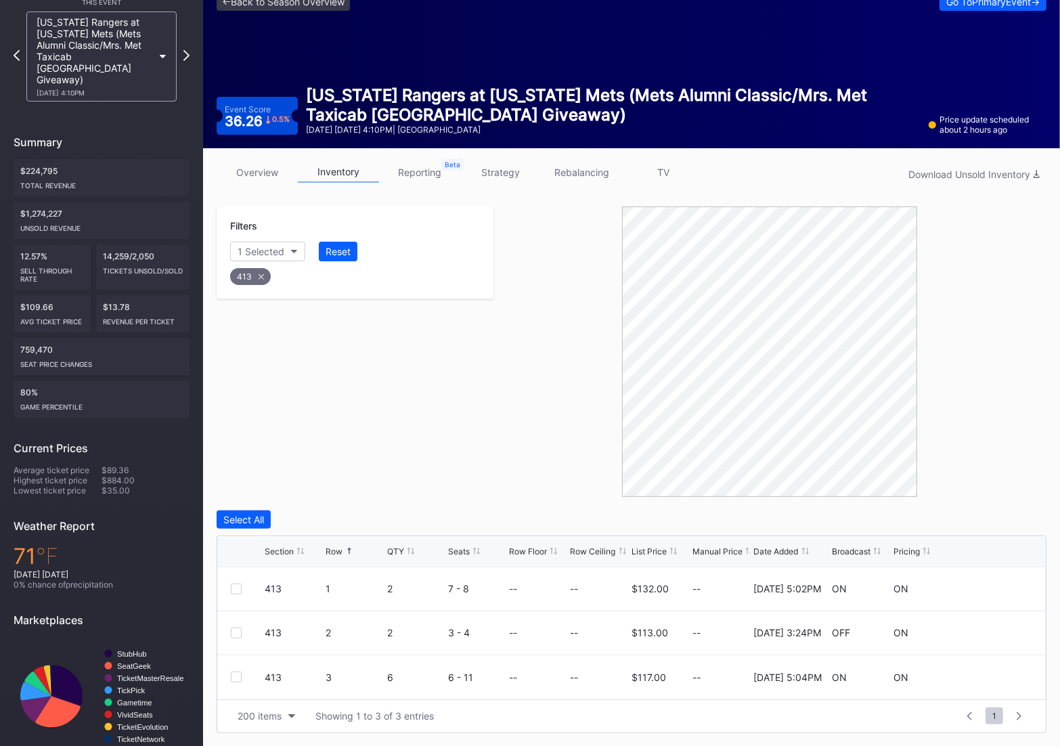
click at [254, 274] on div "413" at bounding box center [250, 276] width 41 height 17
click at [250, 247] on div "Section" at bounding box center [254, 252] width 33 height 12
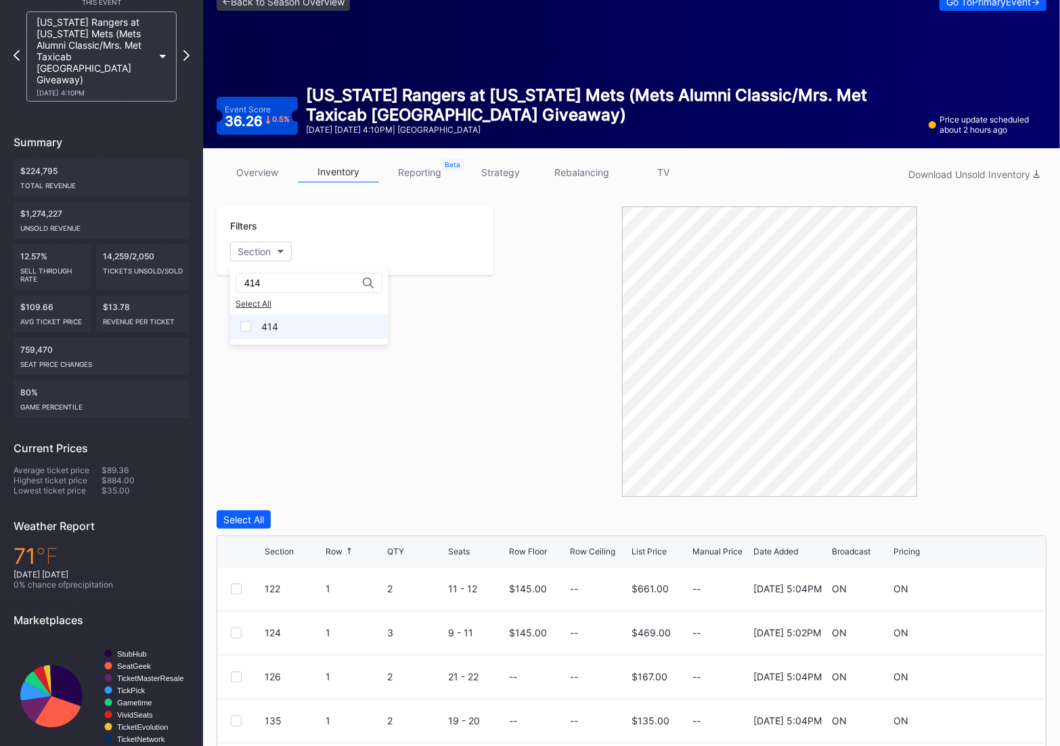
type input "414"
click at [269, 321] on div "414" at bounding box center [269, 327] width 17 height 12
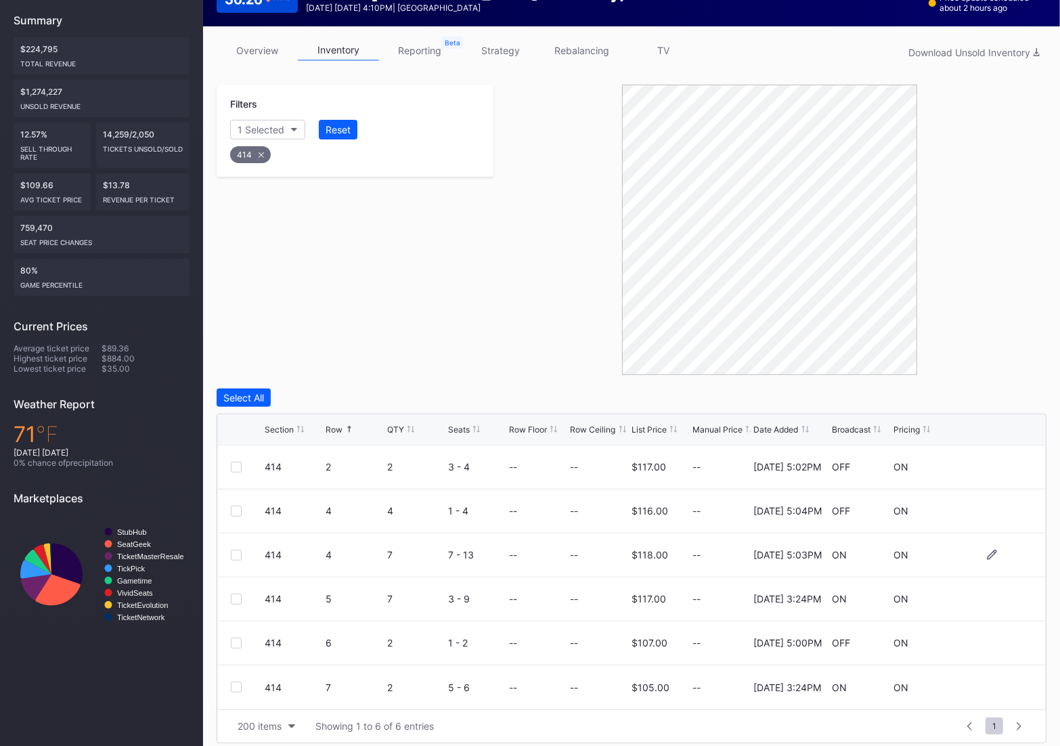
scroll to position [189, 0]
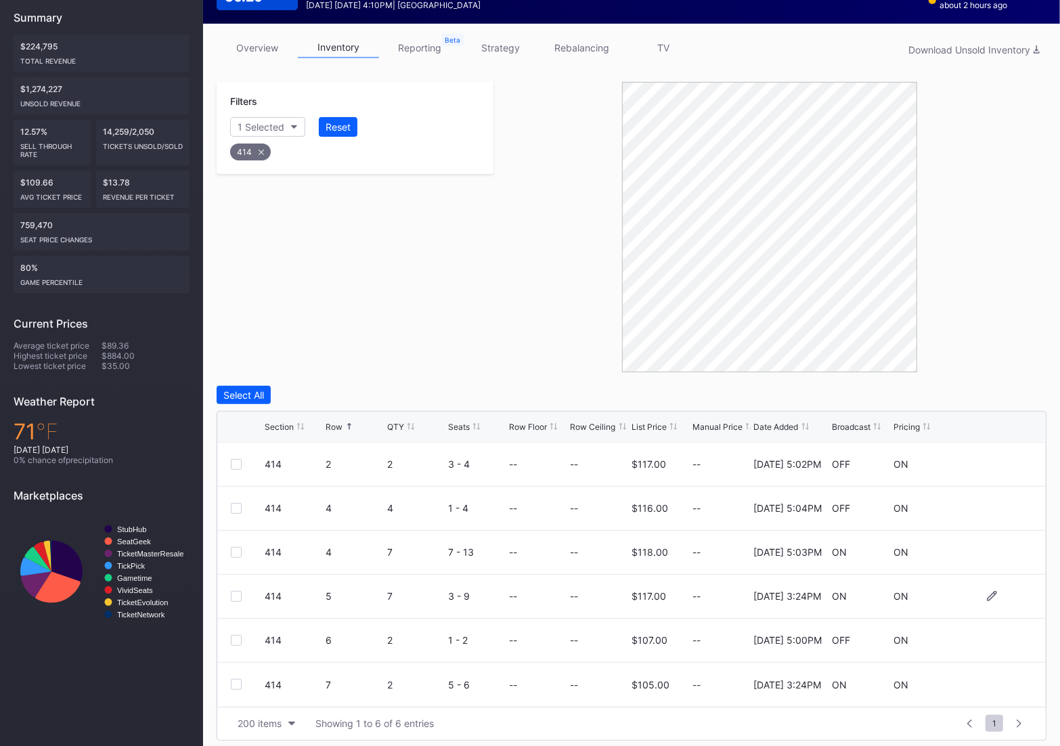
click at [238, 591] on div at bounding box center [236, 596] width 11 height 11
click at [225, 682] on div "414 7 2 5 - 6 -- -- $105.00 -- [DATE] 3:24PM ON ON" at bounding box center [631, 684] width 828 height 44
click at [227, 682] on div "414 7 2 5 - 6 -- -- $105.00 -- [DATE] 3:24PM ON ON" at bounding box center [631, 684] width 828 height 44
click at [235, 685] on div at bounding box center [236, 684] width 11 height 11
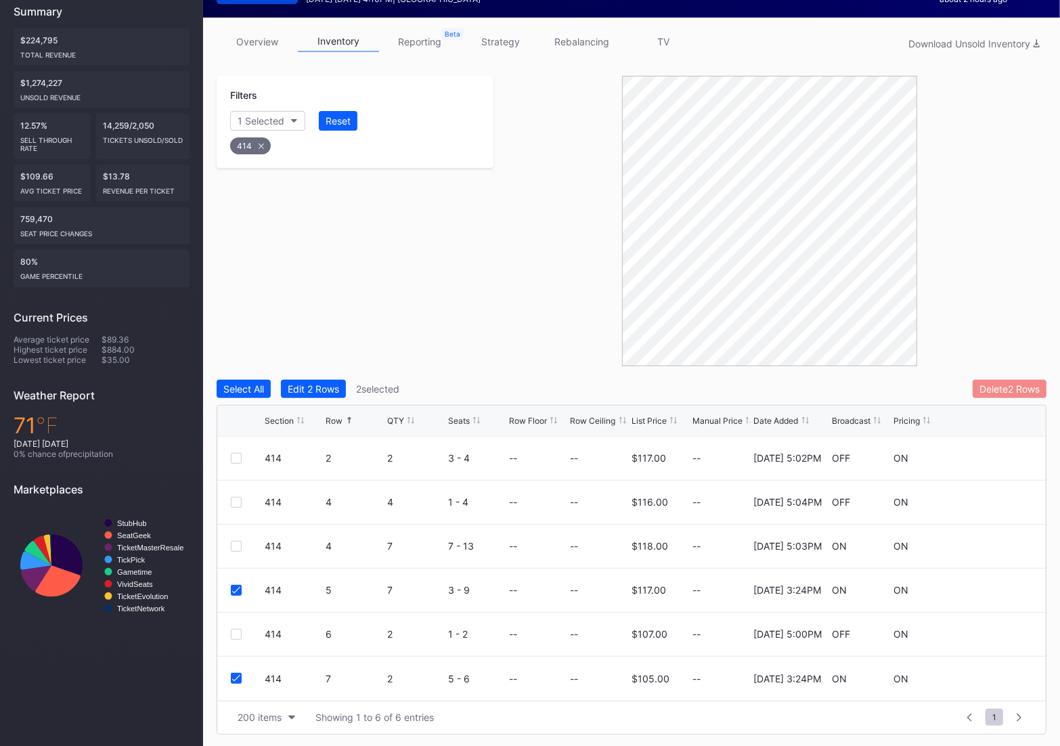
click at [1014, 388] on div "Delete 2 Rows" at bounding box center [1009, 389] width 60 height 12
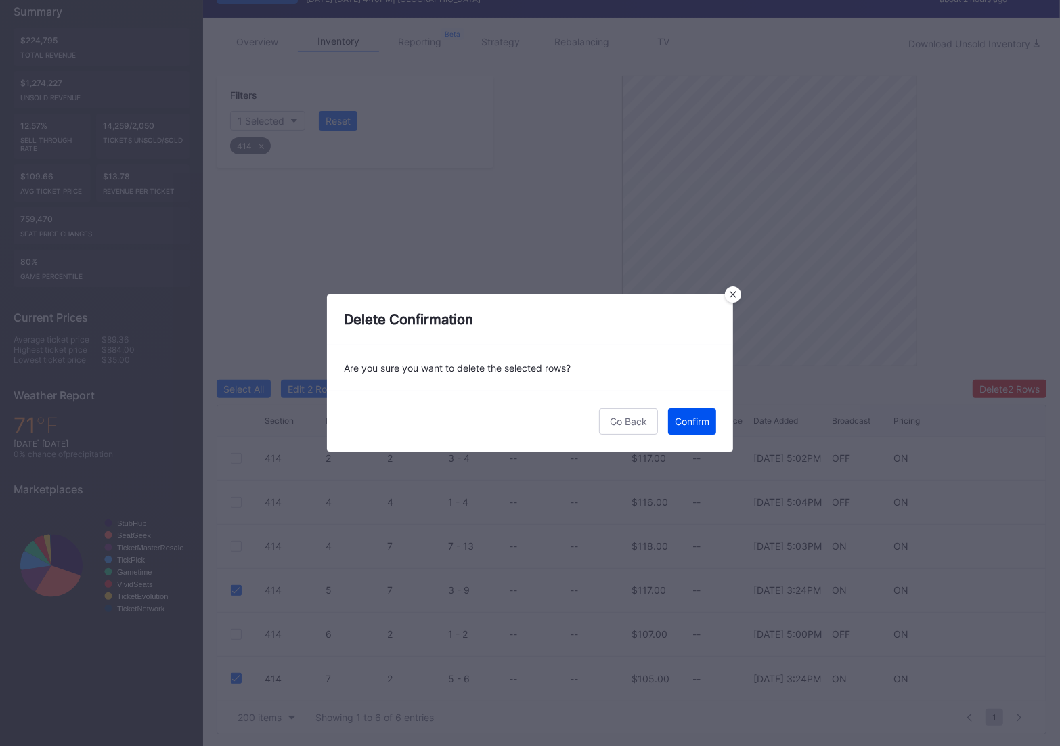
click at [692, 424] on div "Confirm" at bounding box center [692, 421] width 35 height 12
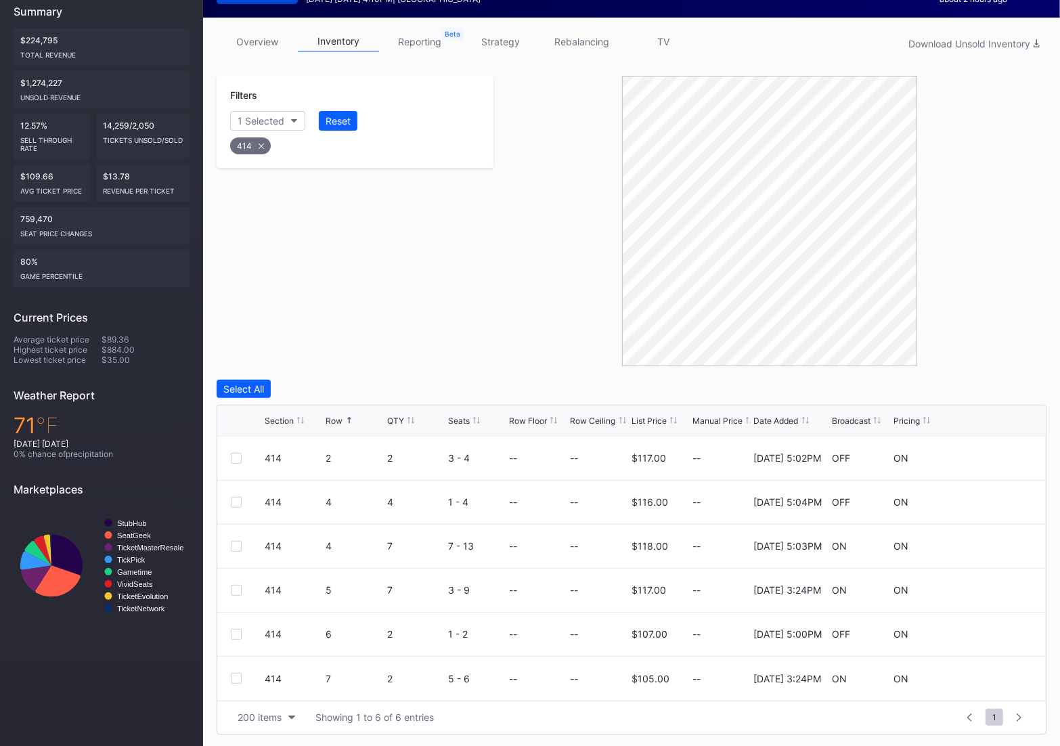
click at [248, 141] on div "414" at bounding box center [250, 145] width 41 height 17
click at [248, 112] on button "Section" at bounding box center [261, 121] width 62 height 20
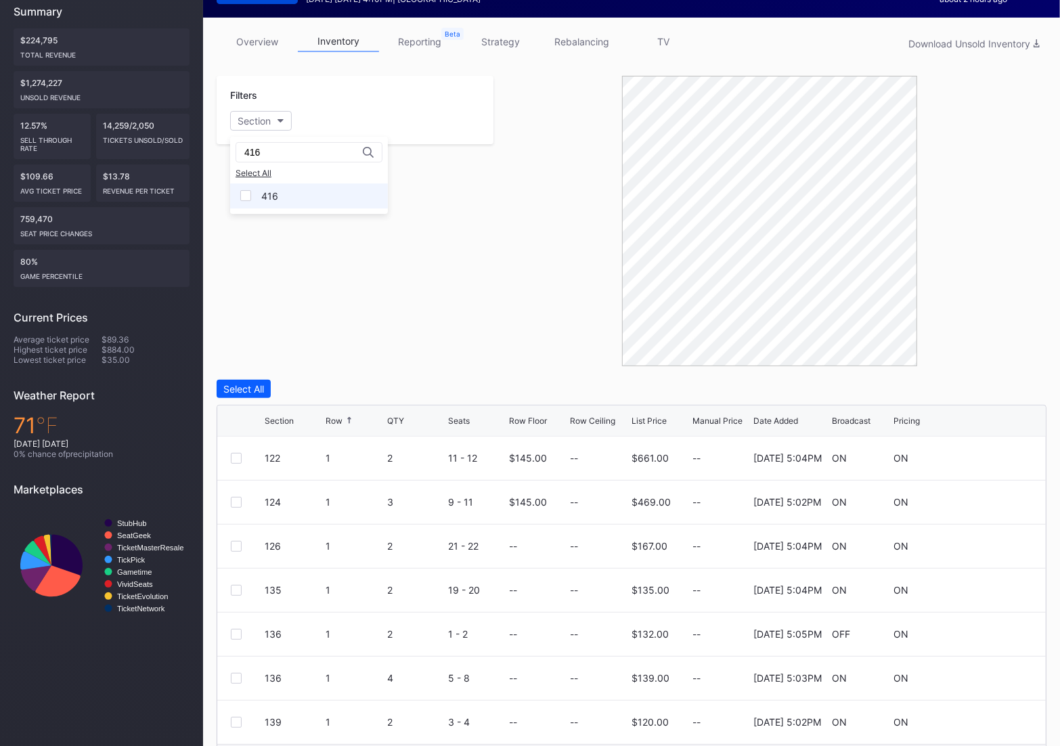
type input "416"
click at [259, 197] on div "416" at bounding box center [309, 195] width 158 height 25
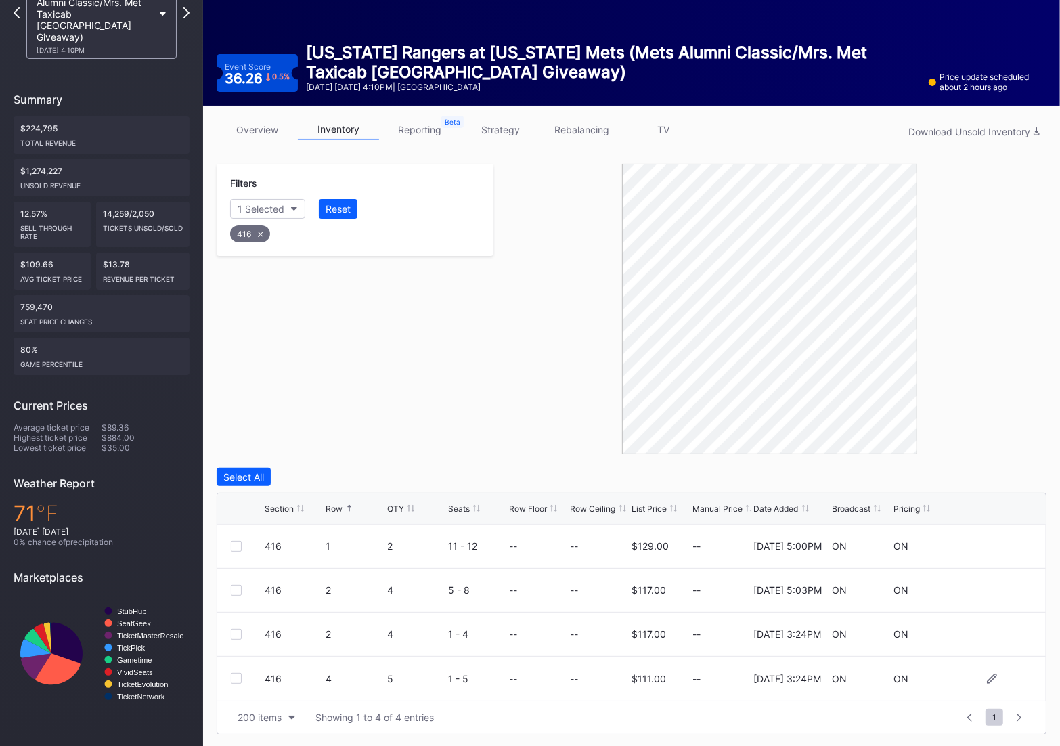
click at [242, 675] on div at bounding box center [248, 678] width 34 height 11
click at [237, 675] on div at bounding box center [236, 678] width 11 height 11
click at [1004, 482] on button "Delete 1 Row" at bounding box center [1012, 477] width 68 height 18
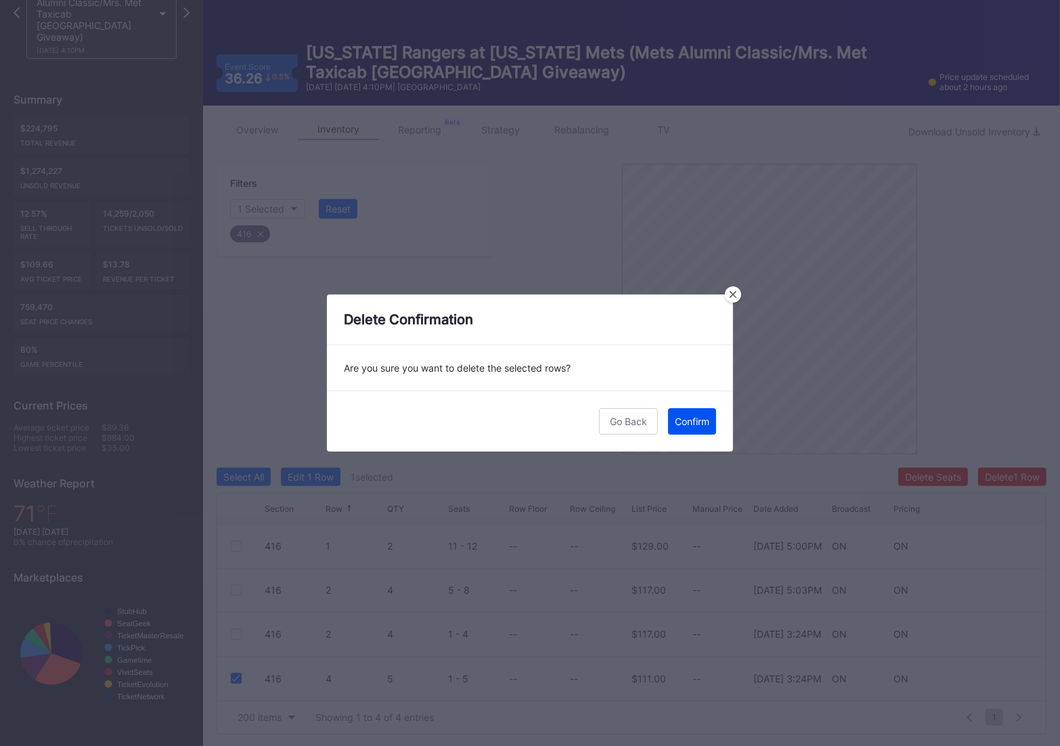
click at [694, 420] on div "Confirm" at bounding box center [692, 421] width 35 height 12
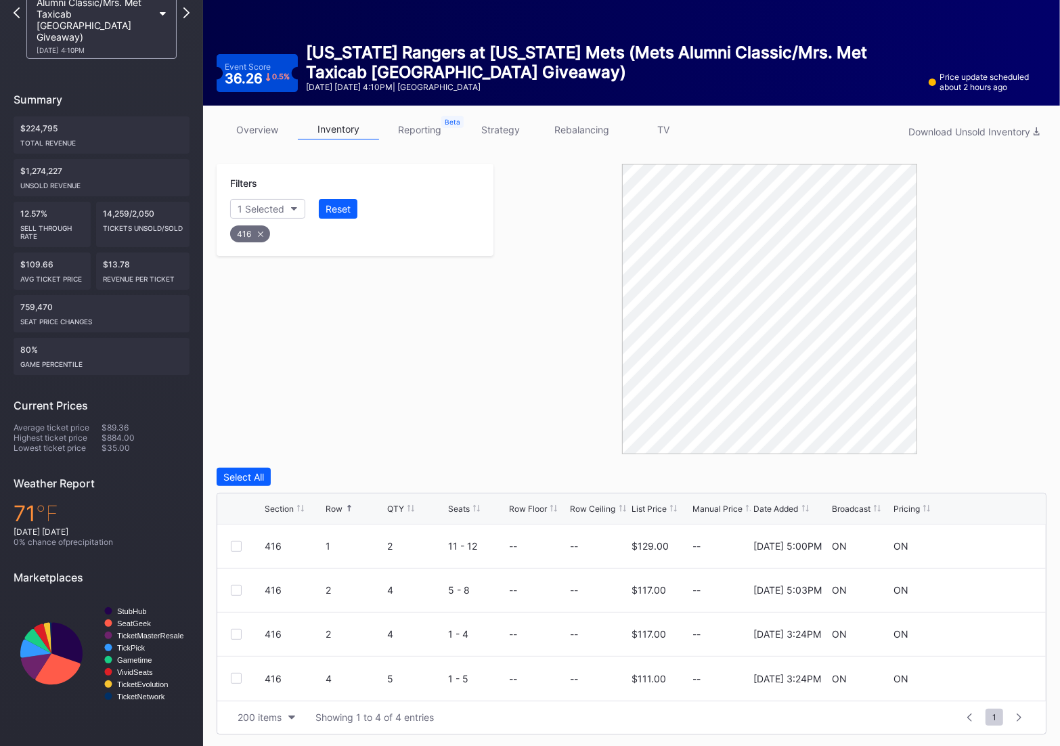
click at [261, 231] on icon at bounding box center [260, 233] width 5 height 5
click at [248, 208] on div "Section" at bounding box center [254, 209] width 33 height 12
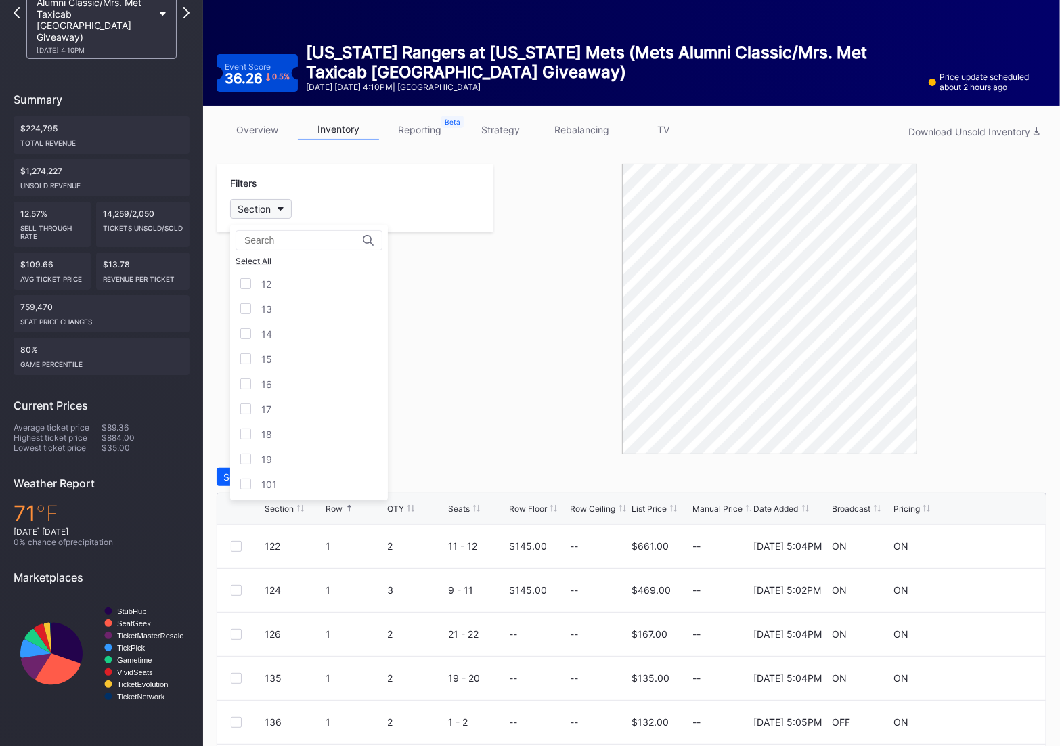
type input "5"
type input "417"
click at [261, 290] on div "417" at bounding box center [309, 283] width 158 height 25
click at [237, 638] on div at bounding box center [236, 634] width 11 height 11
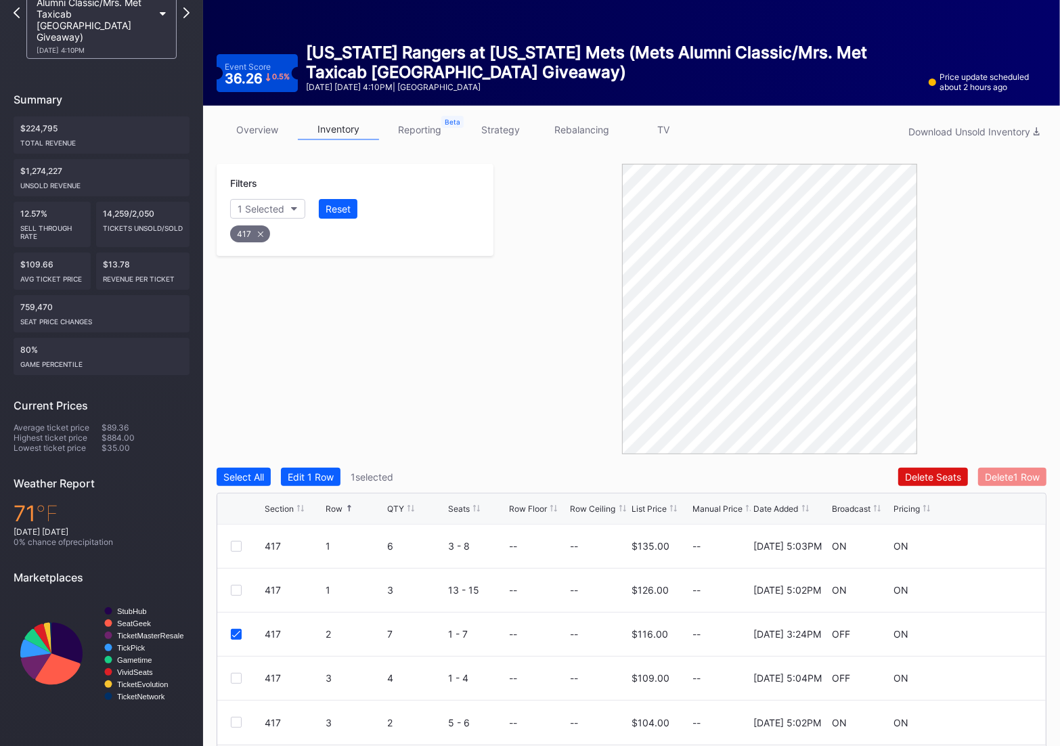
click at [1039, 473] on div "Delete 1 Row" at bounding box center [1012, 477] width 55 height 12
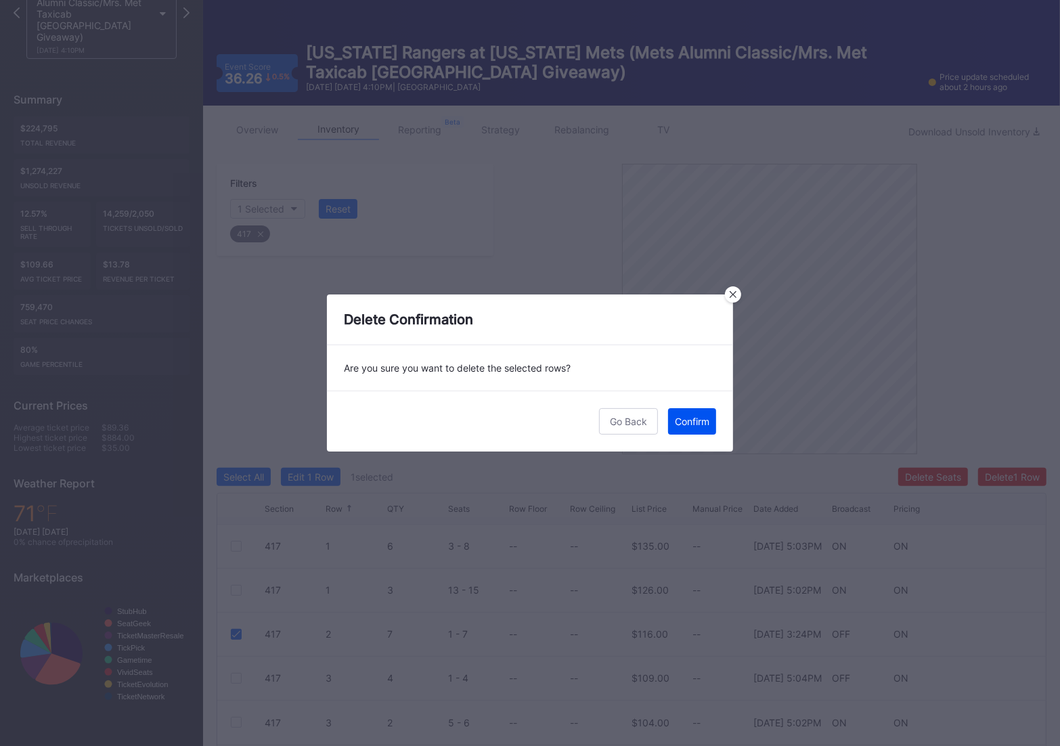
click at [710, 422] on button "Confirm" at bounding box center [692, 421] width 48 height 26
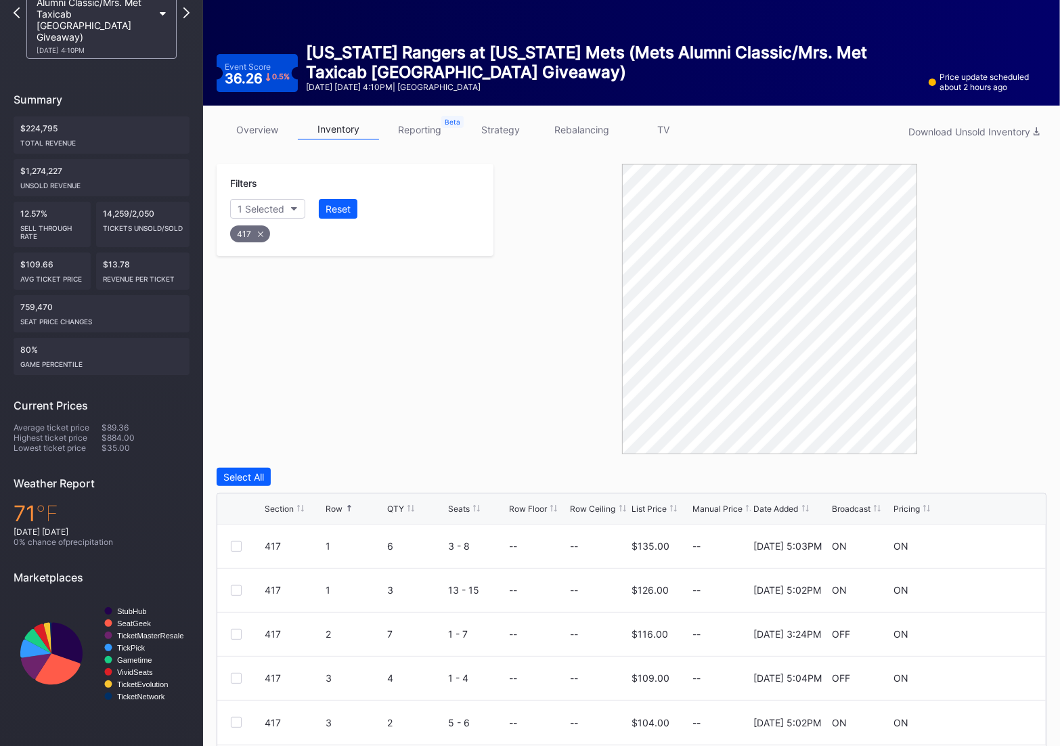
click at [248, 232] on div "417" at bounding box center [250, 233] width 40 height 17
click at [250, 207] on div "Section" at bounding box center [254, 209] width 33 height 12
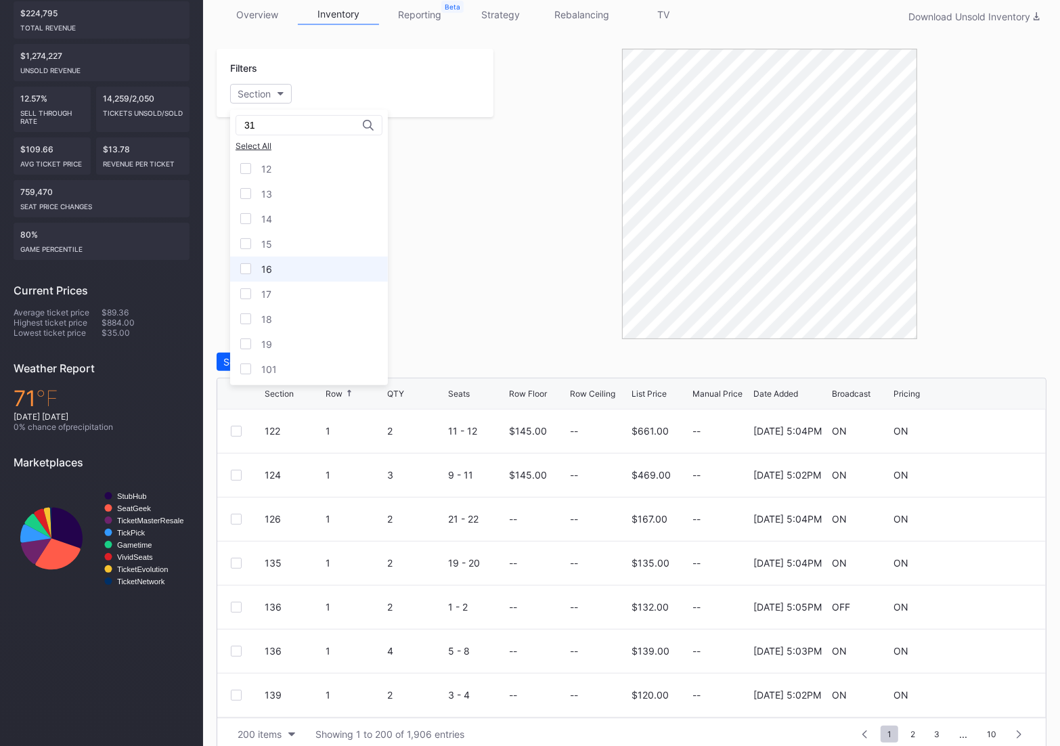
scroll to position [225, 0]
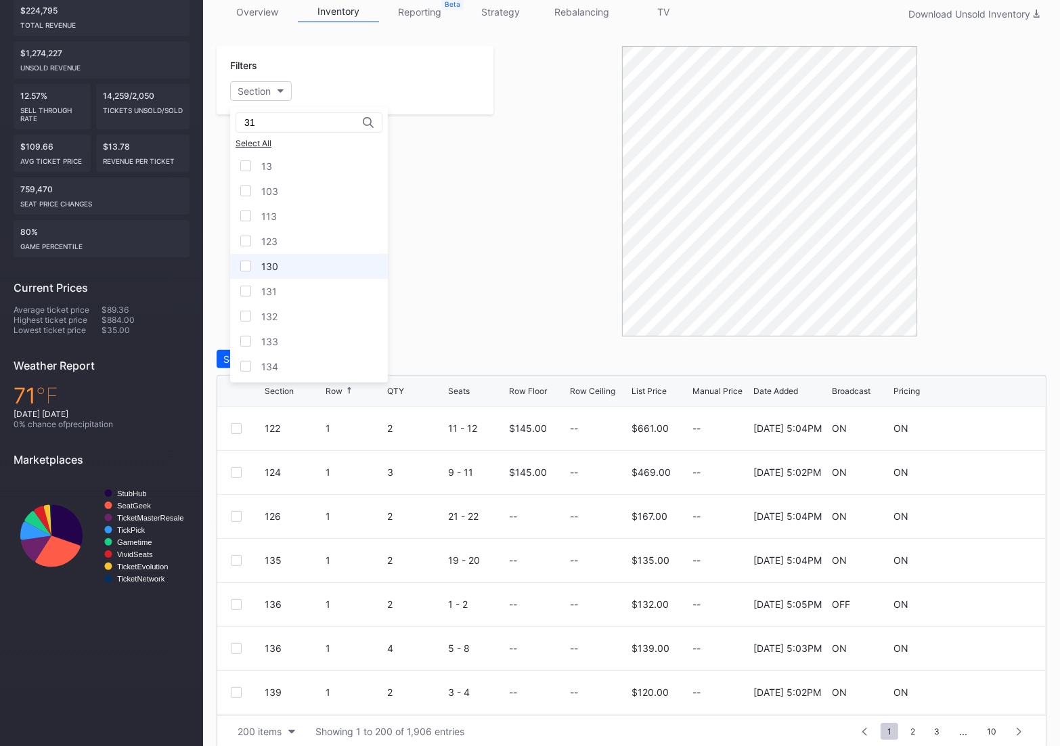
type input "310"
click at [252, 167] on div "310" at bounding box center [309, 166] width 158 height 25
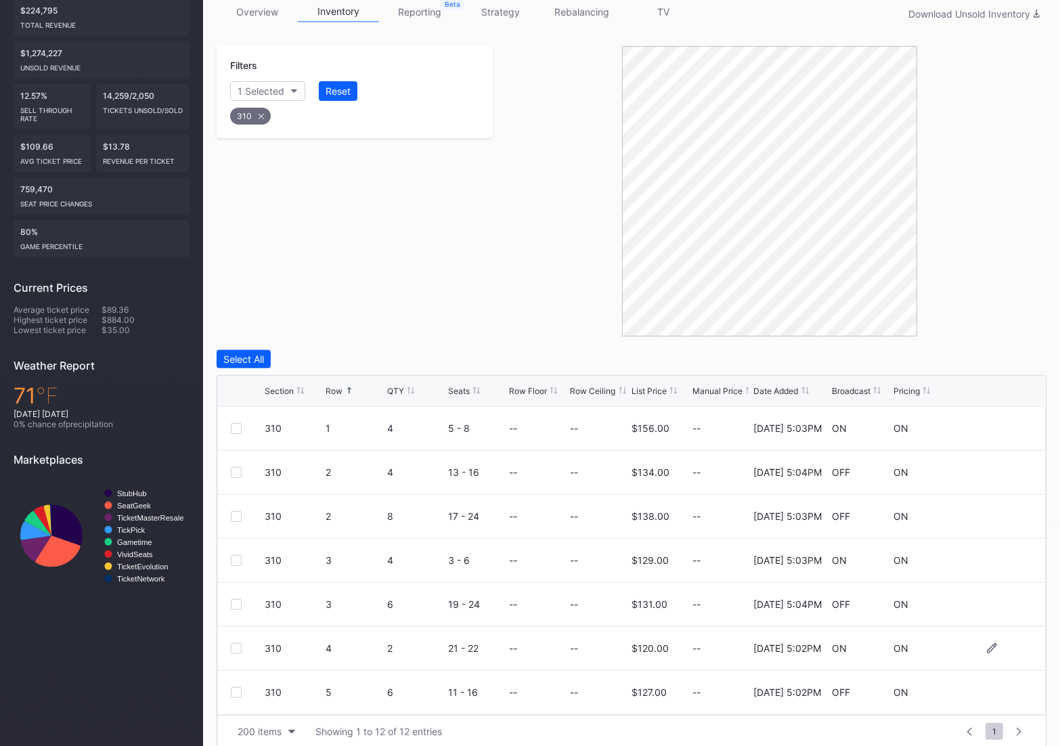
scroll to position [220, 0]
click at [236, 690] on div at bounding box center [236, 692] width 11 height 11
click at [1019, 348] on div "Filters 1 Selected Reset 310 Select All Edit 1 Row 1 selected Delete Seats Dele…" at bounding box center [632, 397] width 830 height 702
click at [1014, 368] on div "Select All Edit 1 Row 1 selected Delete Seats Delete 1 Row Section Row QTY Seat…" at bounding box center [632, 549] width 830 height 399
click at [1010, 356] on div "Delete 1 Row" at bounding box center [1012, 359] width 55 height 12
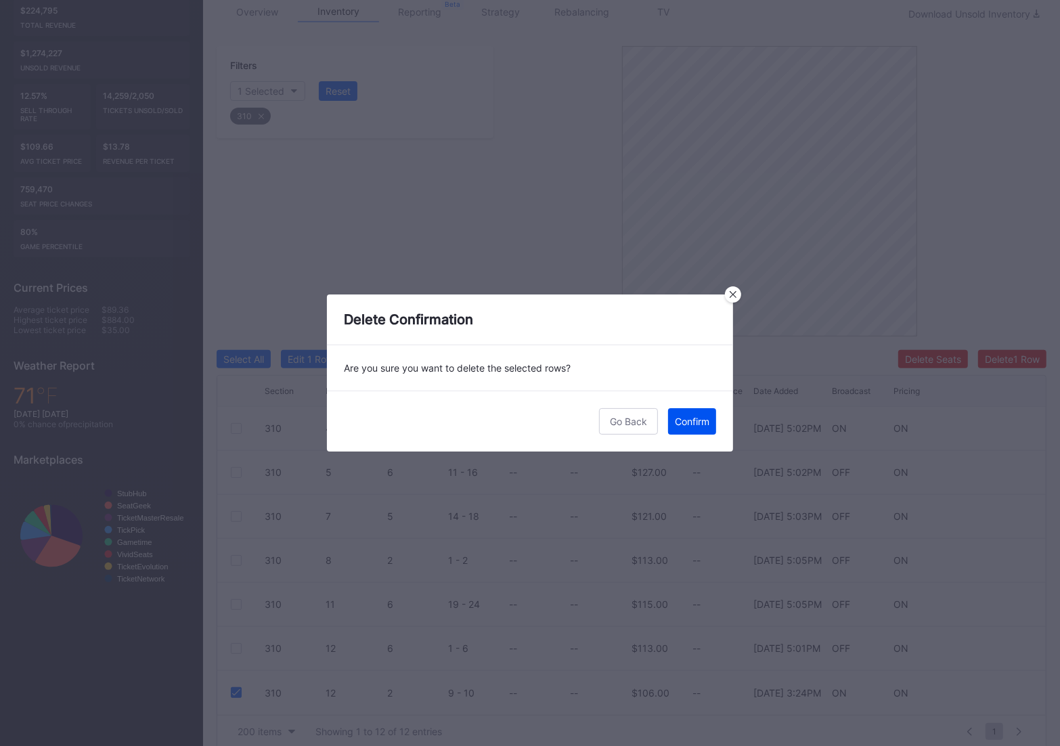
click at [698, 418] on div "Confirm" at bounding box center [692, 421] width 35 height 12
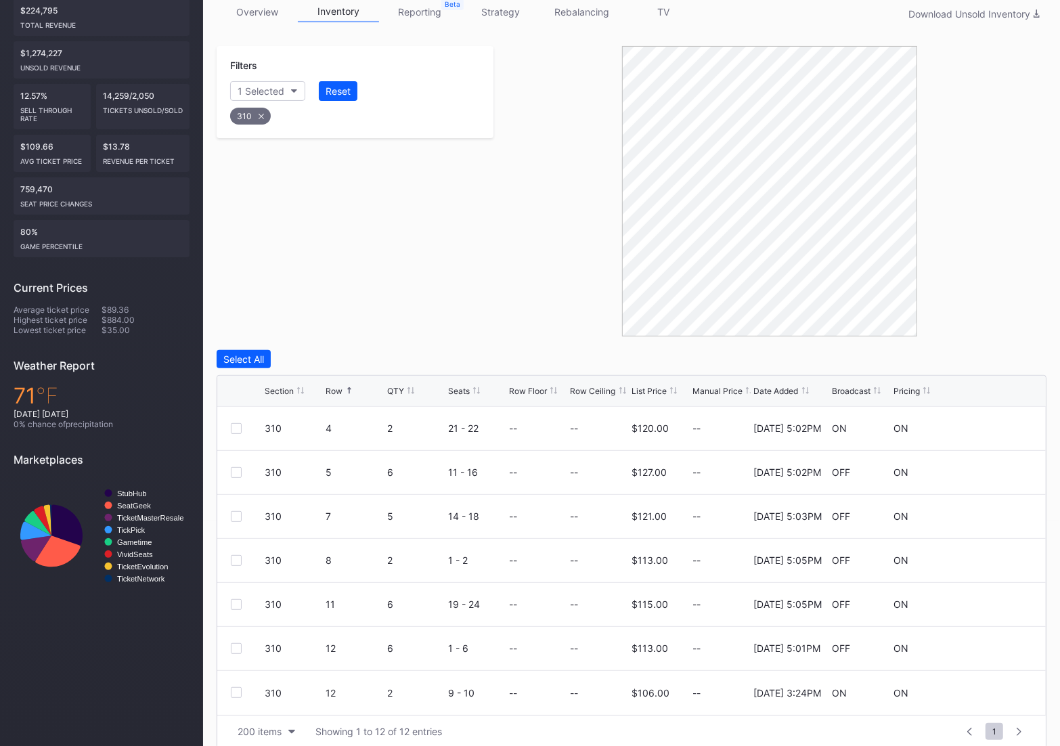
click at [256, 112] on div "310" at bounding box center [250, 116] width 41 height 17
click at [246, 88] on div "Section" at bounding box center [254, 91] width 33 height 12
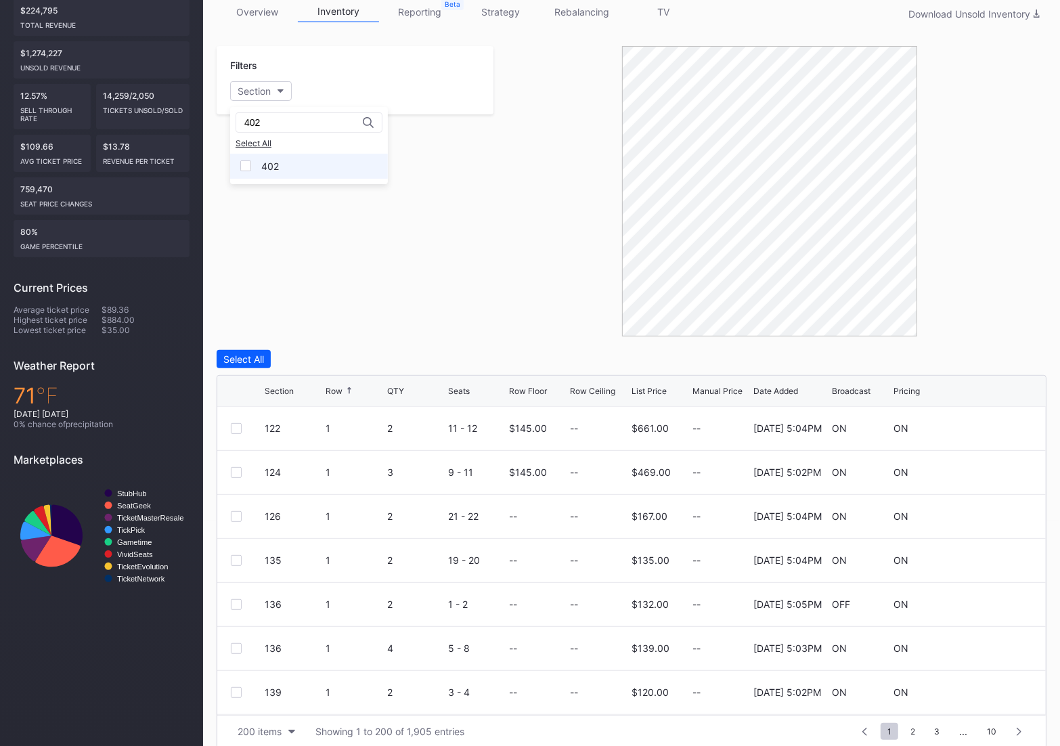
type input "402"
click at [273, 168] on div "402" at bounding box center [270, 166] width 18 height 12
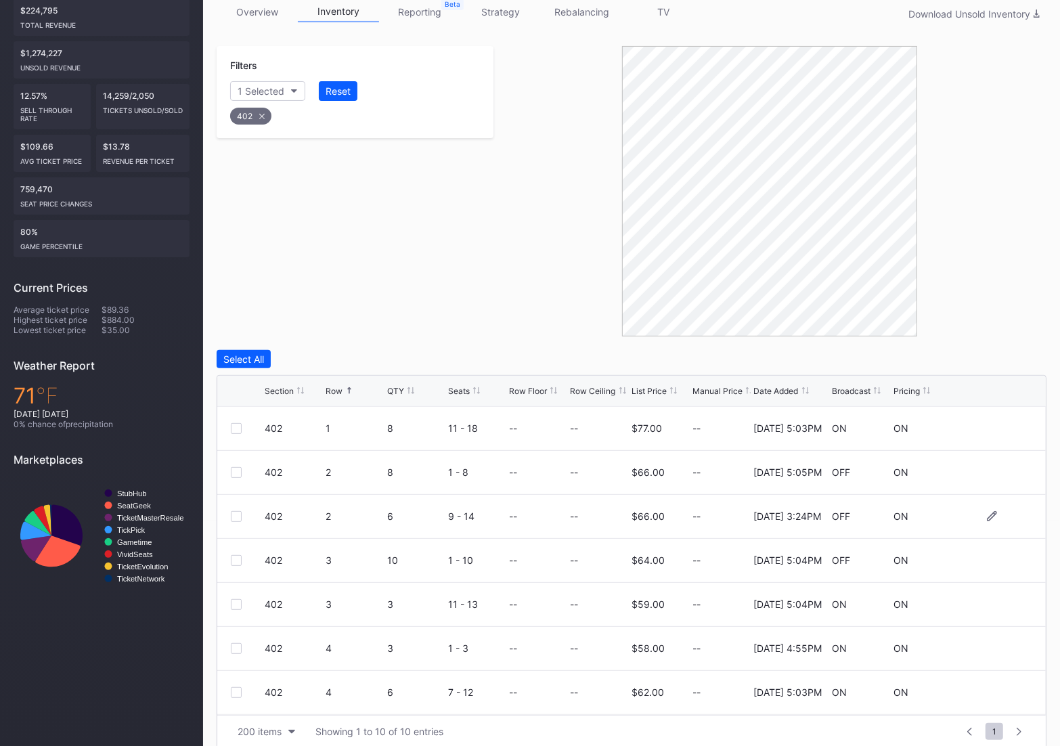
click at [236, 508] on div "402 2 6 9 - 14 -- -- $66.00 -- [DATE] 3:24PM OFF ON" at bounding box center [631, 517] width 828 height 44
click at [236, 511] on div at bounding box center [236, 516] width 11 height 11
click at [1020, 365] on button "Delete 1 Row" at bounding box center [1012, 359] width 68 height 18
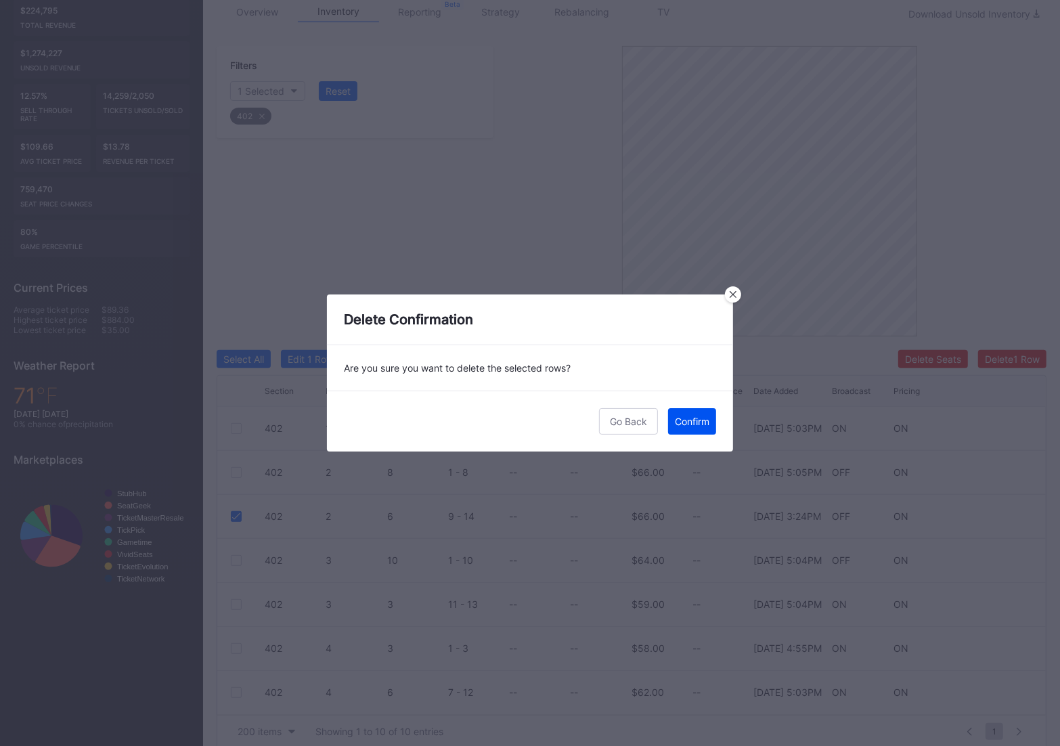
click at [688, 420] on div "Confirm" at bounding box center [692, 421] width 35 height 12
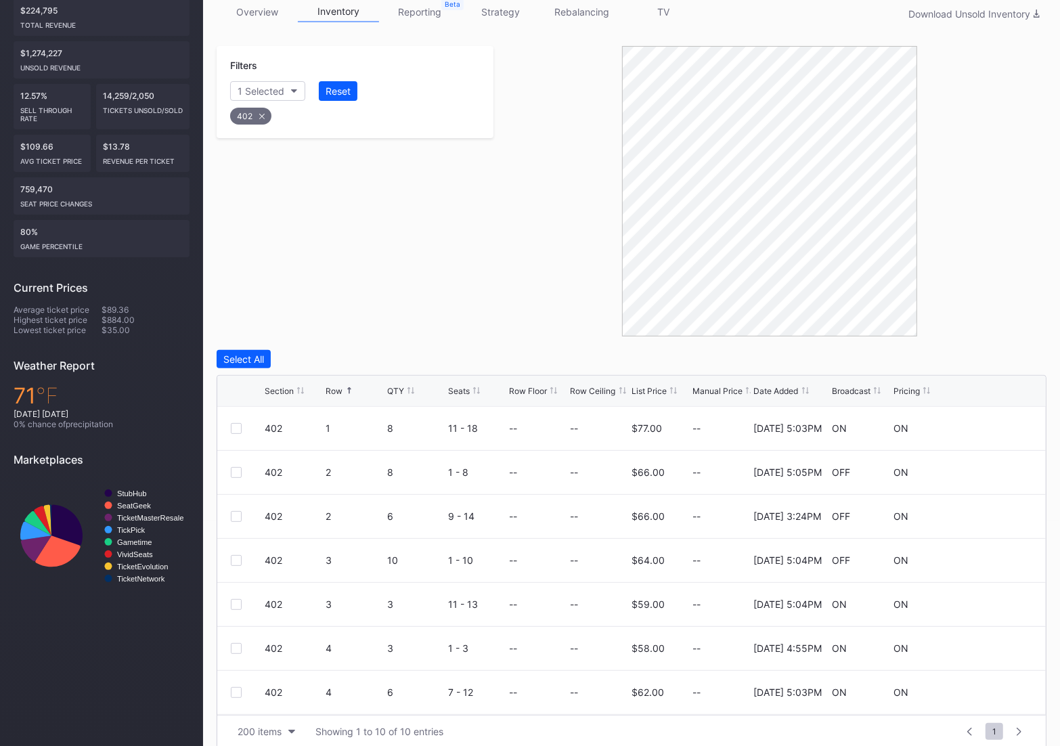
click at [268, 113] on div "402" at bounding box center [250, 116] width 41 height 17
click at [259, 91] on div "Section" at bounding box center [254, 91] width 33 height 12
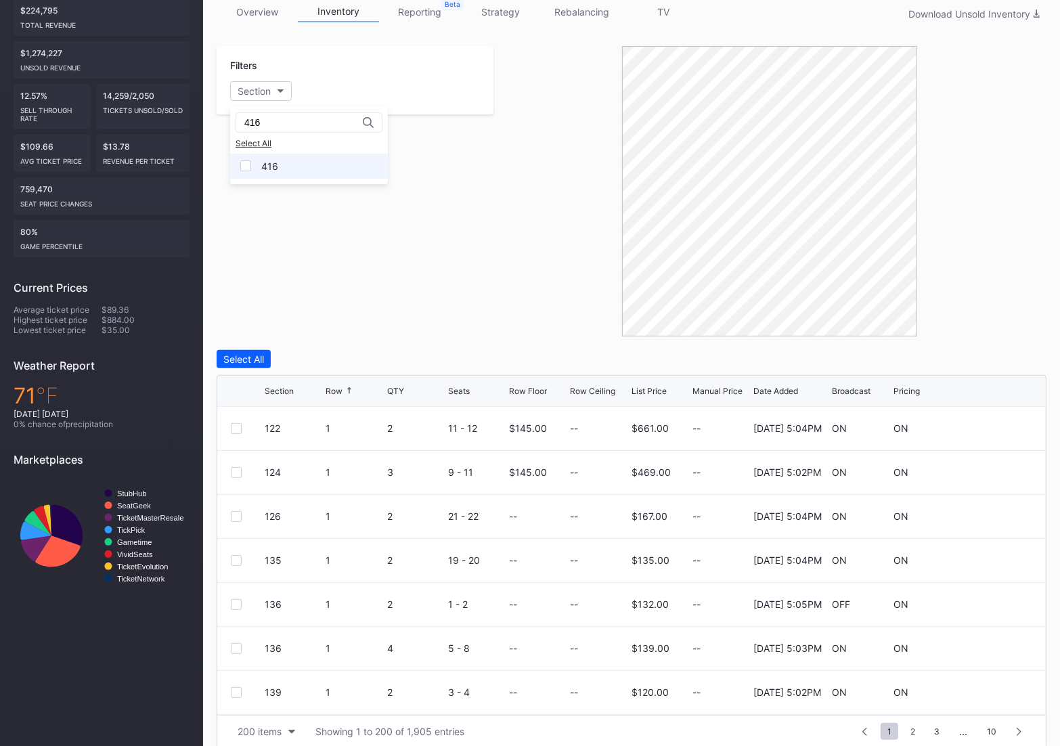
click at [271, 172] on div "416" at bounding box center [309, 166] width 158 height 25
click at [313, 237] on div "416 Select All 12 13 14 15 16 17 18 19 101 102 103 104 105 106 107 108 109 110 …" at bounding box center [530, 148] width 1060 height 746
click at [271, 129] on div "416" at bounding box center [308, 122] width 147 height 20
click at [273, 123] on input "416" at bounding box center [303, 122] width 118 height 11
type input "416"
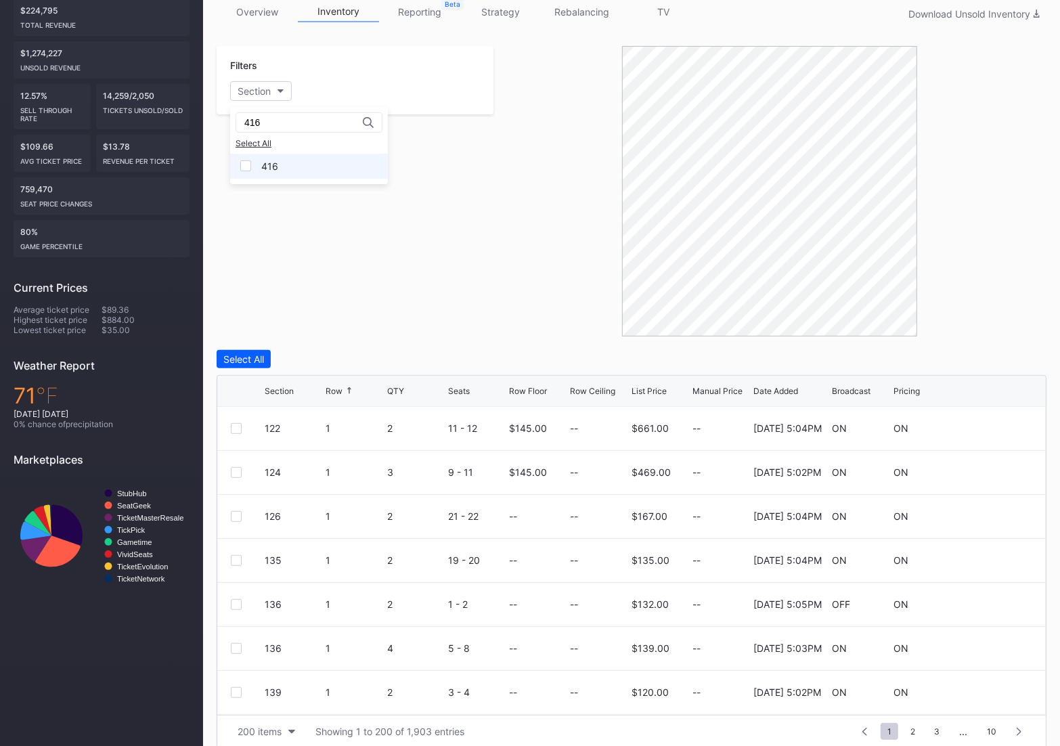
click at [283, 167] on div "416" at bounding box center [309, 166] width 158 height 25
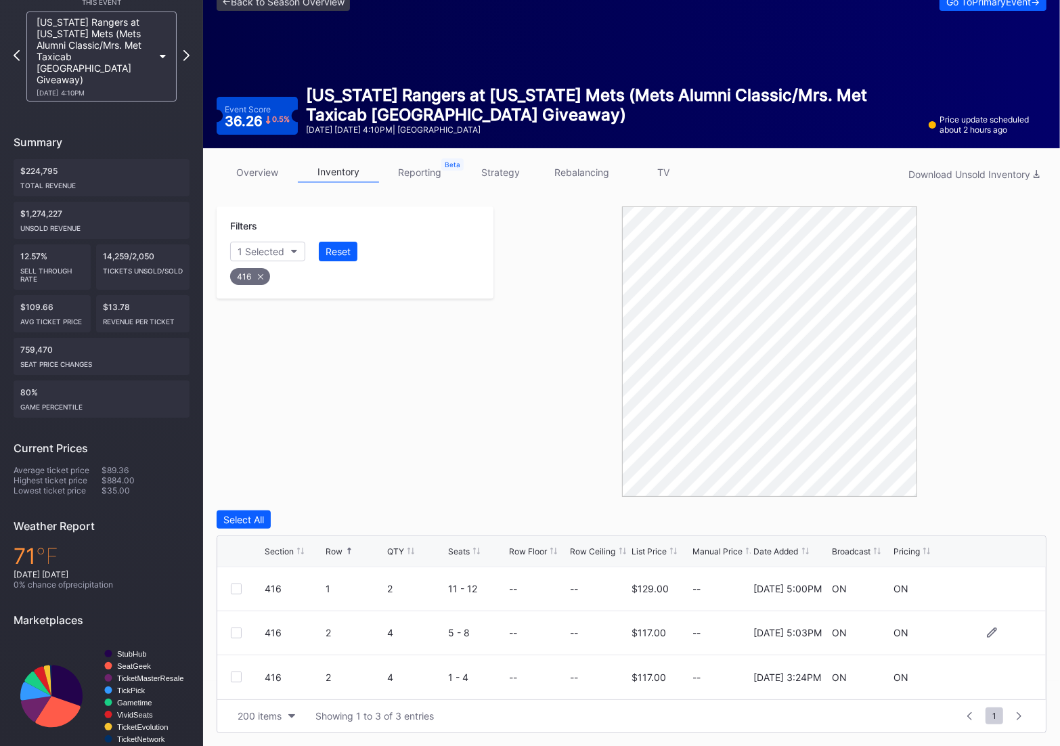
click at [236, 630] on div at bounding box center [236, 632] width 11 height 11
click at [240, 675] on div at bounding box center [236, 676] width 11 height 11
click at [235, 639] on div "416 2 4 5 - 8 -- -- $117.00 -- [DATE] 5:03PM ON ON" at bounding box center [631, 633] width 828 height 44
click at [233, 635] on icon at bounding box center [236, 632] width 8 height 7
click at [992, 522] on div "Delete 1 Row" at bounding box center [1012, 520] width 55 height 12
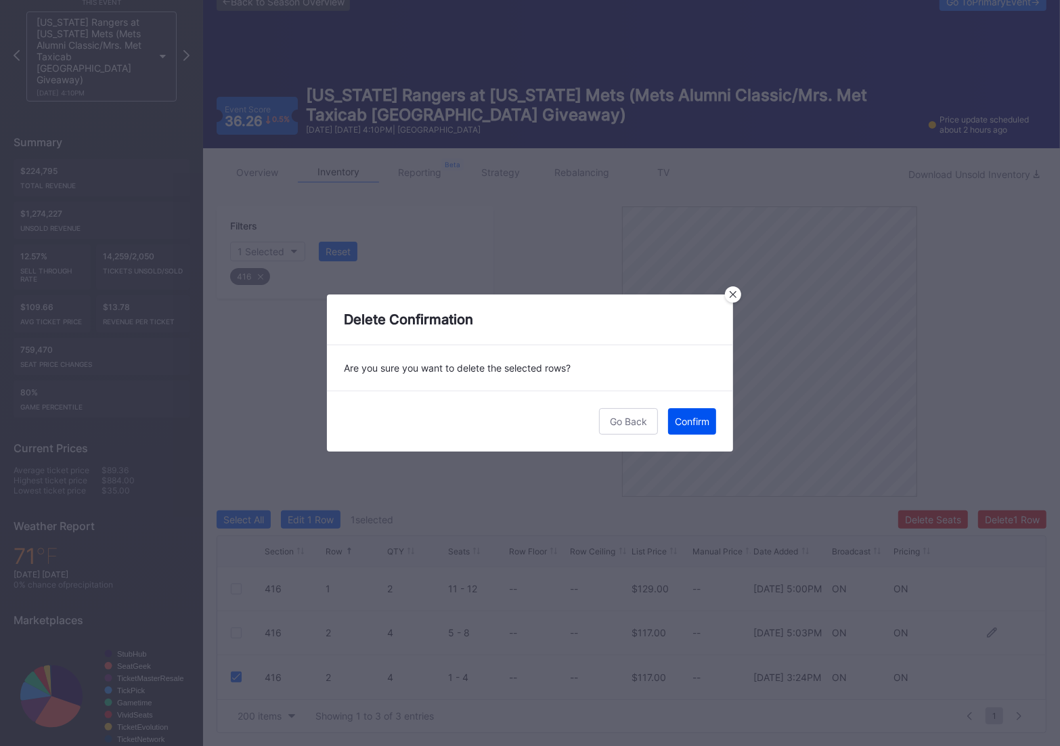
click at [691, 419] on div "Confirm" at bounding box center [692, 421] width 35 height 12
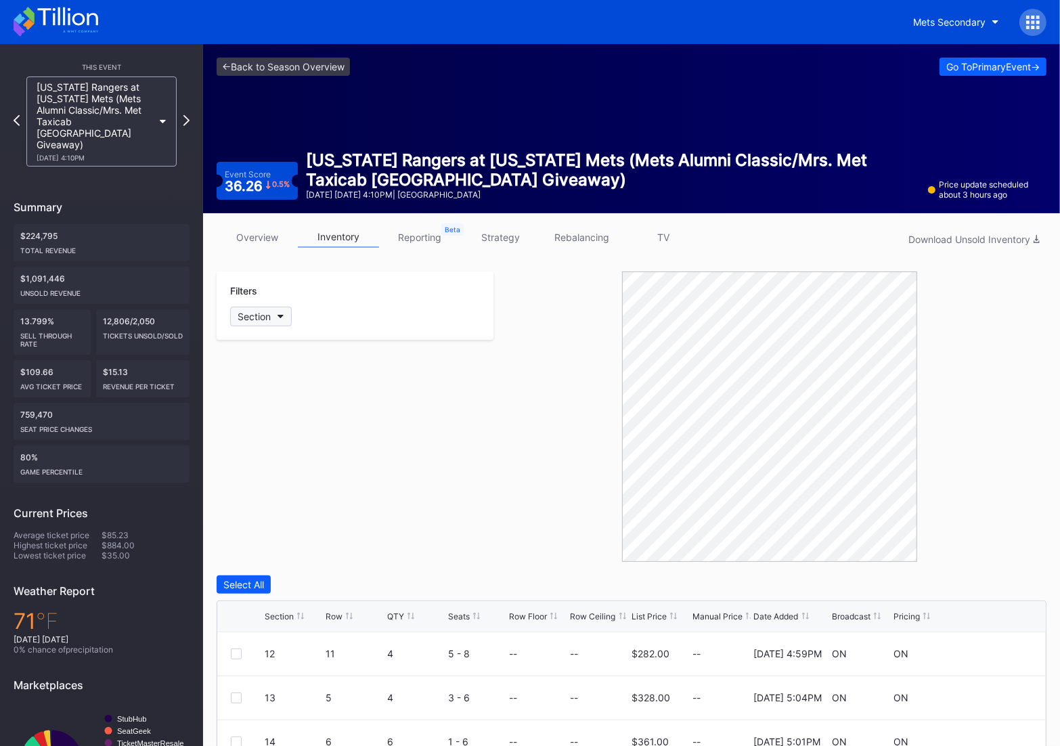
click at [269, 319] on div "Section" at bounding box center [254, 317] width 33 height 12
type input "418"
click at [286, 392] on div "418" at bounding box center [309, 391] width 158 height 25
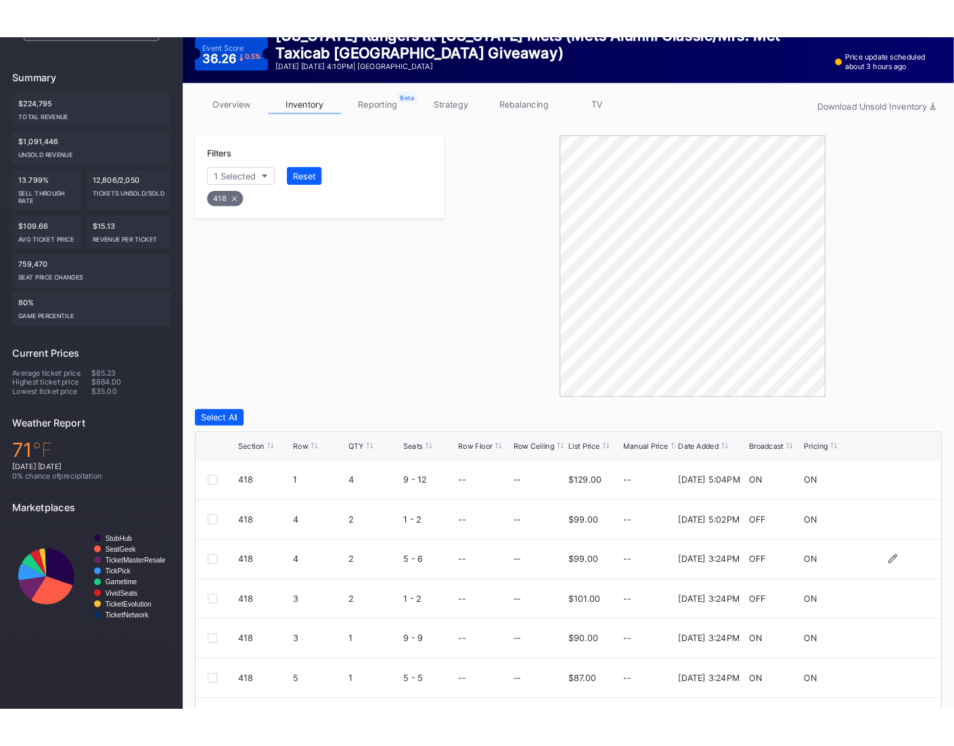
scroll to position [240, 0]
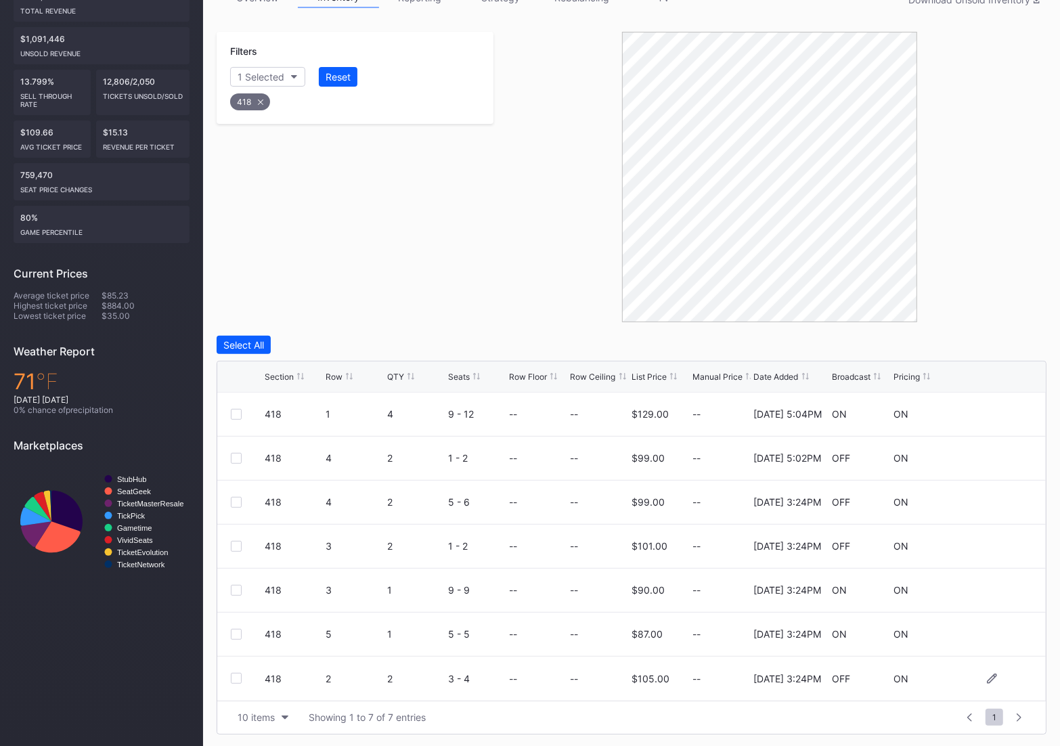
click at [237, 678] on div at bounding box center [236, 678] width 11 height 11
click at [332, 372] on div "Row" at bounding box center [333, 377] width 17 height 10
click at [235, 499] on div at bounding box center [236, 502] width 11 height 11
click at [231, 547] on div at bounding box center [236, 546] width 11 height 11
click at [239, 633] on div at bounding box center [236, 634] width 11 height 11
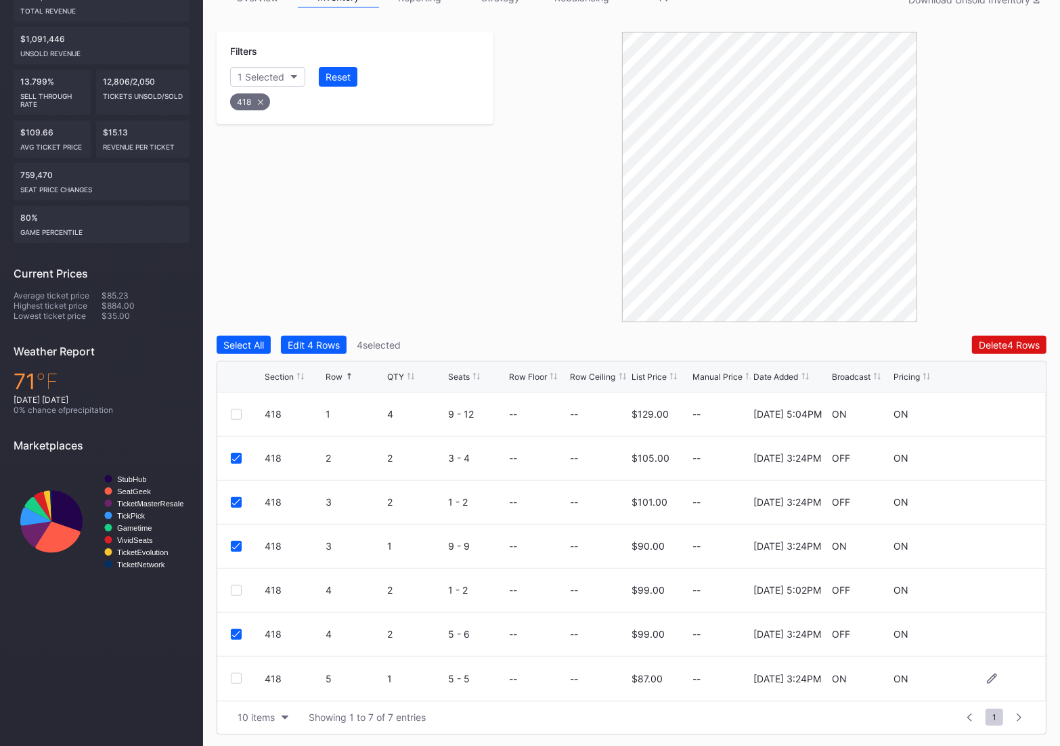
click at [234, 673] on div at bounding box center [236, 678] width 11 height 11
click at [1009, 346] on div "Delete 5 Rows" at bounding box center [1009, 345] width 61 height 12
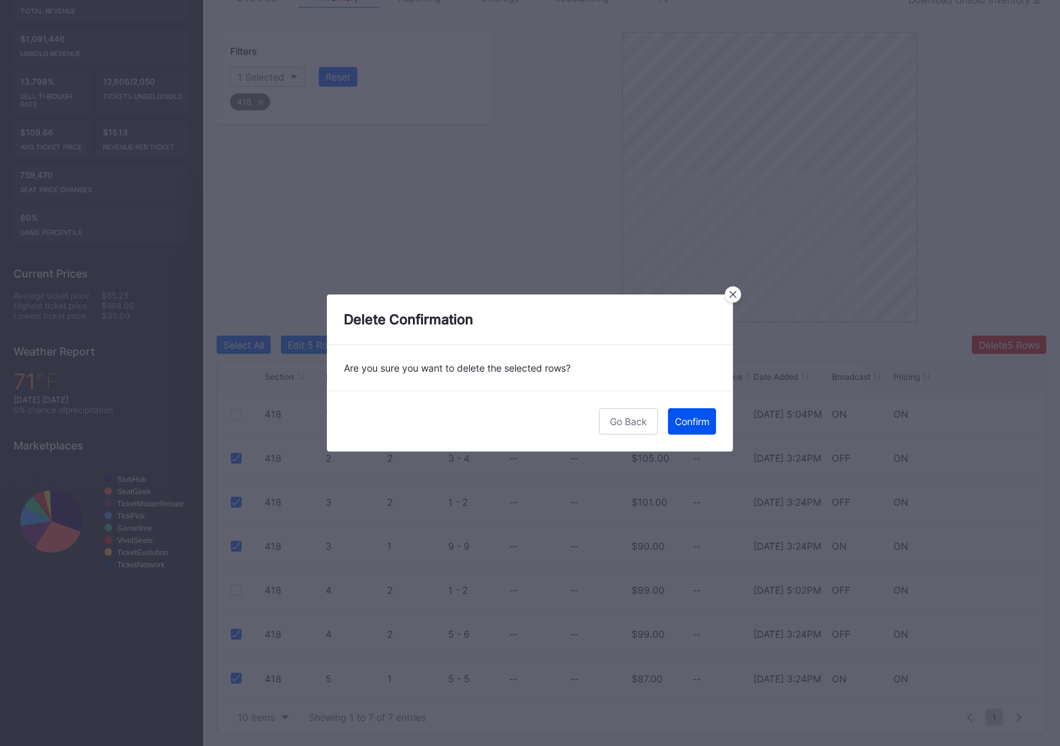
click at [680, 431] on button "Confirm" at bounding box center [692, 421] width 48 height 26
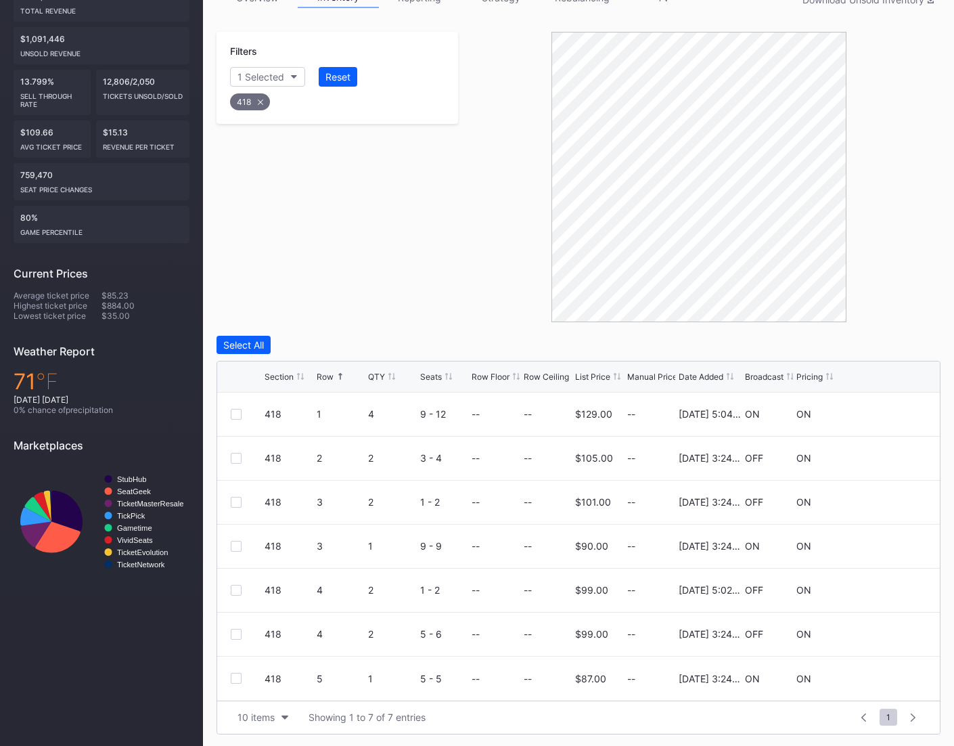
click at [263, 96] on div "418" at bounding box center [250, 101] width 40 height 17
click at [265, 71] on div "Section" at bounding box center [254, 77] width 33 height 12
type input "420"
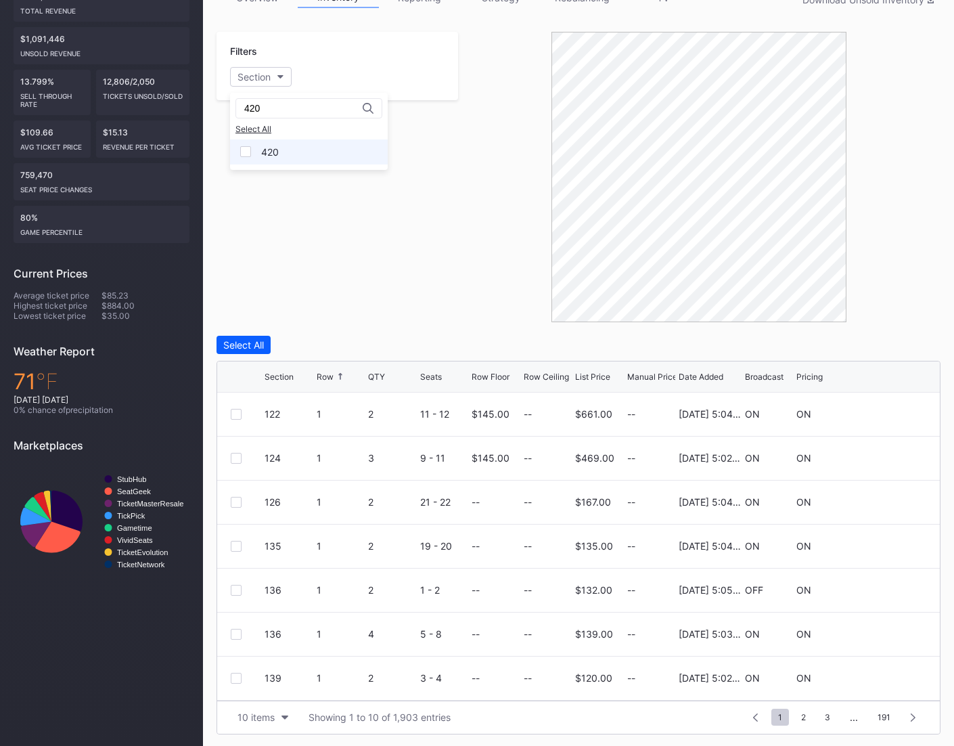
click at [253, 149] on div "420" at bounding box center [309, 151] width 158 height 25
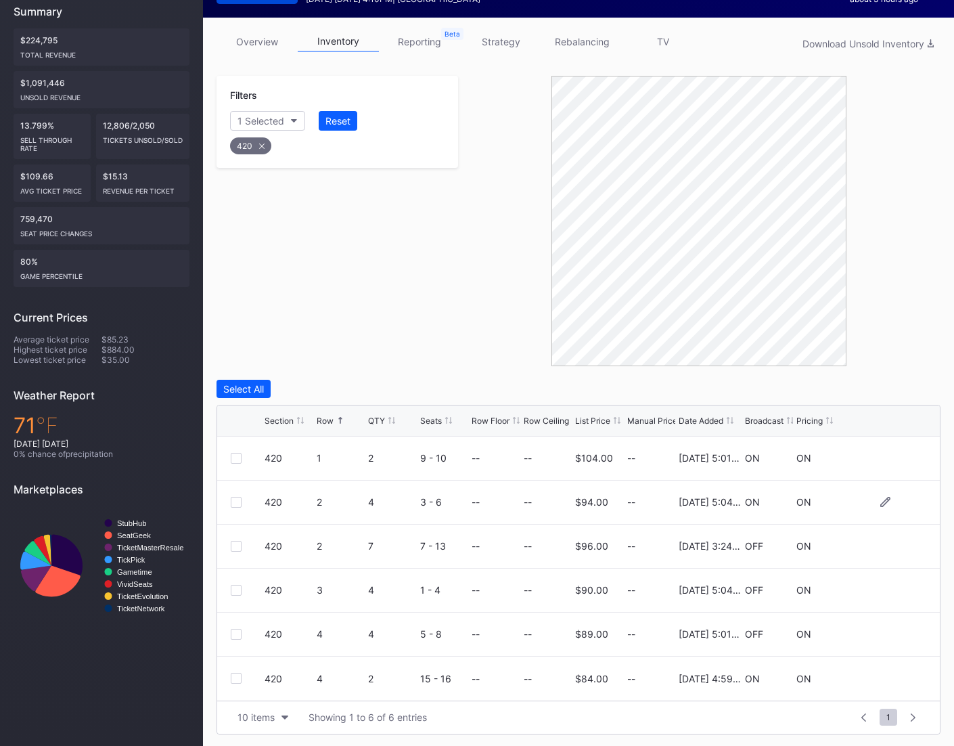
click at [234, 499] on div at bounding box center [236, 502] width 11 height 11
click at [234, 499] on icon at bounding box center [236, 502] width 8 height 7
click at [237, 545] on div at bounding box center [236, 546] width 11 height 11
click at [916, 401] on div "Select All Edit 1 Row 1 selected Delete Seats Delete 1 Row Section Row QTY Seat…" at bounding box center [579, 557] width 724 height 355
click at [909, 383] on div "Delete 1 Row" at bounding box center [906, 389] width 55 height 12
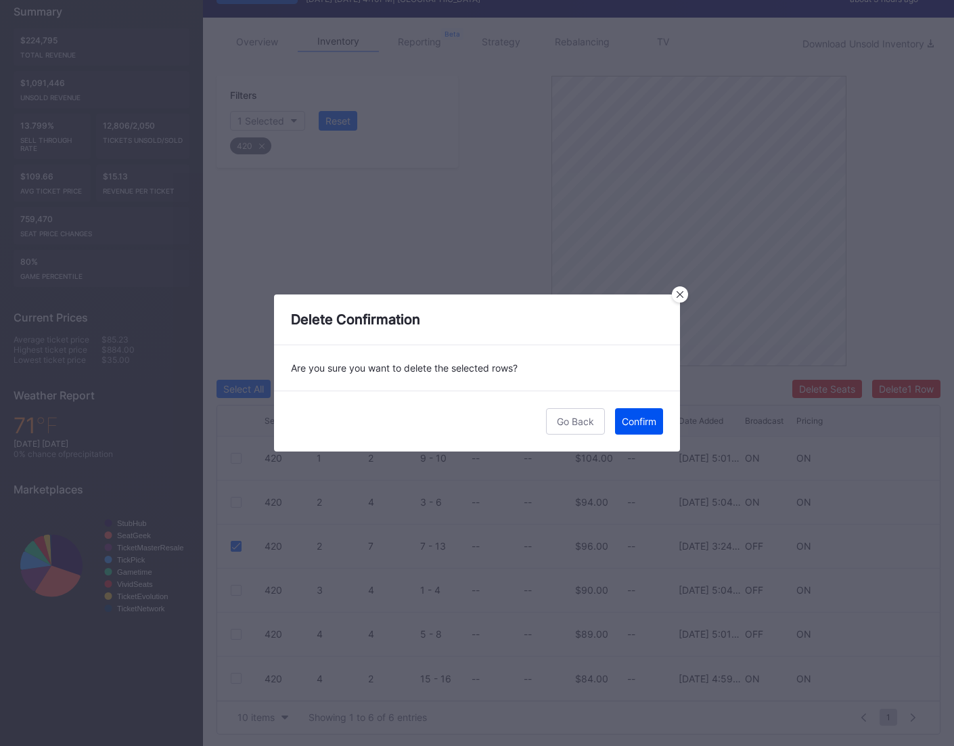
click at [656, 424] on div "Confirm" at bounding box center [639, 421] width 35 height 12
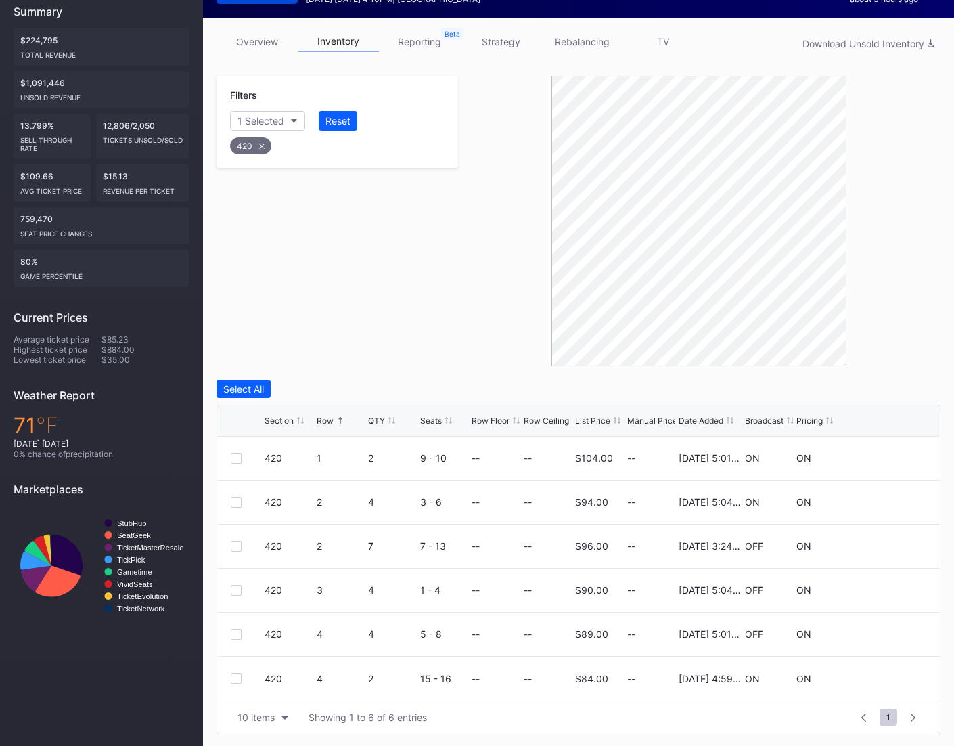
click at [258, 150] on div "420" at bounding box center [250, 145] width 41 height 17
click at [247, 119] on div "Section" at bounding box center [254, 121] width 33 height 12
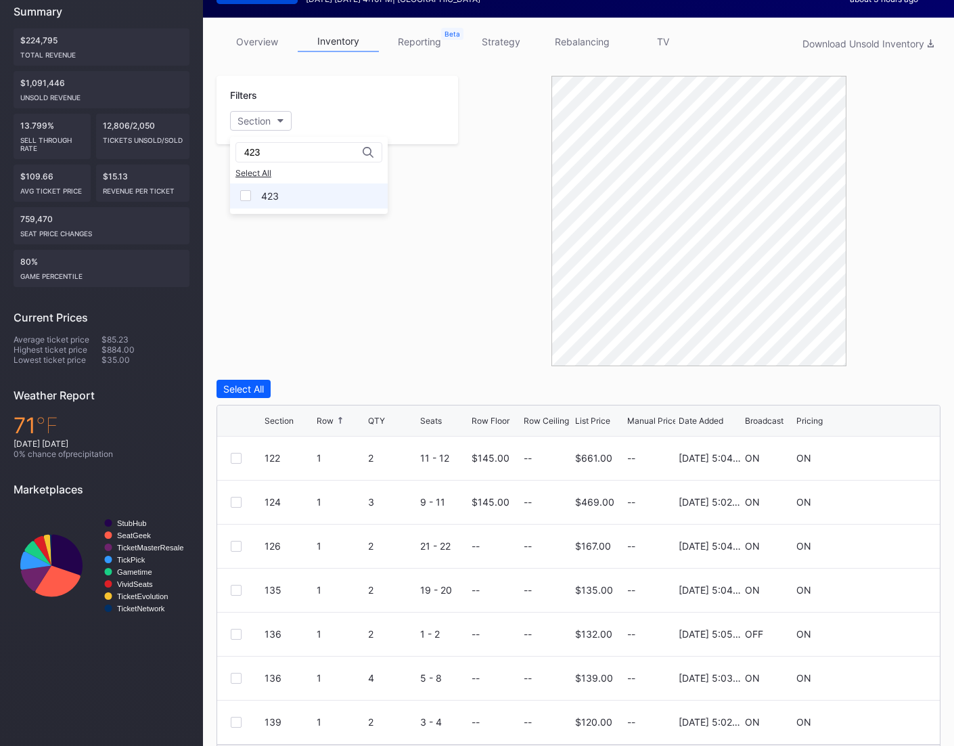
type input "423"
click at [249, 193] on div at bounding box center [245, 195] width 11 height 11
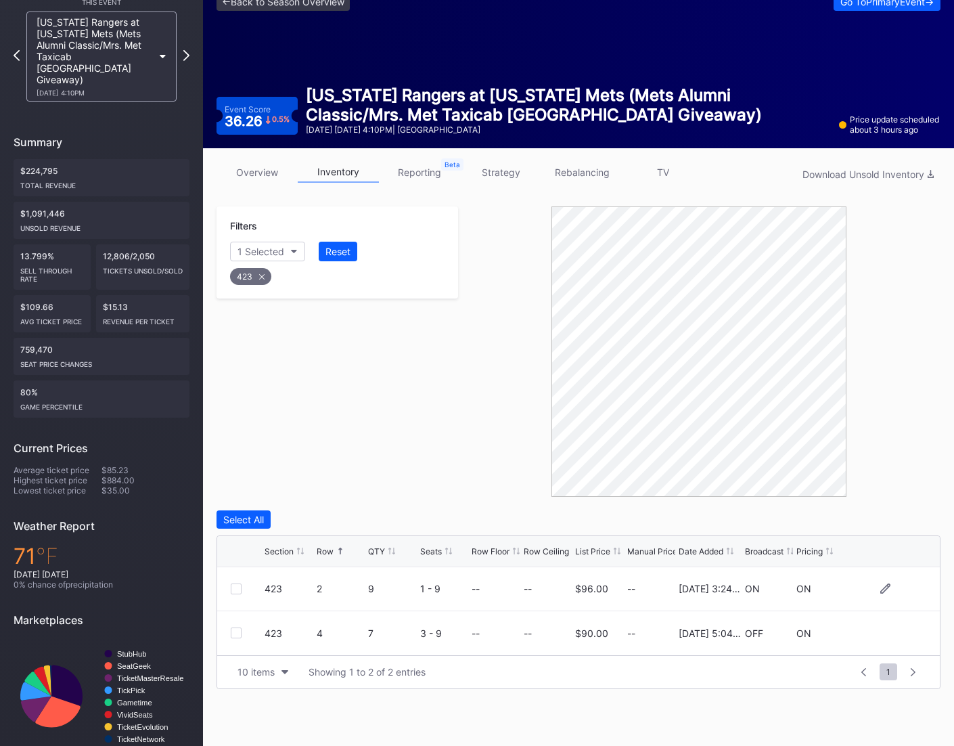
click at [236, 584] on div at bounding box center [236, 588] width 11 height 11
click at [889, 536] on div "Section Row QTY Seats Row Floor Row Ceiling List Price Manual Price Date Added …" at bounding box center [578, 551] width 723 height 31
click at [889, 522] on div "Delete 1 Row" at bounding box center [906, 520] width 55 height 12
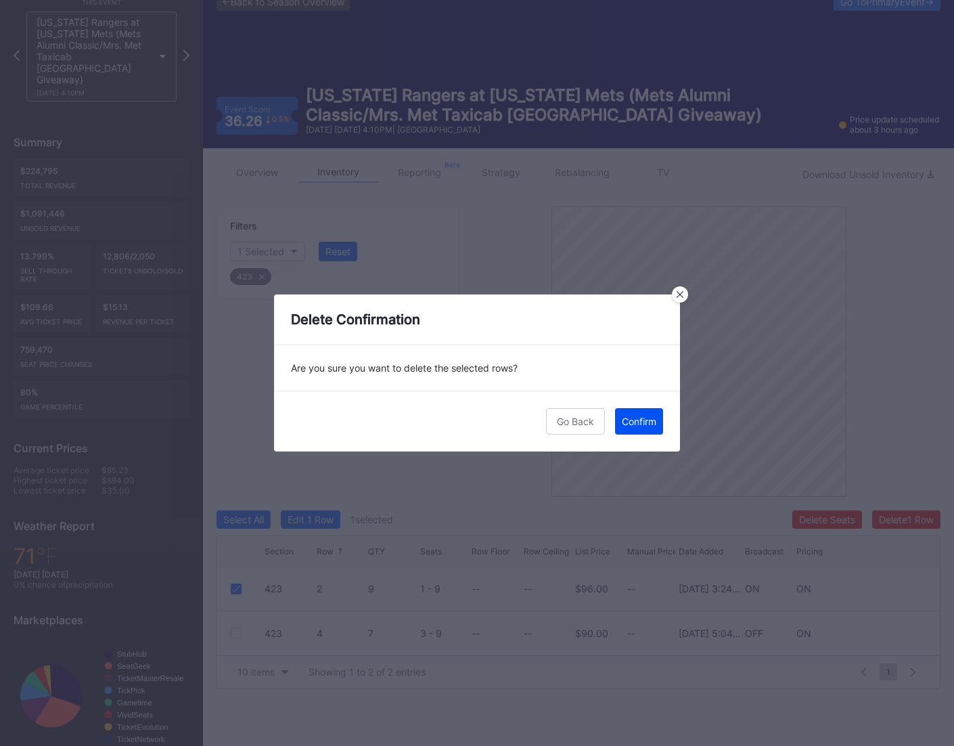
click at [630, 428] on button "Confirm" at bounding box center [639, 421] width 48 height 26
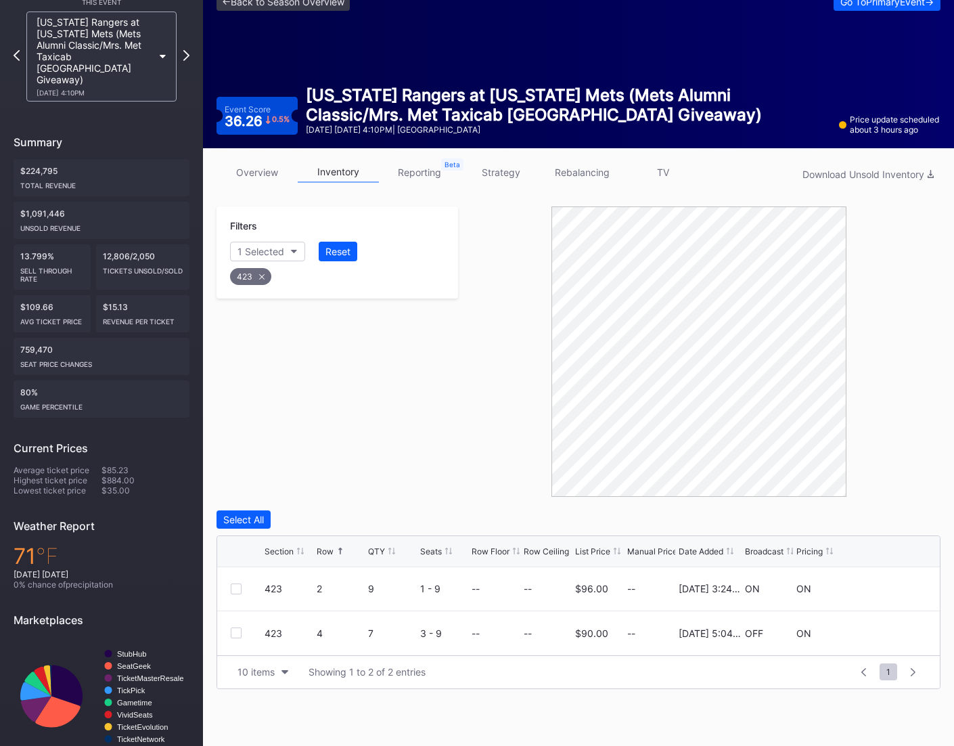
click at [256, 273] on div "423" at bounding box center [250, 276] width 41 height 17
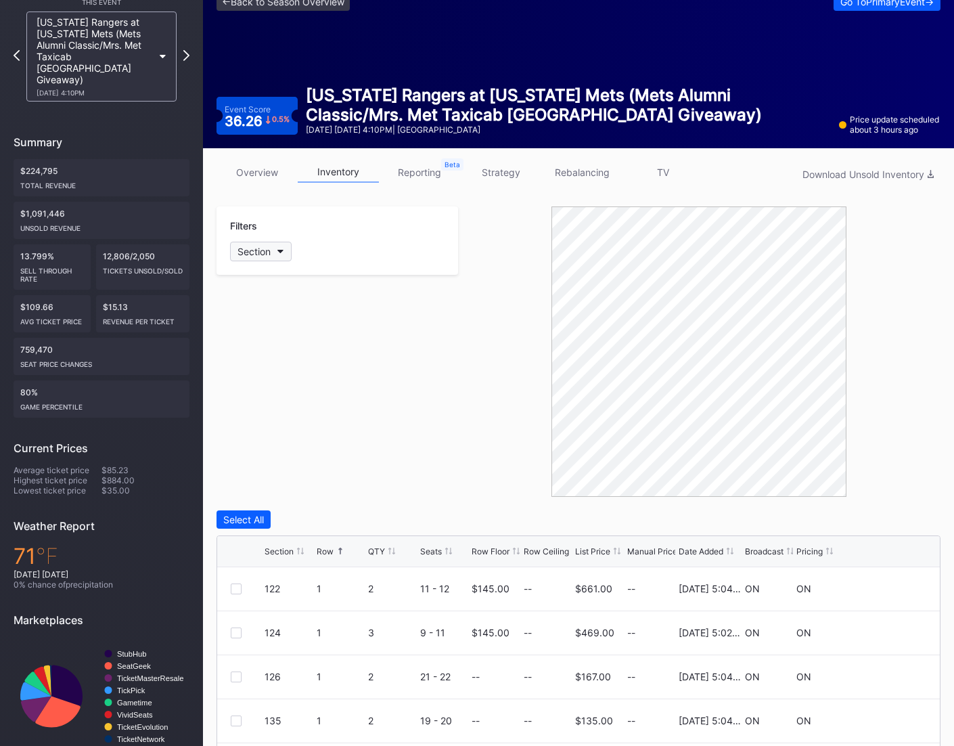
click at [256, 246] on div "Section" at bounding box center [254, 252] width 33 height 12
type input "426"
click at [263, 326] on div "426" at bounding box center [270, 327] width 18 height 12
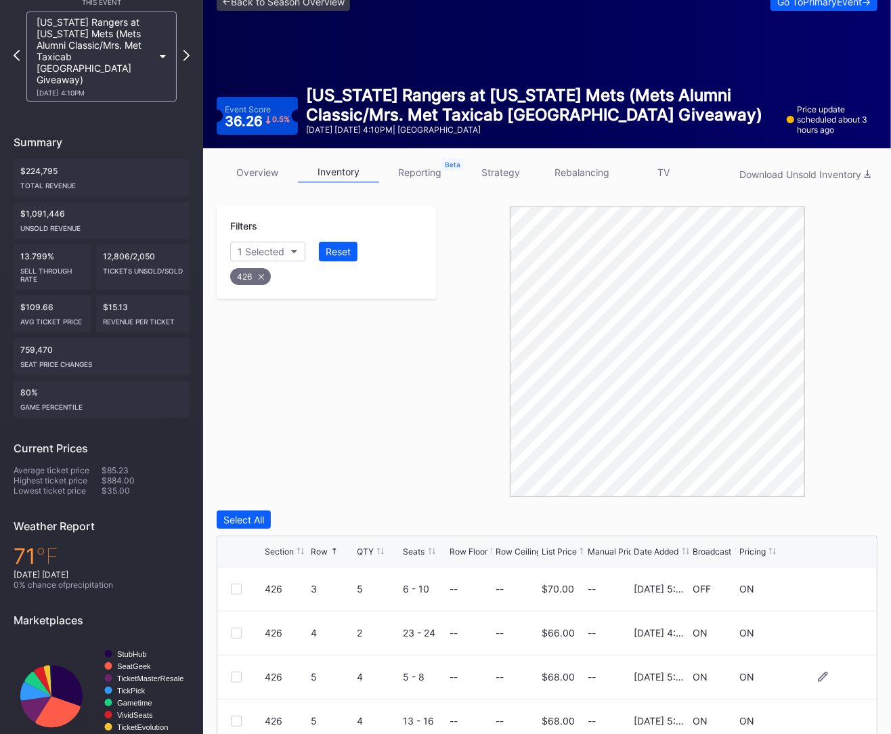
scroll to position [252, 0]
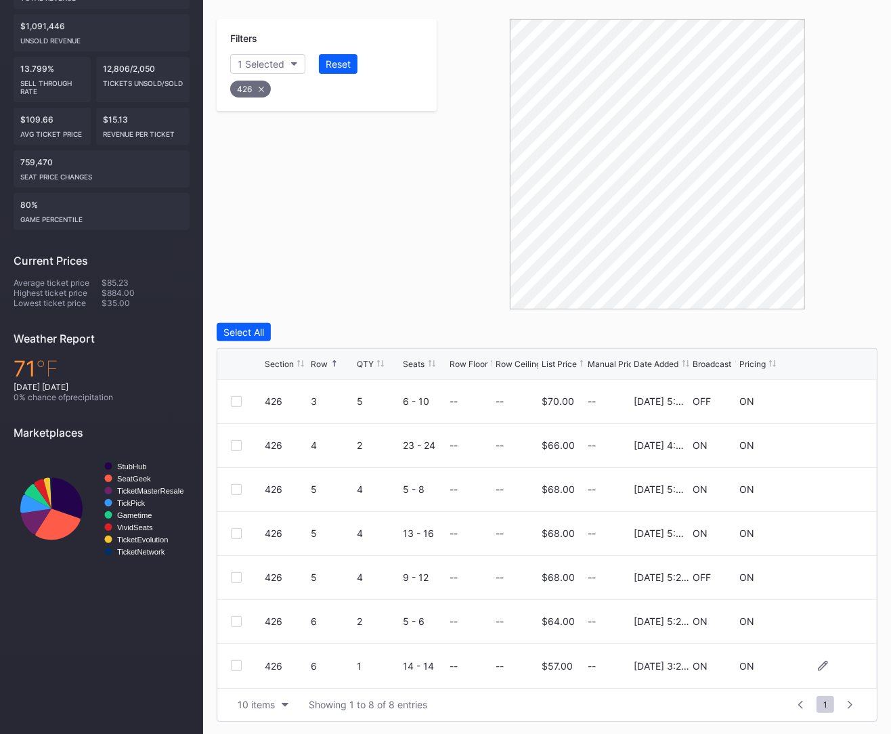
click at [246, 665] on div at bounding box center [248, 665] width 34 height 11
click at [235, 665] on div at bounding box center [236, 665] width 11 height 11
click at [834, 339] on button "Delete 1 Row" at bounding box center [843, 332] width 68 height 18
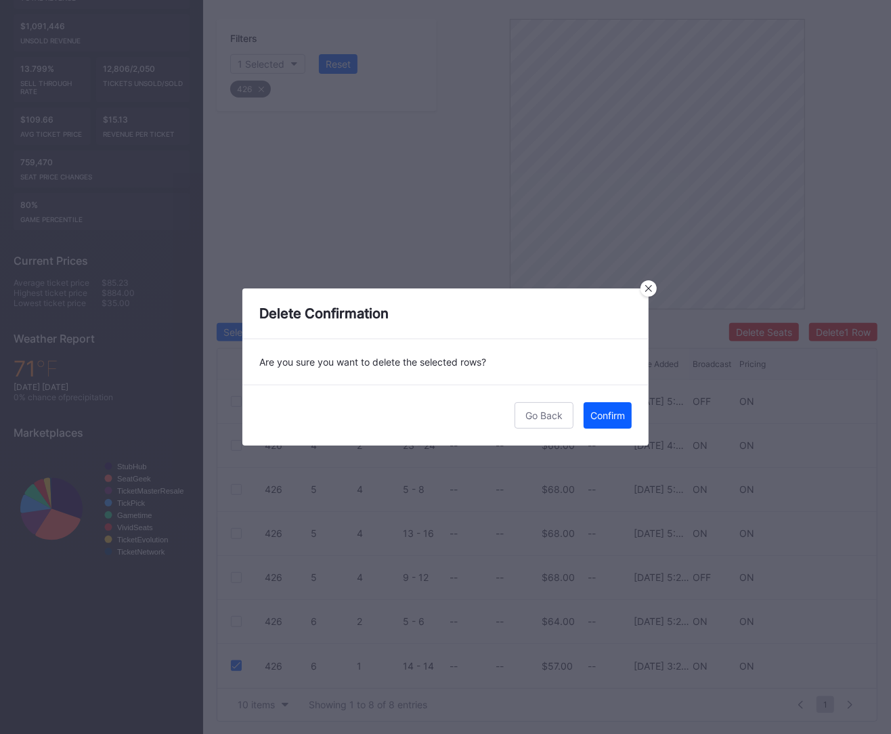
click at [600, 428] on div "Go Back Confirm" at bounding box center [445, 414] width 406 height 61
click at [600, 418] on div "Confirm" at bounding box center [607, 415] width 35 height 12
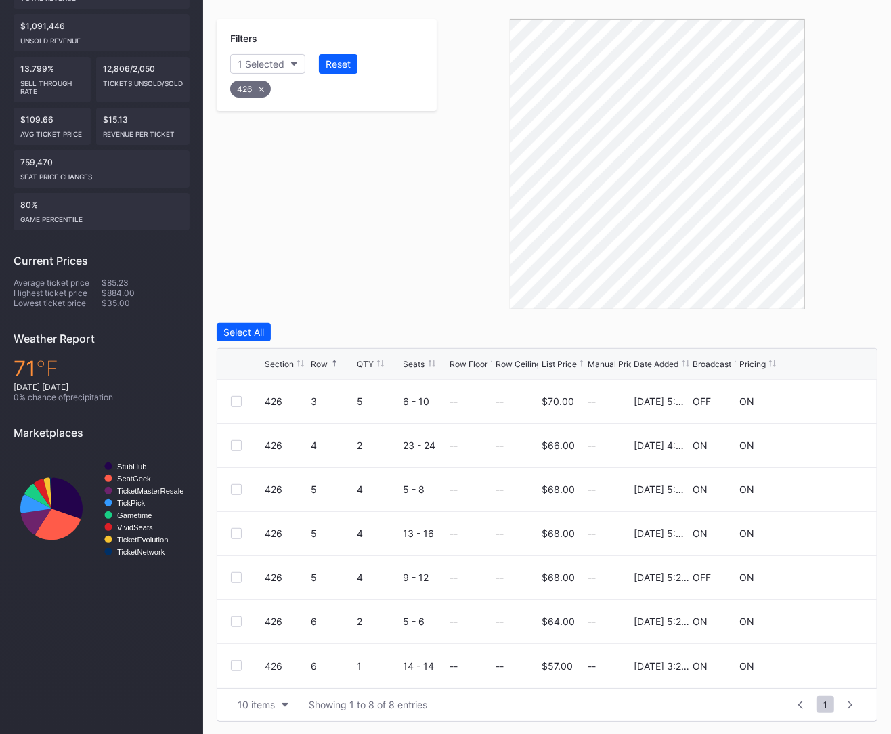
click at [254, 92] on div "426" at bounding box center [250, 89] width 41 height 17
click at [239, 66] on div "Section" at bounding box center [254, 64] width 33 height 12
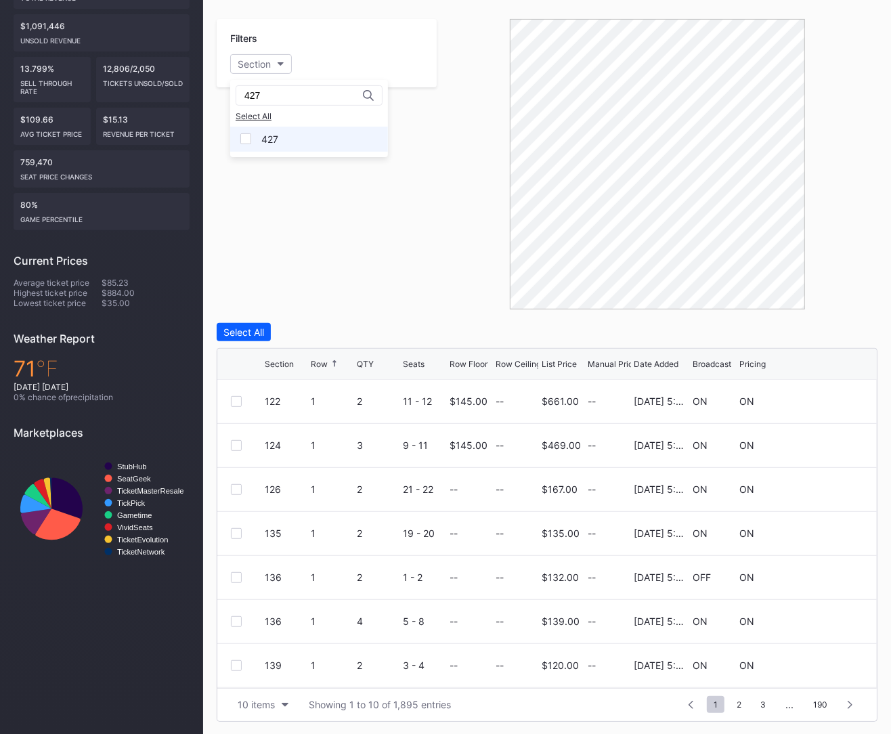
type input "427"
click at [275, 139] on div "427" at bounding box center [269, 139] width 17 height 12
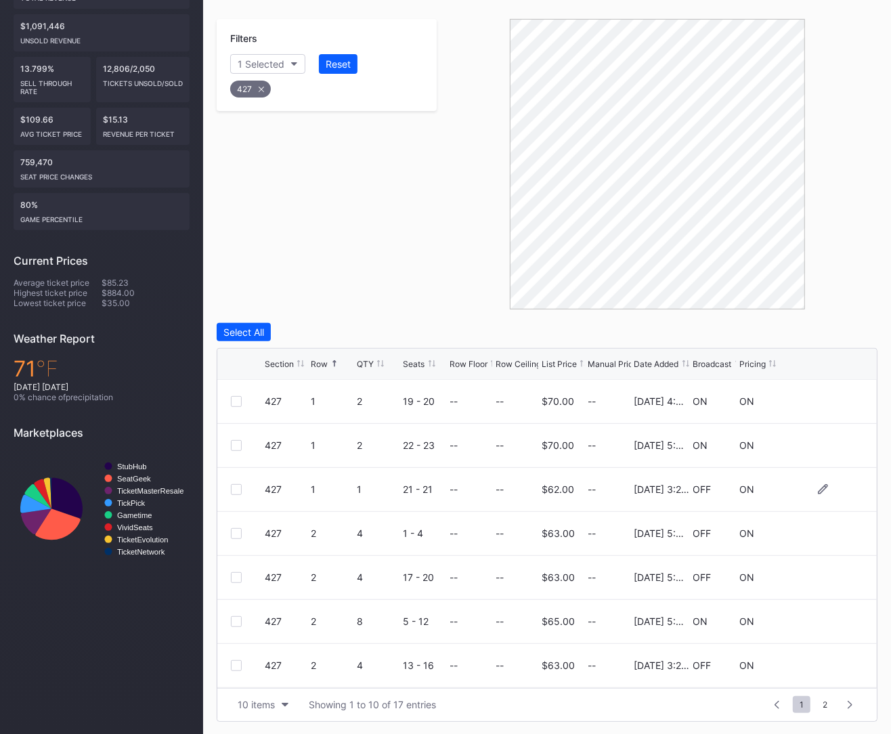
click at [238, 487] on div at bounding box center [236, 489] width 11 height 11
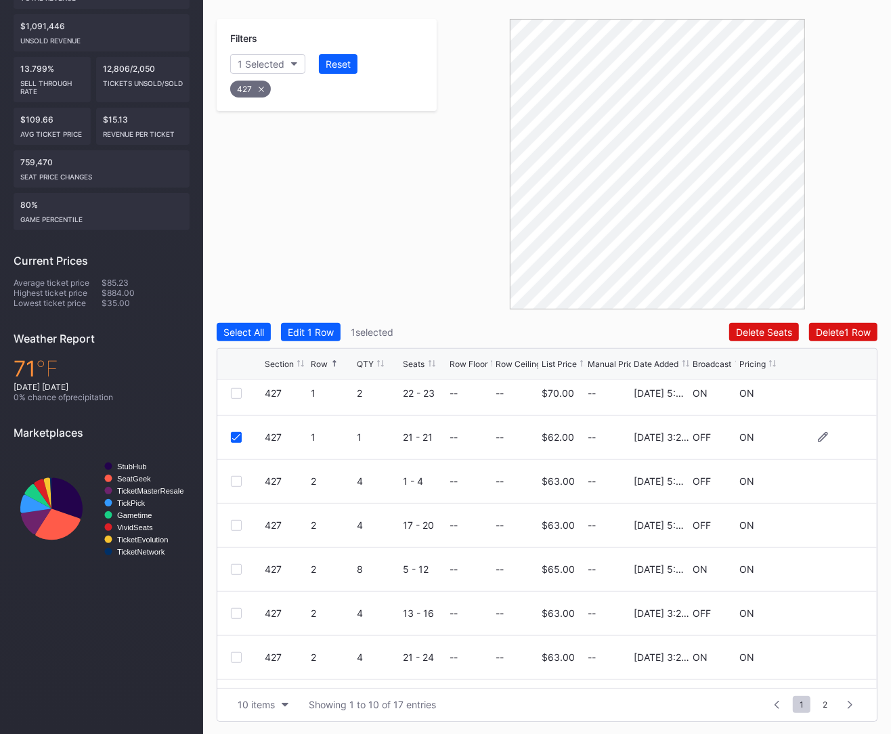
scroll to position [55, 0]
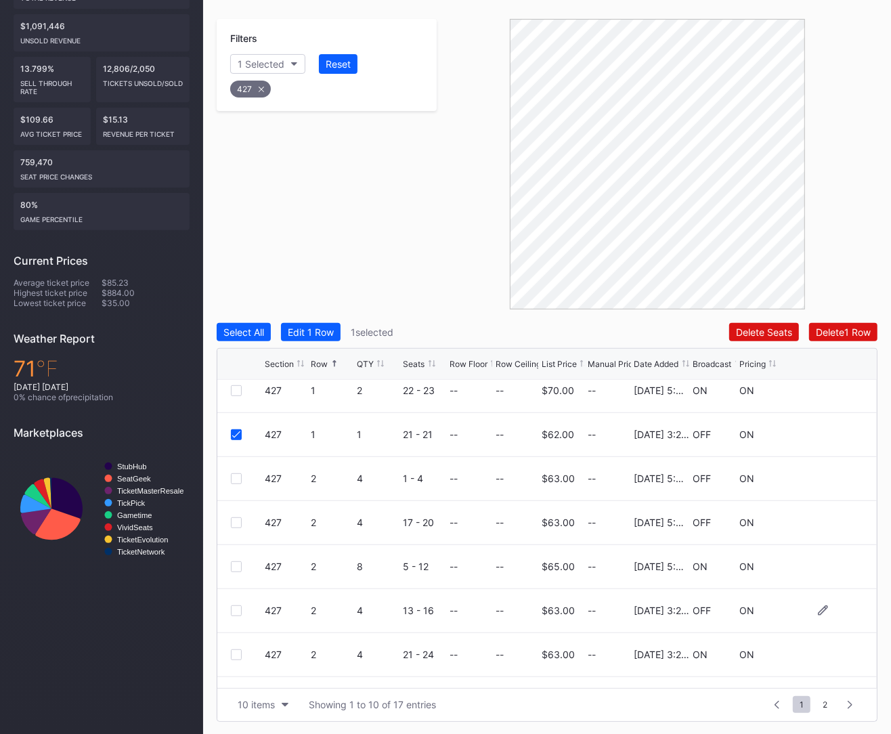
click at [235, 606] on div at bounding box center [236, 610] width 11 height 11
click at [240, 650] on div at bounding box center [236, 654] width 11 height 11
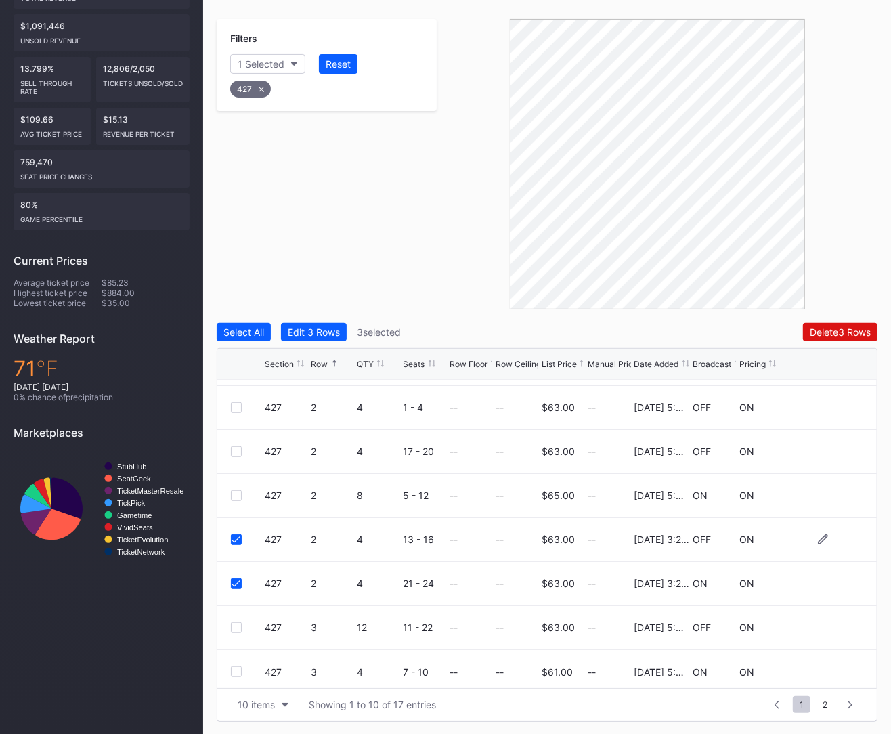
scroll to position [132, 0]
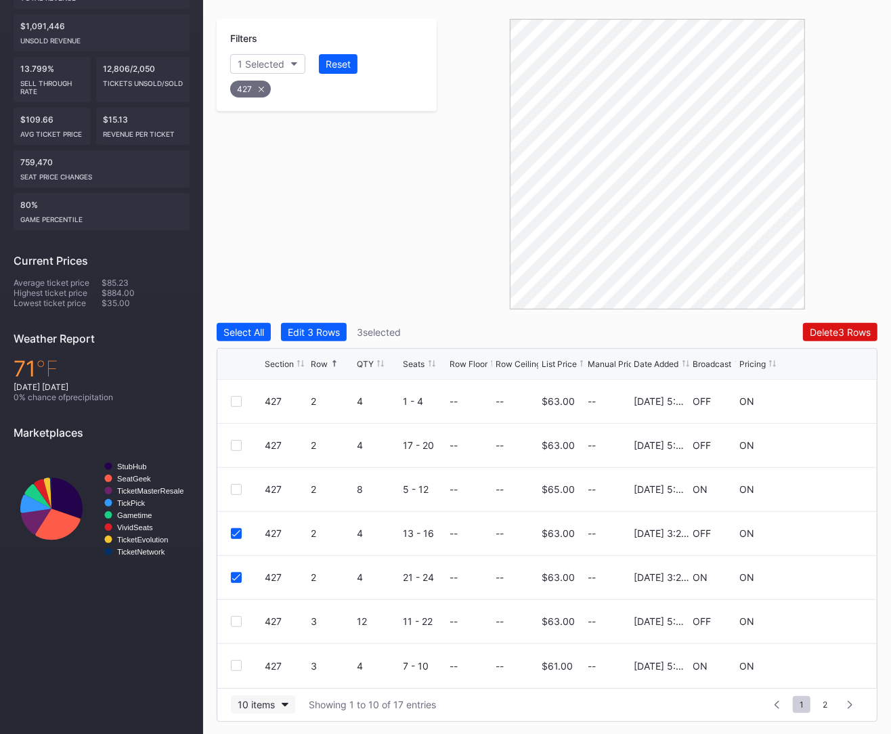
click at [272, 694] on div "10 items Showing 1 to 10 of 17 entries 1 ... -1 0 1 2 3 ... 2" at bounding box center [546, 704] width 659 height 33
click at [266, 700] on div "10 items" at bounding box center [256, 704] width 37 height 12
click at [266, 664] on div "200 items" at bounding box center [263, 670] width 44 height 12
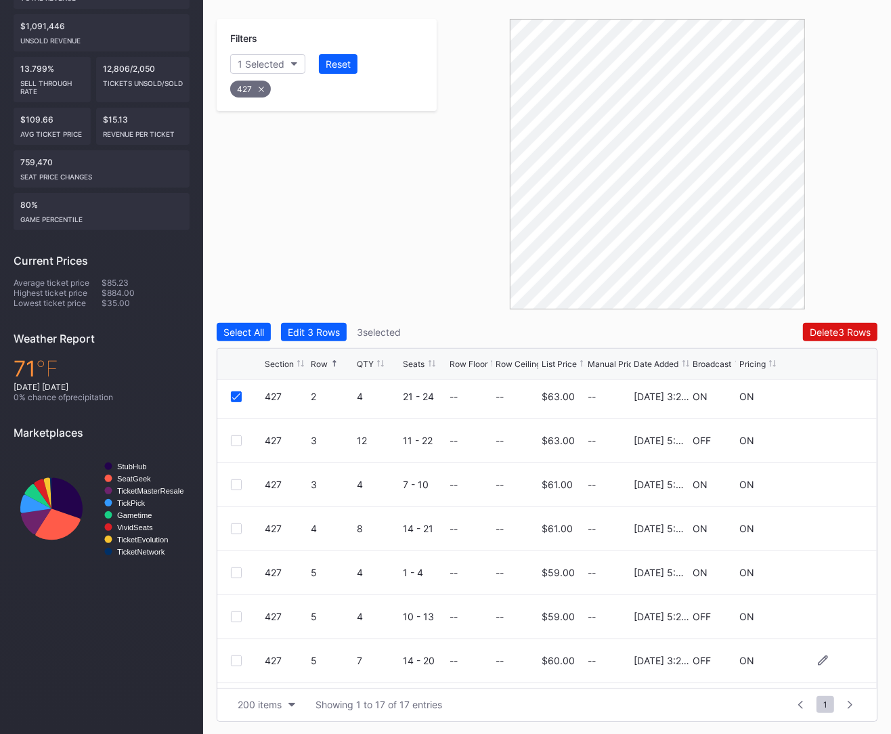
click at [229, 660] on div "427 5 7 14 - 20 -- -- $60.00 -- 4/22/2025 3:24PM OFF ON" at bounding box center [546, 661] width 659 height 44
click at [231, 659] on div at bounding box center [236, 660] width 11 height 11
click at [811, 342] on div "Select All Edit 4 Rows 4 selected Delete 4 Rows Section Row QTY Seats Row Floor…" at bounding box center [547, 522] width 660 height 399
click at [811, 339] on button "Delete 4 Rows" at bounding box center [840, 332] width 74 height 18
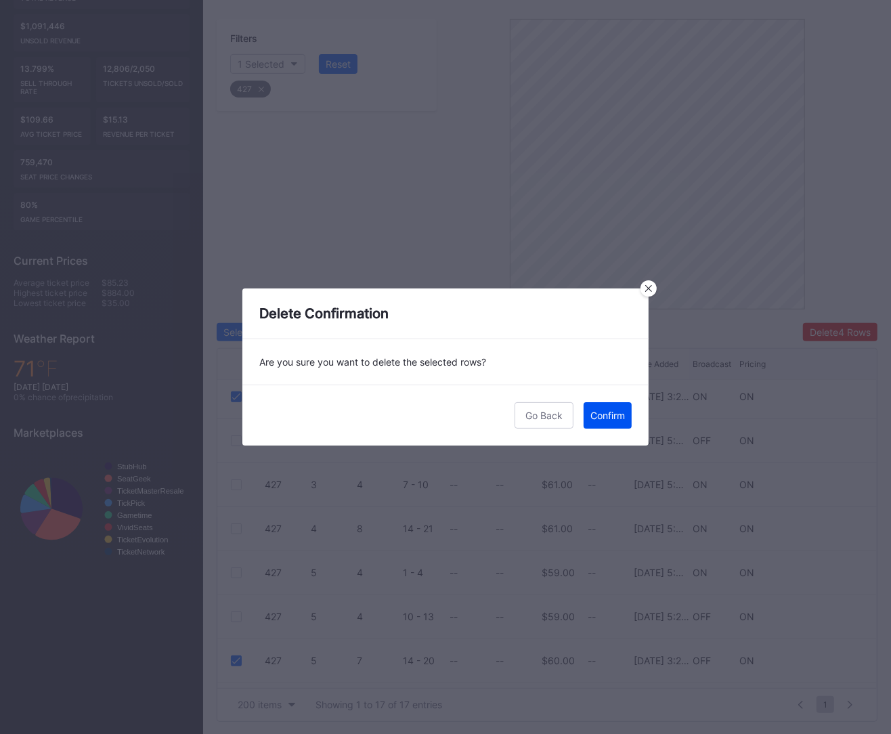
click at [616, 413] on div "Confirm" at bounding box center [607, 415] width 35 height 12
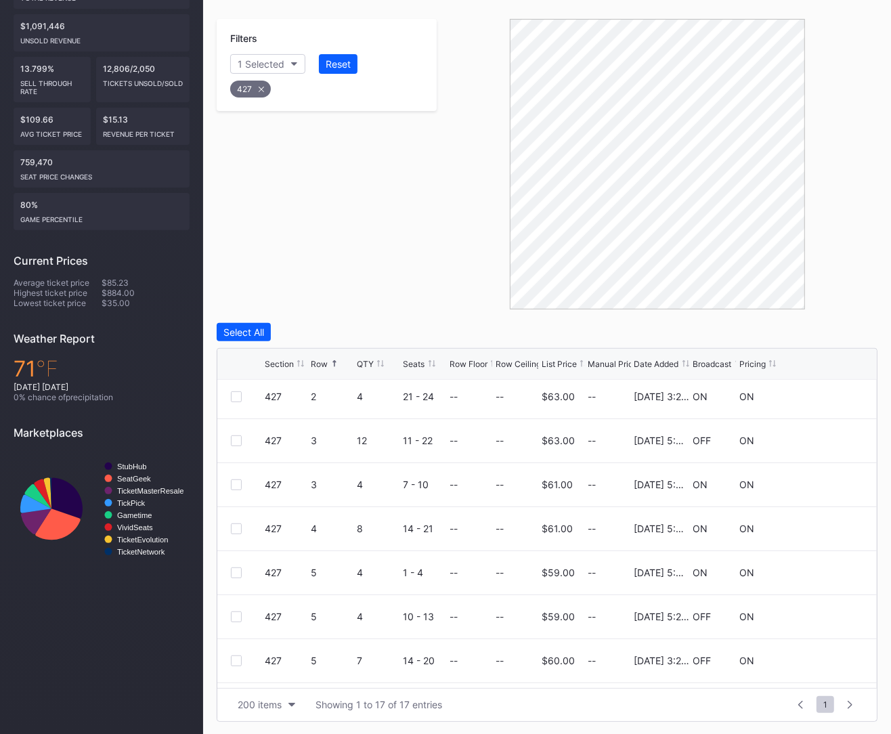
click at [259, 88] on icon at bounding box center [261, 89] width 5 height 5
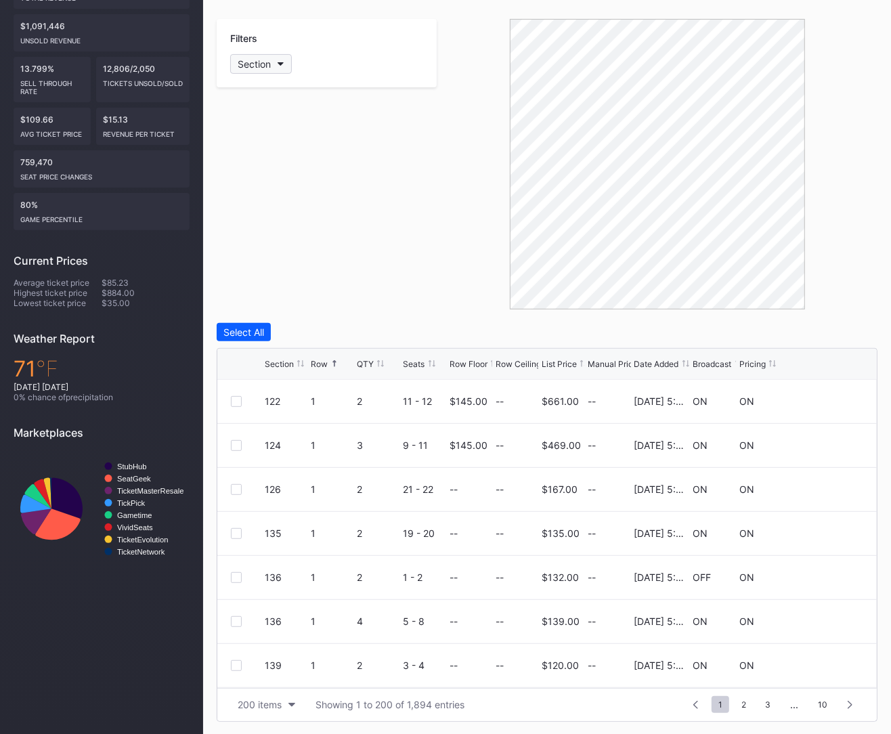
click at [244, 63] on div "Section" at bounding box center [254, 64] width 33 height 12
click at [277, 135] on div "428" at bounding box center [270, 139] width 18 height 12
click at [311, 93] on input "428" at bounding box center [303, 95] width 118 height 11
type input "428"
click at [272, 138] on div "428" at bounding box center [270, 139] width 18 height 12
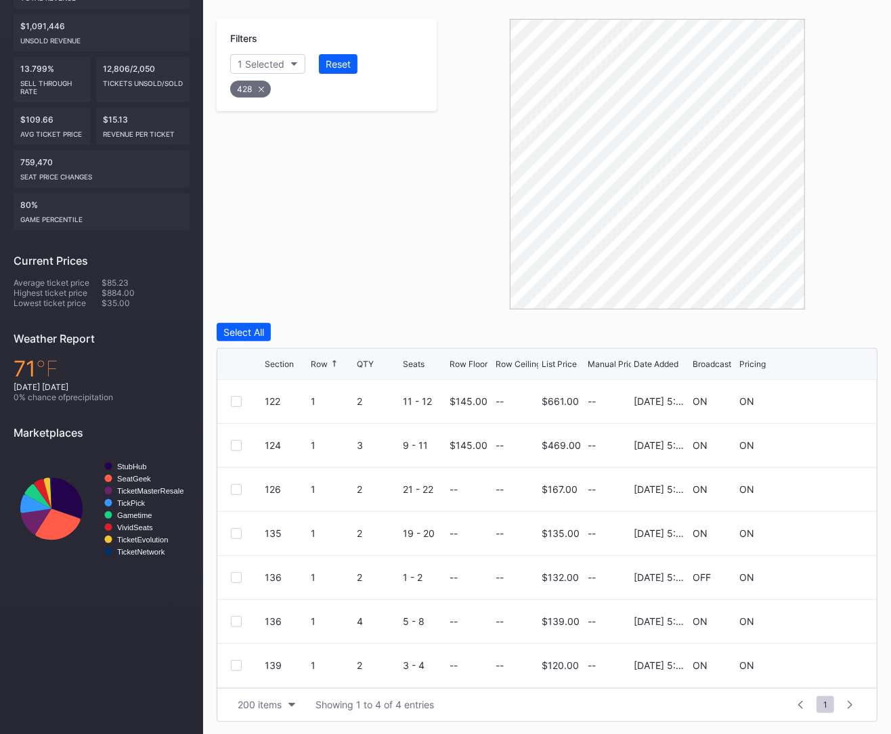
scroll to position [120, 0]
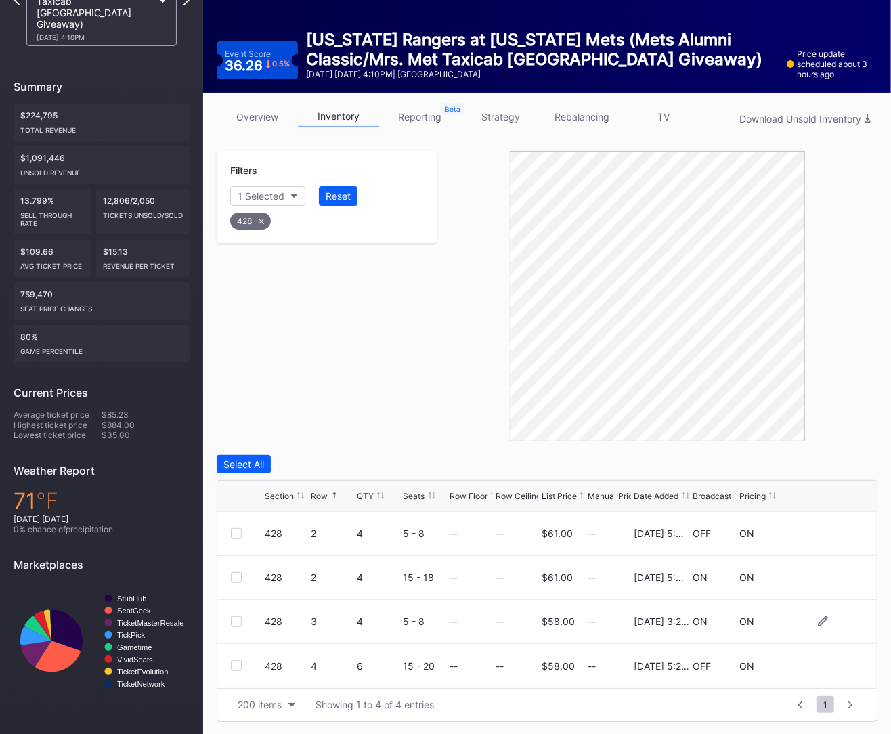
click at [236, 625] on div at bounding box center [236, 621] width 11 height 11
click at [832, 460] on div "Delete 1 Row" at bounding box center [842, 464] width 55 height 12
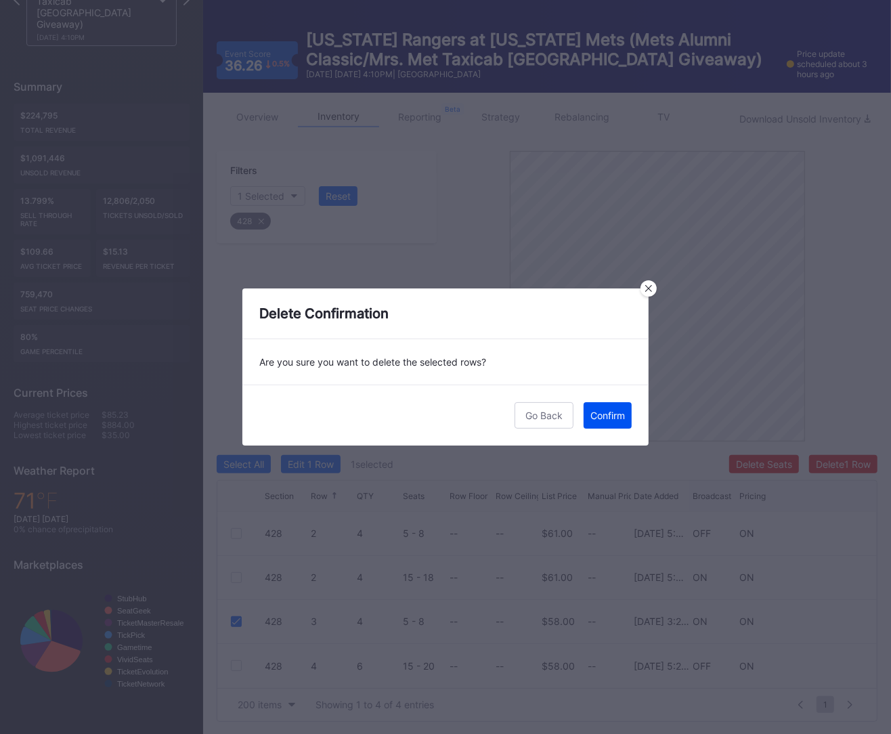
click at [617, 417] on div "Confirm" at bounding box center [607, 415] width 35 height 12
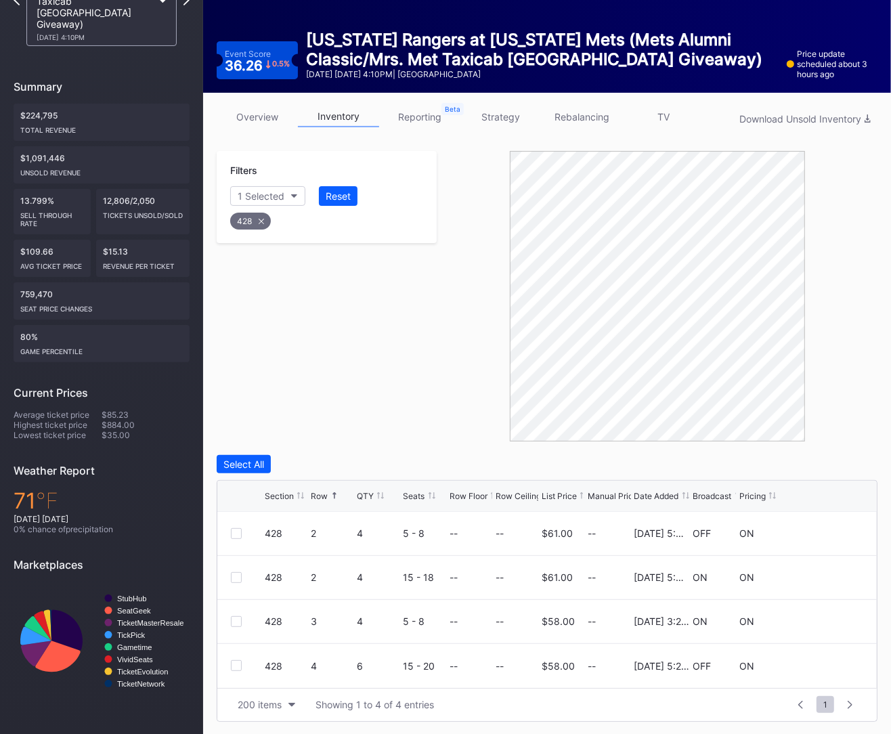
click at [261, 219] on icon at bounding box center [261, 220] width 5 height 5
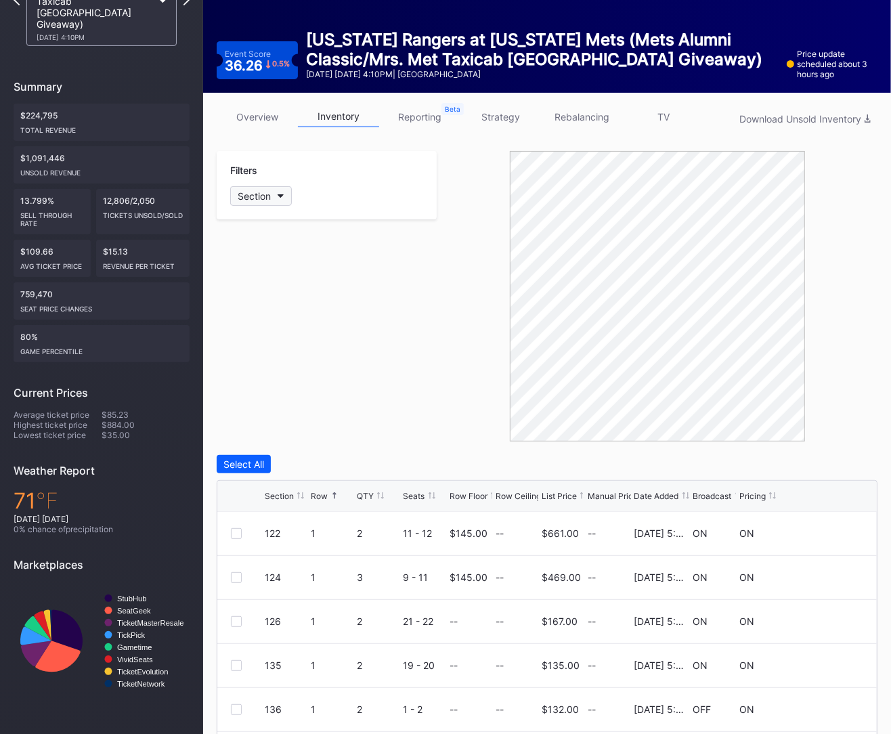
click at [261, 199] on div "Section" at bounding box center [254, 196] width 33 height 12
type input "430"
click at [256, 265] on div "430" at bounding box center [309, 271] width 158 height 25
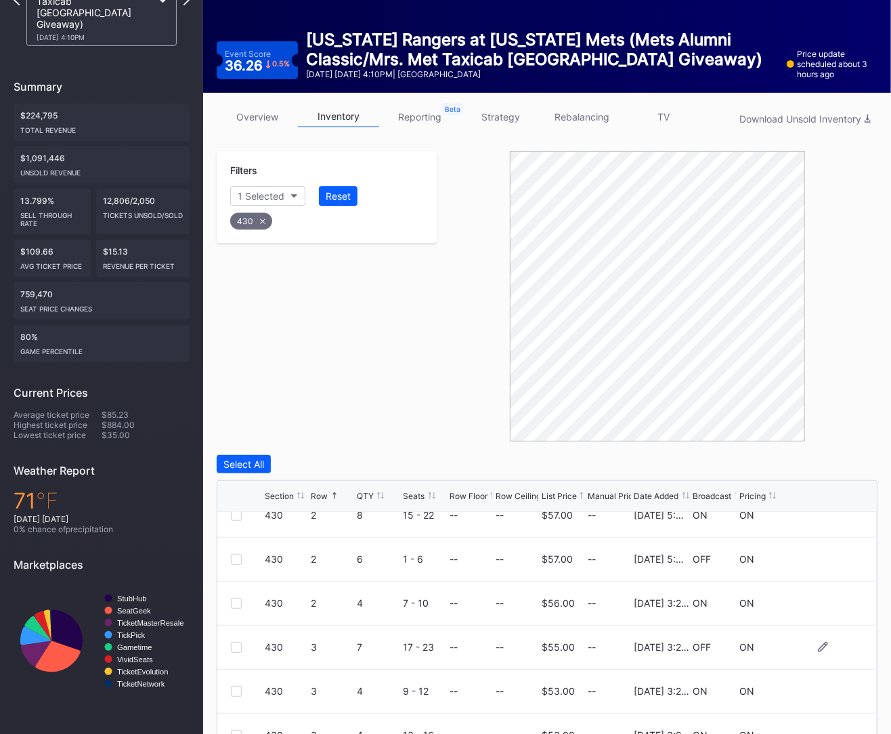
scroll to position [73, 0]
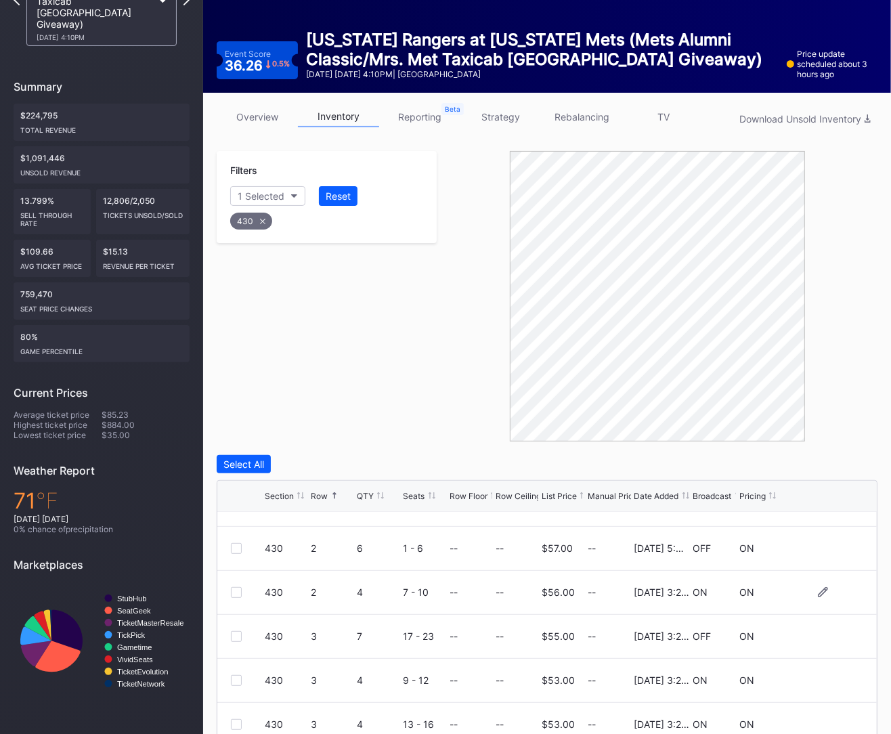
click at [231, 590] on div at bounding box center [236, 592] width 11 height 11
click at [231, 678] on div at bounding box center [236, 680] width 11 height 11
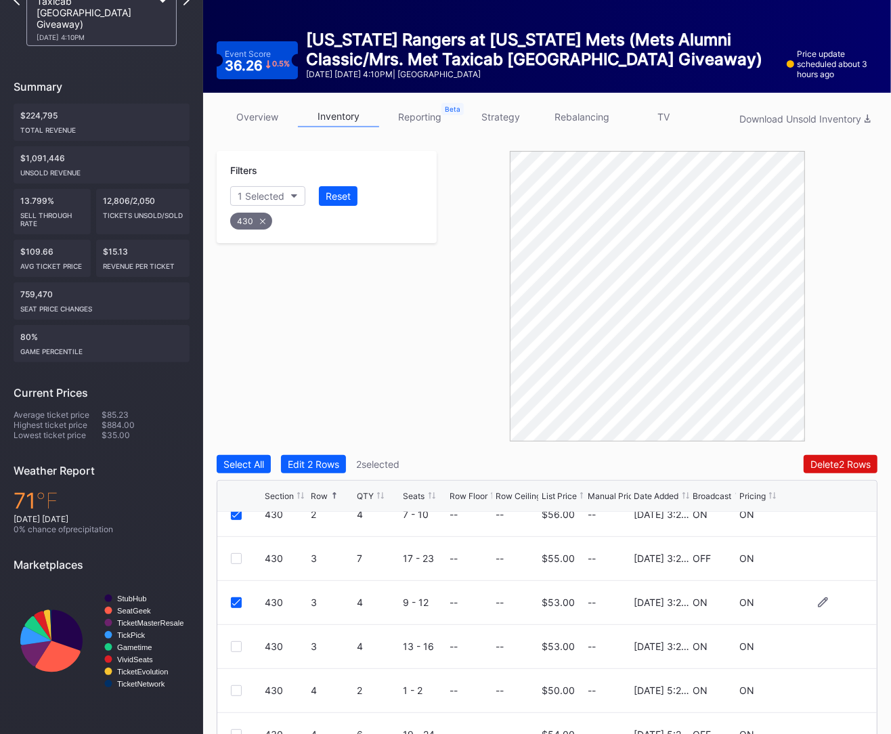
scroll to position [153, 0]
click at [233, 646] on div at bounding box center [236, 644] width 11 height 11
click at [237, 558] on div at bounding box center [236, 556] width 11 height 11
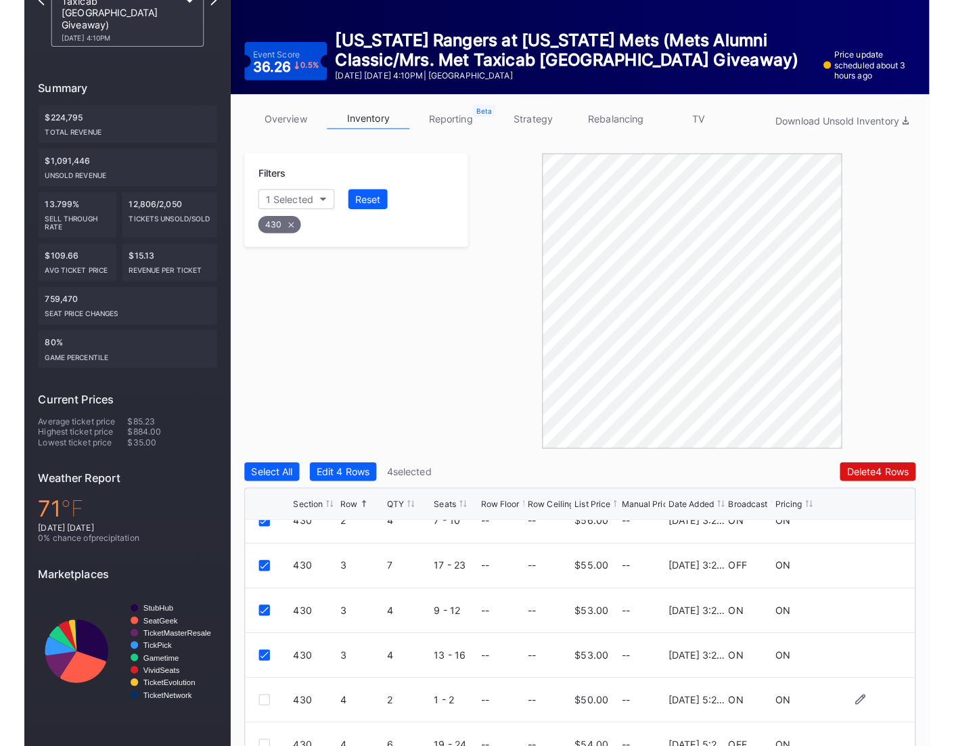
scroll to position [176, 0]
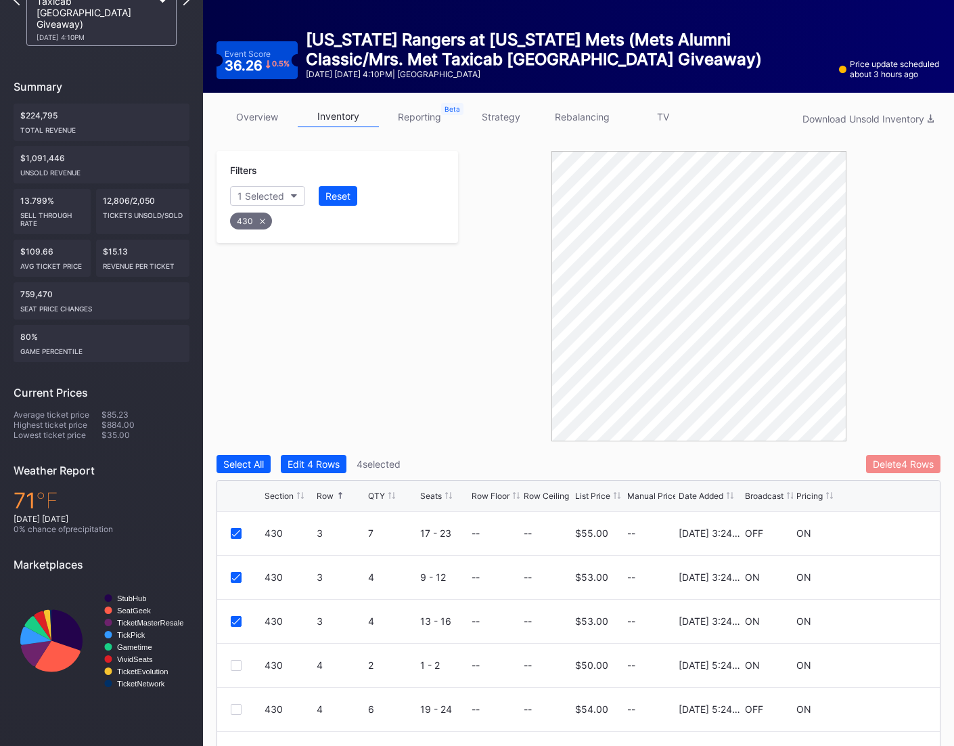
click at [885, 465] on div "Delete 4 Rows" at bounding box center [903, 464] width 61 height 12
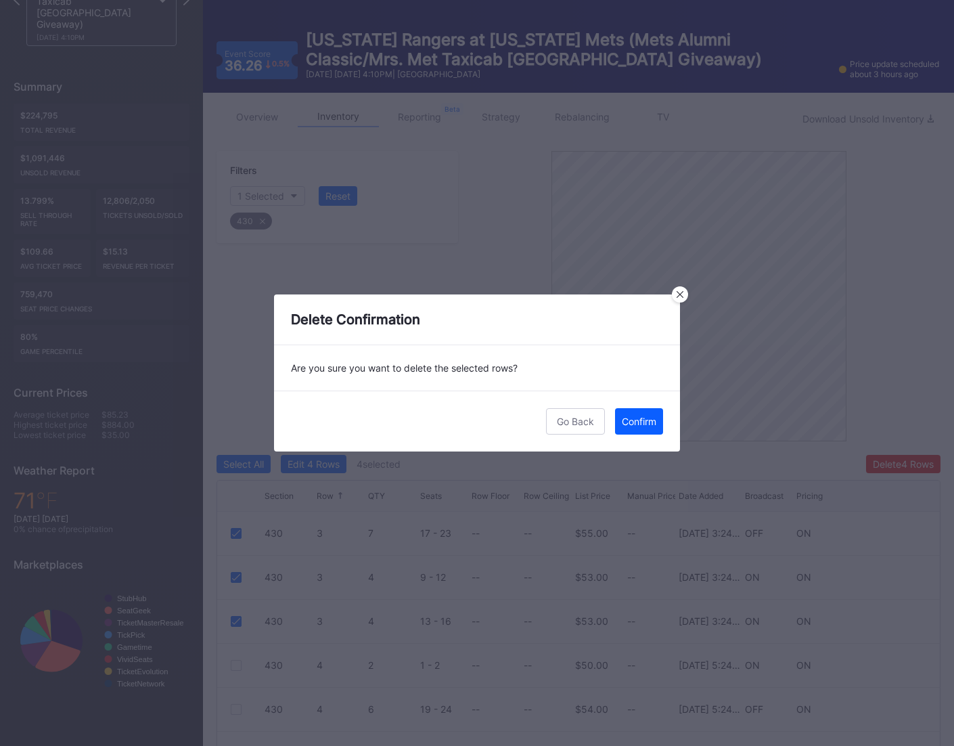
click at [663, 424] on div "Go Back Confirm" at bounding box center [477, 420] width 406 height 61
click at [635, 423] on div "Confirm" at bounding box center [639, 421] width 35 height 12
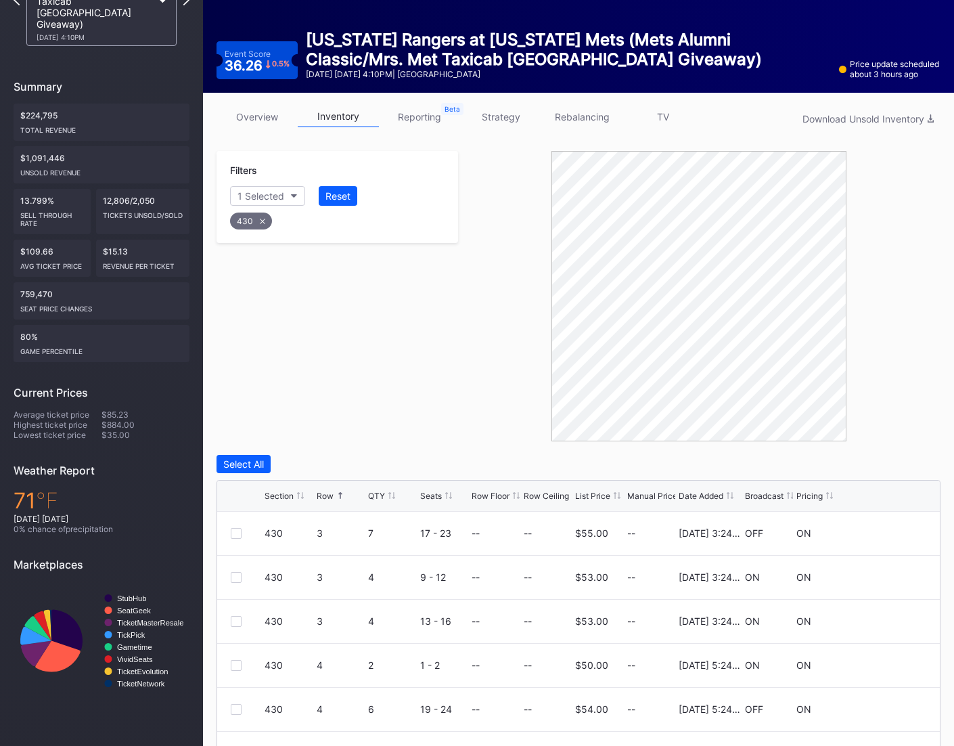
click at [259, 223] on div "430" at bounding box center [251, 220] width 42 height 17
click at [264, 196] on div "Section" at bounding box center [254, 196] width 33 height 12
type input "431"
click at [280, 269] on div "431" at bounding box center [309, 271] width 158 height 25
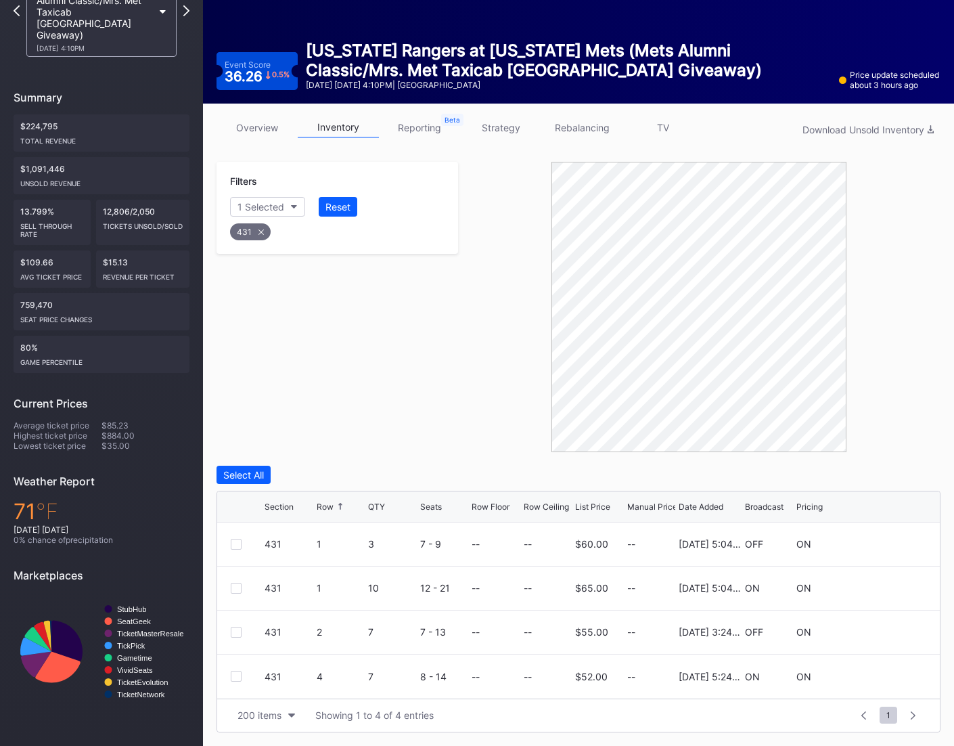
scroll to position [108, 0]
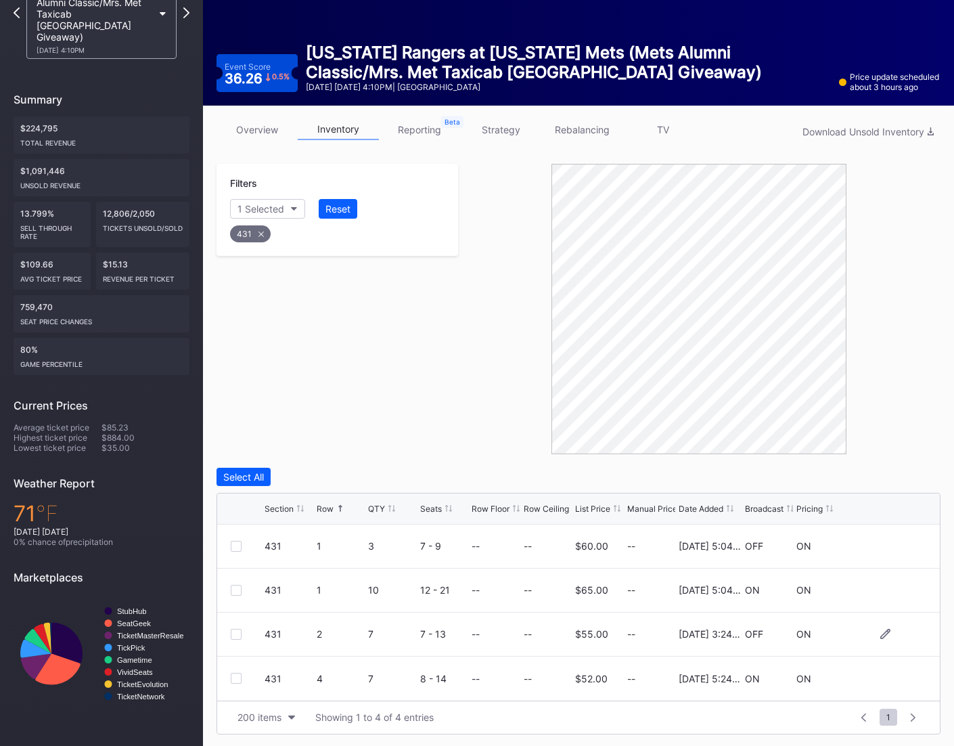
click at [238, 629] on div at bounding box center [236, 634] width 11 height 11
click at [880, 482] on button "Delete 1 Row" at bounding box center [906, 477] width 68 height 18
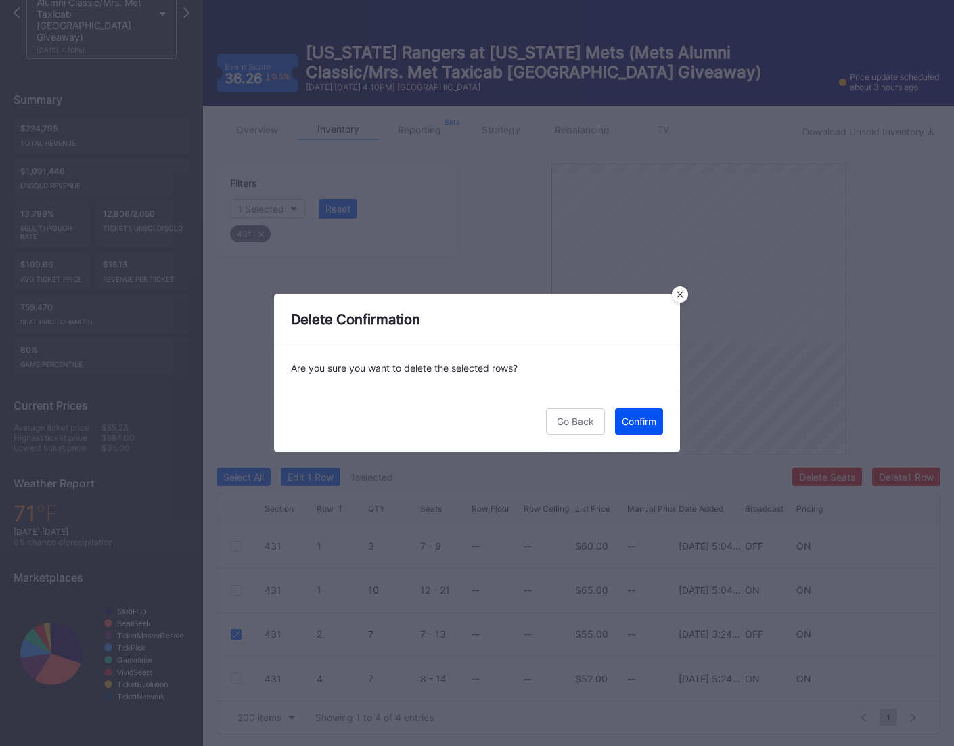
click at [638, 421] on div "Confirm" at bounding box center [639, 421] width 35 height 12
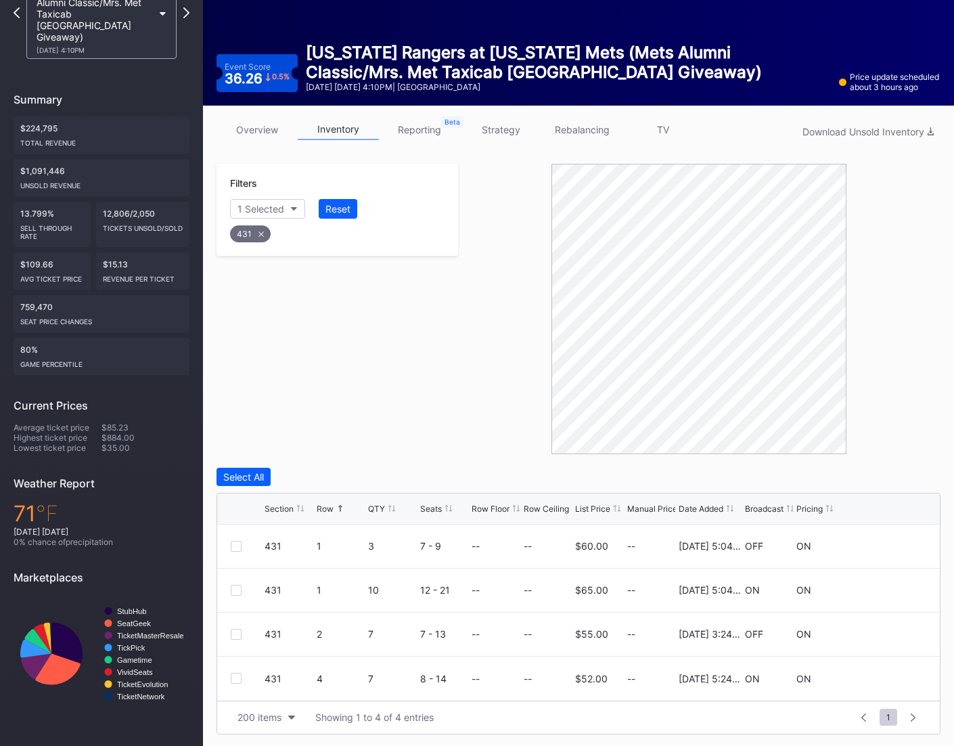
click at [253, 241] on div "431" at bounding box center [337, 231] width 219 height 28
click at [252, 236] on div "431" at bounding box center [250, 233] width 41 height 17
click at [250, 199] on button "Section" at bounding box center [261, 209] width 62 height 20
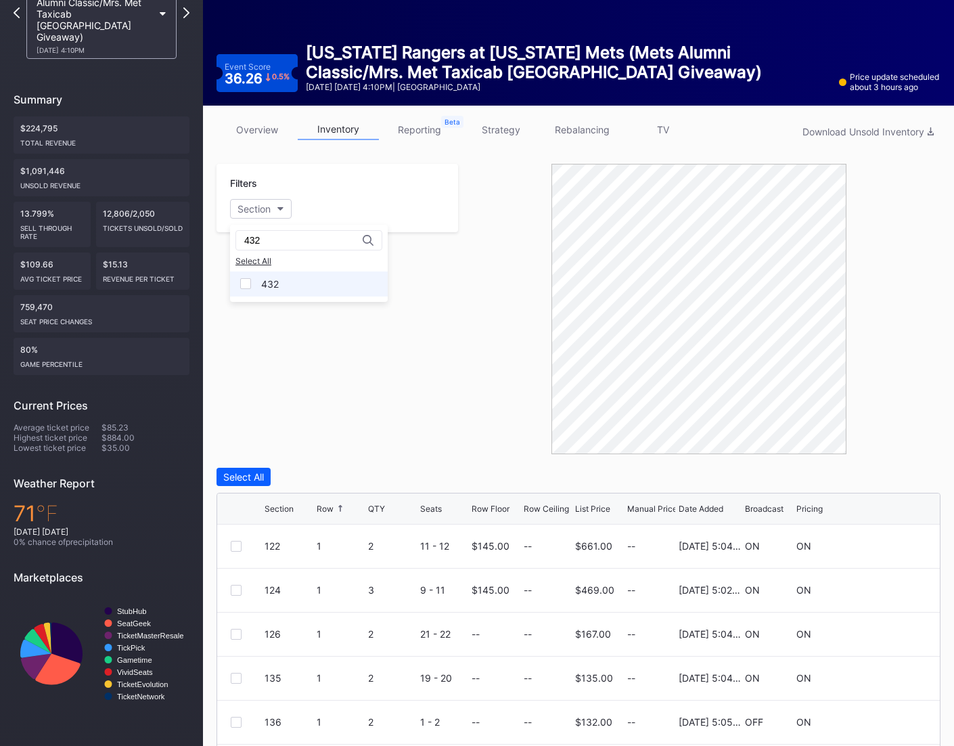
type input "432"
click at [256, 295] on div "432" at bounding box center [309, 283] width 158 height 25
click at [237, 587] on div at bounding box center [236, 590] width 11 height 11
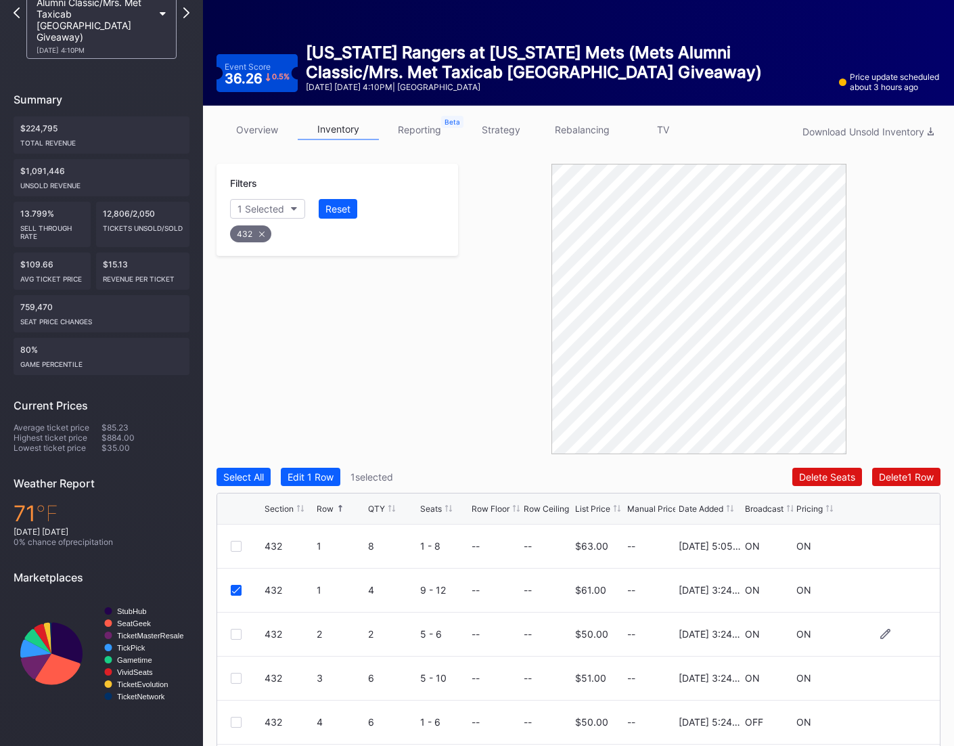
click at [240, 631] on div at bounding box center [236, 634] width 11 height 11
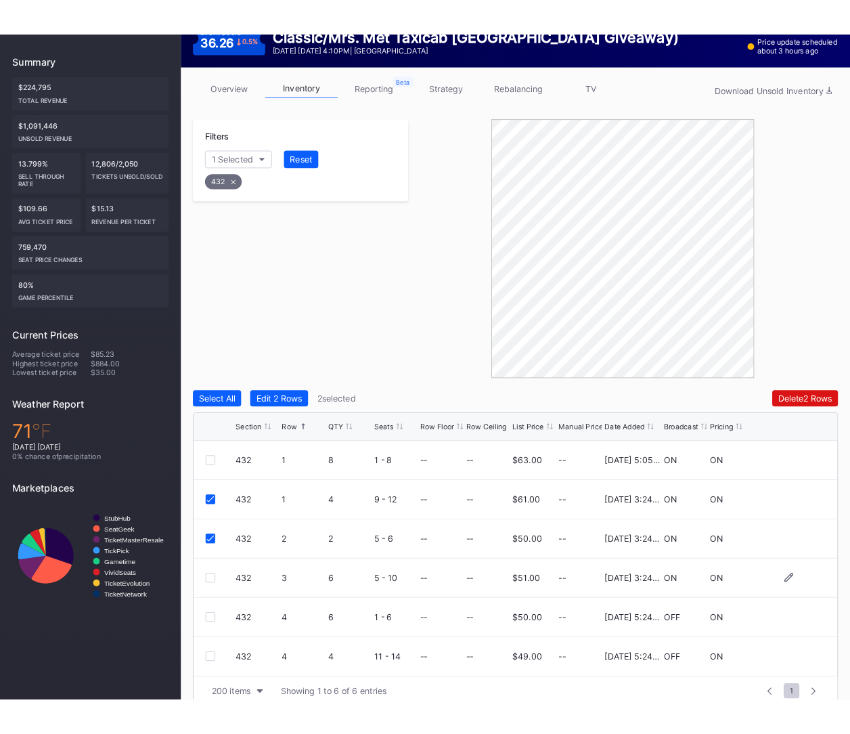
scroll to position [180, 0]
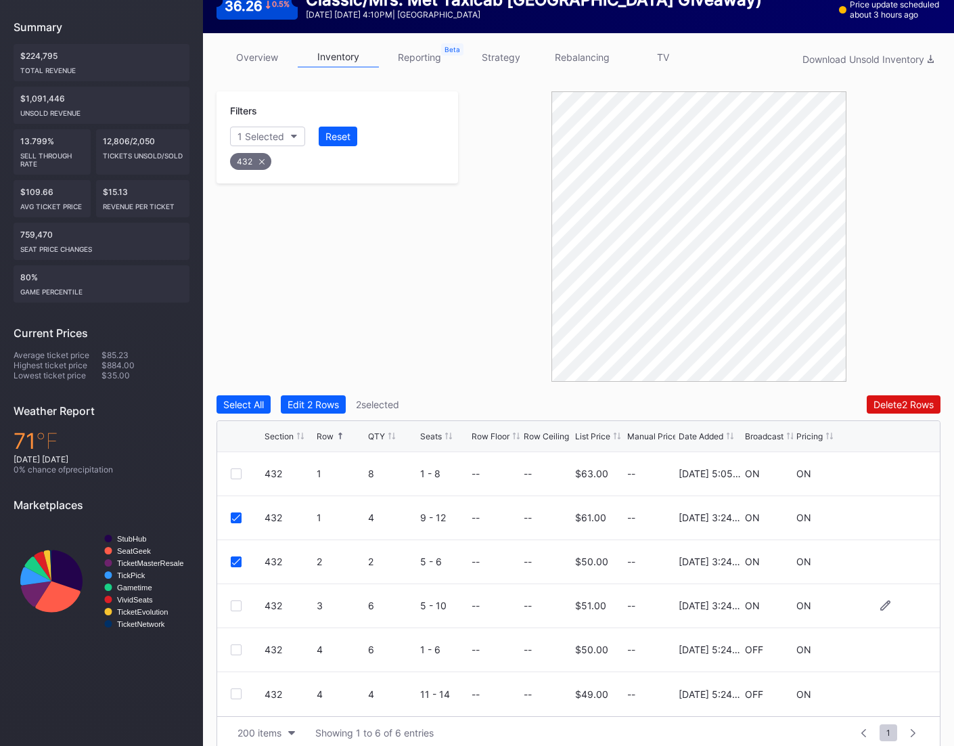
click at [236, 607] on div at bounding box center [236, 605] width 11 height 11
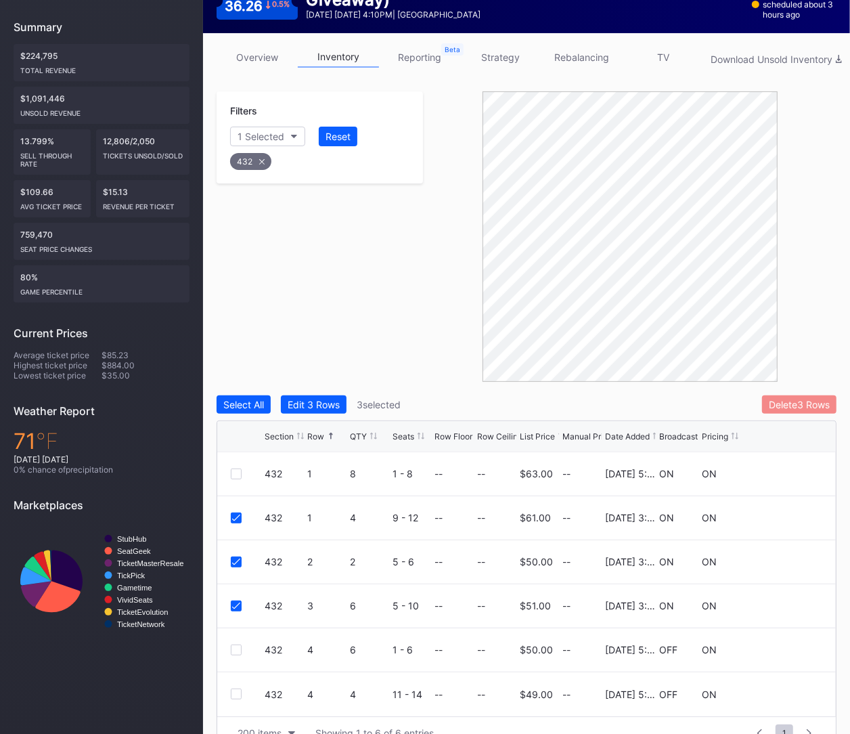
click at [801, 399] on div "Delete 3 Rows" at bounding box center [799, 405] width 61 height 12
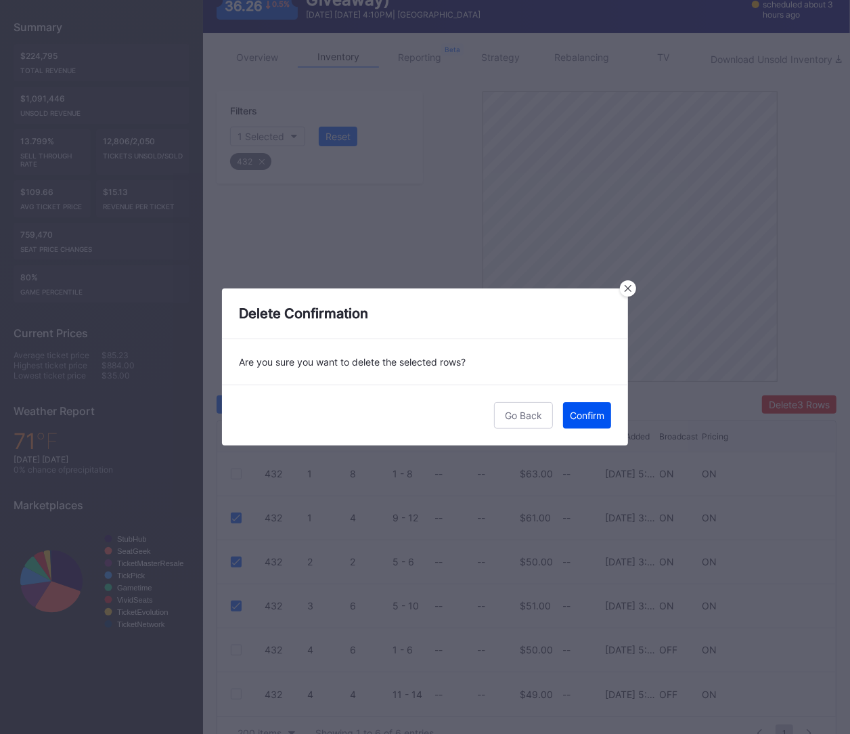
click at [593, 402] on button "Confirm" at bounding box center [587, 415] width 48 height 26
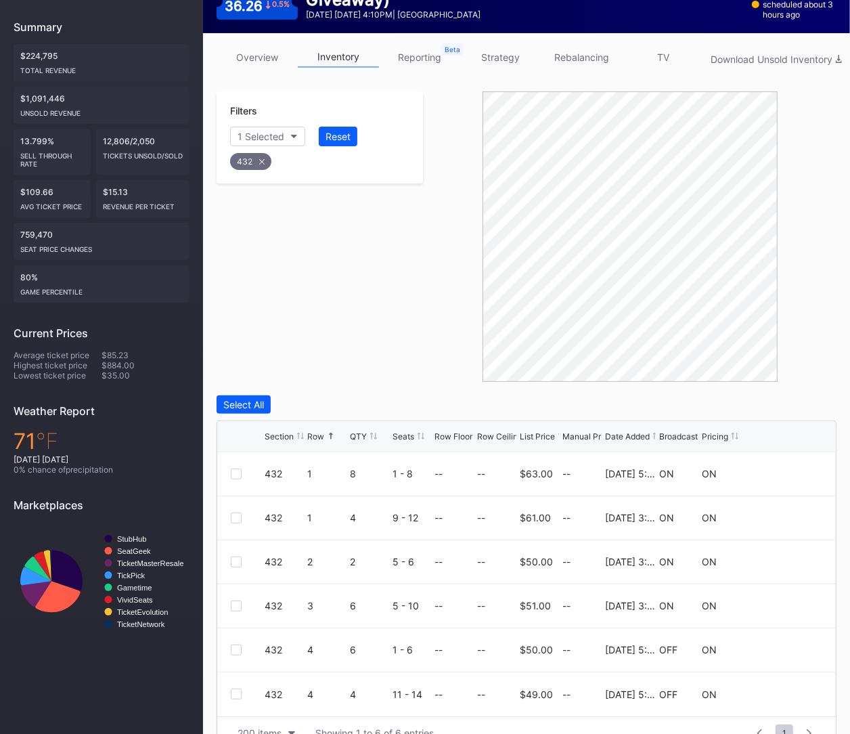
click at [258, 163] on div "432" at bounding box center [250, 161] width 41 height 17
click at [239, 141] on button "Section" at bounding box center [261, 137] width 62 height 20
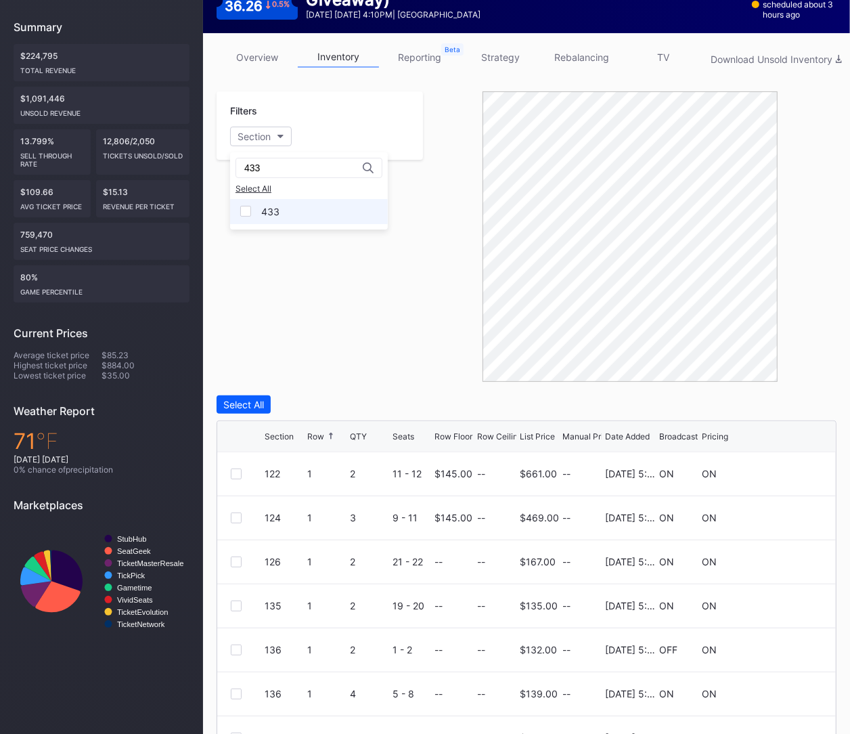
type input "433"
click at [291, 203] on div "433" at bounding box center [309, 211] width 158 height 25
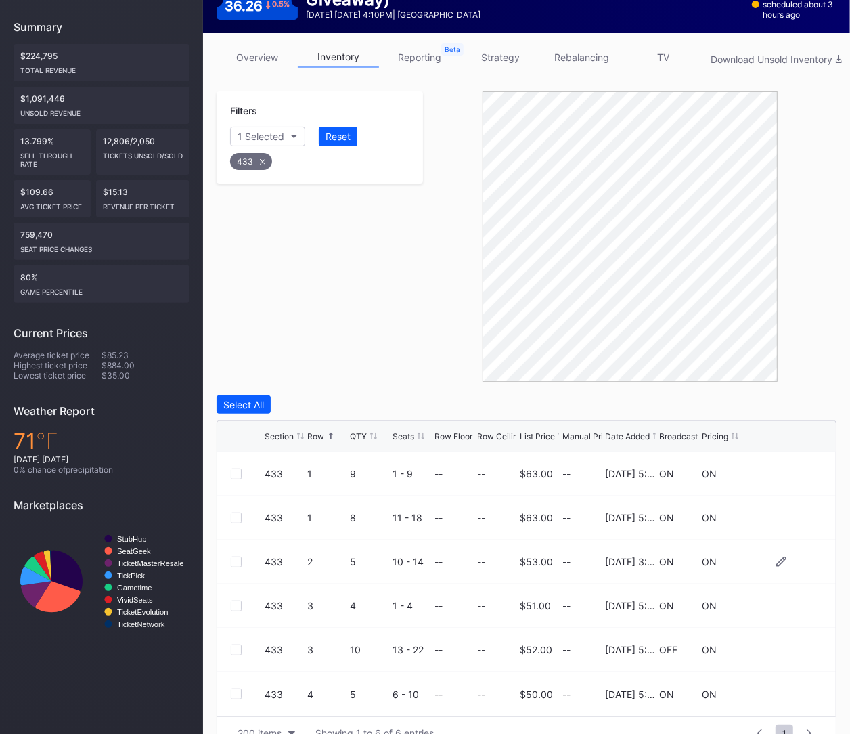
click at [231, 558] on div at bounding box center [236, 561] width 11 height 11
click at [786, 403] on div "Delete 1 Row" at bounding box center [802, 405] width 55 height 12
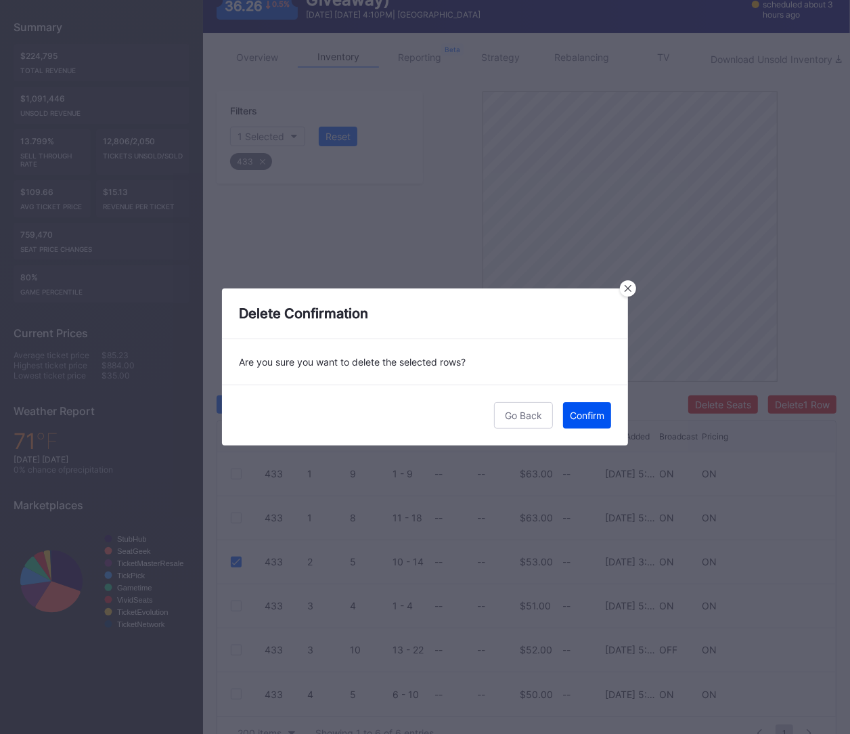
click at [572, 409] on div "Confirm" at bounding box center [587, 415] width 35 height 12
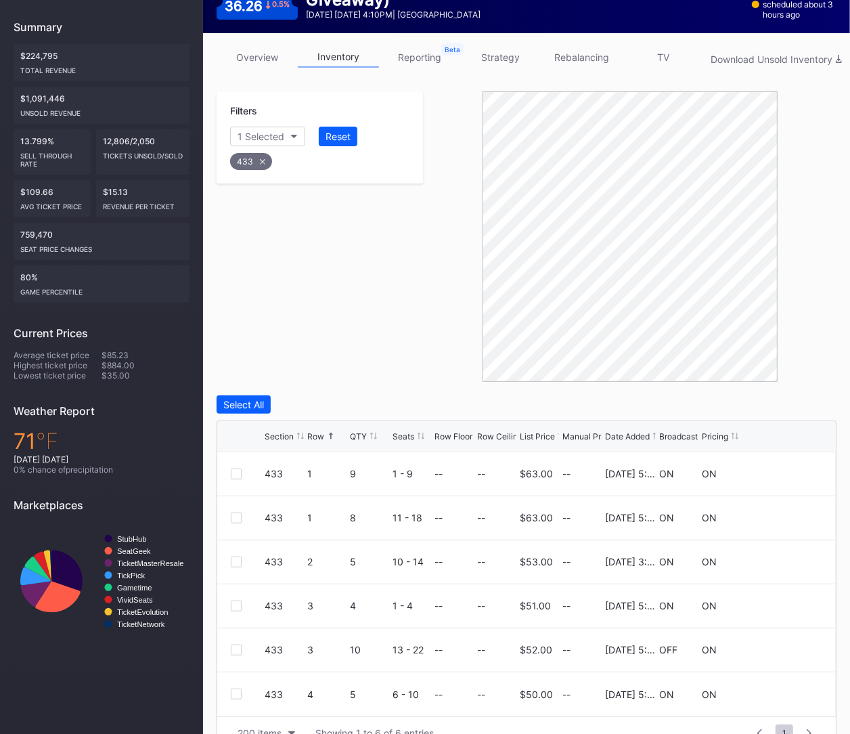
click at [261, 156] on div "433" at bounding box center [251, 161] width 42 height 17
click at [256, 137] on div "Section" at bounding box center [254, 137] width 33 height 12
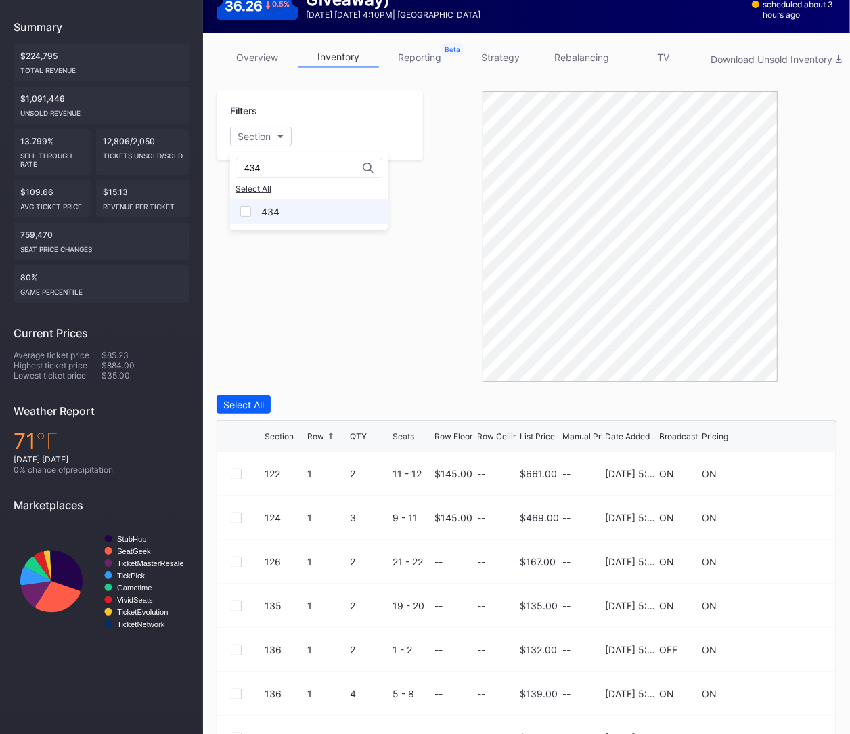
type input "434"
click at [267, 215] on div "434" at bounding box center [270, 212] width 18 height 12
click at [231, 604] on div at bounding box center [236, 605] width 11 height 11
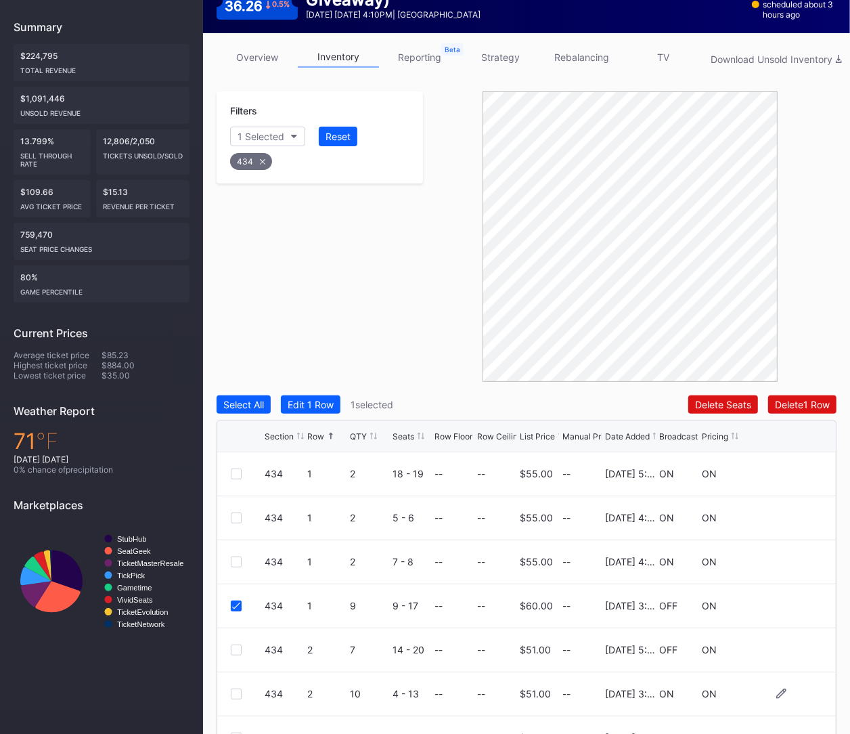
click at [229, 693] on div "434 2 10 4 - 13 -- -- $51.00 -- 4/22/2025 3:24PM ON ON" at bounding box center [526, 694] width 619 height 44
click at [231, 693] on div at bounding box center [236, 693] width 11 height 11
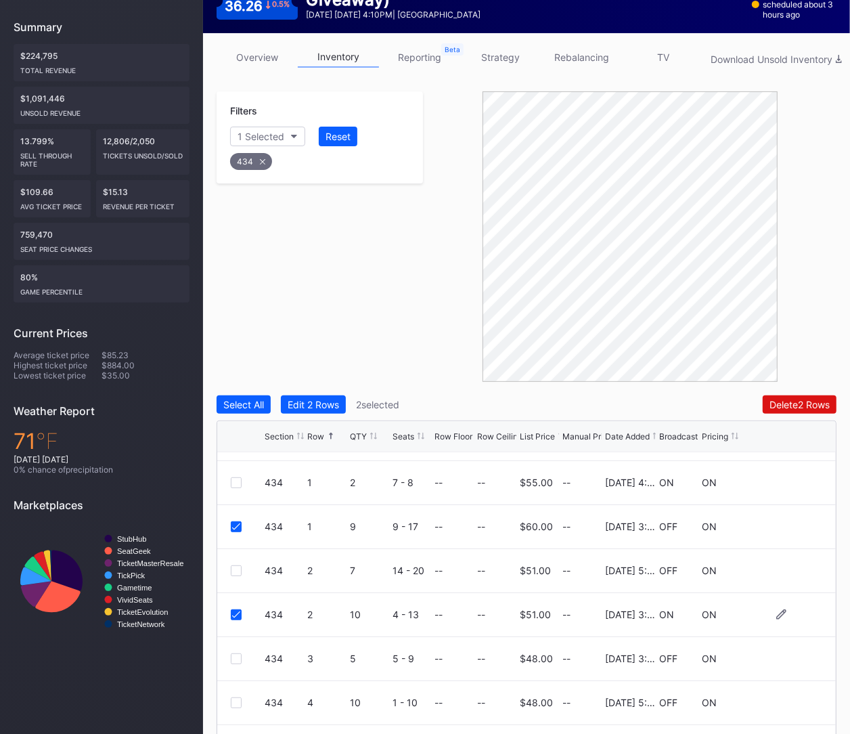
scroll to position [88, 0]
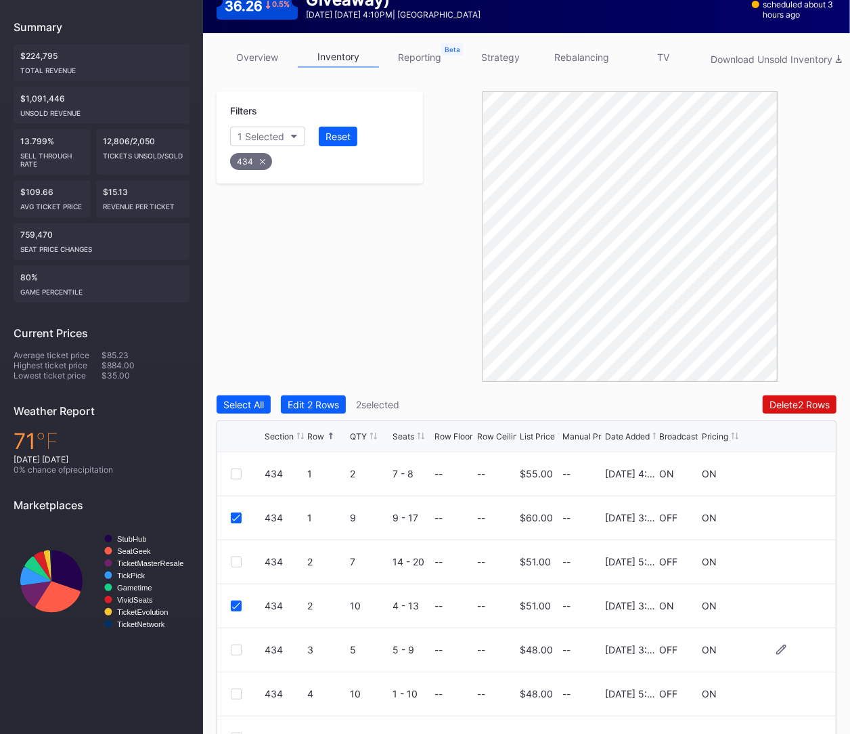
click at [231, 651] on div at bounding box center [236, 649] width 11 height 11
click at [790, 399] on div "Delete 3 Rows" at bounding box center [799, 405] width 61 height 12
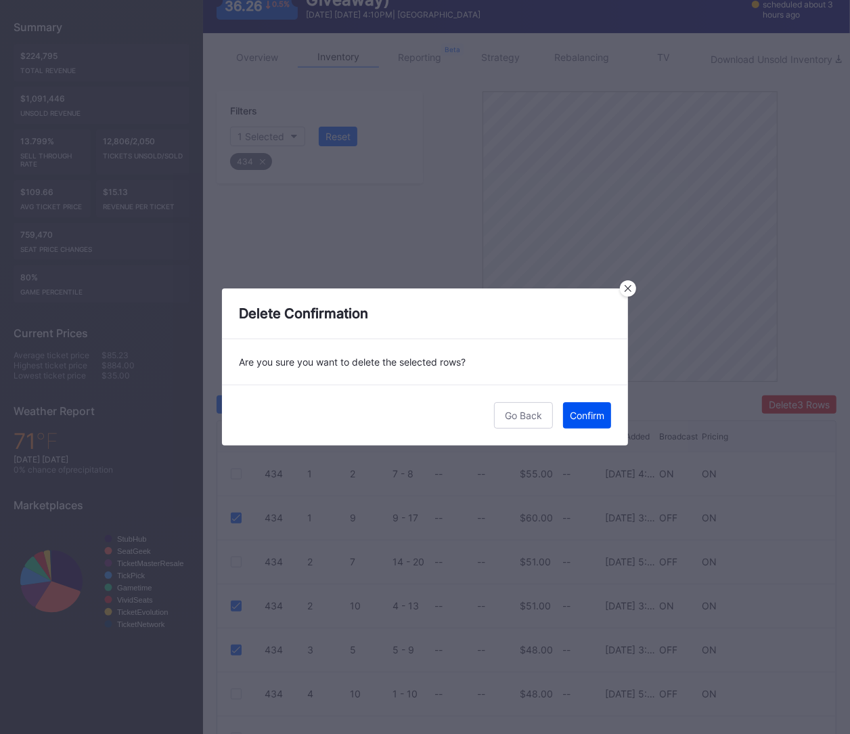
click at [585, 422] on button "Confirm" at bounding box center [587, 415] width 48 height 26
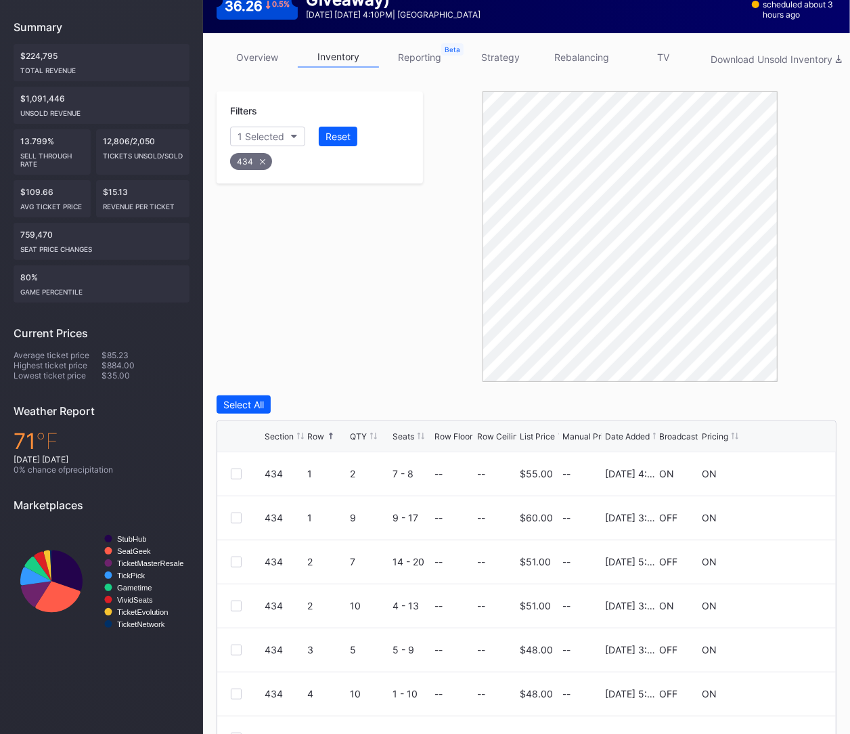
click at [257, 161] on div "434" at bounding box center [251, 161] width 42 height 17
click at [249, 127] on button "Section" at bounding box center [261, 137] width 62 height 20
type input "435"
click at [275, 206] on div "435" at bounding box center [270, 212] width 18 height 12
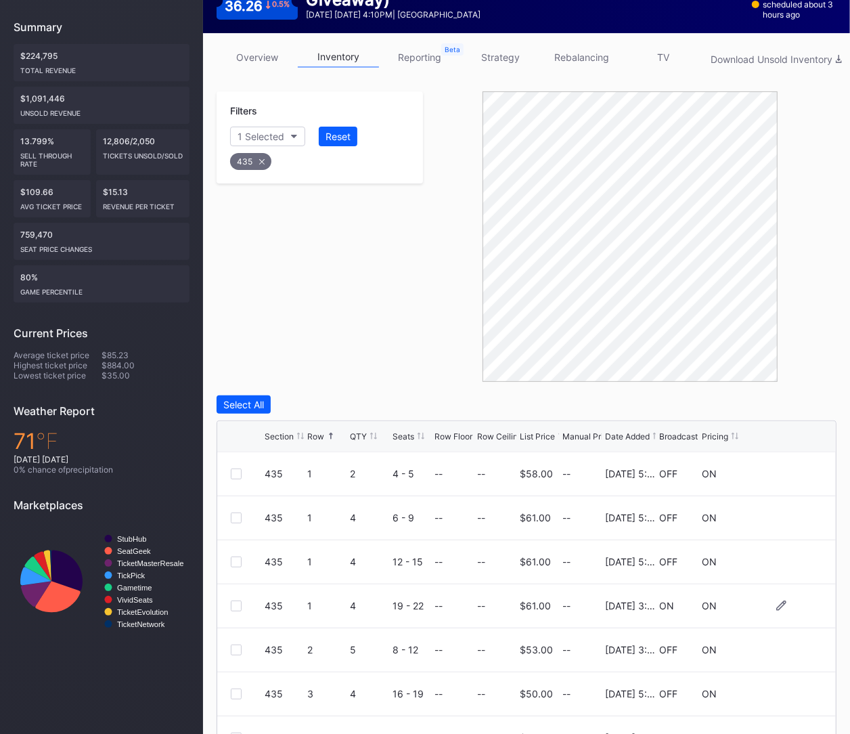
click at [233, 597] on div "435 1 4 19 - 22 -- -- $61.00 -- 4/22/2025 3:24PM ON ON" at bounding box center [526, 606] width 619 height 44
click at [233, 600] on div at bounding box center [236, 605] width 11 height 11
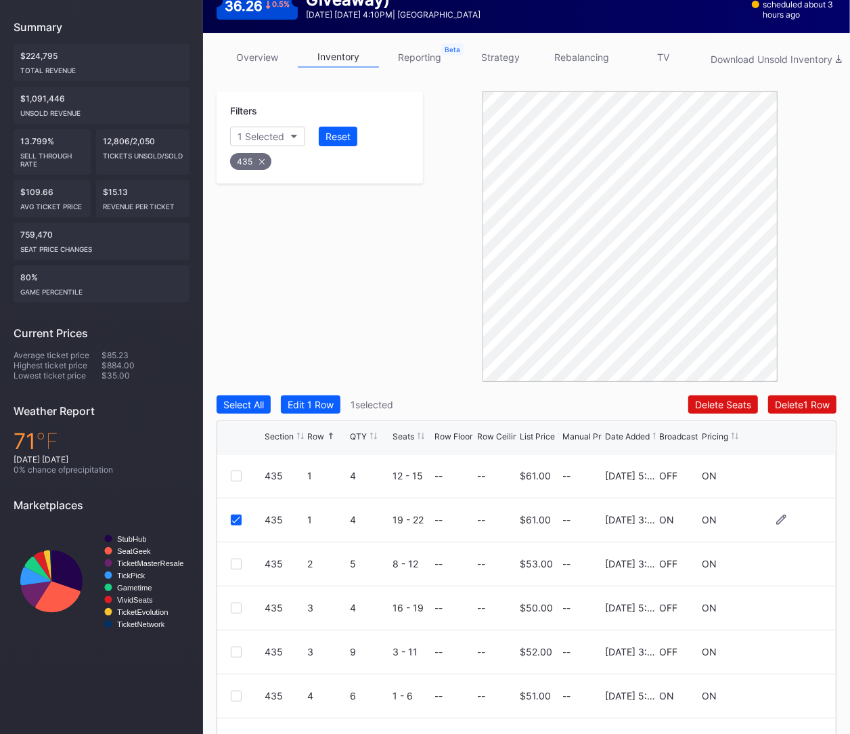
scroll to position [91, 0]
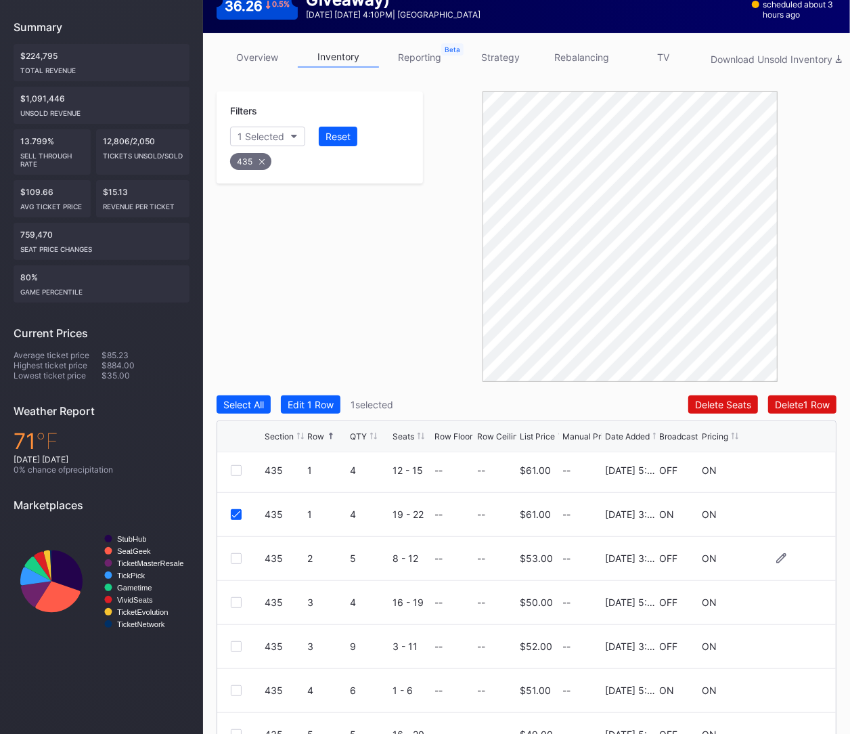
click at [233, 550] on div "435 2 5 8 - 12 -- -- $53.00 -- 4/22/2025 3:24PM OFF ON" at bounding box center [526, 559] width 619 height 44
click at [233, 555] on div at bounding box center [236, 558] width 11 height 11
click at [233, 595] on div "435 3 4 16 - 19 -- -- $50.00 -- 11/25/2024 5:00PM OFF ON" at bounding box center [526, 603] width 619 height 44
click at [235, 646] on div at bounding box center [236, 646] width 11 height 11
click at [807, 406] on div "Delete 3 Rows" at bounding box center [799, 405] width 61 height 12
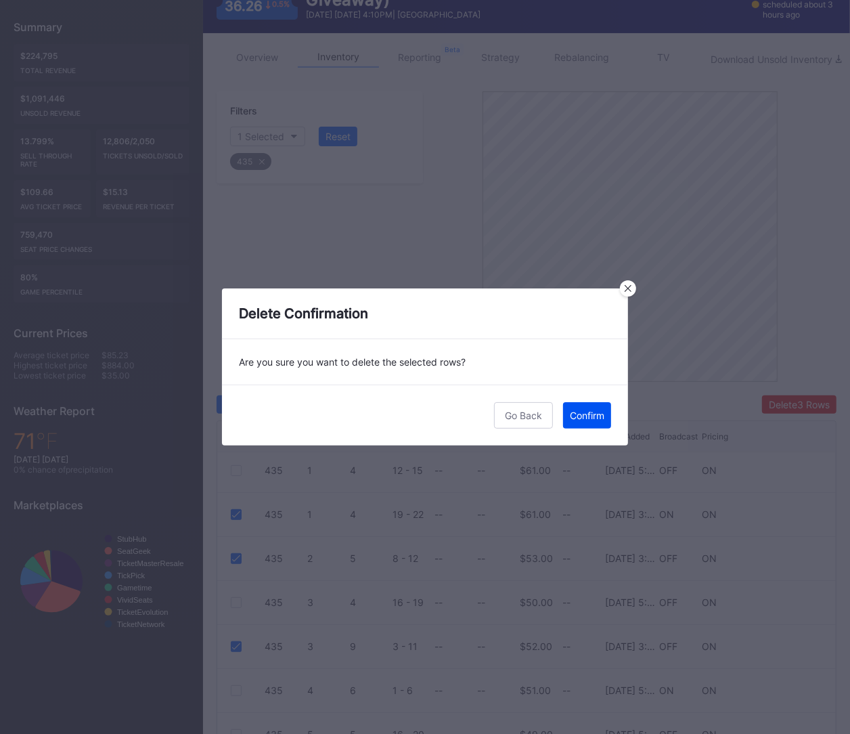
click at [570, 424] on button "Confirm" at bounding box center [587, 415] width 48 height 26
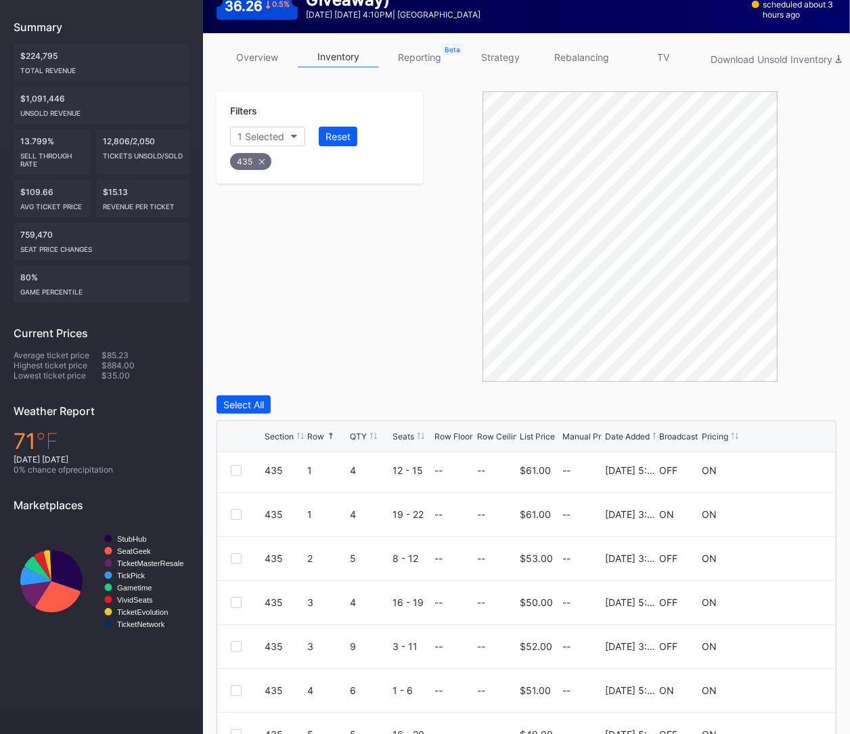
click at [253, 158] on div "435" at bounding box center [250, 161] width 41 height 17
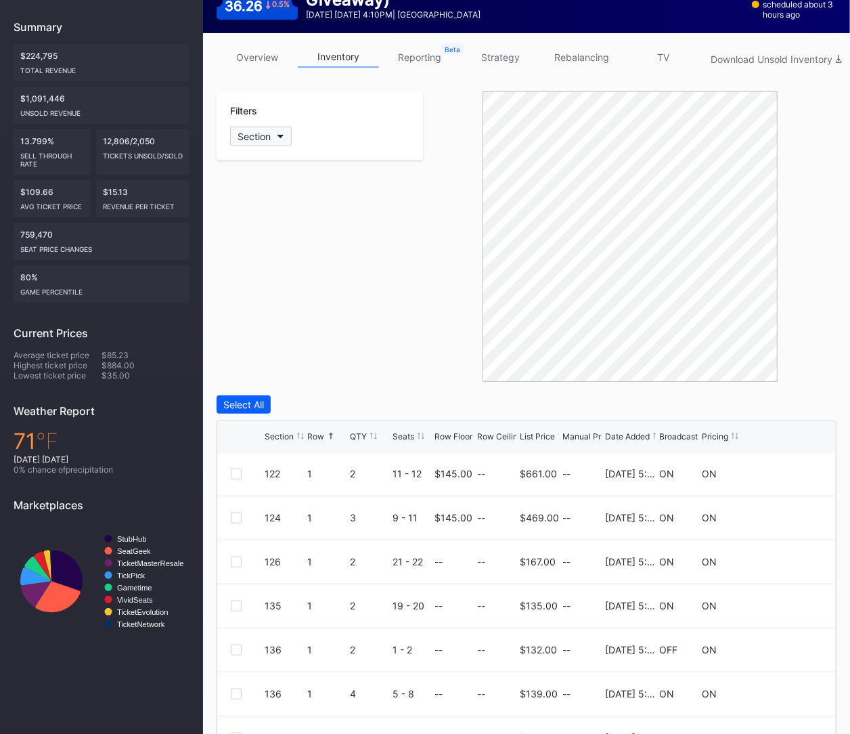
click at [265, 134] on div "Section" at bounding box center [254, 137] width 33 height 12
type input "436"
click at [277, 202] on div "436" at bounding box center [309, 211] width 158 height 25
click at [236, 468] on div at bounding box center [236, 473] width 11 height 11
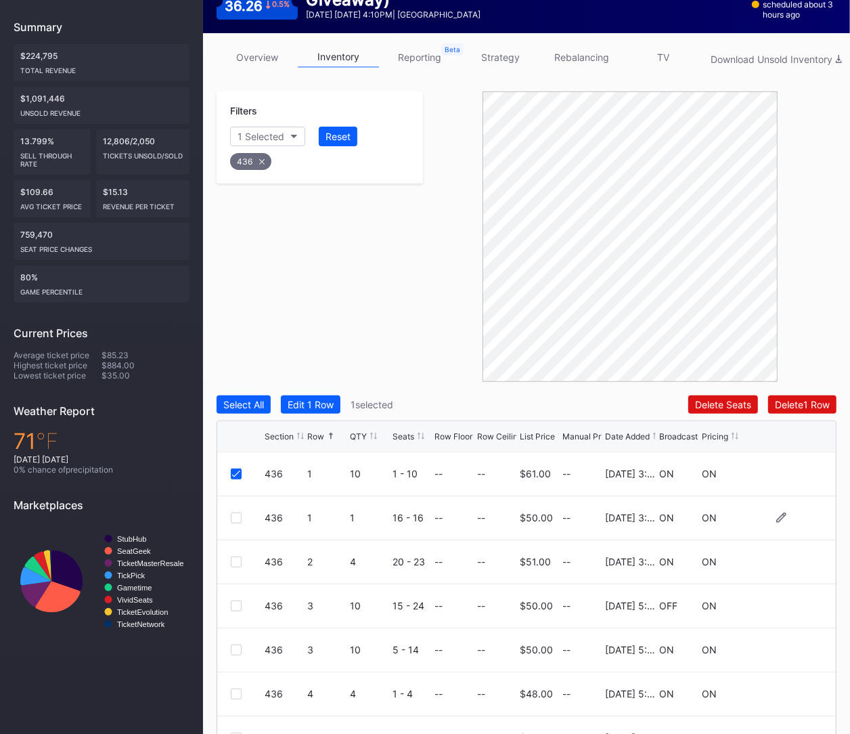
click at [236, 515] on div at bounding box center [236, 517] width 11 height 11
click at [234, 558] on div at bounding box center [236, 561] width 11 height 11
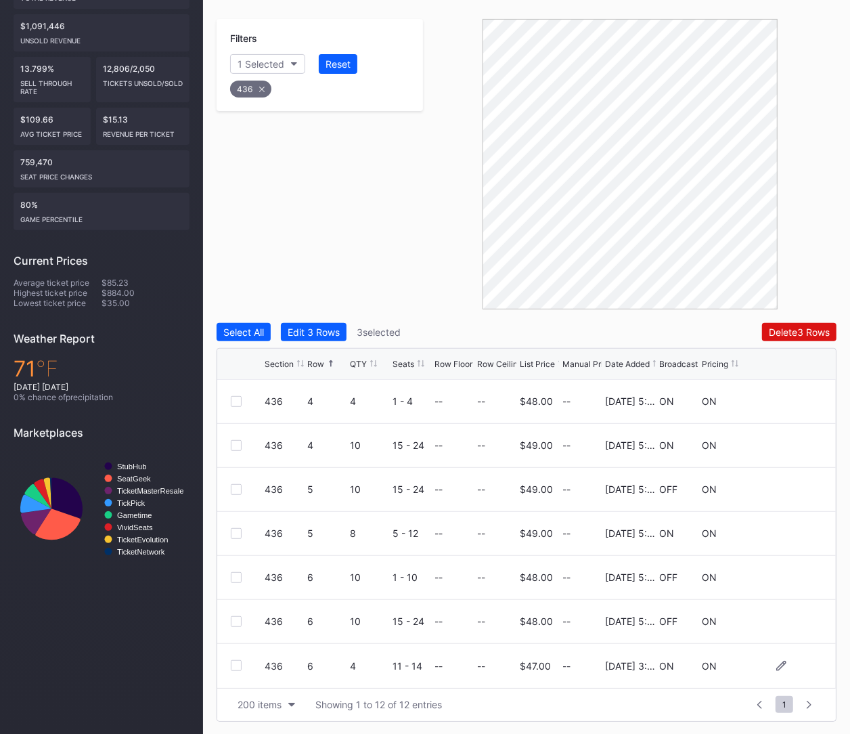
click at [235, 663] on div at bounding box center [236, 665] width 11 height 11
click at [780, 331] on div "Delete 4 Rows" at bounding box center [799, 332] width 61 height 12
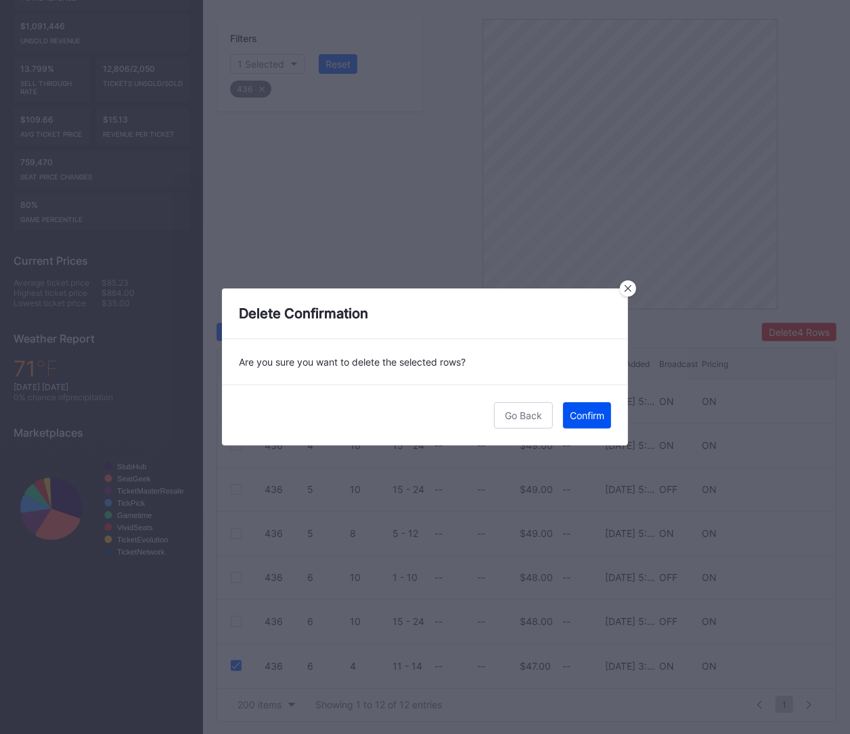
click at [581, 422] on button "Confirm" at bounding box center [587, 415] width 48 height 26
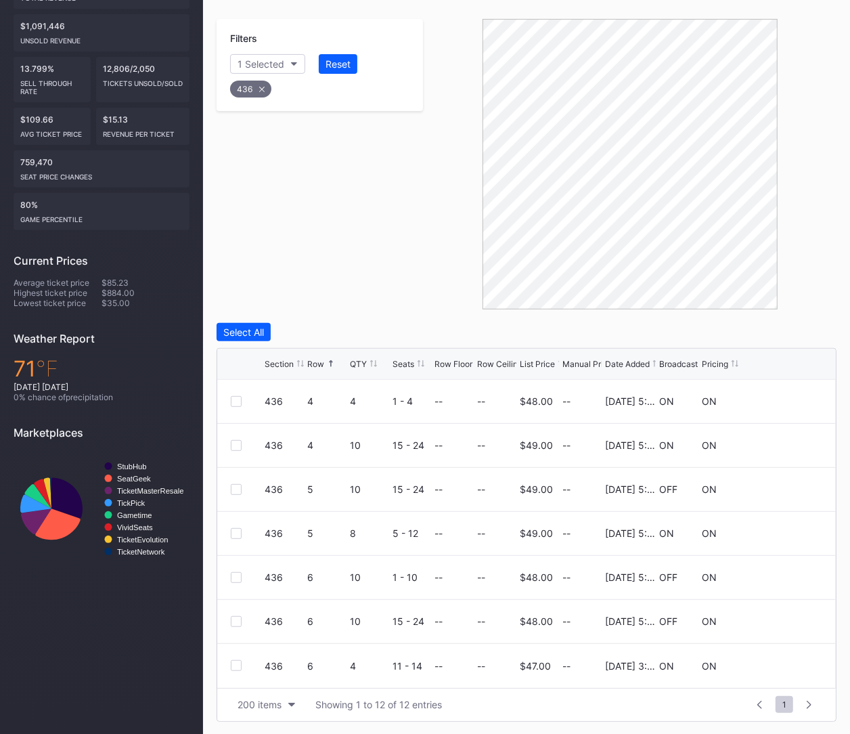
click at [253, 88] on div "436" at bounding box center [250, 89] width 41 height 17
click at [254, 64] on div "Section" at bounding box center [254, 64] width 33 height 12
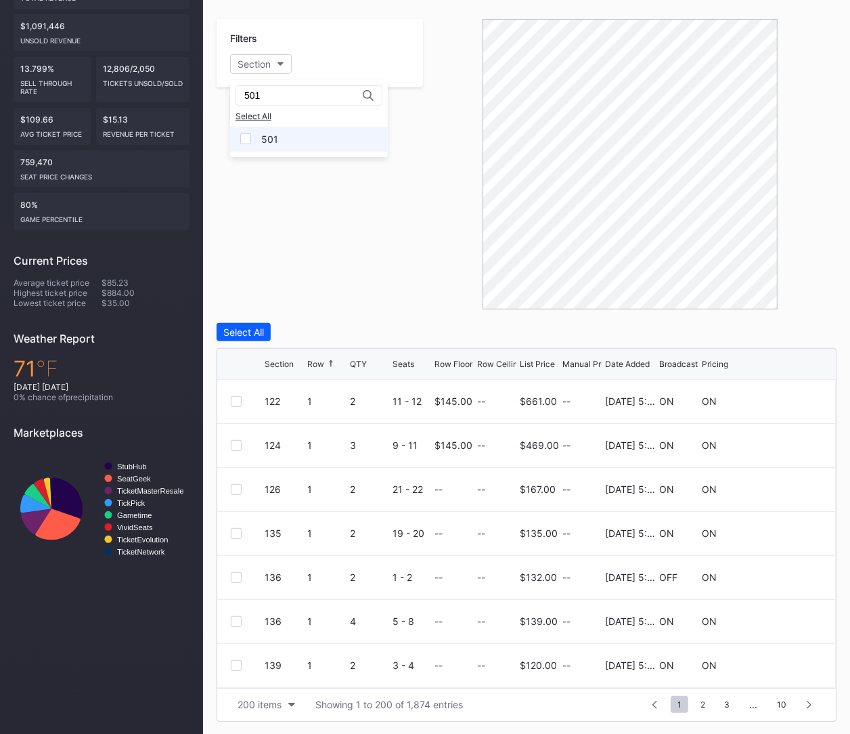
type input "501"
click at [282, 138] on div "501" at bounding box center [309, 139] width 158 height 25
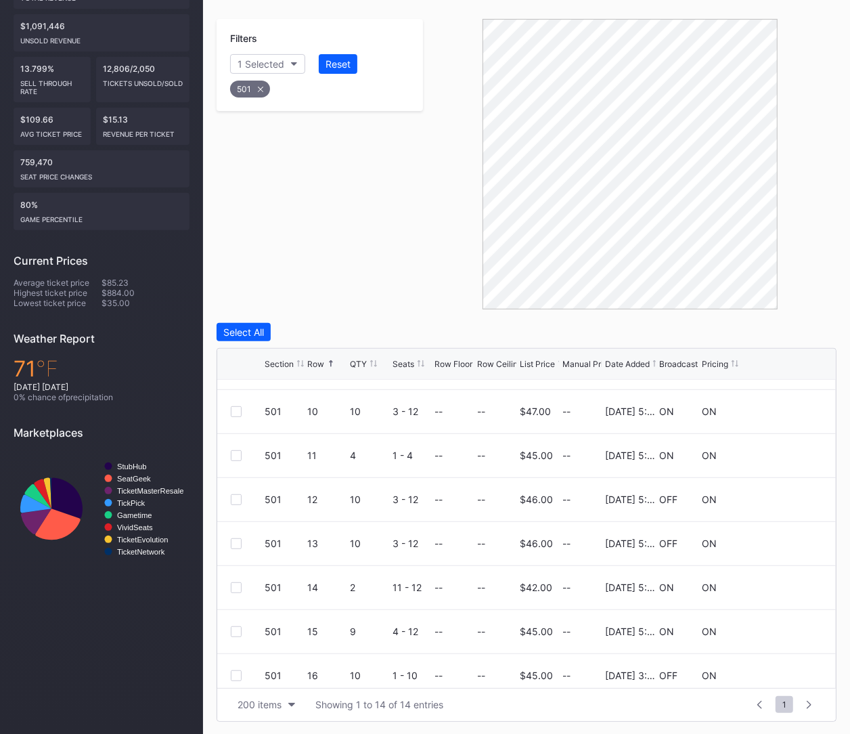
scroll to position [308, 0]
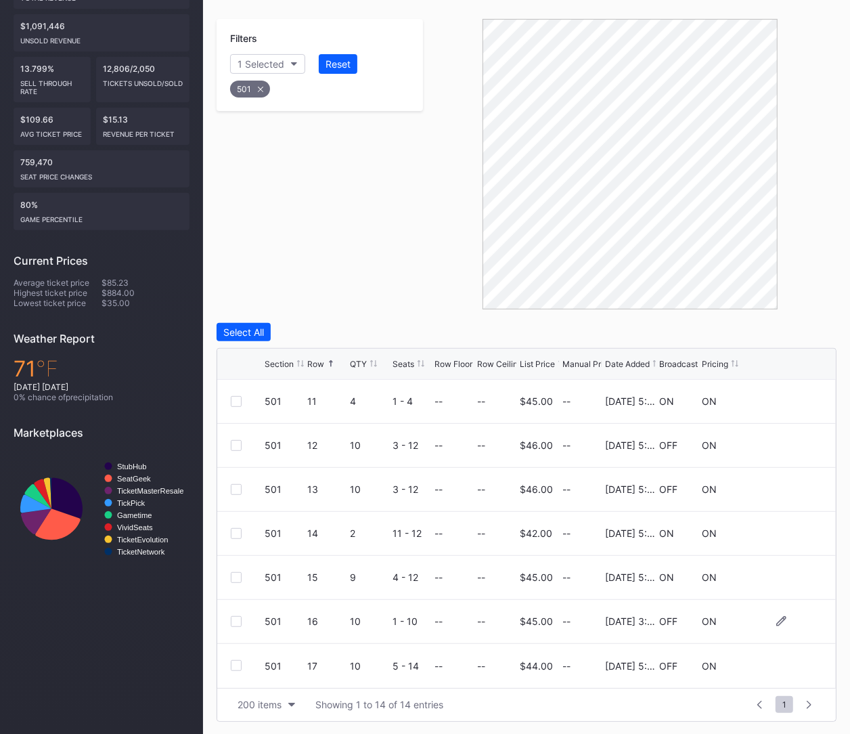
click at [235, 624] on div at bounding box center [236, 621] width 11 height 11
click at [800, 328] on div "Delete 1 Row" at bounding box center [802, 332] width 55 height 12
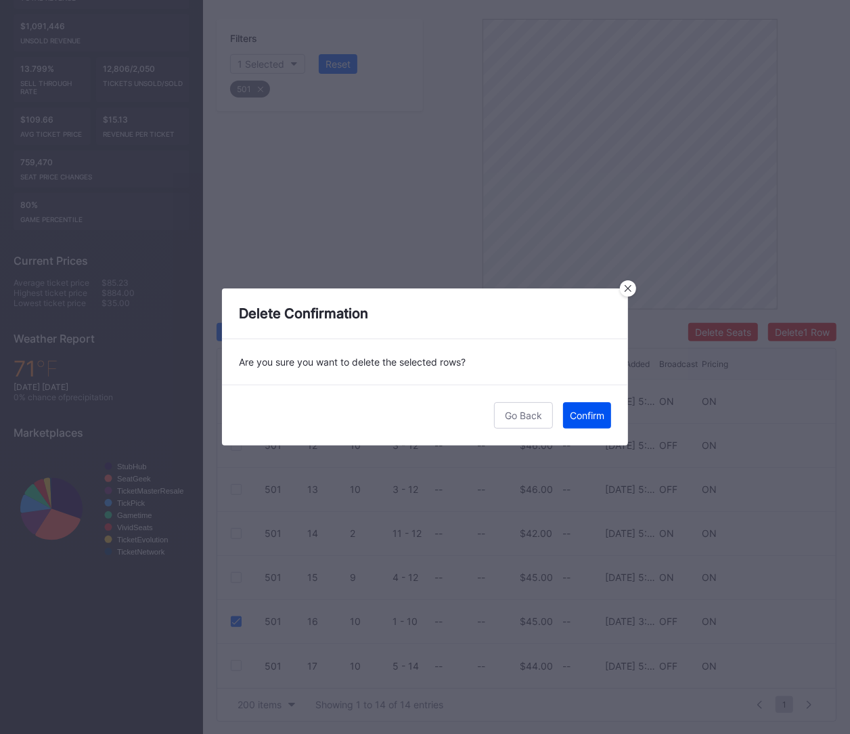
click at [574, 419] on div "Confirm" at bounding box center [587, 415] width 35 height 12
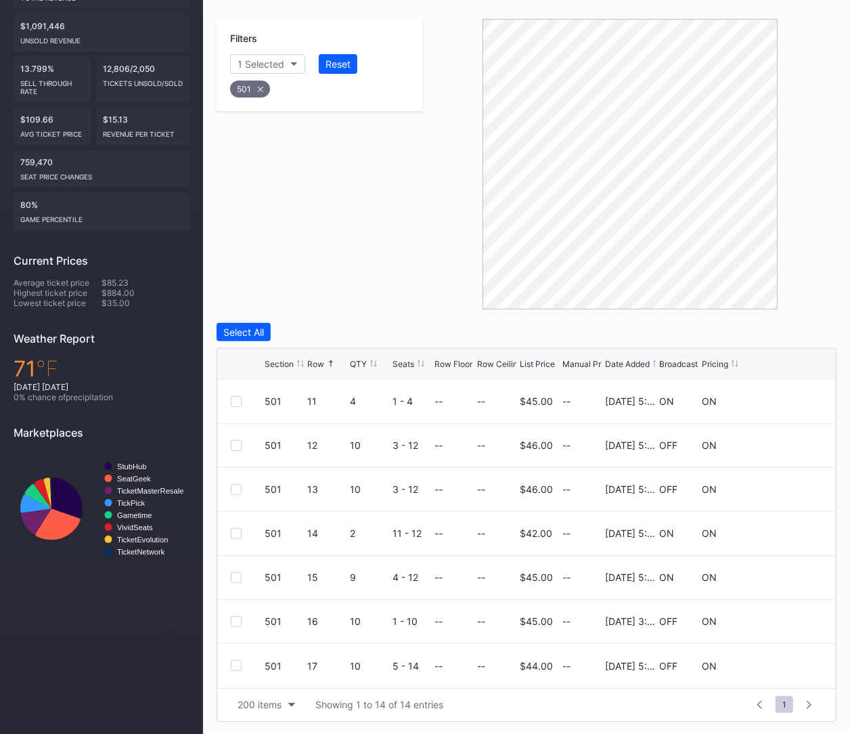
click at [258, 87] on icon at bounding box center [260, 89] width 5 height 5
click at [256, 55] on button "Section" at bounding box center [261, 64] width 62 height 20
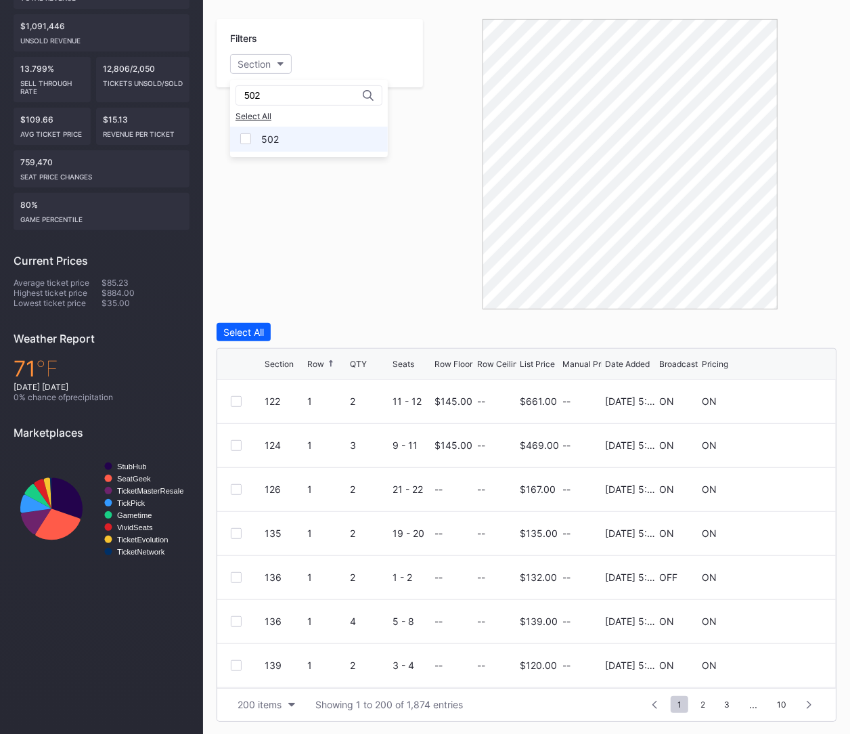
type input "502"
click at [246, 133] on div at bounding box center [245, 138] width 11 height 11
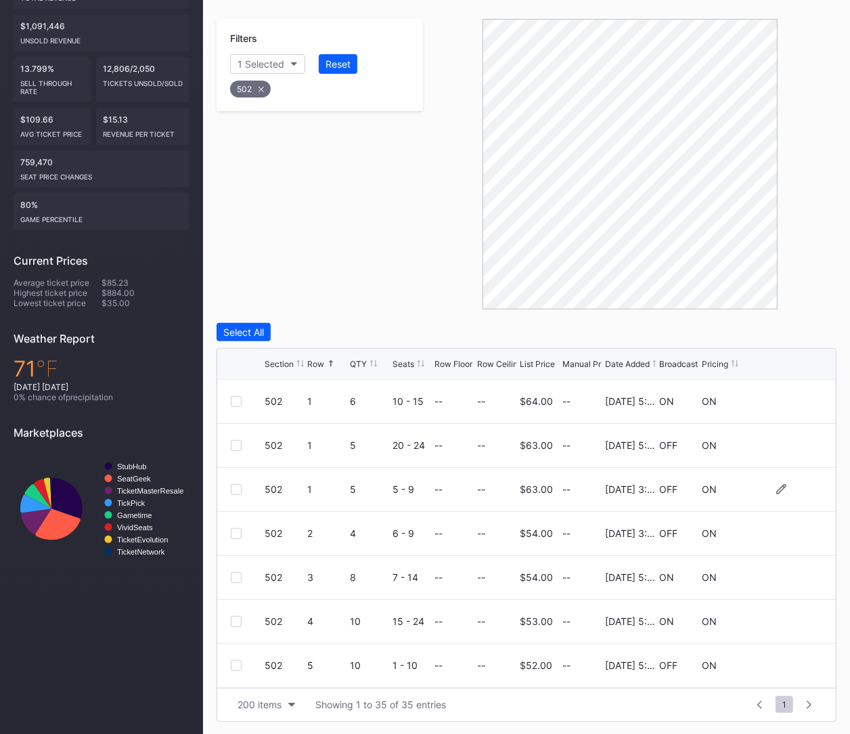
click at [238, 487] on div at bounding box center [236, 489] width 11 height 11
click at [238, 535] on div at bounding box center [236, 533] width 11 height 11
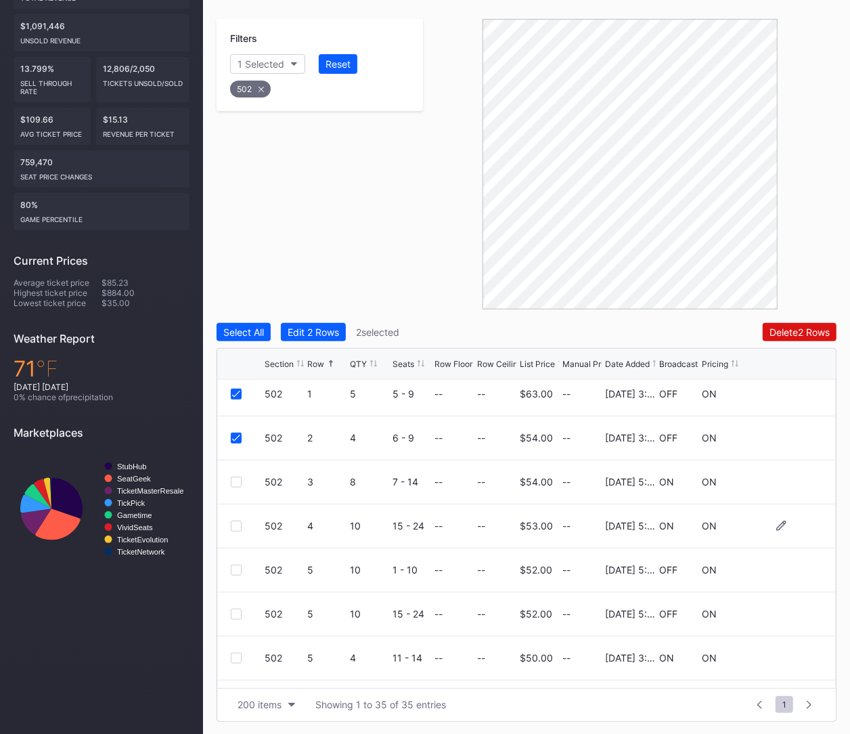
scroll to position [97, 0]
click at [238, 652] on div at bounding box center [236, 656] width 11 height 11
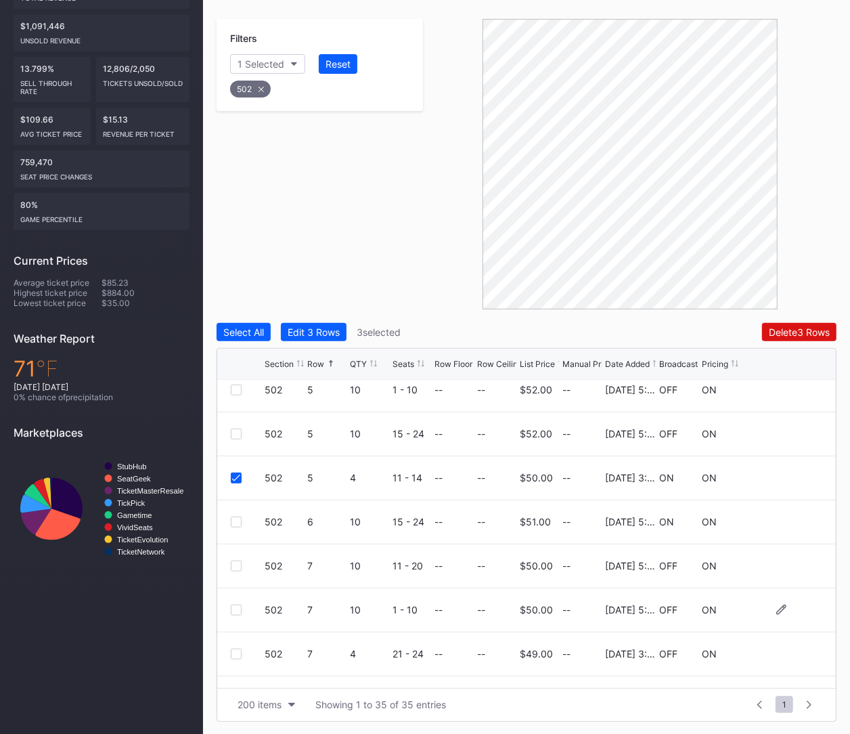
scroll to position [282, 0]
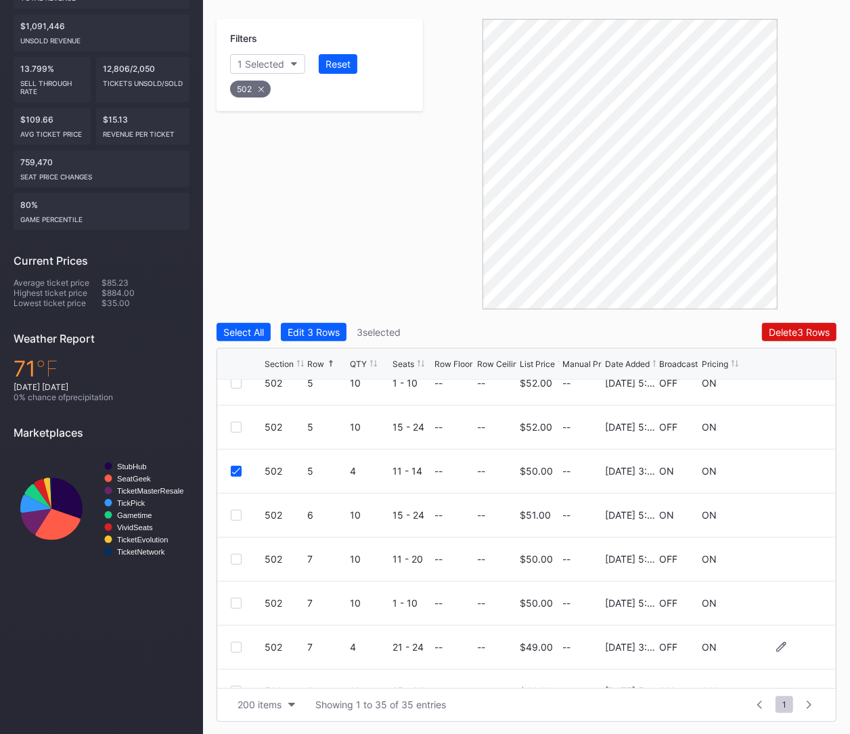
click at [238, 645] on div at bounding box center [236, 647] width 11 height 11
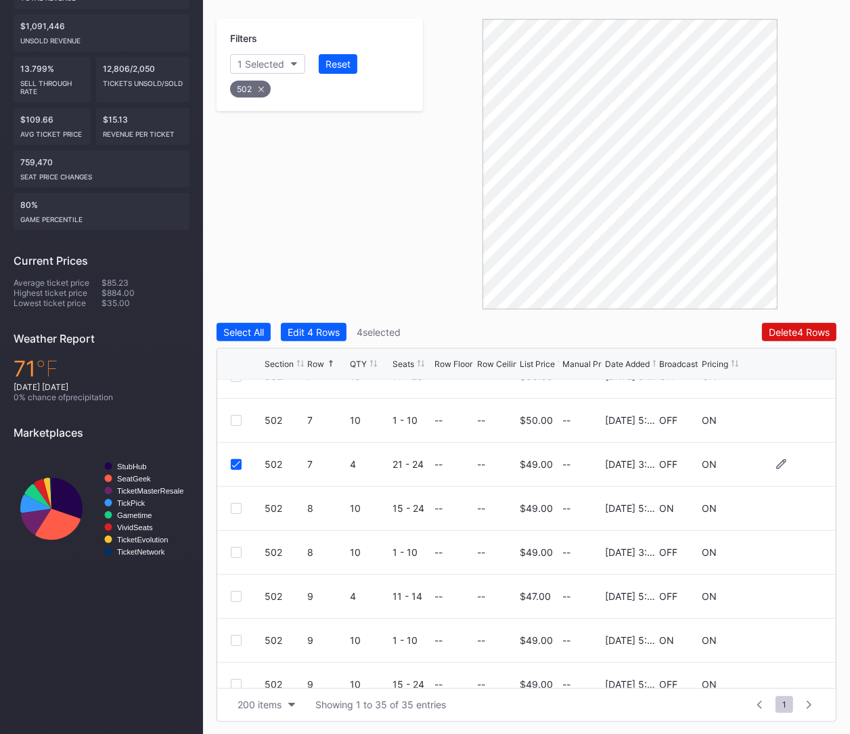
scroll to position [472, 0]
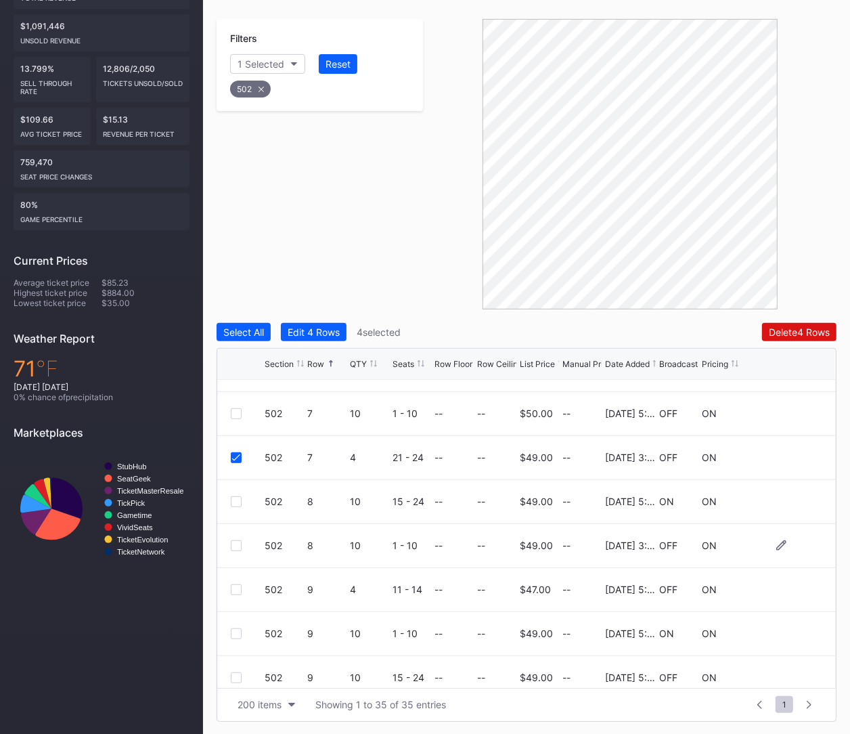
click at [236, 543] on div at bounding box center [236, 545] width 11 height 11
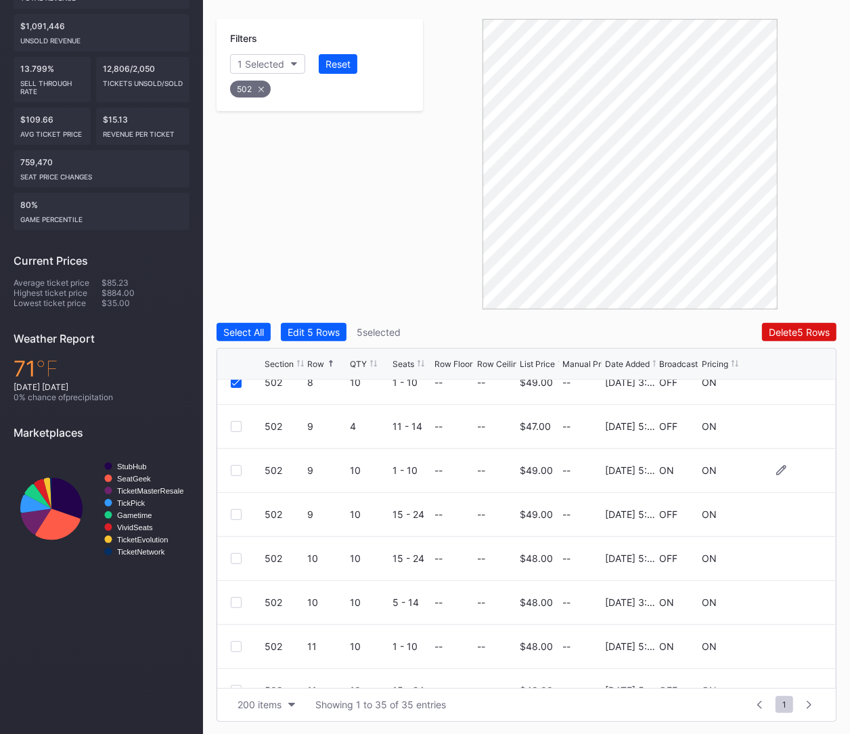
scroll to position [637, 0]
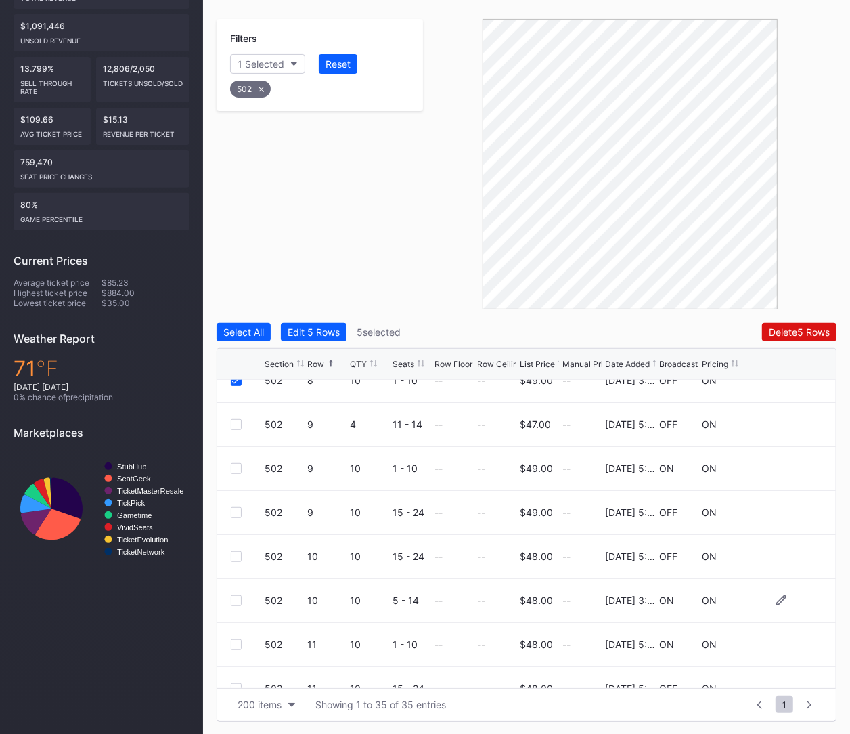
click at [236, 599] on div at bounding box center [236, 600] width 11 height 11
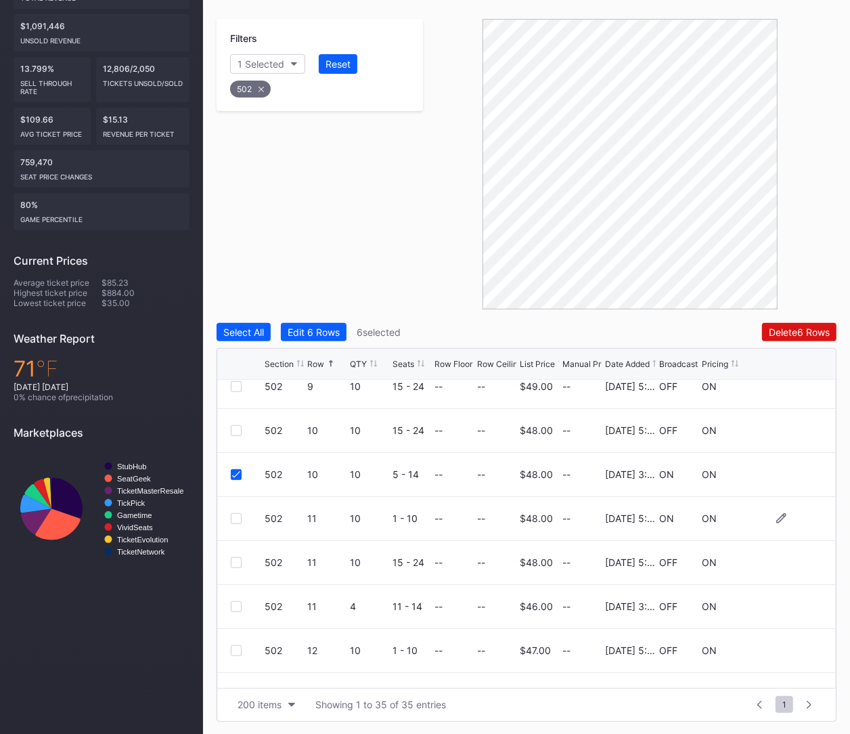
scroll to position [766, 0]
click at [236, 604] on div at bounding box center [236, 603] width 11 height 11
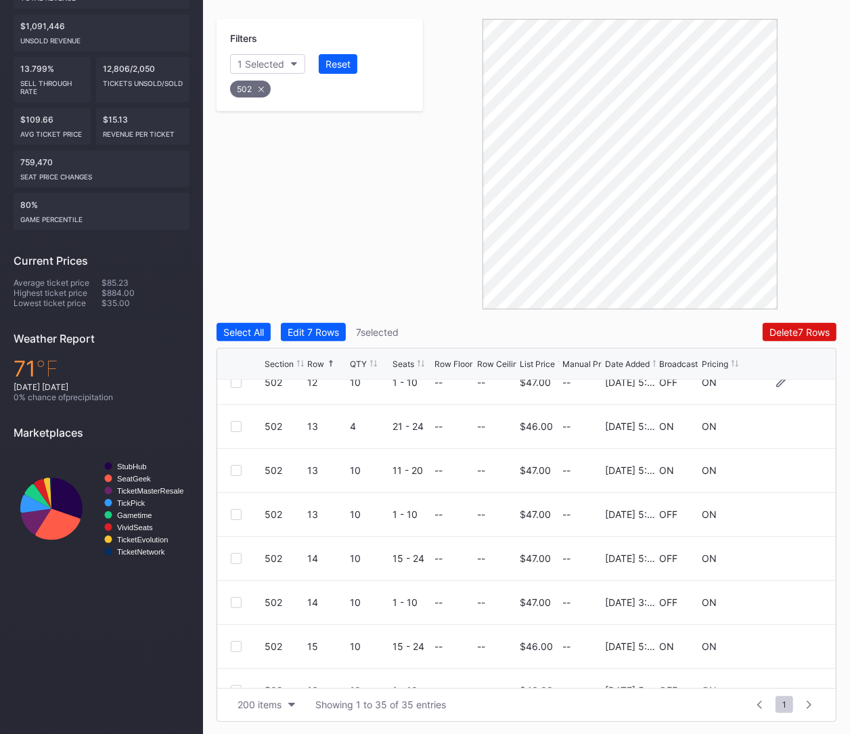
scroll to position [1033, 0]
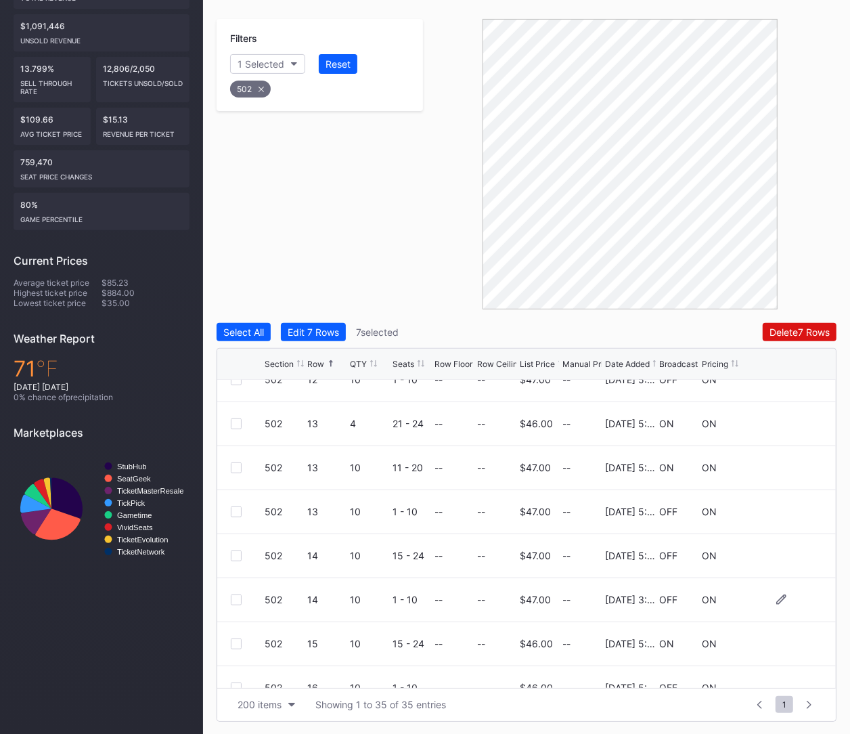
click at [234, 594] on div at bounding box center [236, 599] width 11 height 11
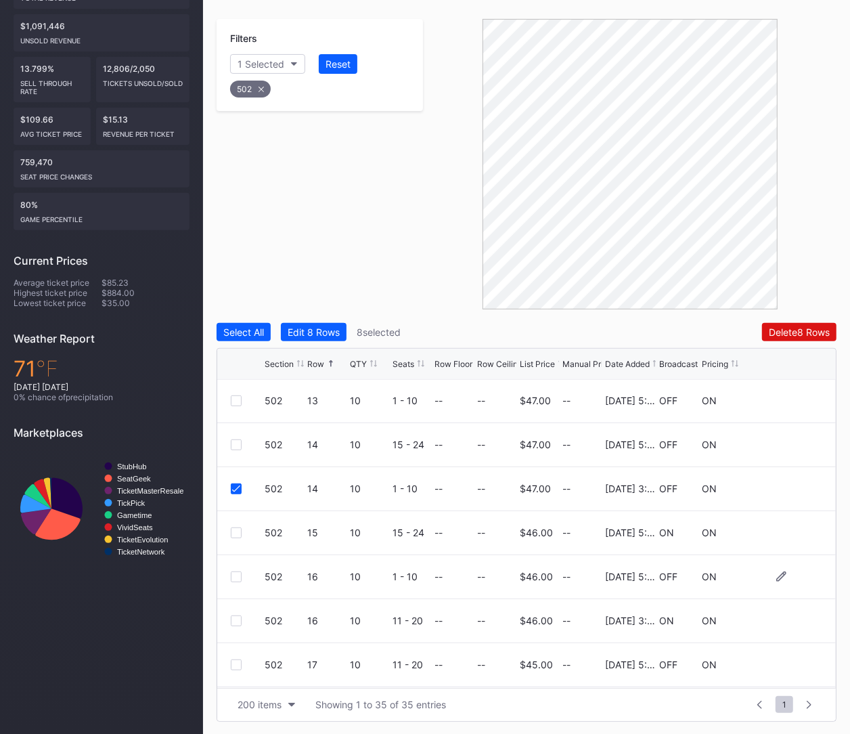
scroll to position [1150, 0]
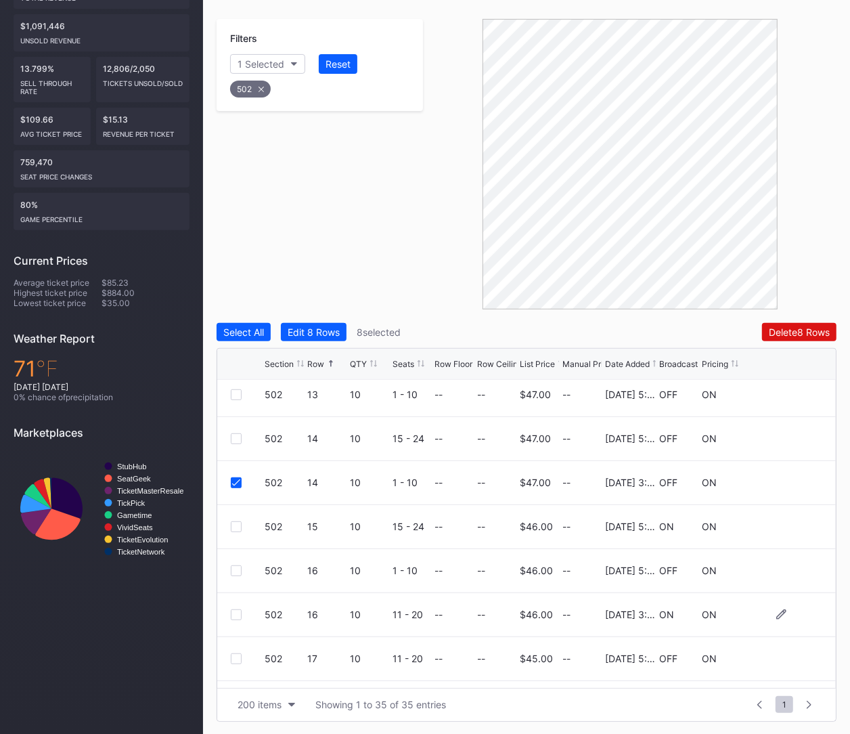
click at [242, 614] on div at bounding box center [248, 614] width 34 height 11
click at [233, 614] on div at bounding box center [236, 614] width 11 height 11
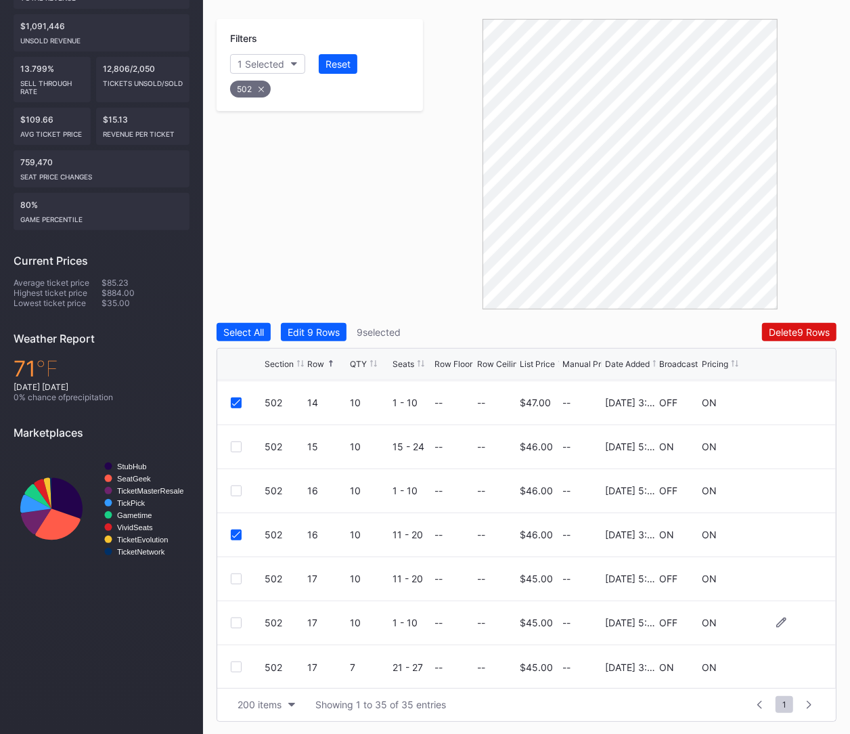
scroll to position [1232, 0]
click at [236, 661] on div at bounding box center [236, 665] width 11 height 11
click at [800, 331] on div "Delete 10 Rows" at bounding box center [797, 332] width 66 height 12
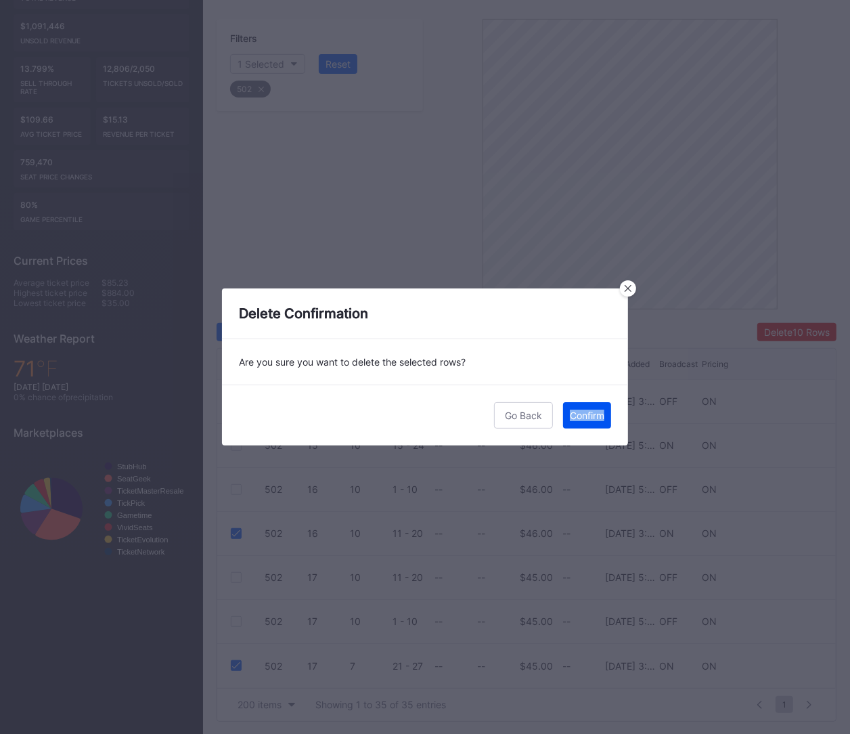
click at [581, 426] on button "Confirm" at bounding box center [587, 415] width 48 height 26
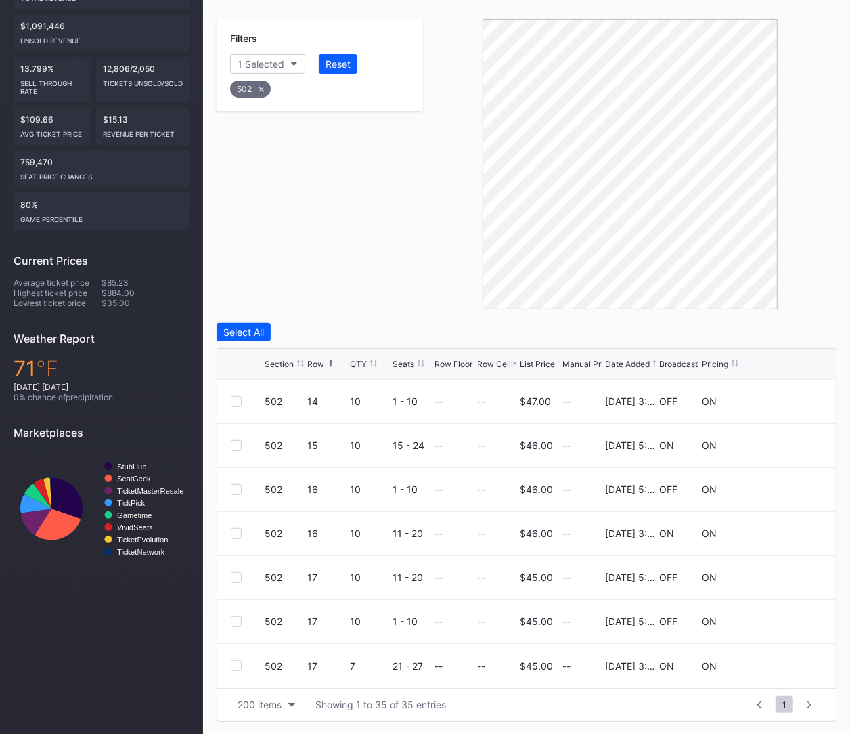
click at [261, 91] on div "502" at bounding box center [250, 89] width 41 height 17
click at [254, 66] on div "Section" at bounding box center [254, 64] width 33 height 12
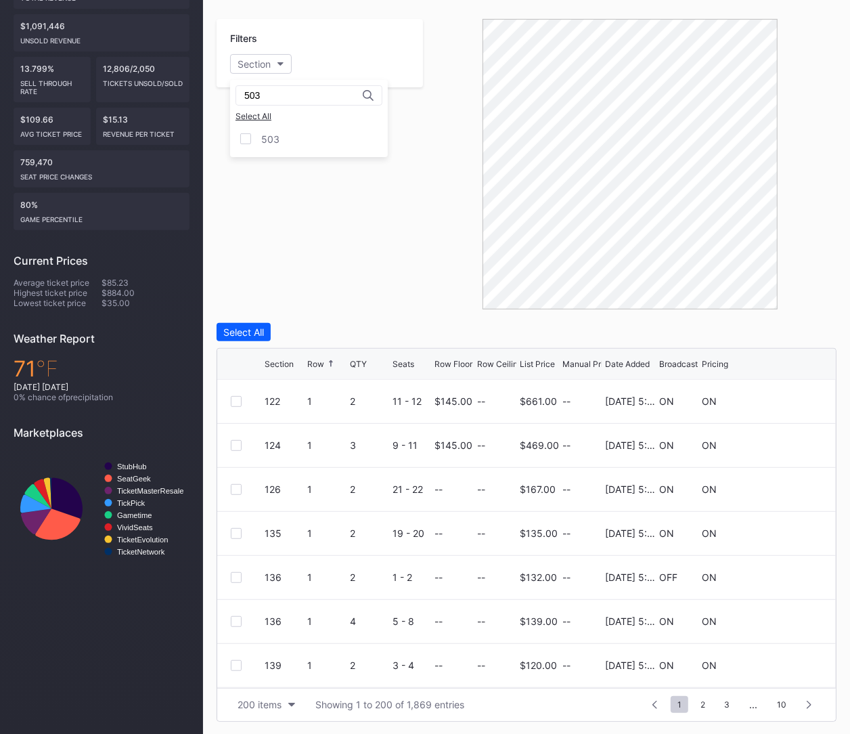
type input "503"
click at [282, 154] on div "503 Select All 503" at bounding box center [309, 118] width 158 height 77
click at [272, 141] on div "503" at bounding box center [270, 139] width 18 height 12
click at [237, 444] on div at bounding box center [236, 445] width 11 height 11
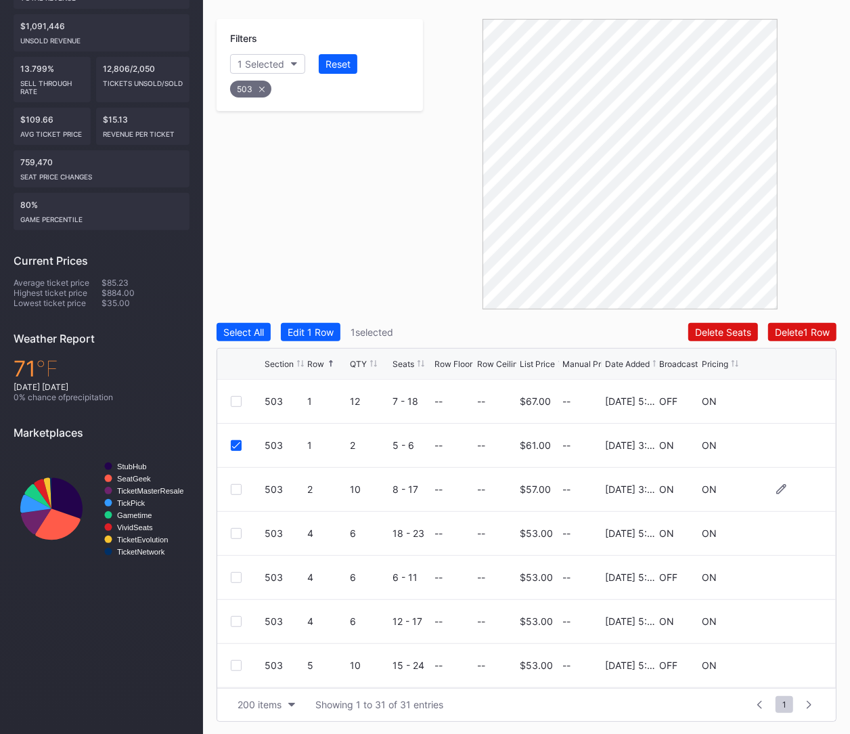
click at [236, 486] on div at bounding box center [236, 489] width 11 height 11
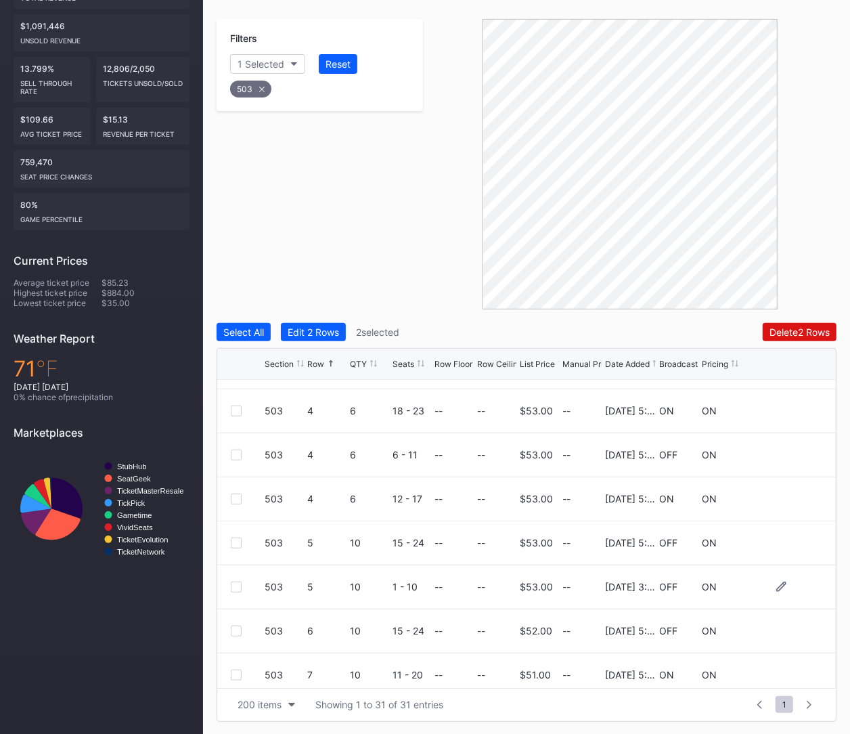
click at [240, 584] on div at bounding box center [236, 586] width 11 height 11
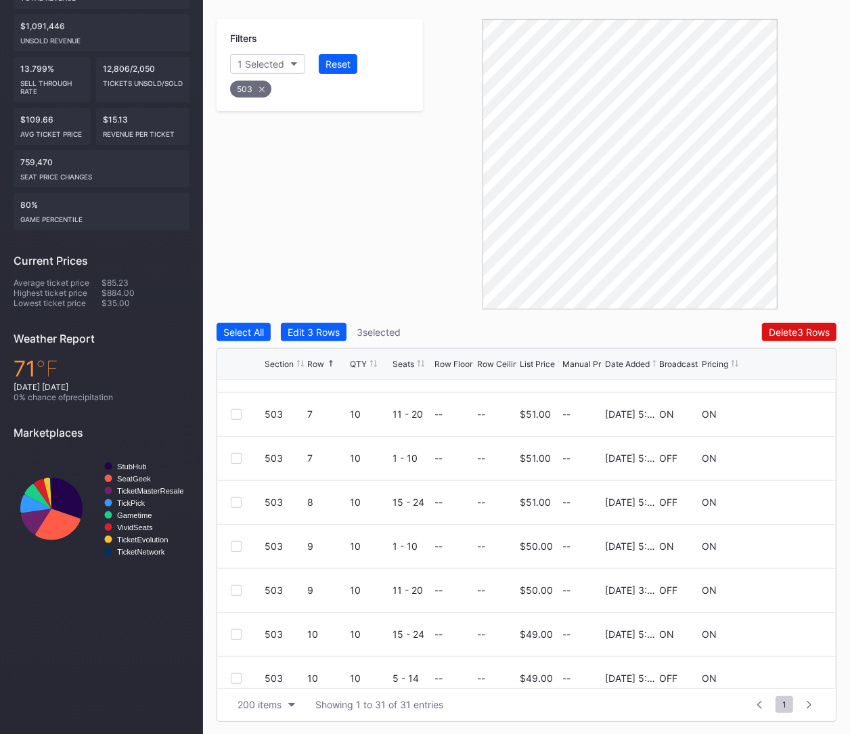
scroll to position [386, 0]
click at [238, 583] on div at bounding box center [236, 587] width 11 height 11
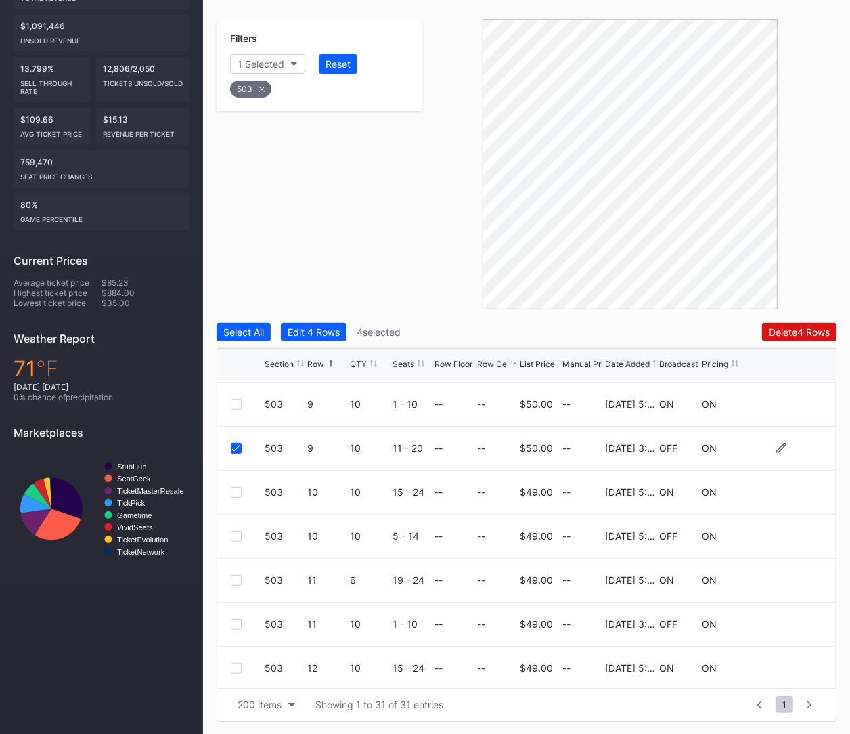
scroll to position [563, 0]
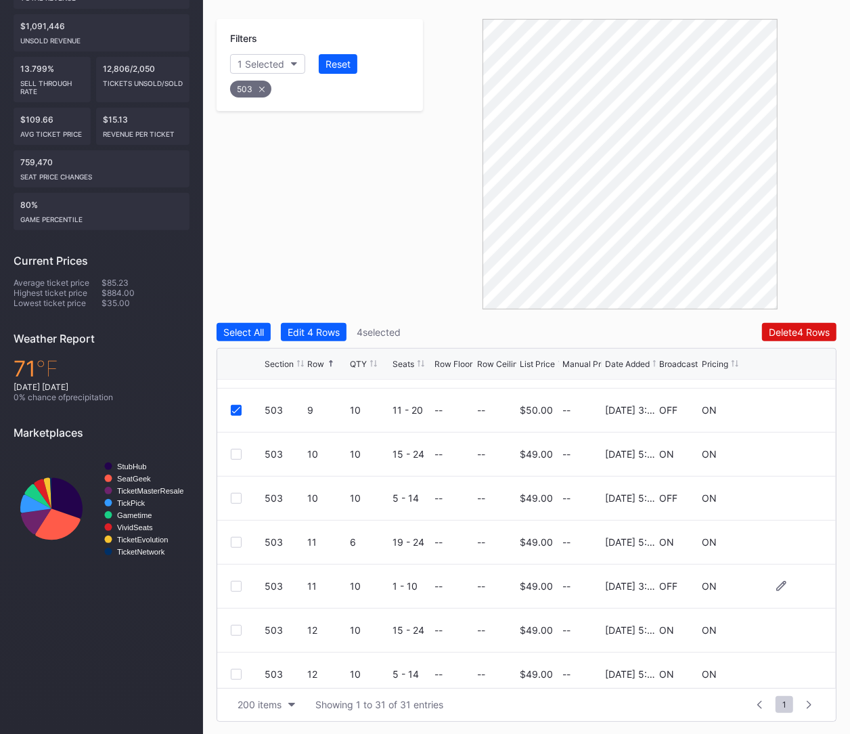
click at [237, 585] on div at bounding box center [236, 586] width 11 height 11
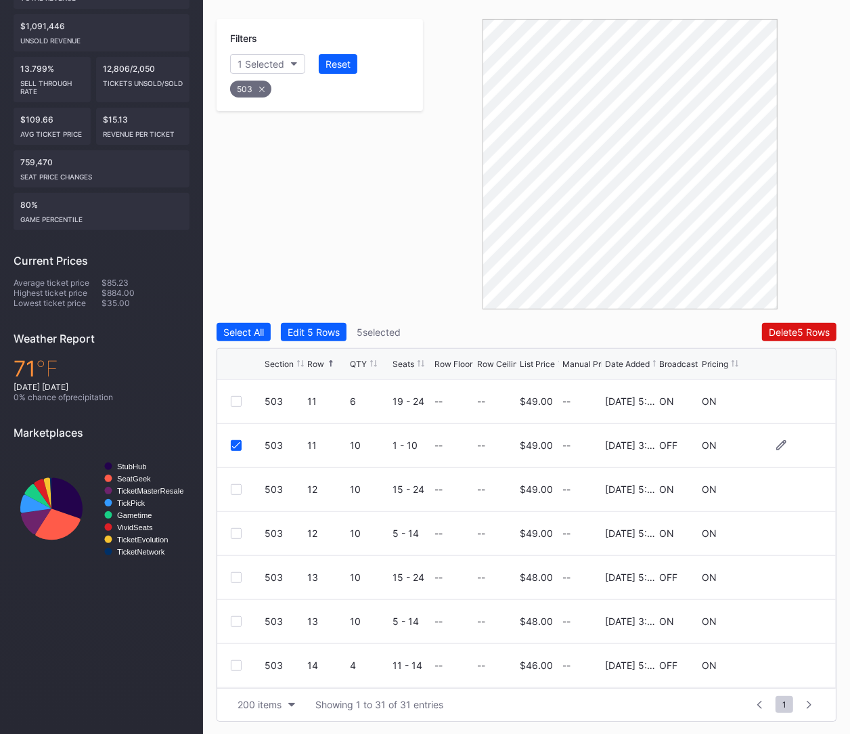
scroll to position [705, 0]
click at [233, 619] on div at bounding box center [236, 619] width 11 height 11
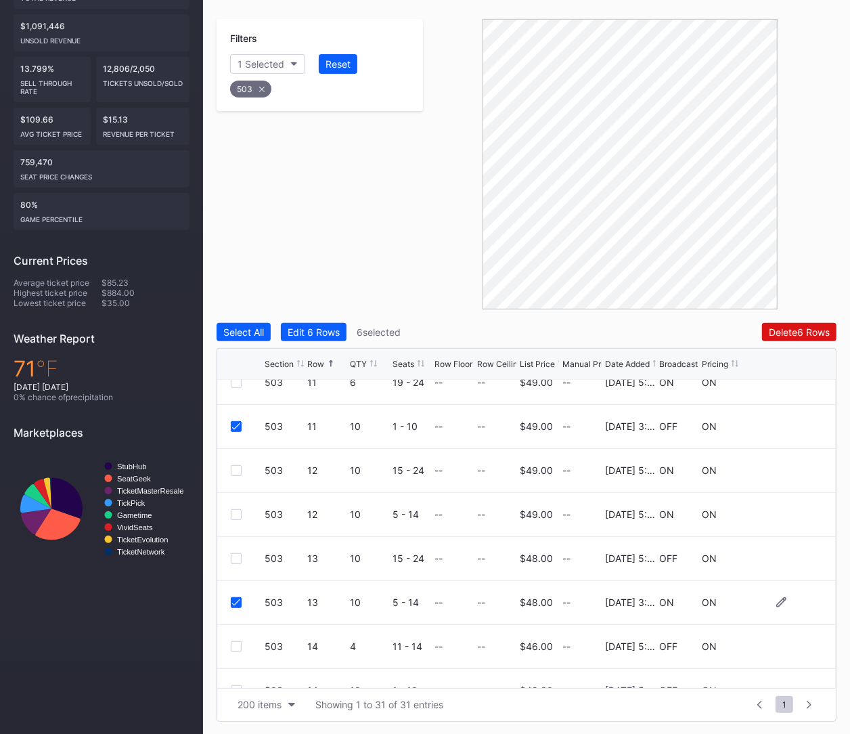
scroll to position [724, 0]
click at [797, 334] on div "Delete 6 Rows" at bounding box center [799, 332] width 61 height 12
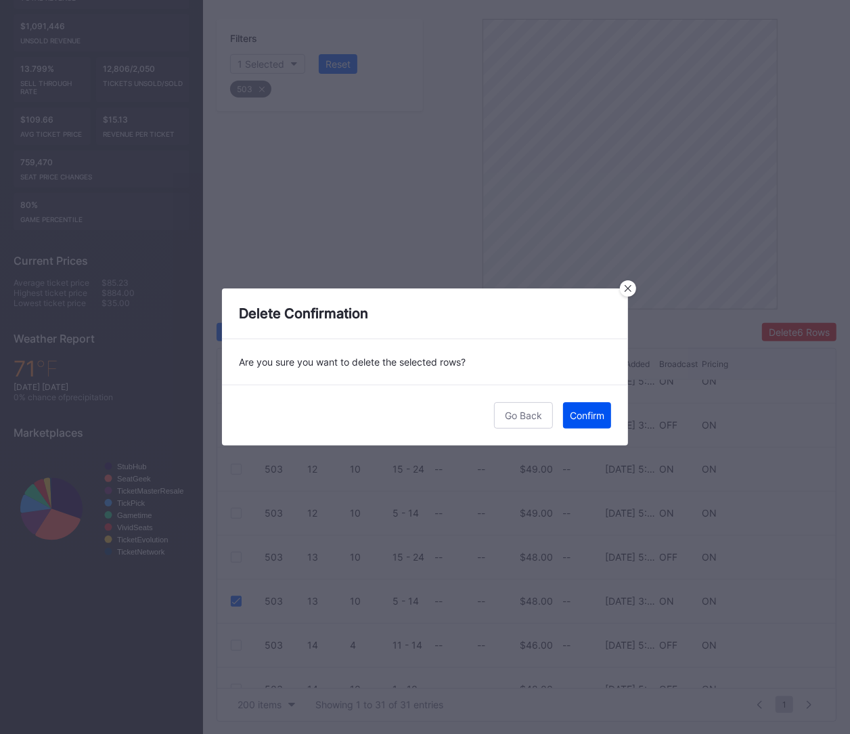
click at [595, 415] on div "Confirm" at bounding box center [587, 415] width 35 height 12
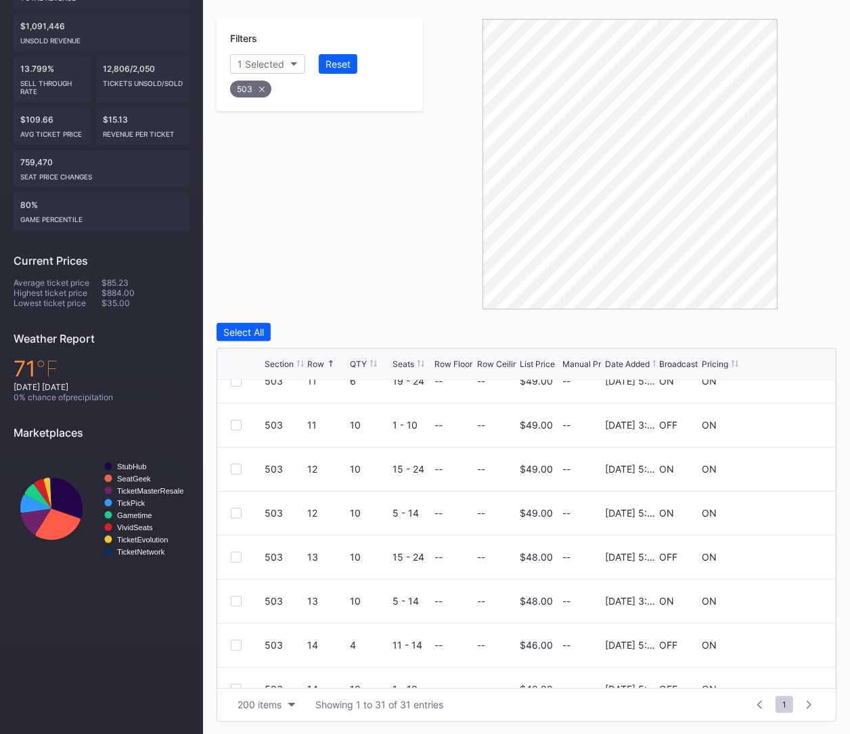
click at [258, 83] on div "503" at bounding box center [250, 89] width 41 height 17
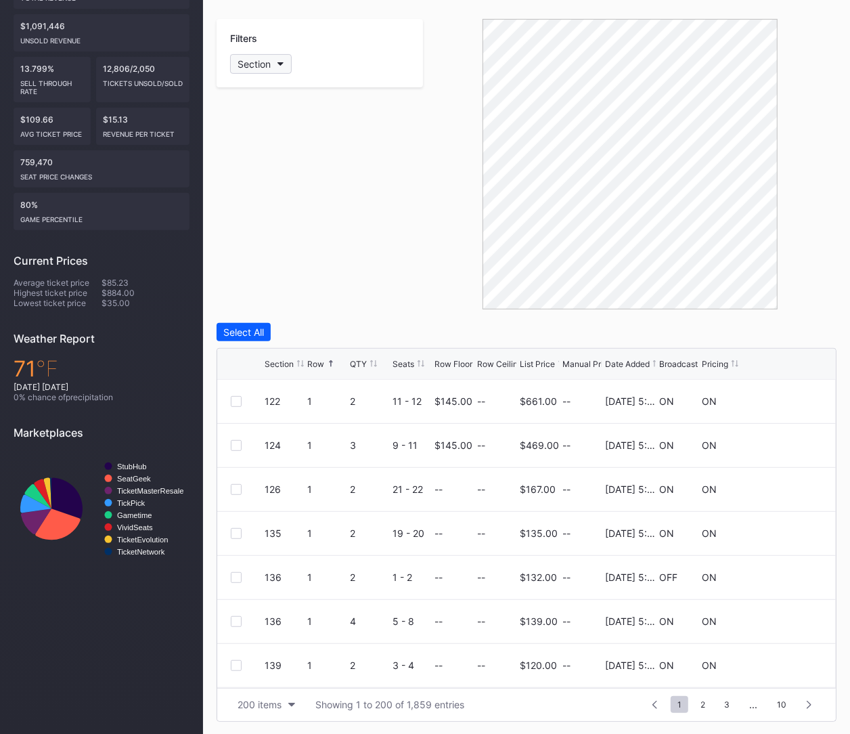
click at [245, 67] on div "Section" at bounding box center [254, 64] width 33 height 12
type input "4"
type input "504"
click at [282, 130] on div "504" at bounding box center [309, 139] width 158 height 25
click at [237, 661] on div at bounding box center [236, 665] width 11 height 11
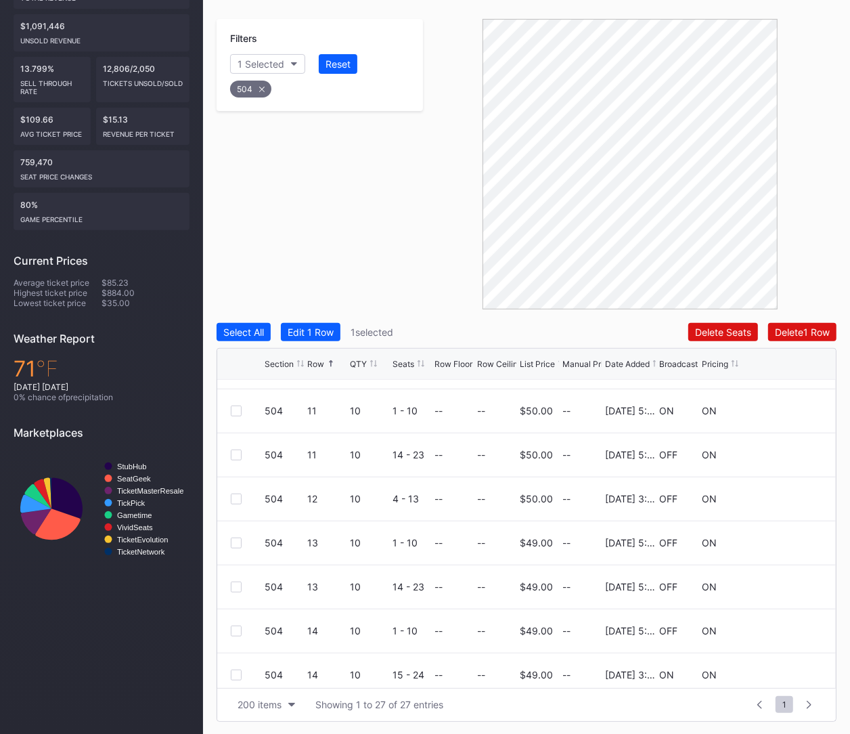
scroll to position [475, 0]
click at [234, 495] on div at bounding box center [236, 498] width 11 height 11
click at [235, 674] on div at bounding box center [236, 674] width 11 height 11
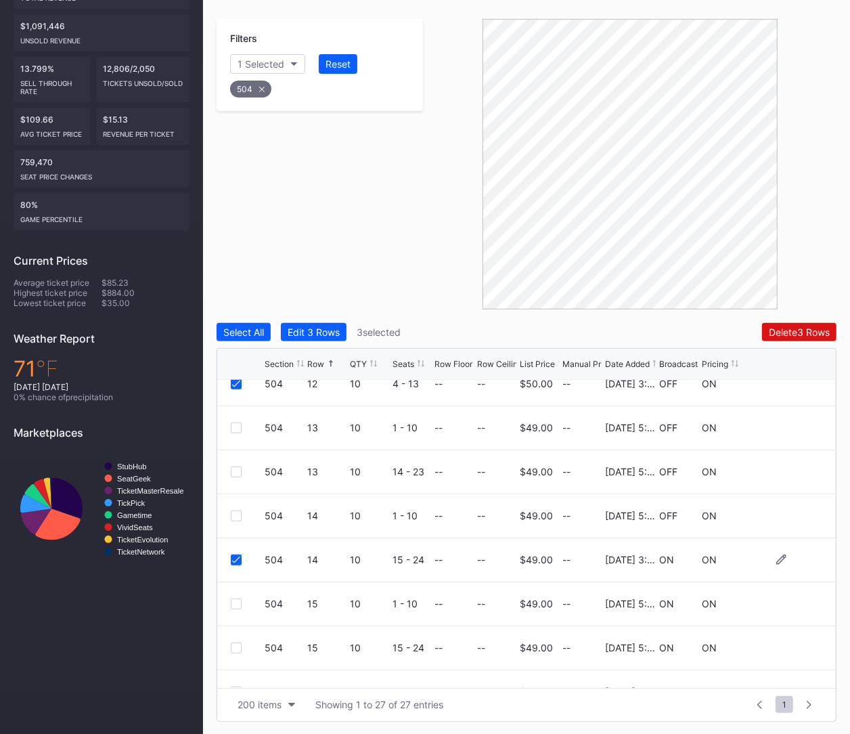
scroll to position [614, 0]
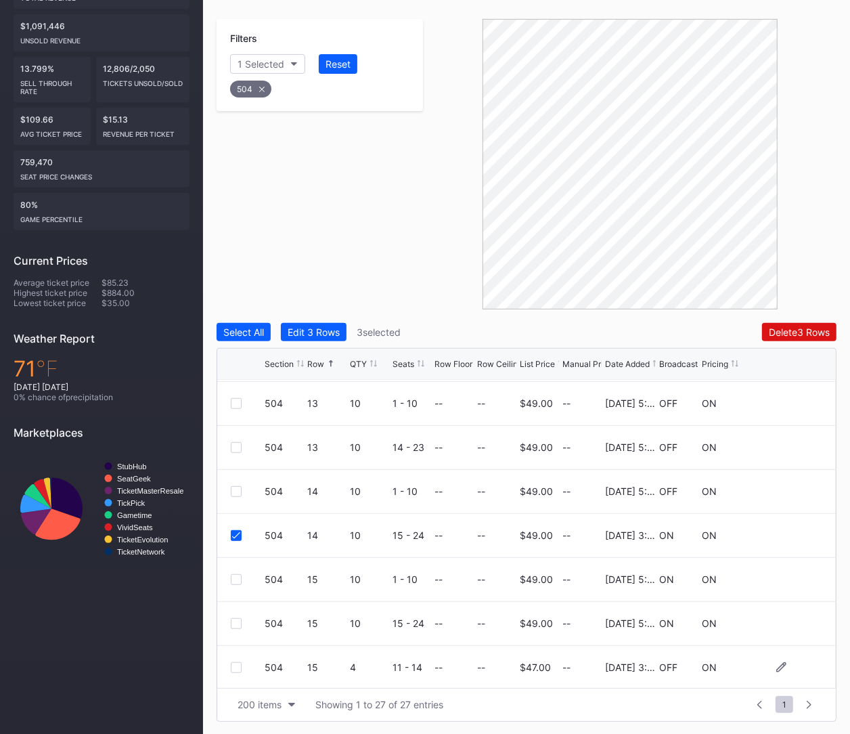
click at [233, 668] on div at bounding box center [236, 667] width 11 height 11
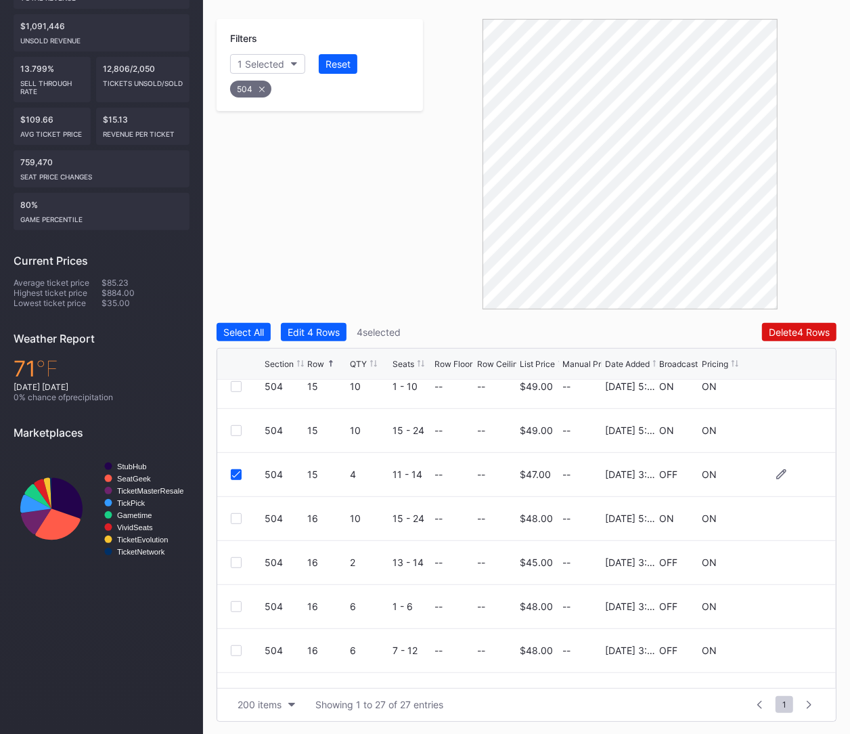
scroll to position [807, 0]
click at [238, 607] on div at bounding box center [236, 605] width 11 height 11
click at [235, 563] on div at bounding box center [236, 561] width 11 height 11
click at [231, 652] on div at bounding box center [236, 649] width 11 height 11
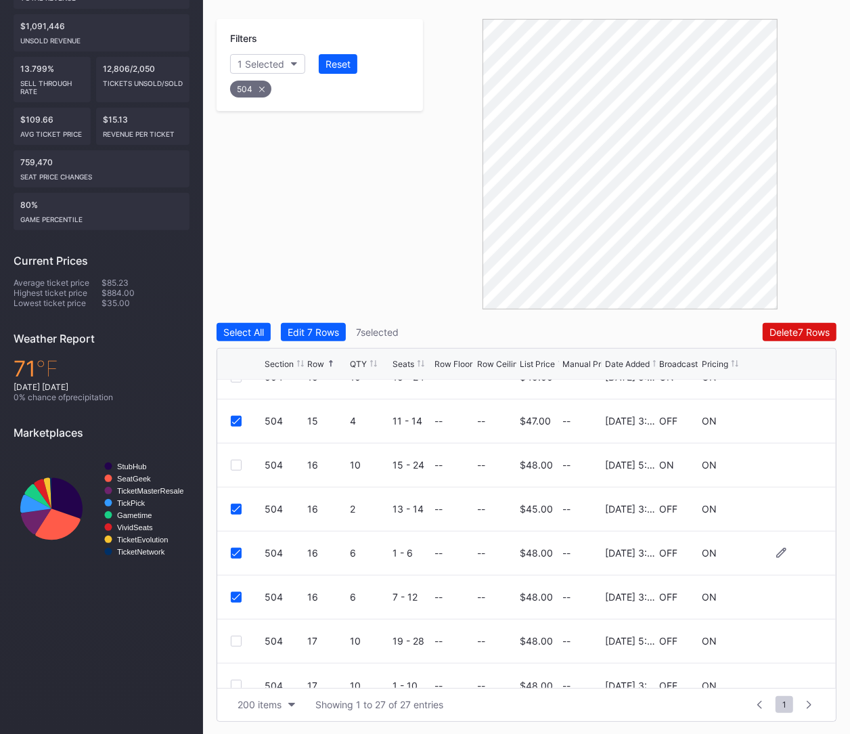
scroll to position [880, 0]
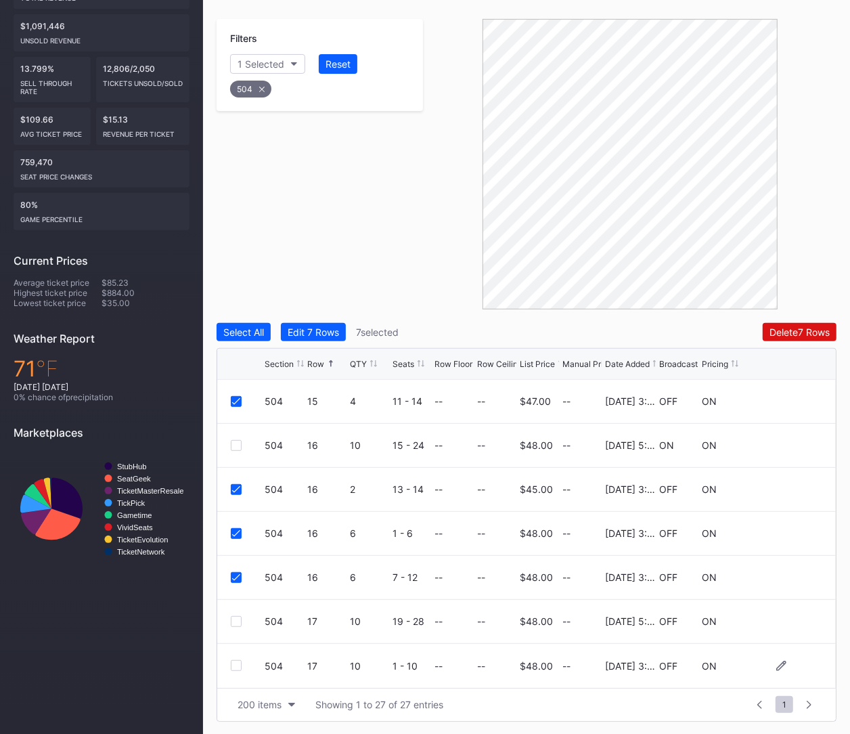
click at [238, 664] on div at bounding box center [236, 665] width 11 height 11
click at [794, 335] on div "Delete 8 Rows" at bounding box center [799, 332] width 61 height 12
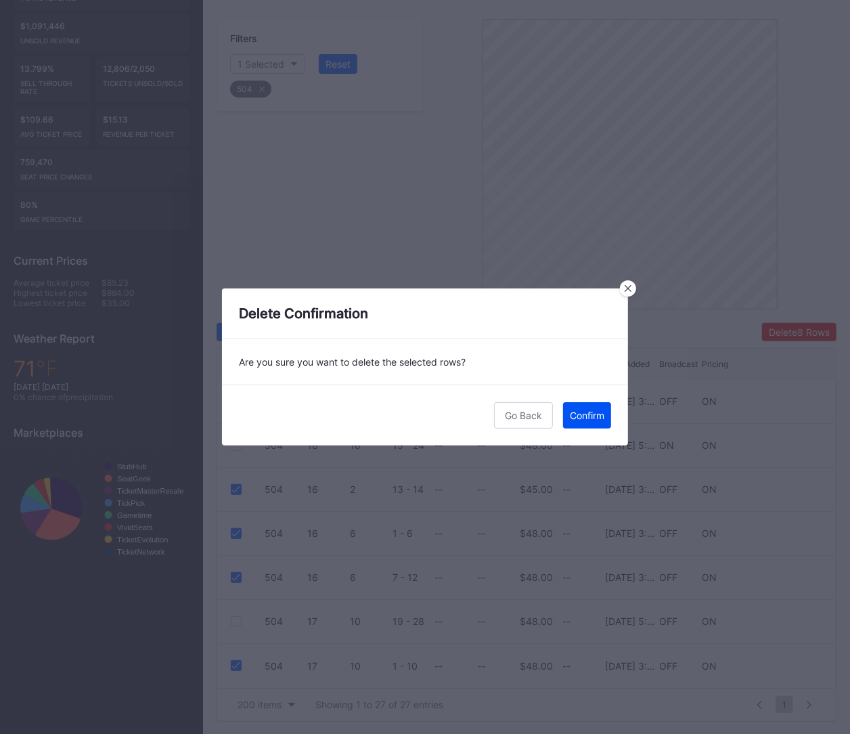
click at [585, 408] on button "Confirm" at bounding box center [587, 415] width 48 height 26
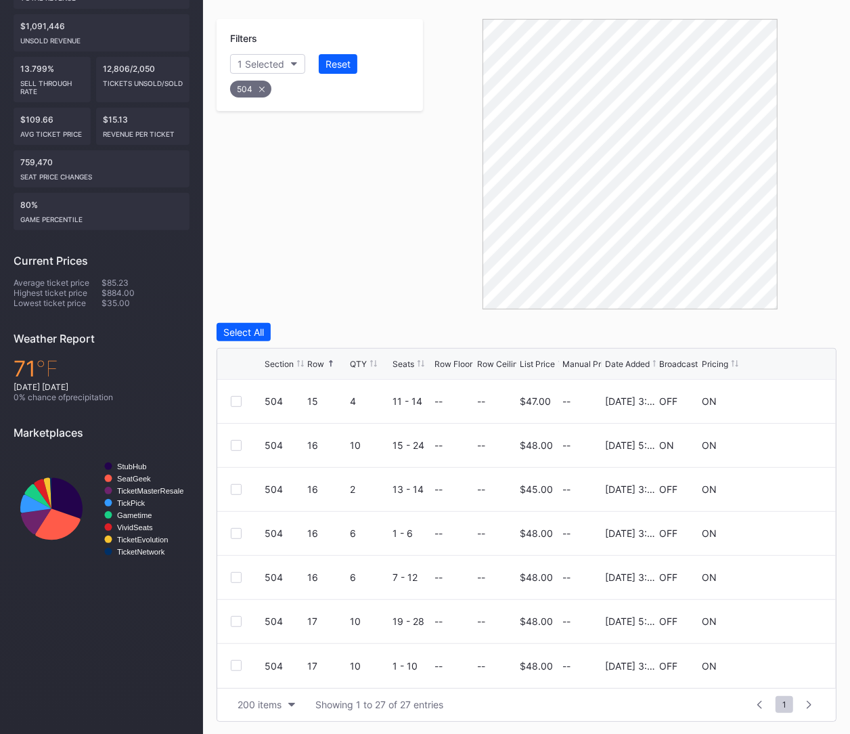
click at [248, 93] on div "504" at bounding box center [250, 89] width 41 height 17
click at [245, 62] on div "Section" at bounding box center [254, 64] width 33 height 12
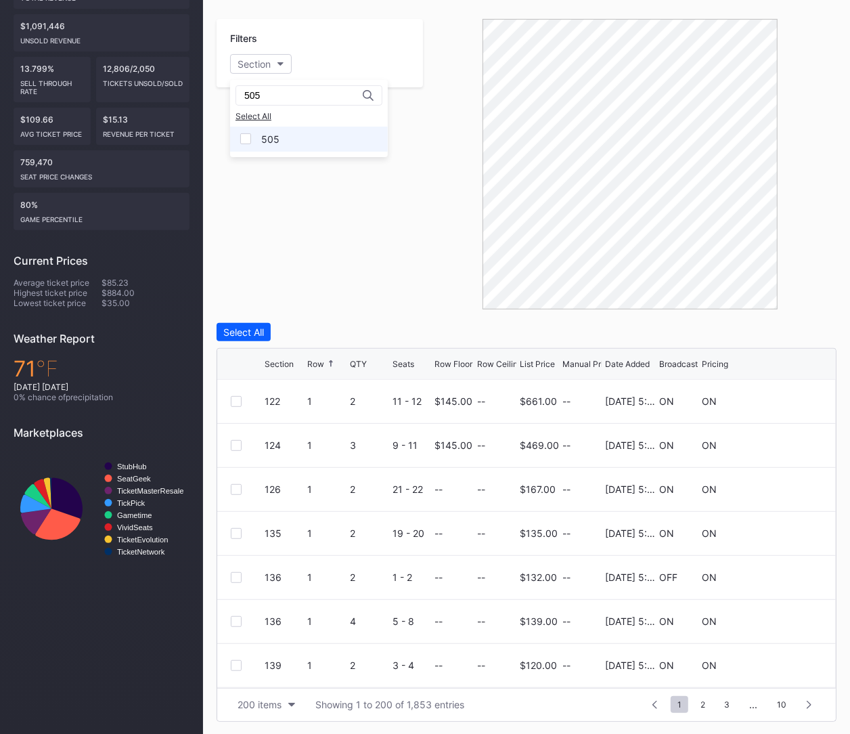
type input "505"
click at [263, 136] on div "505" at bounding box center [270, 139] width 18 height 12
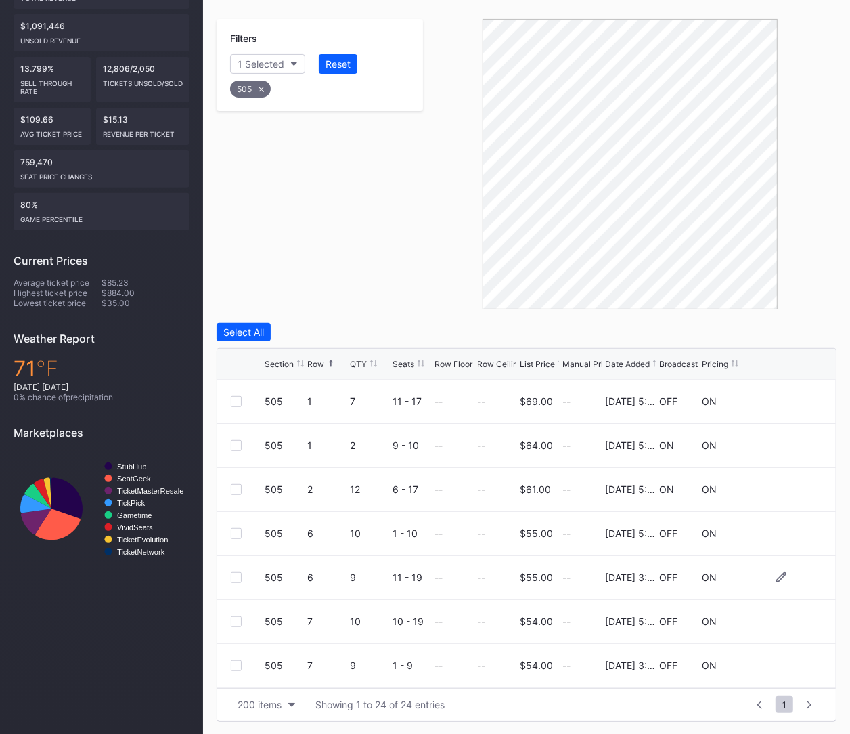
click at [234, 576] on div at bounding box center [236, 577] width 11 height 11
click at [235, 665] on div at bounding box center [236, 665] width 11 height 11
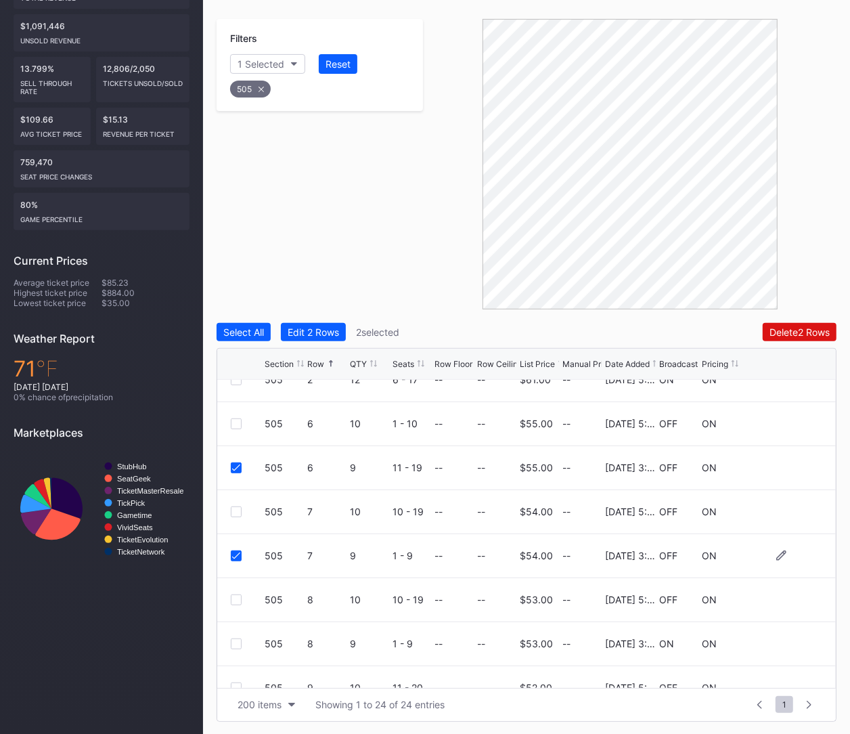
scroll to position [108, 0]
click at [238, 646] on div at bounding box center [236, 644] width 11 height 11
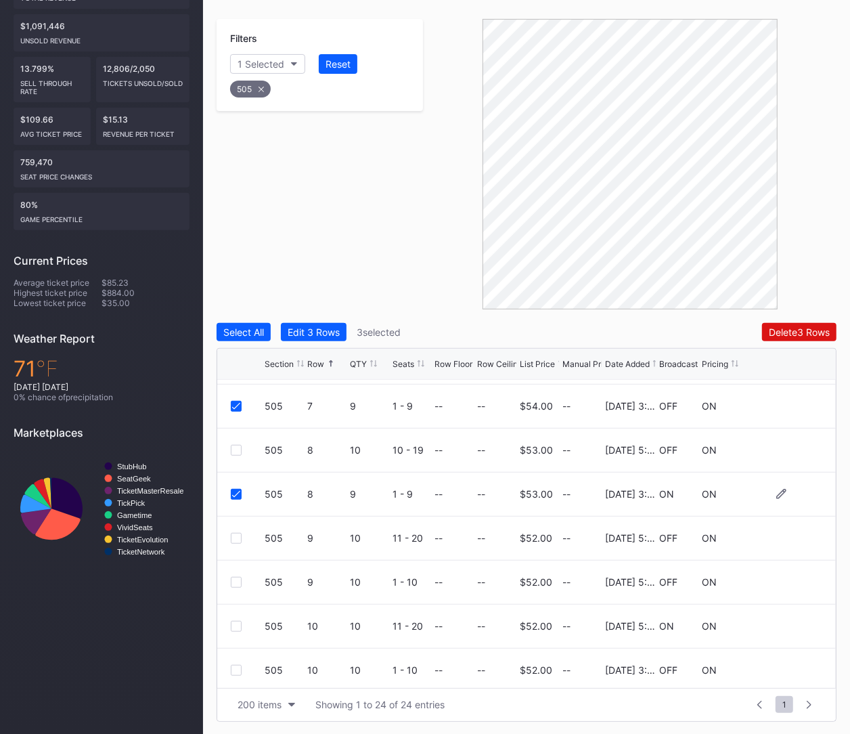
scroll to position [261, 0]
click at [233, 578] on div at bounding box center [236, 580] width 11 height 11
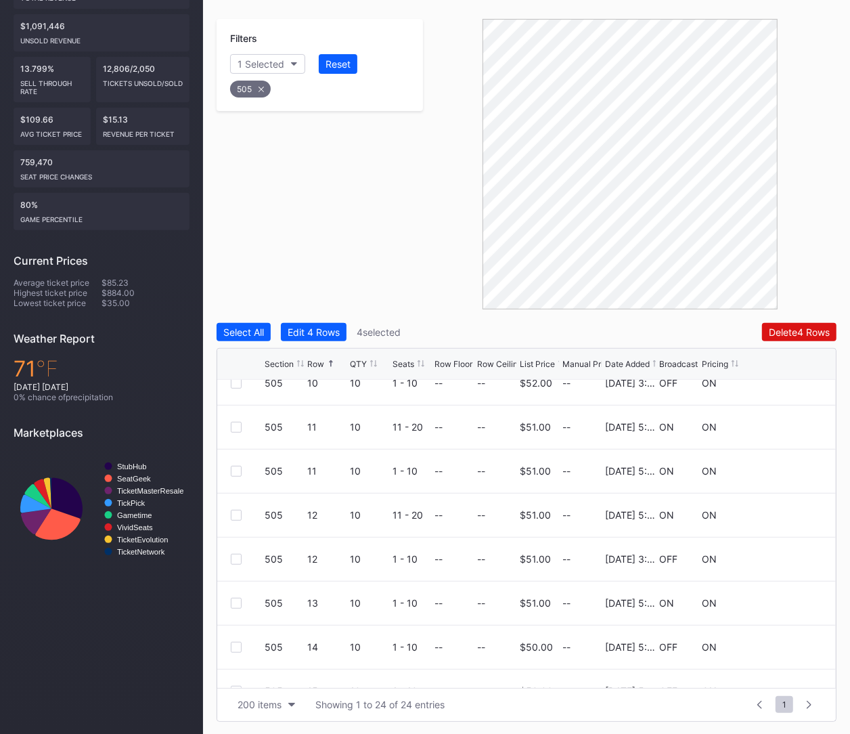
scroll to position [552, 0]
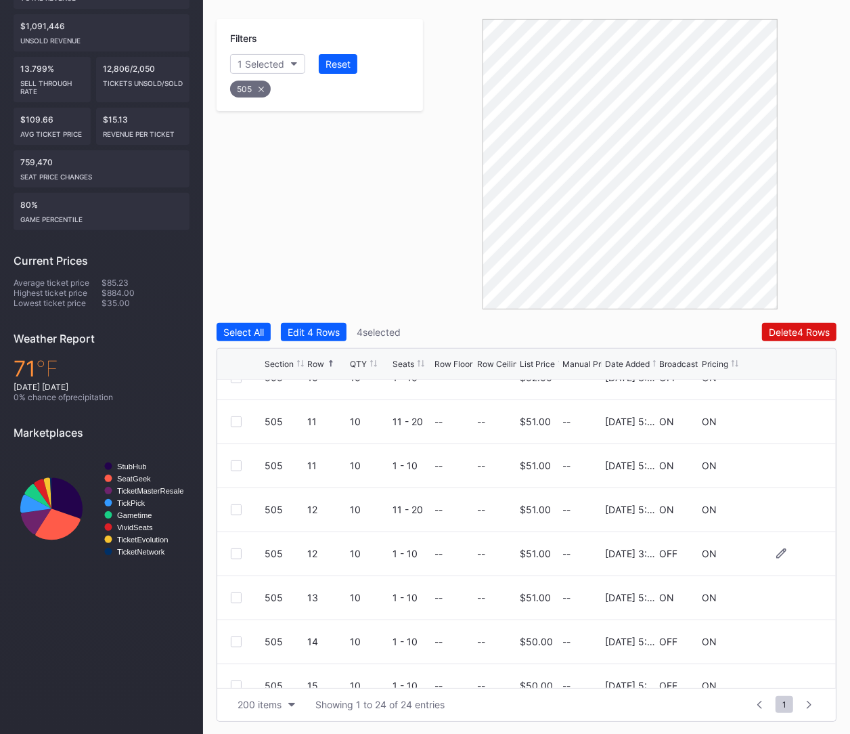
click at [231, 554] on div at bounding box center [236, 553] width 11 height 11
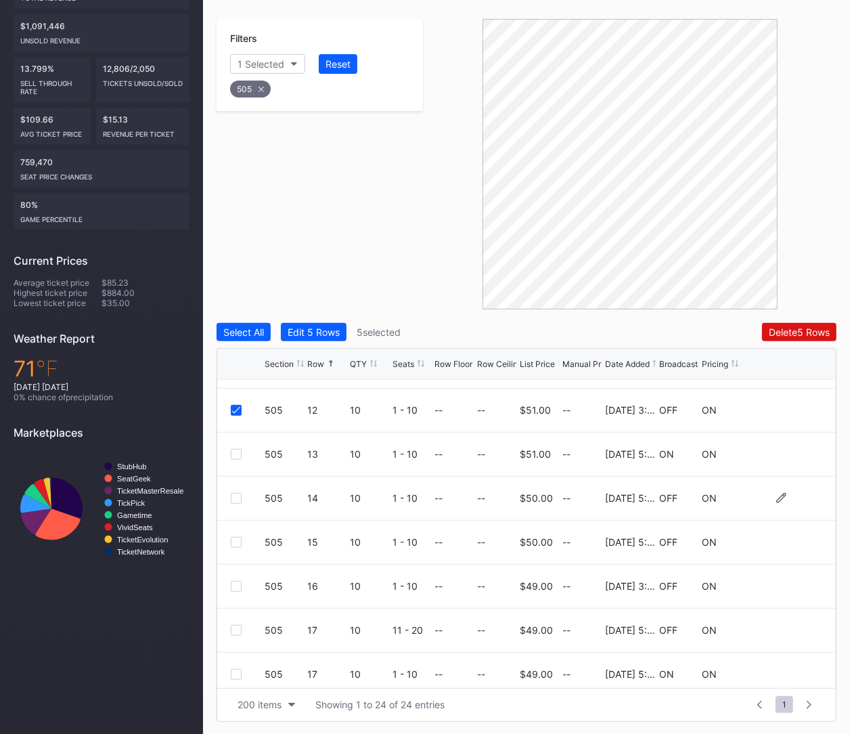
scroll to position [701, 0]
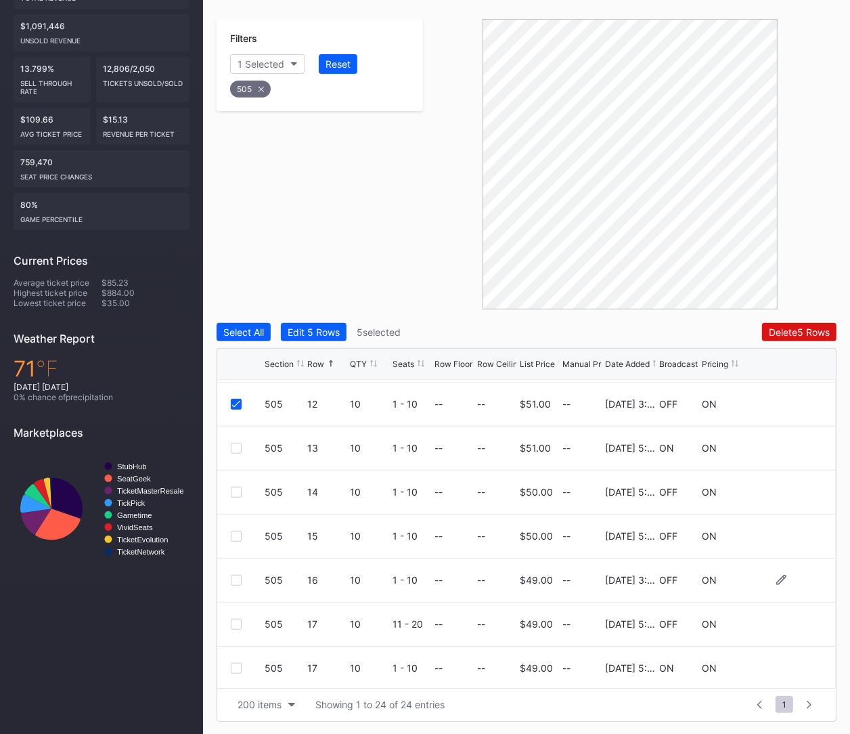
click at [237, 579] on div at bounding box center [236, 580] width 11 height 11
click at [241, 669] on div at bounding box center [248, 665] width 34 height 11
click at [231, 667] on div at bounding box center [236, 665] width 11 height 11
click at [811, 329] on div "Delete 7 Rows" at bounding box center [799, 332] width 60 height 12
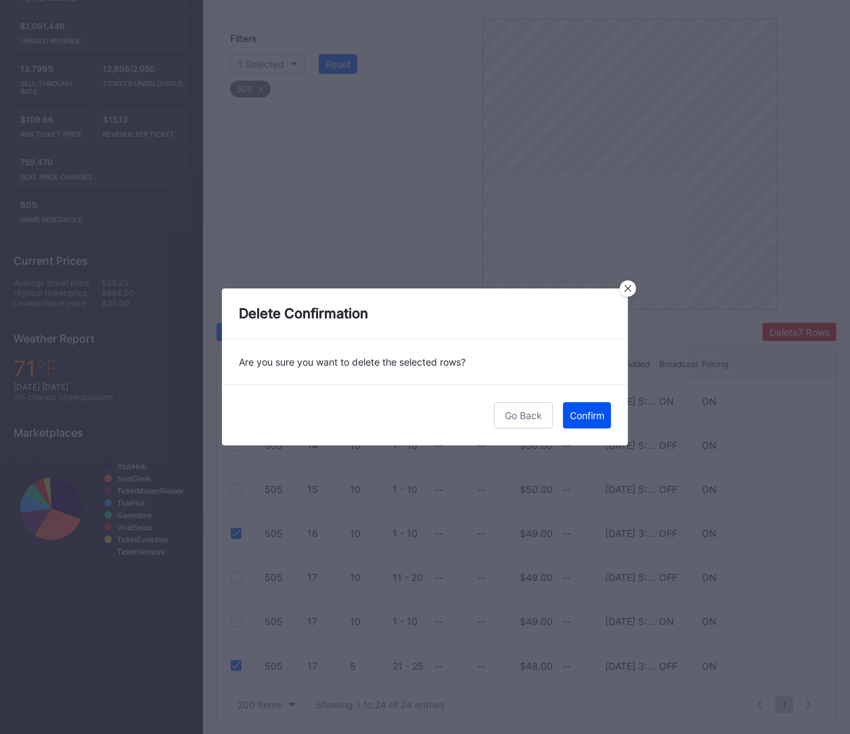
click at [582, 421] on button "Confirm" at bounding box center [587, 415] width 48 height 26
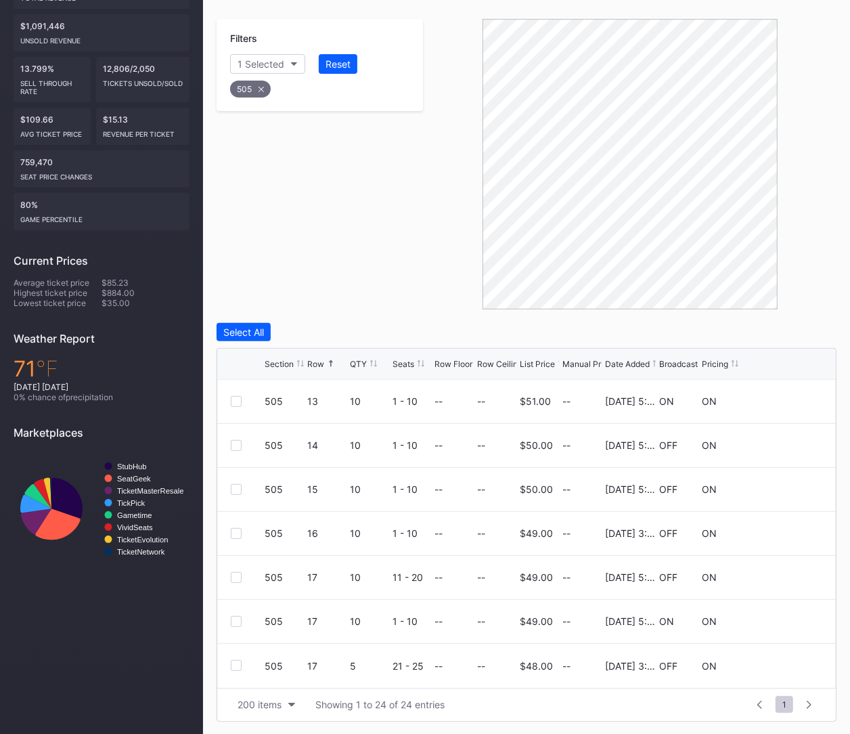
click at [259, 93] on div "505" at bounding box center [250, 89] width 41 height 17
click at [254, 60] on div "Section" at bounding box center [254, 64] width 33 height 12
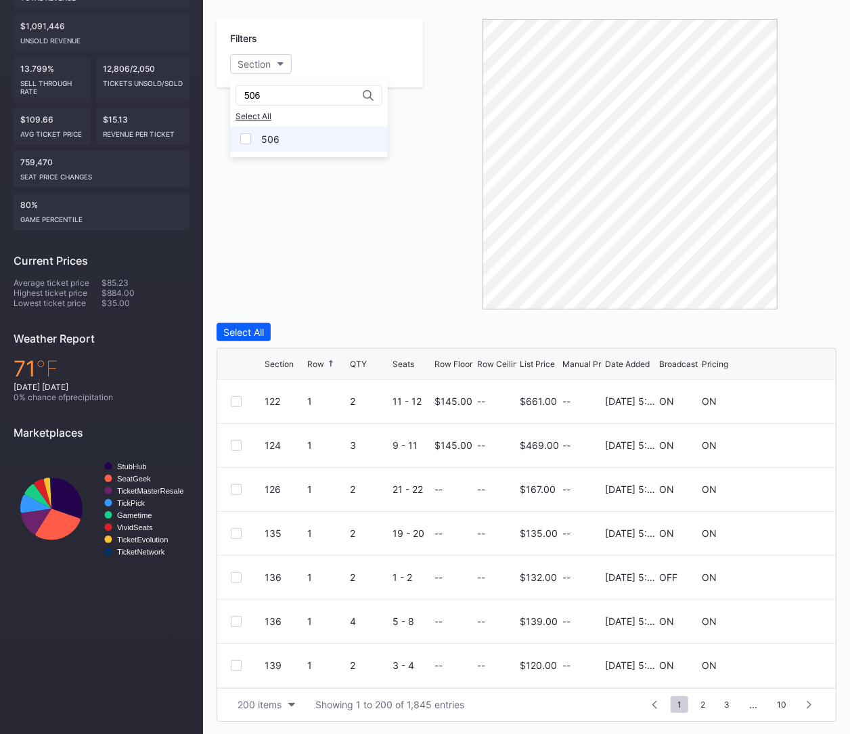
type input "506"
click at [265, 141] on div "506" at bounding box center [270, 139] width 18 height 12
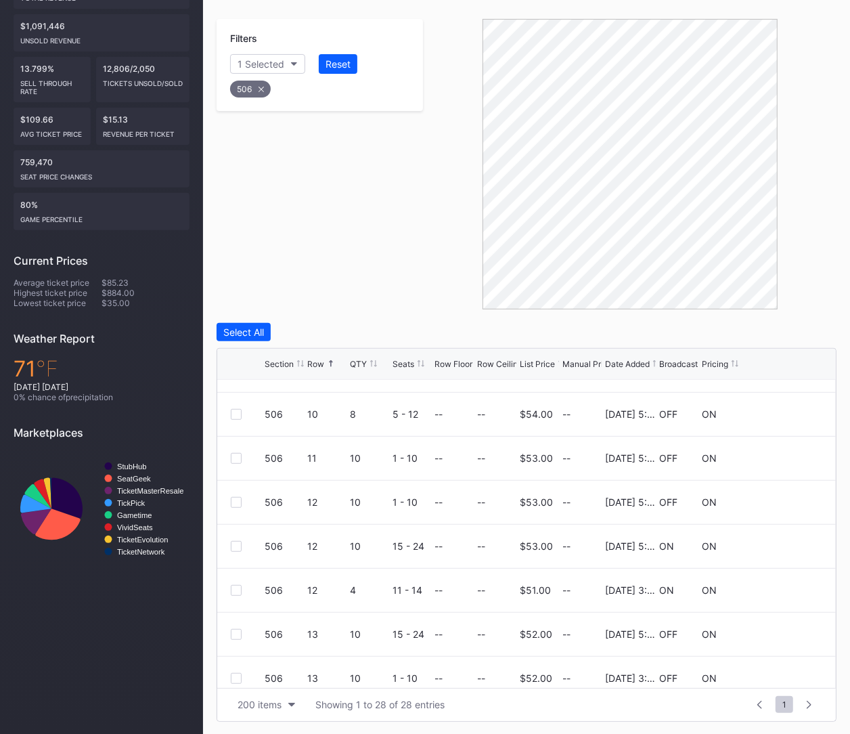
scroll to position [557, 0]
click at [238, 590] on div at bounding box center [236, 592] width 11 height 11
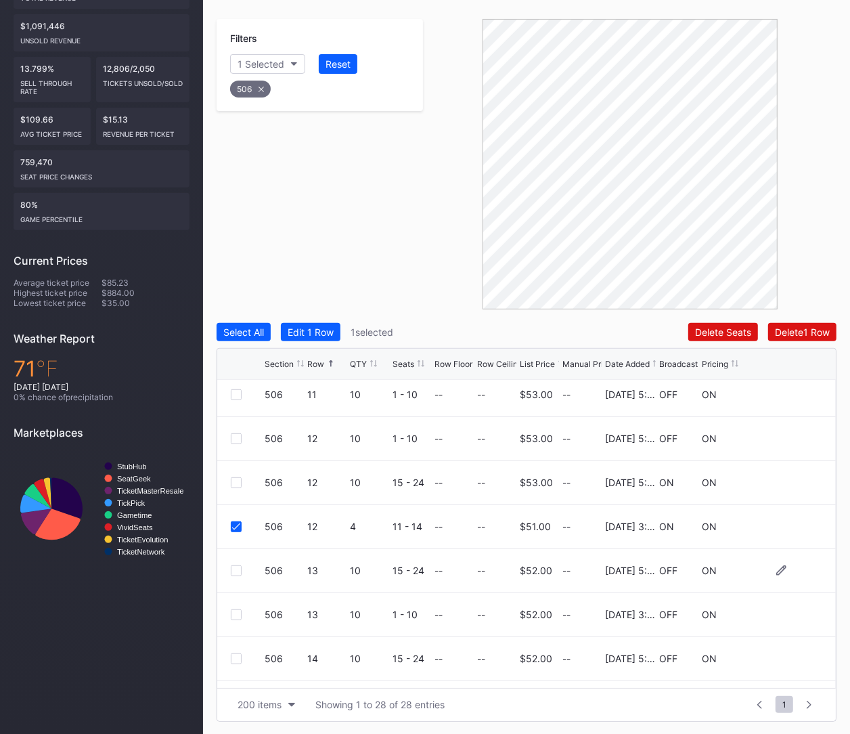
scroll to position [628, 0]
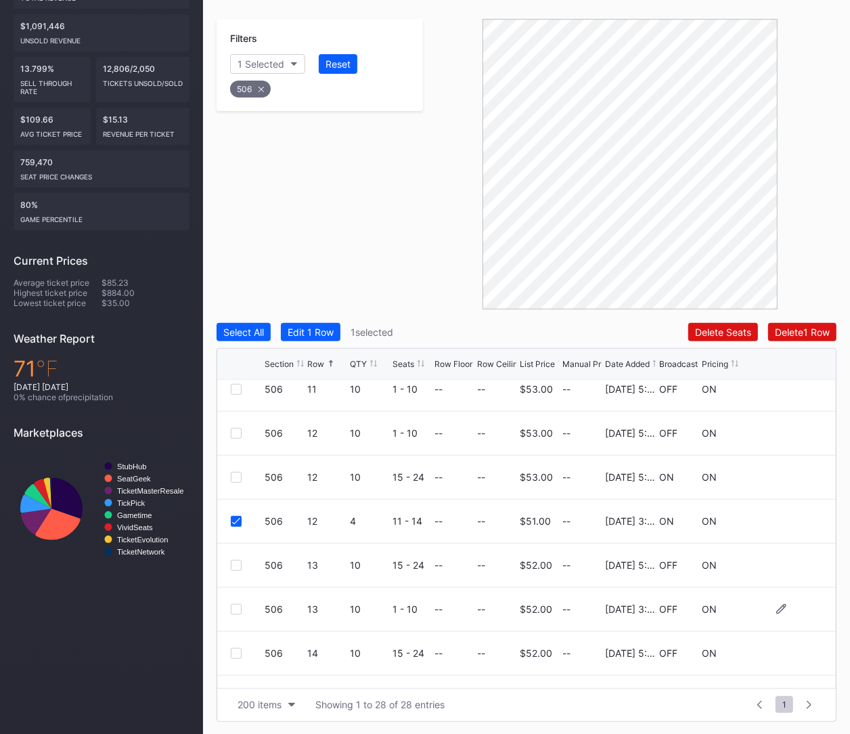
click at [241, 606] on div at bounding box center [236, 609] width 11 height 11
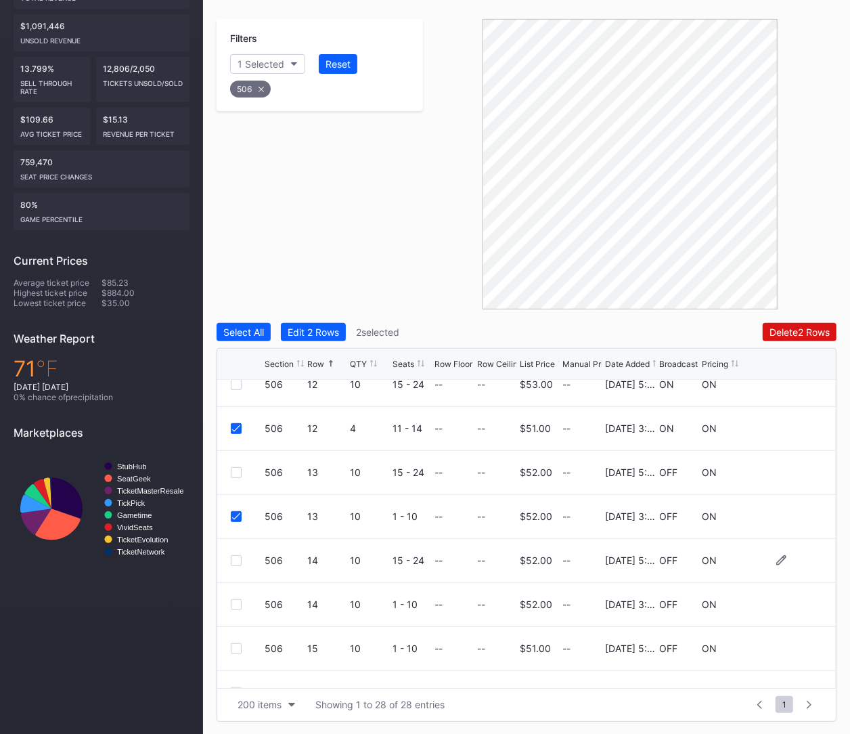
scroll to position [717, 0]
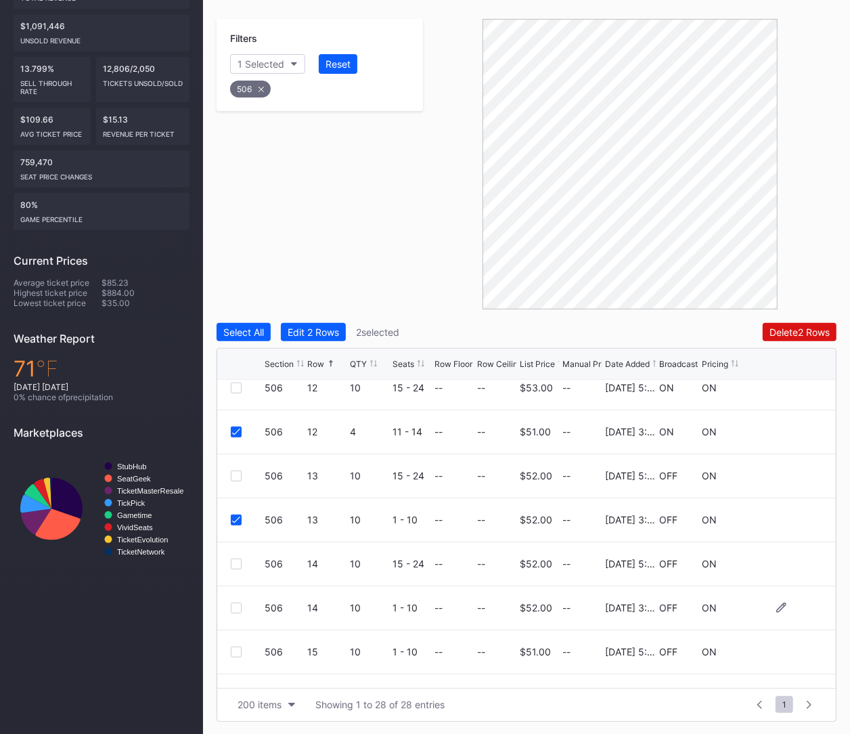
click at [233, 602] on div at bounding box center [236, 607] width 11 height 11
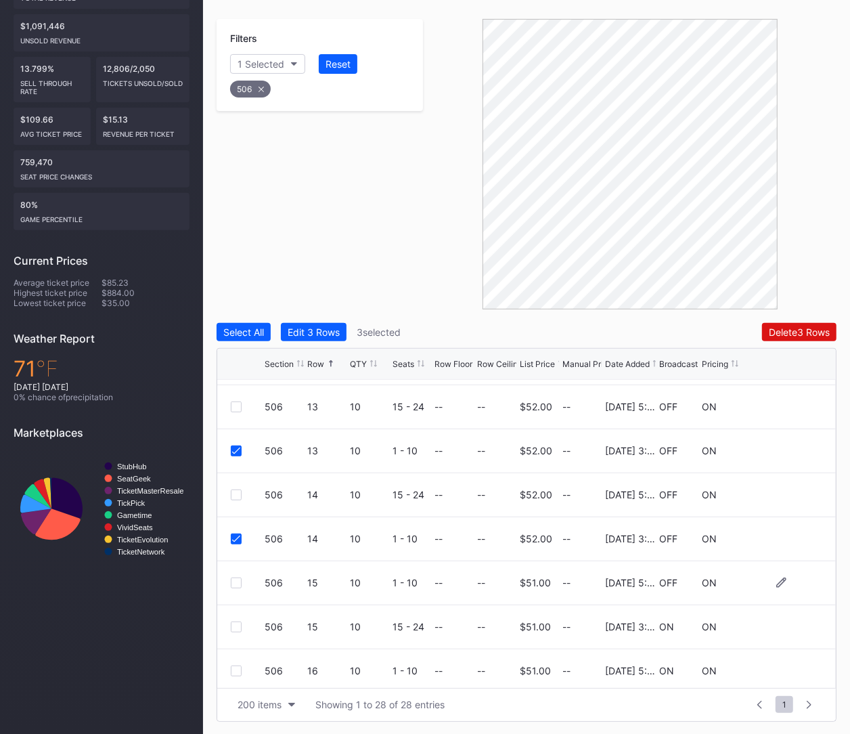
scroll to position [787, 0]
click at [238, 621] on div at bounding box center [236, 626] width 11 height 11
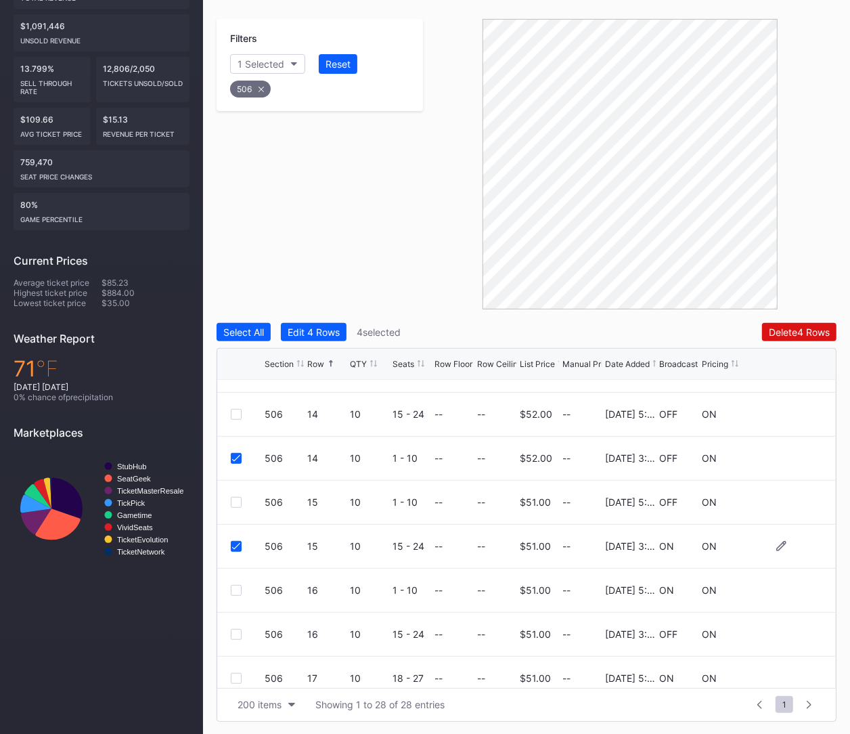
scroll to position [868, 0]
click at [237, 631] on div at bounding box center [236, 633] width 11 height 11
click at [238, 675] on div at bounding box center [236, 677] width 11 height 11
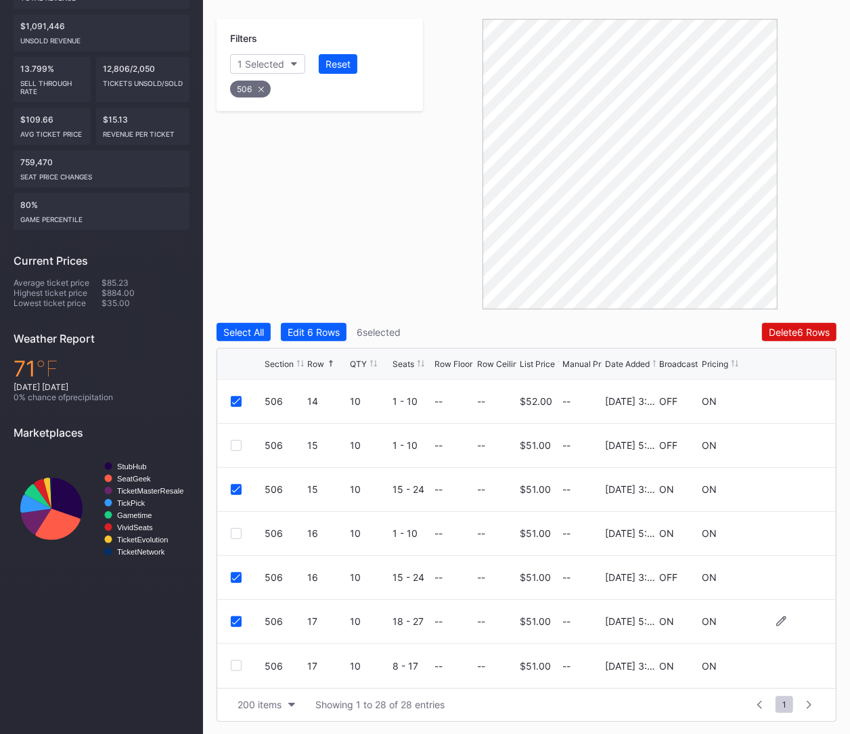
click at [239, 612] on div "506 17 10 18 - 27 -- -- $51.00 -- 2/18/2025 5:14PM ON ON" at bounding box center [526, 622] width 619 height 44
click at [240, 614] on div "506 17 10 18 - 27 -- -- $51.00 -- 2/18/2025 5:14PM ON ON" at bounding box center [526, 622] width 619 height 44
click at [240, 616] on div at bounding box center [236, 621] width 11 height 11
click at [235, 658] on div "506 17 10 8 - 17 -- -- $51.00 -- 4/22/2025 3:24PM ON ON" at bounding box center [526, 666] width 619 height 44
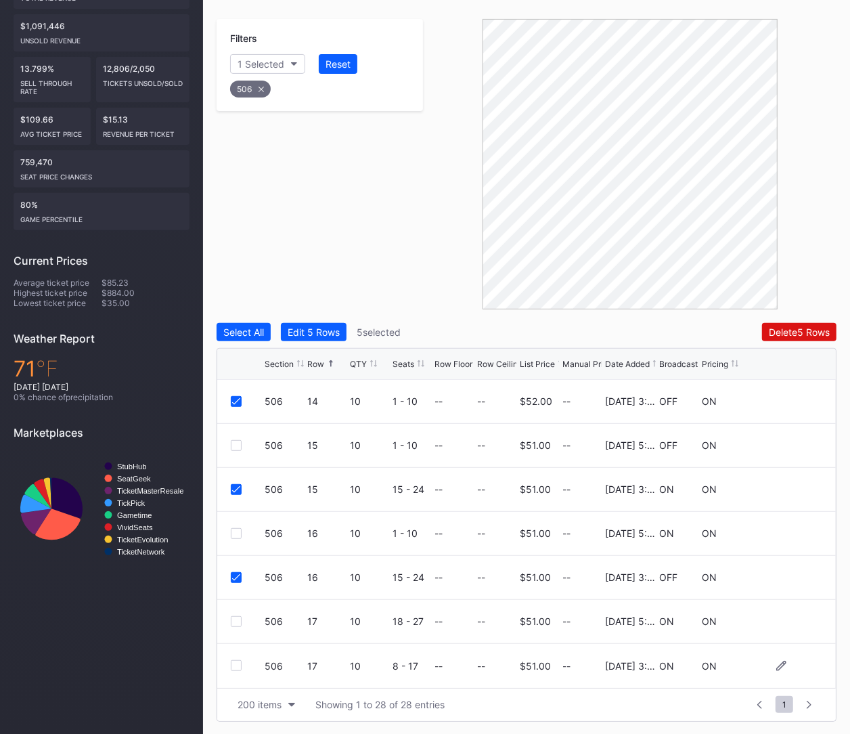
click at [235, 662] on div at bounding box center [236, 665] width 11 height 11
click at [788, 321] on div "Filters 1 Selected Reset 506 Select All Edit 6 Rows 6 selected Delete 6 Rows Se…" at bounding box center [527, 370] width 620 height 702
click at [790, 331] on div "Delete 6 Rows" at bounding box center [799, 332] width 61 height 12
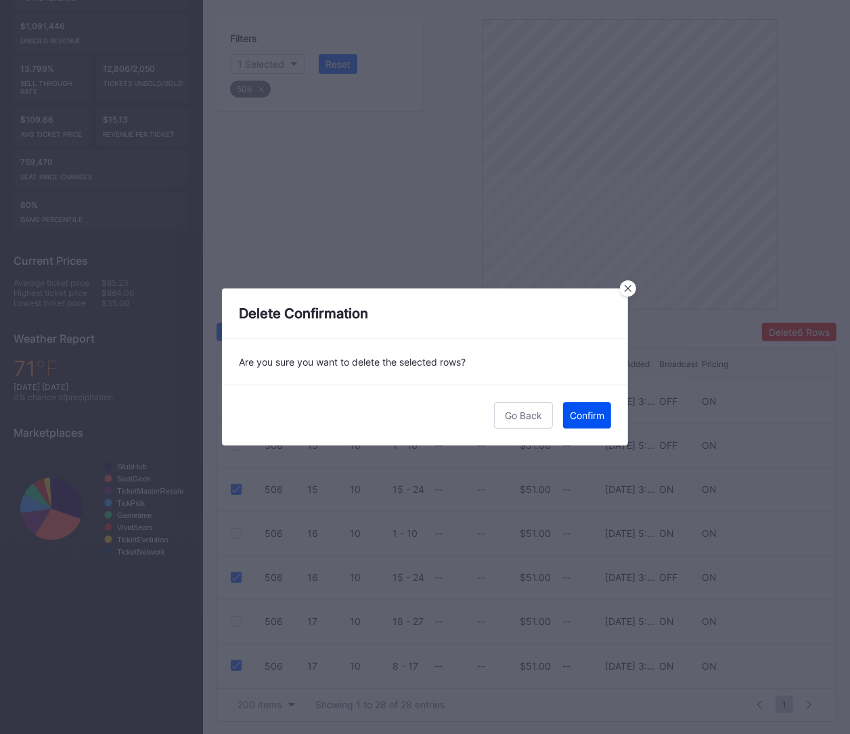
click at [580, 413] on div "Confirm" at bounding box center [587, 415] width 35 height 12
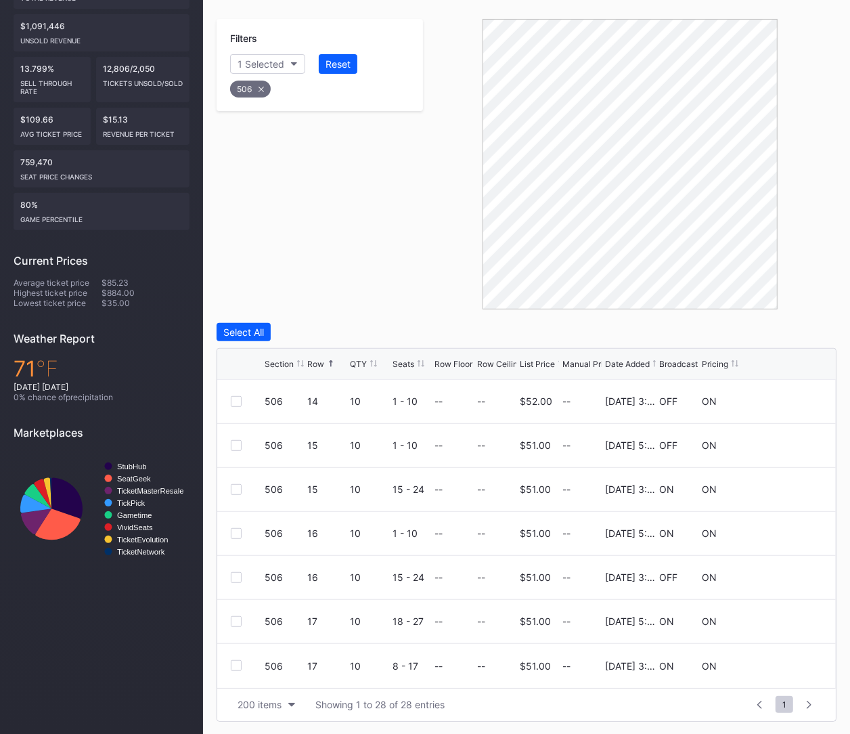
click at [255, 88] on div "506" at bounding box center [250, 89] width 41 height 17
click at [254, 60] on div "Section" at bounding box center [254, 64] width 33 height 12
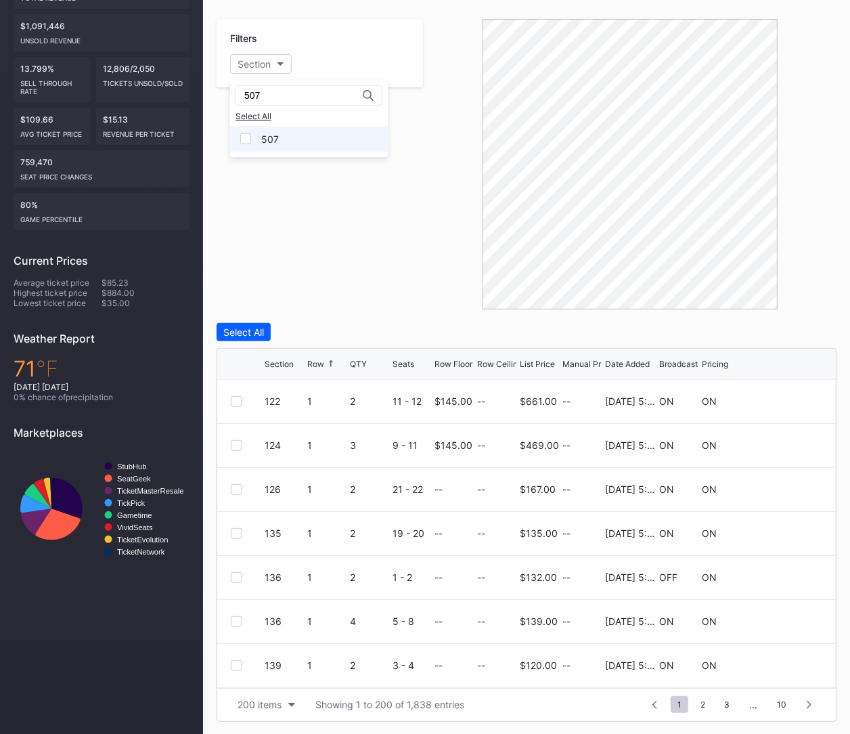
type input "507"
click at [281, 128] on div "507" at bounding box center [309, 139] width 158 height 25
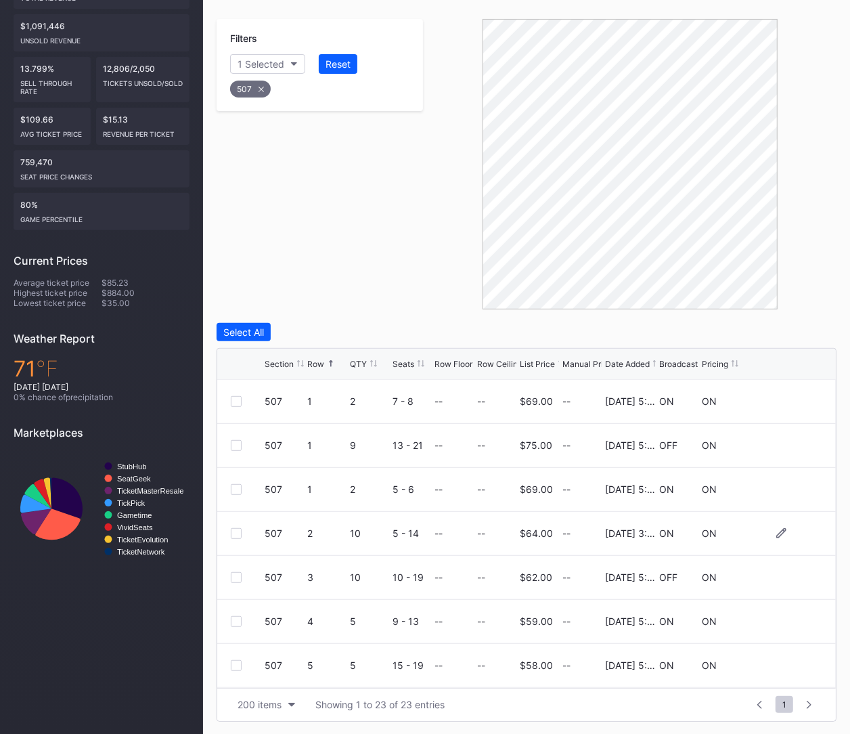
click at [235, 531] on div at bounding box center [236, 533] width 11 height 11
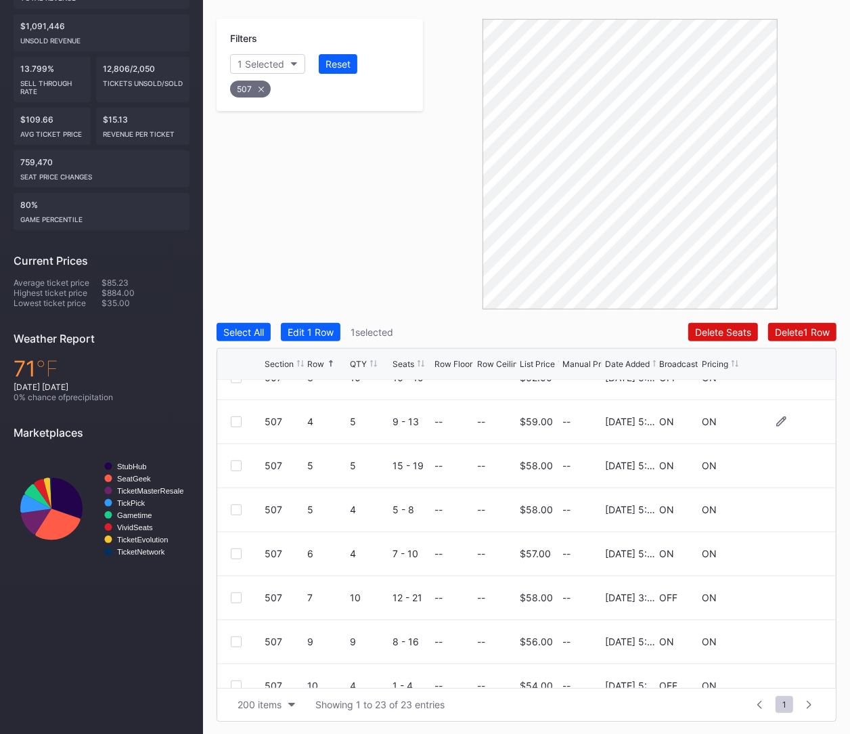
scroll to position [201, 0]
click at [233, 596] on div at bounding box center [236, 596] width 11 height 11
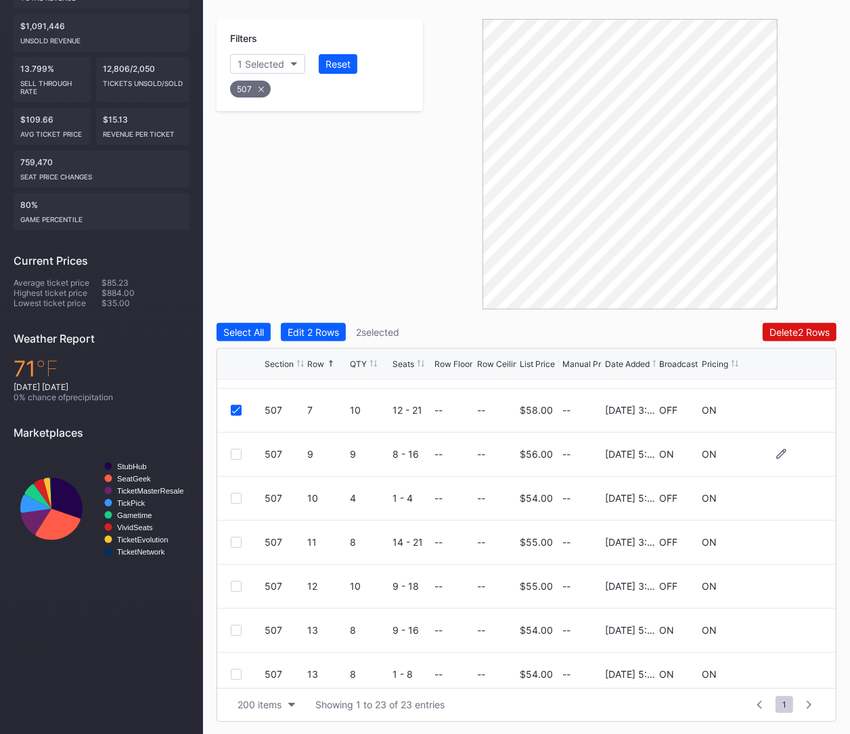
scroll to position [400, 0]
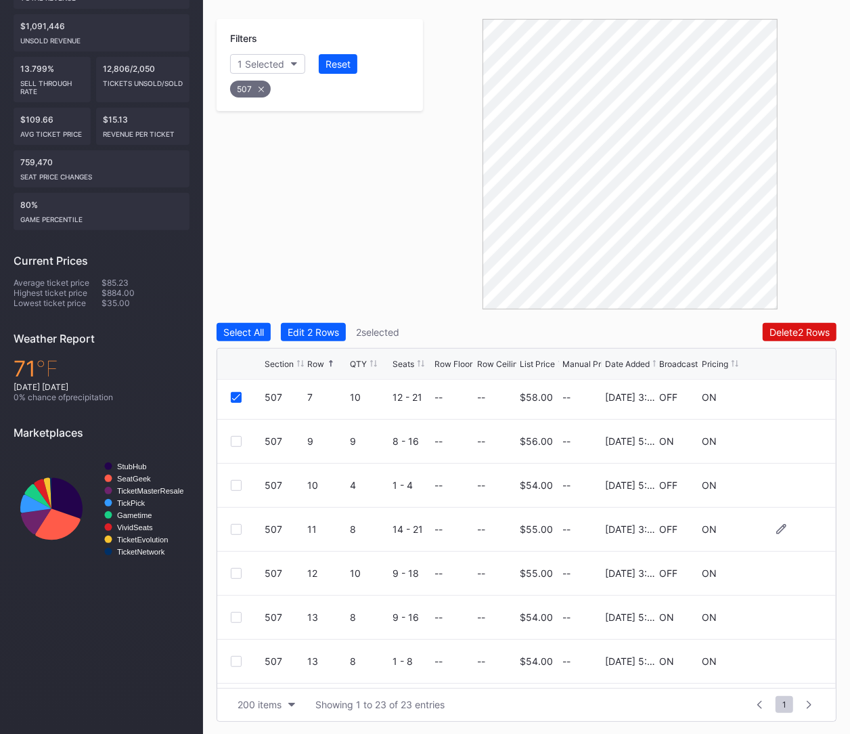
click at [238, 529] on div at bounding box center [236, 529] width 11 height 11
click at [238, 573] on div at bounding box center [236, 573] width 11 height 11
click at [796, 323] on button "Delete 4 Rows" at bounding box center [799, 332] width 74 height 18
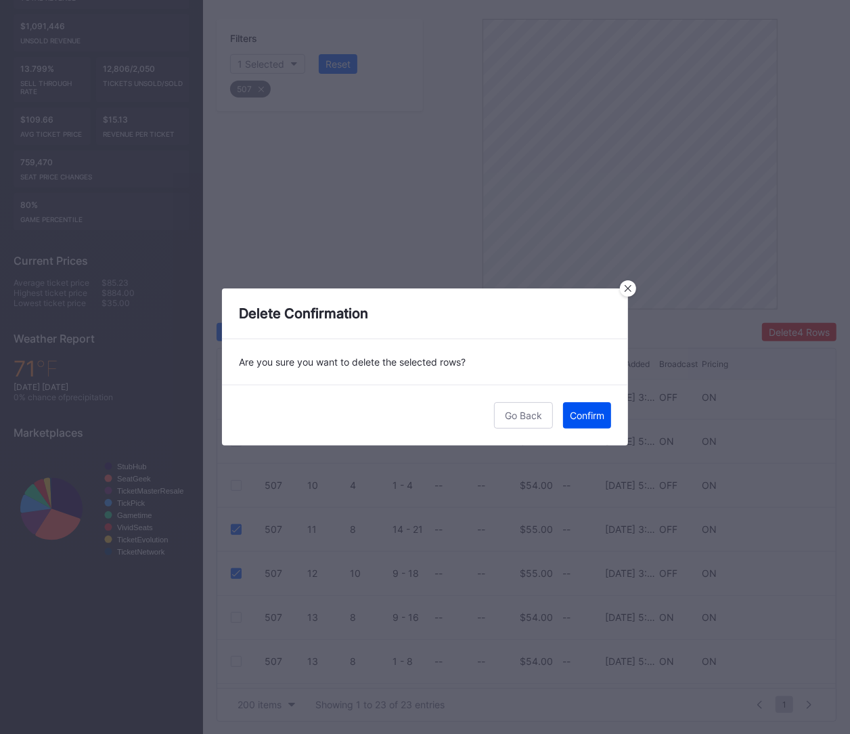
click at [598, 412] on div "Confirm" at bounding box center [587, 415] width 35 height 12
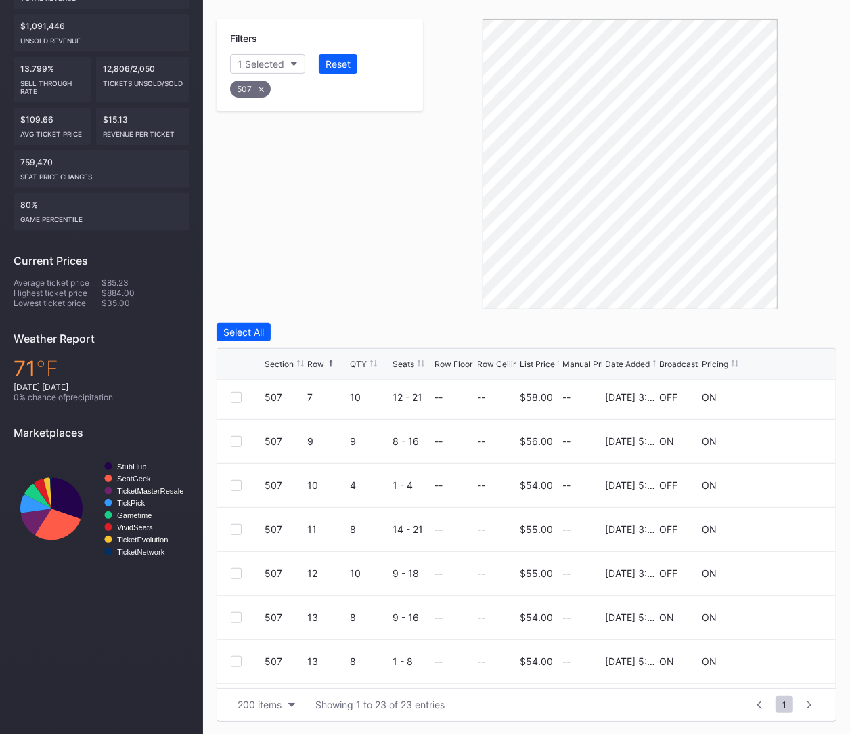
click at [259, 87] on icon at bounding box center [261, 89] width 5 height 5
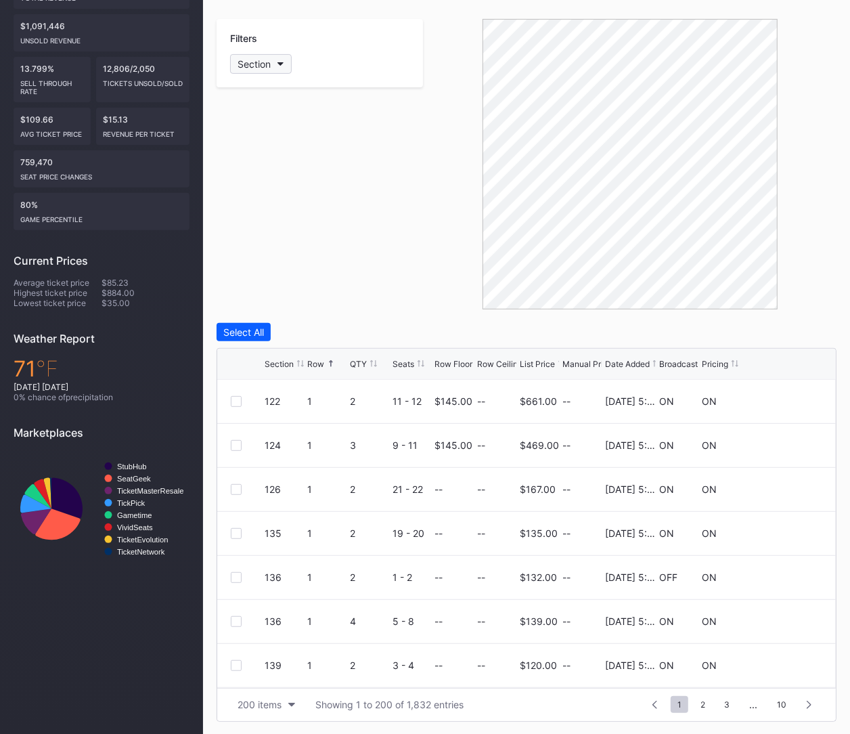
click at [267, 67] on div "Section" at bounding box center [254, 64] width 33 height 12
type input "508"
click at [257, 137] on div "508" at bounding box center [309, 139] width 158 height 25
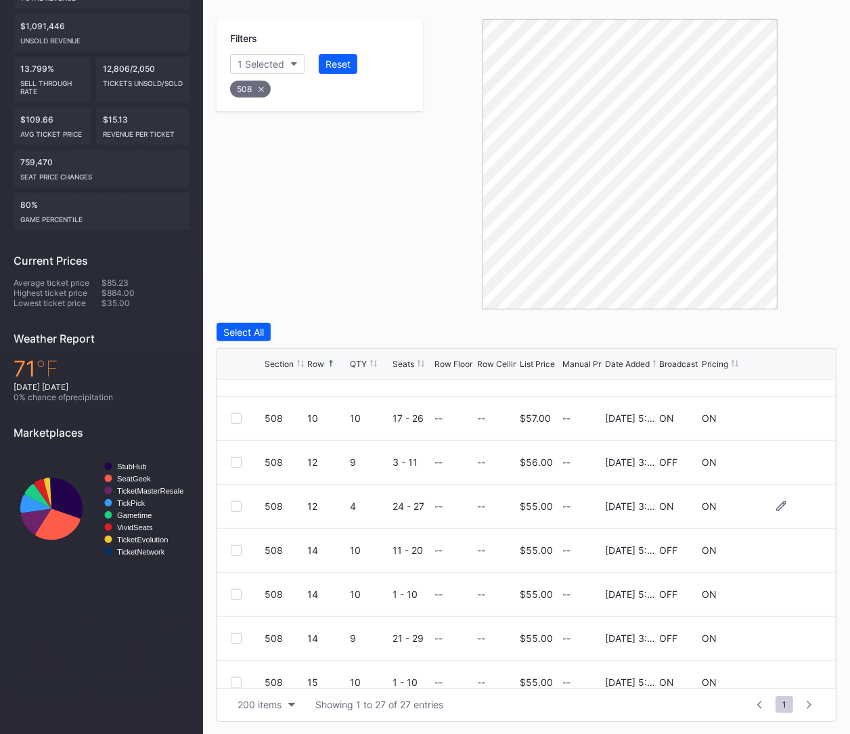
scroll to position [592, 0]
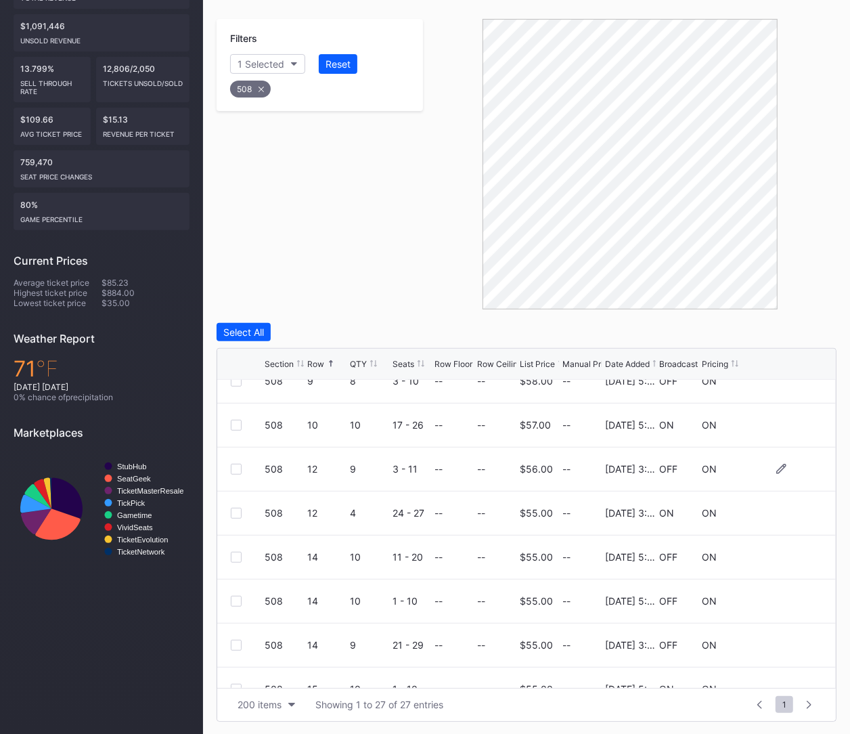
click at [241, 466] on div at bounding box center [236, 469] width 11 height 11
click at [243, 510] on div at bounding box center [248, 513] width 34 height 11
click at [238, 510] on div at bounding box center [236, 513] width 11 height 11
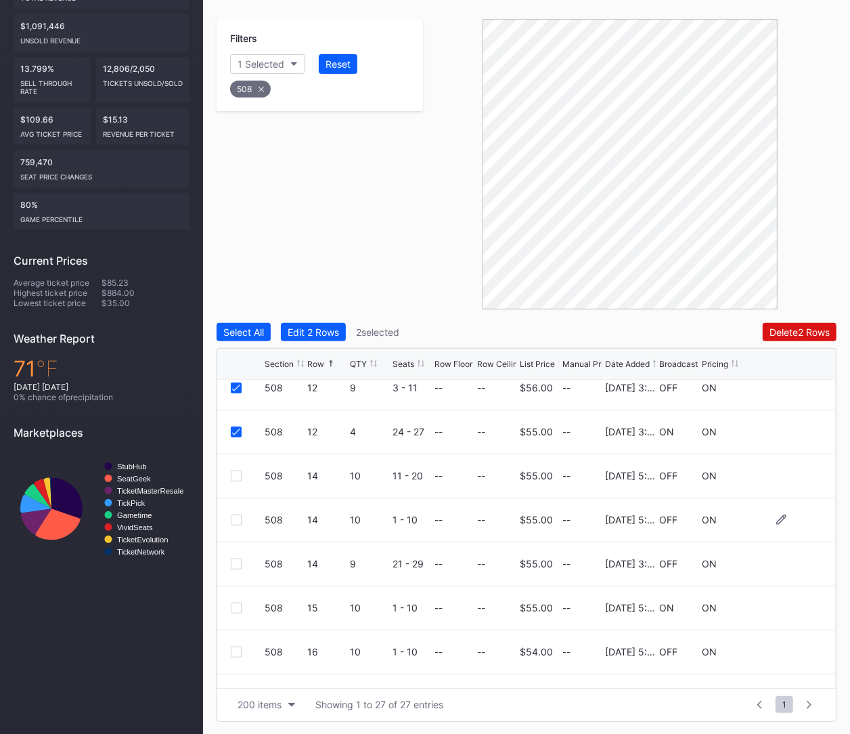
scroll to position [677, 0]
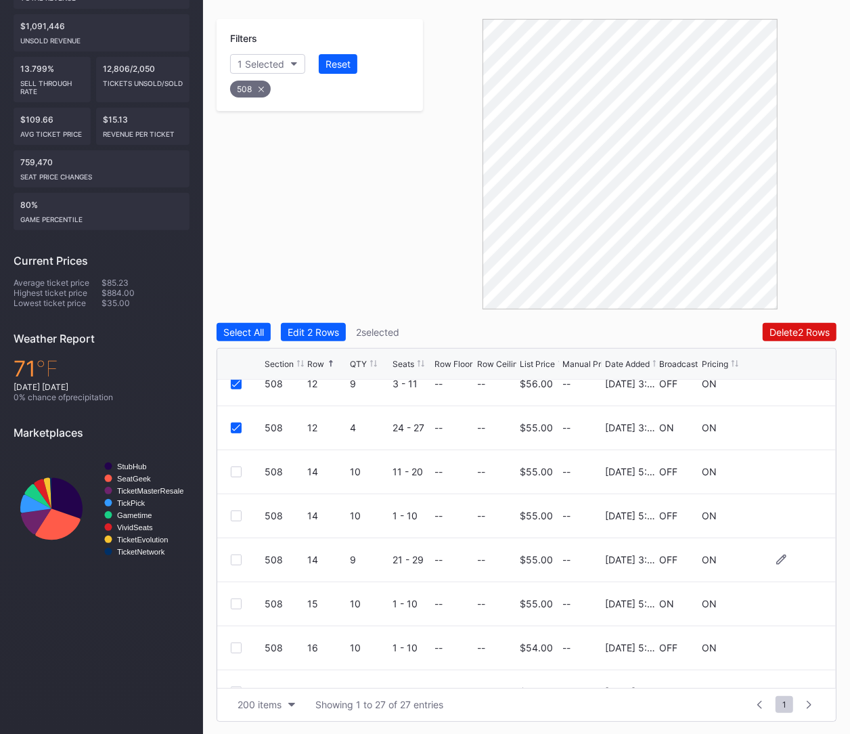
click at [231, 558] on div at bounding box center [236, 559] width 11 height 11
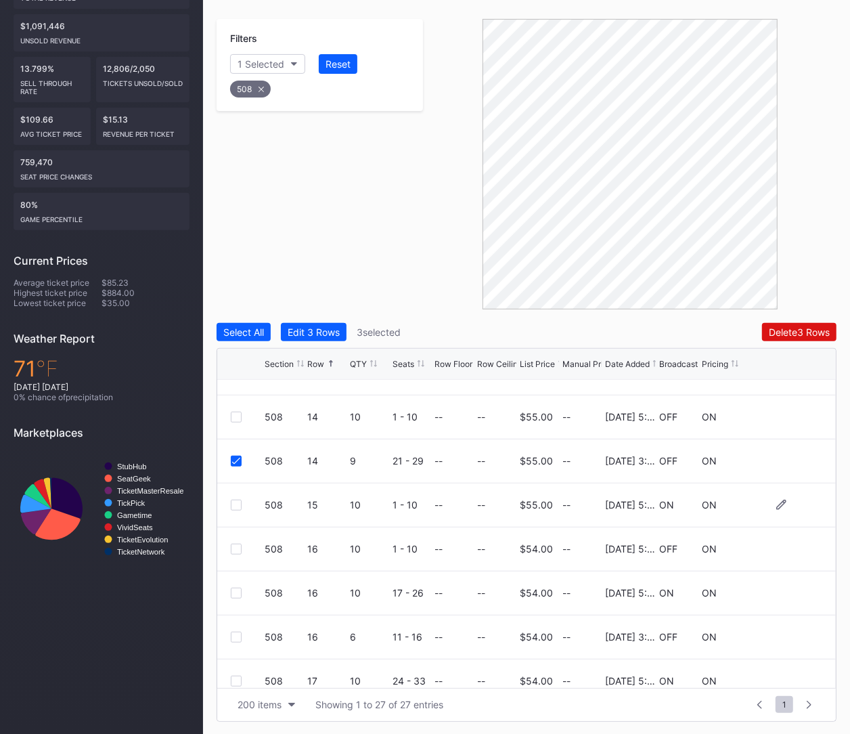
scroll to position [777, 0]
click at [231, 636] on div at bounding box center [236, 636] width 11 height 11
click at [819, 323] on button "Delete 4 Rows" at bounding box center [799, 332] width 74 height 18
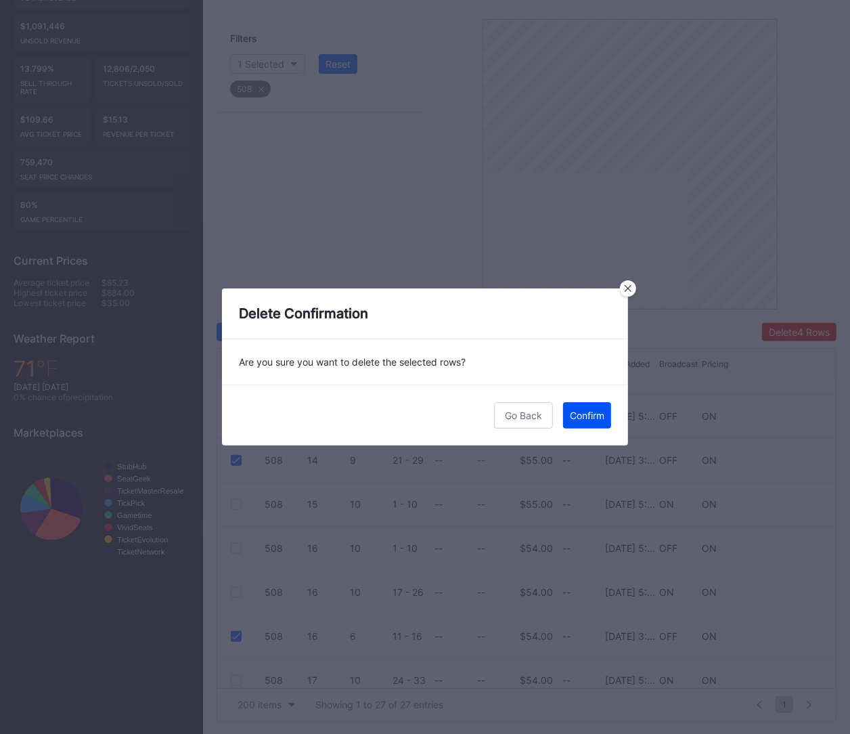
click at [594, 428] on button "Confirm" at bounding box center [587, 415] width 48 height 26
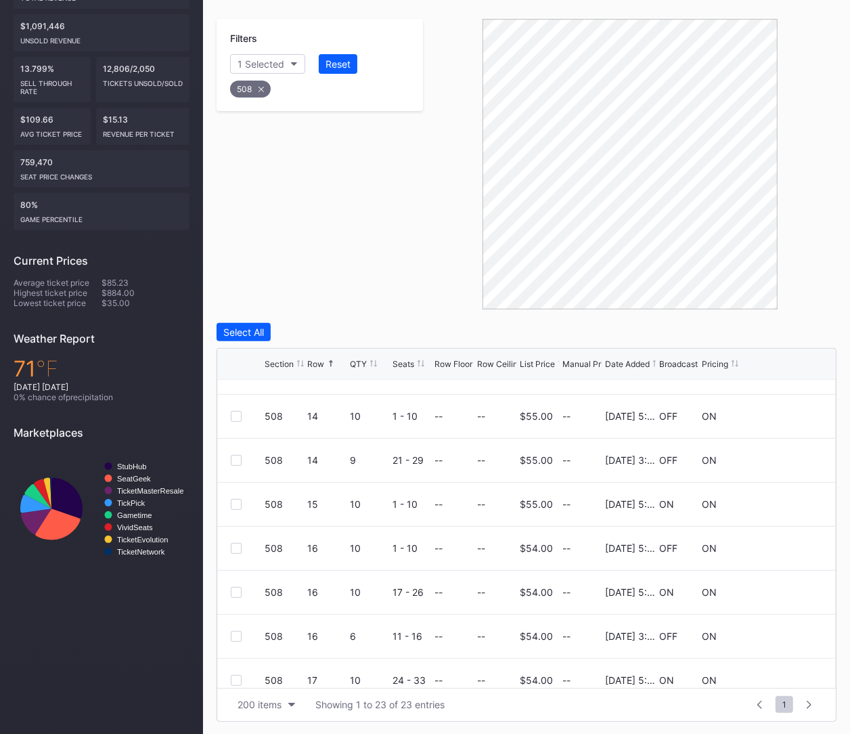
scroll to position [0, 0]
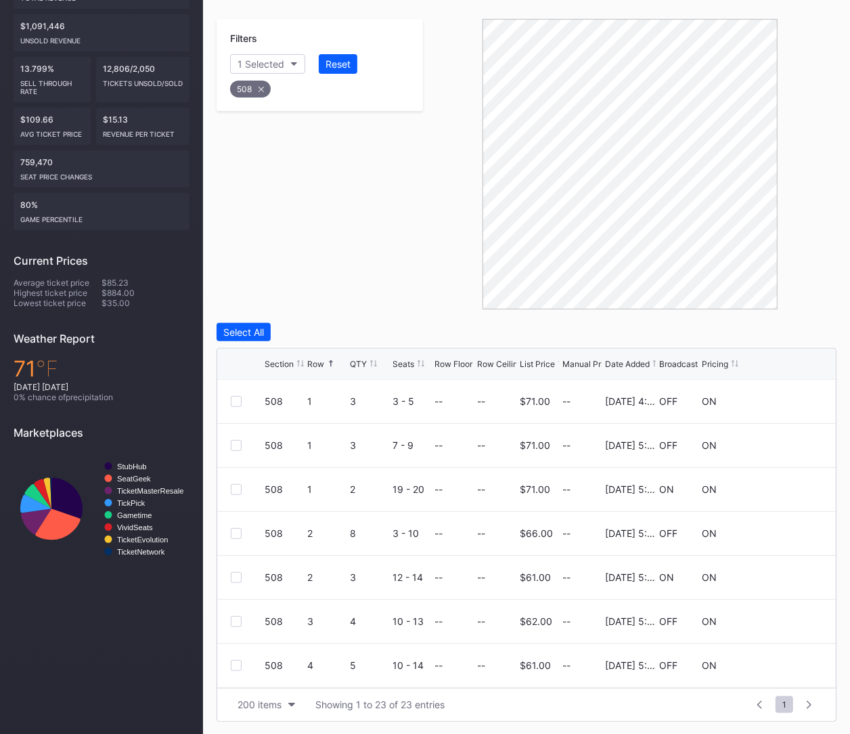
click at [256, 91] on div "508" at bounding box center [250, 89] width 41 height 17
click at [250, 60] on div "Section" at bounding box center [254, 64] width 33 height 12
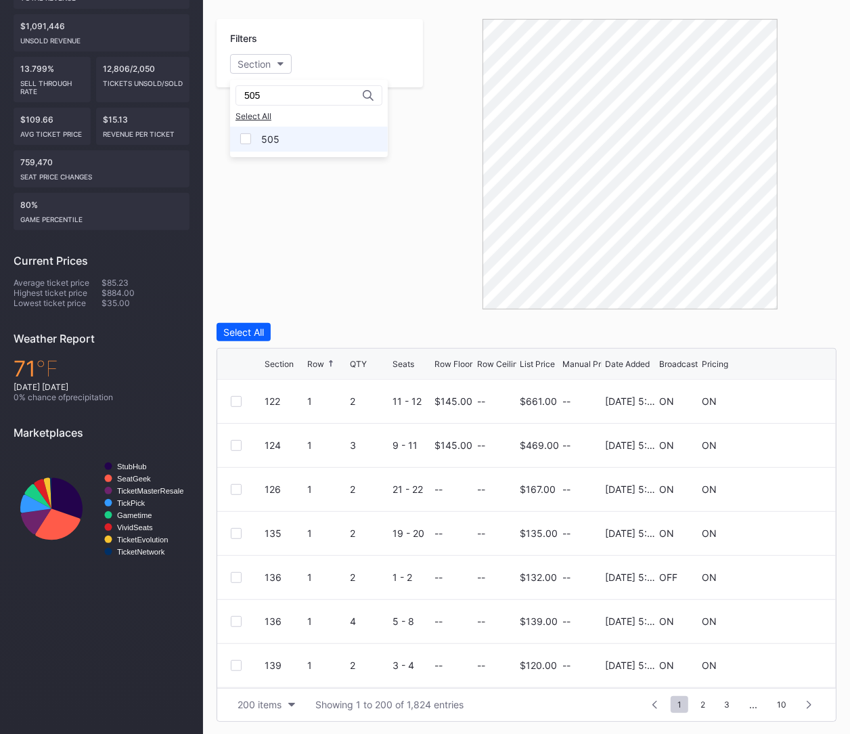
type input "505"
click at [294, 133] on div "505" at bounding box center [309, 139] width 158 height 25
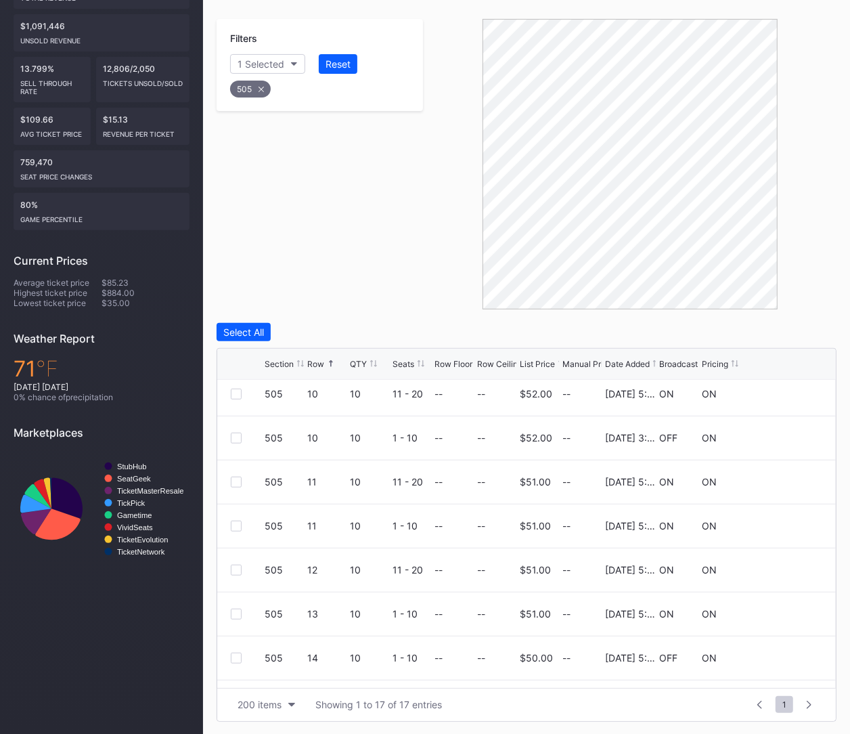
scroll to position [316, 0]
click at [233, 435] on div at bounding box center [236, 437] width 11 height 11
click at [794, 332] on div "Delete 1 Row" at bounding box center [802, 332] width 55 height 12
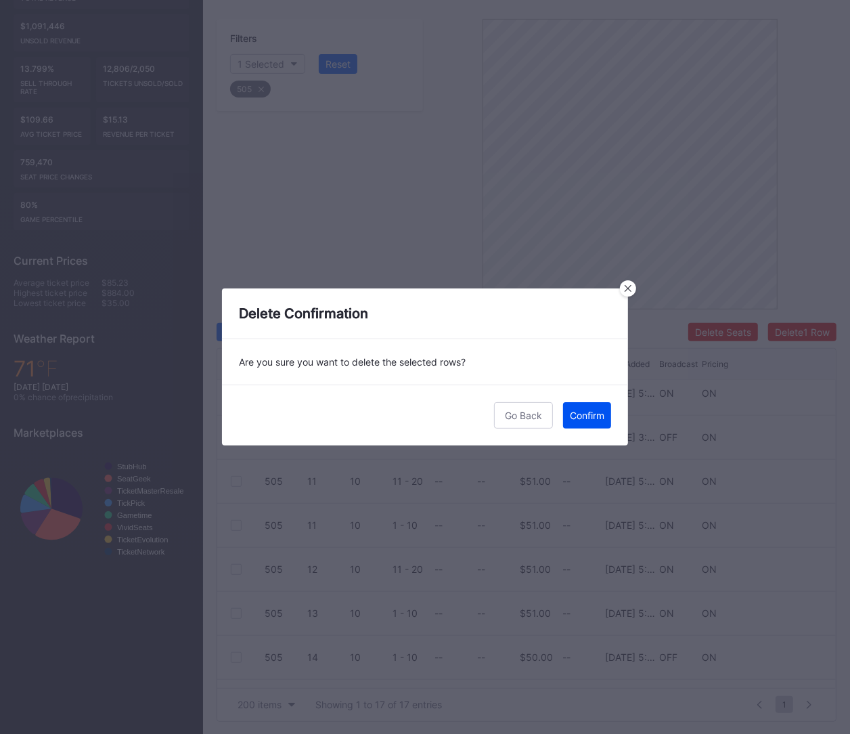
click at [584, 424] on button "Confirm" at bounding box center [587, 415] width 48 height 26
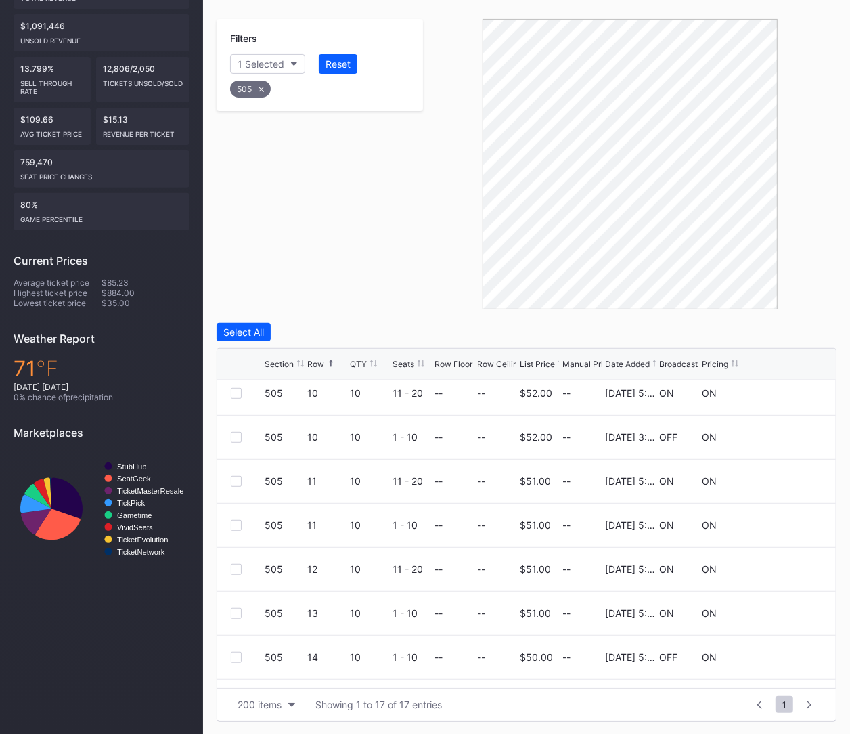
click at [265, 83] on div "505" at bounding box center [250, 89] width 41 height 17
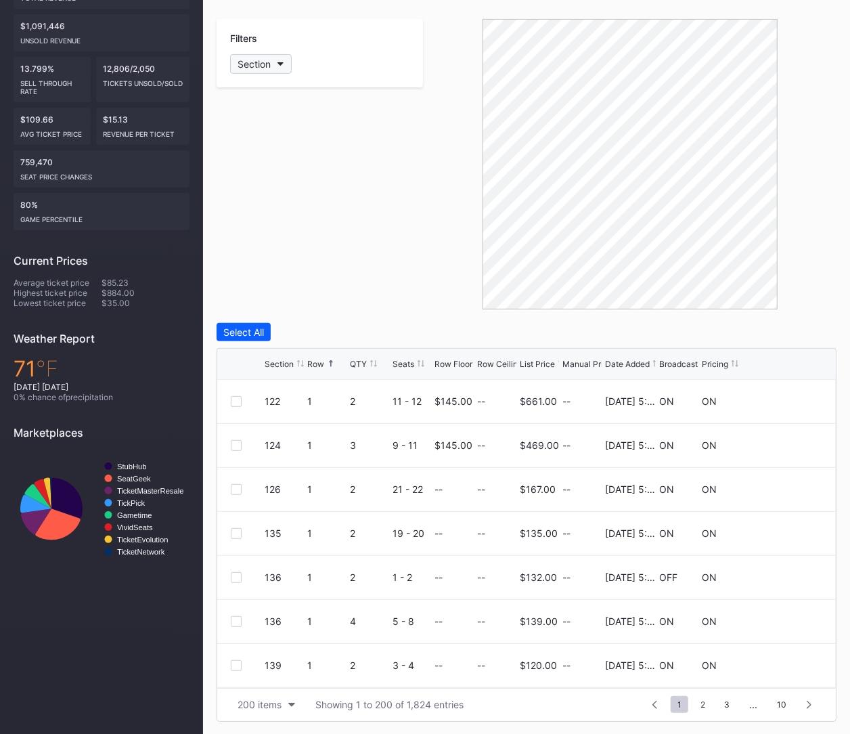
click at [264, 60] on div "Section" at bounding box center [254, 64] width 33 height 12
type input "509"
click at [266, 138] on div "509" at bounding box center [270, 139] width 18 height 12
click at [233, 486] on div at bounding box center [236, 489] width 11 height 11
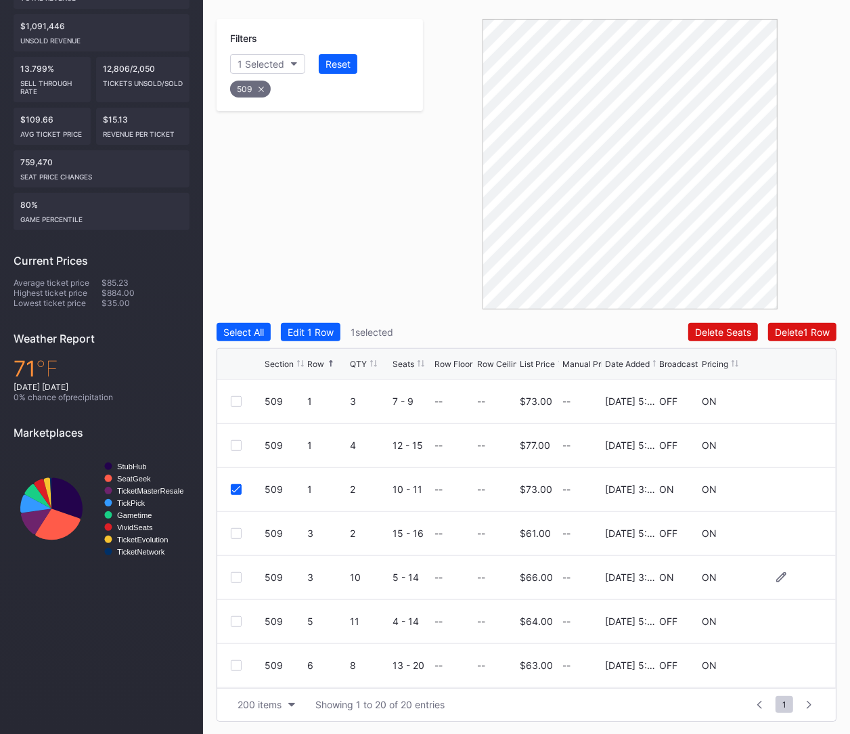
click at [234, 575] on div at bounding box center [236, 577] width 11 height 11
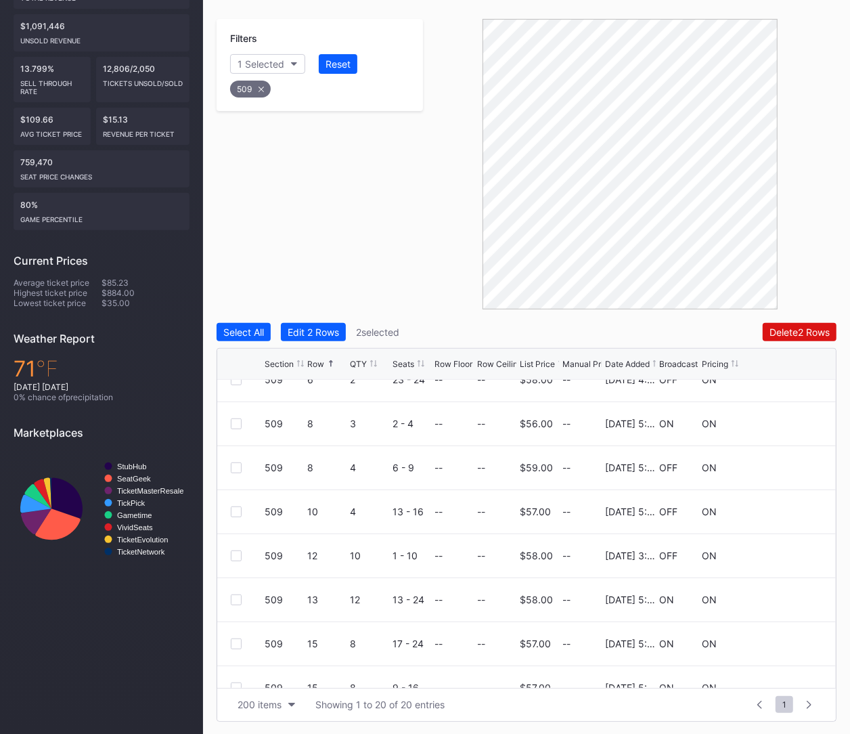
scroll to position [367, 0]
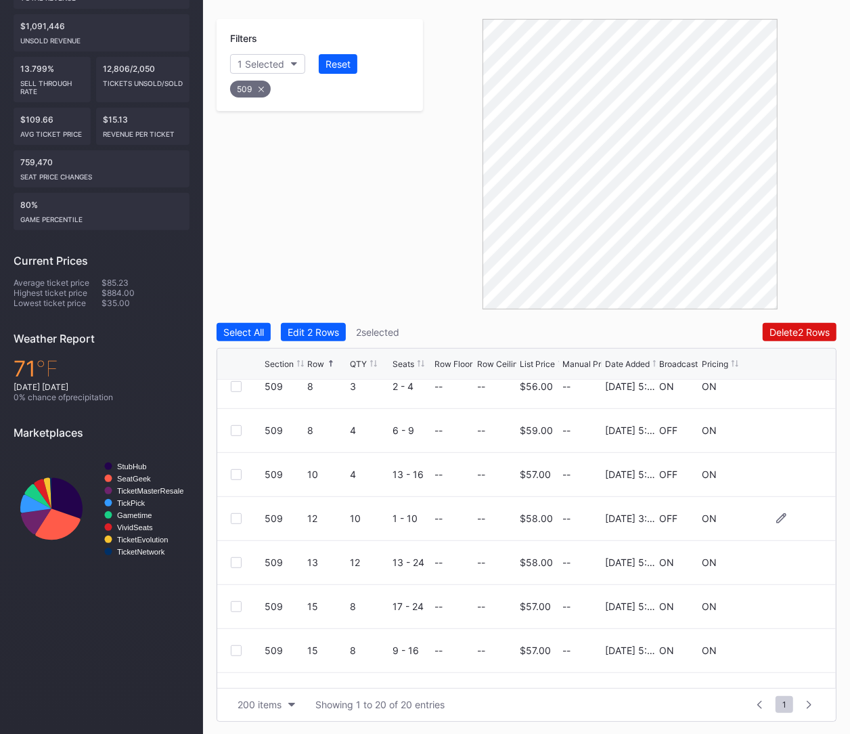
click at [237, 518] on div at bounding box center [236, 518] width 11 height 11
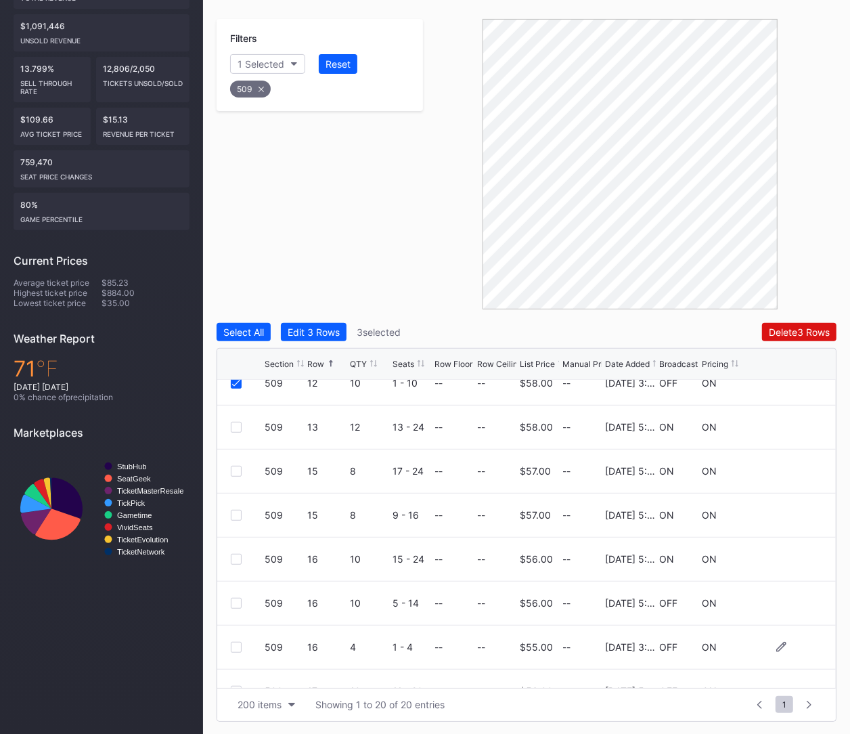
click at [234, 647] on div at bounding box center [236, 647] width 11 height 11
click at [796, 333] on div "Delete 4 Rows" at bounding box center [799, 332] width 61 height 12
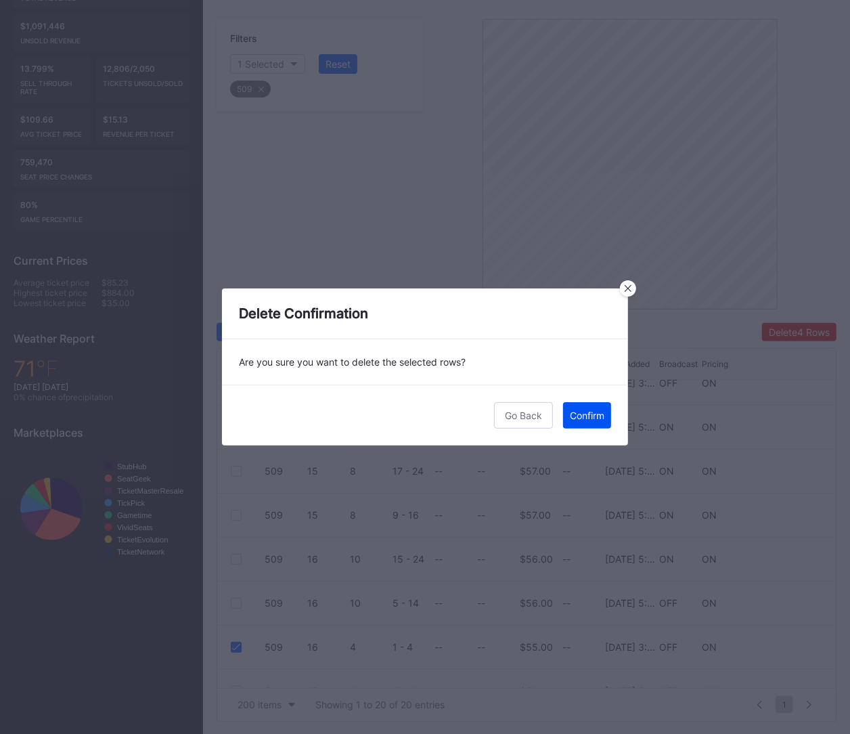
click at [591, 416] on div "Confirm" at bounding box center [587, 415] width 35 height 12
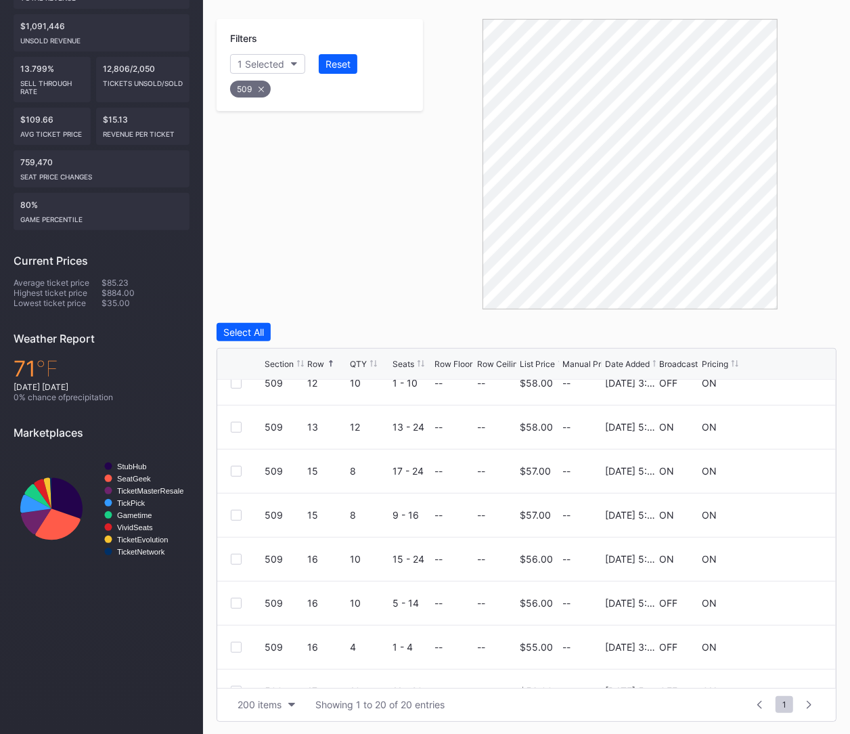
click at [262, 87] on icon at bounding box center [261, 89] width 5 height 5
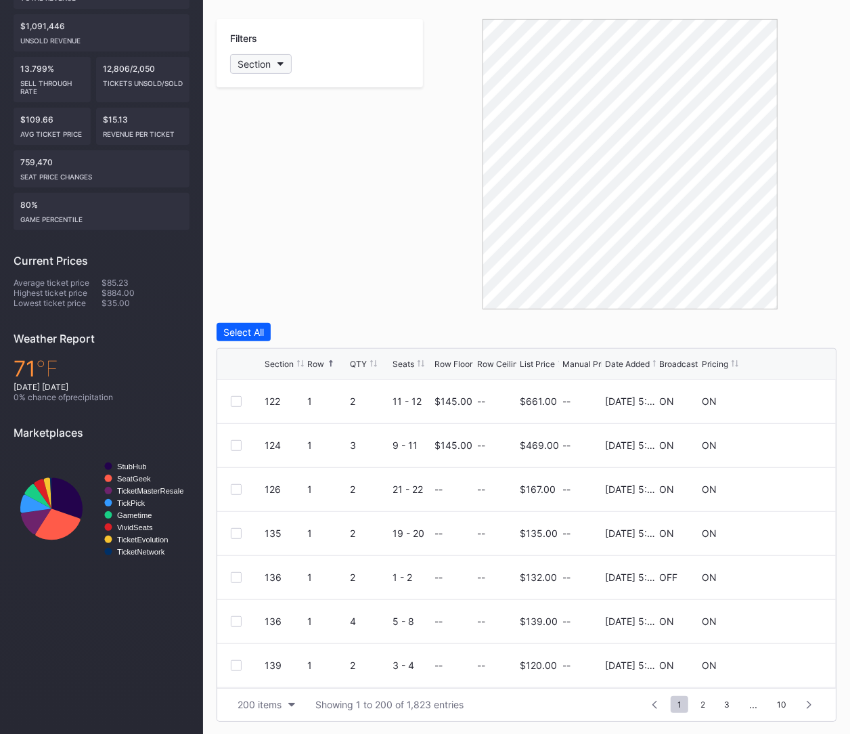
click at [251, 68] on div "Section" at bounding box center [254, 64] width 33 height 12
type input "510"
click at [272, 149] on div "510" at bounding box center [309, 139] width 158 height 25
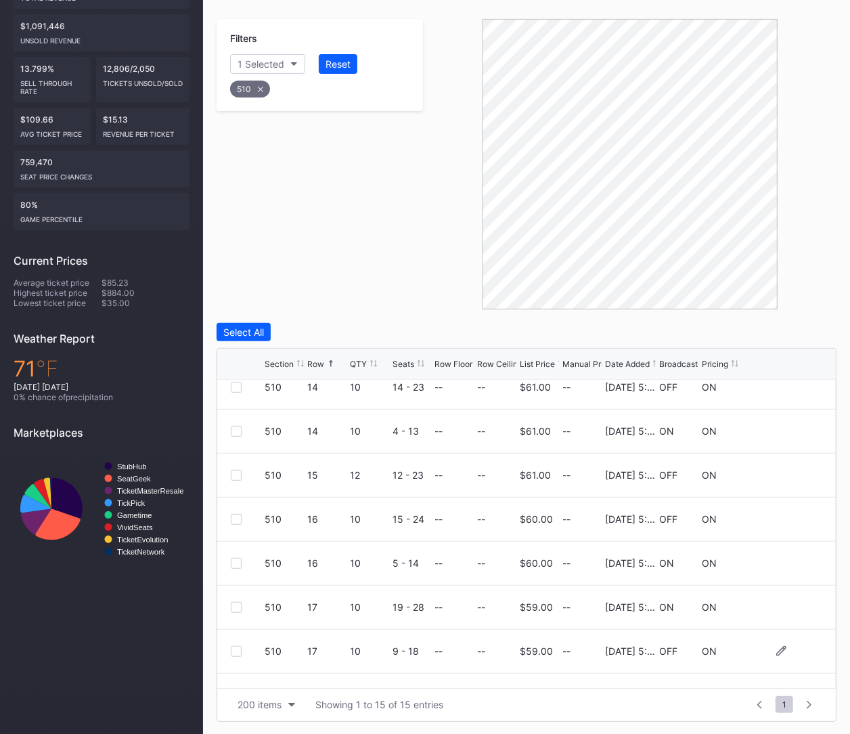
scroll to position [352, 0]
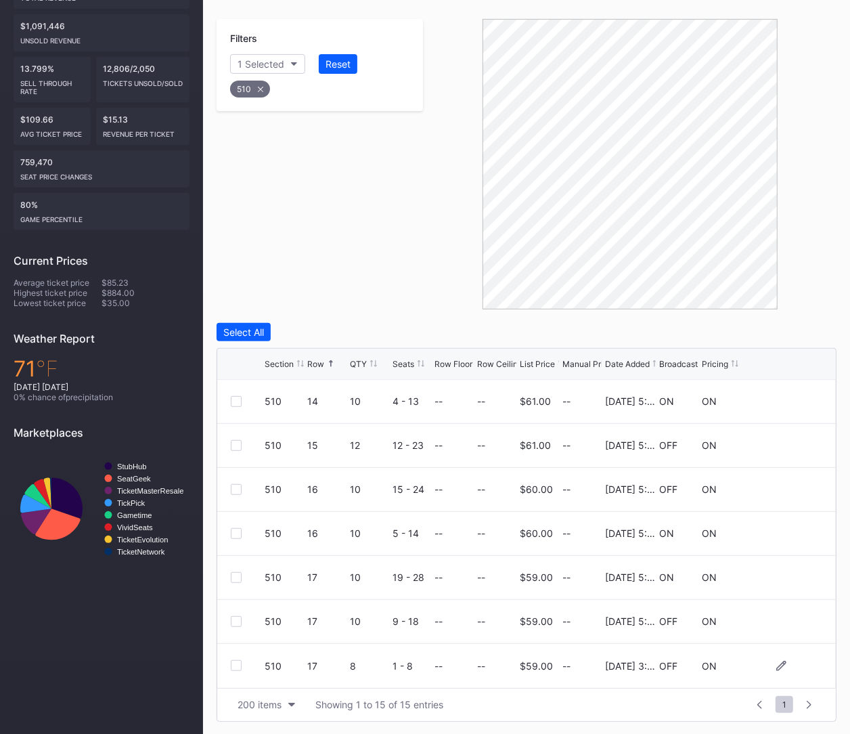
click at [231, 660] on div at bounding box center [236, 665] width 11 height 11
click at [782, 332] on div "Delete 1 Row" at bounding box center [802, 332] width 55 height 12
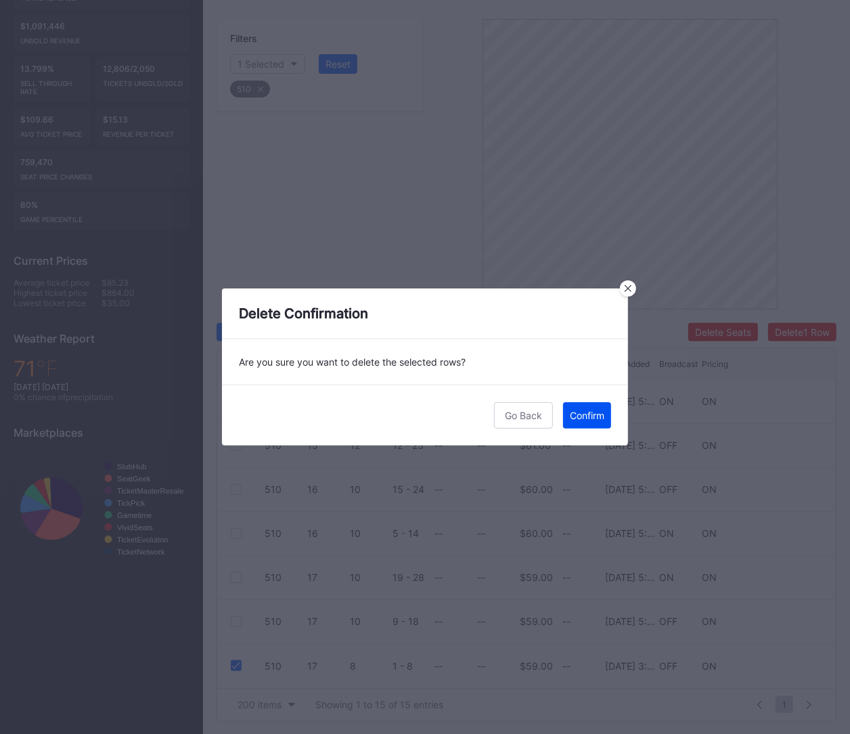
click at [579, 420] on div "Confirm" at bounding box center [587, 415] width 35 height 12
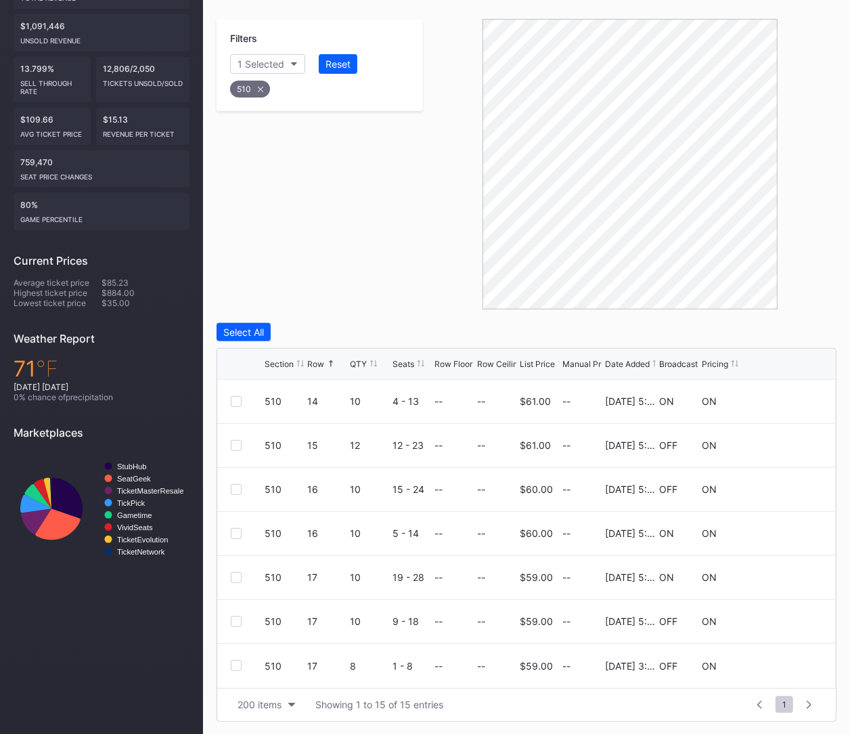
click at [248, 96] on div "510" at bounding box center [319, 86] width 183 height 28
click at [246, 92] on div "510" at bounding box center [250, 89] width 40 height 17
click at [244, 65] on div "Section" at bounding box center [254, 64] width 33 height 12
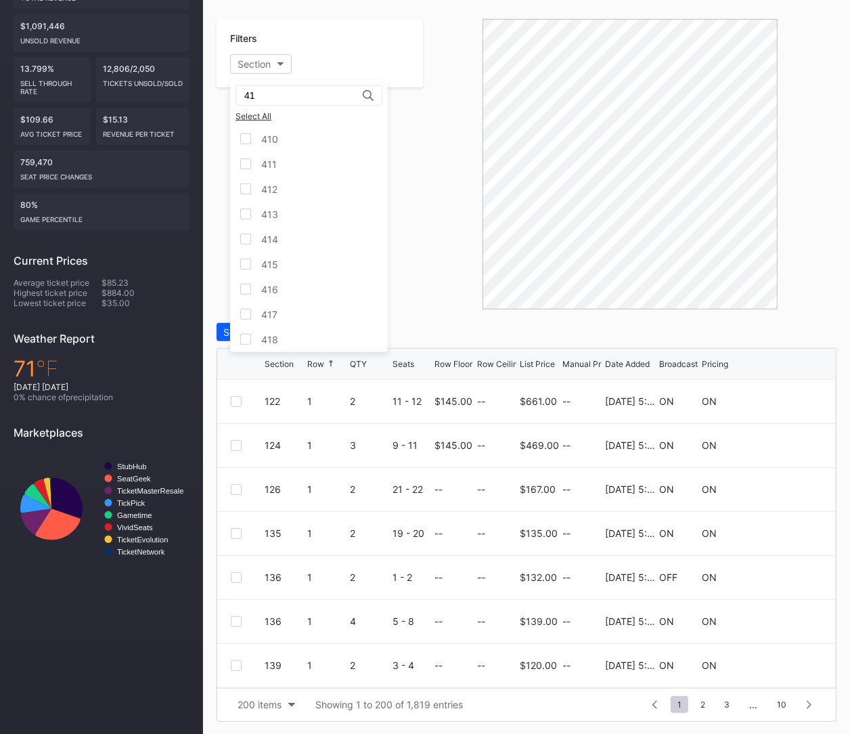
type input "4"
type input "511"
click at [279, 156] on div "511 Select All 511" at bounding box center [309, 118] width 158 height 77
click at [279, 145] on div "511" at bounding box center [309, 139] width 158 height 25
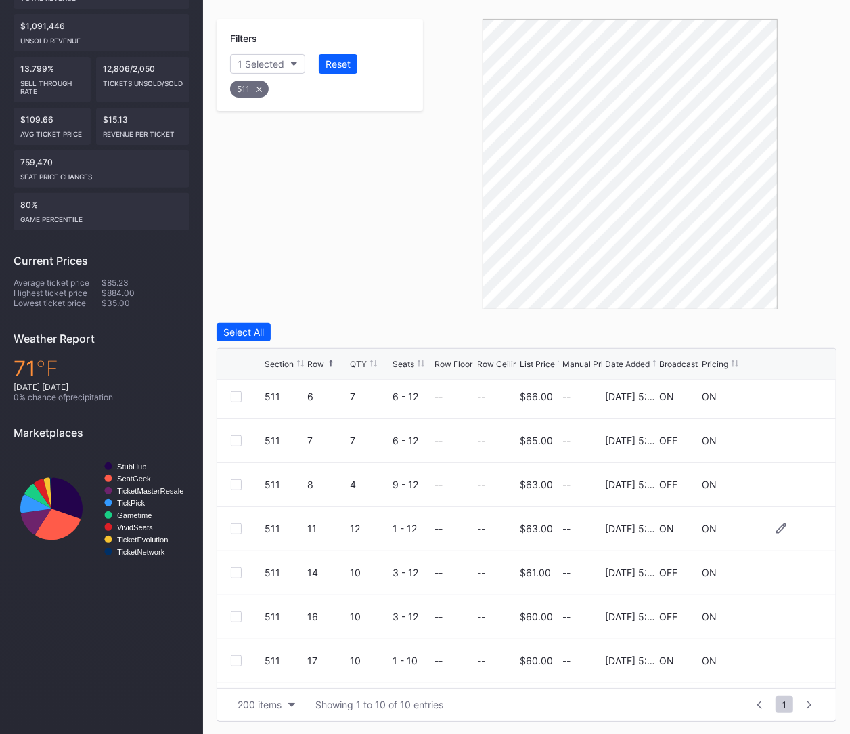
scroll to position [132, 0]
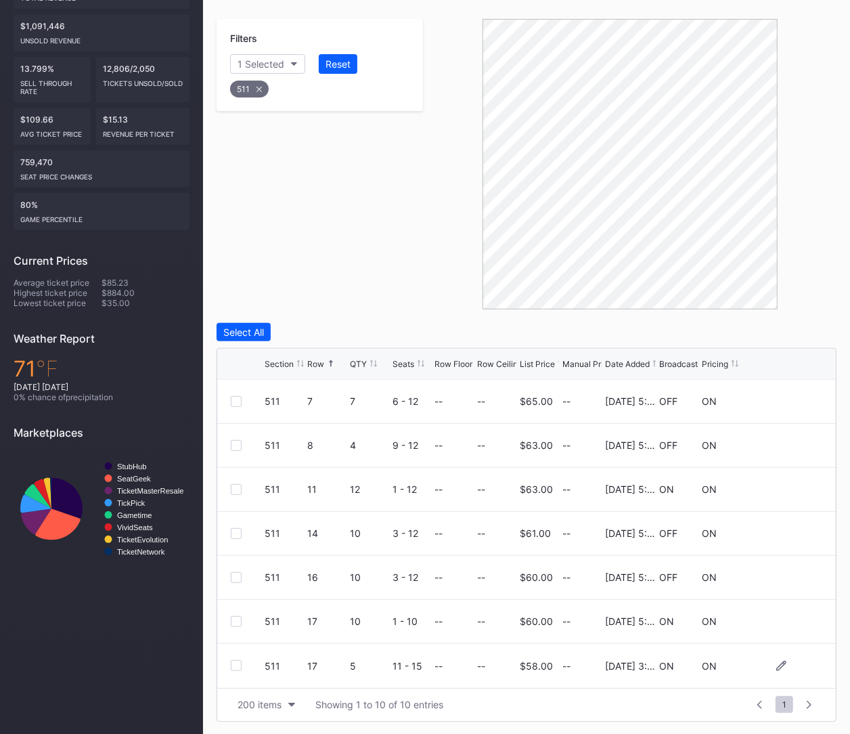
click at [235, 663] on div at bounding box center [236, 665] width 11 height 11
click at [784, 327] on div "Delete 1 Row" at bounding box center [802, 332] width 55 height 12
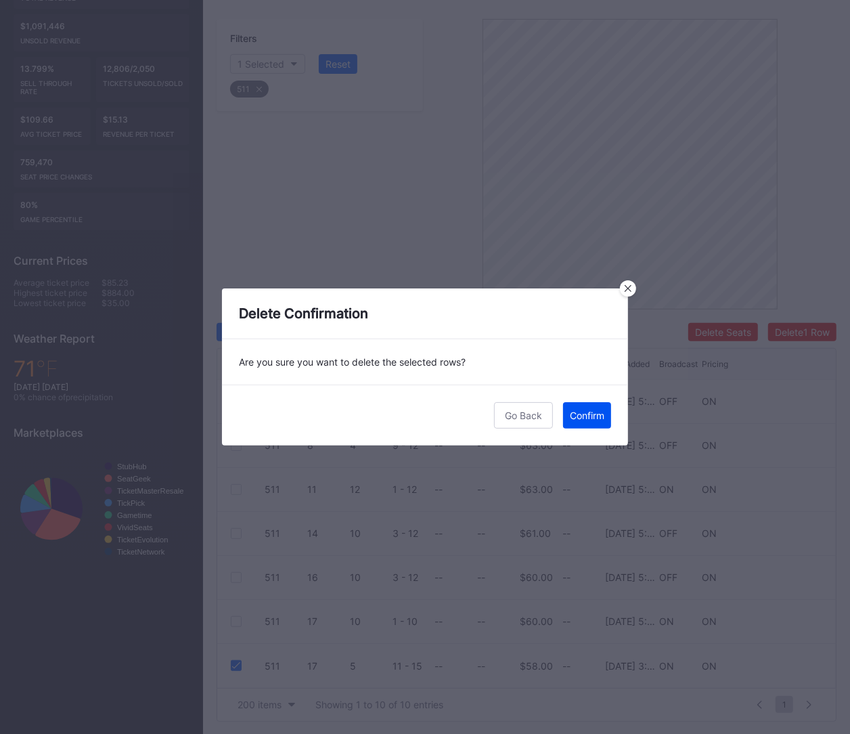
click at [602, 408] on button "Confirm" at bounding box center [587, 415] width 48 height 26
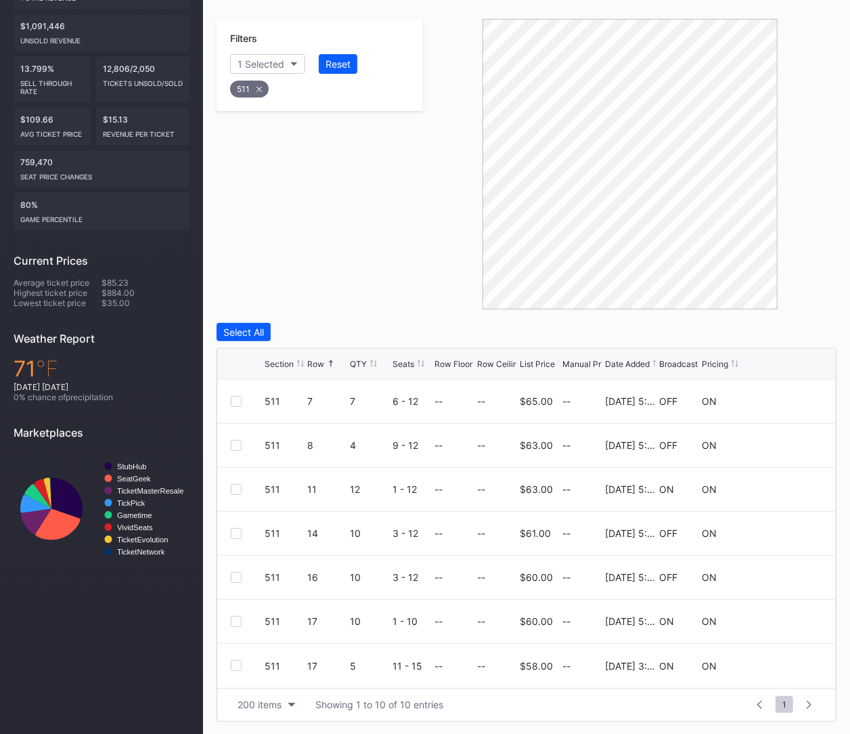
click at [258, 87] on icon at bounding box center [258, 89] width 5 height 5
click at [238, 62] on div "Section" at bounding box center [254, 64] width 33 height 12
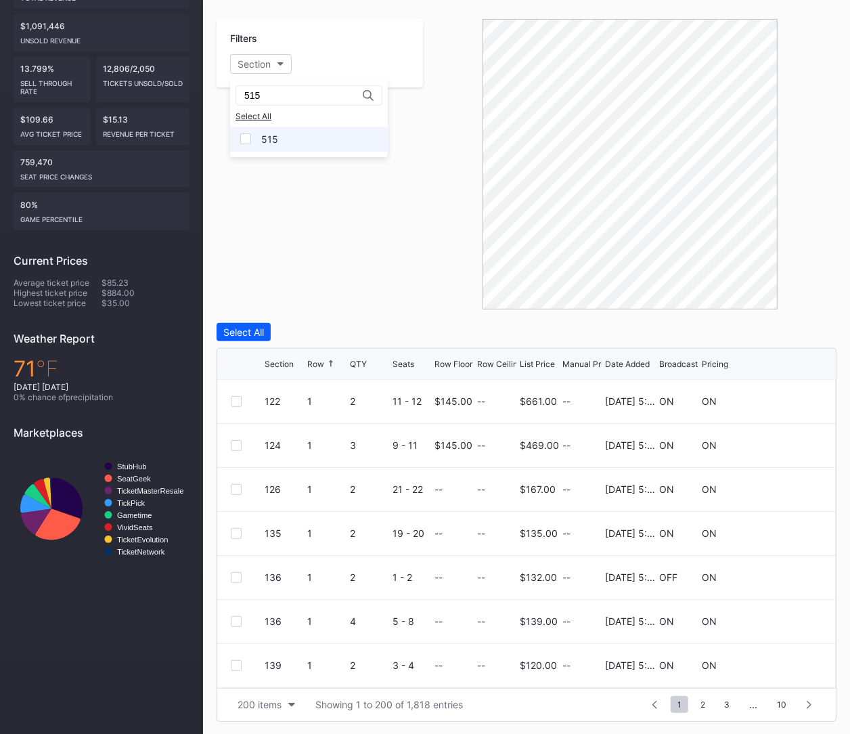
type input "515"
click at [271, 135] on div "515" at bounding box center [269, 139] width 17 height 12
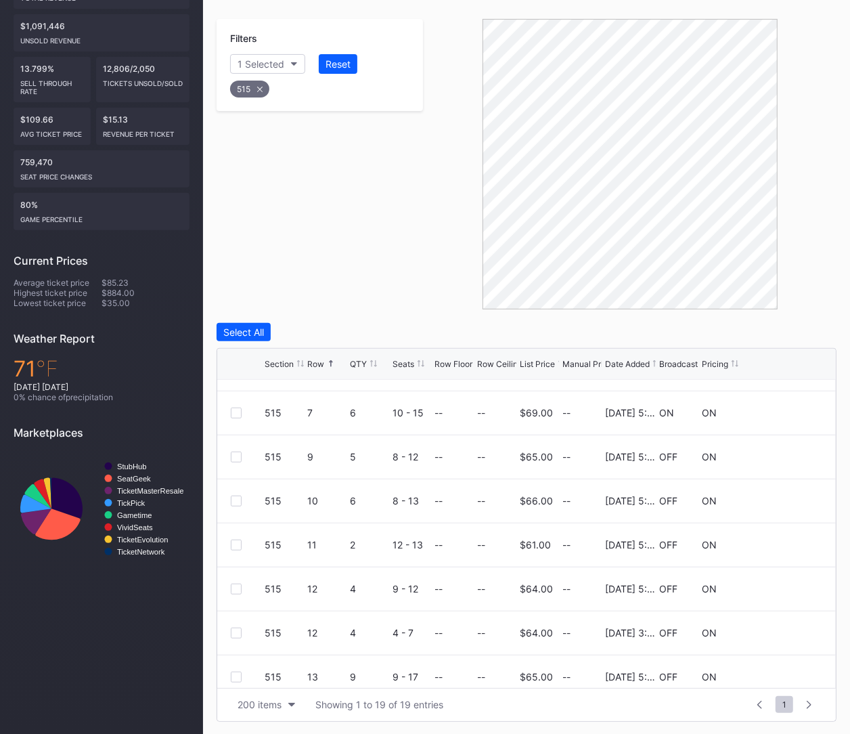
scroll to position [255, 0]
click at [231, 631] on div at bounding box center [236, 630] width 11 height 11
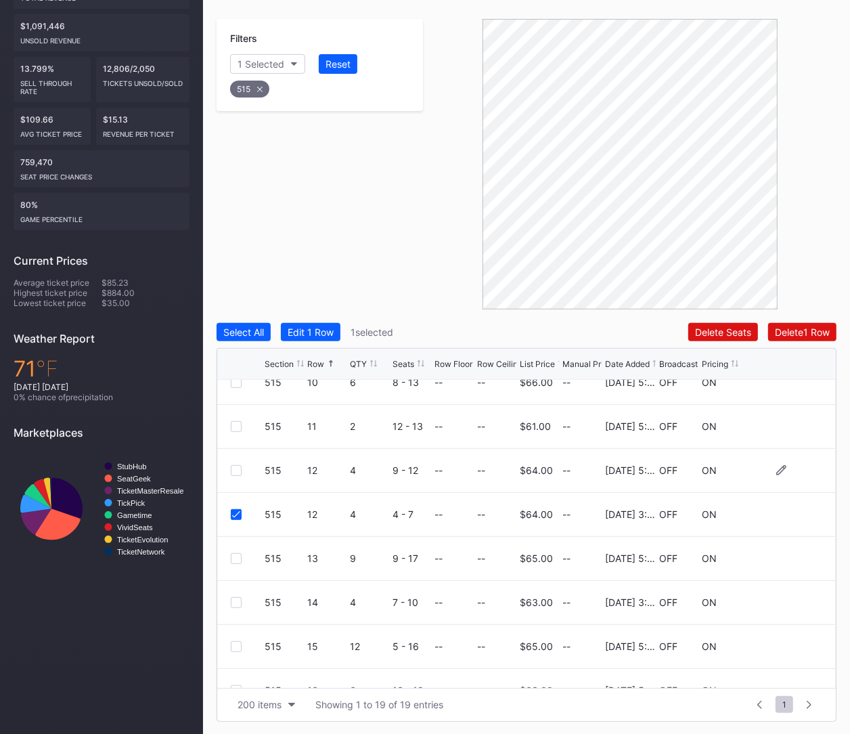
scroll to position [376, 0]
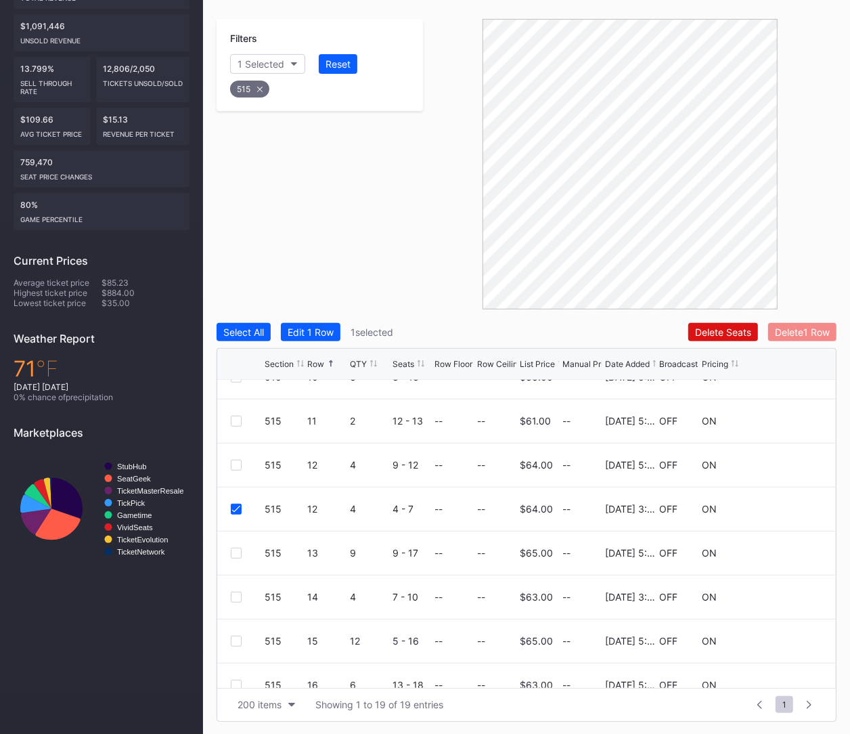
click at [786, 333] on div "Delete 1 Row" at bounding box center [802, 332] width 55 height 12
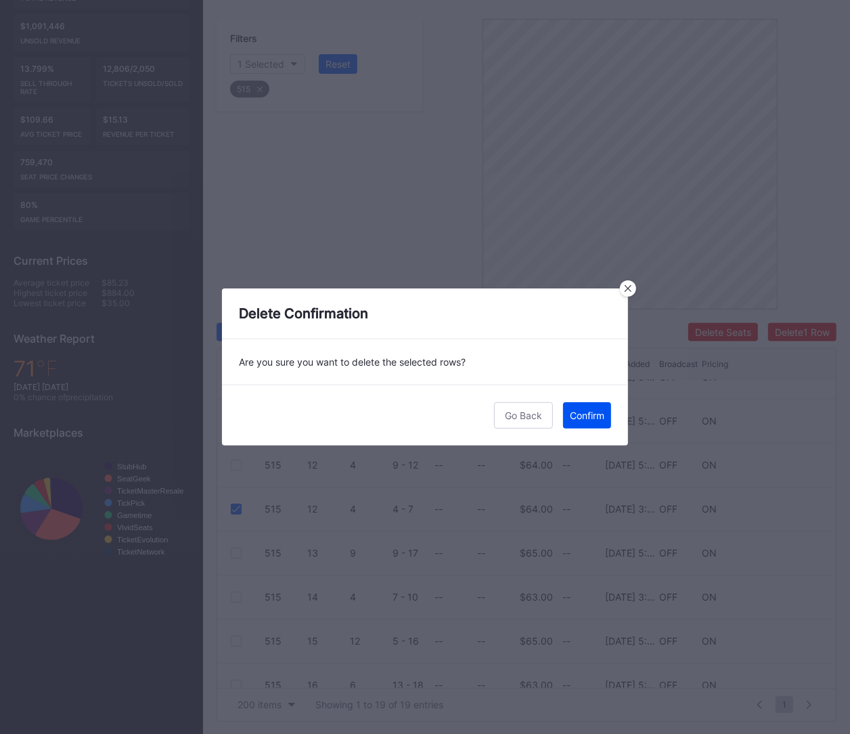
click at [581, 409] on div "Confirm" at bounding box center [587, 415] width 35 height 12
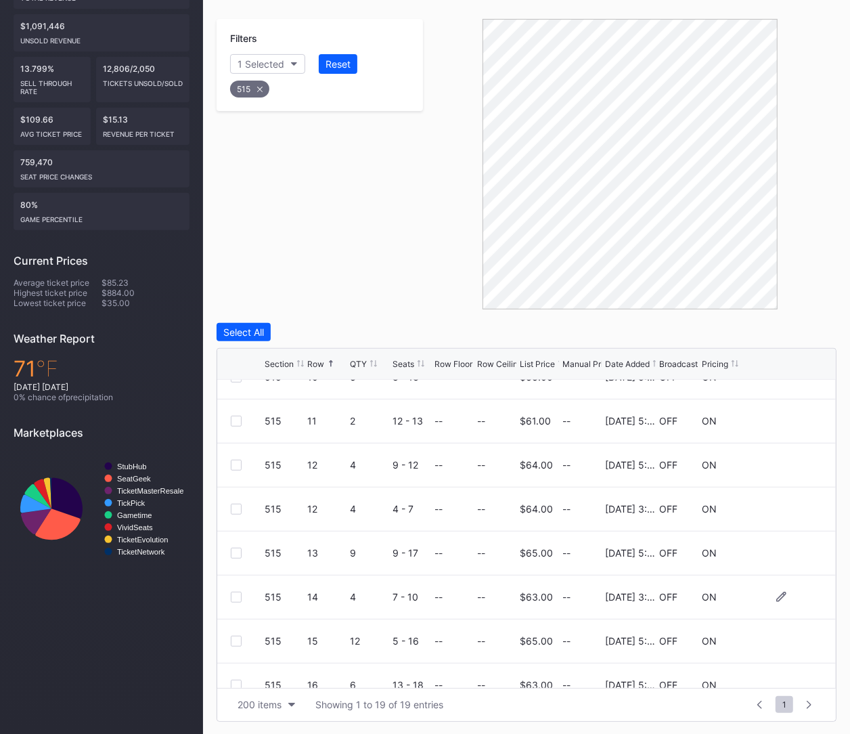
click at [233, 595] on div at bounding box center [236, 596] width 11 height 11
click at [816, 336] on div "Delete 1 Row" at bounding box center [802, 332] width 55 height 12
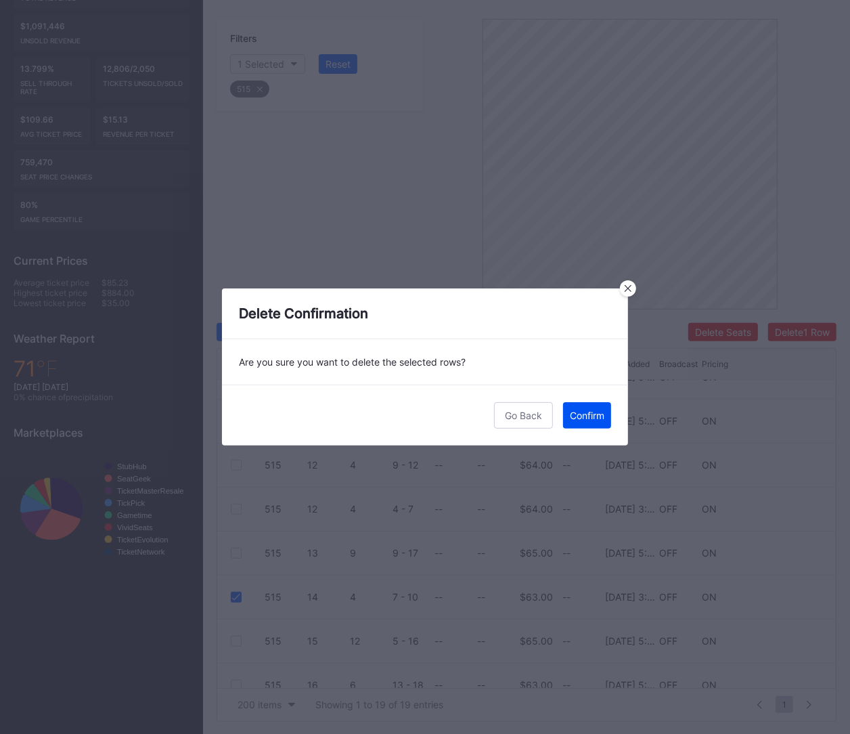
click at [588, 413] on div "Confirm" at bounding box center [587, 415] width 35 height 12
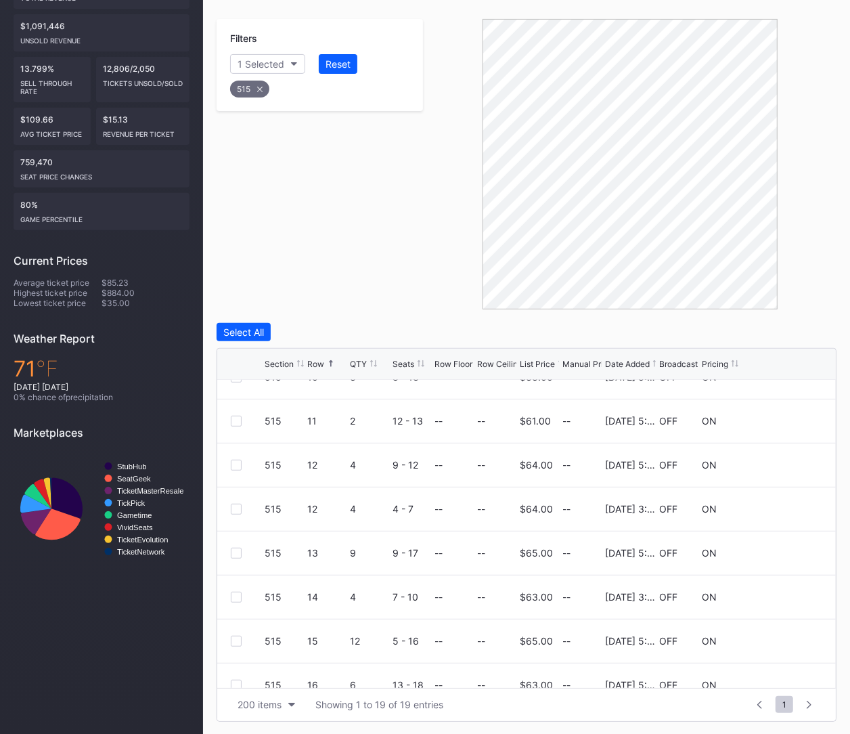
click at [246, 85] on div "515" at bounding box center [249, 89] width 39 height 17
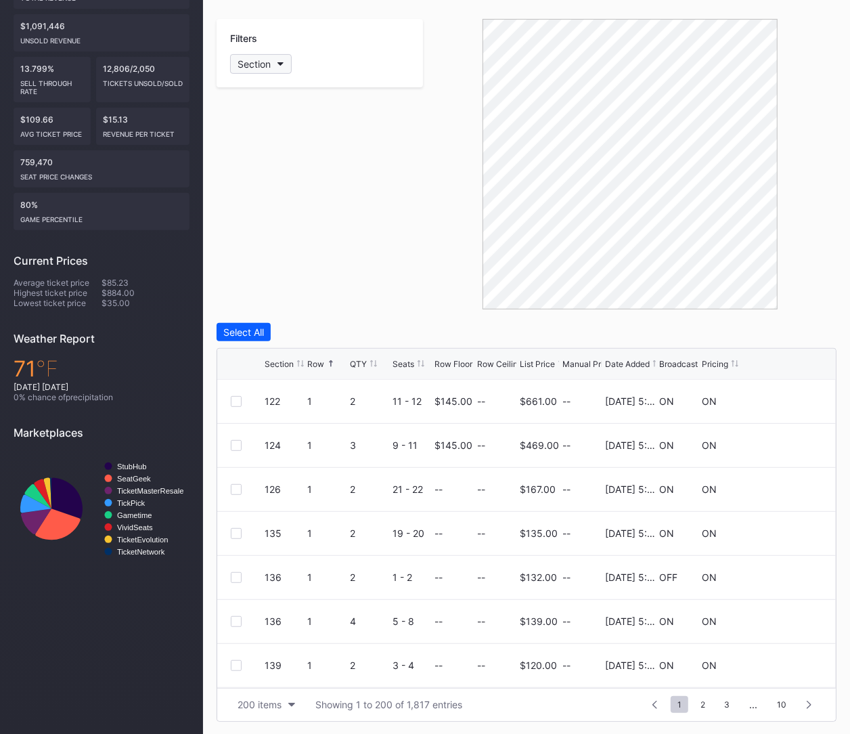
click at [240, 60] on div "Section" at bounding box center [254, 64] width 33 height 12
type input "516"
click at [267, 150] on div "516" at bounding box center [309, 139] width 158 height 25
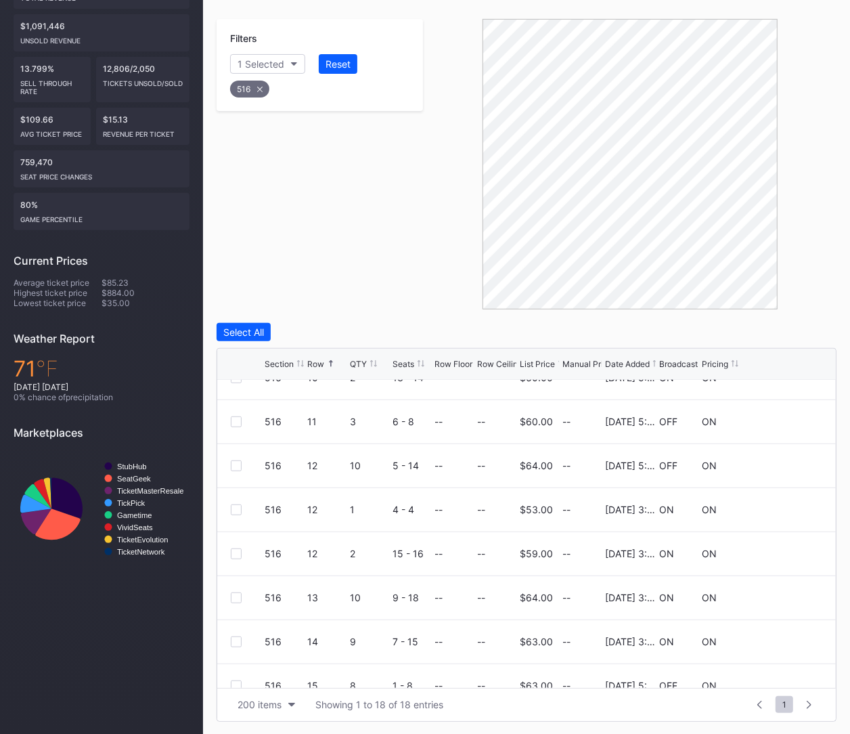
scroll to position [333, 0]
click at [236, 505] on div at bounding box center [236, 508] width 11 height 11
click at [233, 550] on div at bounding box center [236, 552] width 11 height 11
click at [235, 594] on div at bounding box center [236, 596] width 11 height 11
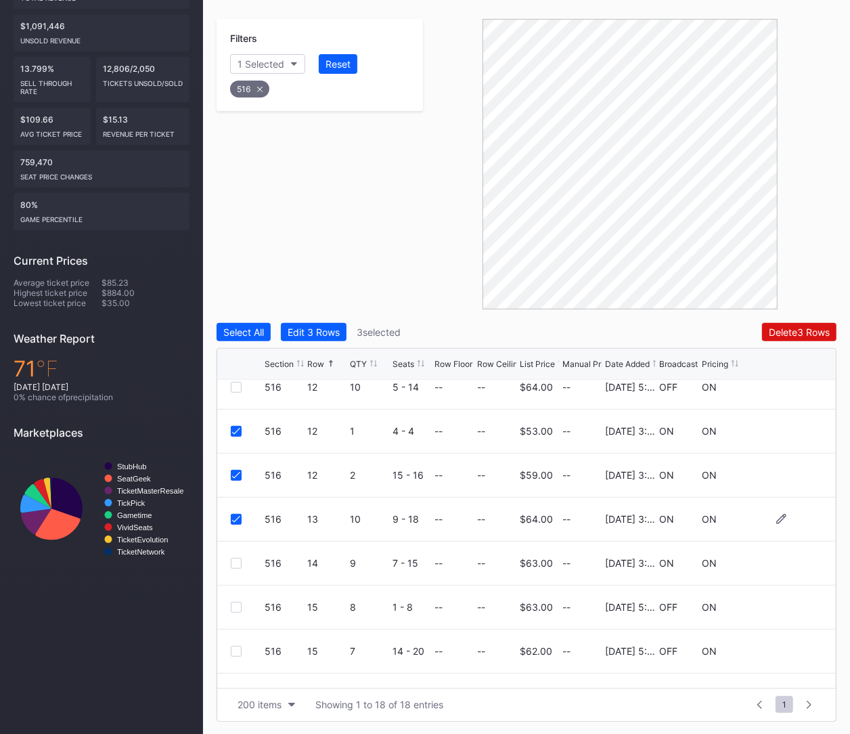
scroll to position [411, 0]
click at [236, 562] on div at bounding box center [236, 562] width 11 height 11
click at [781, 333] on div "Delete 4 Rows" at bounding box center [799, 332] width 61 height 12
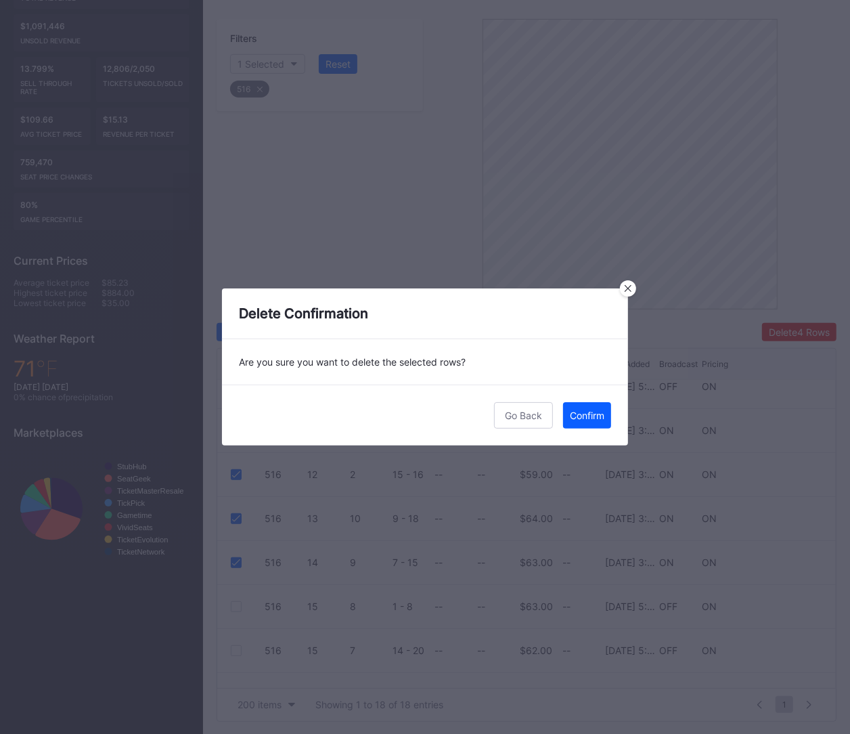
click at [574, 428] on div "Go Back Confirm" at bounding box center [425, 414] width 406 height 61
click at [575, 414] on div "Confirm" at bounding box center [587, 415] width 35 height 12
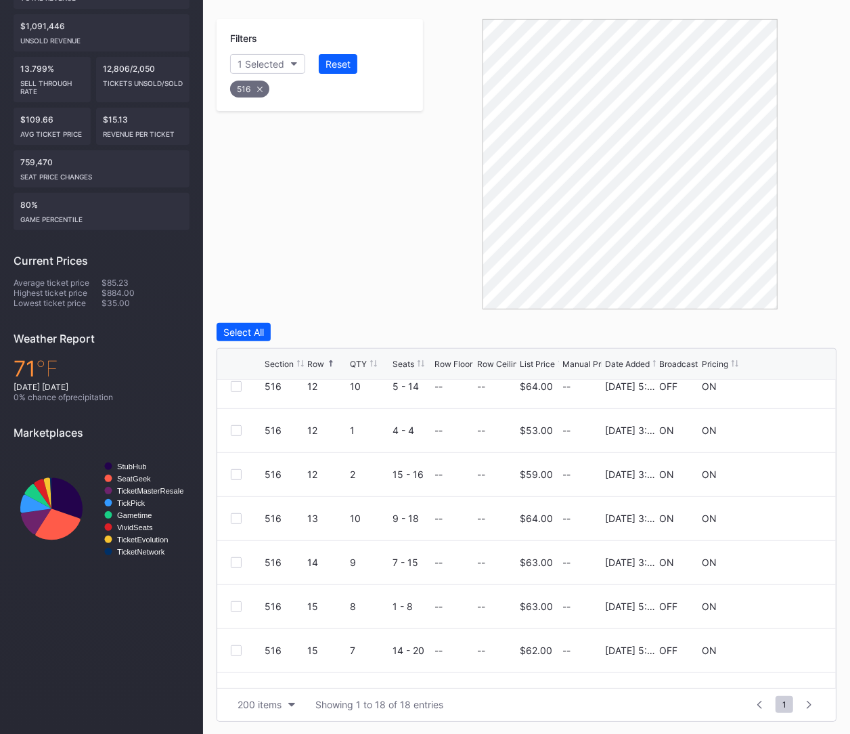
click at [249, 93] on div "516" at bounding box center [249, 89] width 39 height 17
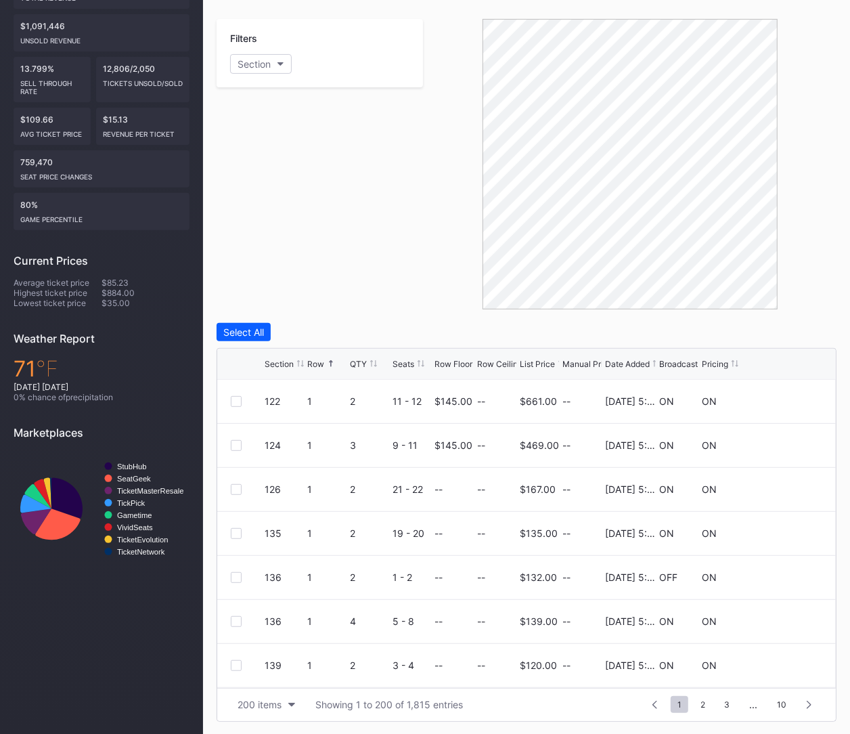
click at [248, 74] on div "Filters Section" at bounding box center [320, 53] width 206 height 68
click at [248, 60] on div "Section" at bounding box center [254, 64] width 33 height 12
type input "518"
click at [258, 138] on div "518" at bounding box center [309, 139] width 158 height 25
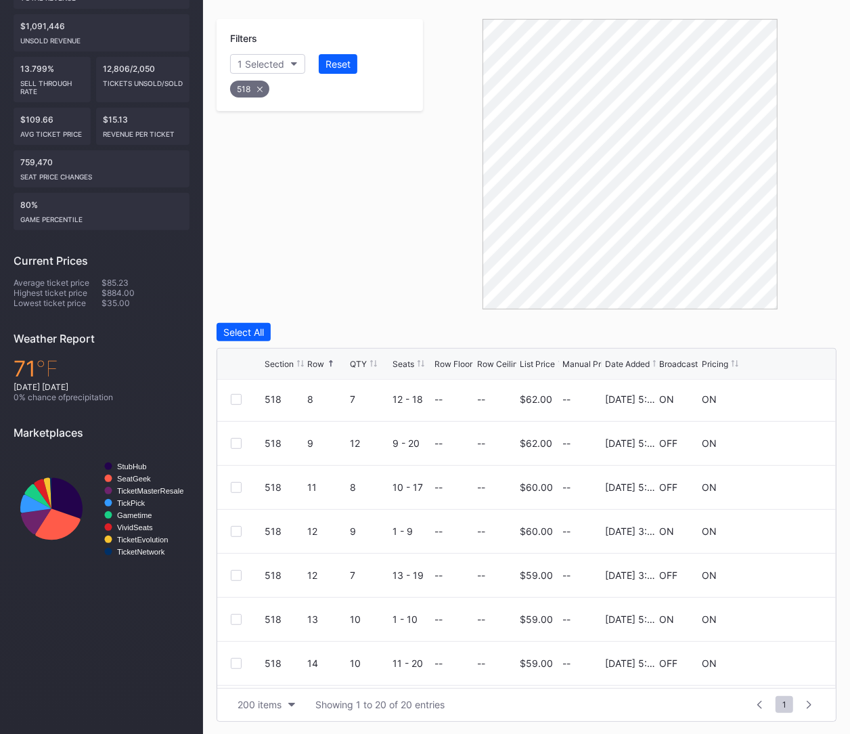
scroll to position [362, 0]
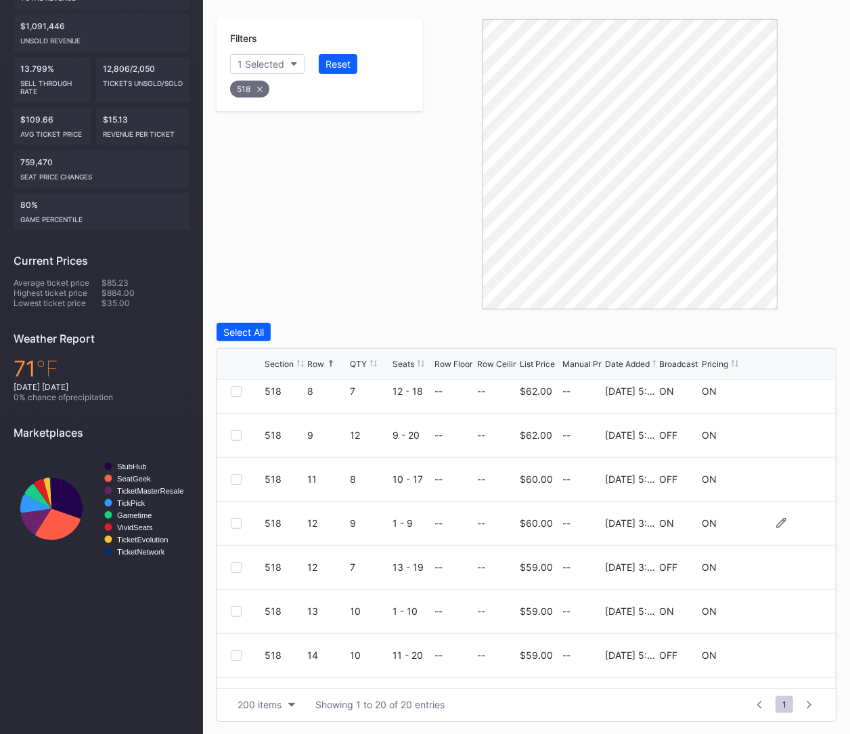
click at [231, 518] on div at bounding box center [236, 523] width 11 height 11
click at [229, 564] on div "518 12 7 13 - 19 -- -- $59.00 -- 4/22/2025 3:24PM OFF ON" at bounding box center [526, 567] width 619 height 44
click at [238, 567] on div at bounding box center [236, 567] width 11 height 11
click at [235, 604] on div "518 13 10 1 - 10 -- -- $59.00 -- 11/25/2024 5:00PM ON ON" at bounding box center [526, 611] width 619 height 44
click at [235, 611] on div at bounding box center [236, 611] width 11 height 11
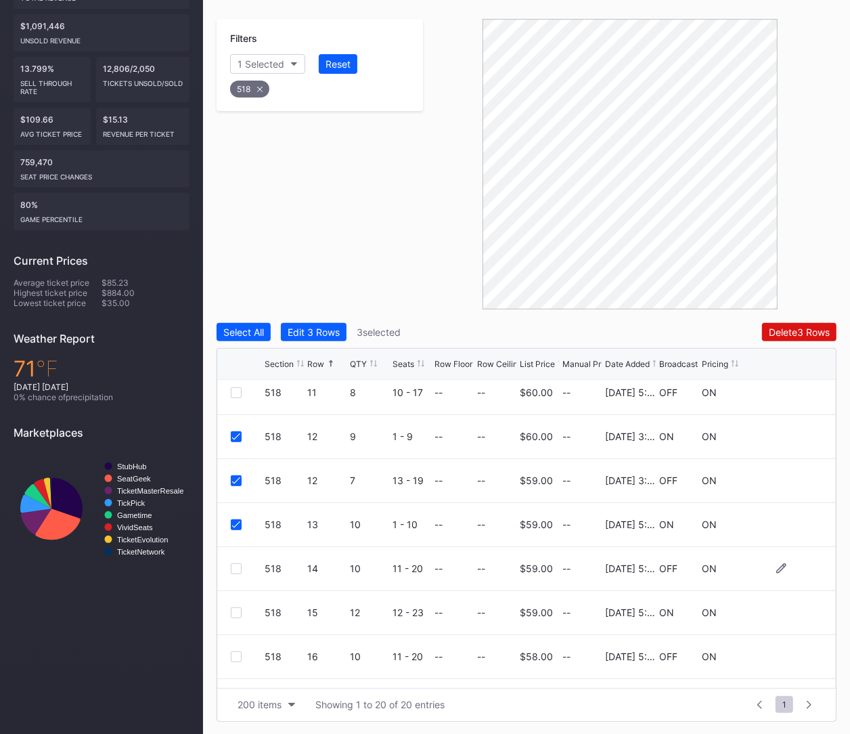
scroll to position [482, 0]
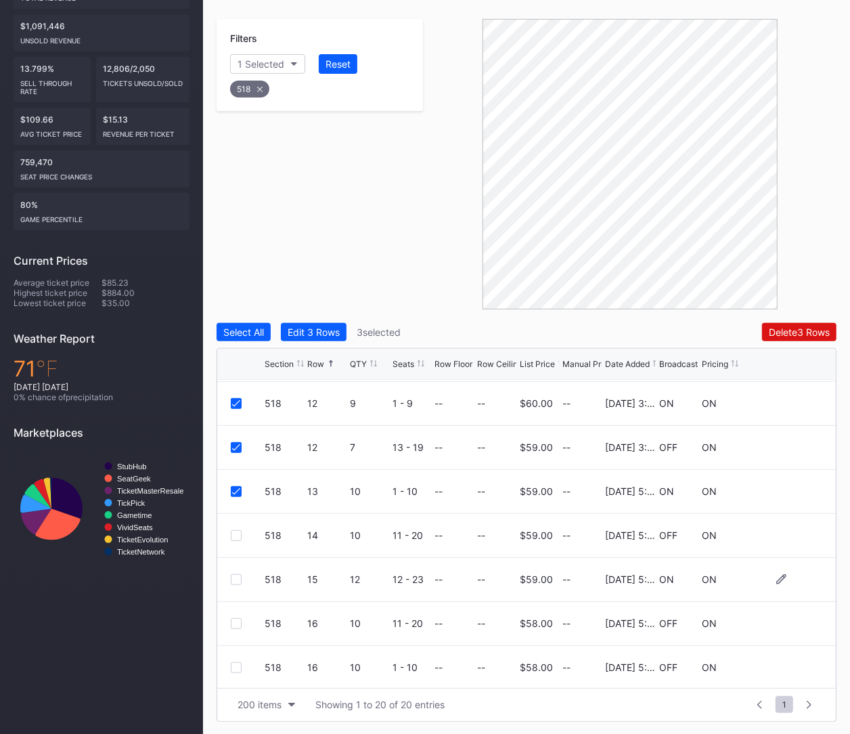
click at [235, 581] on div at bounding box center [236, 579] width 11 height 11
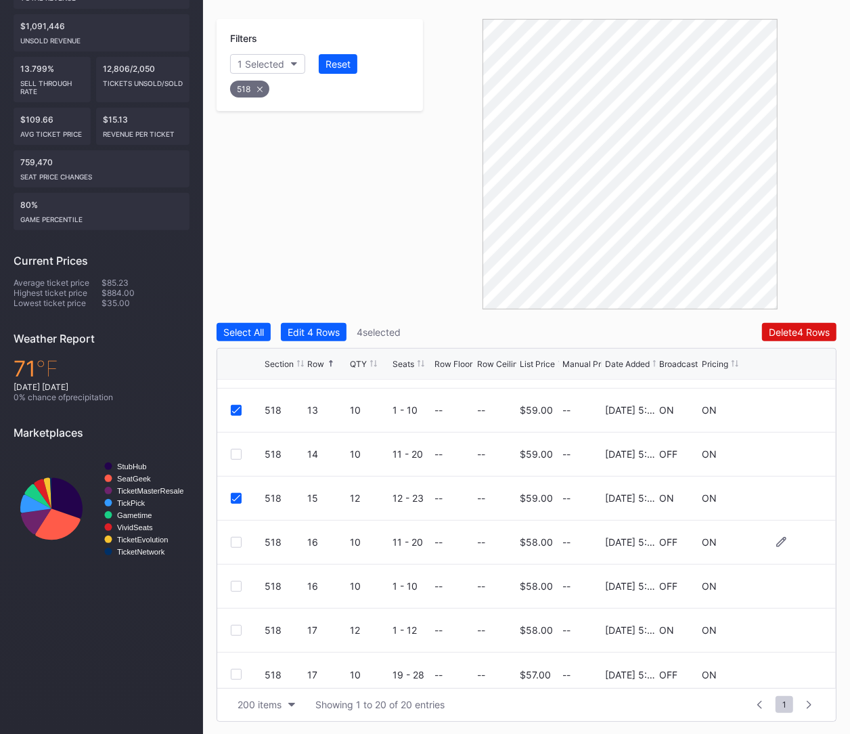
scroll to position [572, 0]
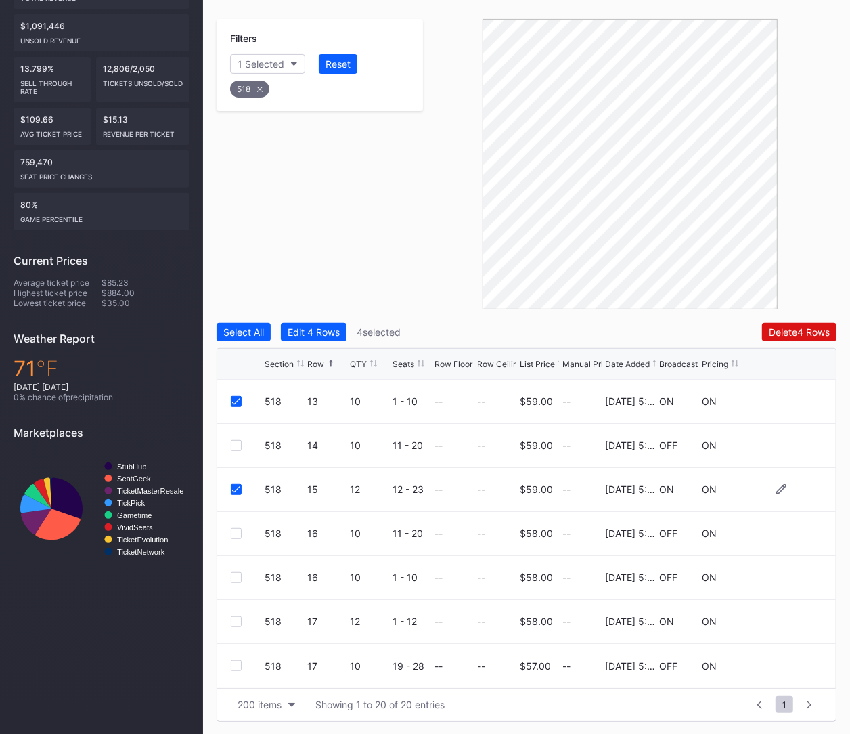
click at [238, 492] on div at bounding box center [236, 489] width 11 height 11
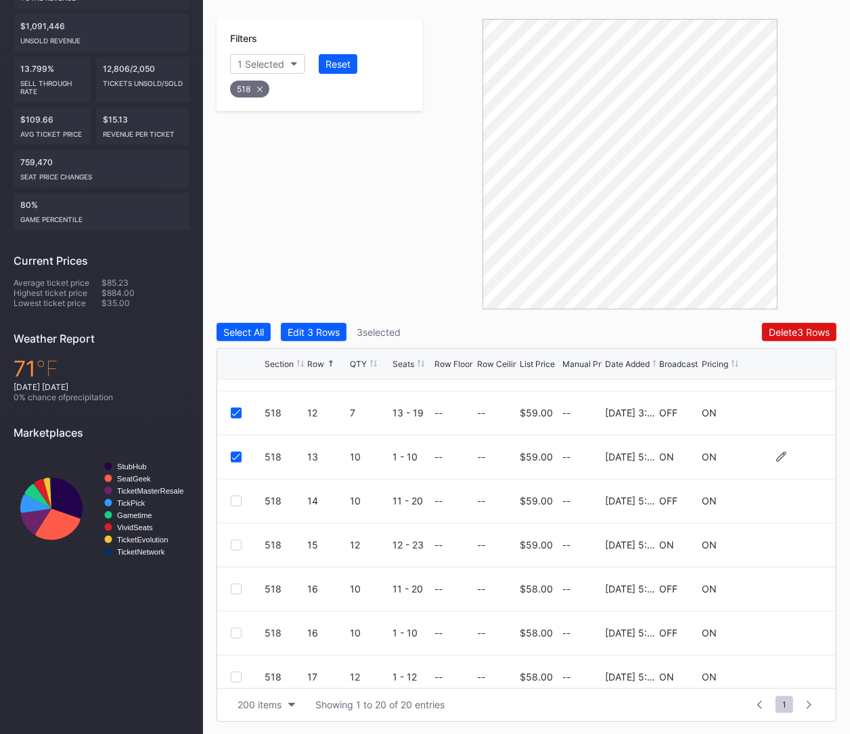
click at [236, 461] on div "518 13 10 1 - 10 -- -- $59.00 -- 11/25/2024 5:00PM ON ON" at bounding box center [526, 457] width 619 height 44
click at [235, 453] on icon at bounding box center [236, 456] width 8 height 7
click at [795, 339] on button "Delete 2 Rows" at bounding box center [800, 332] width 74 height 18
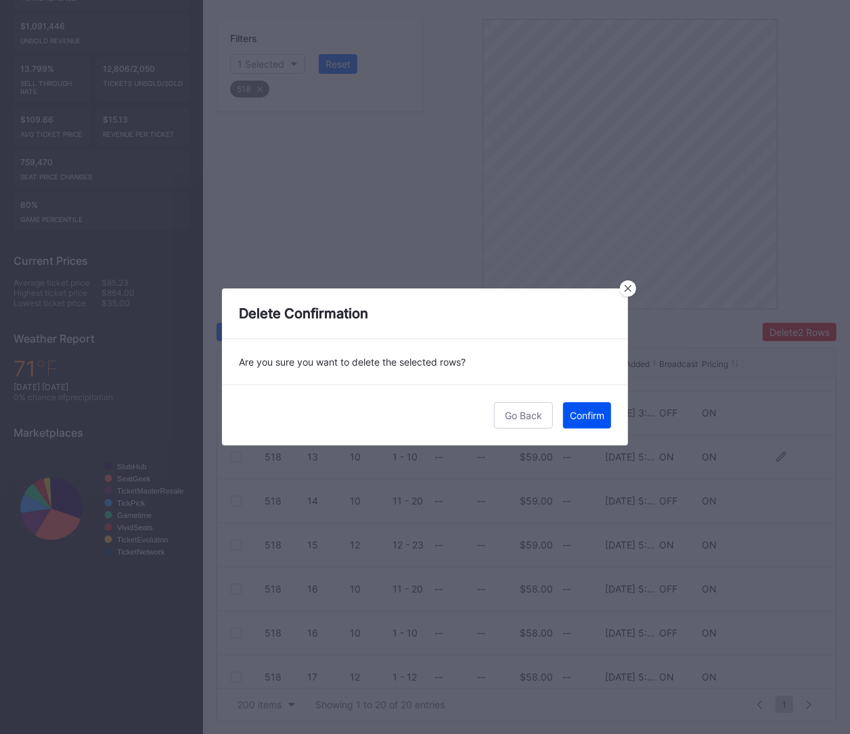
click at [600, 411] on div "Confirm" at bounding box center [587, 415] width 35 height 12
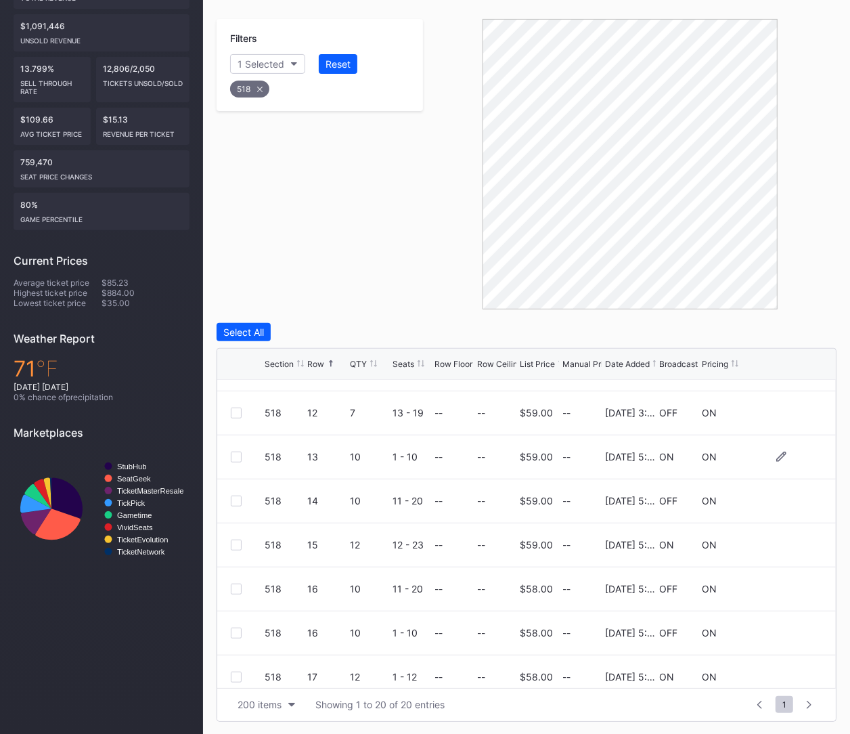
click at [250, 85] on div "518" at bounding box center [249, 89] width 39 height 17
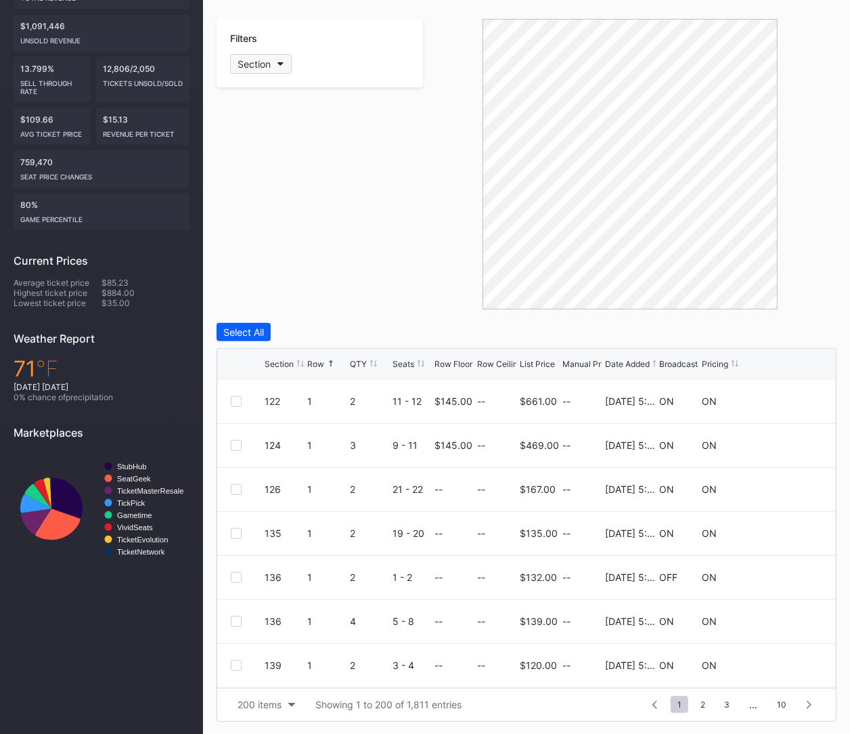
click at [252, 62] on div "Section" at bounding box center [254, 64] width 33 height 12
type input "519"
click at [261, 139] on div "519" at bounding box center [269, 139] width 17 height 12
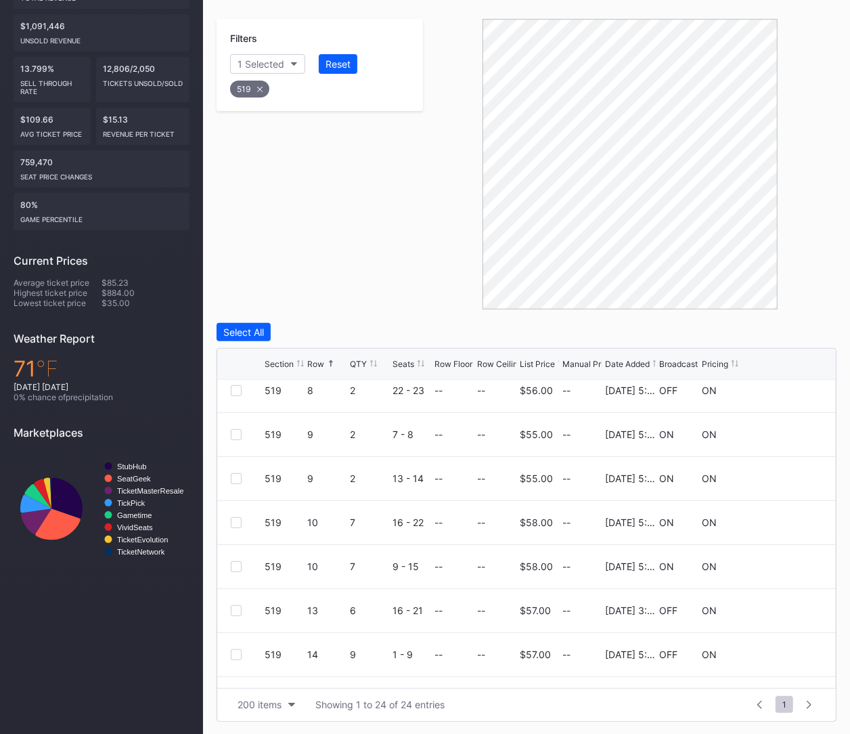
scroll to position [462, 0]
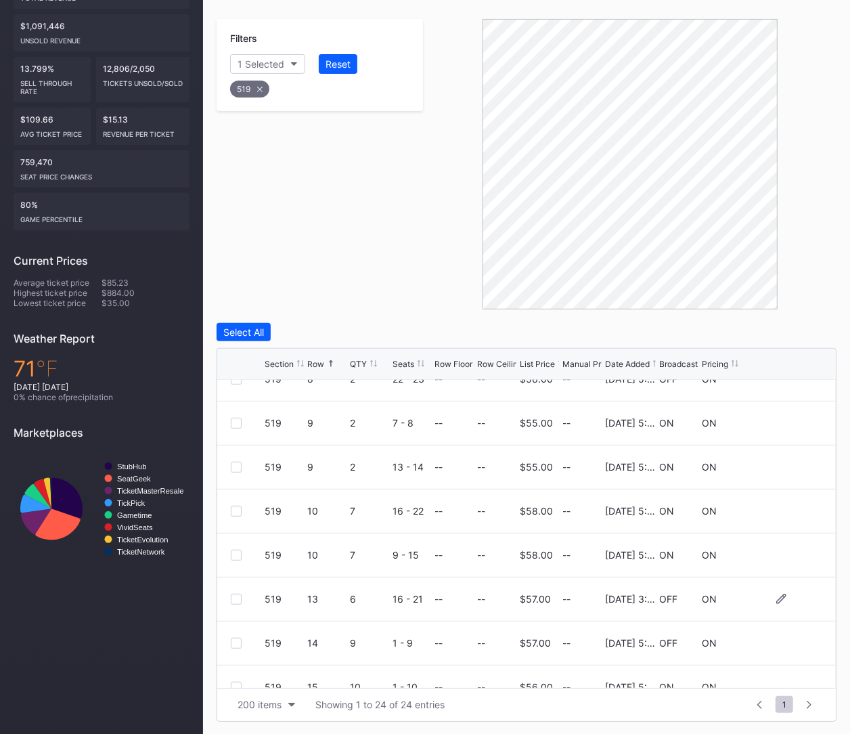
click at [235, 595] on div at bounding box center [236, 598] width 11 height 11
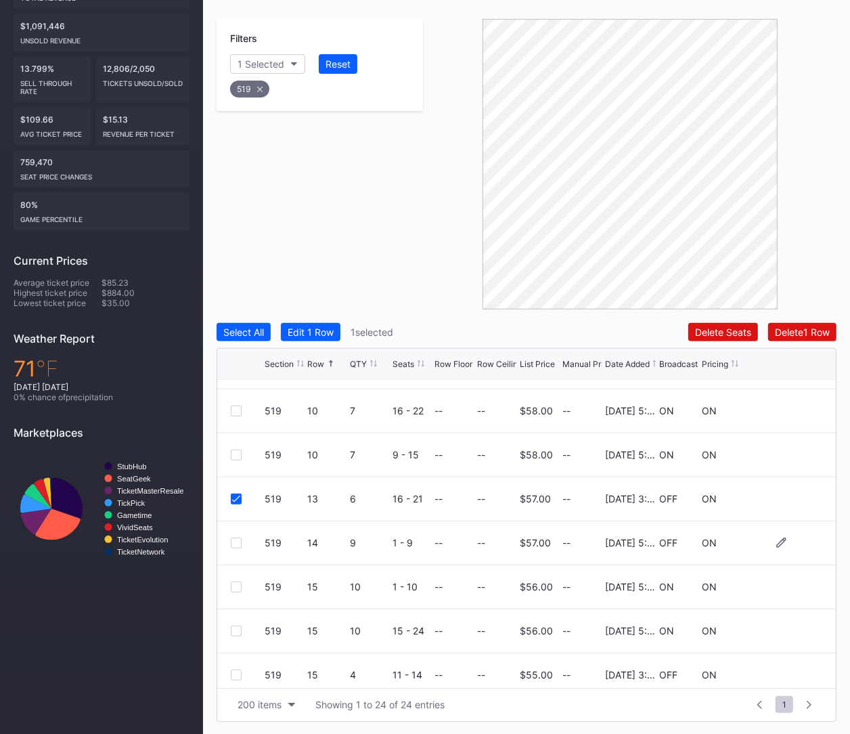
scroll to position [568, 0]
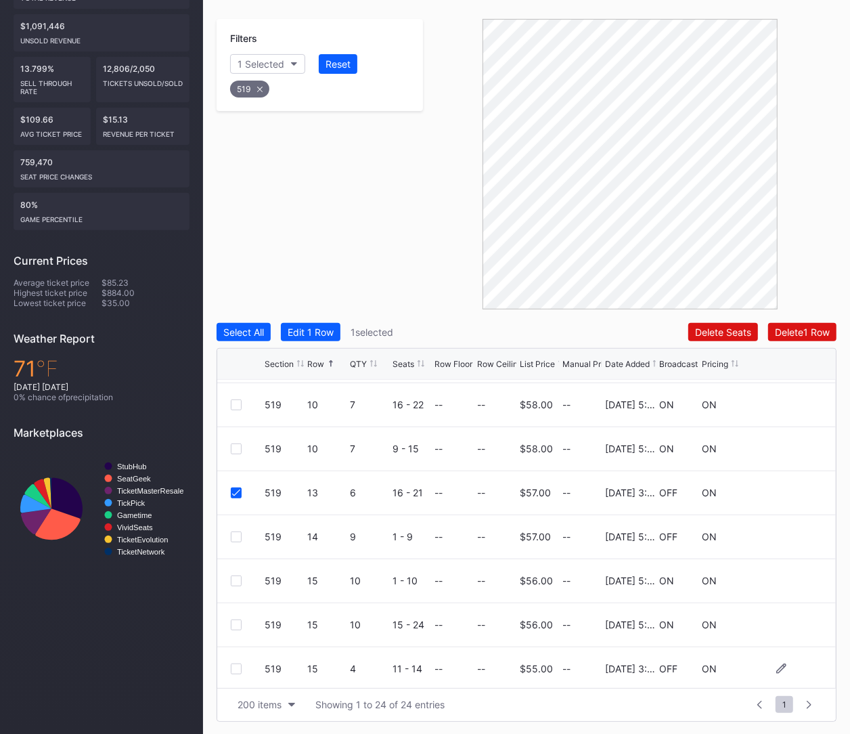
click at [237, 663] on div at bounding box center [236, 668] width 11 height 11
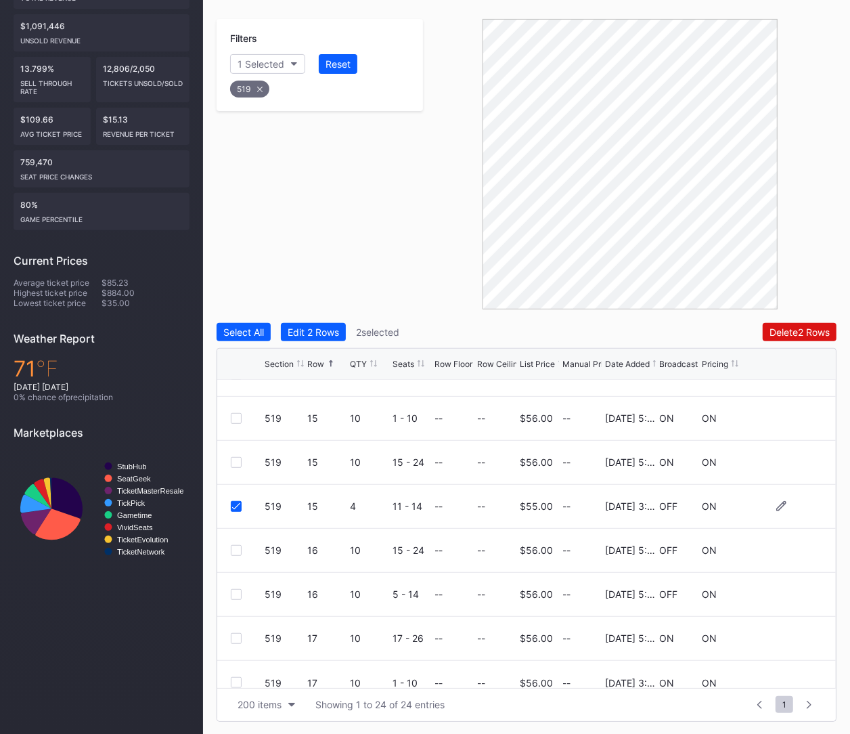
scroll to position [732, 0]
click at [234, 677] on div at bounding box center [236, 681] width 11 height 11
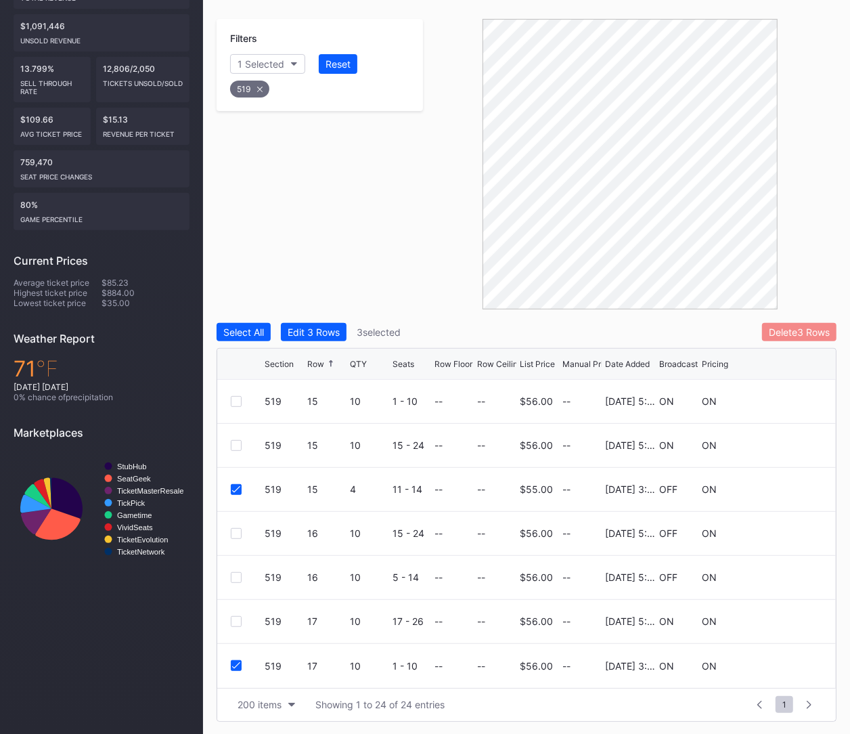
click at [783, 332] on div "Delete 3 Rows" at bounding box center [799, 332] width 61 height 12
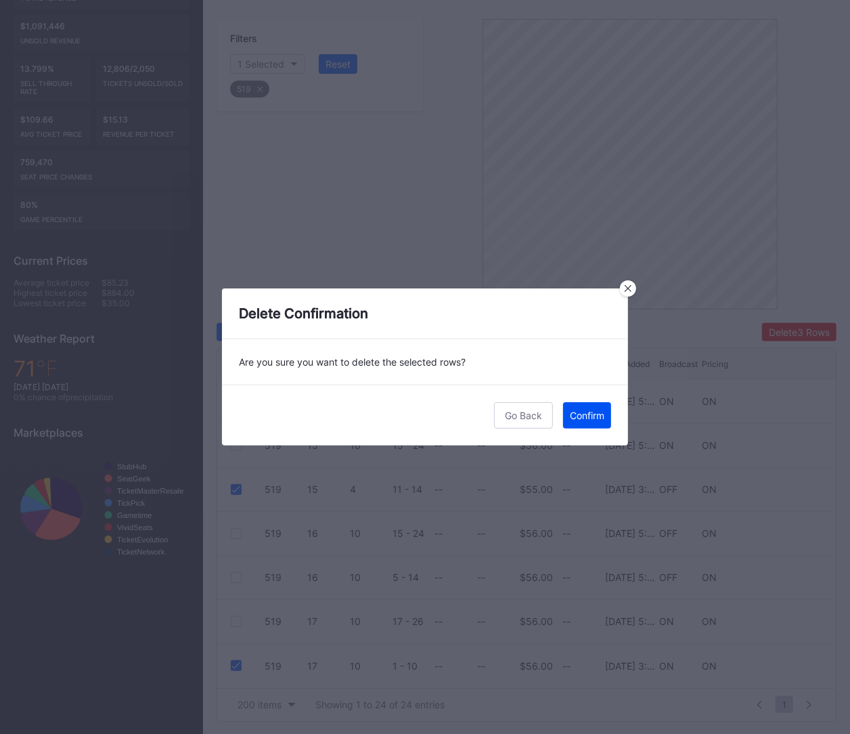
click at [595, 408] on button "Confirm" at bounding box center [587, 415] width 48 height 26
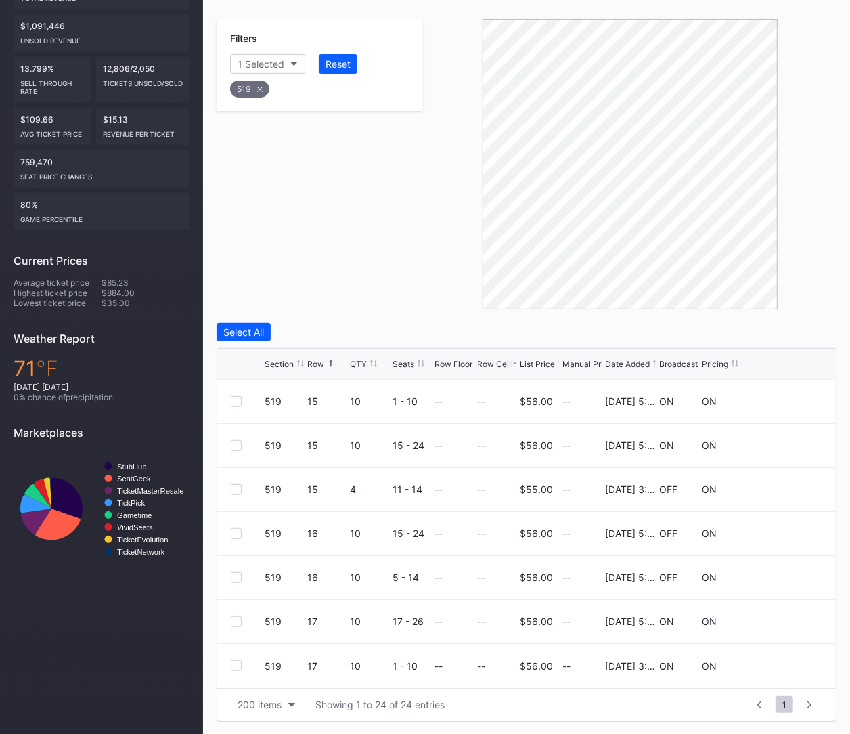
click at [254, 90] on div "519" at bounding box center [249, 89] width 39 height 17
click at [256, 67] on div "Section" at bounding box center [254, 64] width 33 height 12
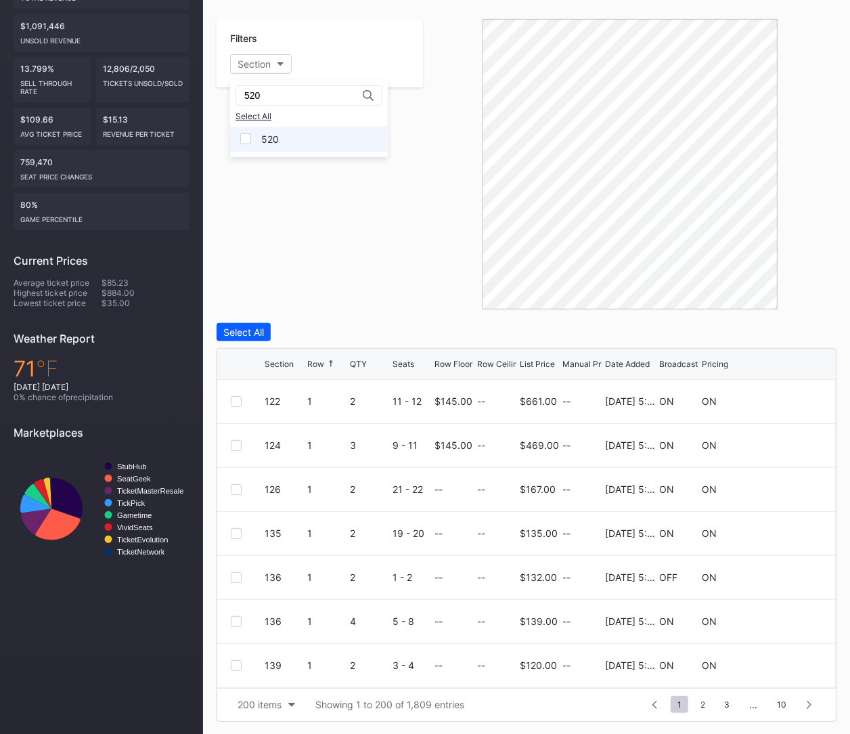
type input "520"
click at [268, 139] on div "520" at bounding box center [270, 139] width 18 height 12
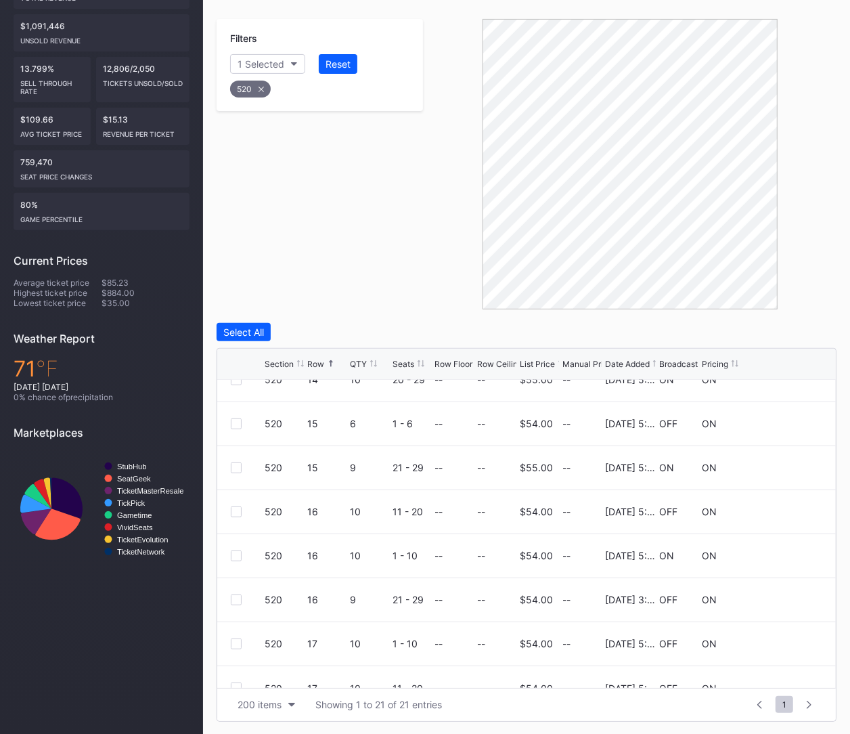
scroll to position [603, 0]
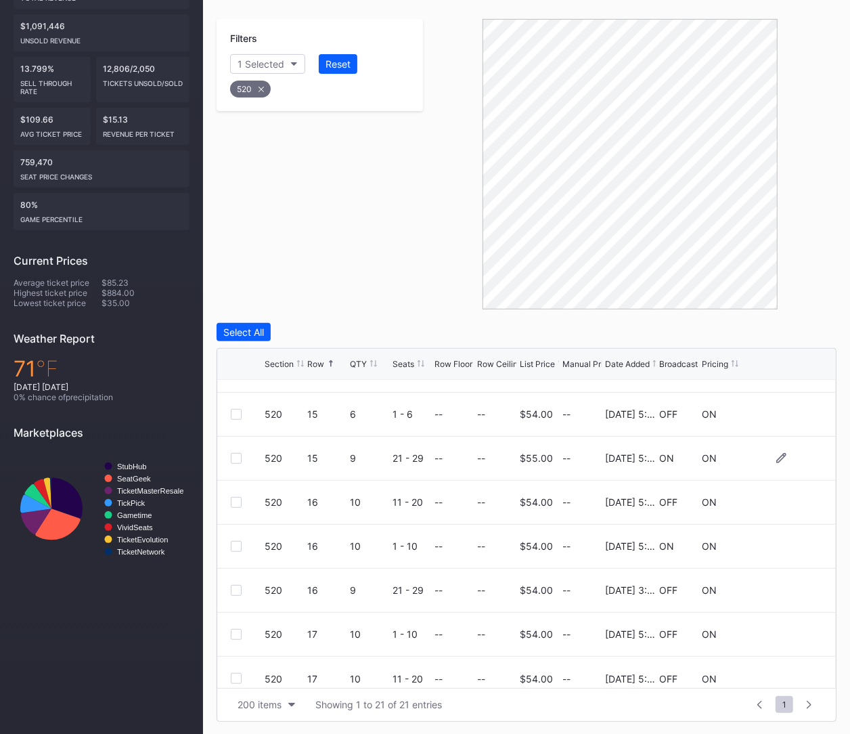
click at [238, 456] on div at bounding box center [236, 458] width 11 height 11
click at [794, 326] on div "Delete 1 Row" at bounding box center [802, 332] width 55 height 12
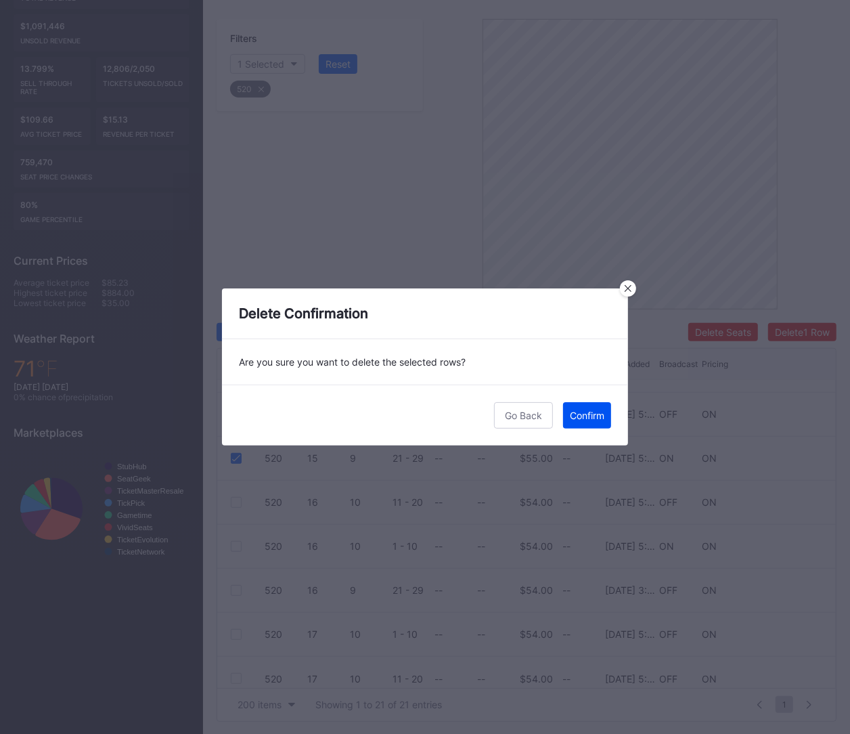
click at [602, 411] on div "Confirm" at bounding box center [587, 415] width 35 height 12
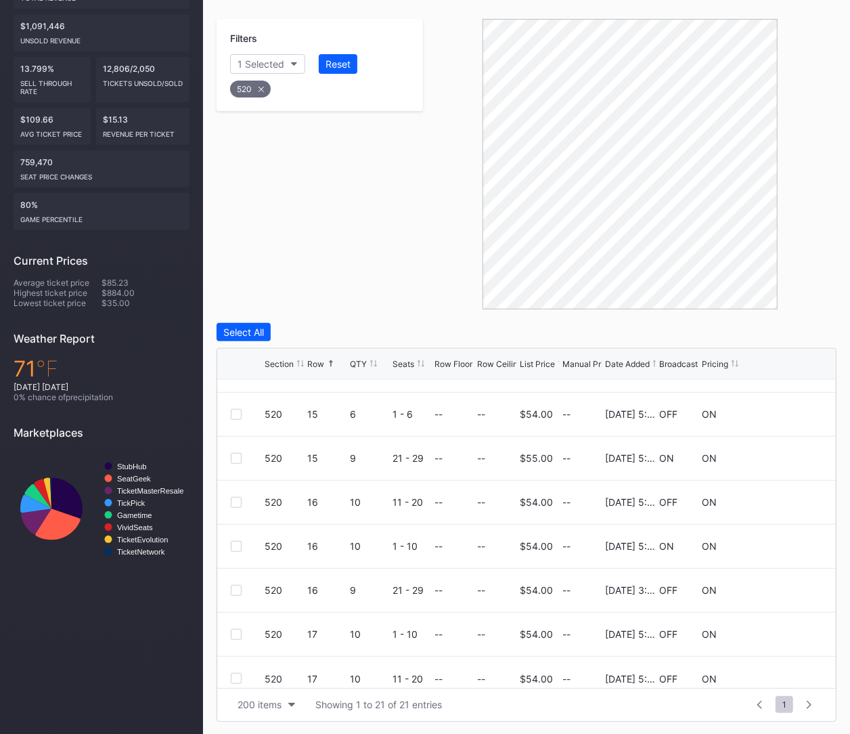
click at [247, 91] on div "520" at bounding box center [250, 89] width 41 height 17
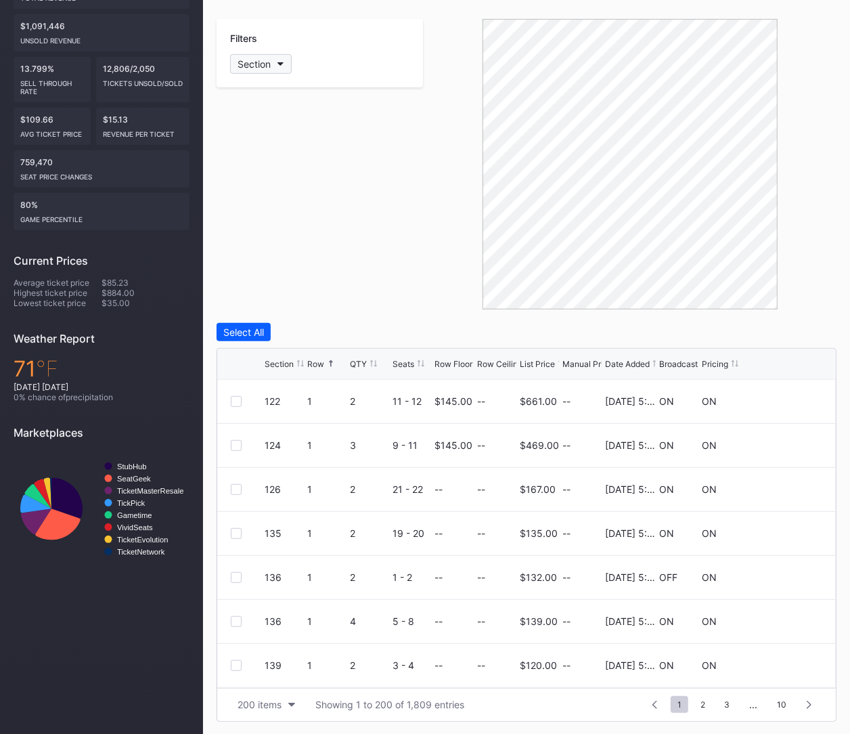
click at [246, 59] on div "Section" at bounding box center [254, 64] width 33 height 12
type input "521"
click at [268, 137] on div "521" at bounding box center [269, 139] width 16 height 12
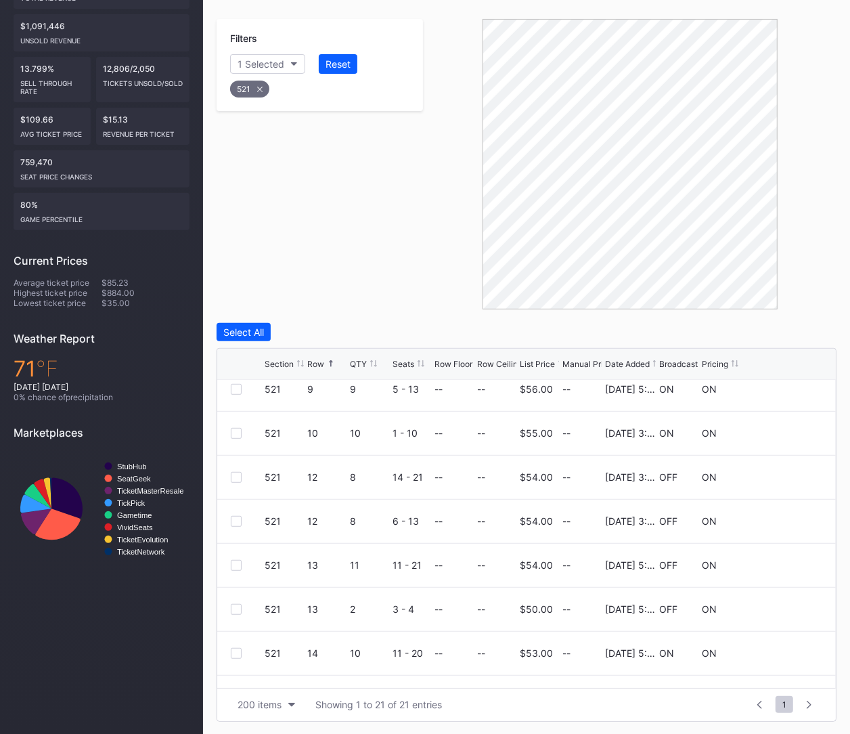
scroll to position [323, 0]
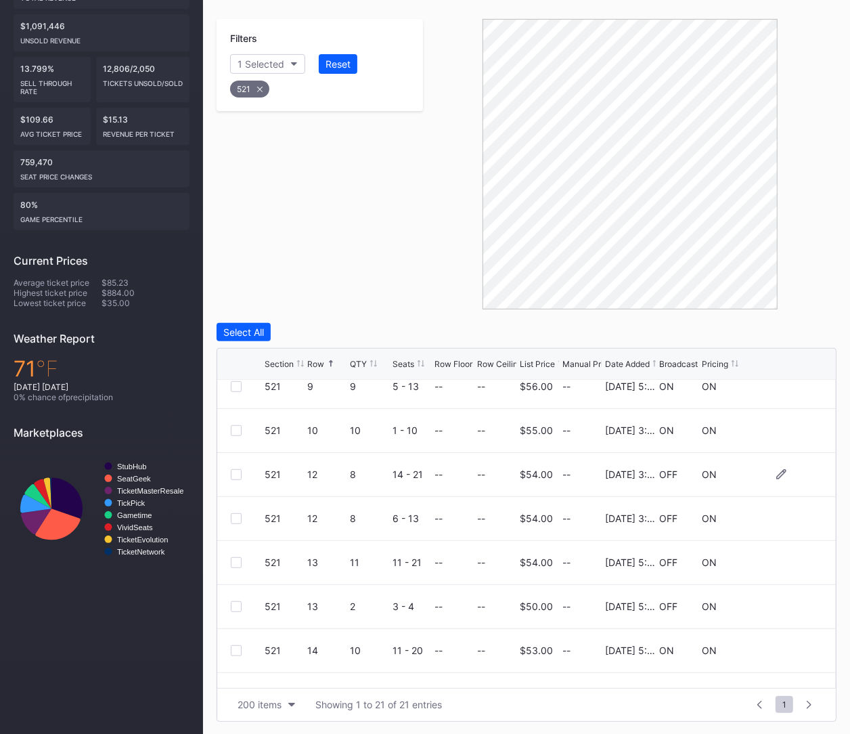
click at [231, 469] on div at bounding box center [236, 474] width 11 height 11
click at [231, 514] on div at bounding box center [236, 518] width 11 height 11
click at [781, 331] on div "Delete 2 Rows" at bounding box center [799, 332] width 60 height 12
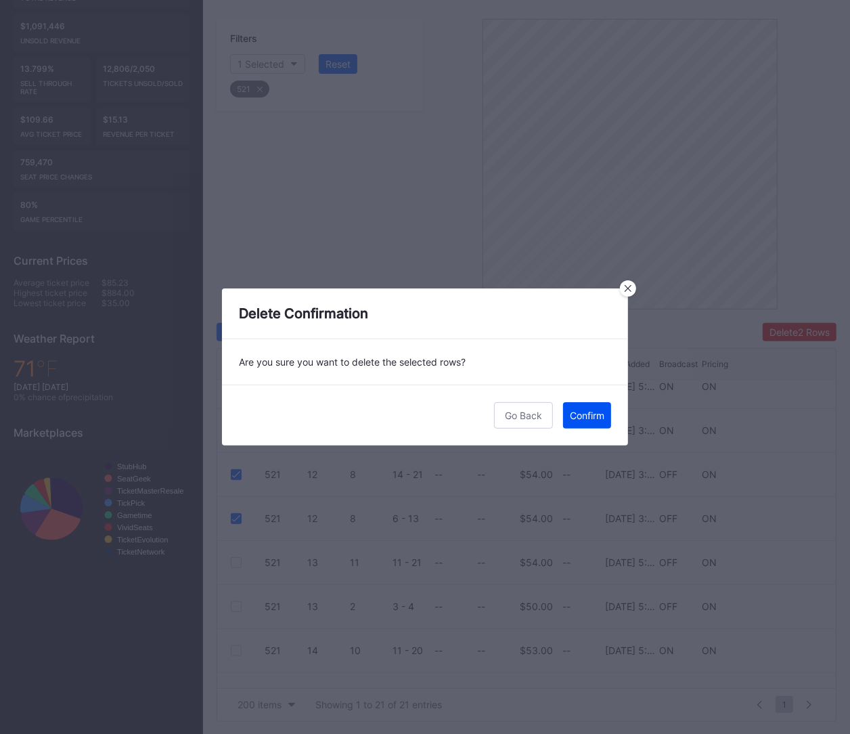
click at [574, 419] on div "Confirm" at bounding box center [587, 415] width 35 height 12
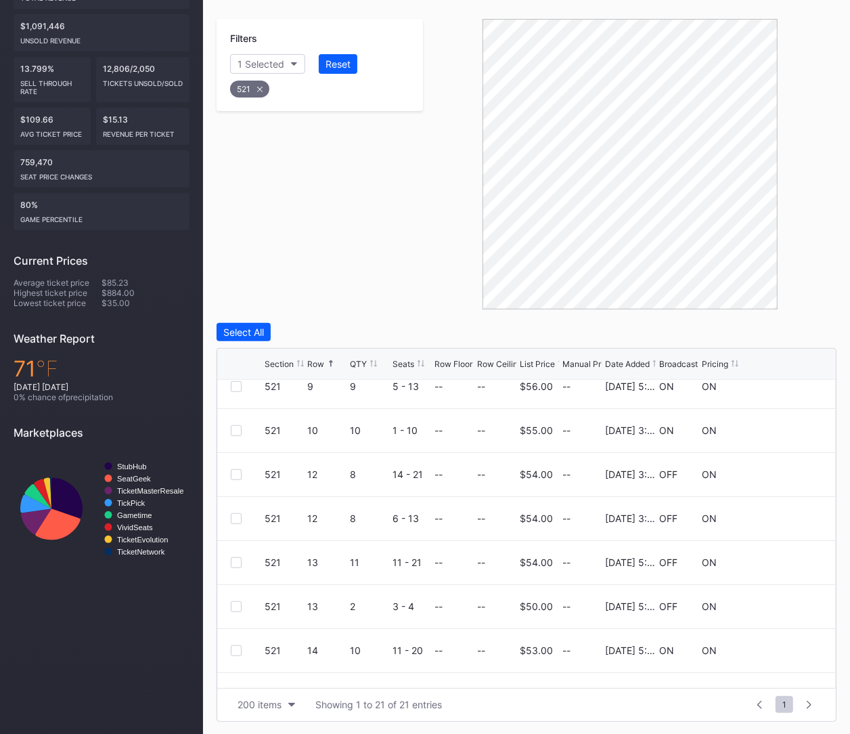
click at [252, 88] on div "521" at bounding box center [249, 89] width 39 height 17
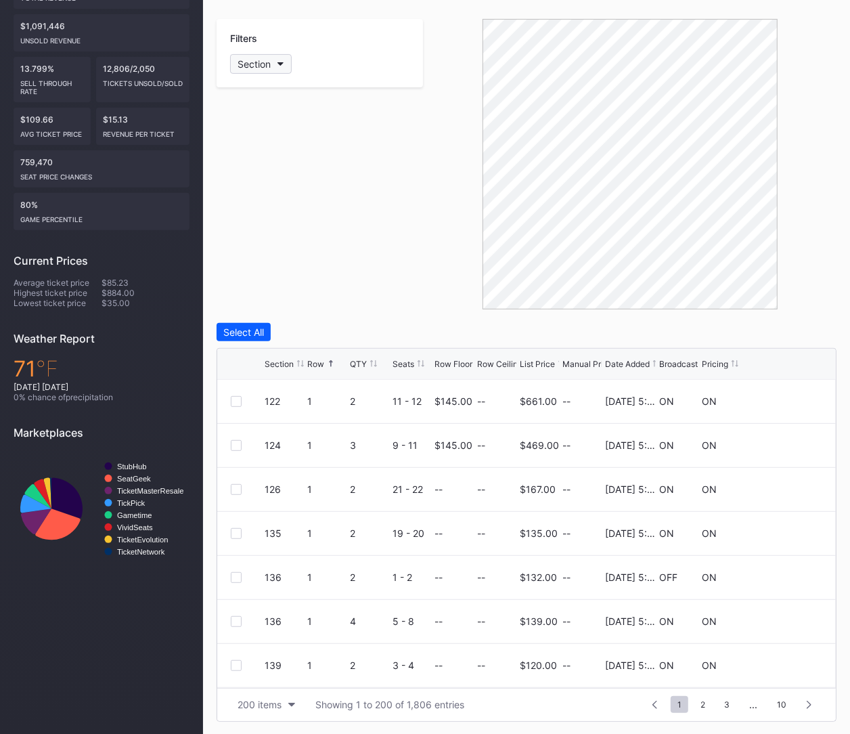
click at [252, 65] on div "Section" at bounding box center [254, 64] width 33 height 12
type input "521"
click at [282, 137] on div "521" at bounding box center [309, 139] width 158 height 25
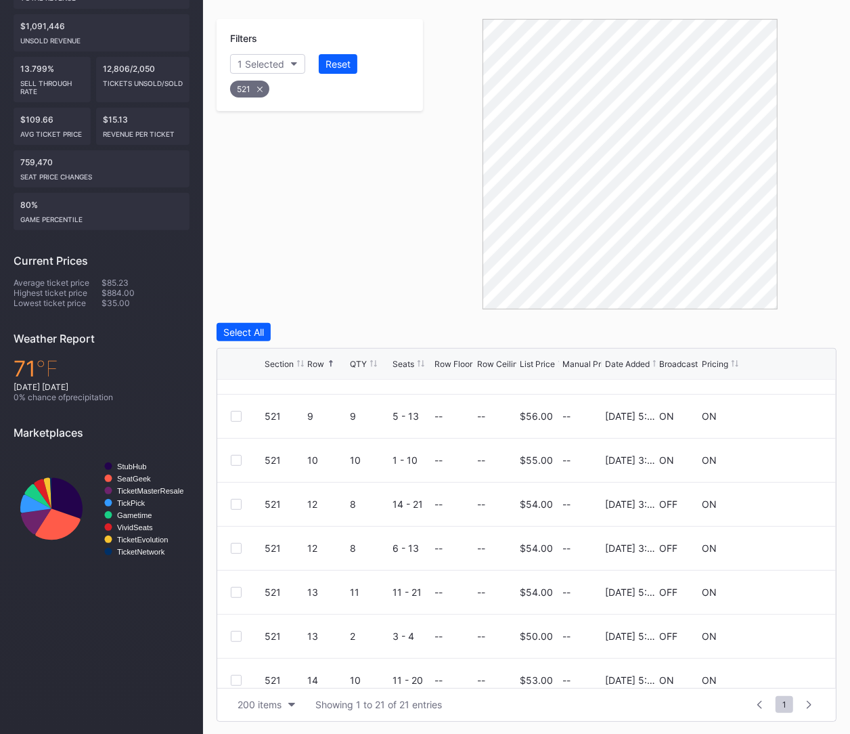
scroll to position [298, 0]
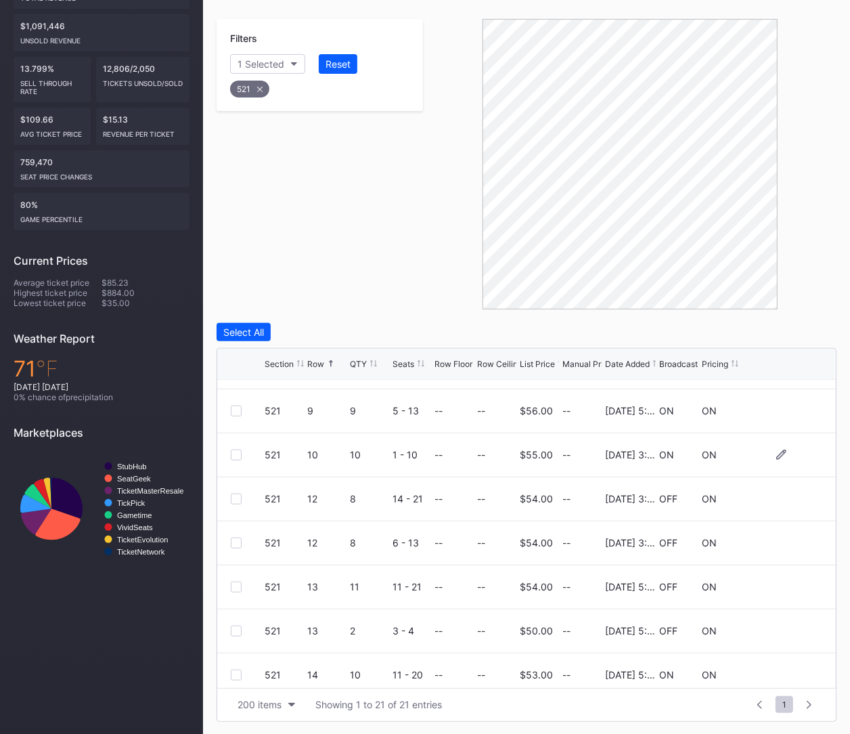
click at [231, 449] on div at bounding box center [236, 454] width 11 height 11
click at [788, 336] on div "Delete 1 Row" at bounding box center [802, 332] width 55 height 12
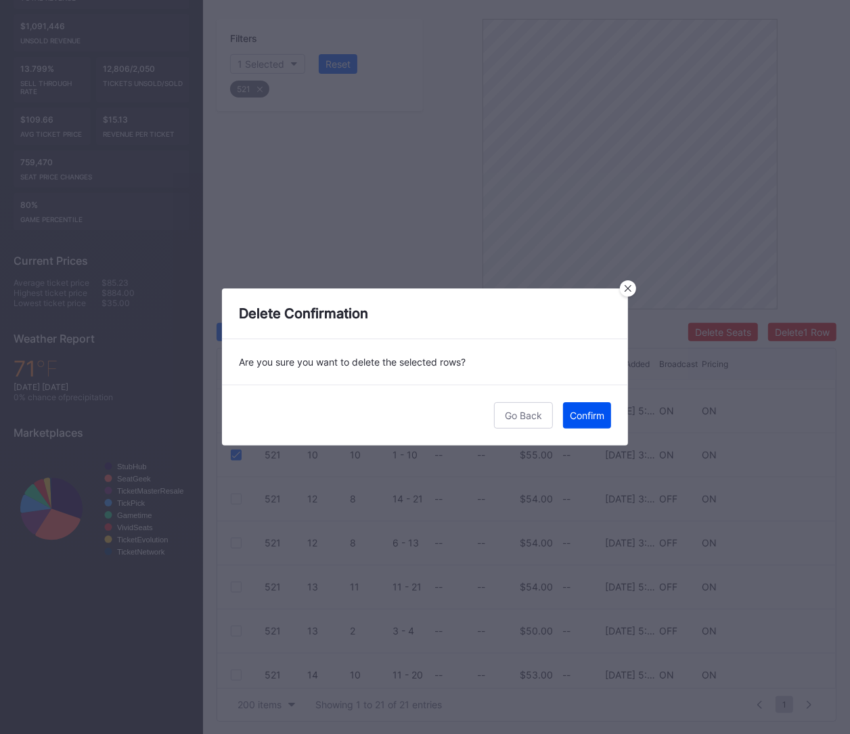
click at [594, 414] on div "Confirm" at bounding box center [587, 415] width 35 height 12
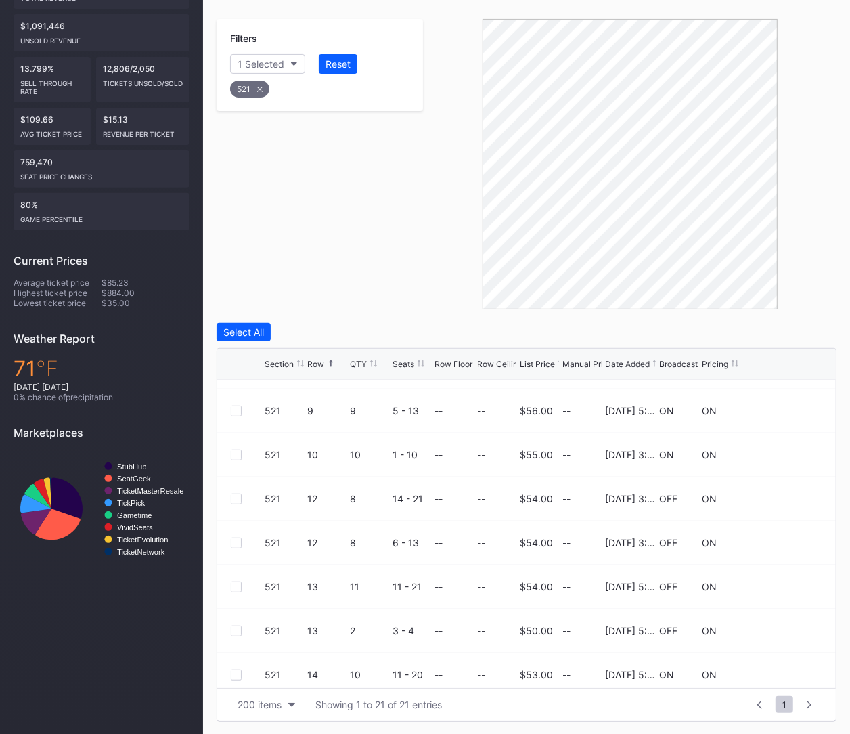
click at [259, 87] on icon at bounding box center [259, 89] width 5 height 5
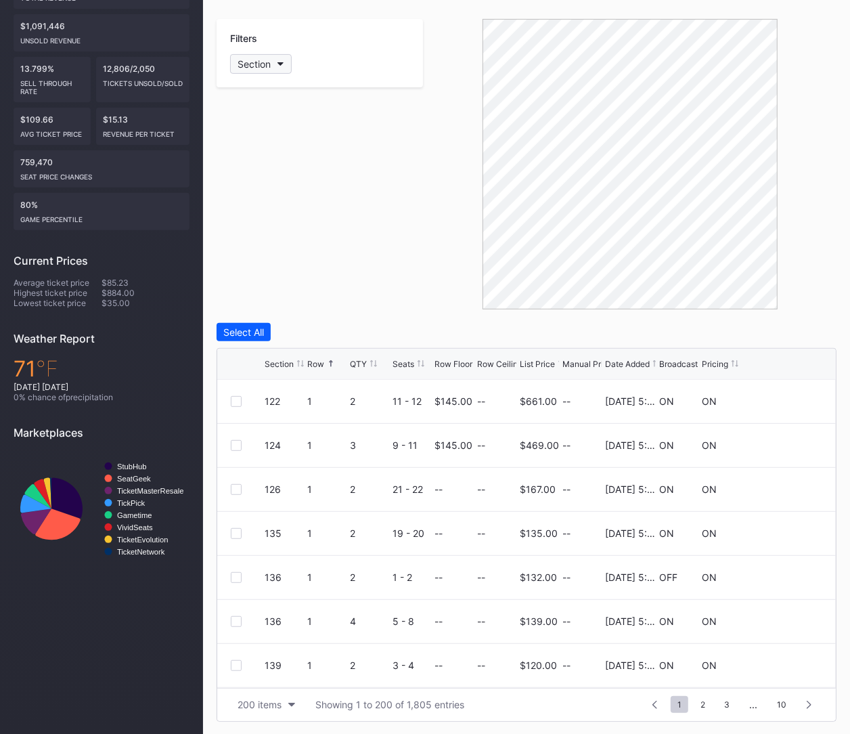
click at [259, 63] on div "Section" at bounding box center [254, 64] width 33 height 12
click at [275, 131] on div "12" at bounding box center [309, 139] width 158 height 25
click at [271, 136] on div "12" at bounding box center [309, 139] width 158 height 25
click at [271, 87] on div "522" at bounding box center [308, 95] width 147 height 20
click at [271, 92] on input "522" at bounding box center [303, 95] width 118 height 11
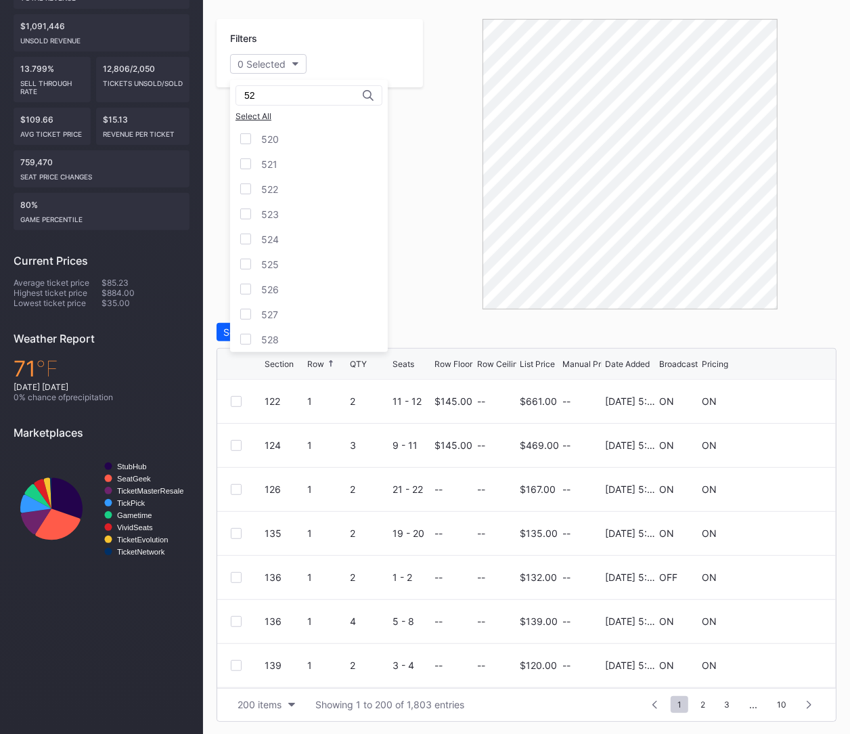
type input "522"
click at [282, 142] on div "522" at bounding box center [309, 139] width 158 height 25
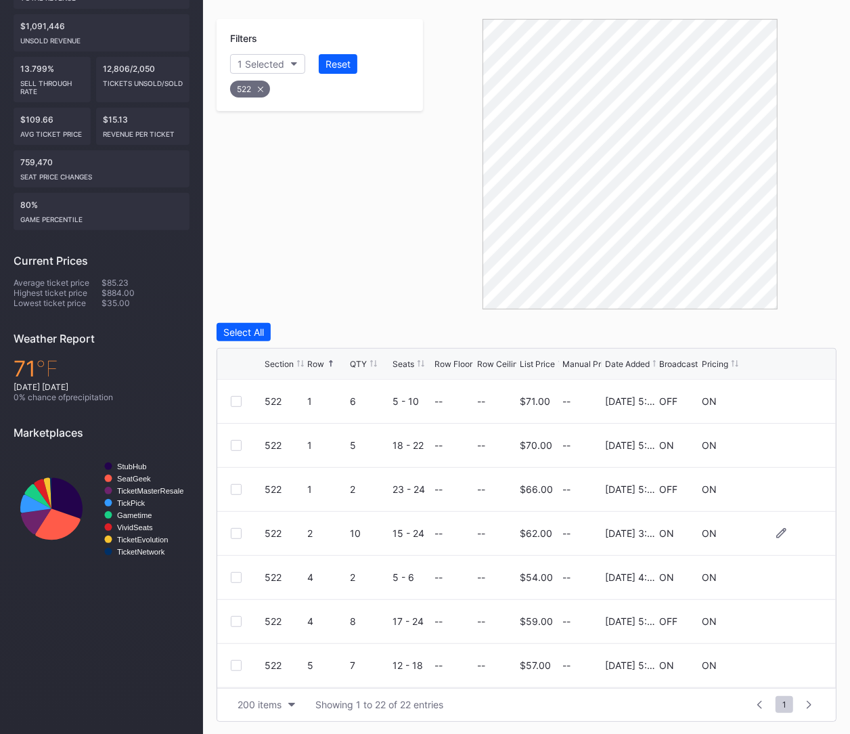
click at [236, 533] on div at bounding box center [236, 533] width 11 height 11
click at [233, 616] on div at bounding box center [236, 620] width 11 height 11
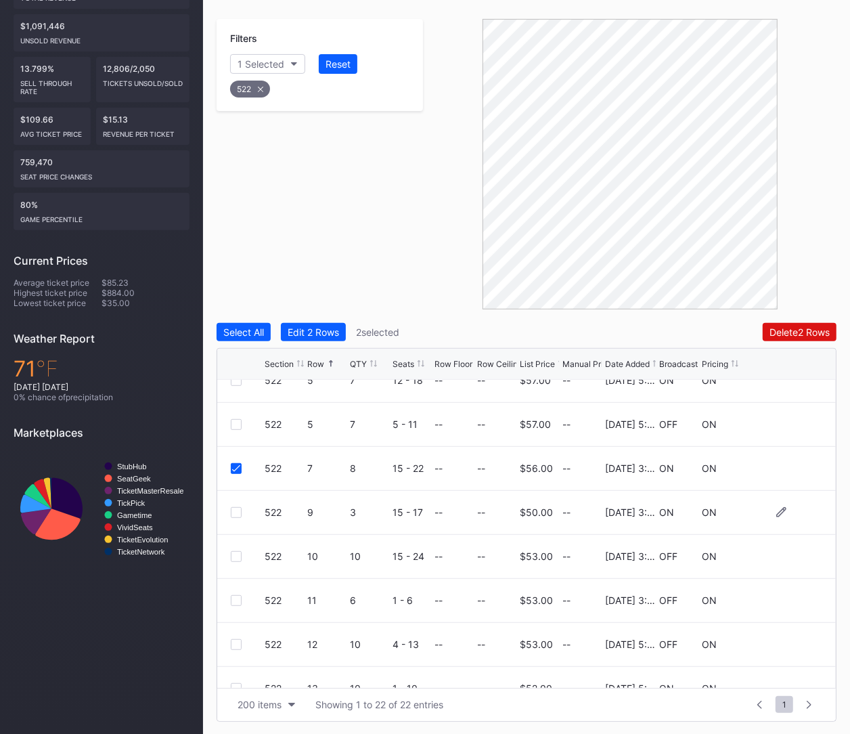
scroll to position [296, 0]
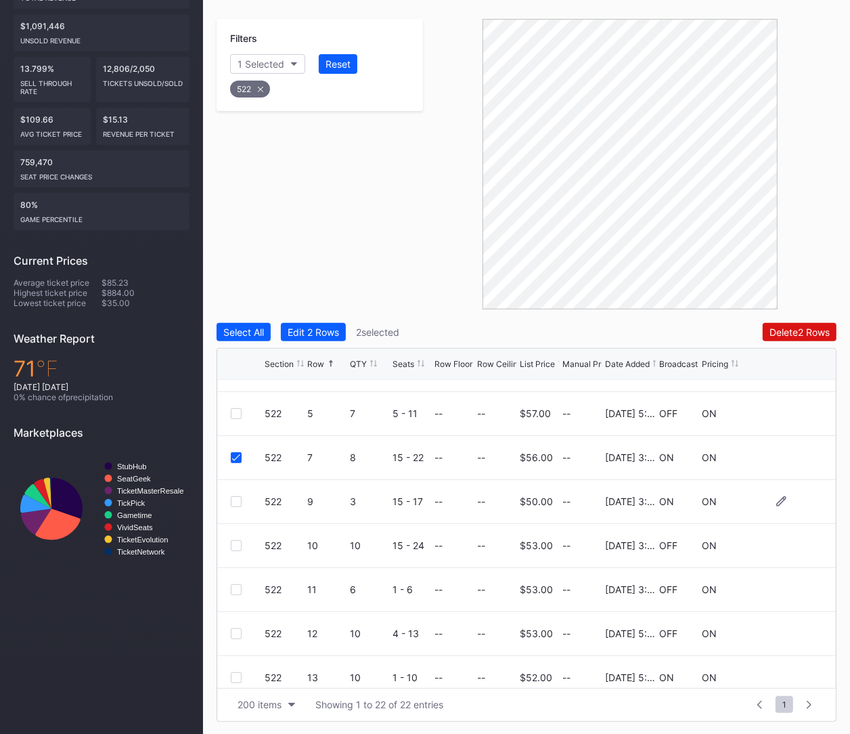
click at [231, 493] on div "522 9 3 15 - 17 -- -- $50.00 -- 4/22/2025 3:24PM ON ON" at bounding box center [526, 502] width 619 height 44
click at [231, 496] on div at bounding box center [236, 501] width 11 height 11
click at [233, 589] on div at bounding box center [236, 589] width 11 height 11
click at [813, 334] on div "Delete 4 Rows" at bounding box center [799, 332] width 61 height 12
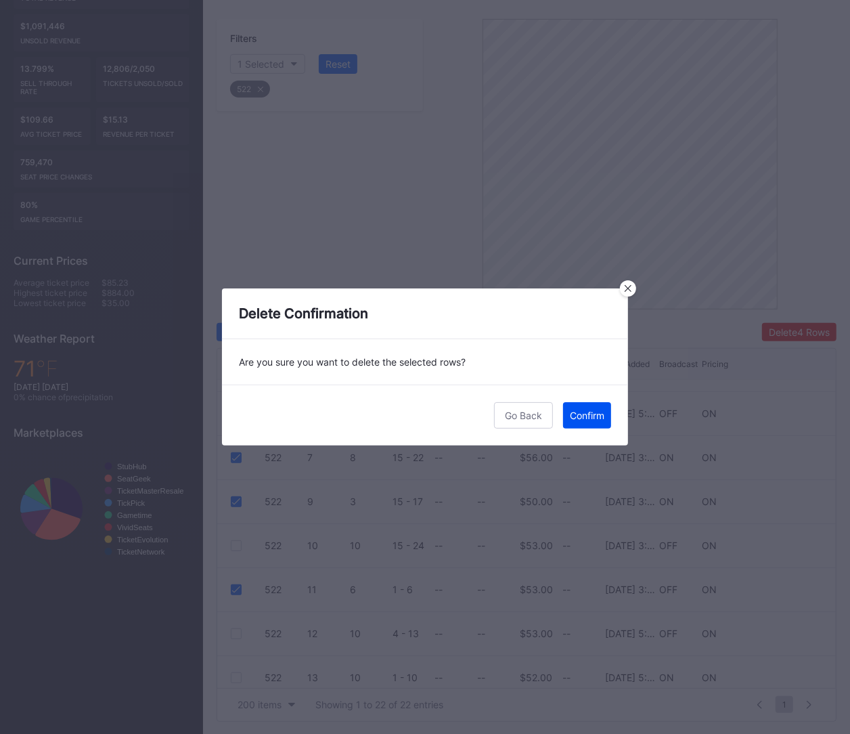
click at [577, 424] on button "Confirm" at bounding box center [587, 415] width 48 height 26
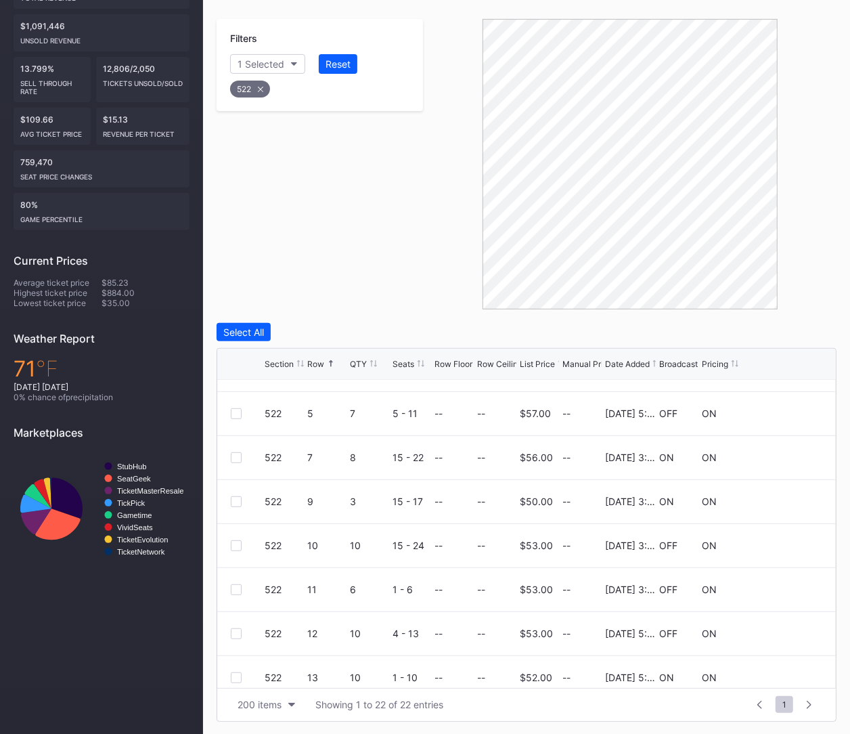
click at [253, 89] on div "522" at bounding box center [250, 89] width 40 height 17
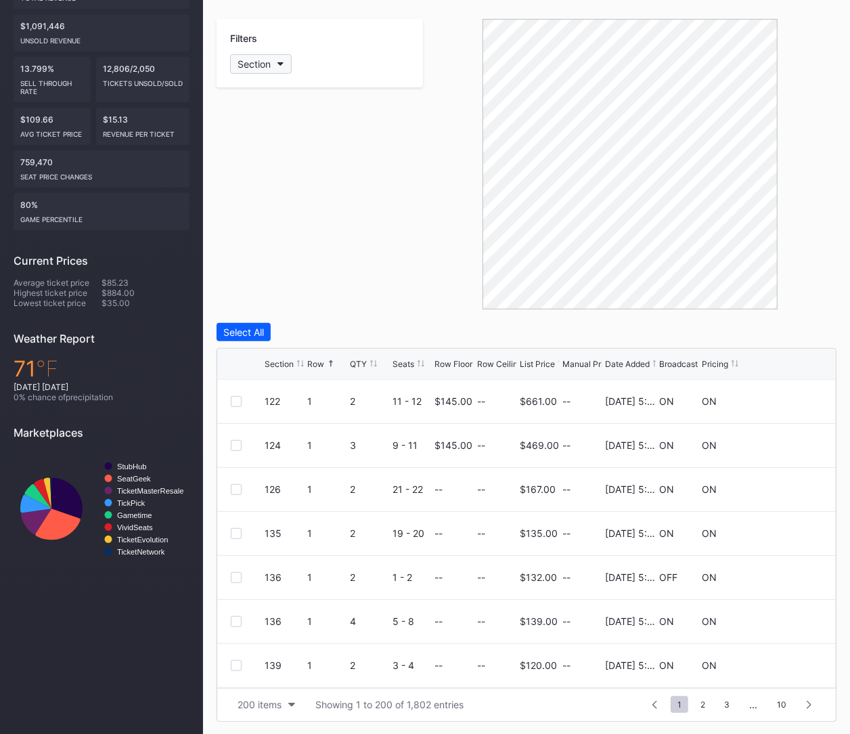
click at [255, 67] on div "Section" at bounding box center [254, 64] width 33 height 12
type input "523"
click at [277, 146] on div "523" at bounding box center [309, 139] width 158 height 25
click at [236, 396] on div at bounding box center [236, 401] width 11 height 11
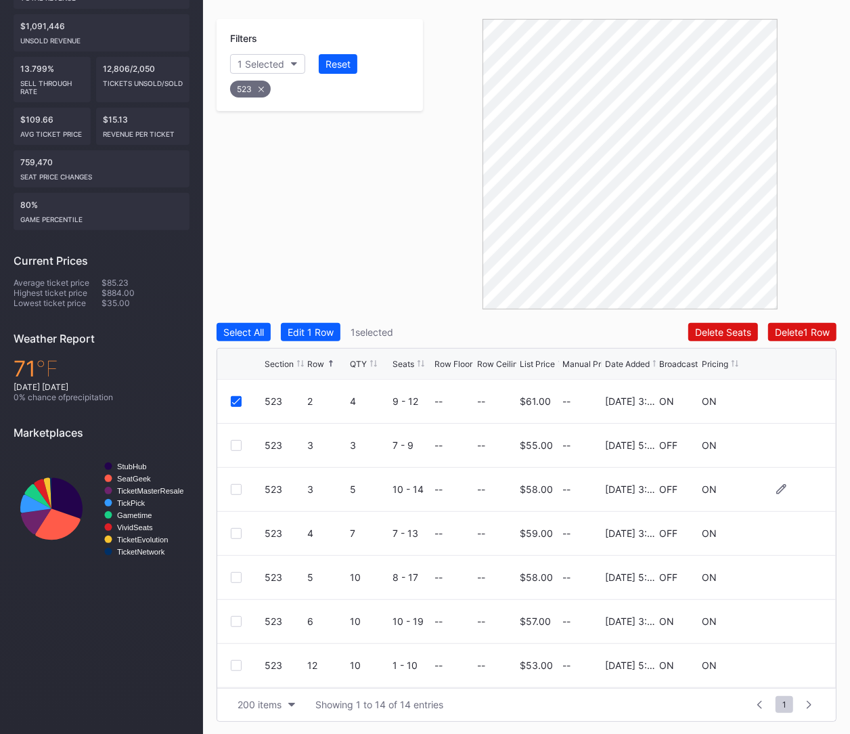
click at [234, 489] on div at bounding box center [236, 489] width 11 height 11
click at [238, 533] on div at bounding box center [236, 533] width 11 height 11
click at [238, 620] on div at bounding box center [236, 621] width 11 height 11
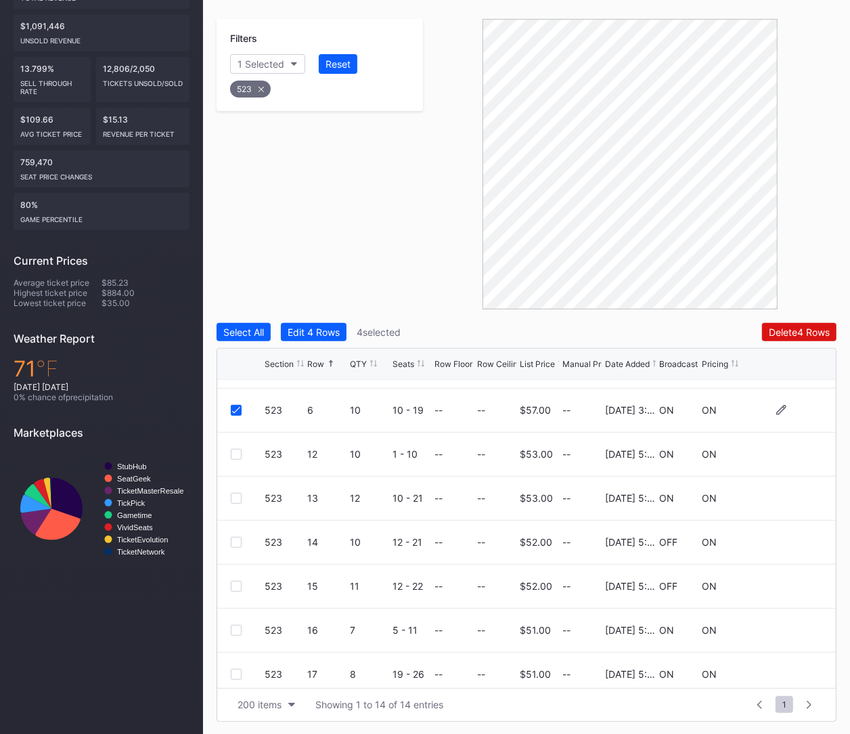
scroll to position [213, 0]
click at [773, 323] on button "Delete 4 Rows" at bounding box center [799, 332] width 74 height 18
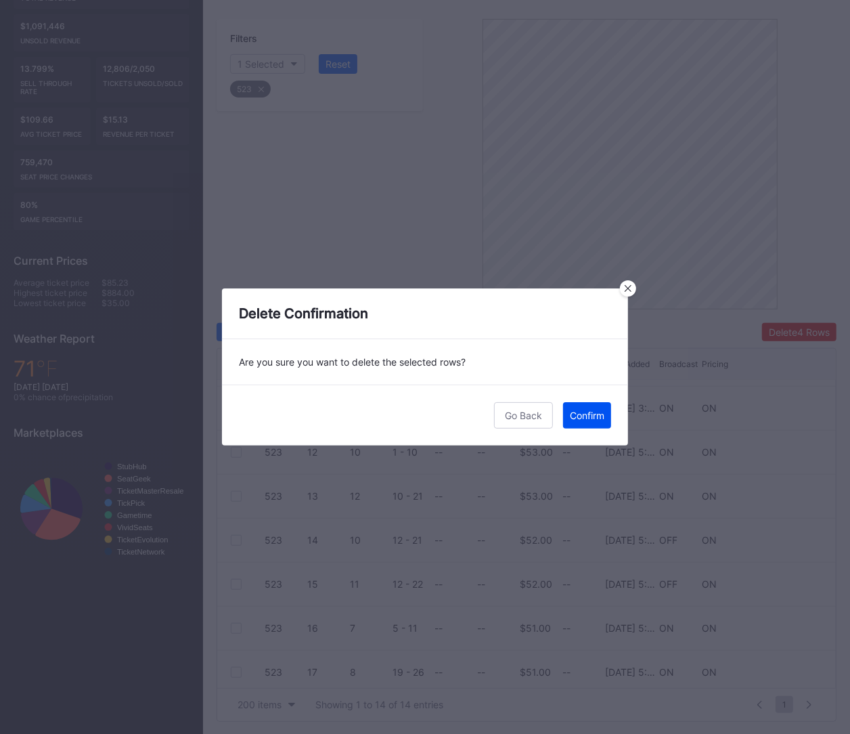
click at [591, 404] on button "Confirm" at bounding box center [587, 415] width 48 height 26
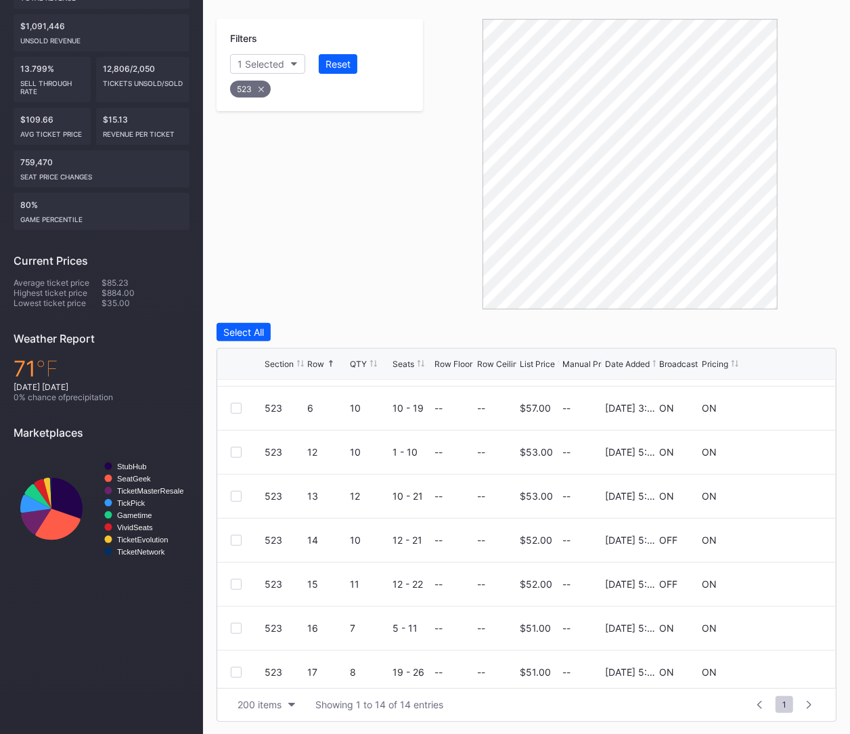
click at [263, 89] on icon at bounding box center [261, 89] width 5 height 5
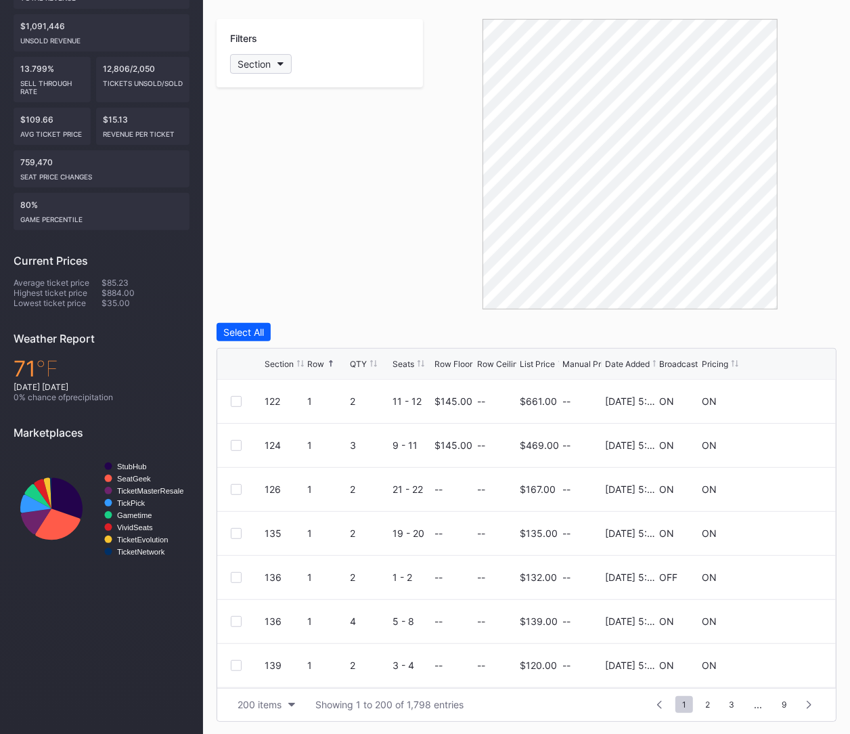
click at [252, 61] on div "Section" at bounding box center [254, 64] width 33 height 12
type input "524"
click at [248, 141] on div at bounding box center [245, 138] width 11 height 11
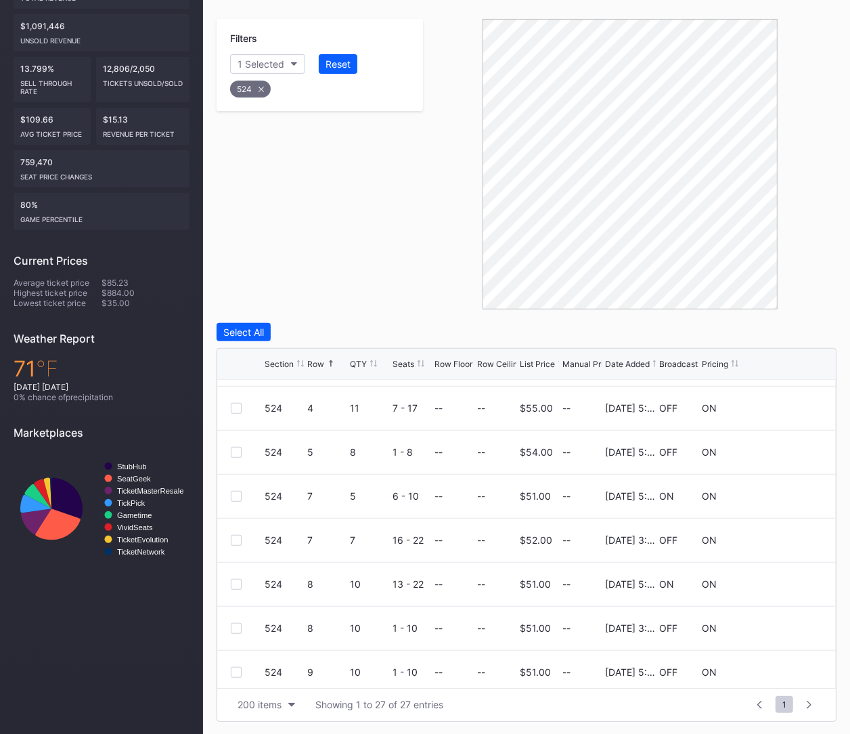
scroll to position [224, 0]
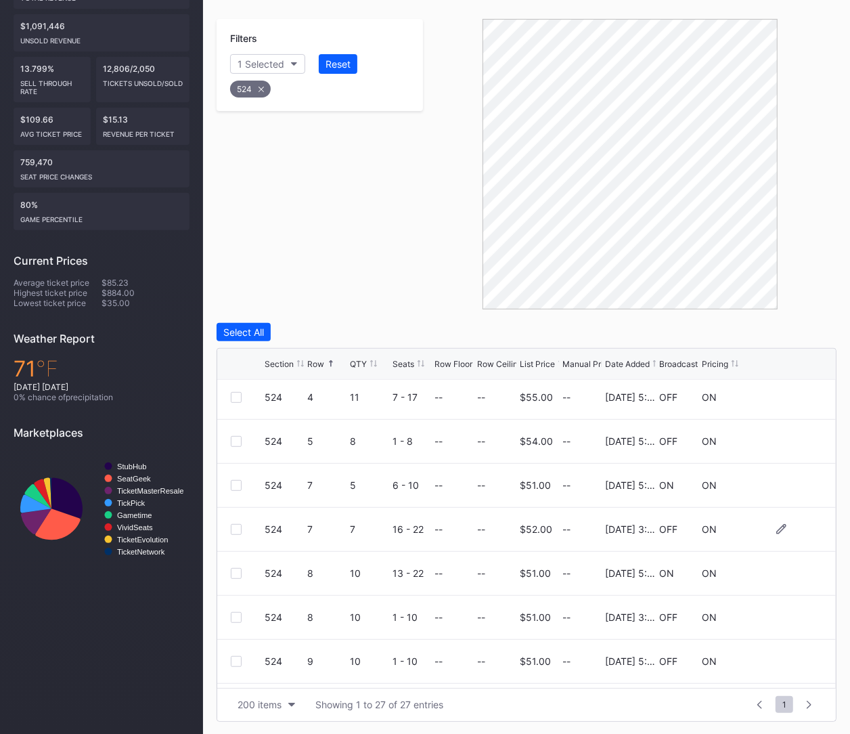
click at [237, 531] on div at bounding box center [236, 529] width 11 height 11
click at [240, 619] on div at bounding box center [236, 617] width 11 height 11
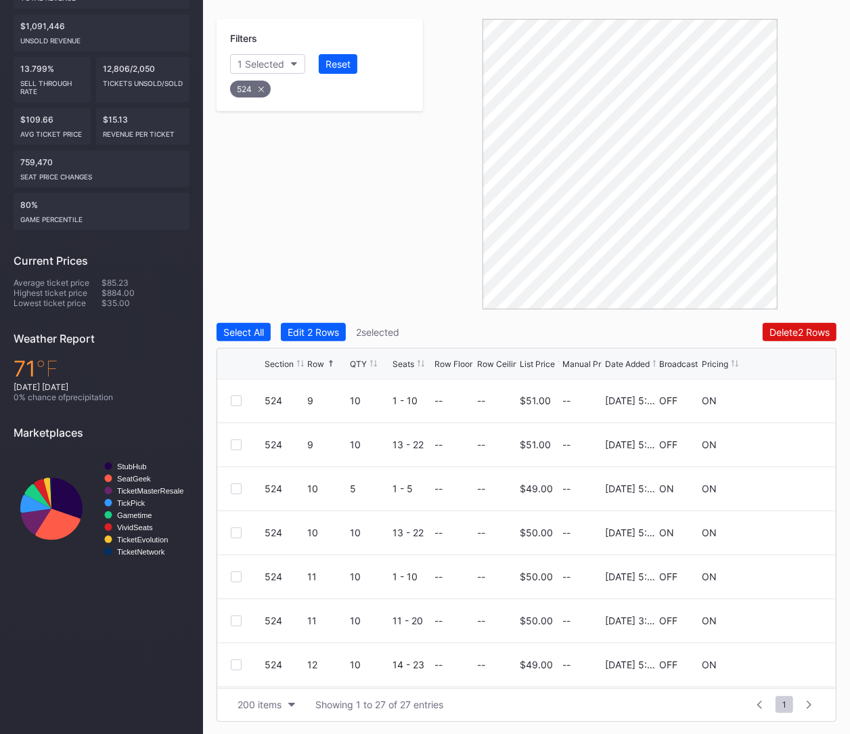
scroll to position [485, 0]
click at [240, 619] on div at bounding box center [236, 619] width 11 height 11
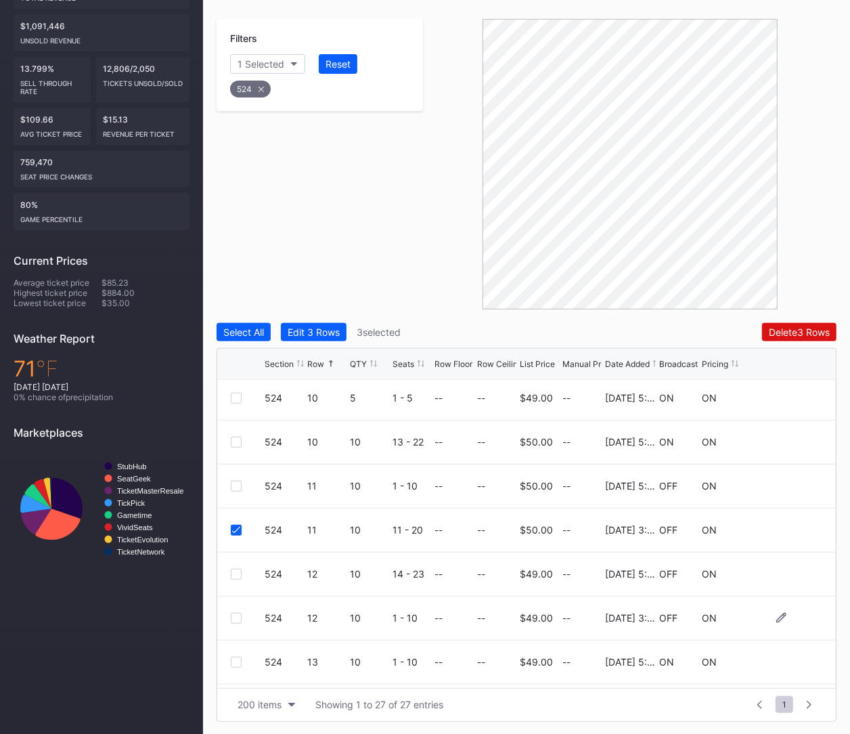
click at [233, 618] on div at bounding box center [236, 617] width 11 height 11
click at [233, 618] on div at bounding box center [236, 616] width 11 height 11
click at [233, 618] on icon at bounding box center [236, 616] width 8 height 7
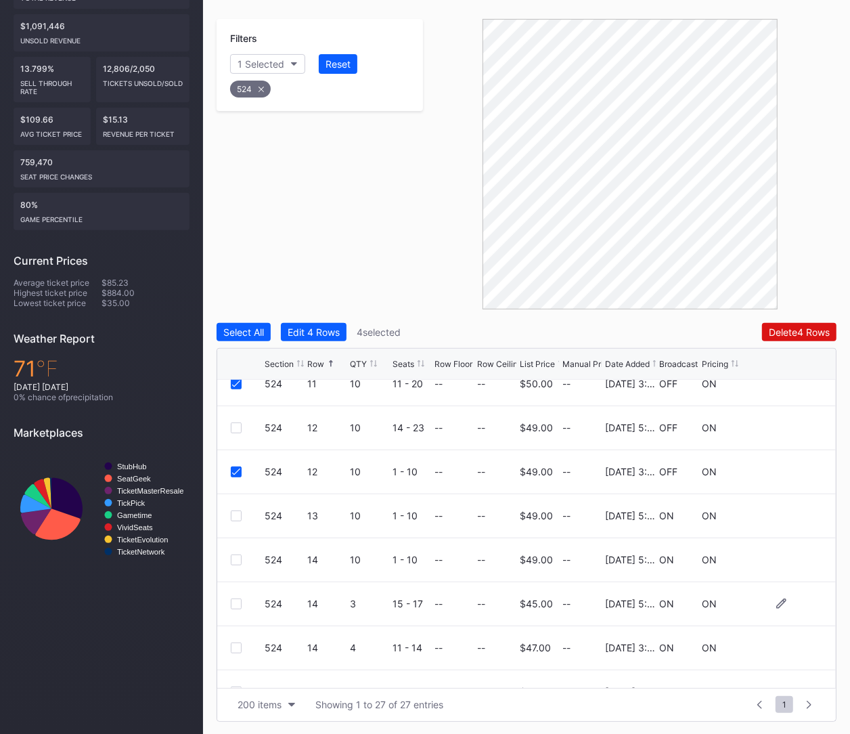
scroll to position [723, 0]
click at [228, 643] on div "524 14 4 11 - 14 -- -- $47.00 -- 4/22/2025 3:24PM ON ON" at bounding box center [526, 647] width 619 height 44
click at [229, 644] on div "524 14 4 11 - 14 -- -- $47.00 -- 4/22/2025 3:24PM ON ON" at bounding box center [526, 647] width 619 height 44
click at [233, 645] on div at bounding box center [236, 646] width 11 height 11
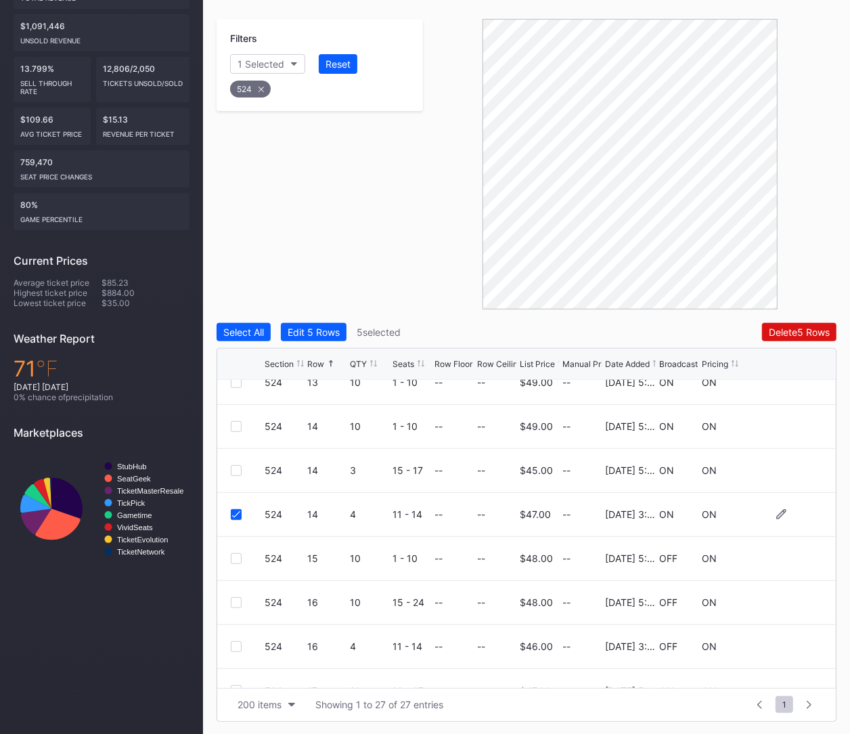
click at [233, 645] on div at bounding box center [236, 646] width 11 height 11
click at [769, 328] on div "Delete 6 Rows" at bounding box center [799, 332] width 61 height 12
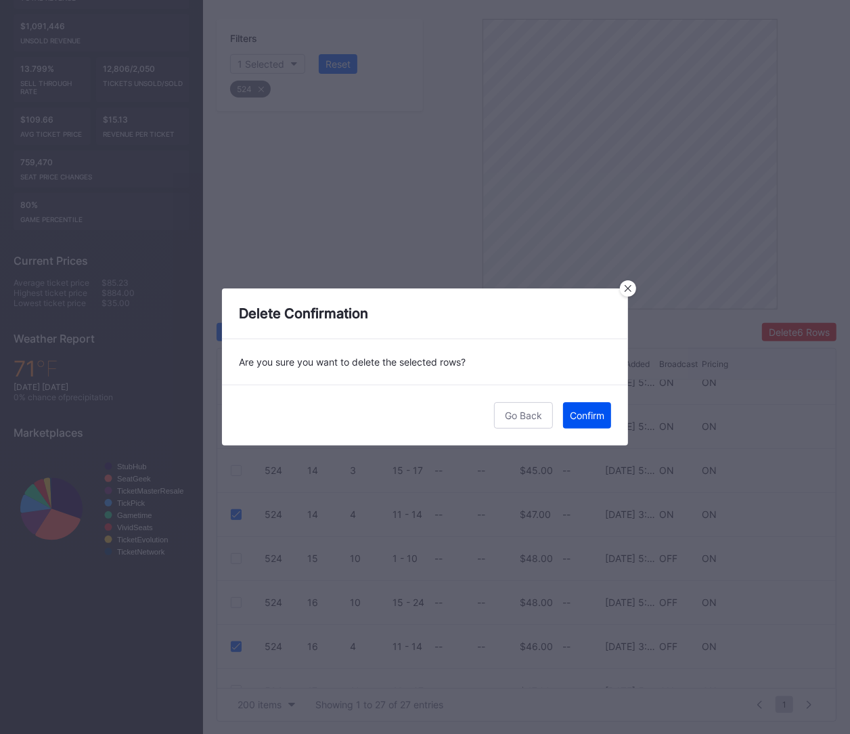
click at [572, 422] on button "Confirm" at bounding box center [587, 415] width 48 height 26
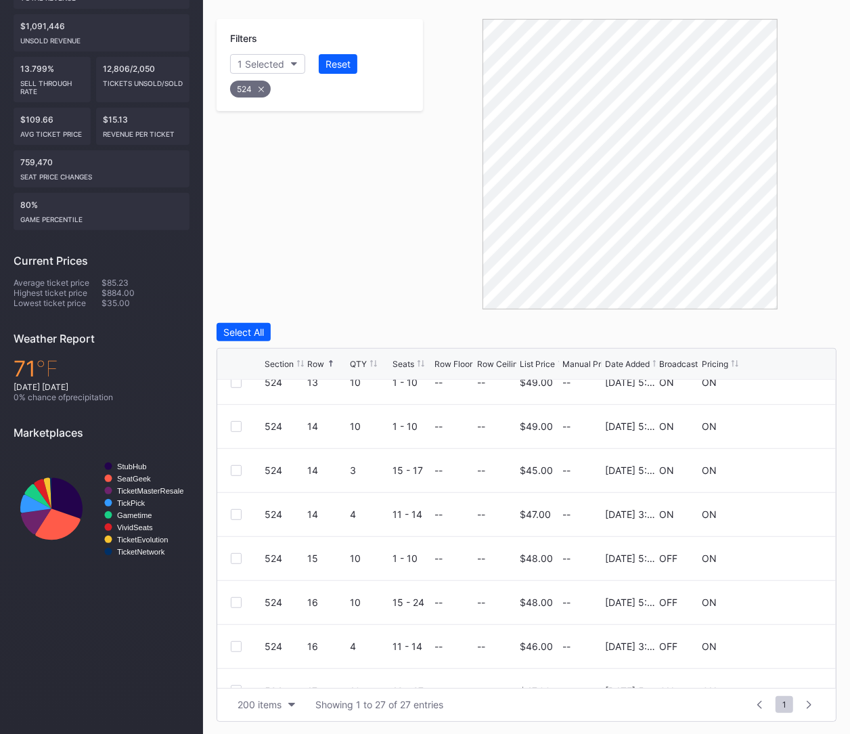
click at [252, 90] on div "524" at bounding box center [250, 89] width 41 height 17
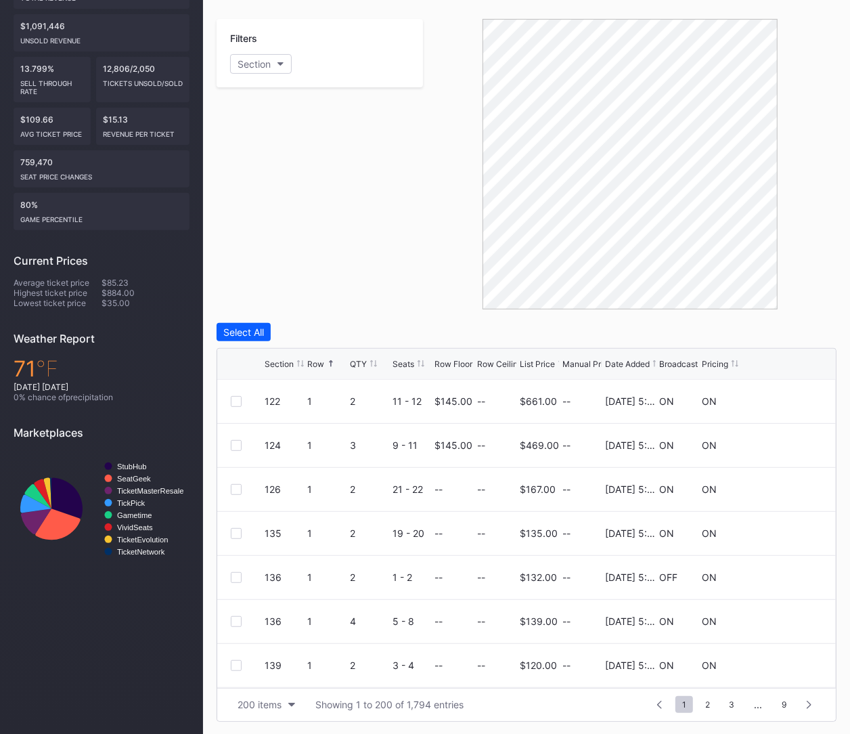
click at [248, 53] on div "Filters Section" at bounding box center [320, 53] width 206 height 68
click at [250, 58] on div "Section" at bounding box center [254, 64] width 33 height 12
type input "525"
click at [275, 139] on div "525" at bounding box center [270, 139] width 18 height 12
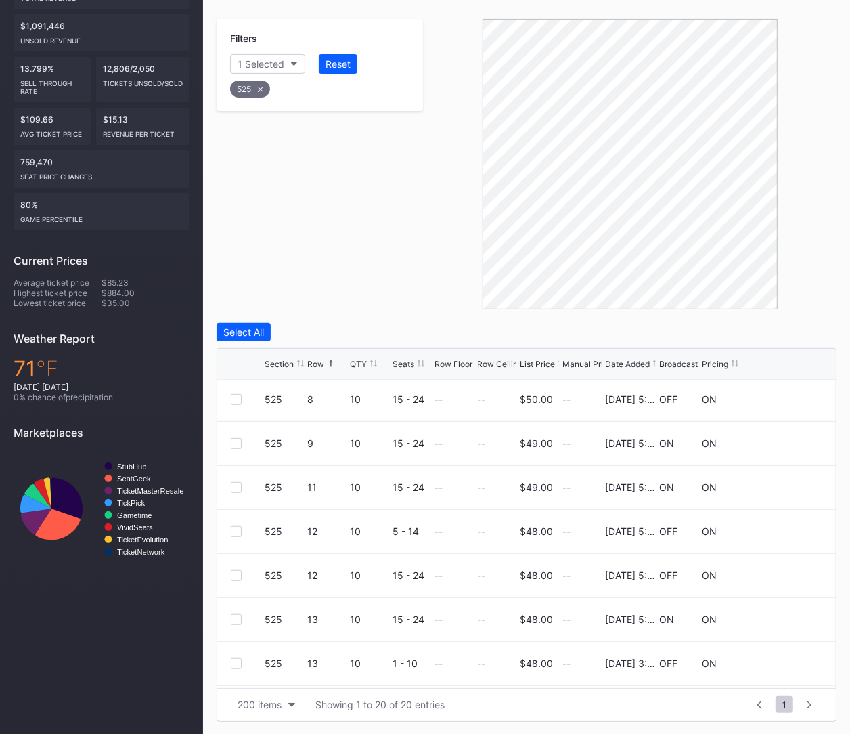
scroll to position [355, 0]
click at [233, 621] on div at bounding box center [236, 617] width 11 height 11
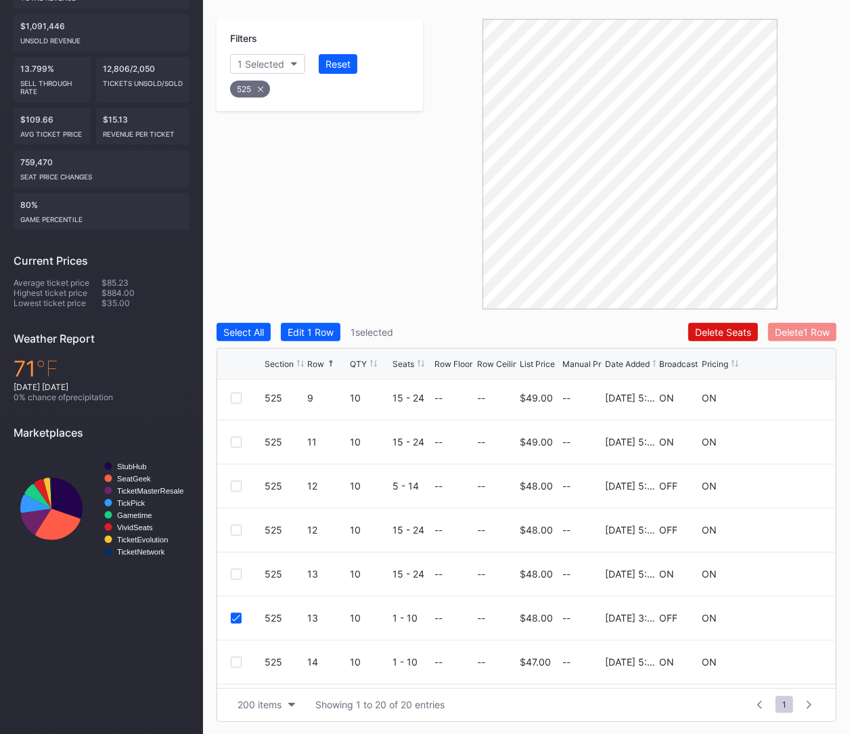
click at [778, 326] on div "Delete 1 Row" at bounding box center [802, 332] width 55 height 12
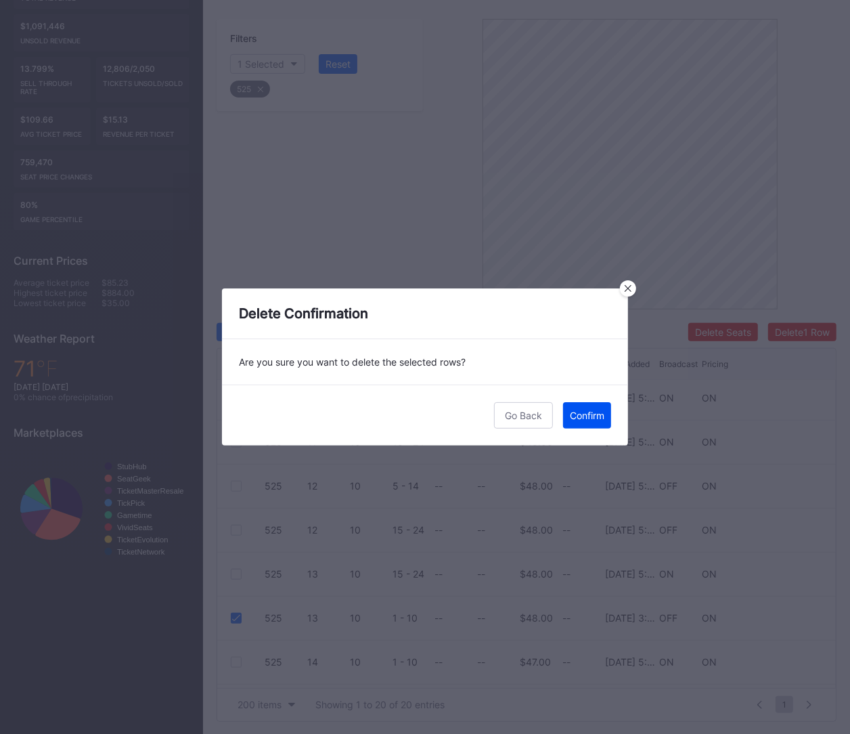
click at [610, 415] on button "Confirm" at bounding box center [587, 415] width 48 height 26
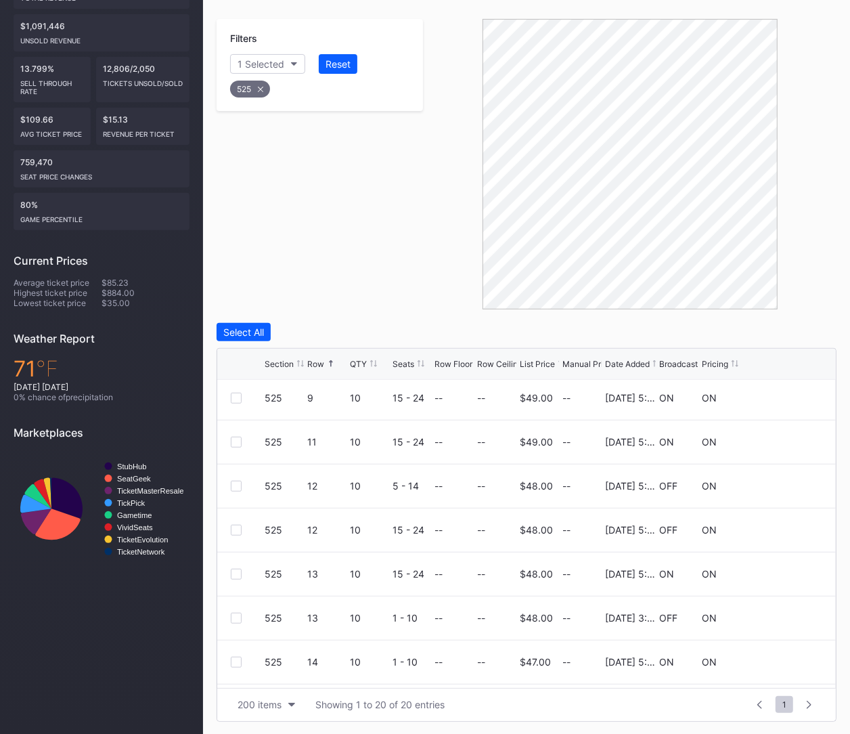
click at [256, 83] on div "525" at bounding box center [250, 89] width 40 height 17
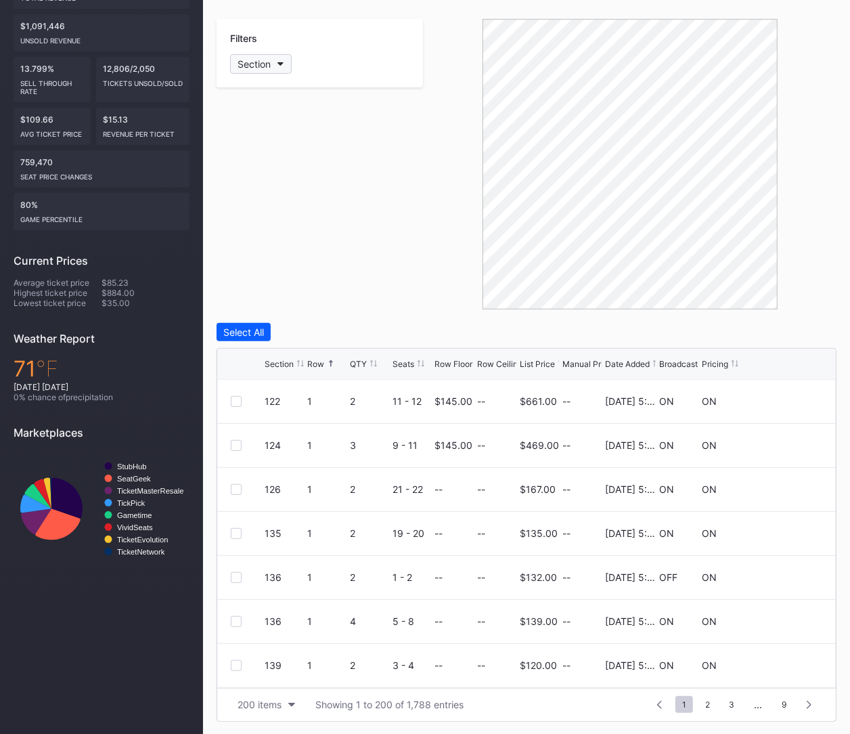
click at [256, 58] on div "Section" at bounding box center [254, 64] width 33 height 12
type input "526"
click at [269, 144] on div "526" at bounding box center [309, 139] width 158 height 25
click at [230, 450] on div "526 2 10 9 - 18 -- -- $55.00 -- 4/22/2025 3:24PM PENDING ON" at bounding box center [526, 446] width 619 height 44
click at [240, 444] on div at bounding box center [236, 445] width 11 height 11
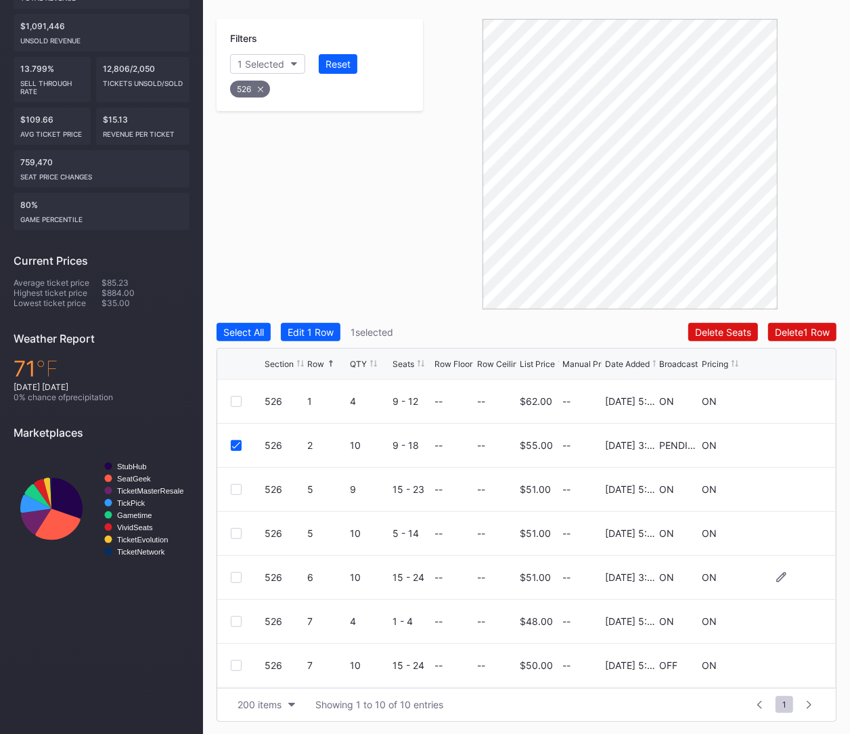
click at [231, 575] on div at bounding box center [236, 577] width 11 height 11
click at [231, 662] on div at bounding box center [236, 665] width 11 height 11
click at [790, 328] on div "Delete 3 Rows" at bounding box center [799, 332] width 61 height 12
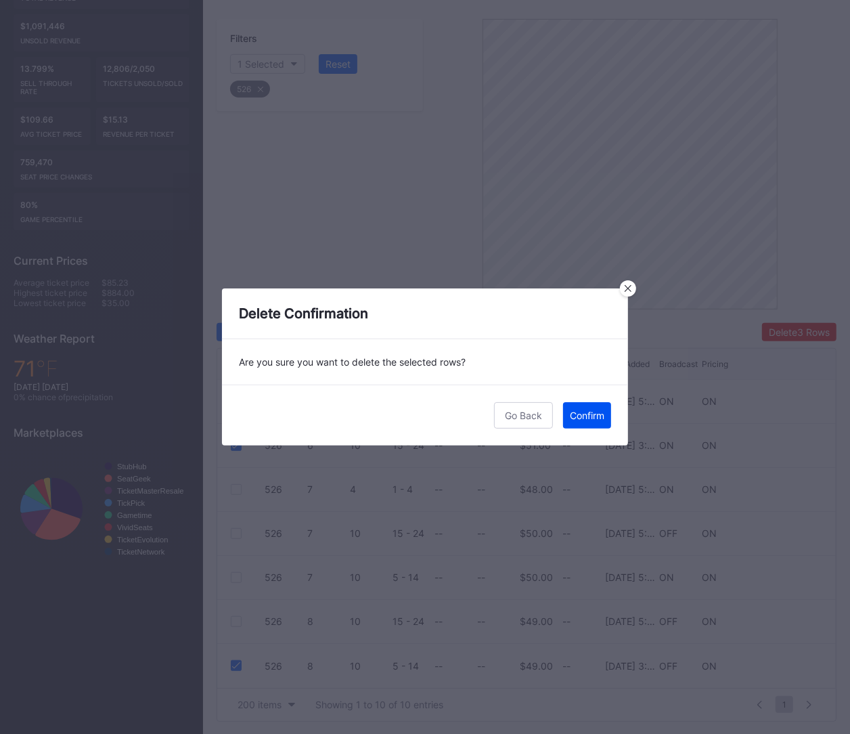
click at [595, 411] on div "Confirm" at bounding box center [587, 415] width 35 height 12
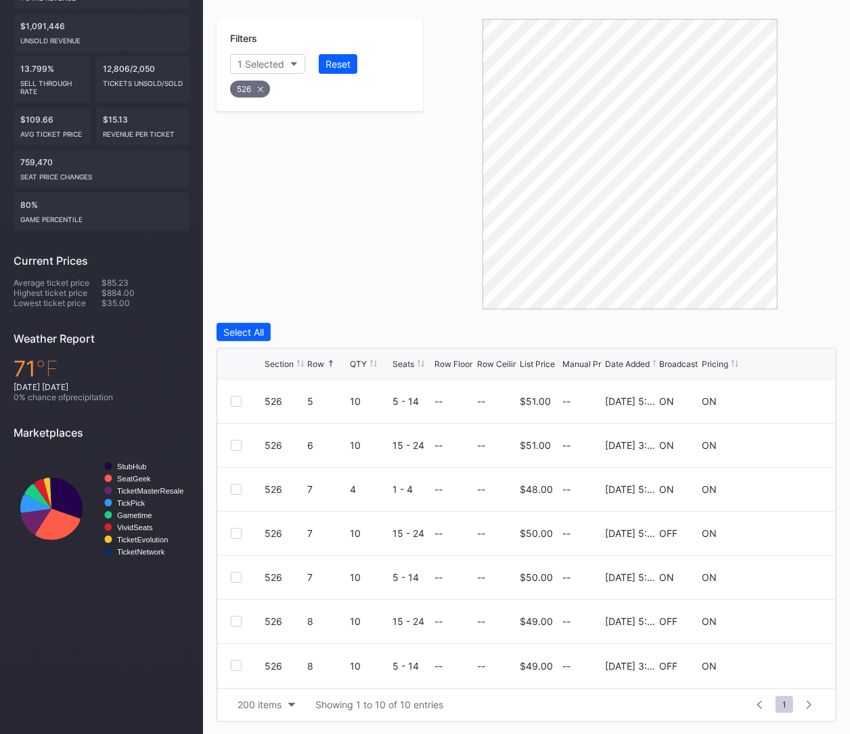
click at [256, 85] on div "526" at bounding box center [250, 89] width 40 height 17
click at [258, 69] on button "Section" at bounding box center [261, 64] width 62 height 20
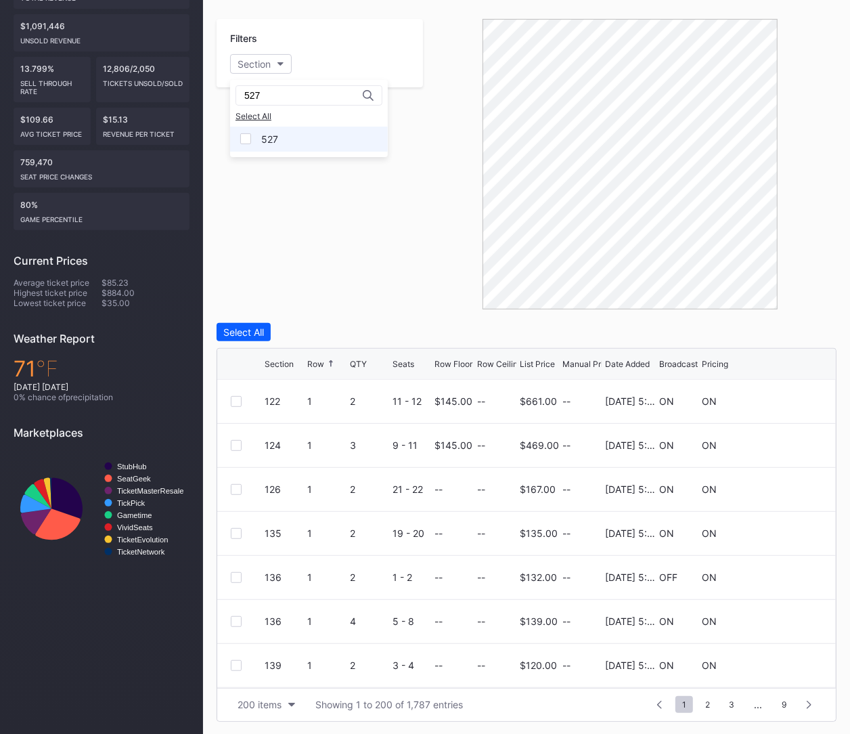
type input "527"
click at [281, 145] on div "527" at bounding box center [309, 139] width 158 height 25
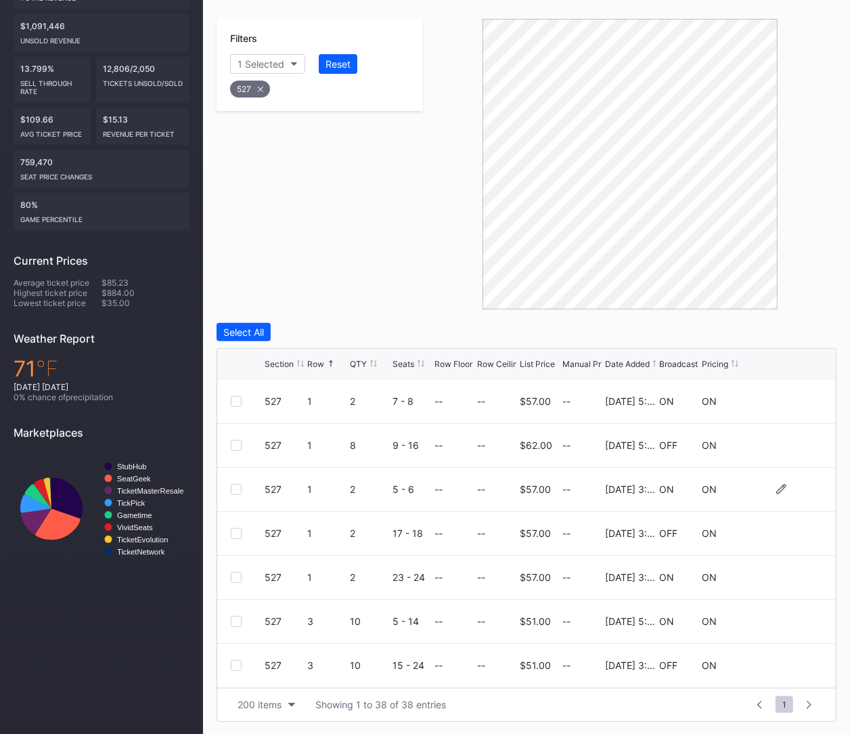
click at [235, 490] on div at bounding box center [236, 489] width 11 height 11
click at [234, 531] on div at bounding box center [236, 533] width 11 height 11
click at [237, 575] on div at bounding box center [236, 577] width 11 height 11
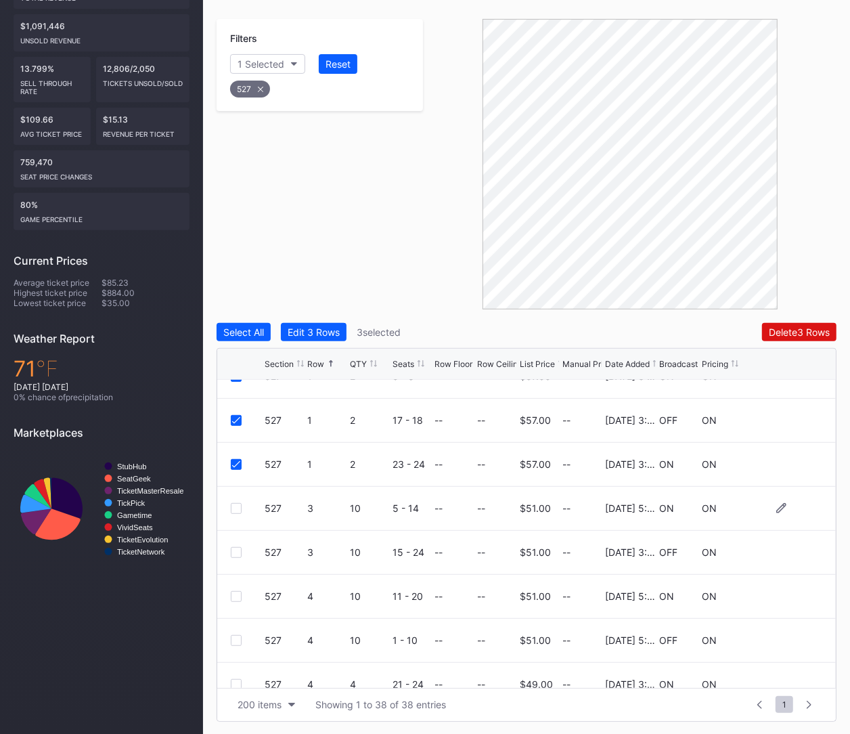
scroll to position [109, 0]
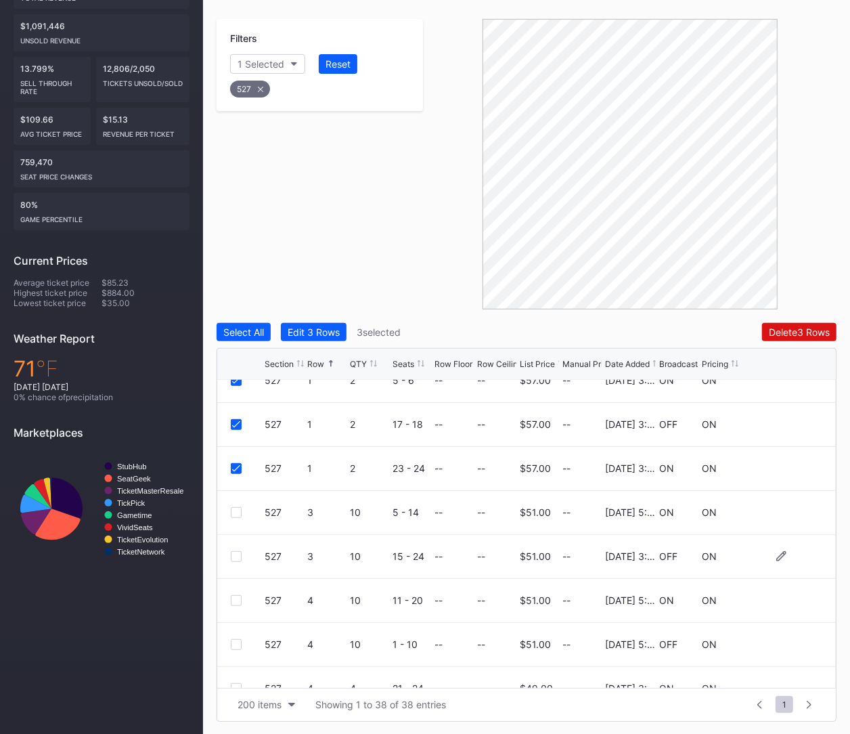
click at [233, 553] on div at bounding box center [236, 556] width 11 height 11
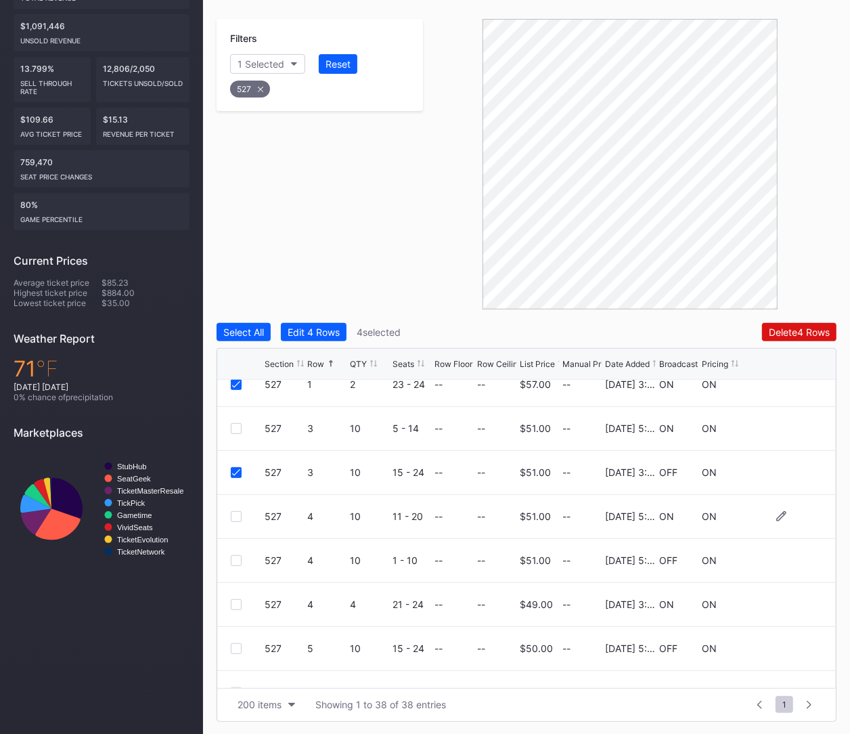
scroll to position [214, 0]
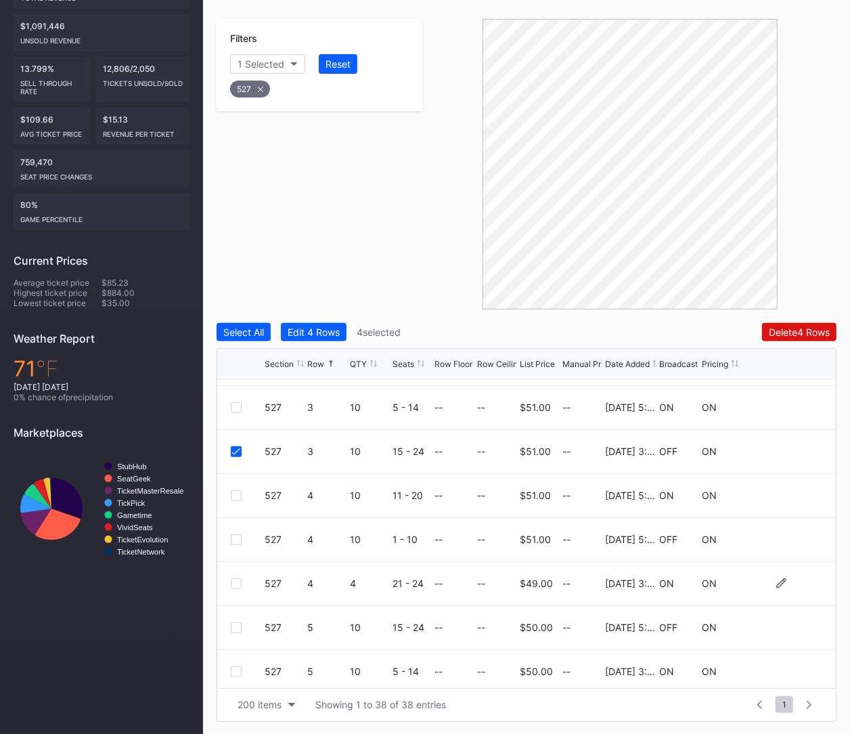
click at [254, 589] on div "527 4 4 21 - 24 -- -- $49.00 -- 4/22/2025 3:24PM ON ON" at bounding box center [526, 584] width 619 height 44
click at [246, 584] on div at bounding box center [248, 583] width 34 height 11
click at [238, 582] on div at bounding box center [236, 583] width 11 height 11
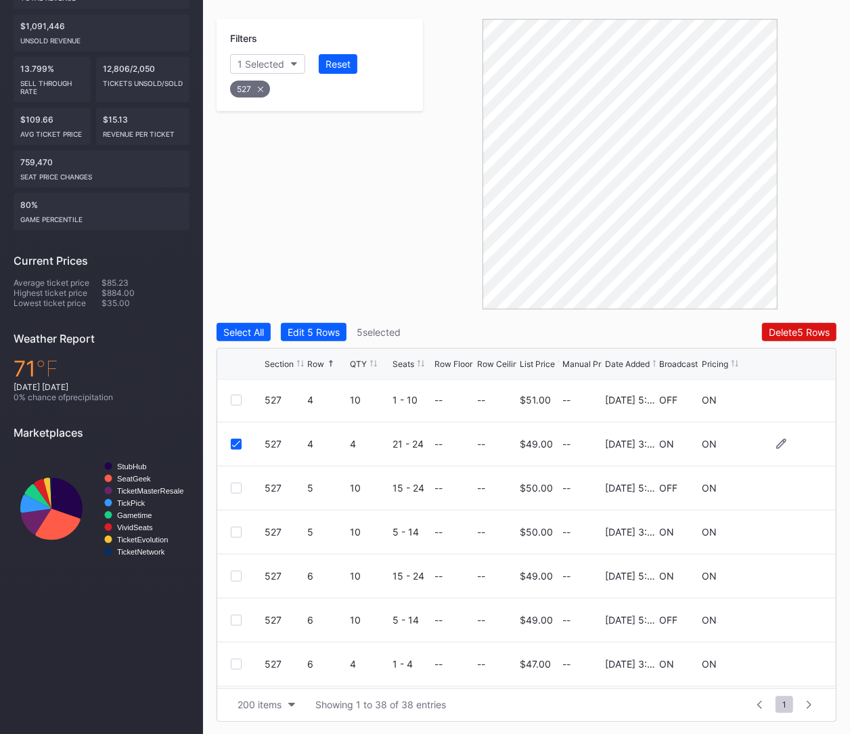
scroll to position [354, 0]
click at [240, 537] on div "527 5 10 5 - 14 -- -- $50.00 -- 4/22/2025 3:24PM ON ON" at bounding box center [526, 532] width 619 height 44
click at [236, 526] on div at bounding box center [236, 531] width 11 height 11
click at [240, 661] on div at bounding box center [236, 663] width 11 height 11
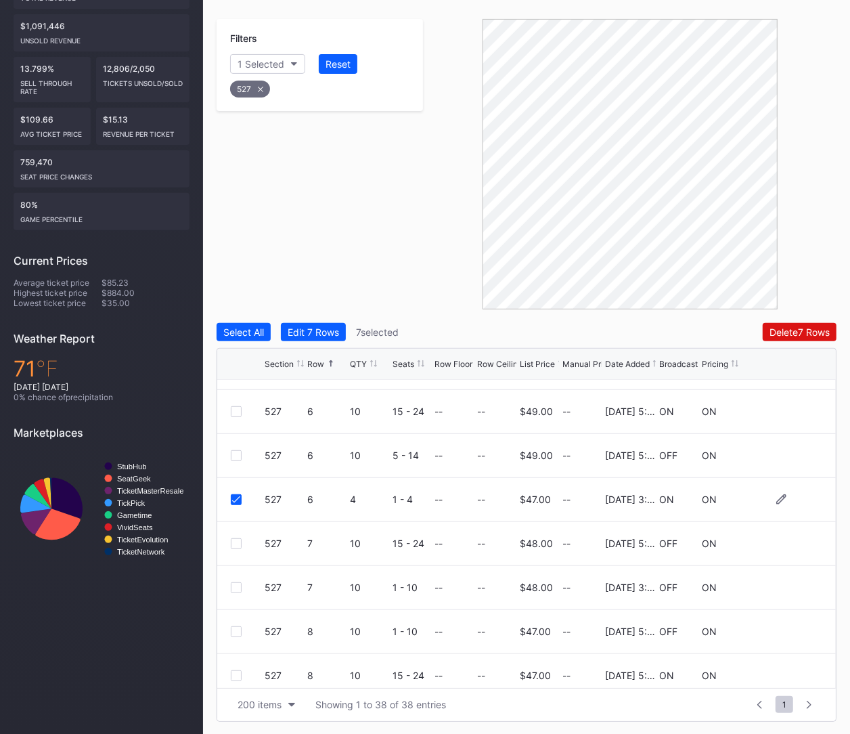
scroll to position [522, 0]
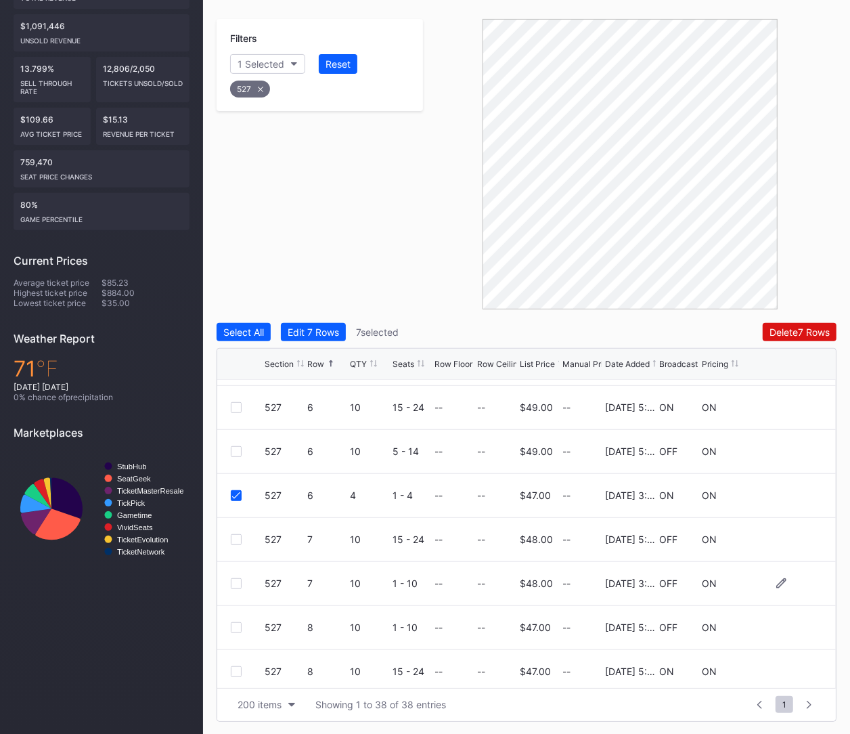
click at [236, 579] on div at bounding box center [236, 583] width 11 height 11
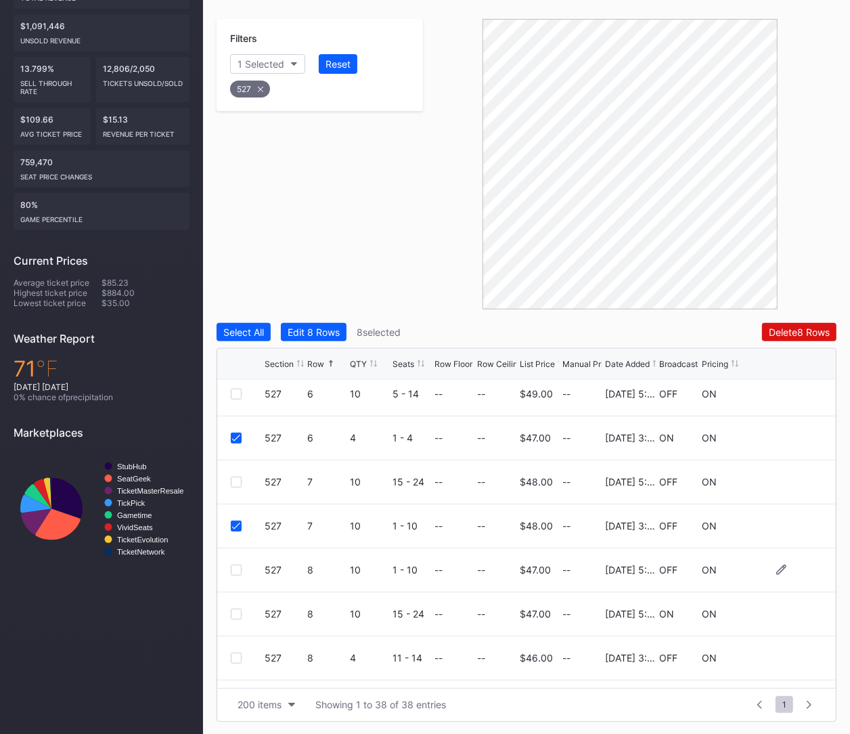
scroll to position [601, 0]
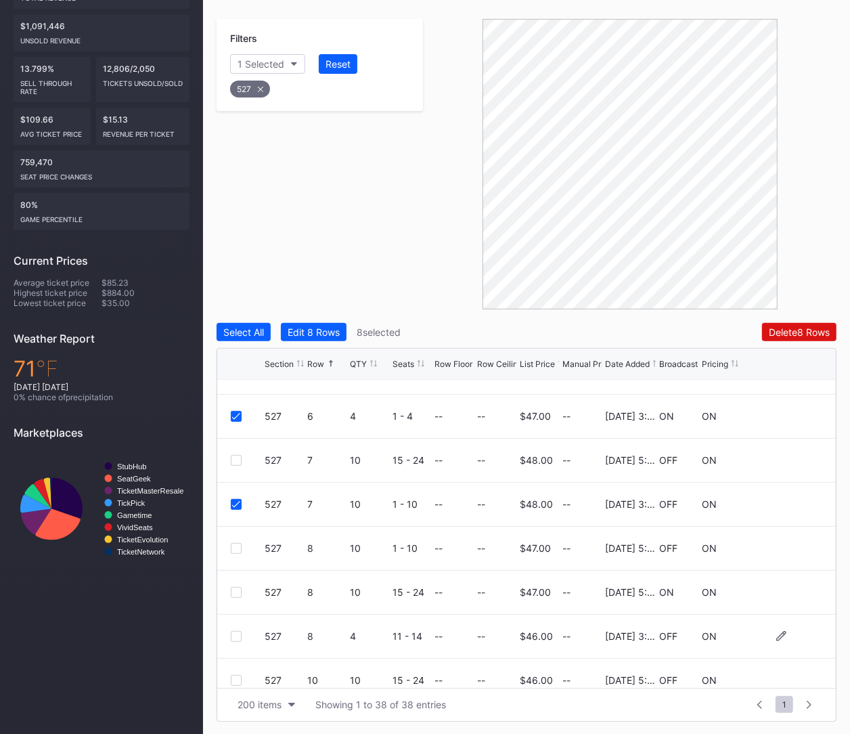
click at [233, 635] on div at bounding box center [236, 636] width 11 height 11
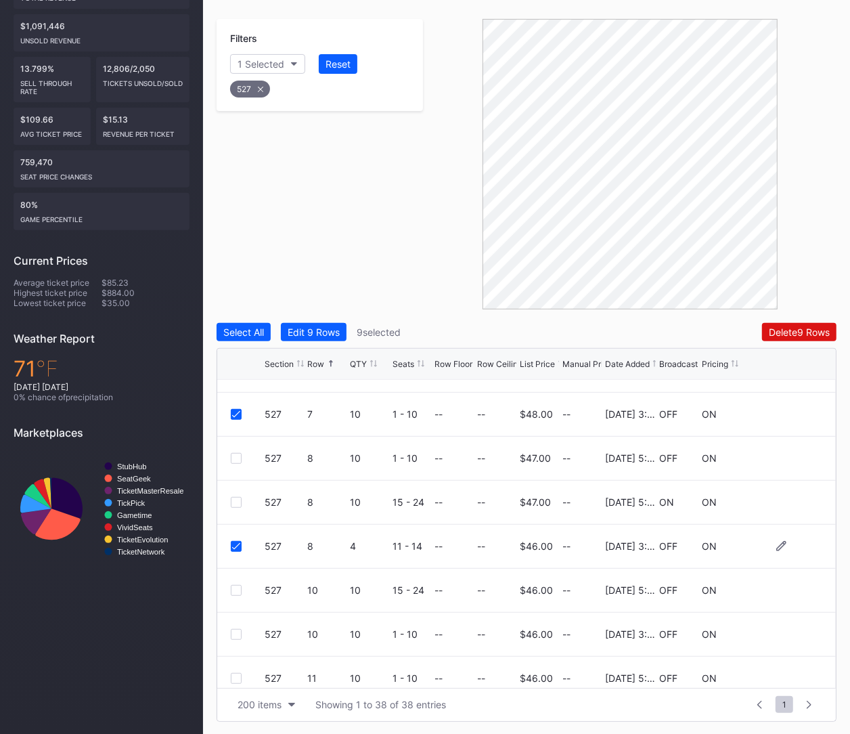
scroll to position [698, 0]
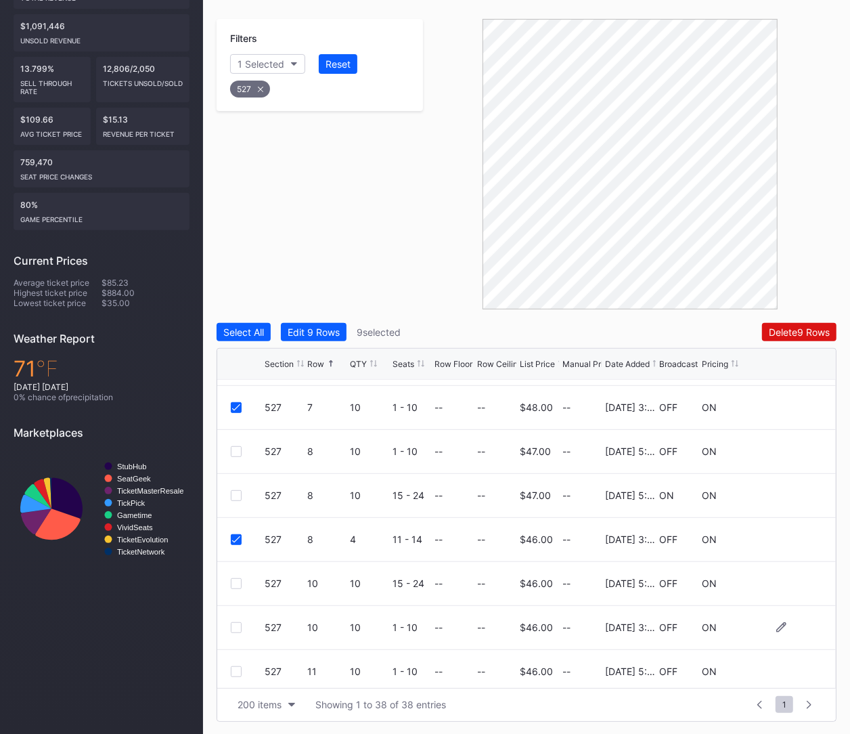
click at [232, 623] on div at bounding box center [236, 627] width 11 height 11
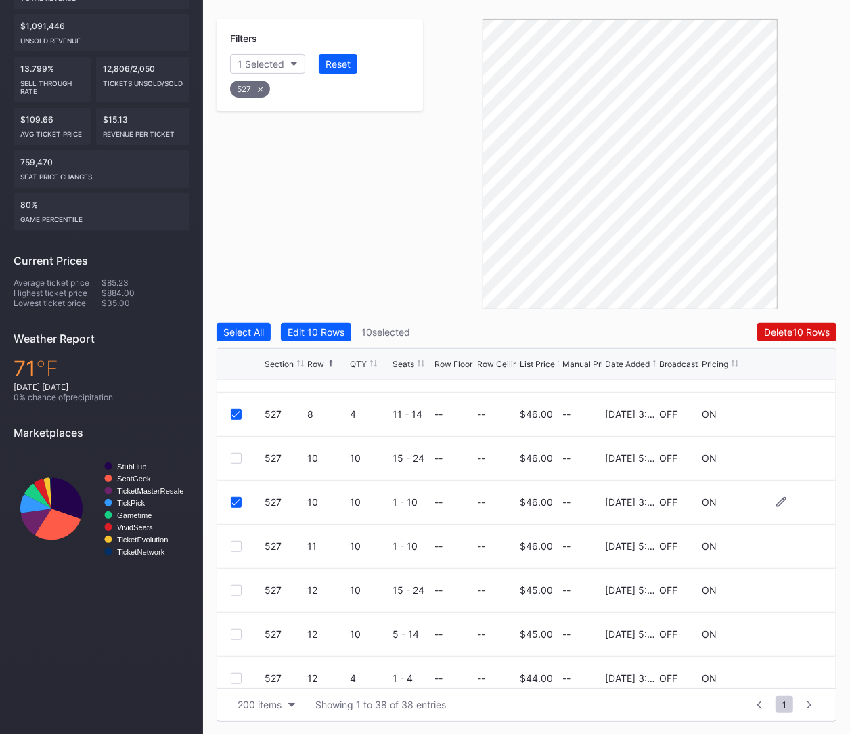
scroll to position [867, 0]
click at [234, 637] on div at bounding box center [236, 634] width 11 height 11
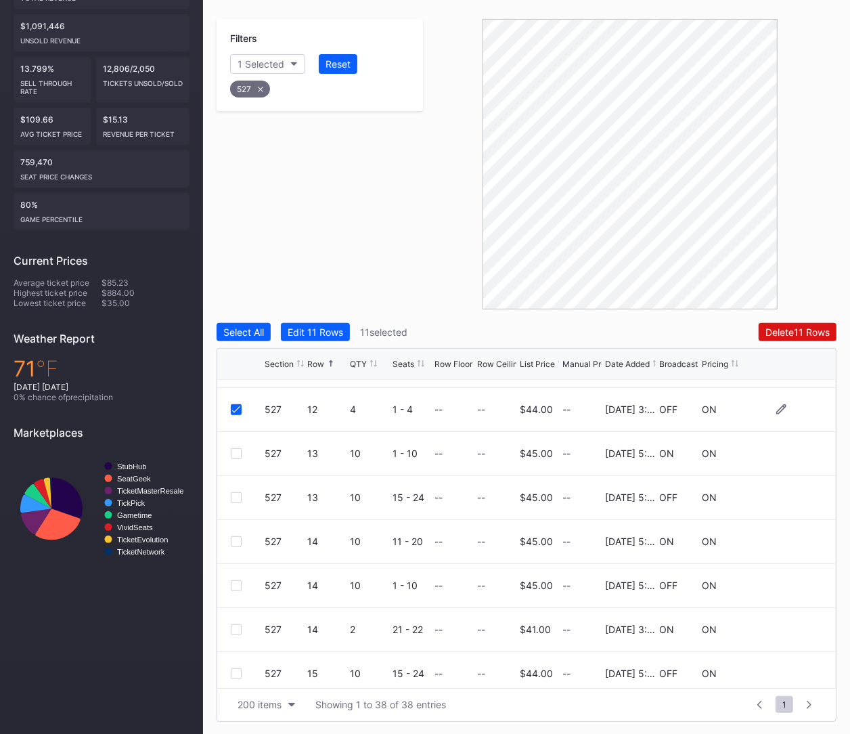
scroll to position [1094, 0]
click at [235, 625] on div at bounding box center [236, 627] width 11 height 11
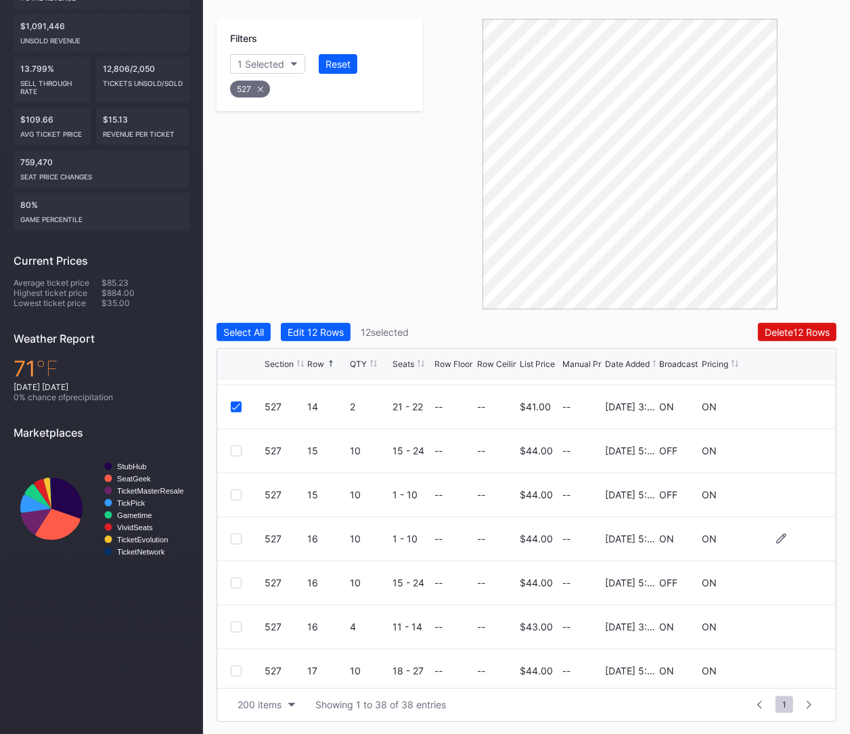
click at [232, 540] on div at bounding box center [236, 538] width 11 height 11
click at [232, 540] on icon at bounding box center [236, 538] width 8 height 7
click at [233, 623] on div at bounding box center [236, 626] width 11 height 11
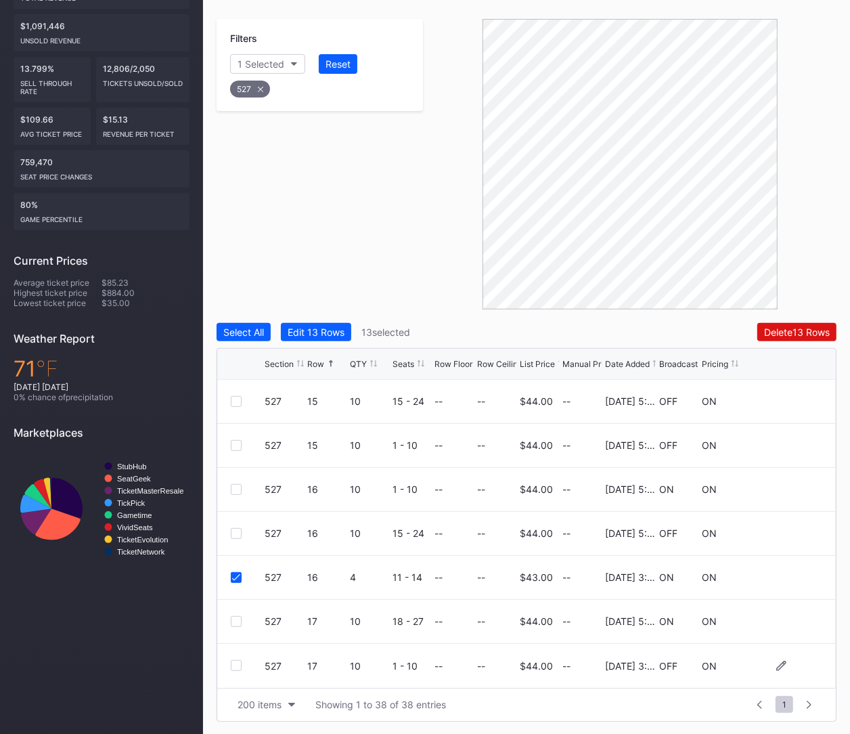
click at [233, 665] on div at bounding box center [236, 665] width 11 height 11
click at [773, 332] on div "Delete 14 Rows" at bounding box center [797, 332] width 66 height 12
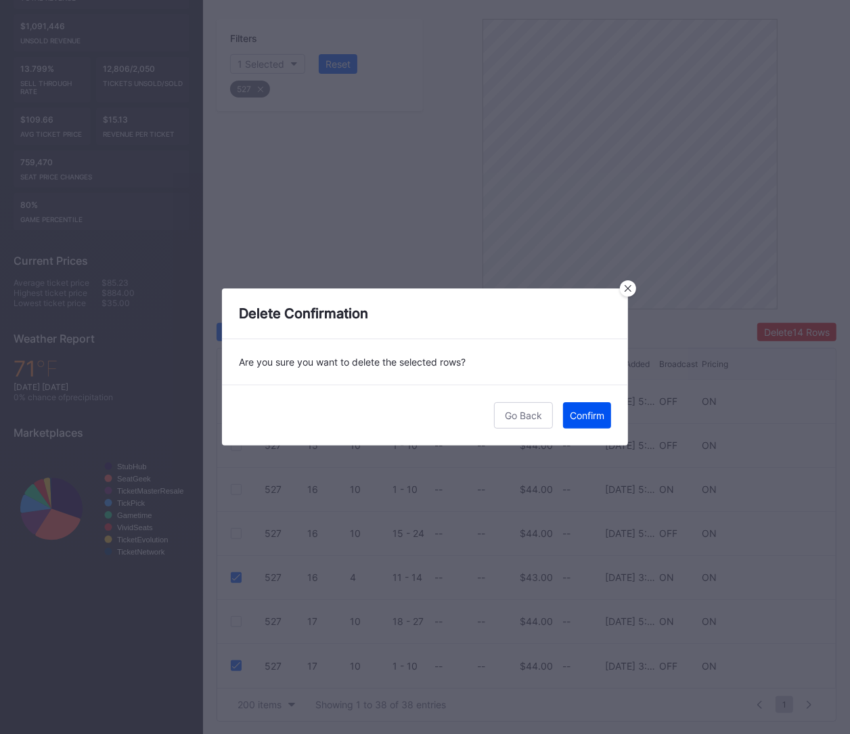
click at [575, 414] on div "Confirm" at bounding box center [587, 415] width 35 height 12
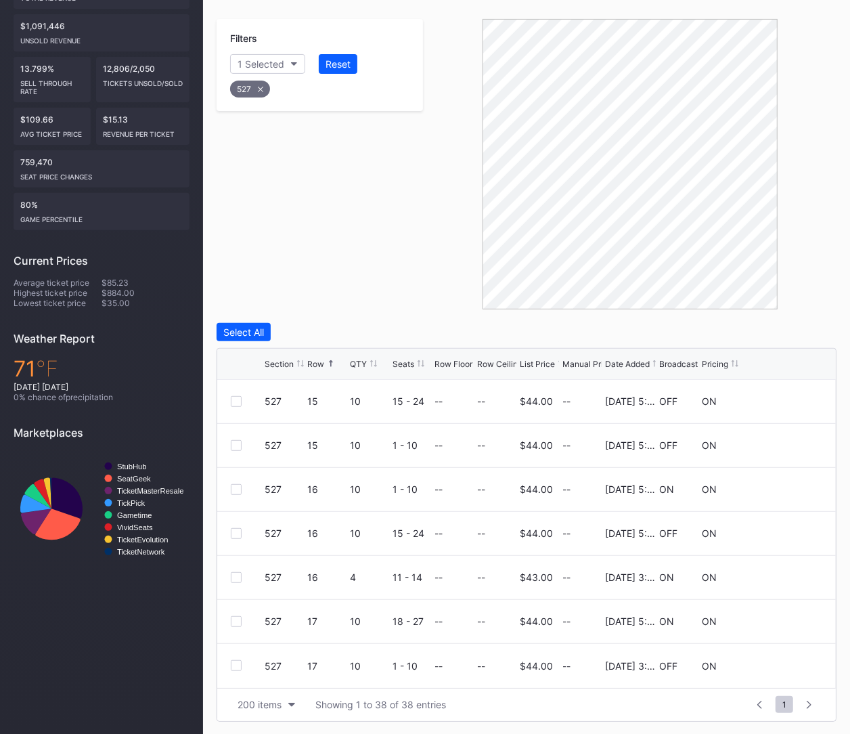
click at [259, 87] on icon at bounding box center [260, 89] width 5 height 5
click at [254, 60] on div "Section" at bounding box center [254, 64] width 33 height 12
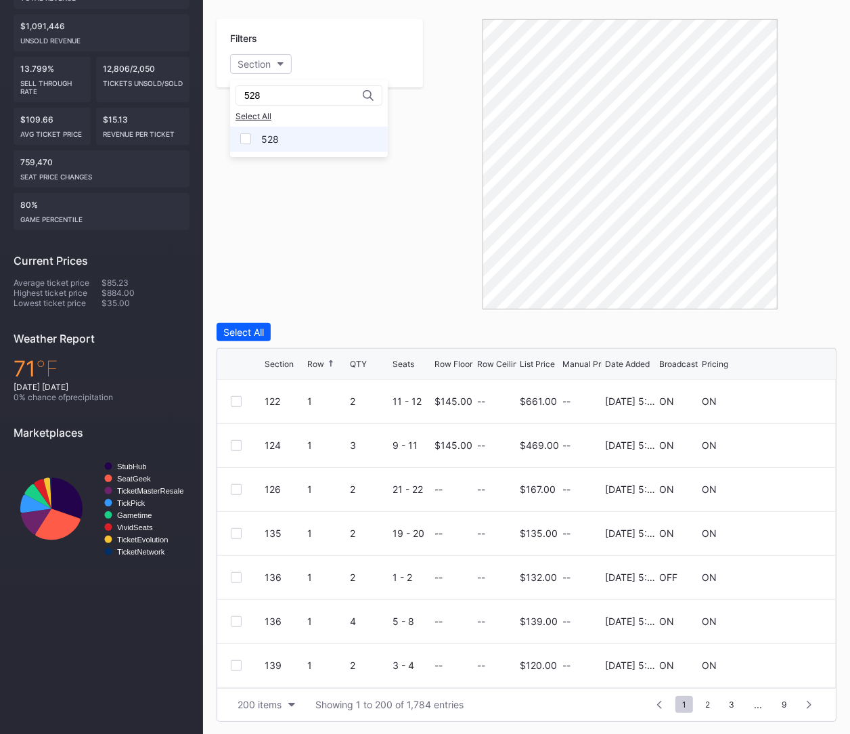
type input "528"
click at [286, 140] on div "528" at bounding box center [309, 139] width 158 height 25
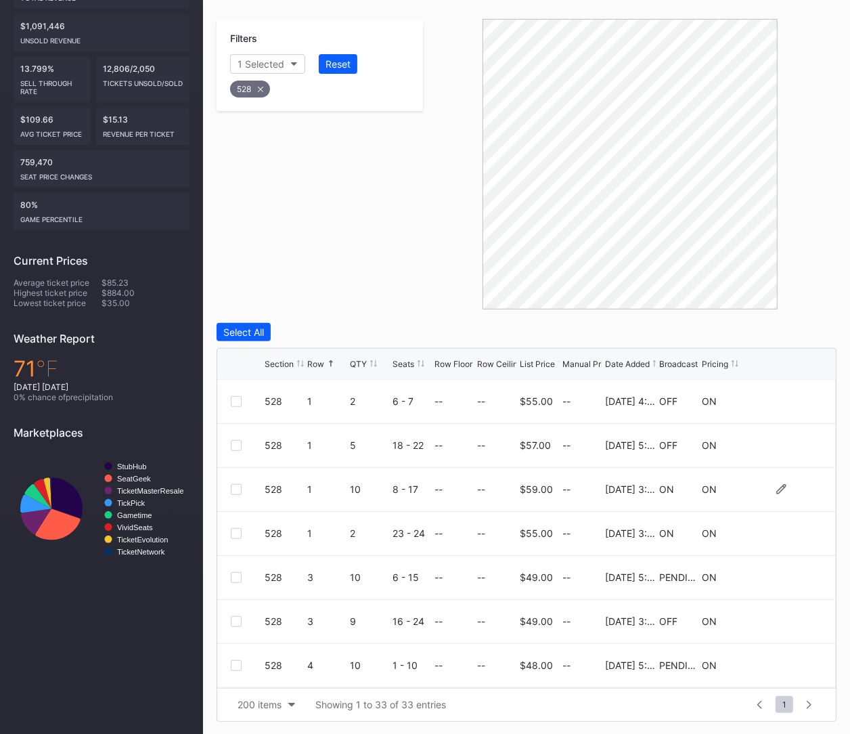
click at [234, 489] on div at bounding box center [236, 489] width 11 height 11
click at [237, 528] on div at bounding box center [236, 533] width 11 height 11
click at [240, 618] on div at bounding box center [236, 621] width 11 height 11
click at [236, 620] on div at bounding box center [236, 620] width 11 height 11
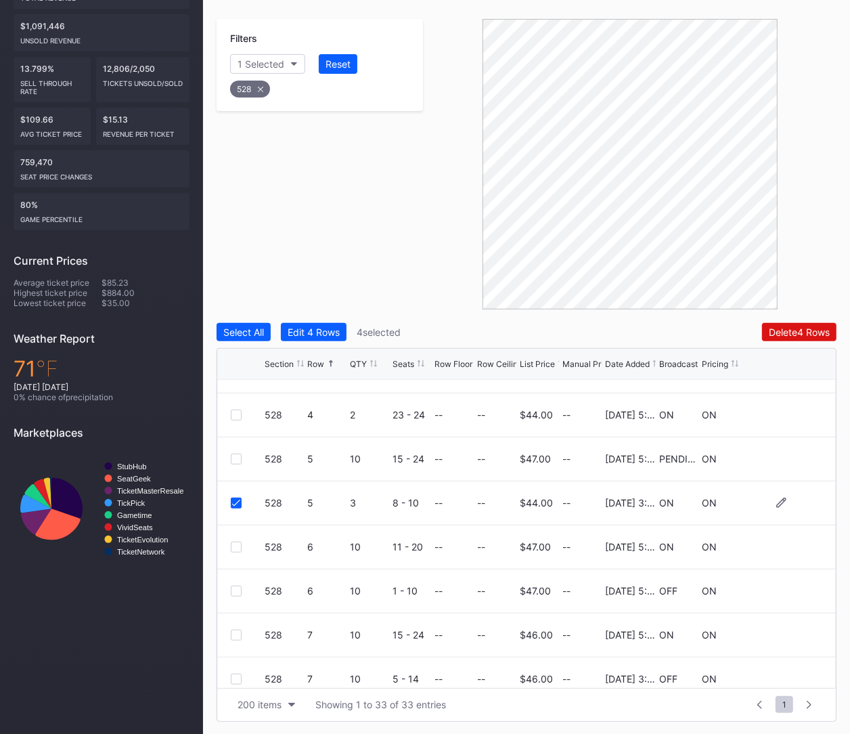
scroll to position [313, 0]
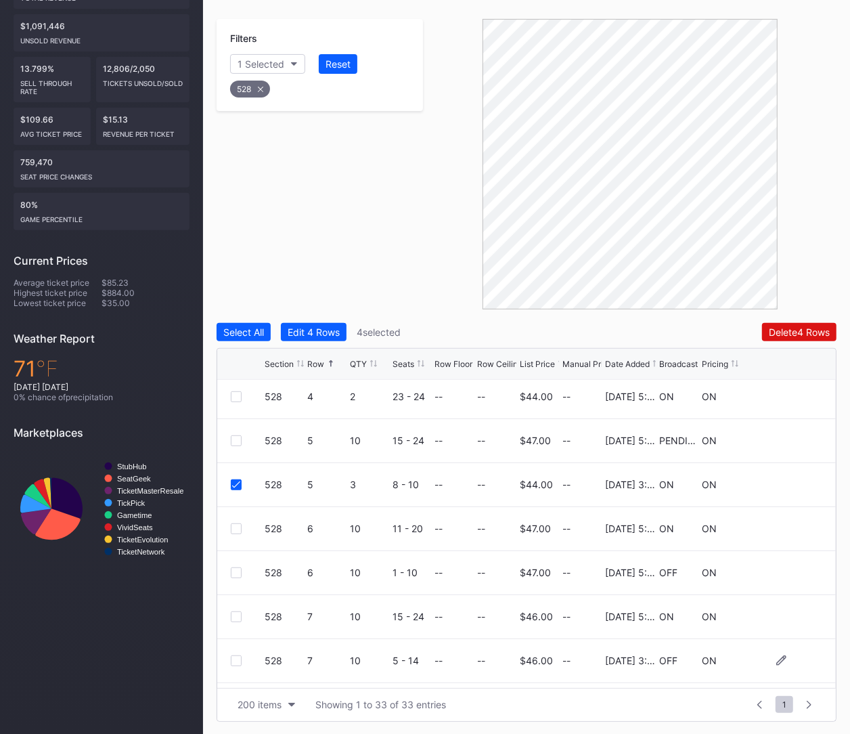
click at [238, 655] on div at bounding box center [236, 660] width 11 height 11
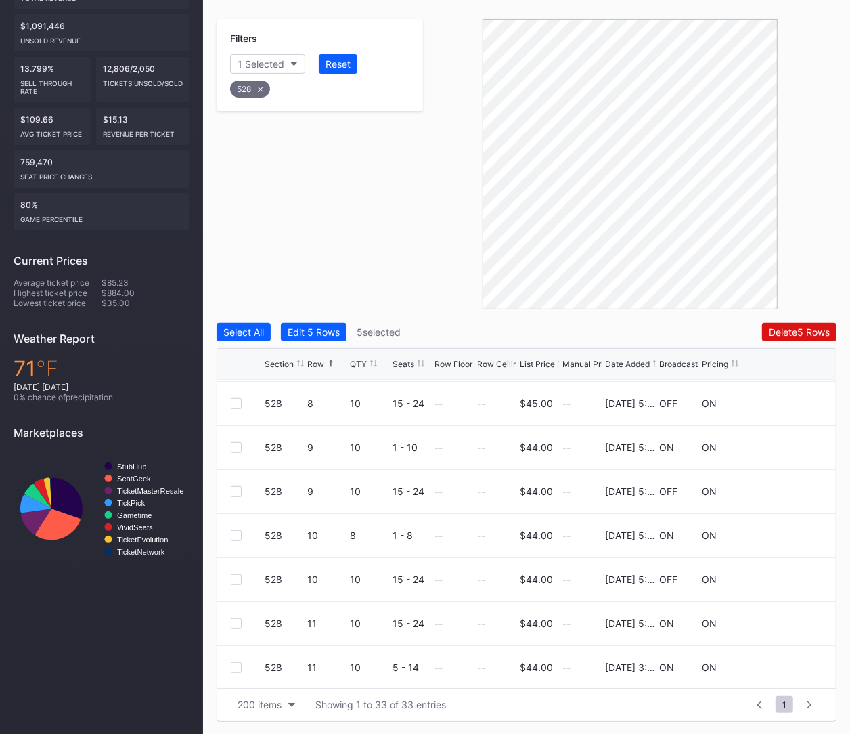
scroll to position [665, 0]
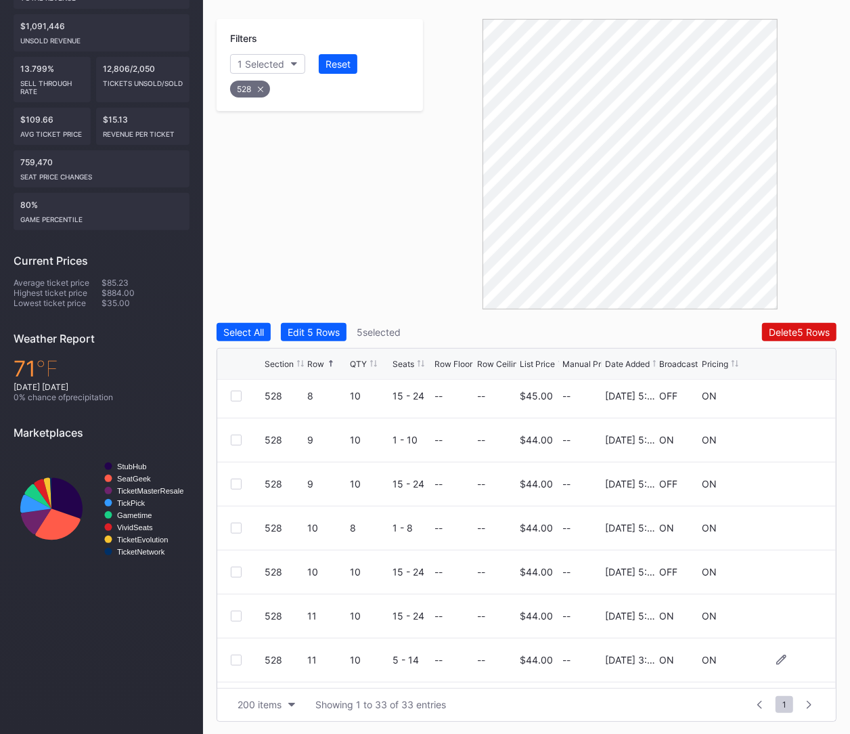
click at [238, 655] on div at bounding box center [236, 659] width 11 height 11
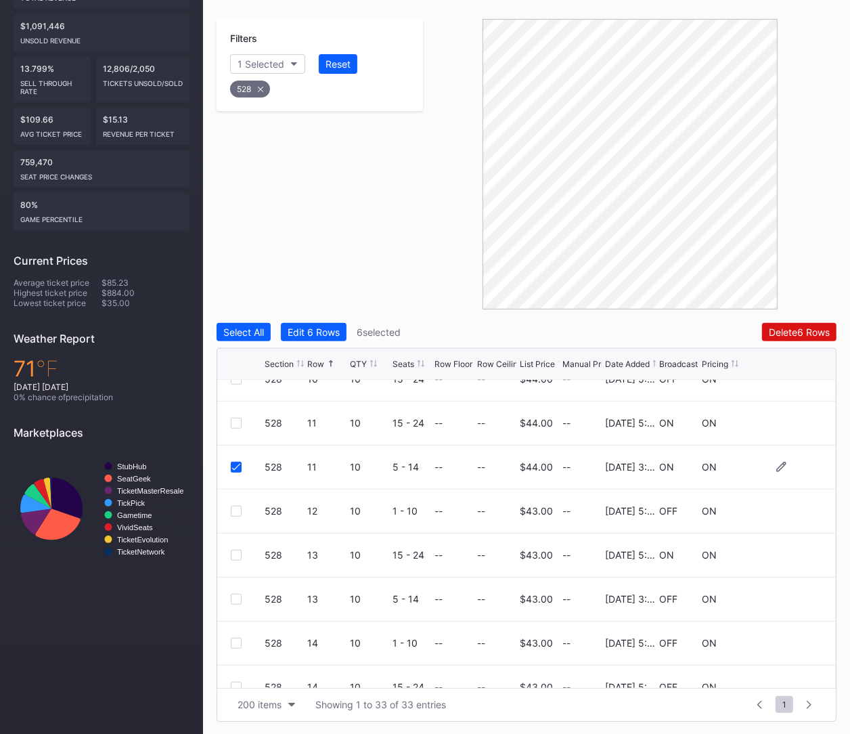
scroll to position [860, 0]
click at [238, 598] on div at bounding box center [236, 596] width 11 height 11
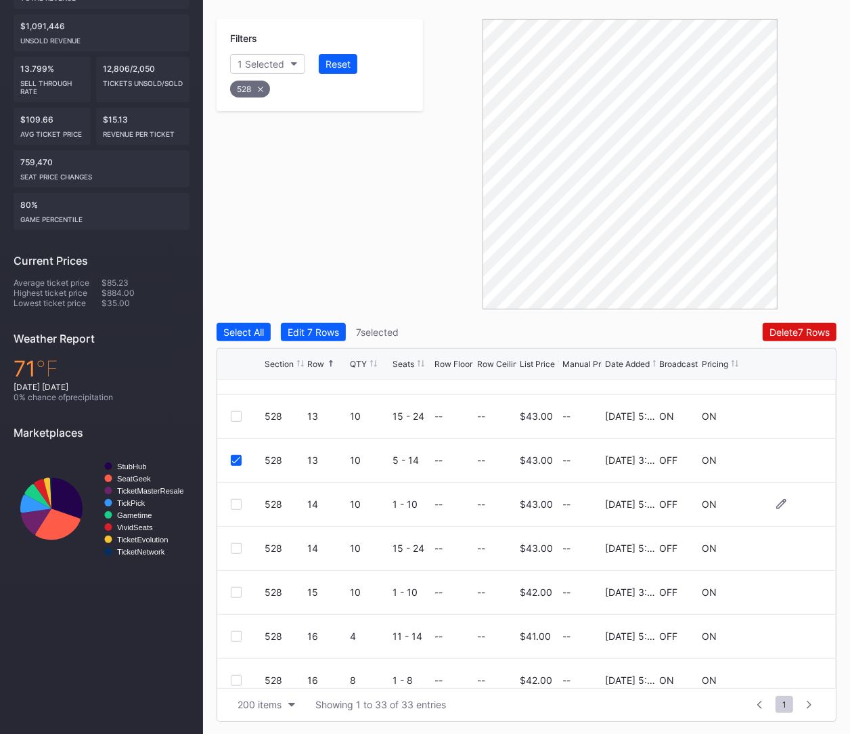
scroll to position [999, 0]
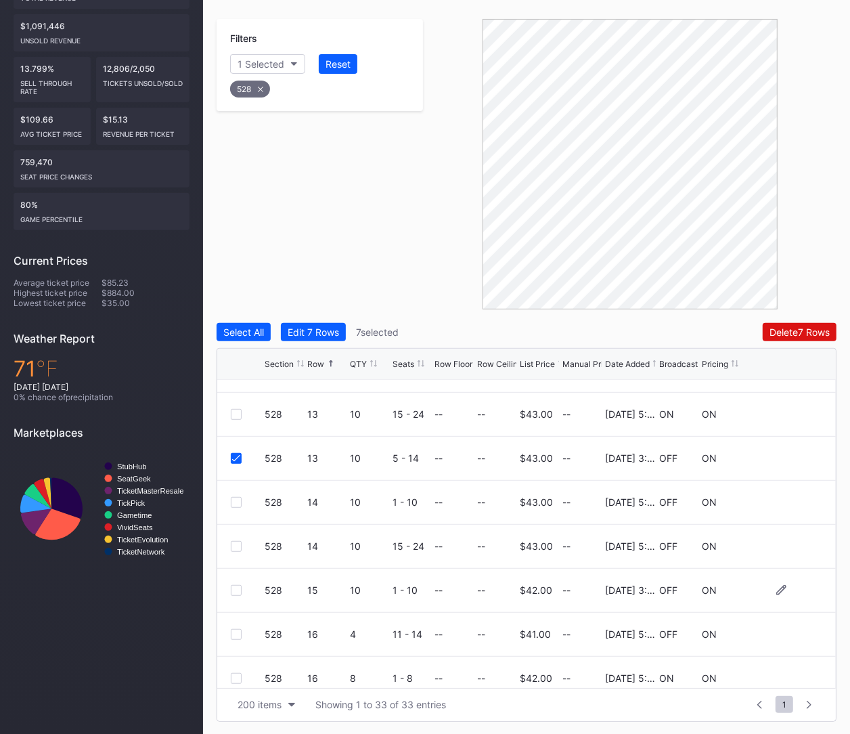
click at [233, 595] on div "528 15 10 1 - 10 -- -- $42.00 -- 4/22/2025 3:24PM OFF ON" at bounding box center [526, 590] width 619 height 44
click at [233, 589] on div at bounding box center [236, 590] width 11 height 11
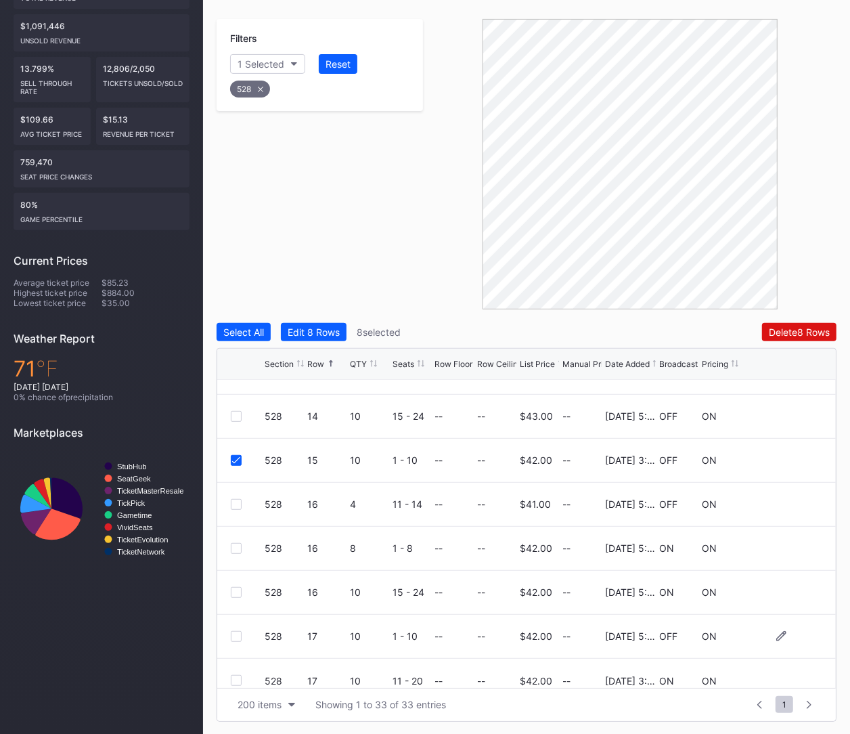
scroll to position [1144, 0]
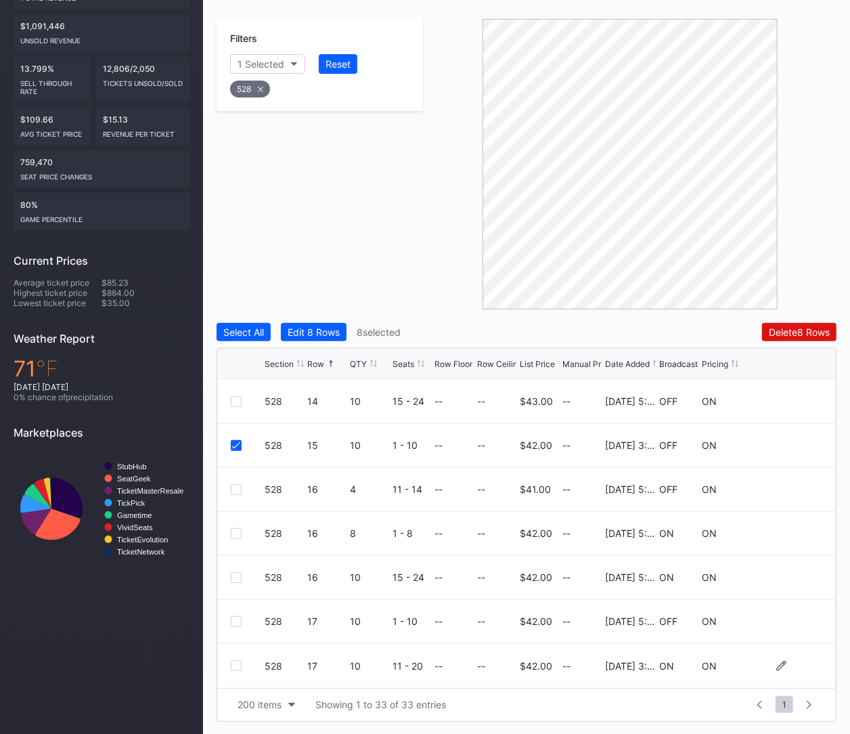
click at [235, 662] on div at bounding box center [236, 665] width 11 height 11
click at [782, 333] on div "Delete 9 Rows" at bounding box center [799, 332] width 61 height 12
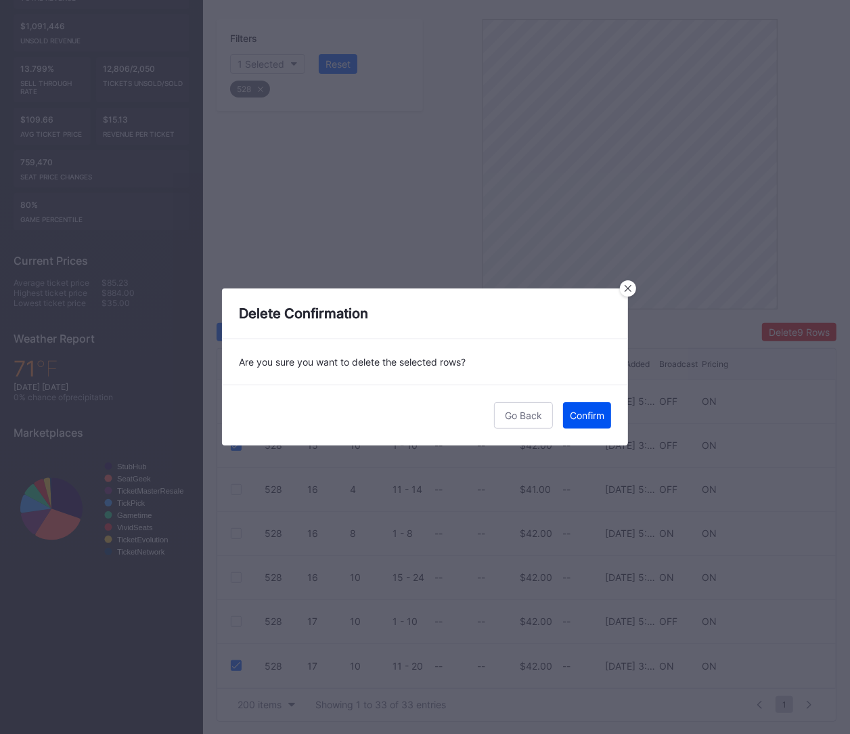
click at [591, 415] on div "Confirm" at bounding box center [587, 415] width 35 height 12
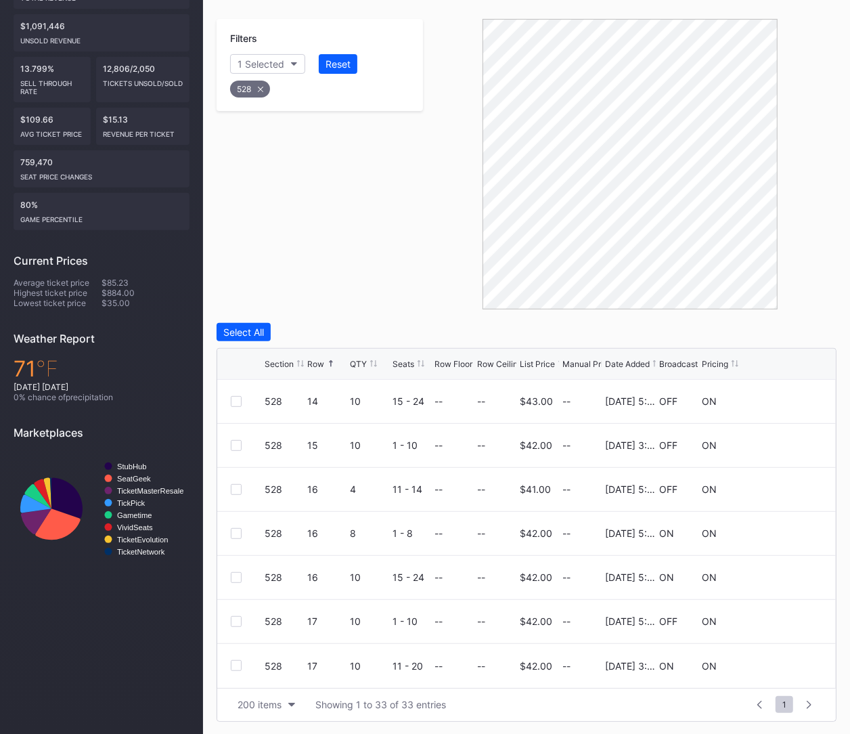
scroll to position [251, 0]
click at [256, 79] on div "528" at bounding box center [319, 87] width 183 height 28
click at [258, 90] on div "528" at bounding box center [250, 90] width 40 height 17
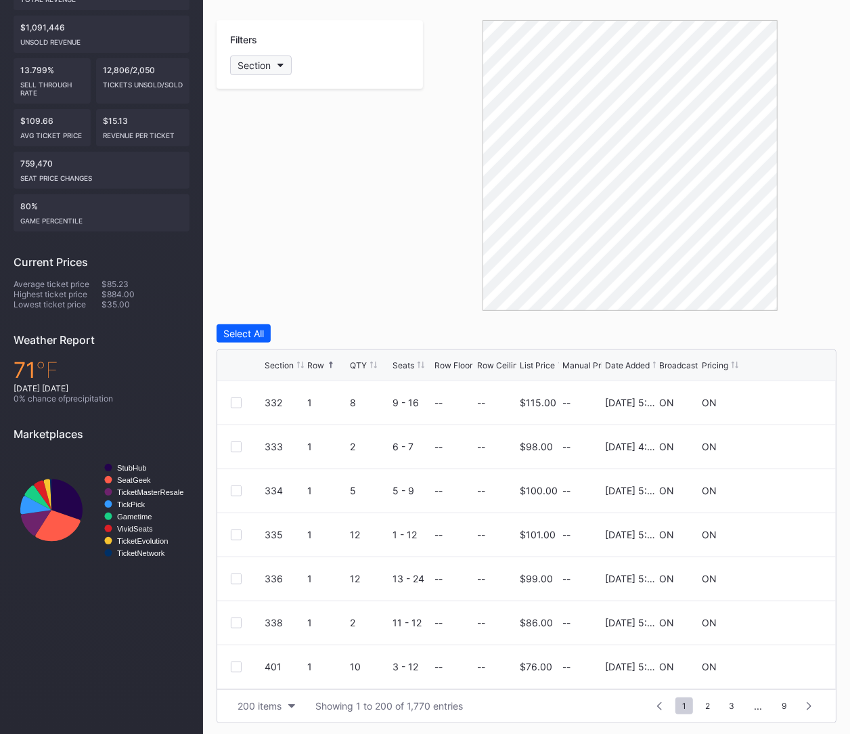
scroll to position [0, 0]
click at [257, 68] on div "Section" at bounding box center [254, 66] width 33 height 12
type input "529"
click at [281, 140] on div "529" at bounding box center [309, 140] width 158 height 25
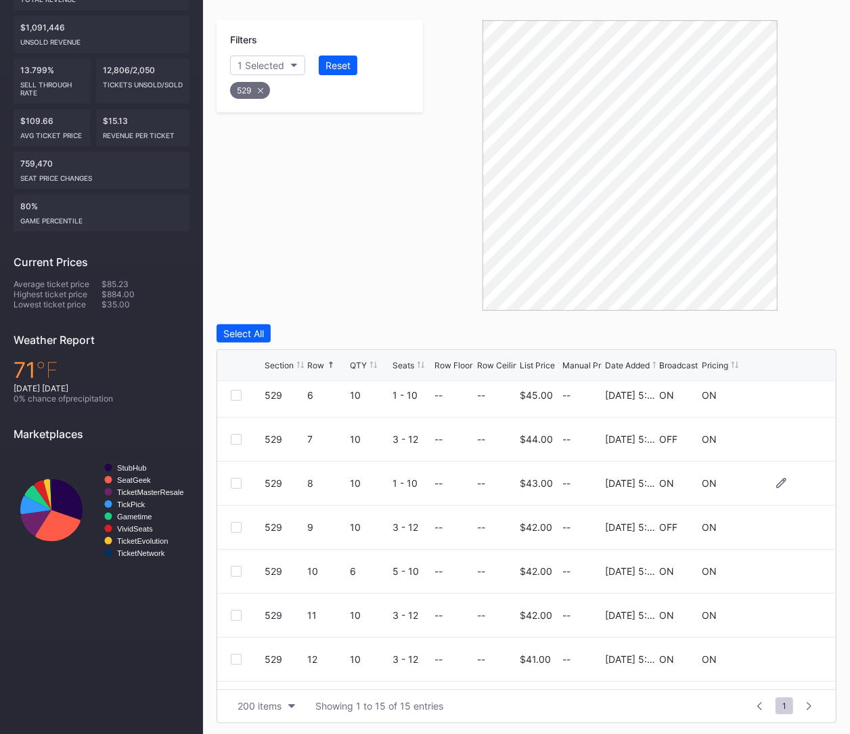
scroll to position [352, 0]
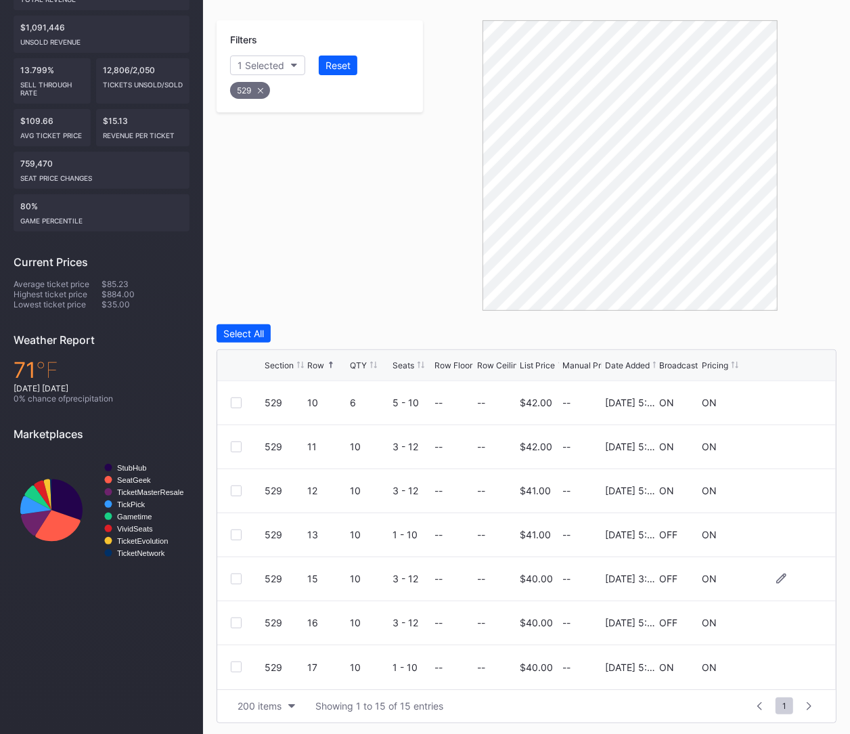
click at [238, 577] on div at bounding box center [236, 578] width 11 height 11
click at [799, 324] on button "Delete 1 Row" at bounding box center [802, 333] width 68 height 18
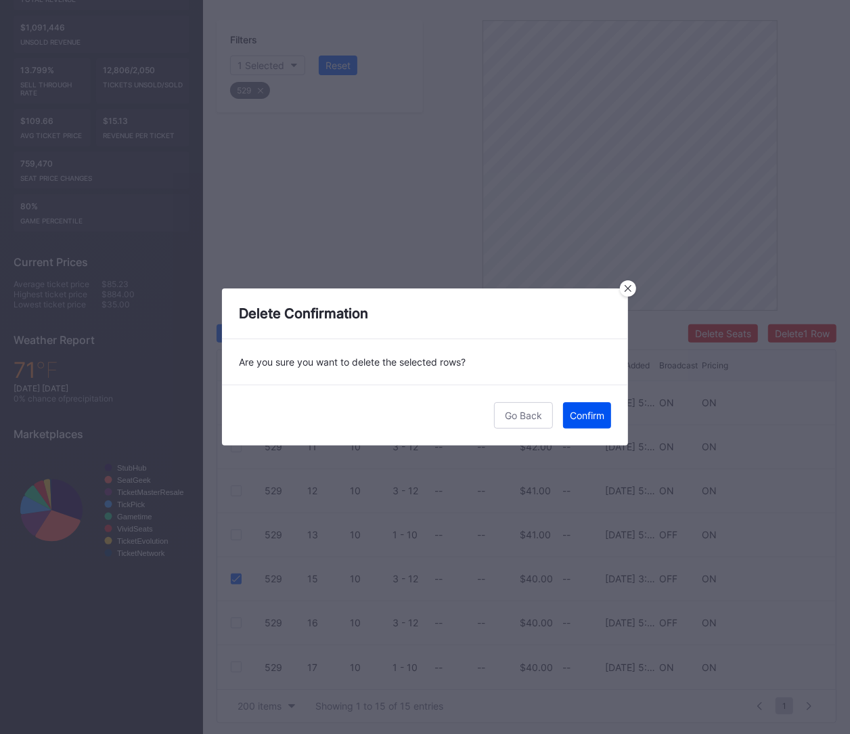
click at [579, 415] on div "Confirm" at bounding box center [587, 415] width 35 height 12
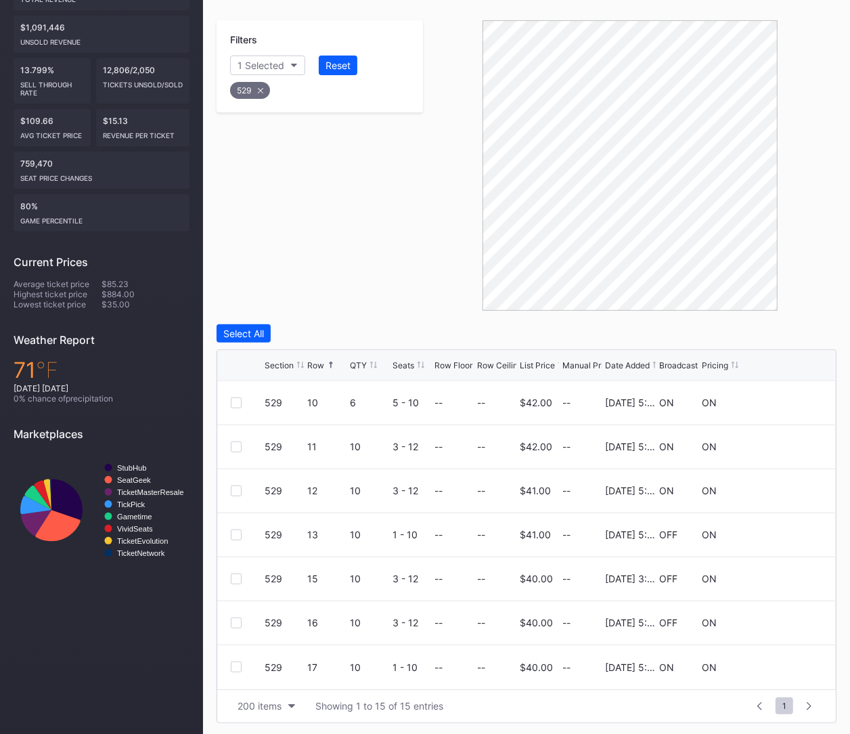
click at [258, 85] on div "529" at bounding box center [250, 90] width 40 height 17
click at [252, 73] on button "Section" at bounding box center [261, 65] width 62 height 20
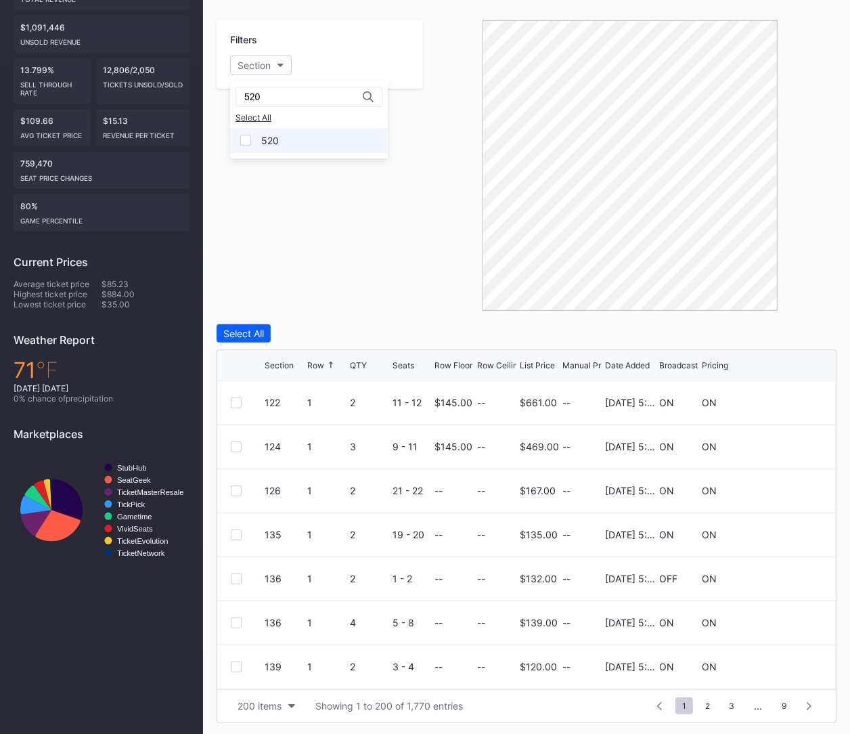
type input "520"
click at [267, 145] on div "520" at bounding box center [309, 140] width 158 height 25
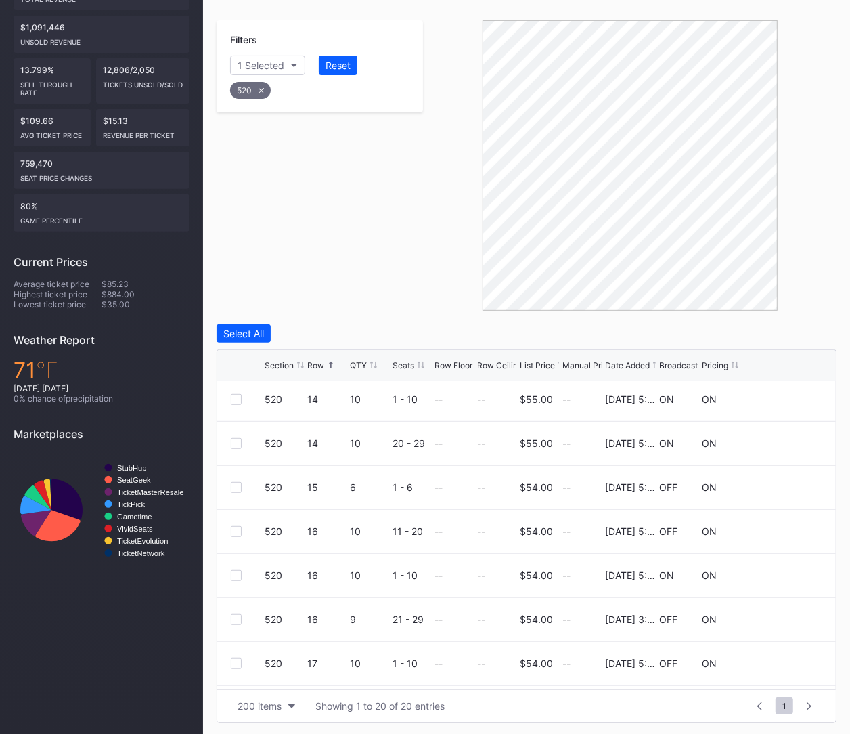
scroll to position [533, 0]
click at [231, 614] on div at bounding box center [236, 617] width 11 height 11
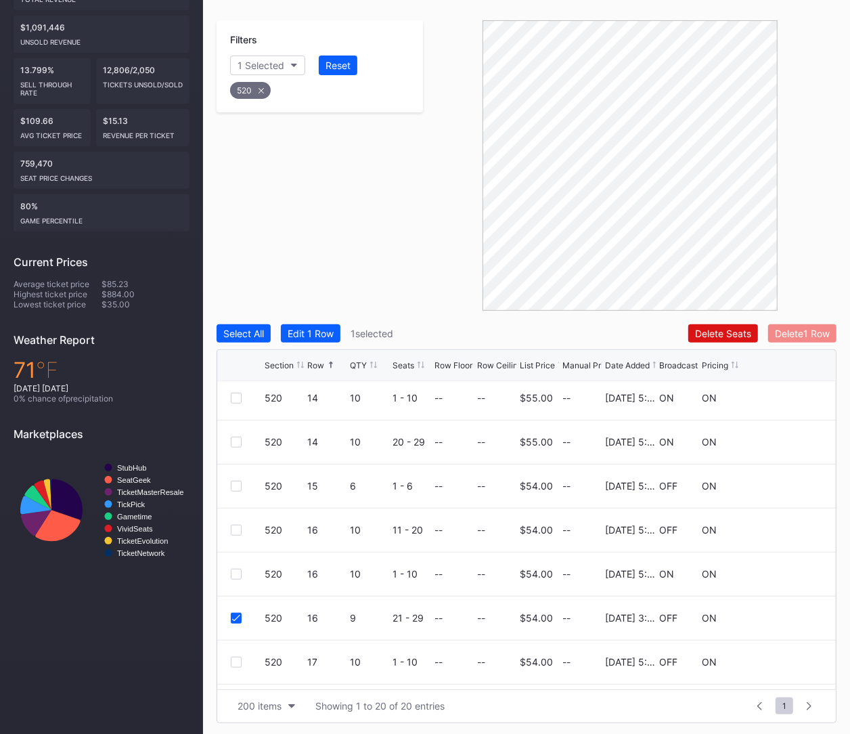
click at [815, 336] on div "Delete 1 Row" at bounding box center [802, 334] width 55 height 12
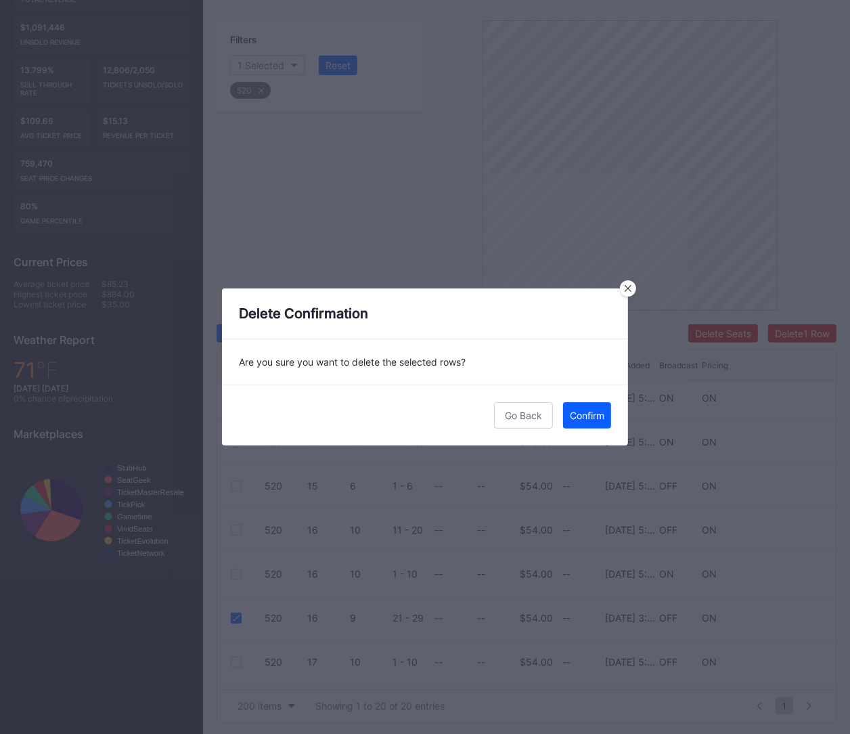
click at [592, 439] on div "Go Back Confirm" at bounding box center [425, 414] width 406 height 61
click at [585, 417] on div "Confirm" at bounding box center [587, 415] width 35 height 12
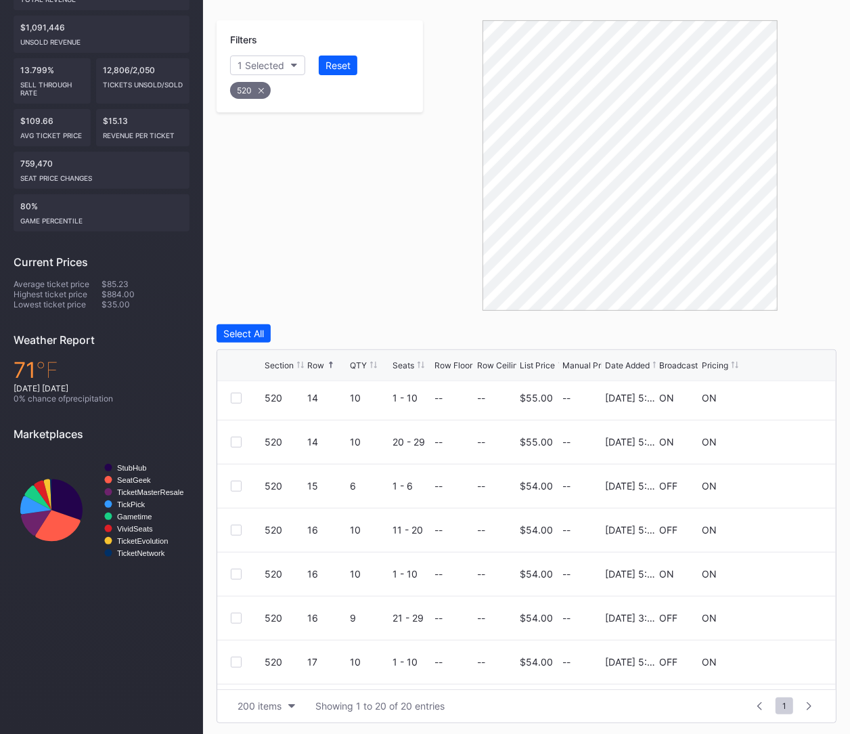
click at [250, 89] on div "520" at bounding box center [250, 90] width 41 height 17
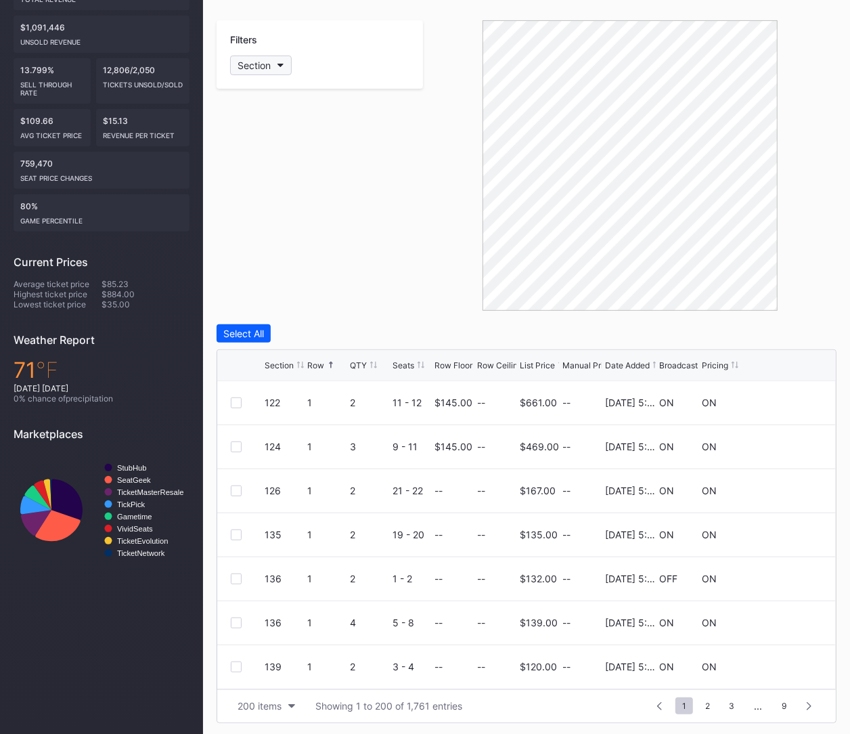
click at [256, 62] on div "Section" at bounding box center [254, 66] width 33 height 12
type input "522"
click at [267, 143] on div "522" at bounding box center [269, 141] width 17 height 12
click at [265, 66] on div "Section" at bounding box center [254, 66] width 33 height 12
type input "522"
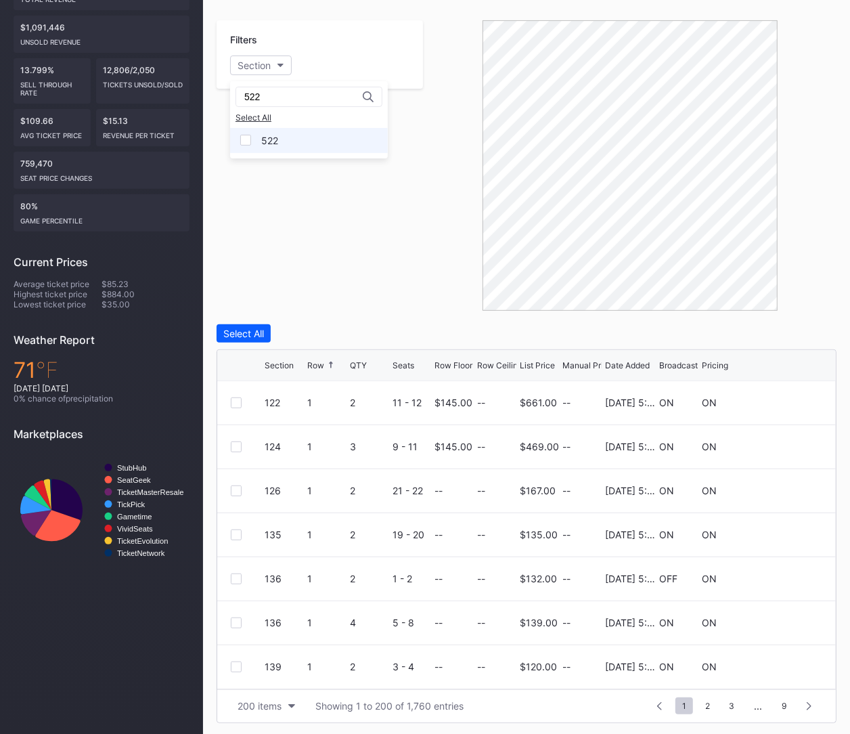
click at [272, 145] on div "522" at bounding box center [309, 140] width 158 height 25
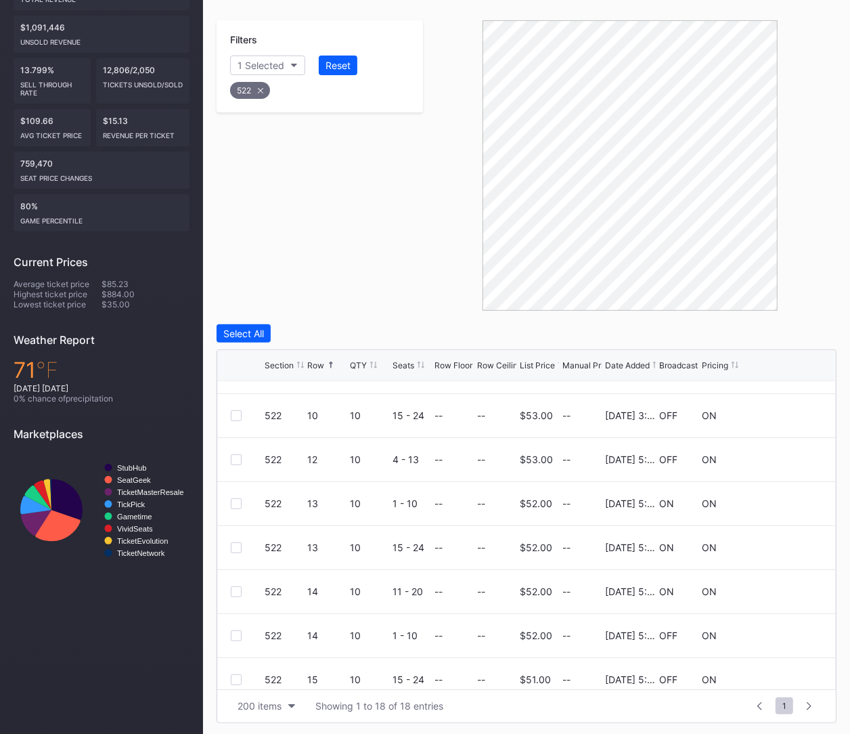
scroll to position [290, 0]
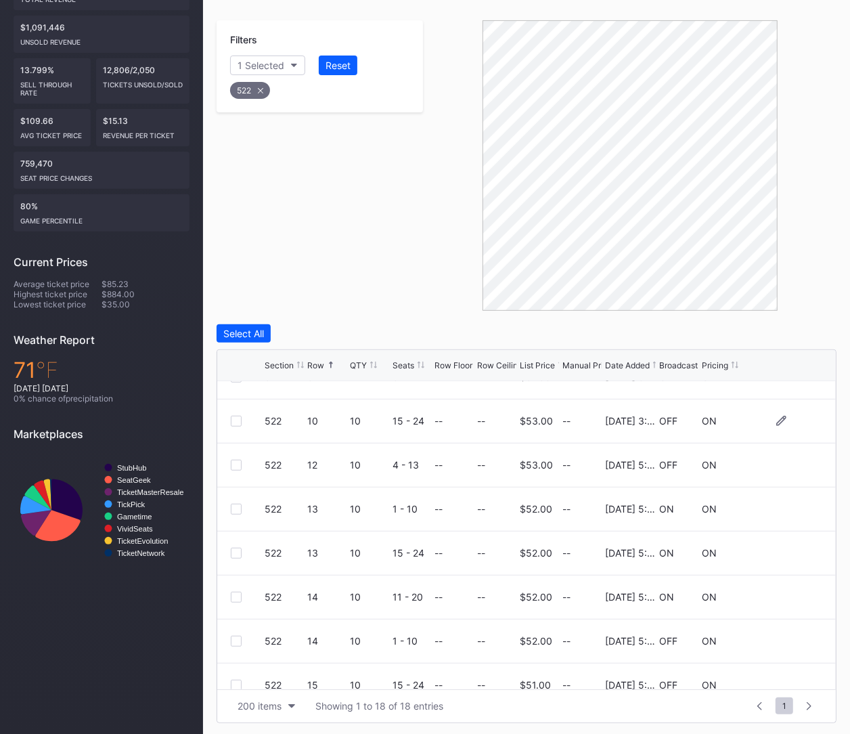
click at [235, 415] on div at bounding box center [236, 420] width 11 height 11
click at [794, 342] on div "Select All Edit 1 Row 1 selected Delete Seats Delete 1 Row Section Row QTY Seat…" at bounding box center [527, 523] width 620 height 399
click at [790, 328] on div "Delete 1 Row" at bounding box center [802, 334] width 55 height 12
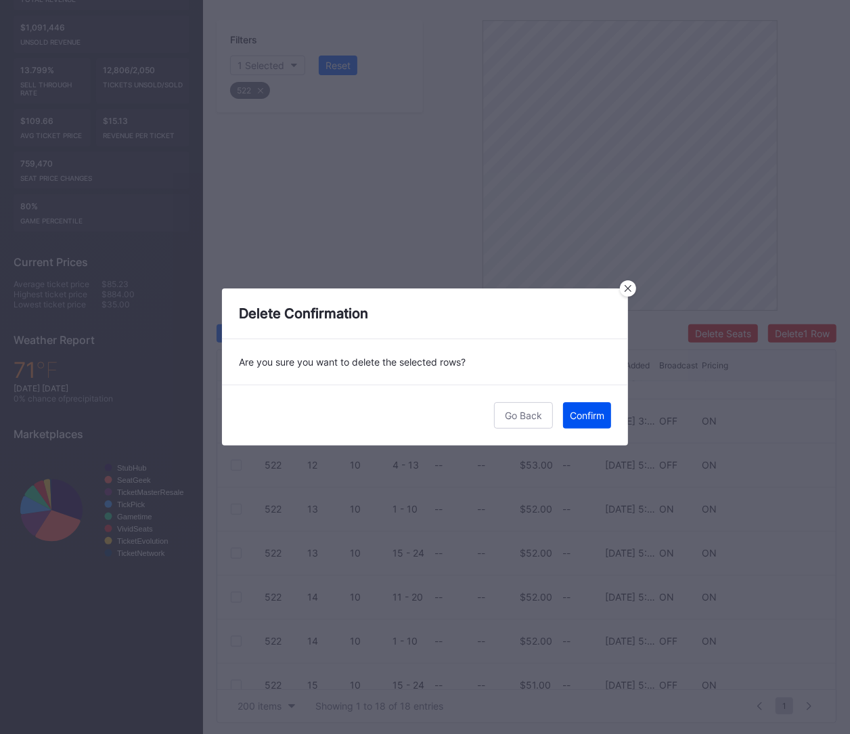
scroll to position [0, 0]
click at [582, 413] on div "Confirm" at bounding box center [587, 415] width 35 height 12
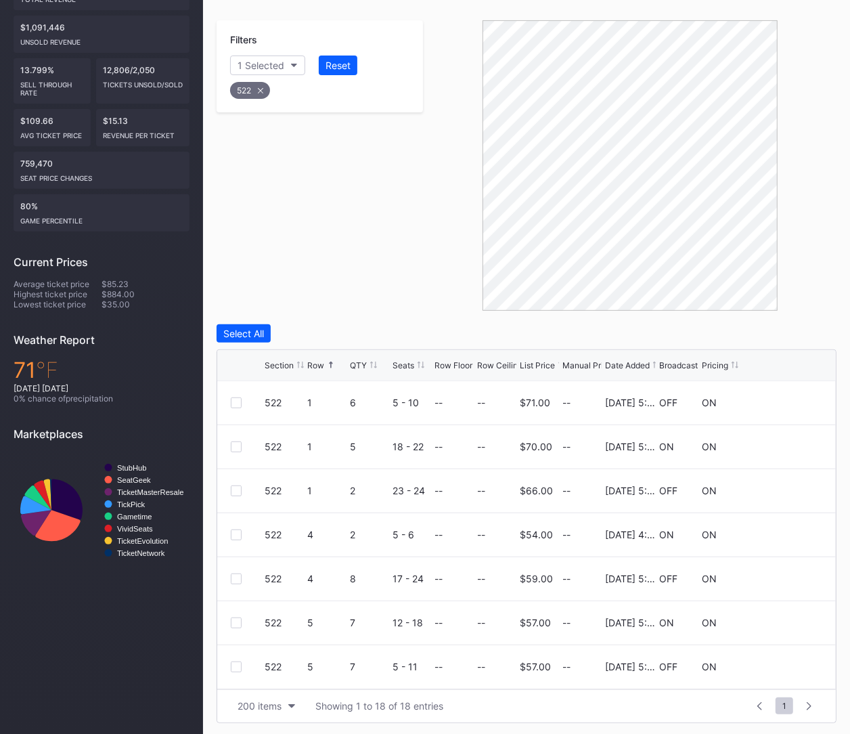
click at [259, 99] on div "522" at bounding box center [319, 87] width 183 height 28
click at [257, 91] on div "522" at bounding box center [250, 90] width 40 height 17
click at [254, 66] on div "Section" at bounding box center [254, 66] width 33 height 12
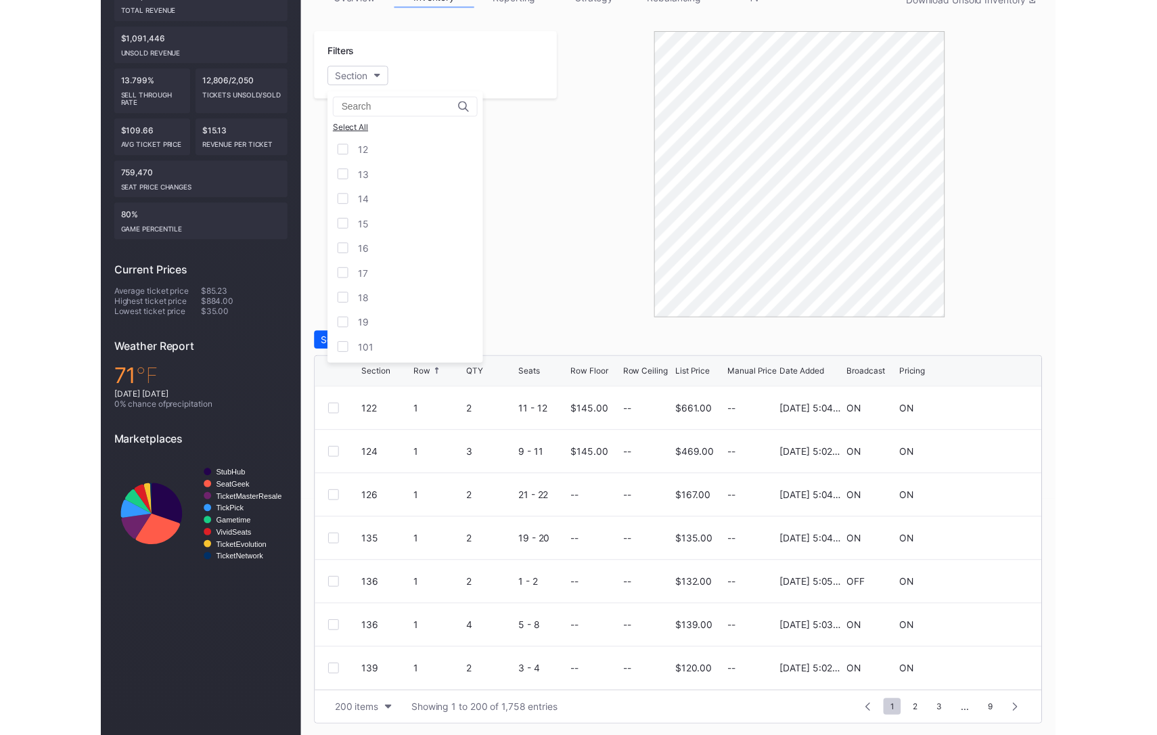
scroll to position [240, 0]
